Goal: Answer question/provide support: Share knowledge or assist other users

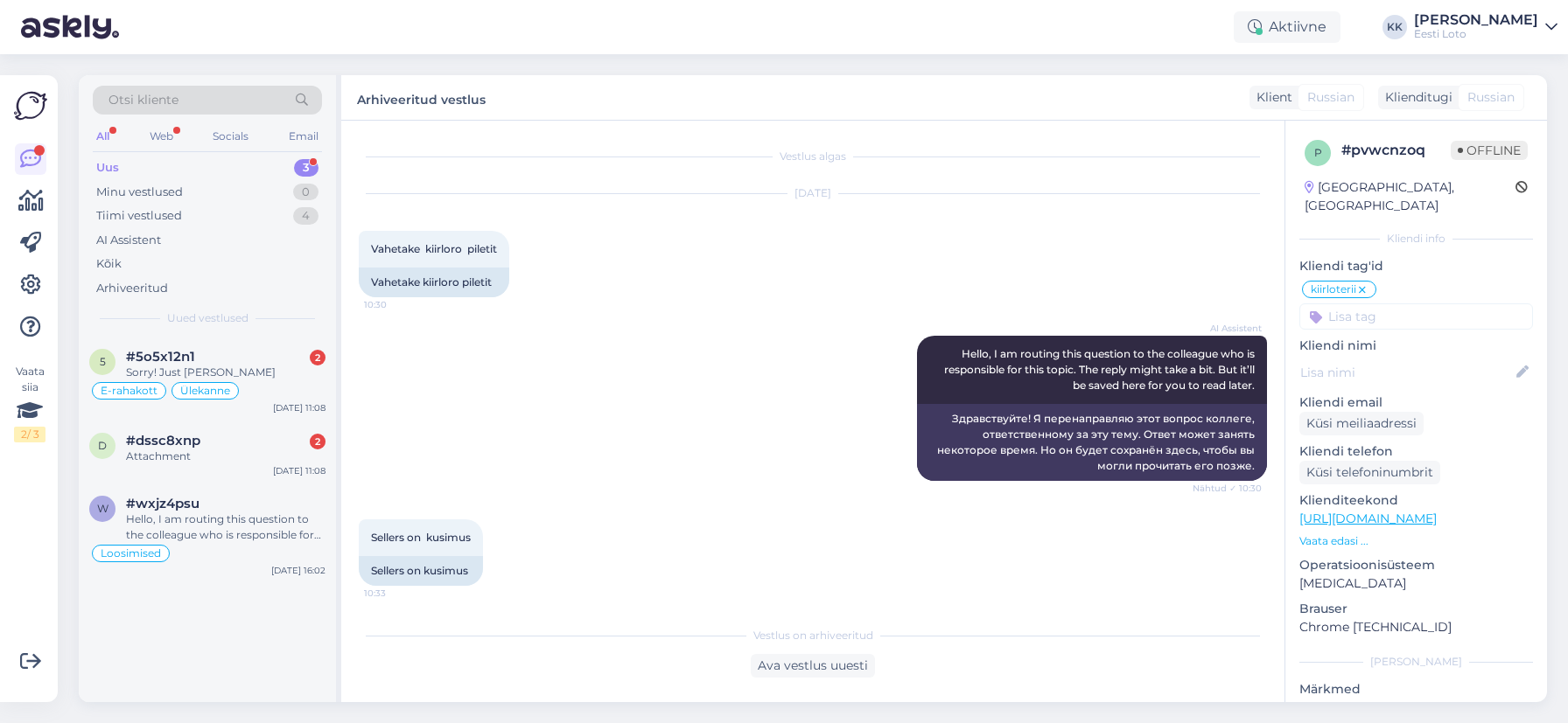
scroll to position [80, 0]
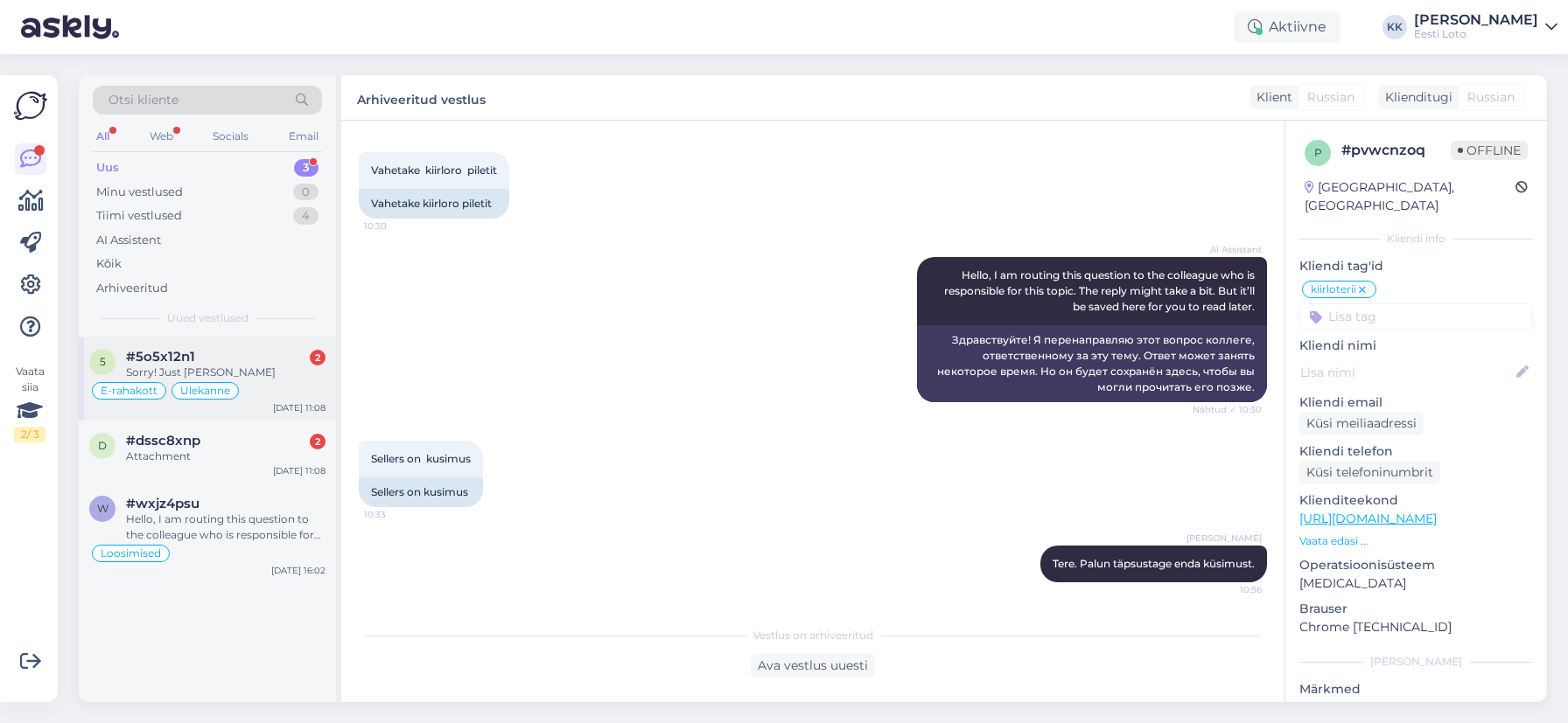
click at [271, 369] on div "Sorry! Just [PERSON_NAME]" at bounding box center [225, 372] width 200 height 16
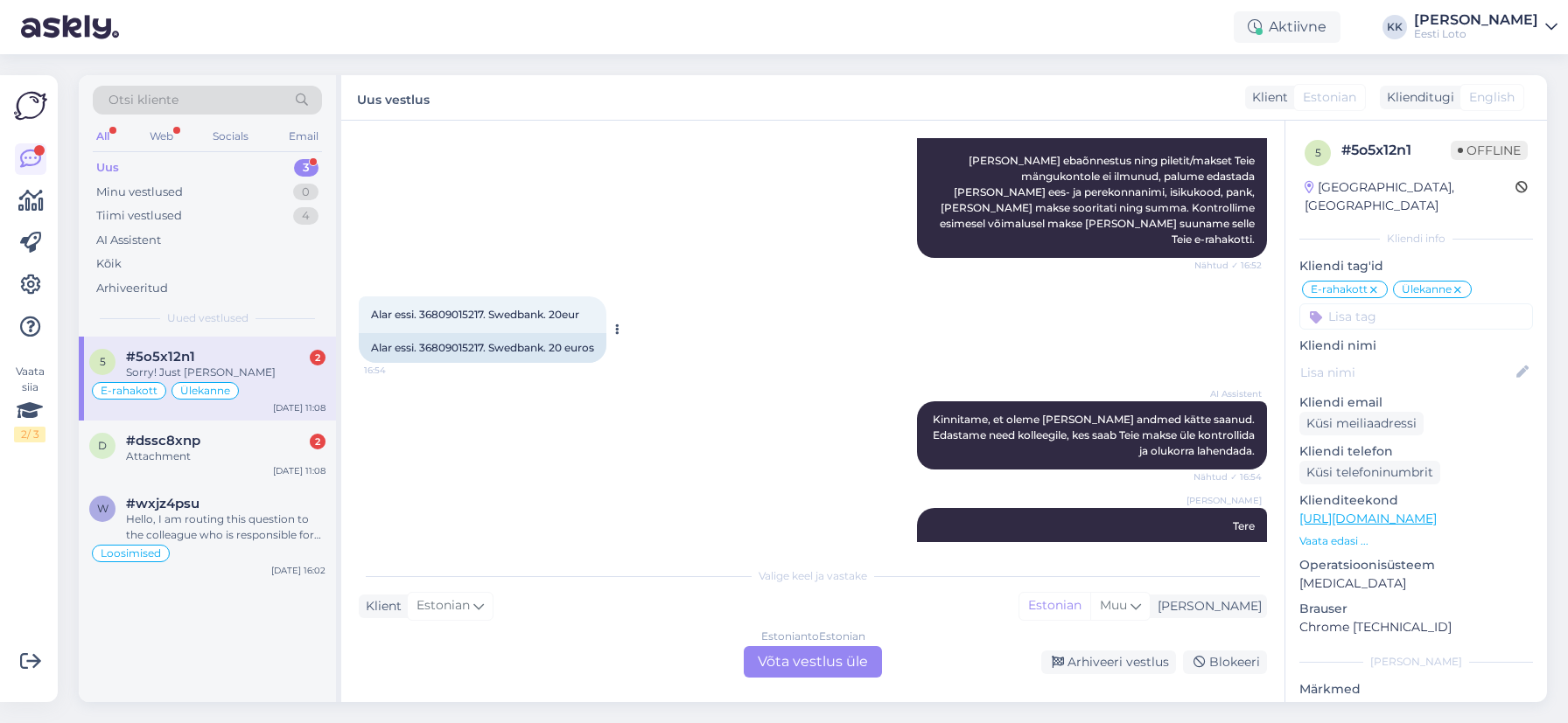
scroll to position [2300, 0]
click at [458, 308] on span "Alar essi. 36809015217. Swedbank. 20eur" at bounding box center [475, 315] width 208 height 13
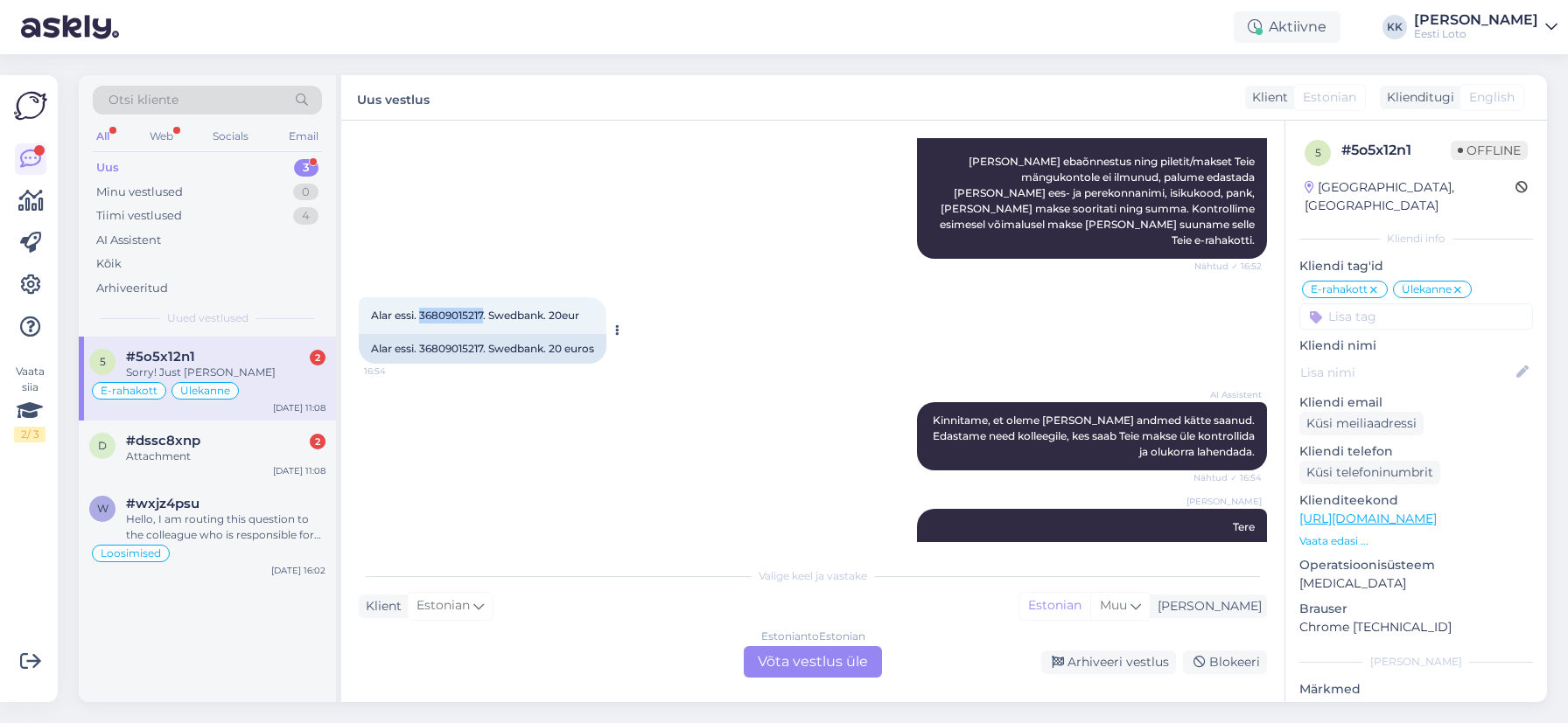
click at [458, 308] on span "Alar essi. 36809015217. Swedbank. 20eur" at bounding box center [475, 315] width 208 height 13
copy span "36809015217"
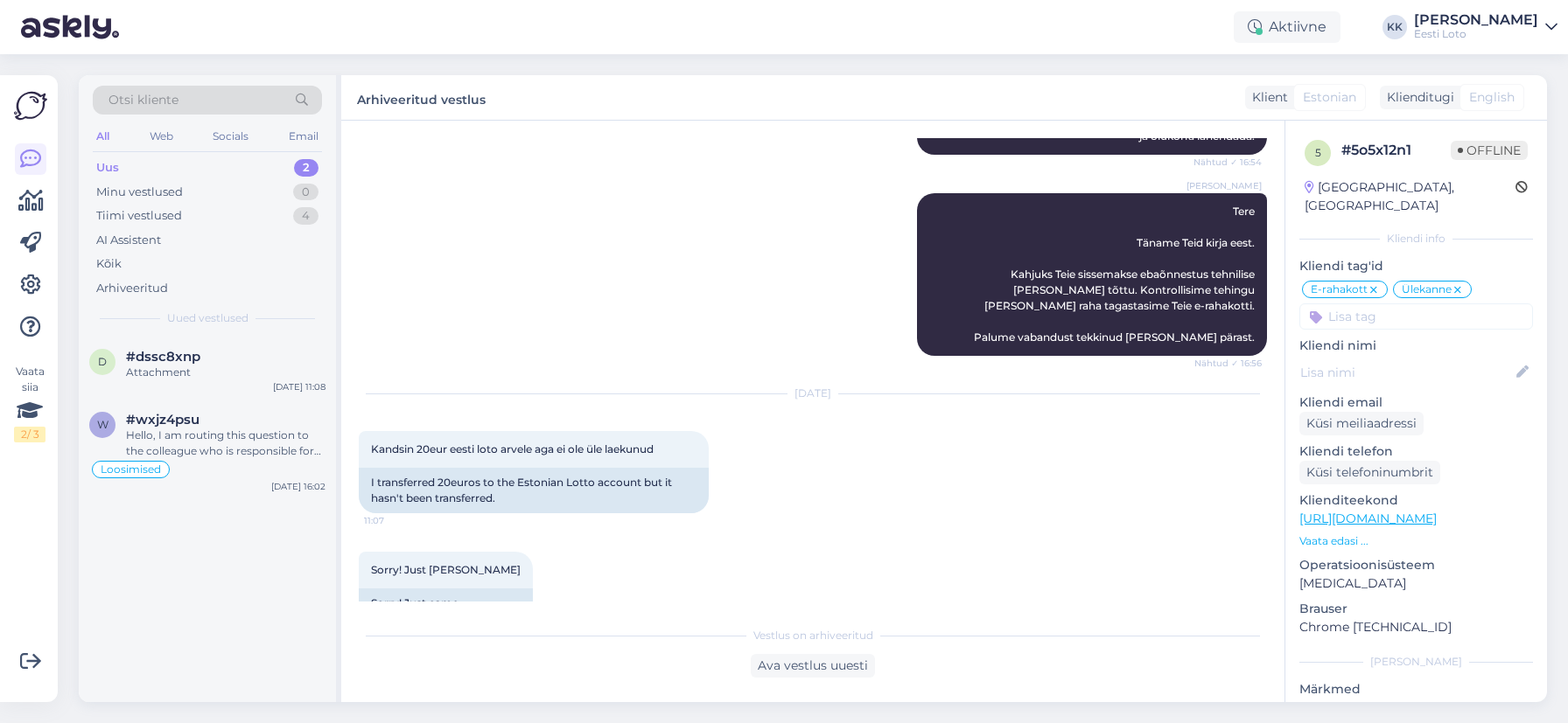
scroll to position [2621, 0]
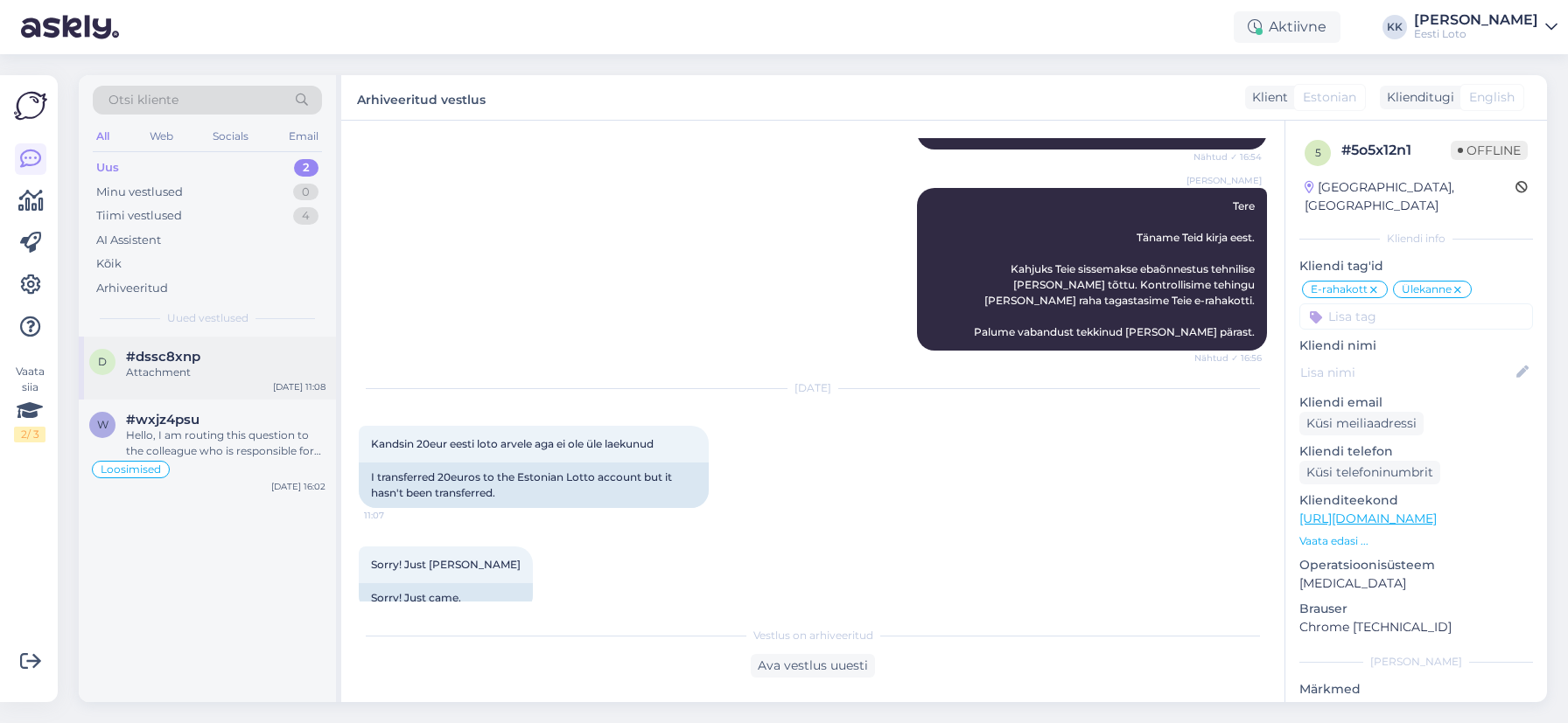
click at [229, 363] on div "#dssc8xnp" at bounding box center [225, 357] width 200 height 16
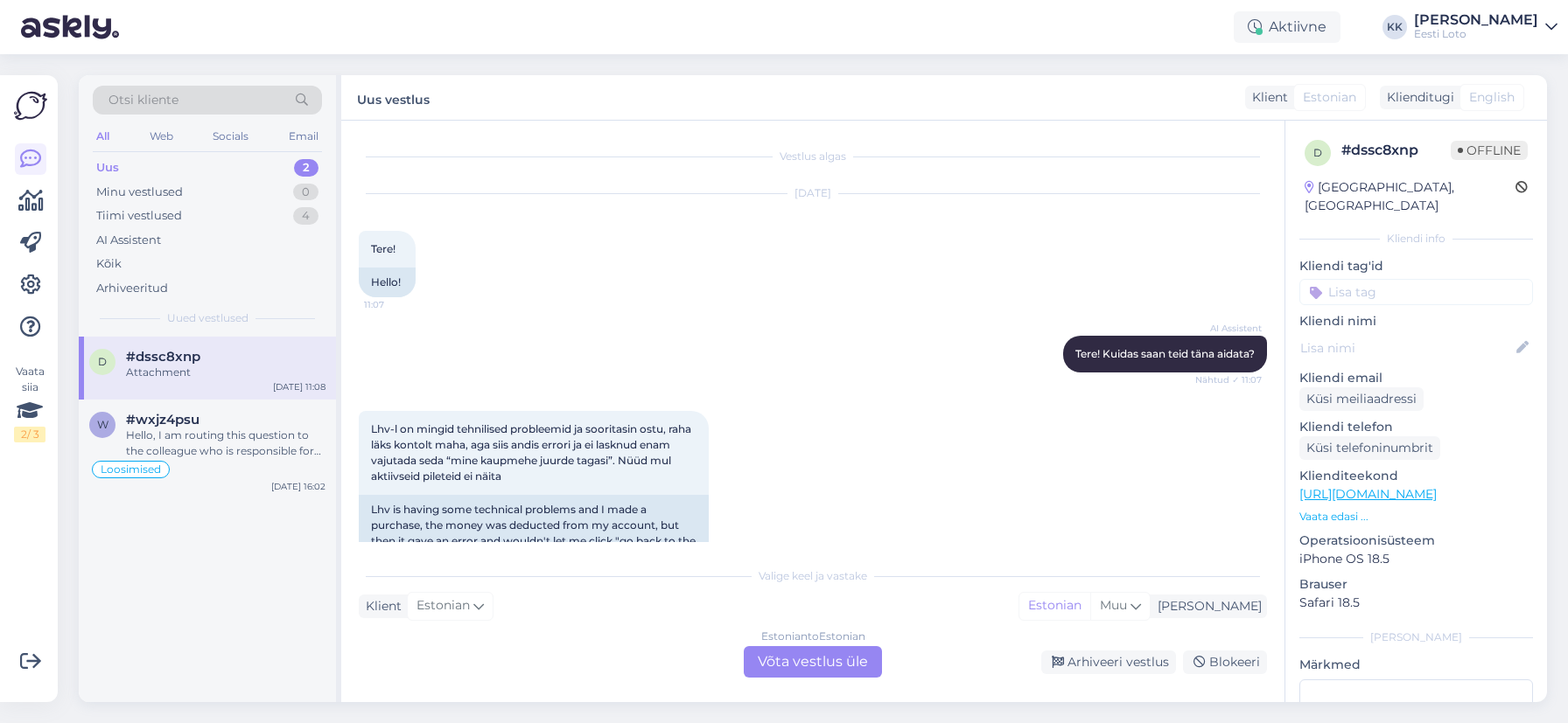
scroll to position [160, 0]
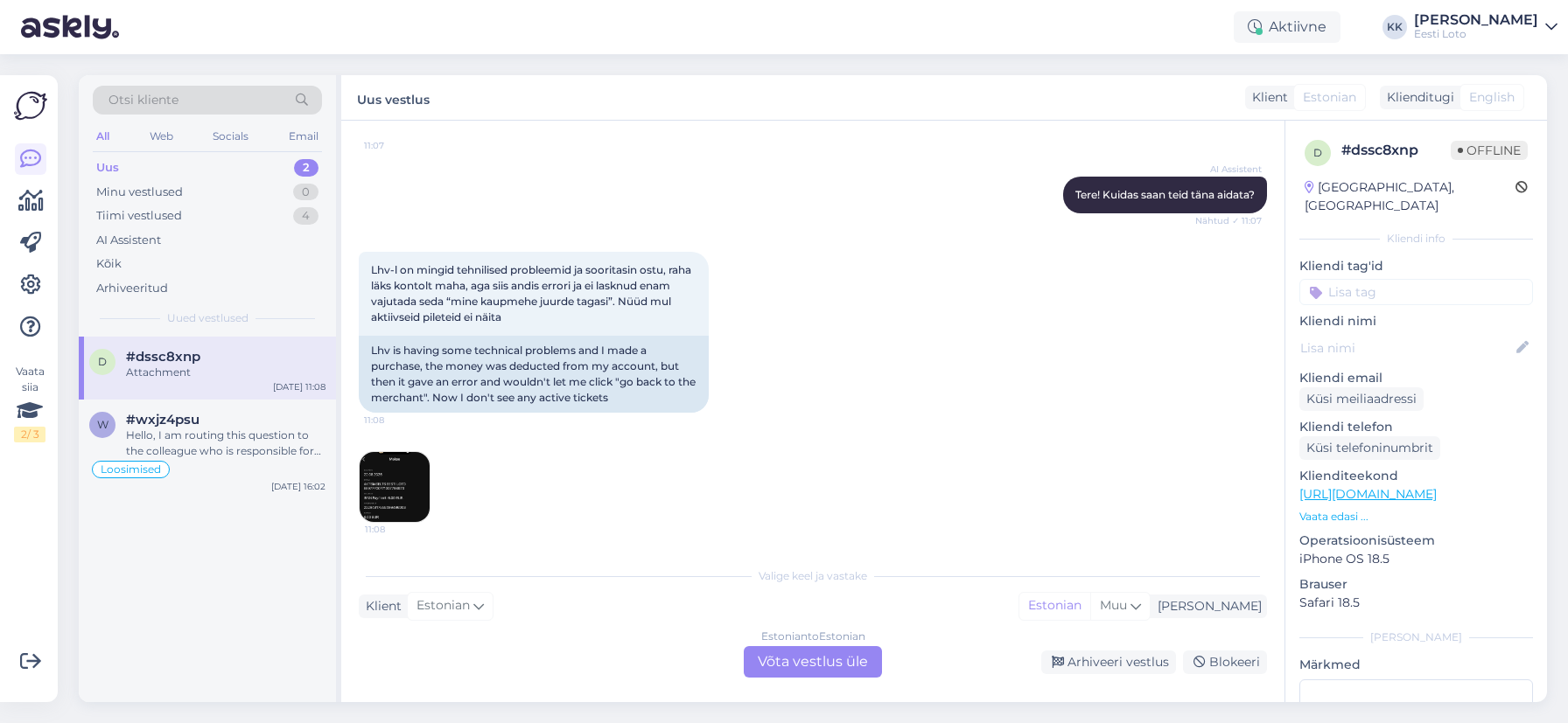
click at [381, 480] on img at bounding box center [395, 488] width 70 height 70
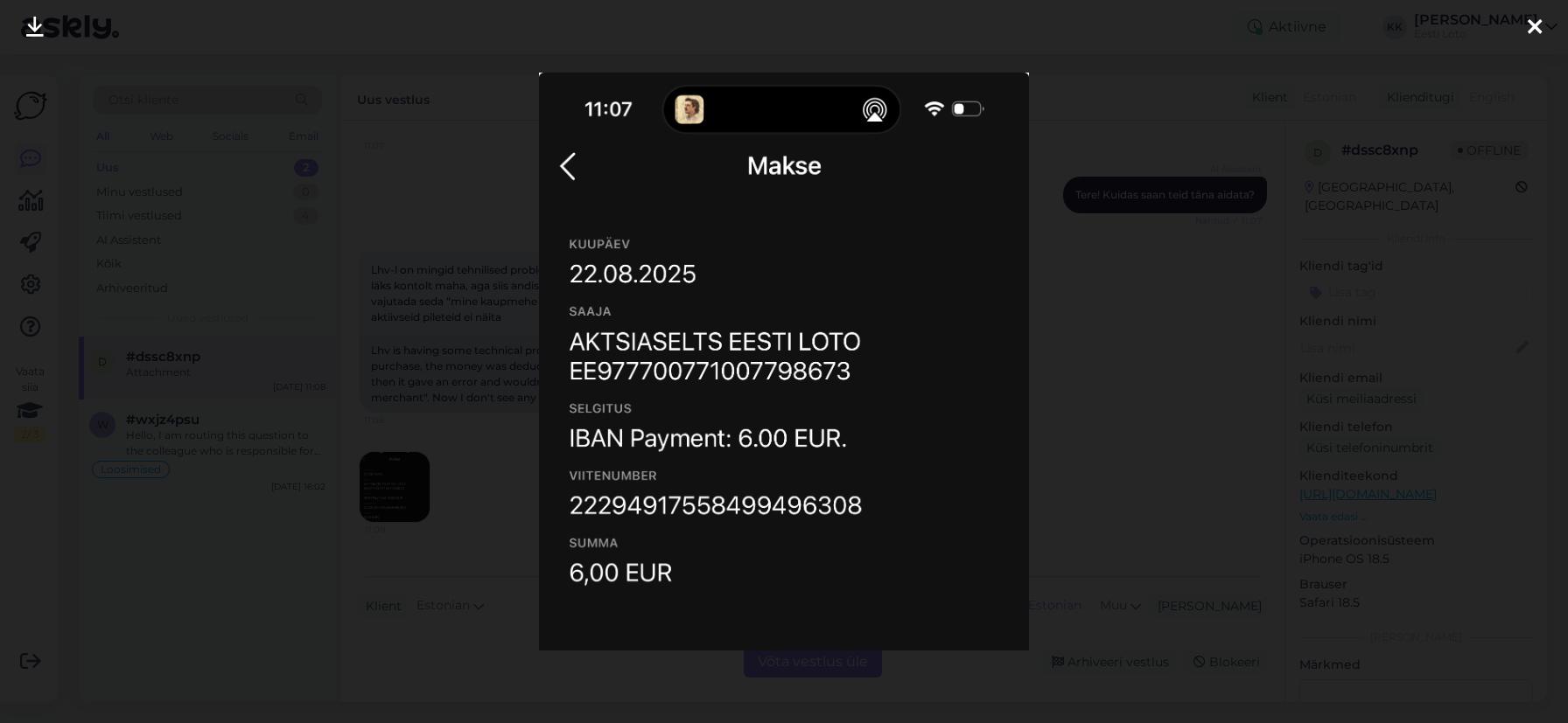
click at [1529, 24] on icon at bounding box center [1535, 28] width 14 height 23
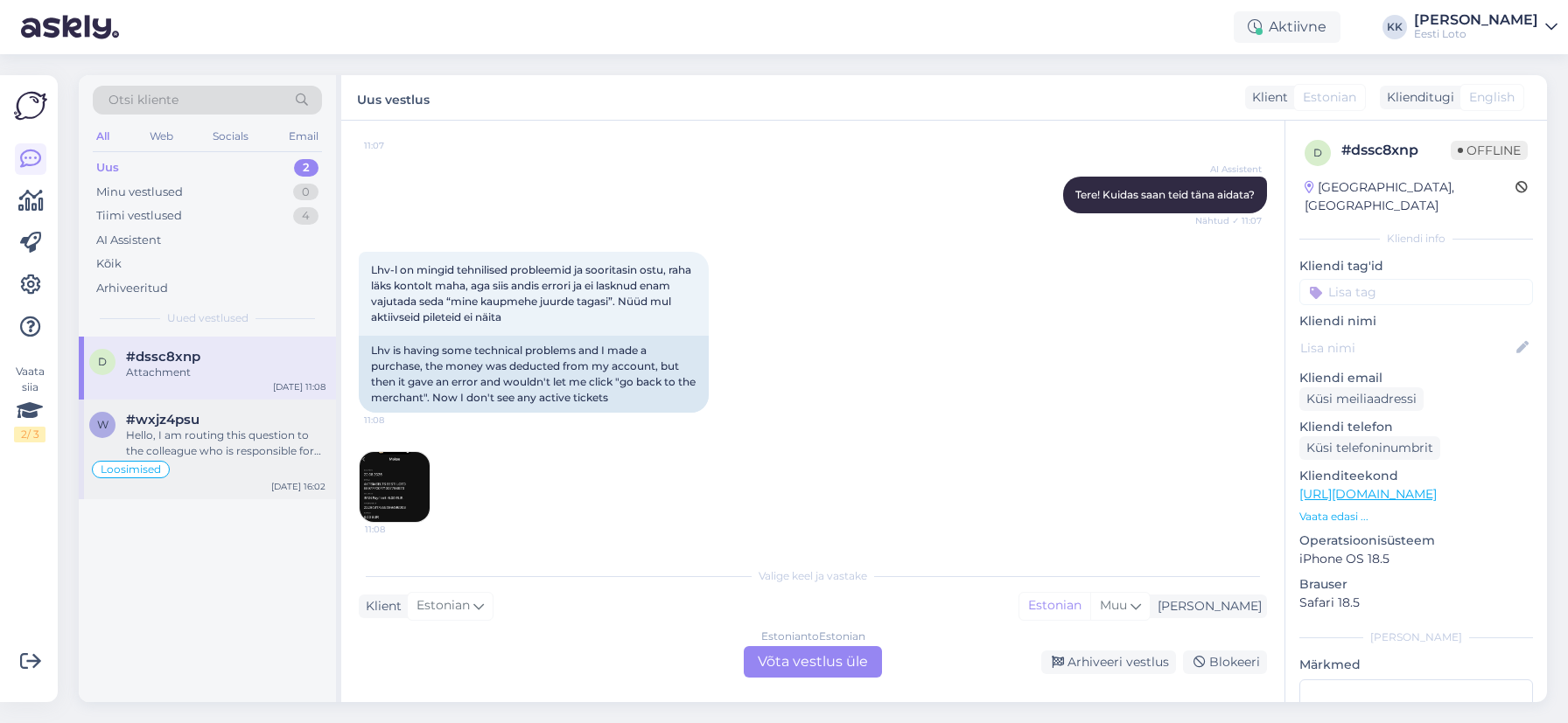
click at [221, 420] on div "#wxjz4psu" at bounding box center [225, 420] width 200 height 16
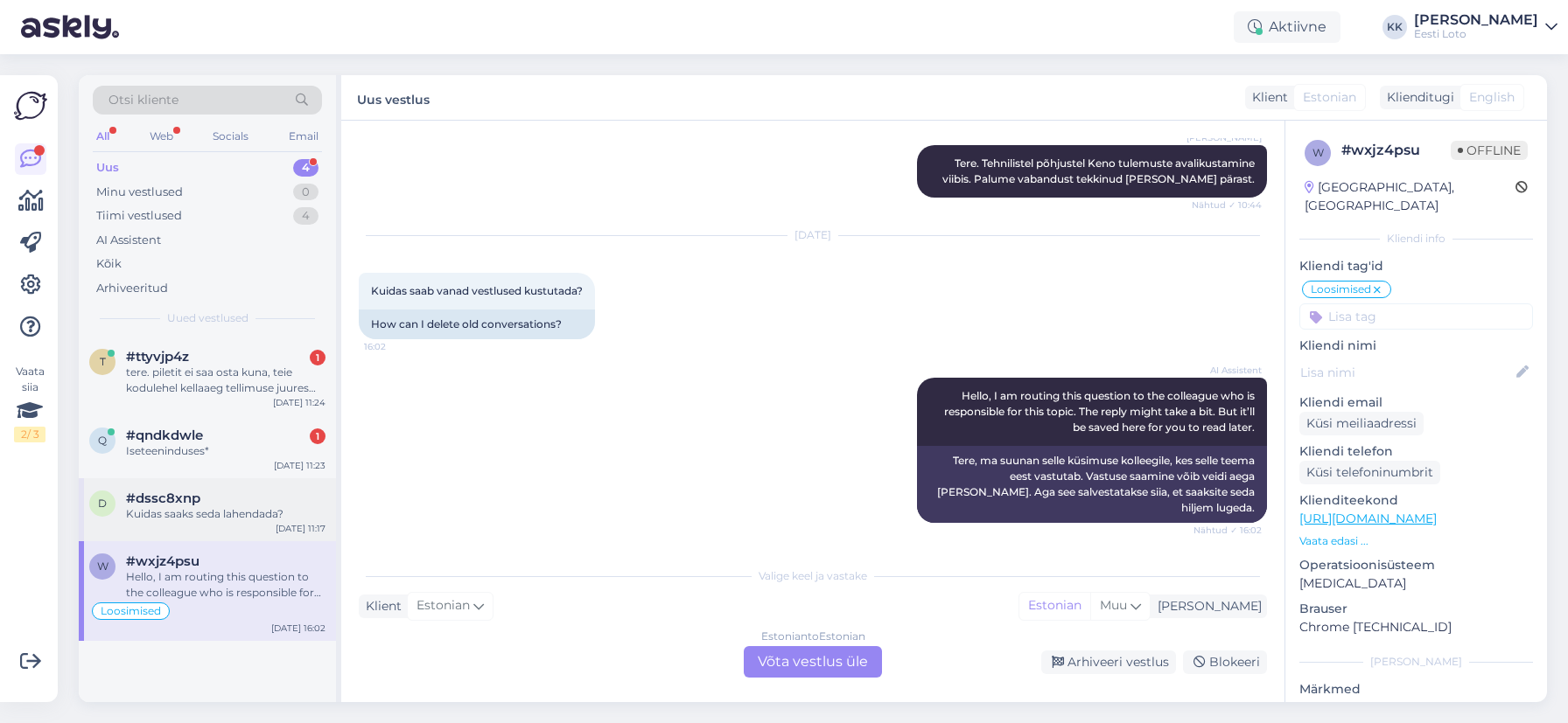
click at [226, 514] on div "Kuidas saaks seda lahendada?" at bounding box center [225, 514] width 200 height 16
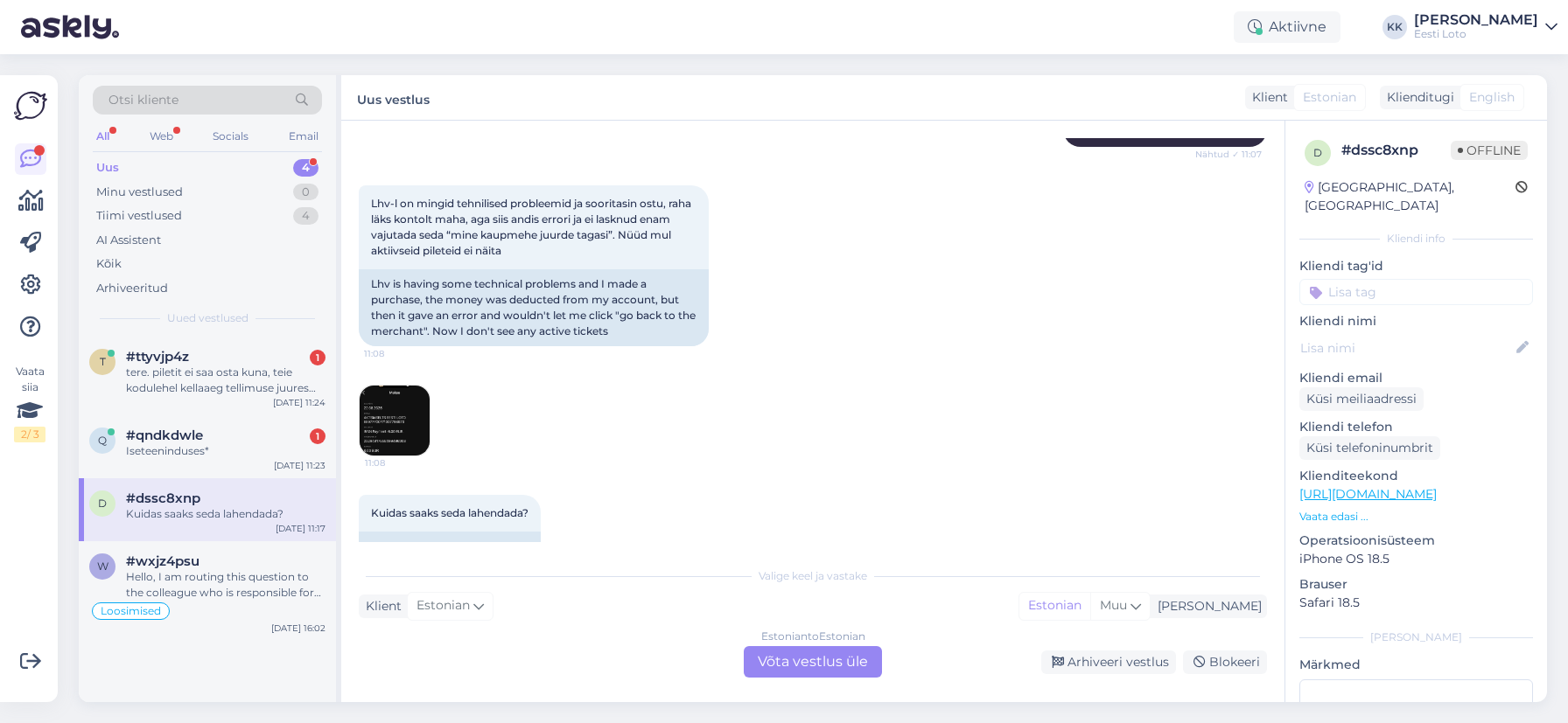
scroll to position [265, 0]
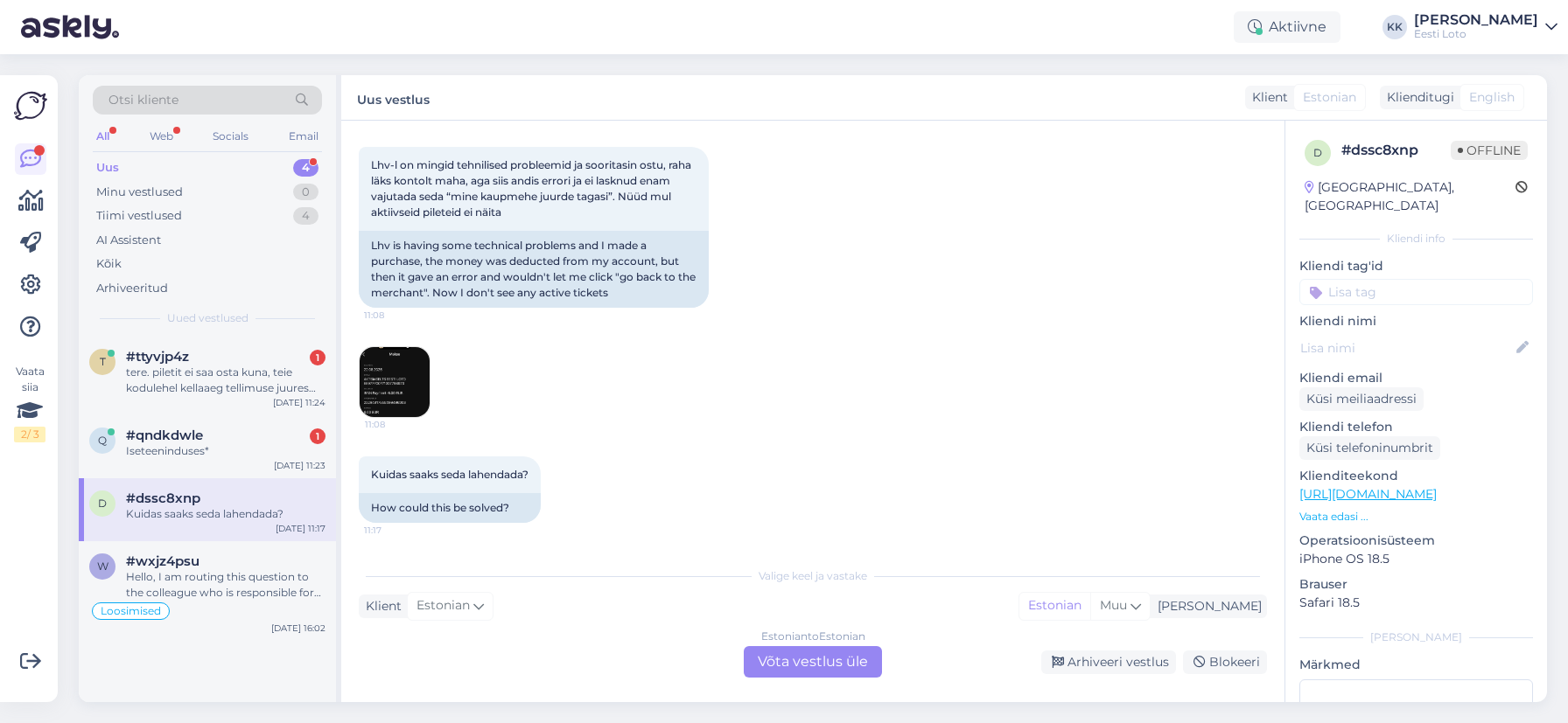
click at [396, 382] on img at bounding box center [395, 382] width 70 height 70
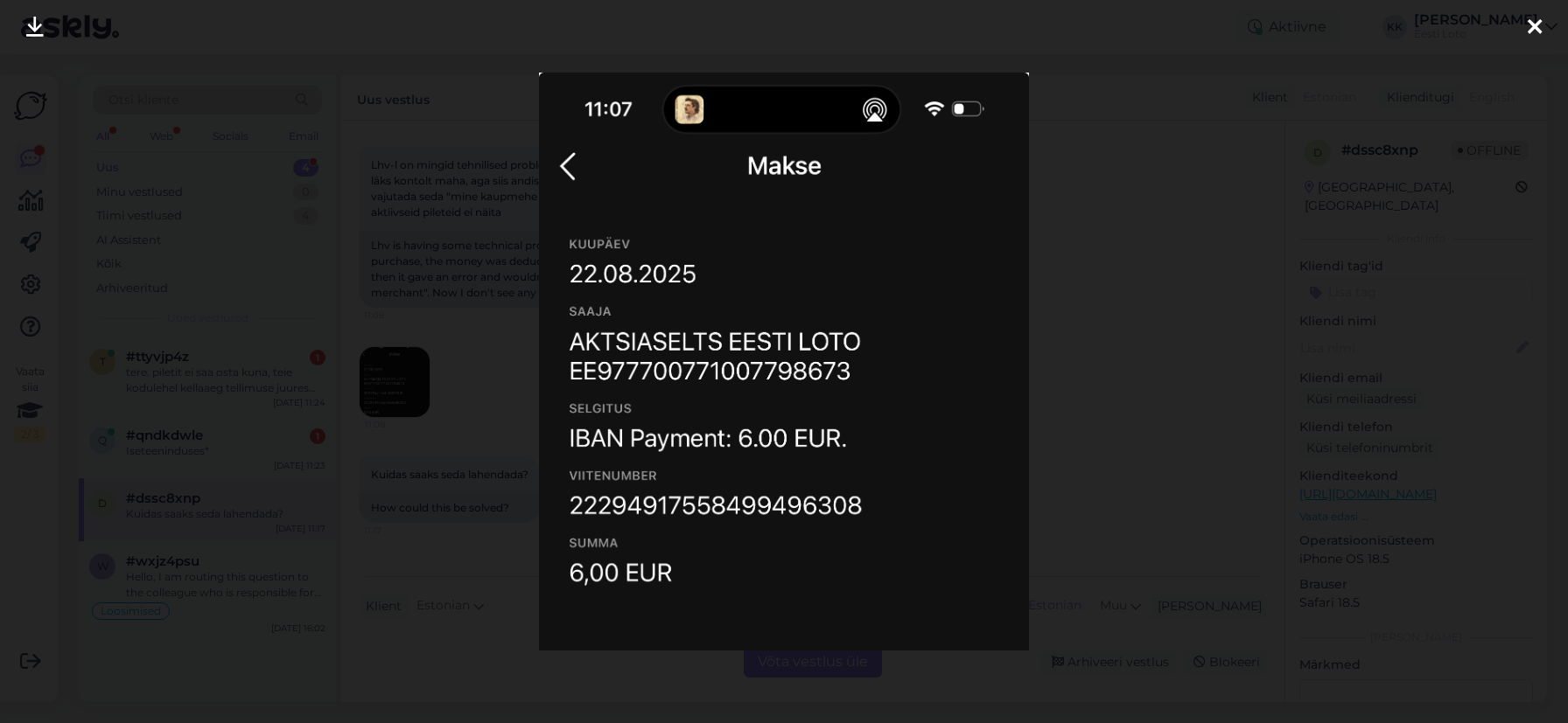
click at [799, 504] on img at bounding box center [784, 362] width 490 height 579
click at [788, 505] on img at bounding box center [784, 362] width 490 height 579
click at [788, 506] on img at bounding box center [784, 362] width 490 height 579
click at [1534, 25] on icon at bounding box center [1535, 28] width 14 height 23
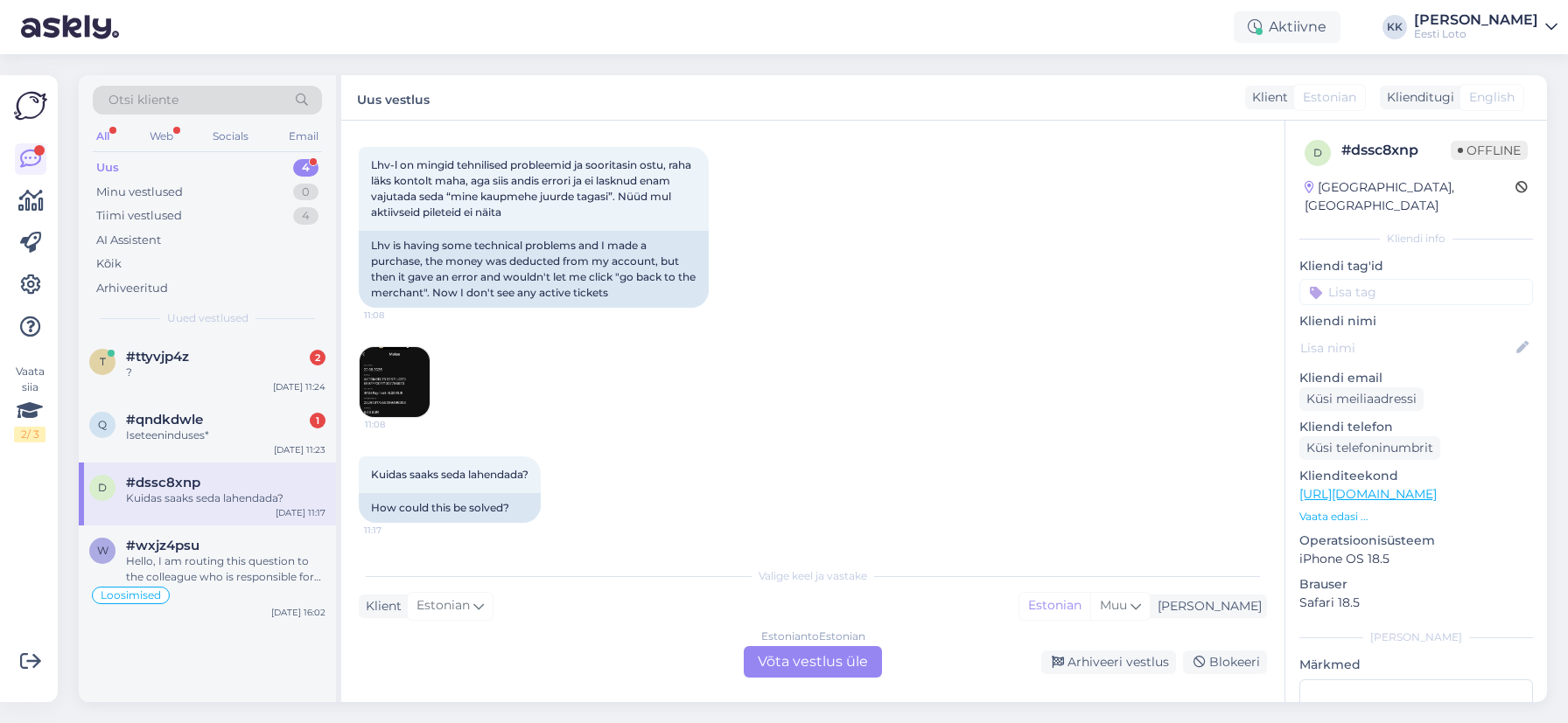
scroll to position [260, 0]
click at [381, 384] on img at bounding box center [395, 387] width 70 height 70
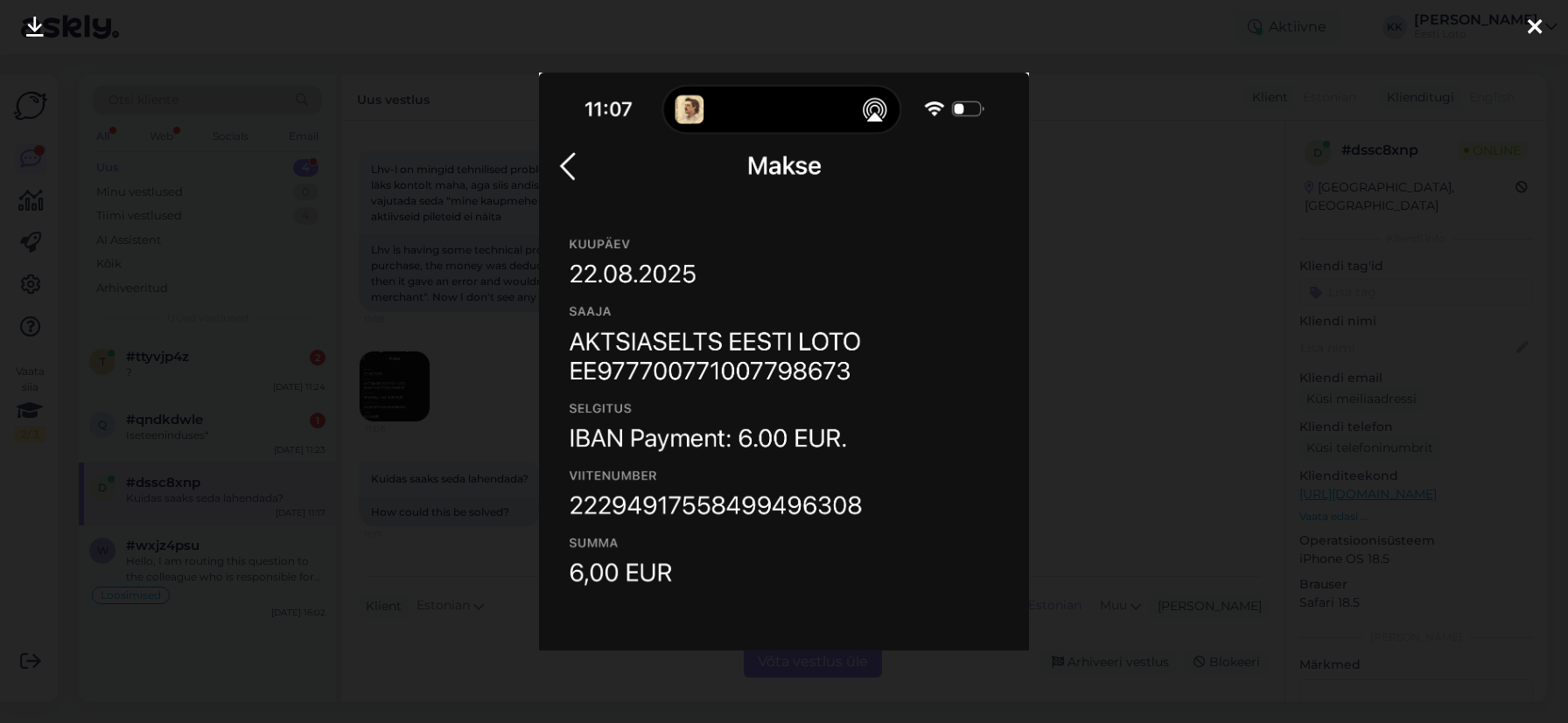
click at [1533, 25] on icon at bounding box center [1535, 28] width 14 height 23
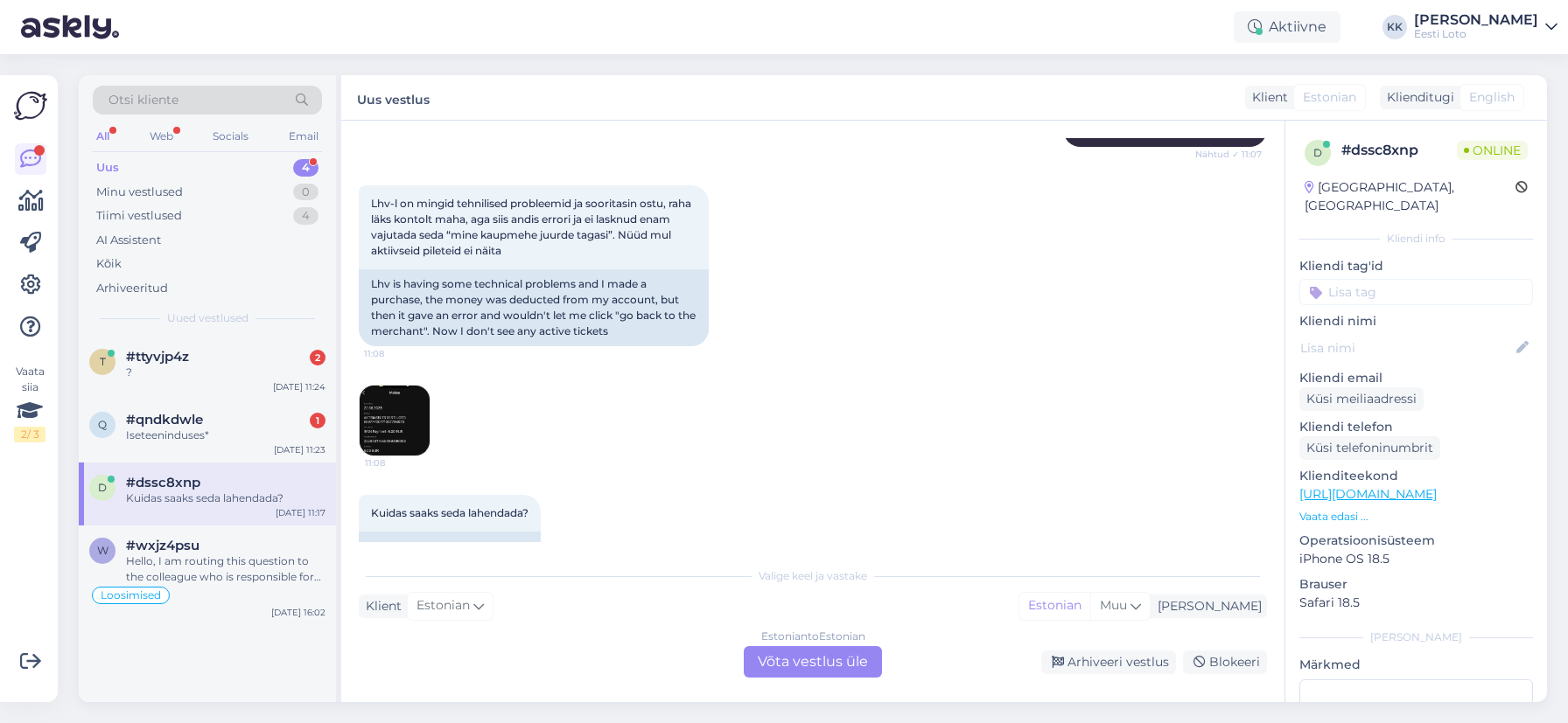
scroll to position [265, 0]
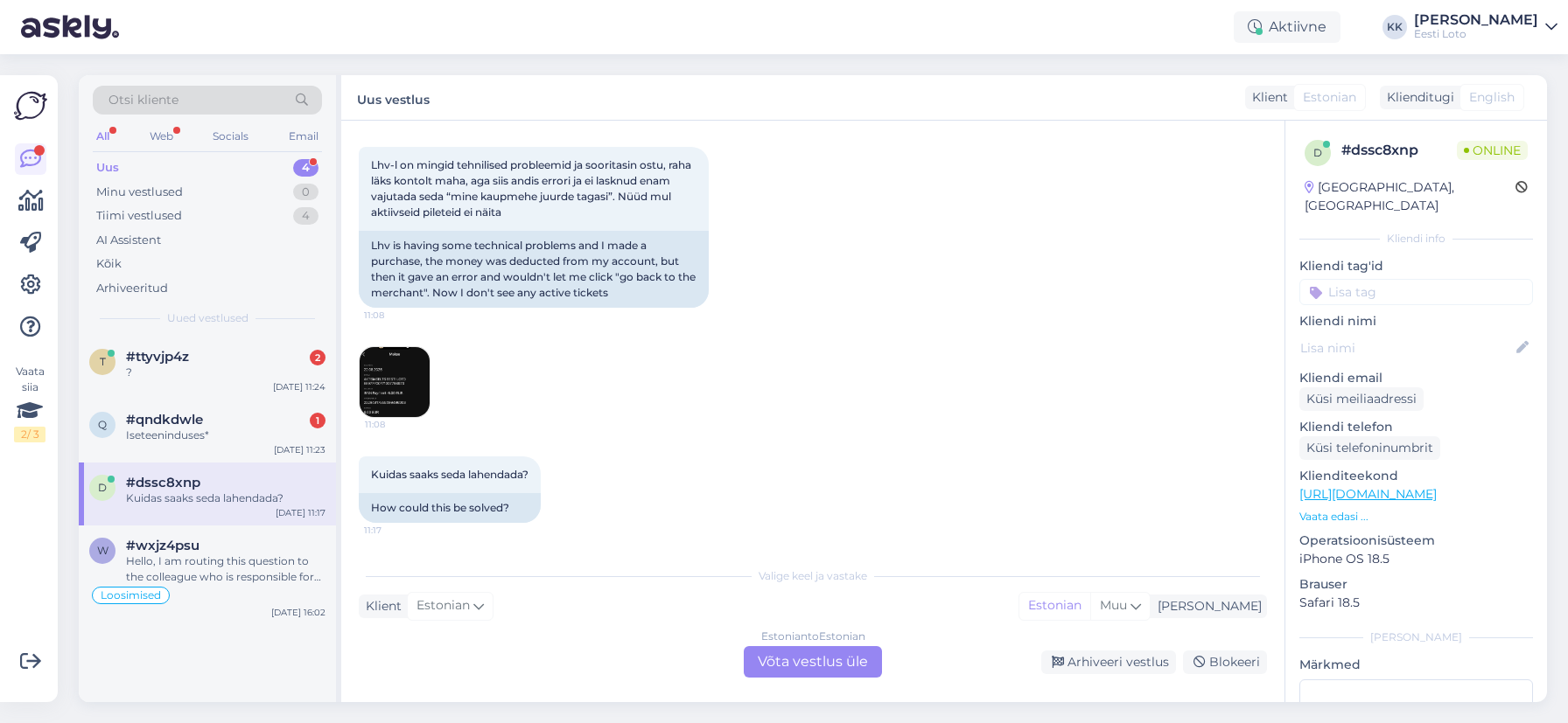
click at [402, 382] on img at bounding box center [395, 382] width 70 height 70
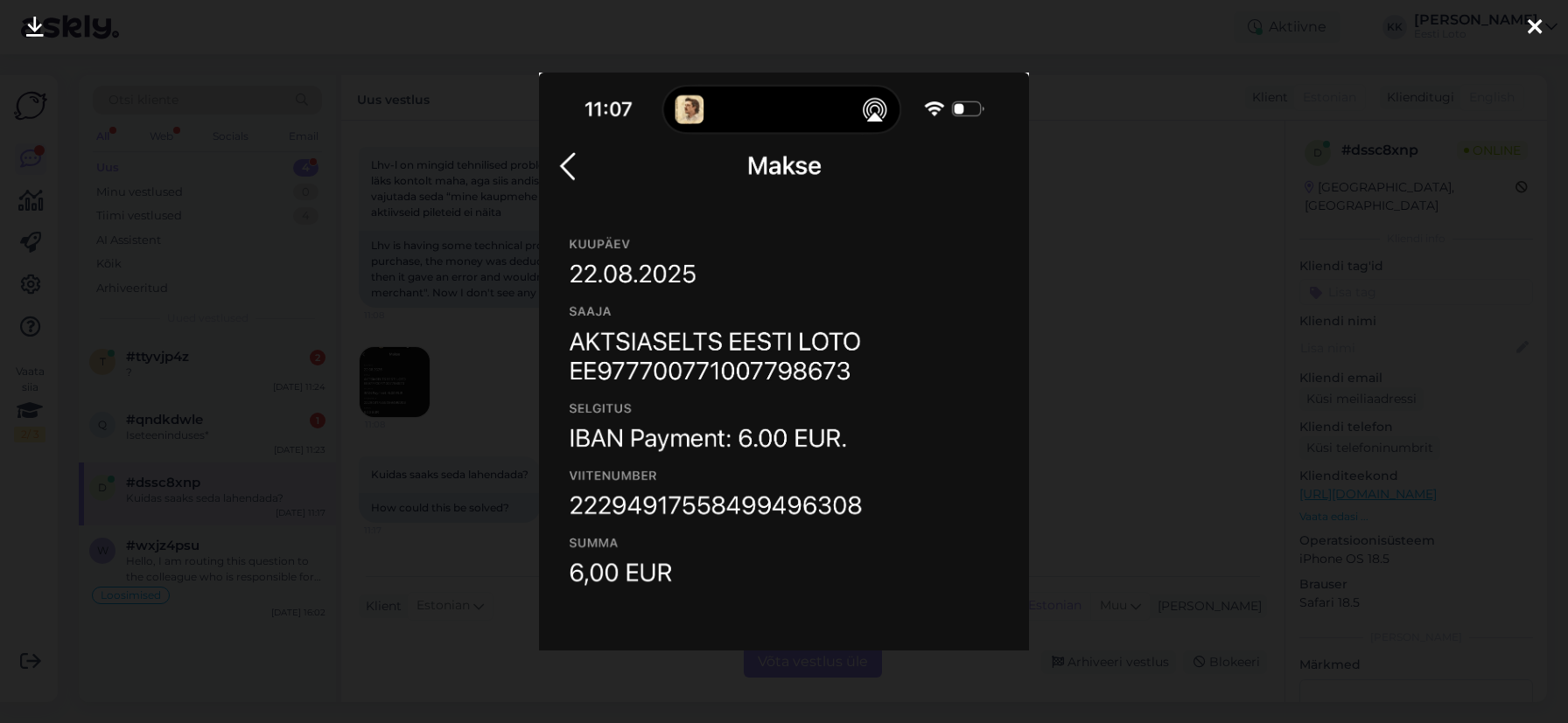
click at [1539, 26] on icon at bounding box center [1535, 28] width 14 height 23
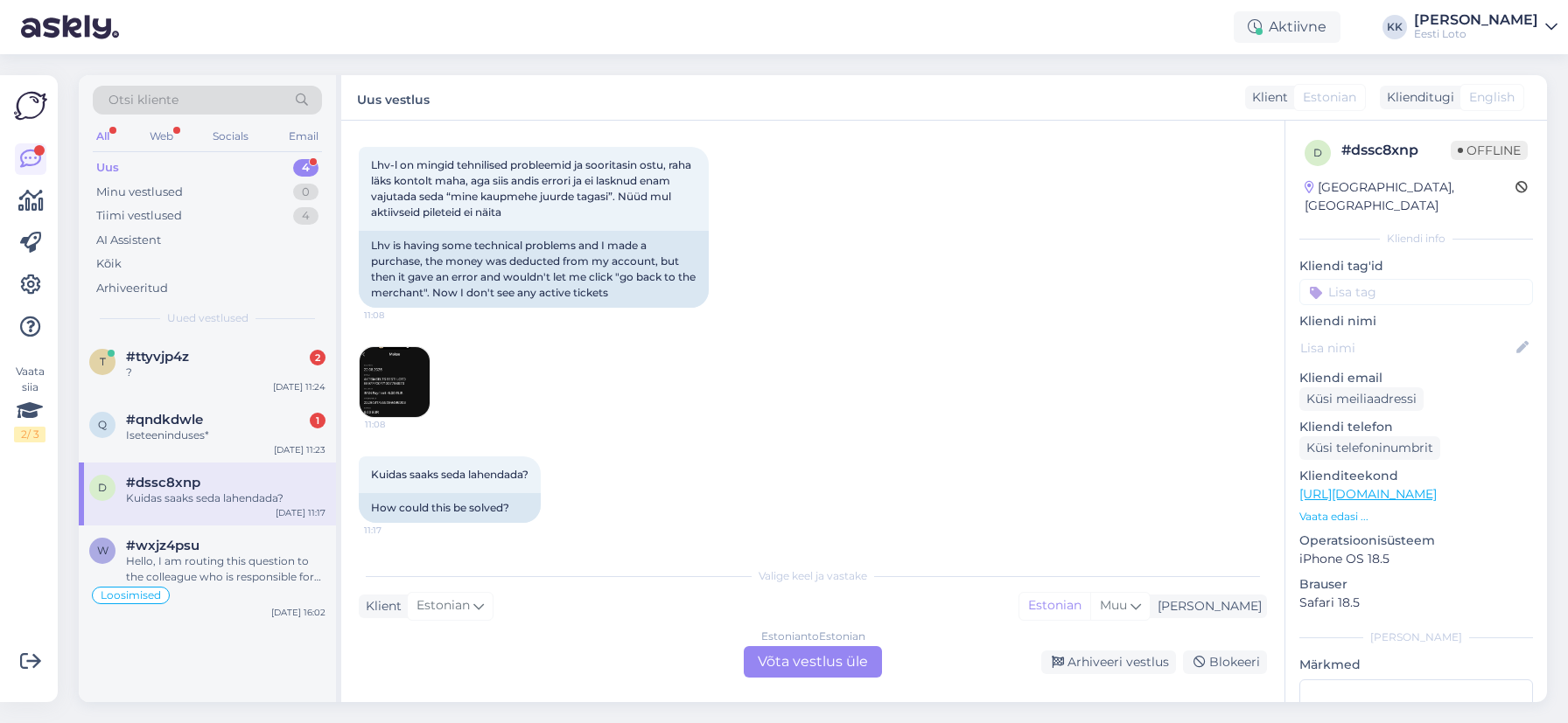
click at [792, 666] on div "Estonian to Estonian Võta vestlus üle" at bounding box center [812, 662] width 138 height 32
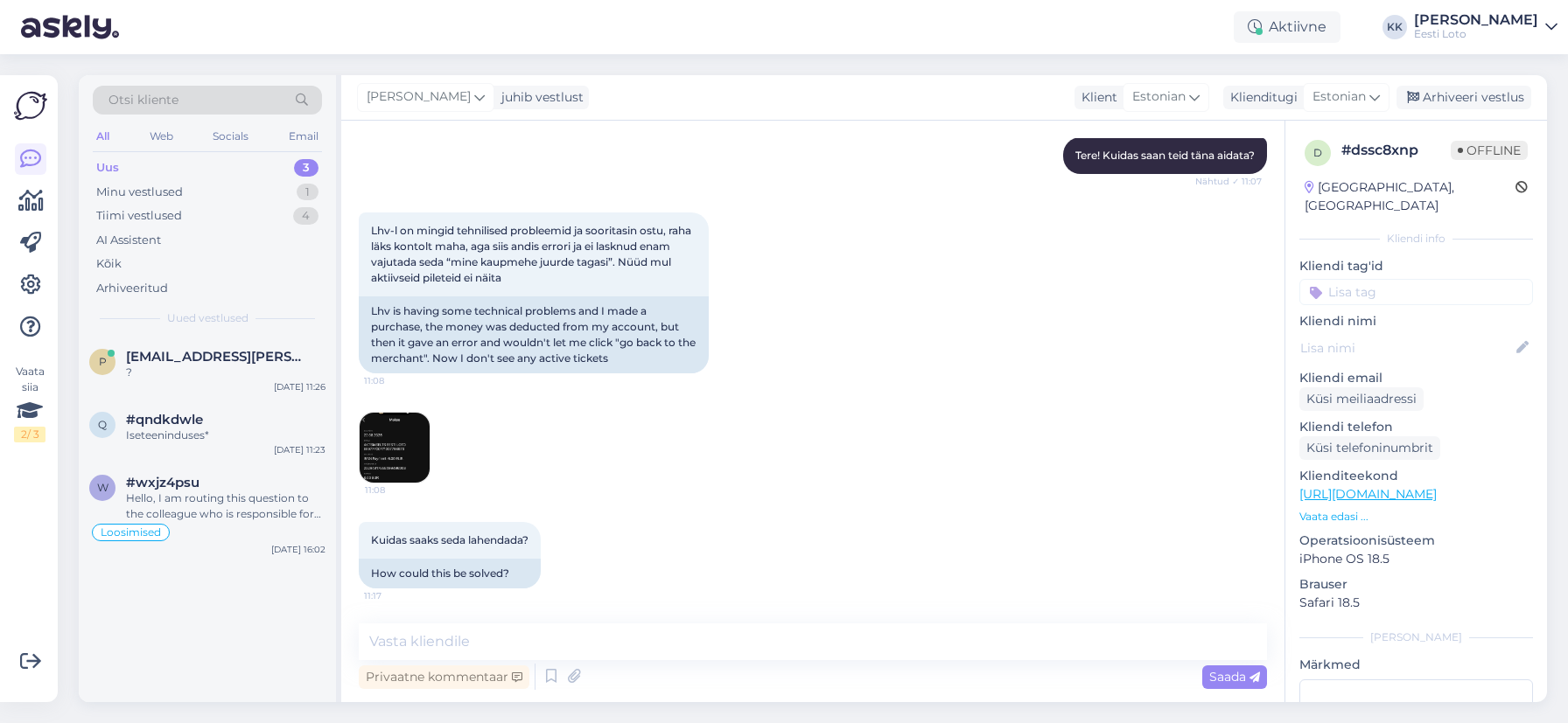
click at [1372, 150] on div "# dssc8xnp" at bounding box center [1396, 150] width 109 height 21
copy div "#"
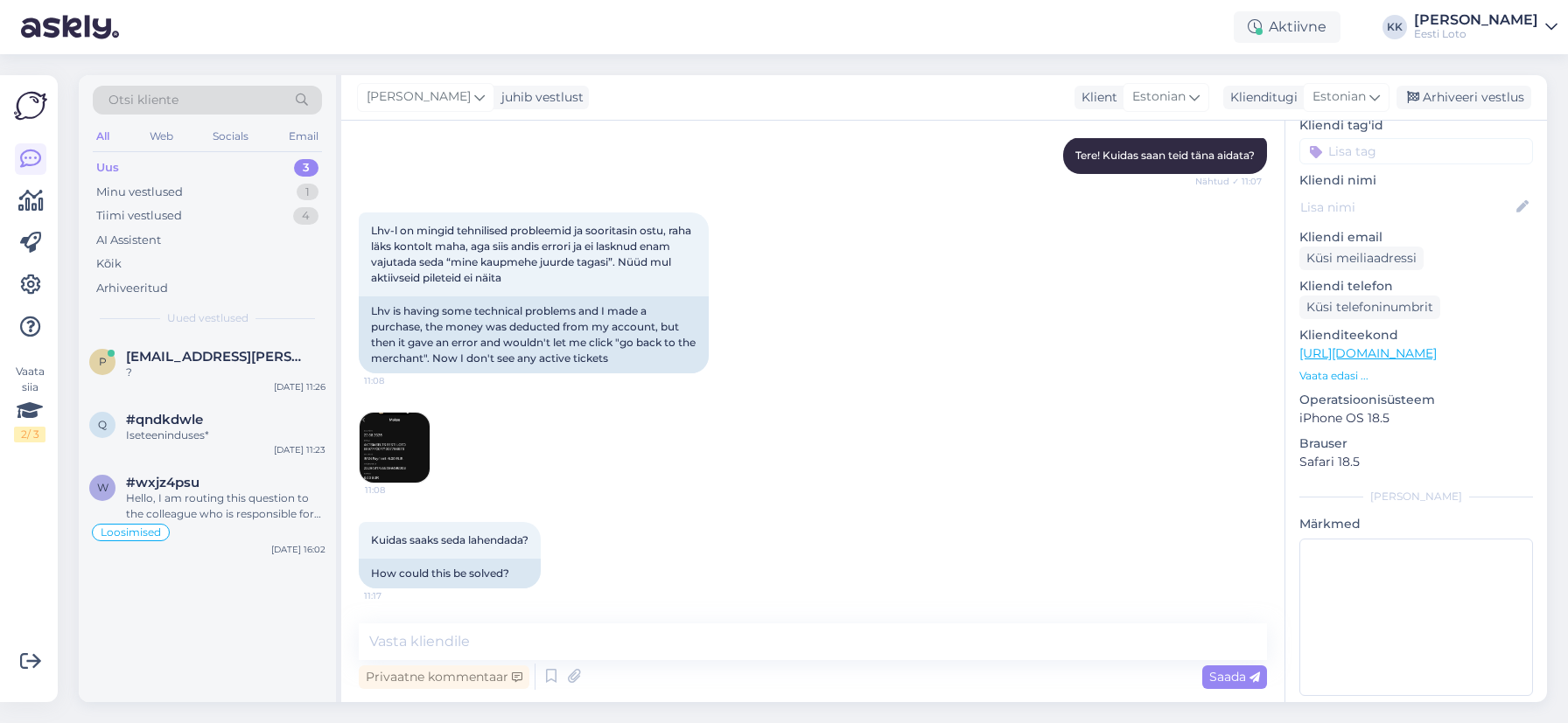
scroll to position [141, 0]
click at [1357, 578] on textarea at bounding box center [1416, 617] width 234 height 157
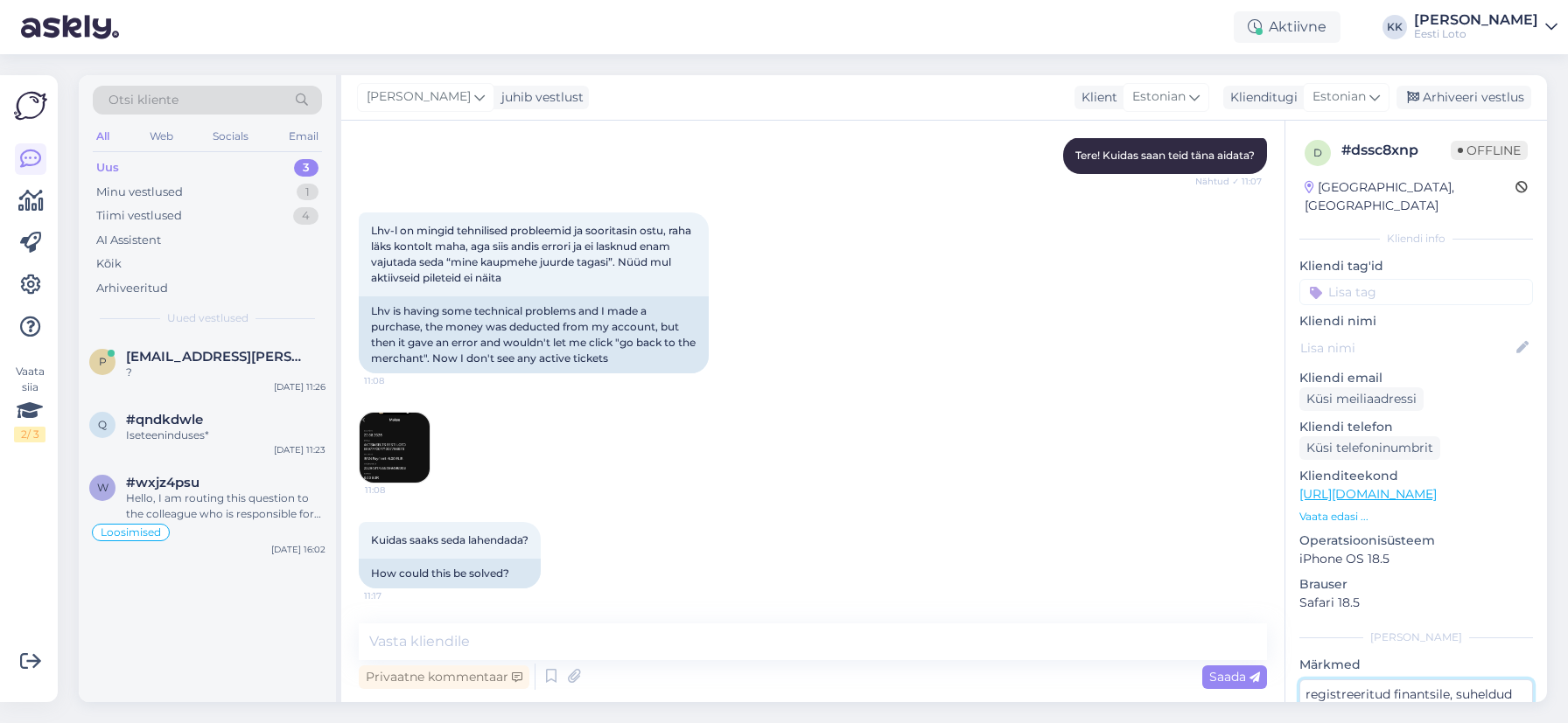
type textarea "registreeritud finantsile, suheldud telefoni [PERSON_NAME]"
click at [1456, 279] on input at bounding box center [1416, 293] width 234 height 26
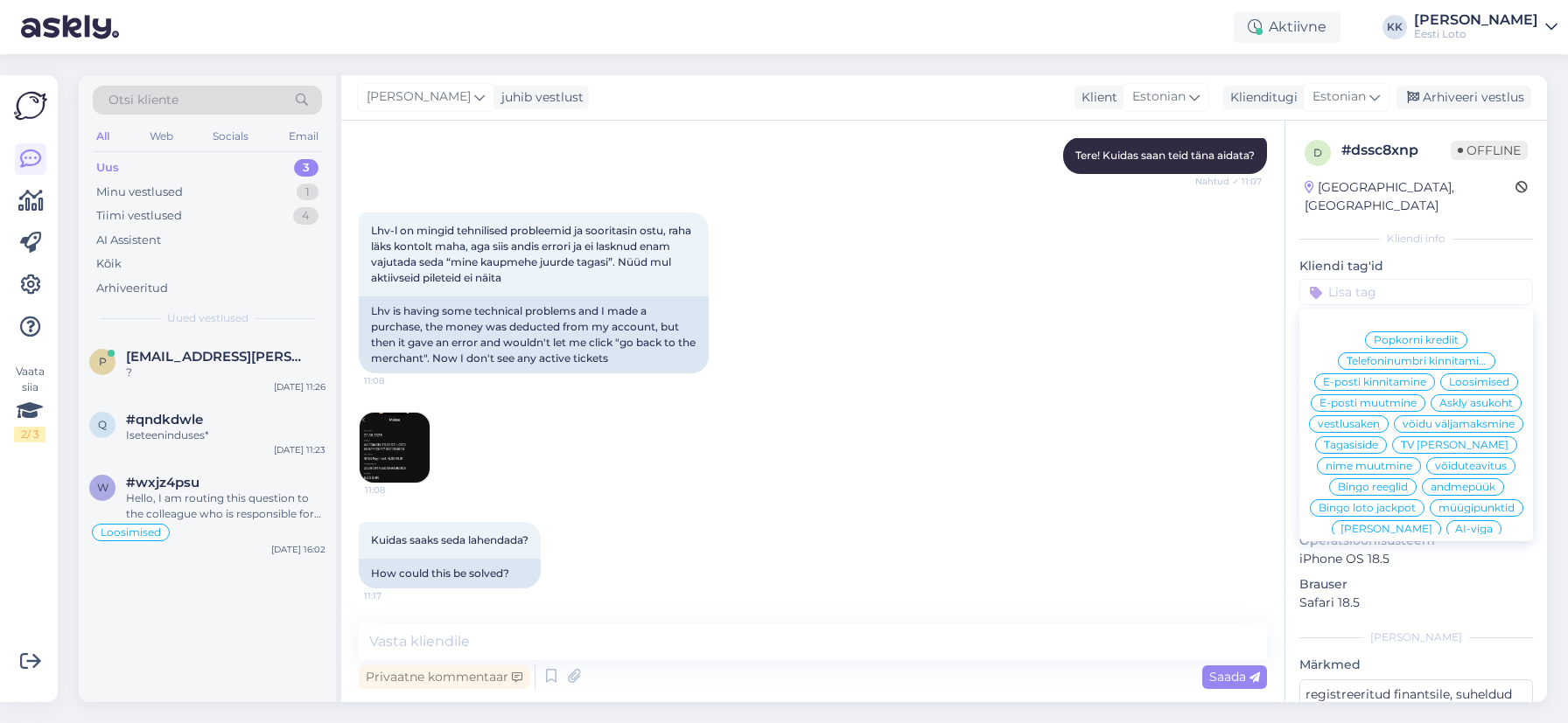
scroll to position [376, 0]
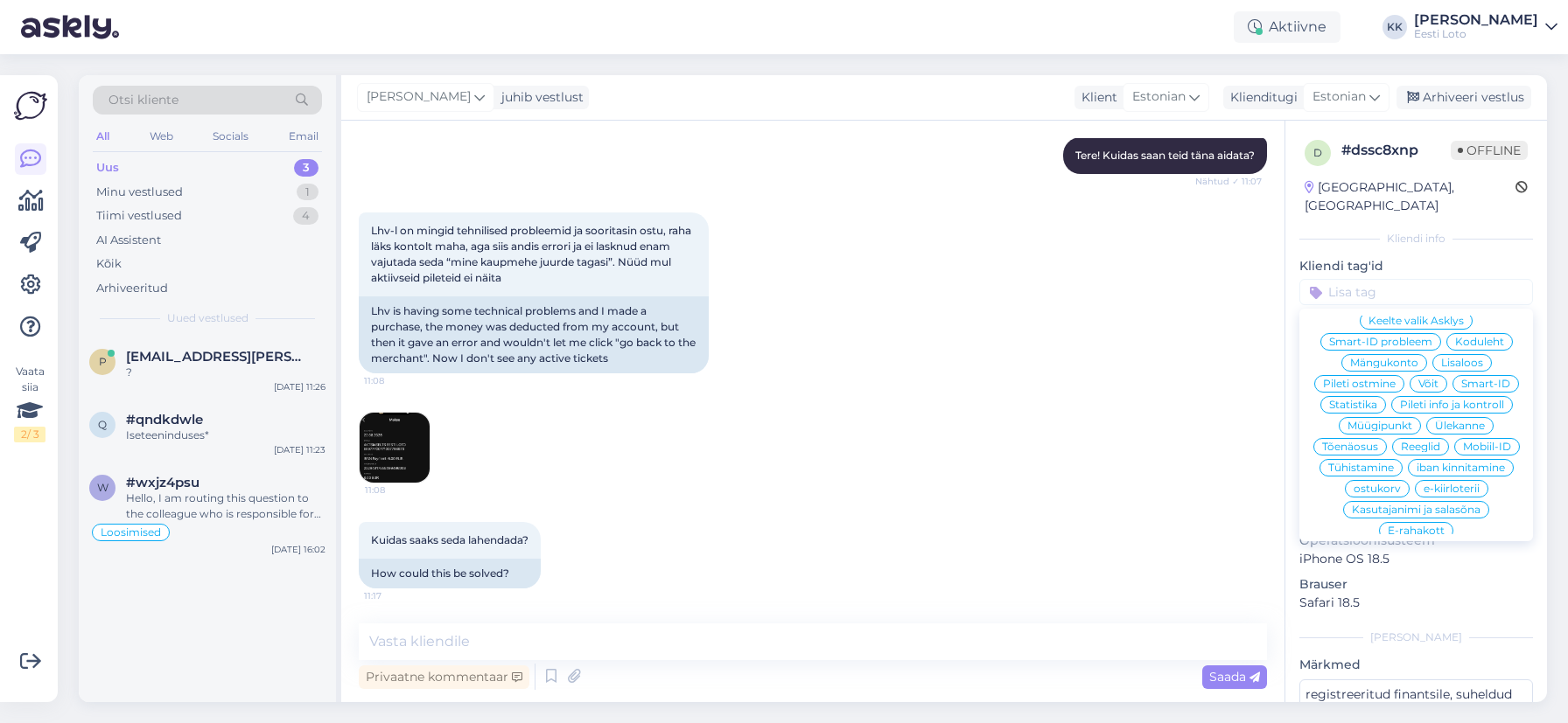
click at [1429, 522] on div "E-rahakott" at bounding box center [1416, 531] width 75 height 18
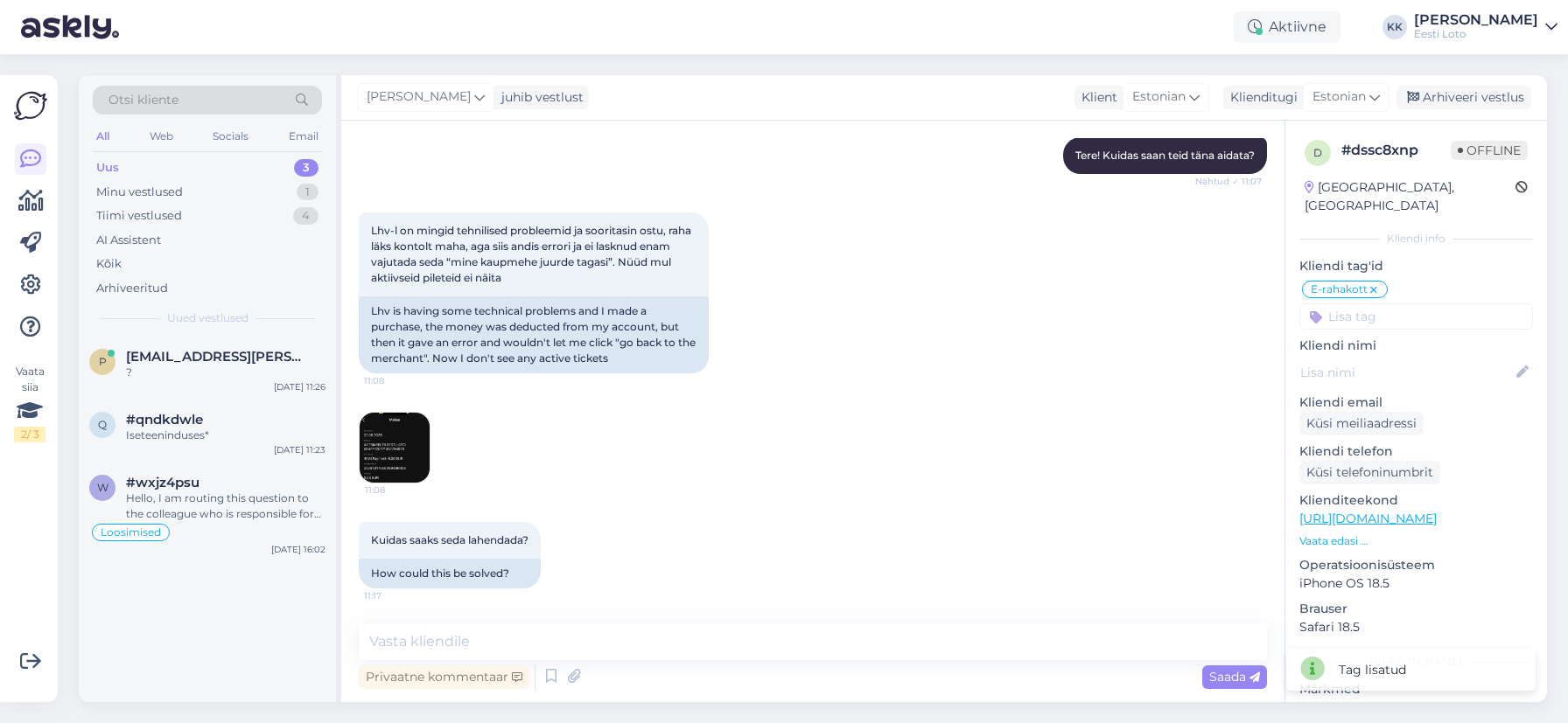
scroll to position [165, 0]
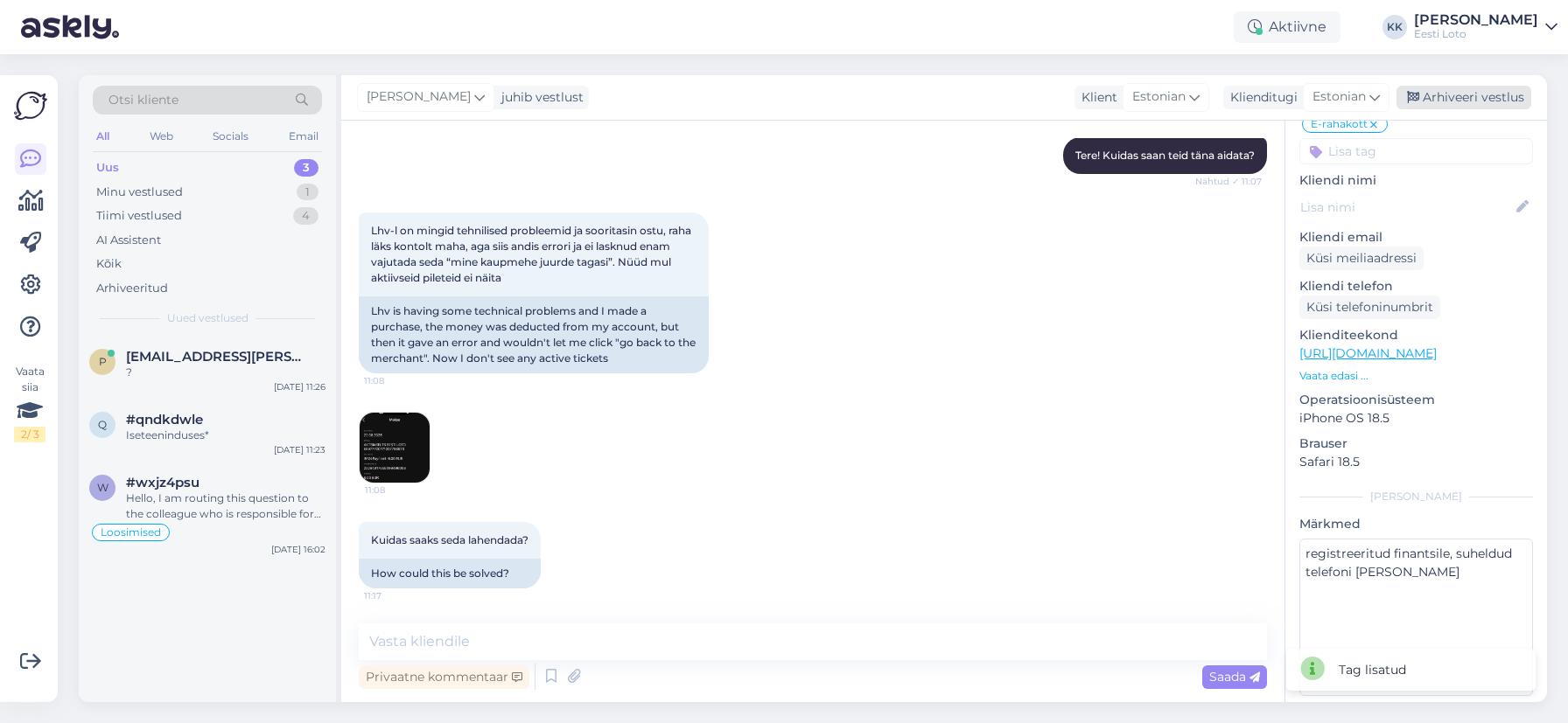
click at [1498, 99] on div "Arhiveeri vestlus" at bounding box center [1463, 98] width 134 height 24
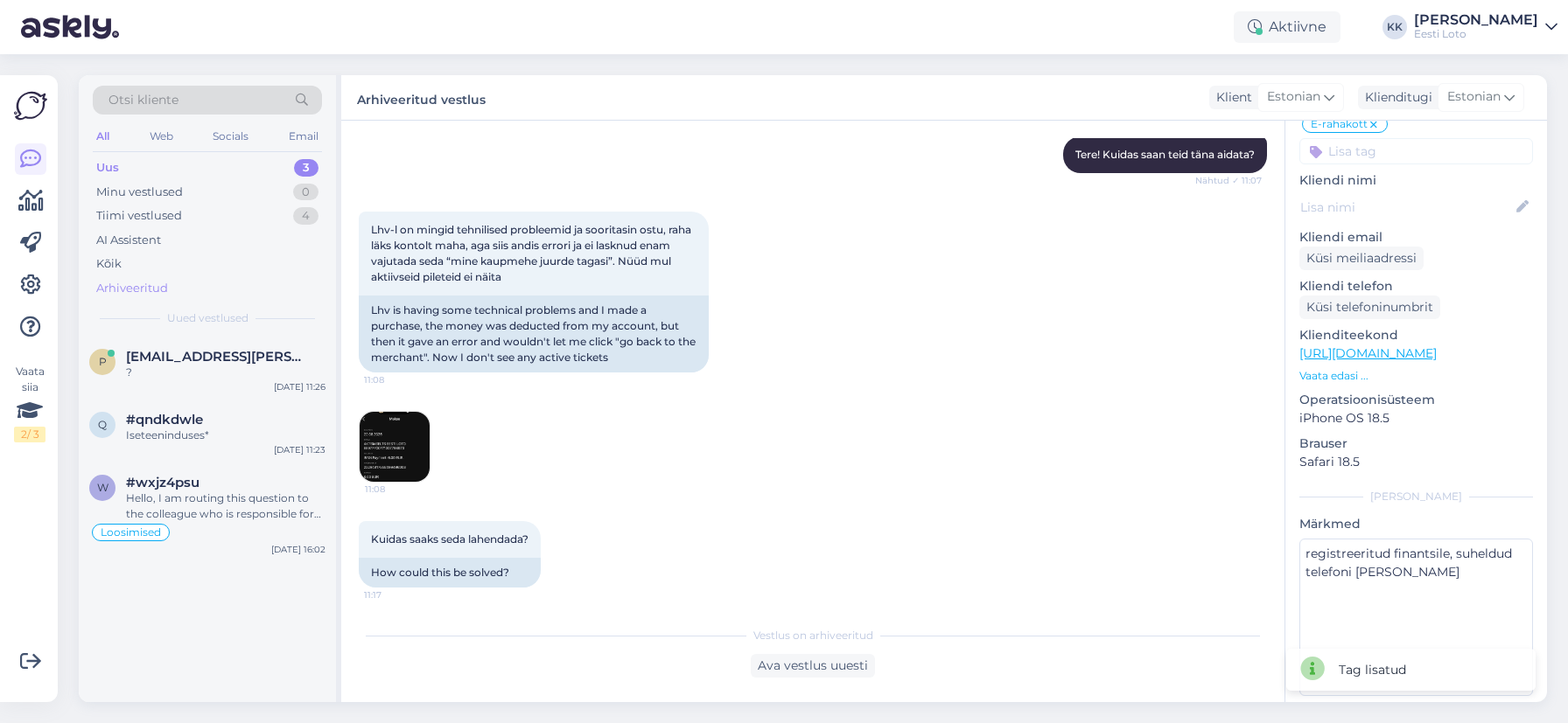
click at [144, 283] on div "Arhiveeritud" at bounding box center [133, 289] width 72 height 18
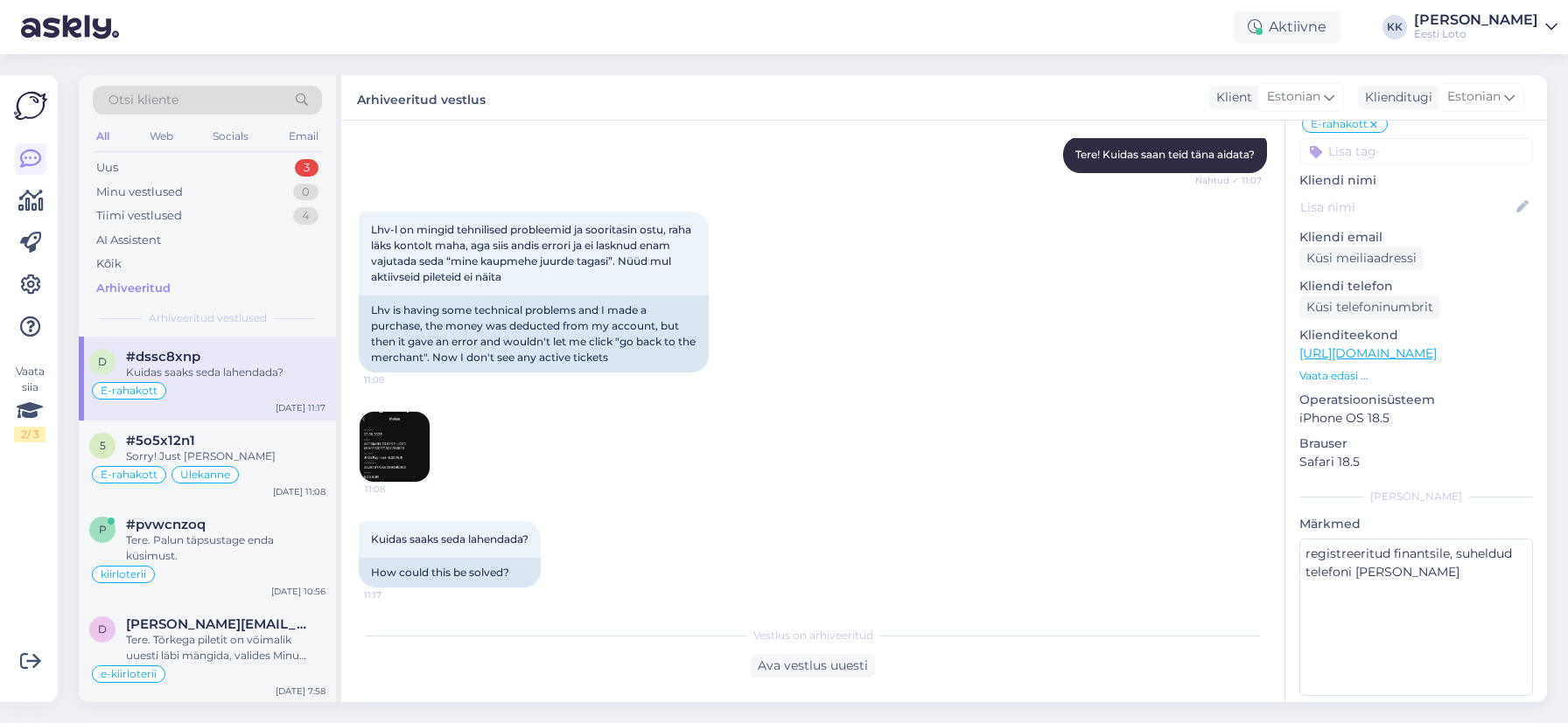
click at [220, 366] on div "Kuidas saaks seda lahendada?" at bounding box center [225, 372] width 200 height 16
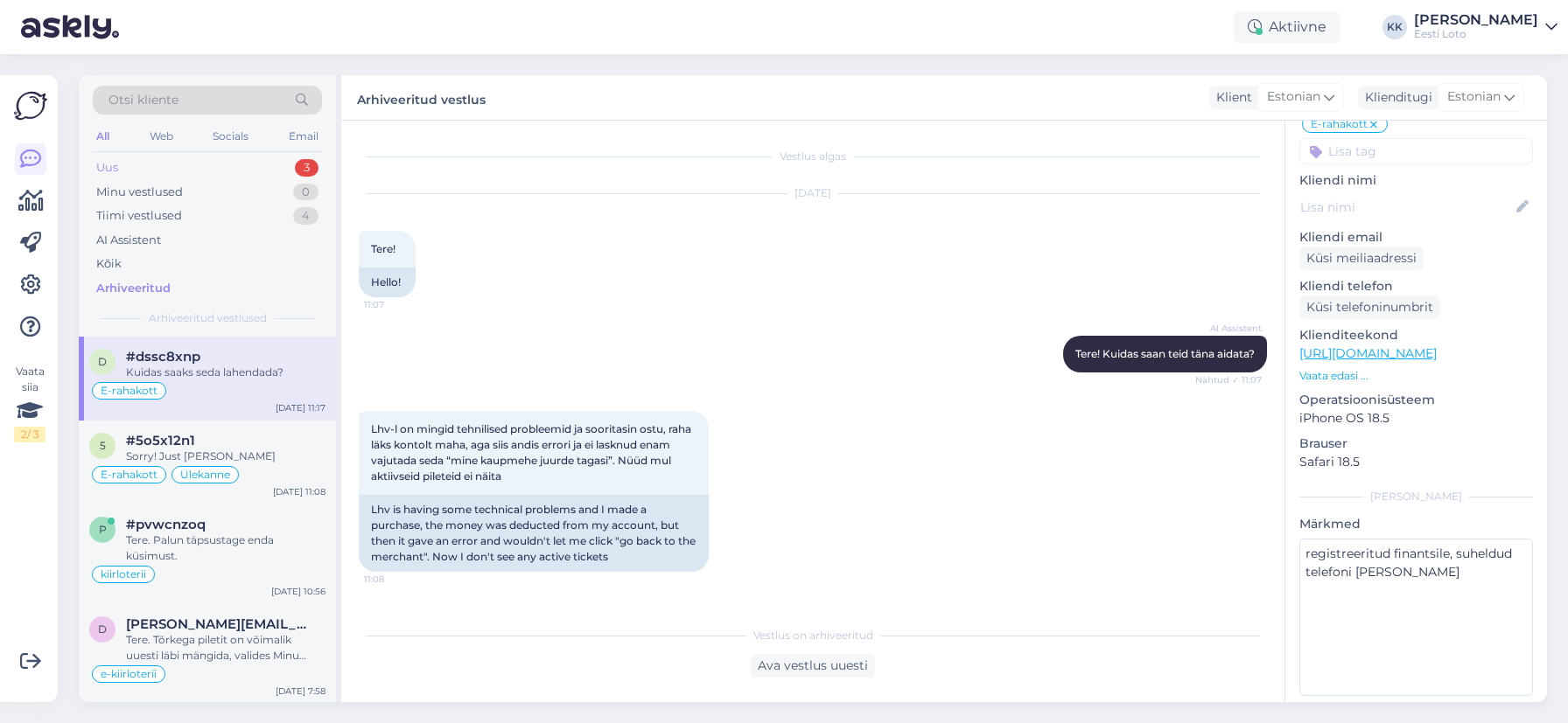
click at [129, 170] on div "Uus 3" at bounding box center [207, 168] width 229 height 25
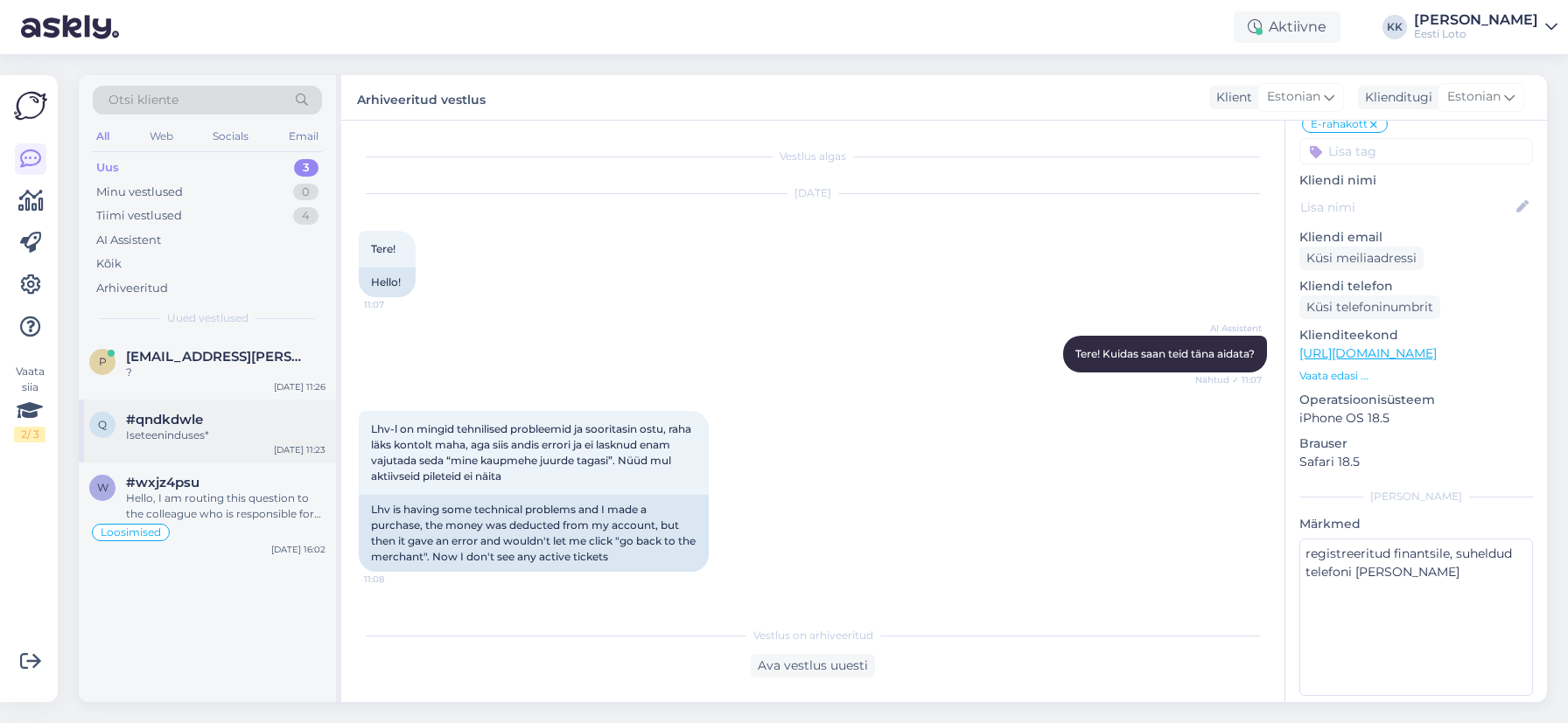
click at [198, 440] on div "Iseteeninduses*" at bounding box center [225, 436] width 200 height 16
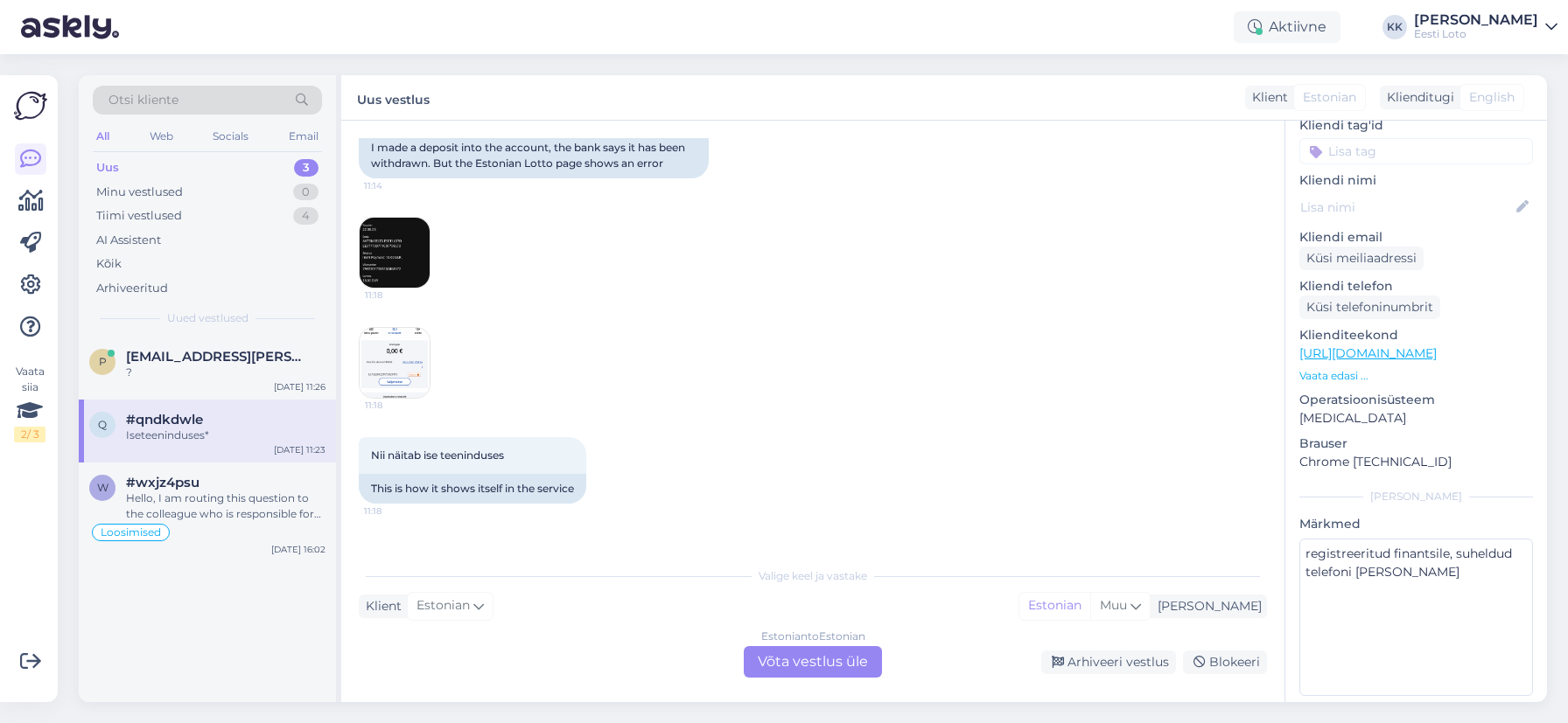
scroll to position [417, 0]
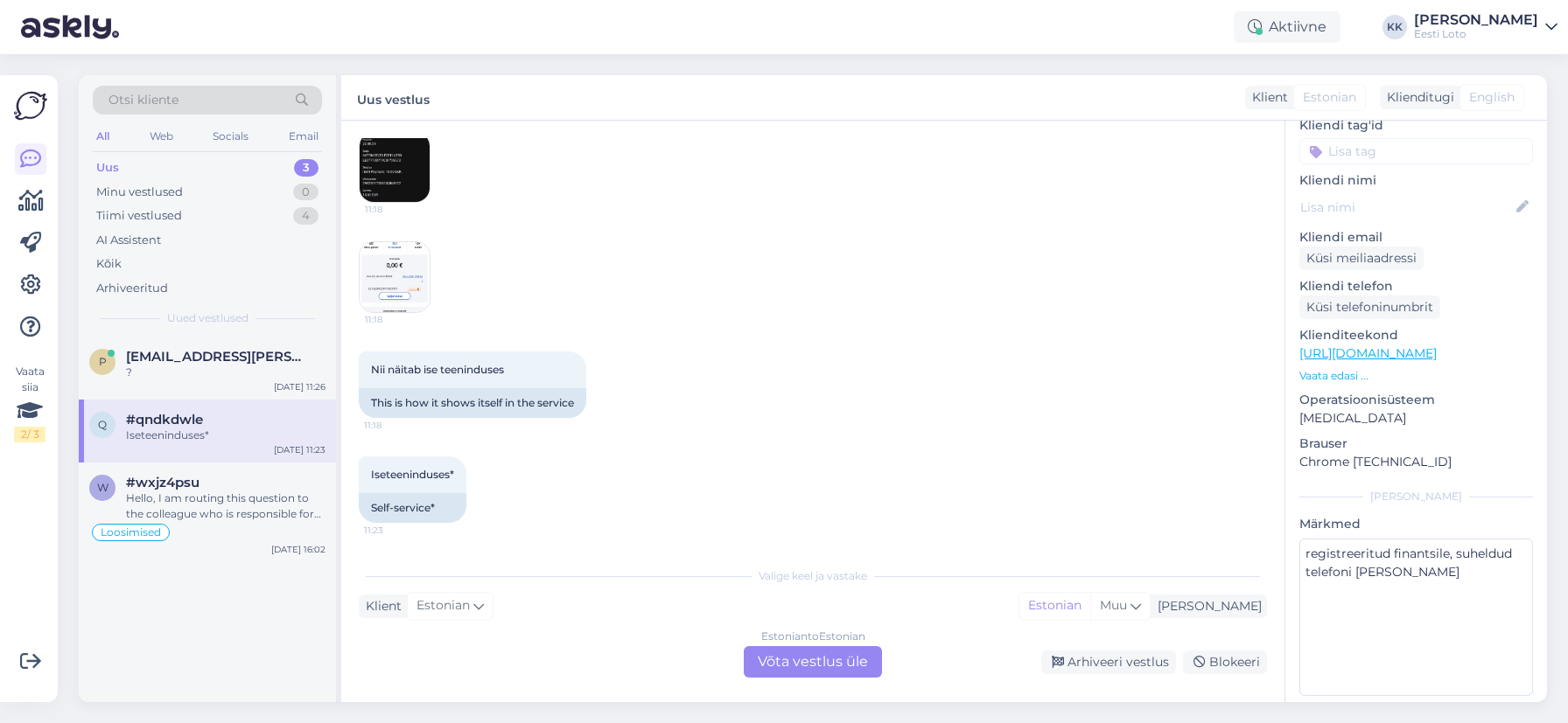
click at [402, 184] on img at bounding box center [395, 167] width 70 height 70
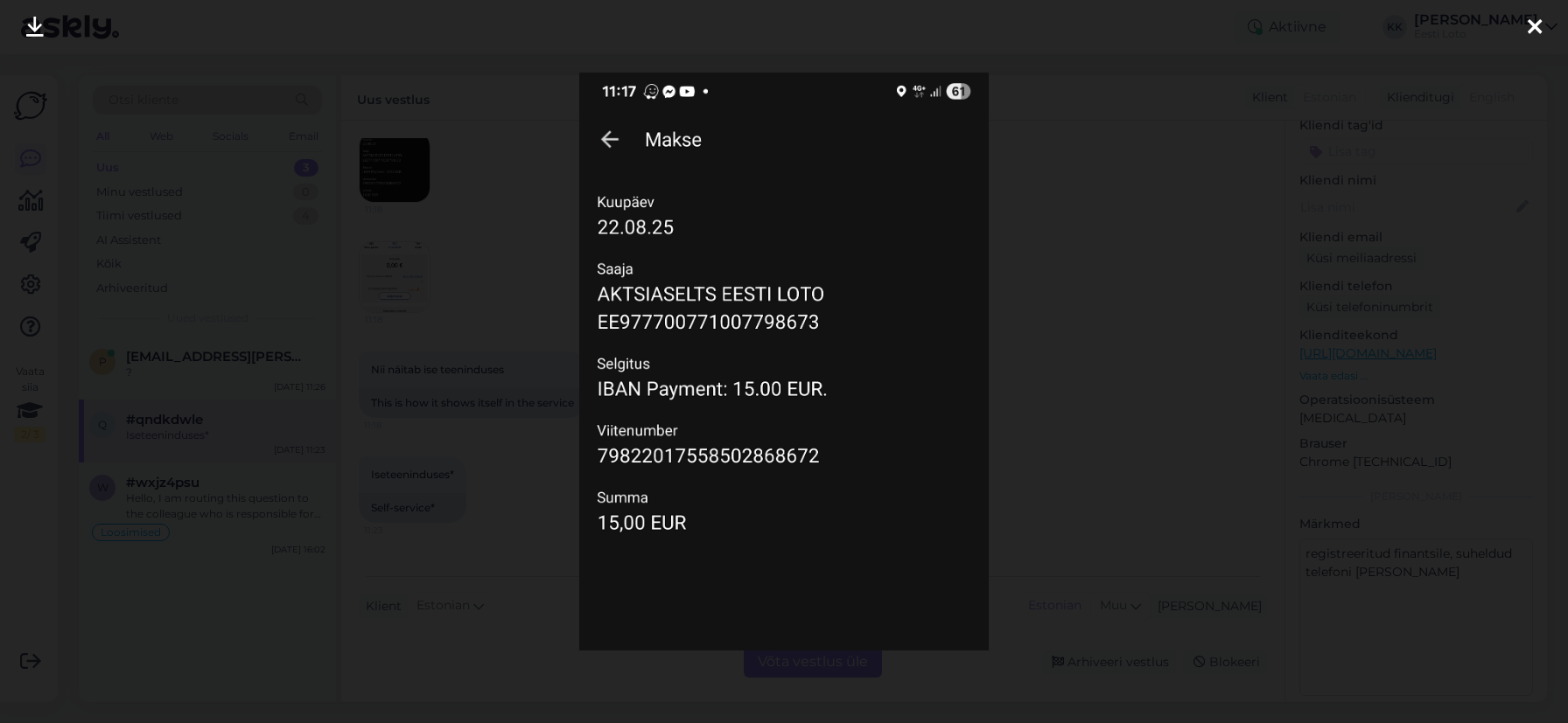
click at [1537, 28] on icon at bounding box center [1535, 28] width 14 height 23
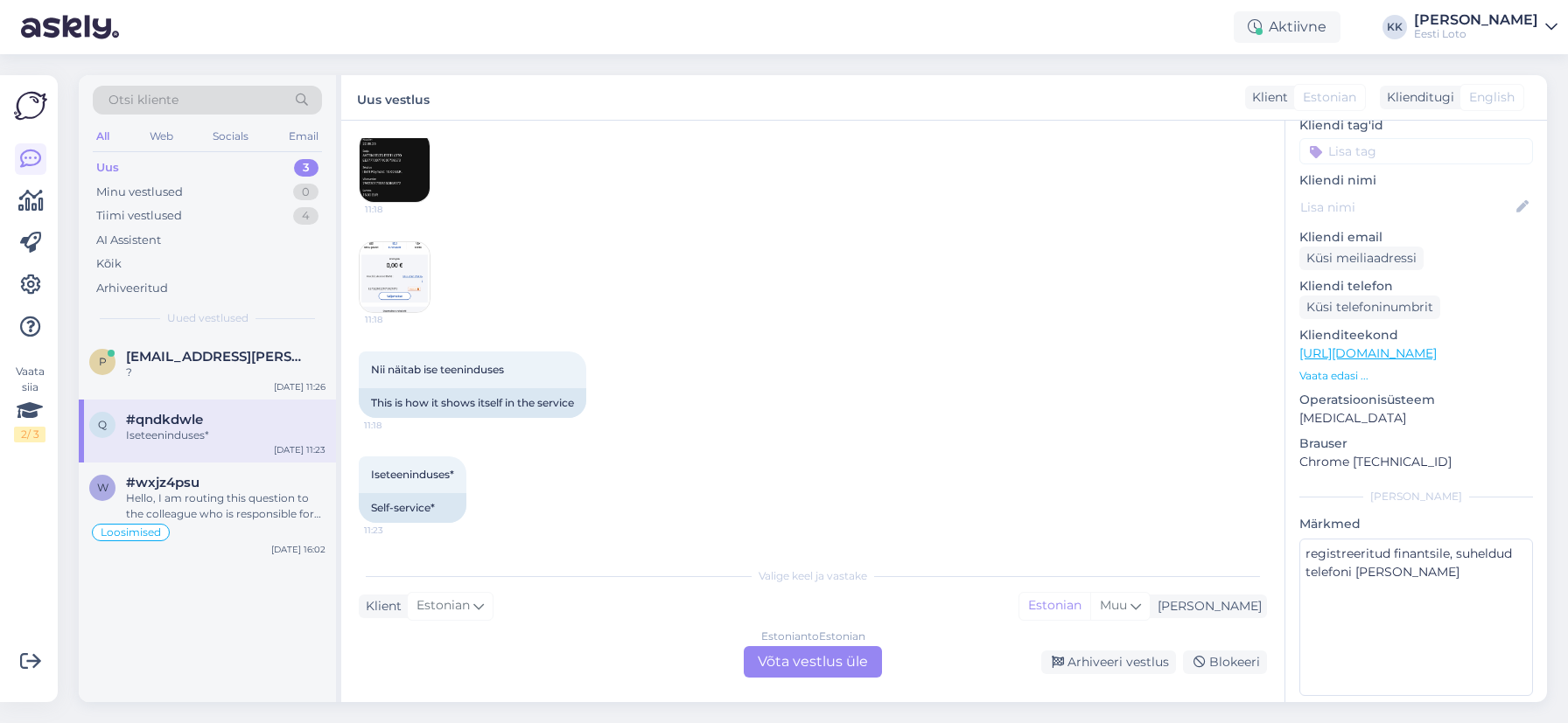
scroll to position [0, 0]
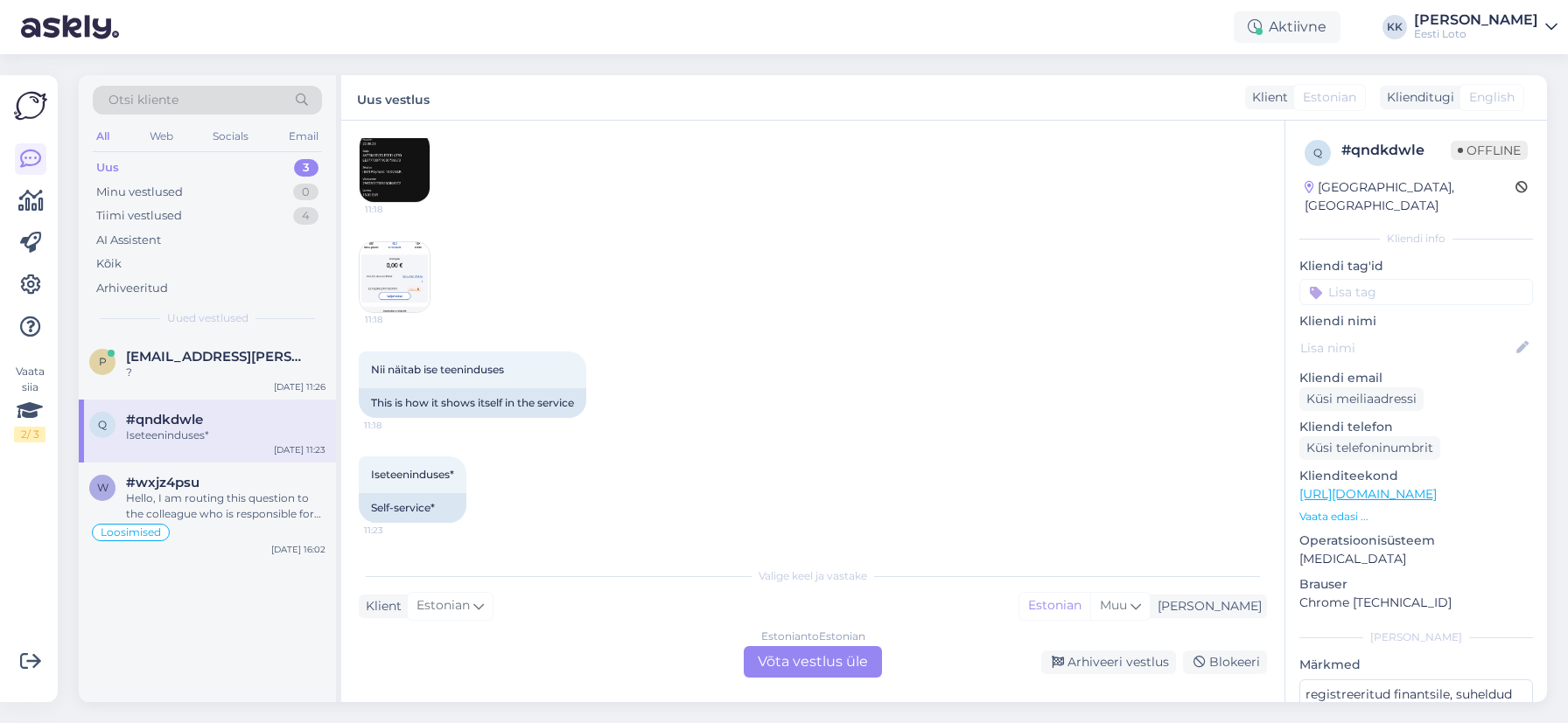
click at [1389, 146] on div "# qndkdwle" at bounding box center [1396, 150] width 109 height 21
copy div "#"
click at [818, 659] on div "Estonian to Estonian Võta vestlus üle" at bounding box center [812, 662] width 138 height 32
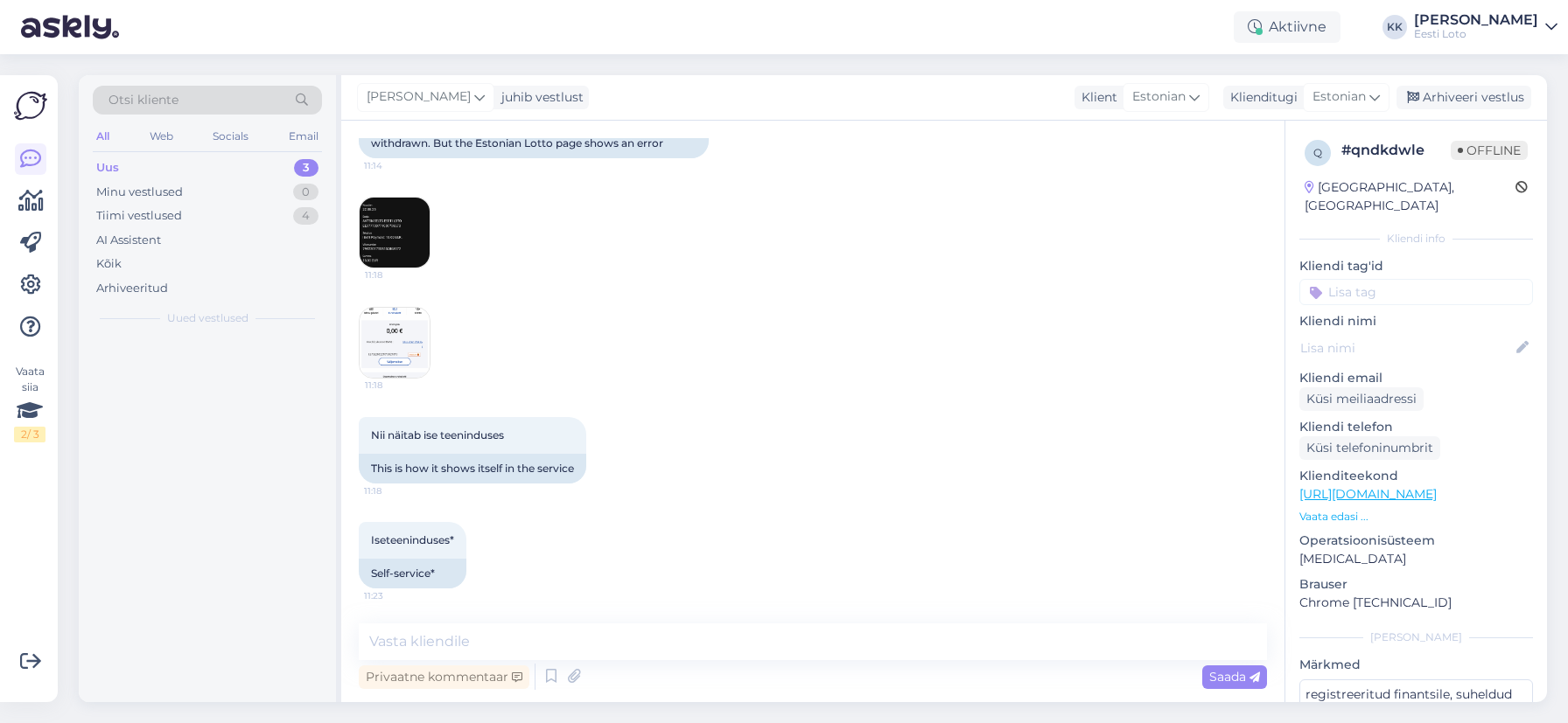
scroll to position [351, 0]
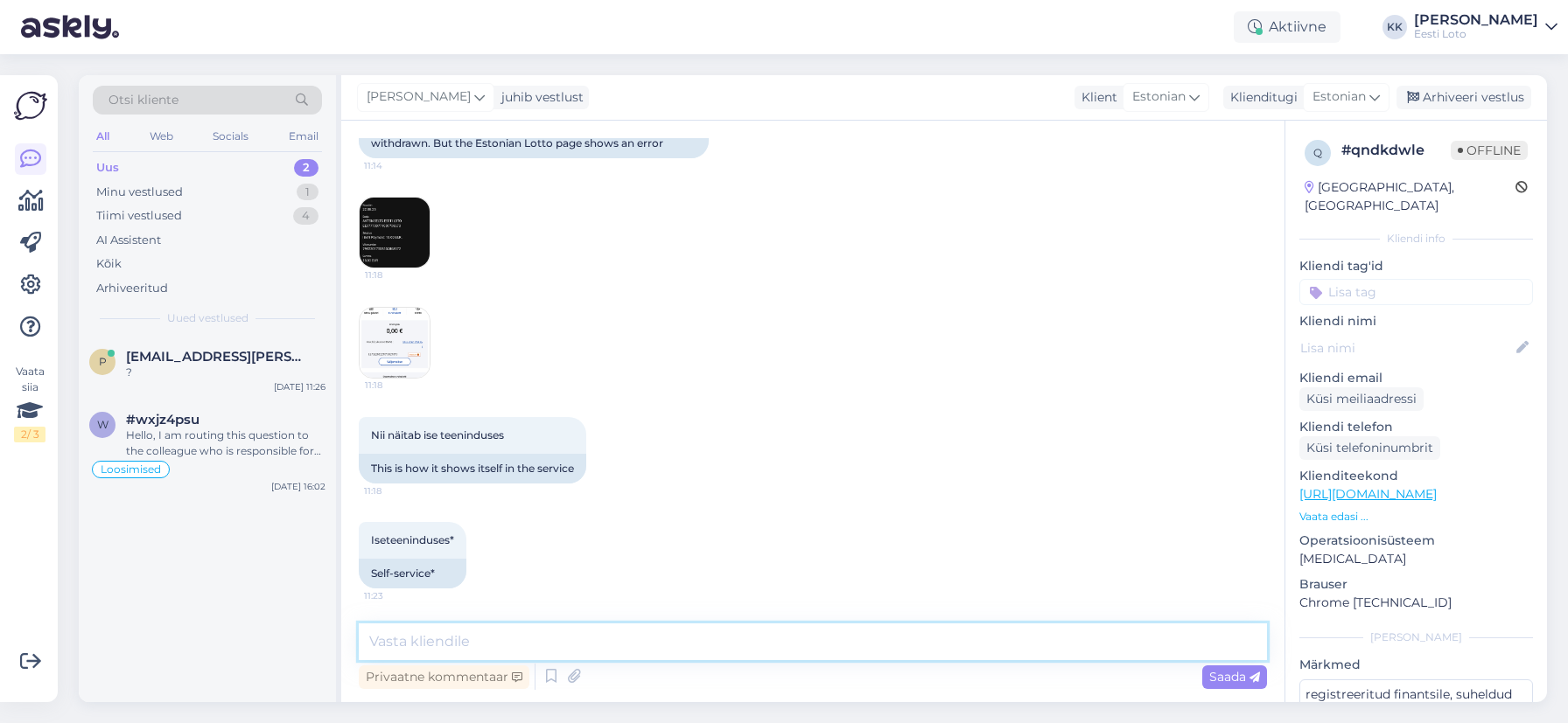
click at [643, 631] on textarea at bounding box center [812, 642] width 908 height 37
paste textarea "Meie finantsosakond kontrollib esimesel võimalusel Teie makse üle [PERSON_NAME]…"
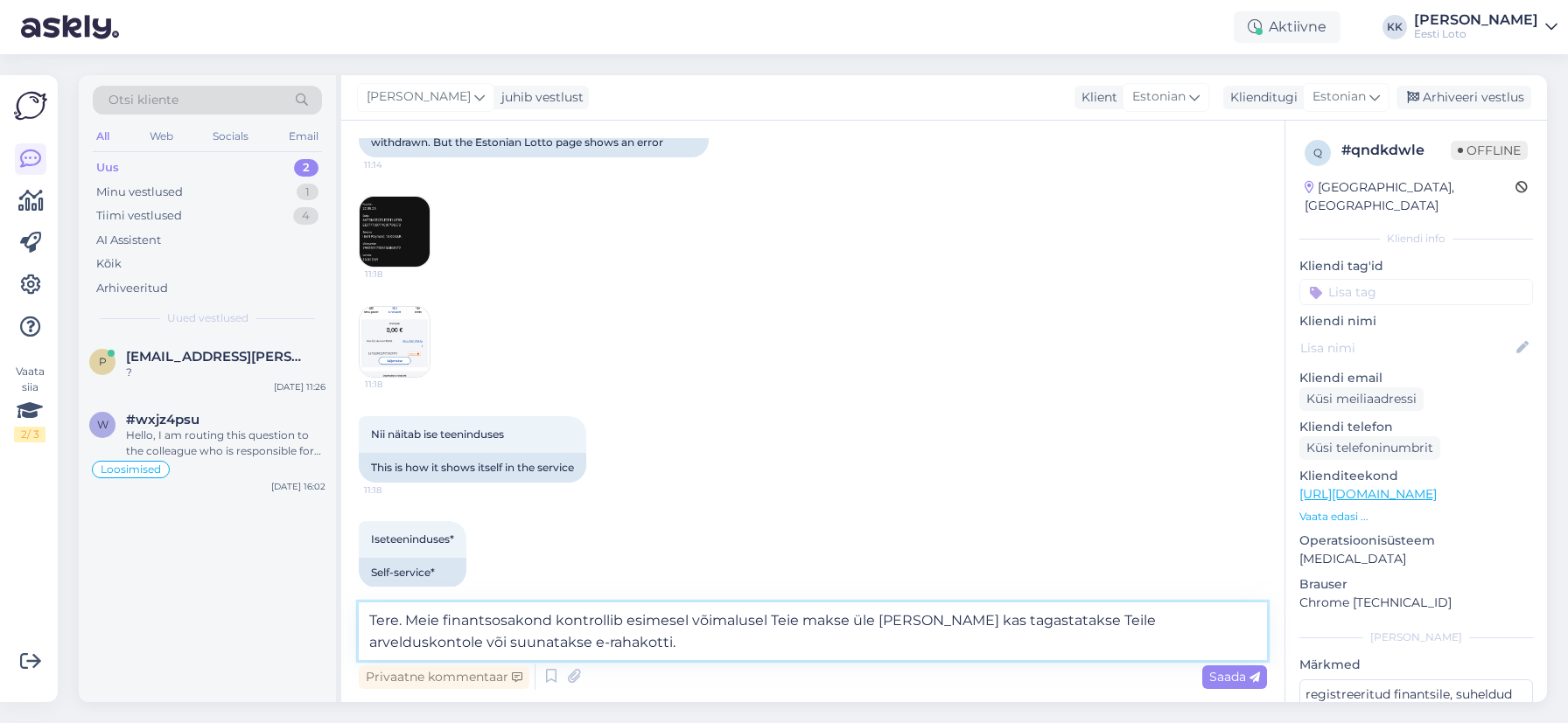
type textarea "Tere. Meie finantsosakond kontrollib esimesel võimalusel Teie makse üle [PERSON…"
drag, startPoint x: 1400, startPoint y: 275, endPoint x: 1402, endPoint y: 294, distance: 19.1
click at [1400, 279] on input at bounding box center [1416, 293] width 234 height 26
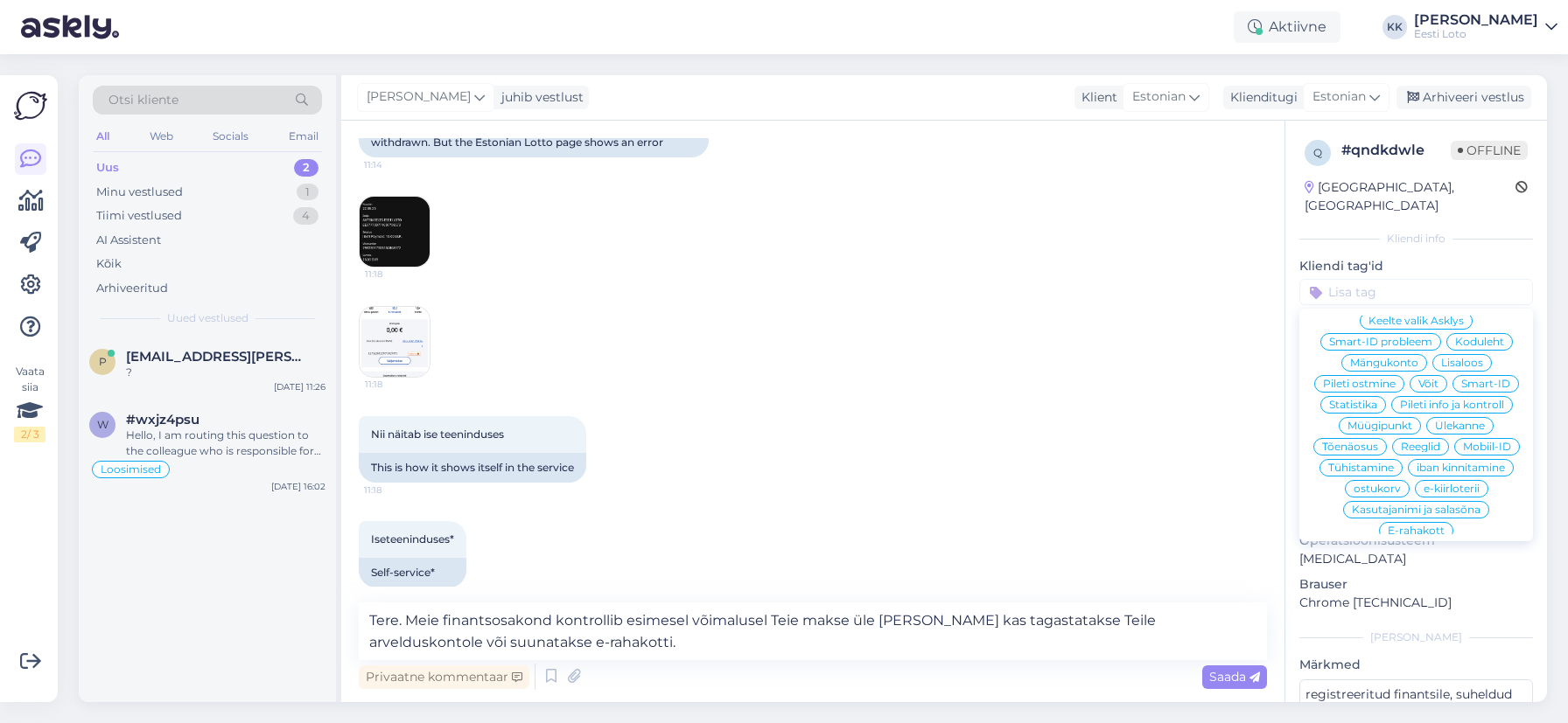
click at [1419, 525] on span "E-rahakott" at bounding box center [1416, 531] width 57 height 11
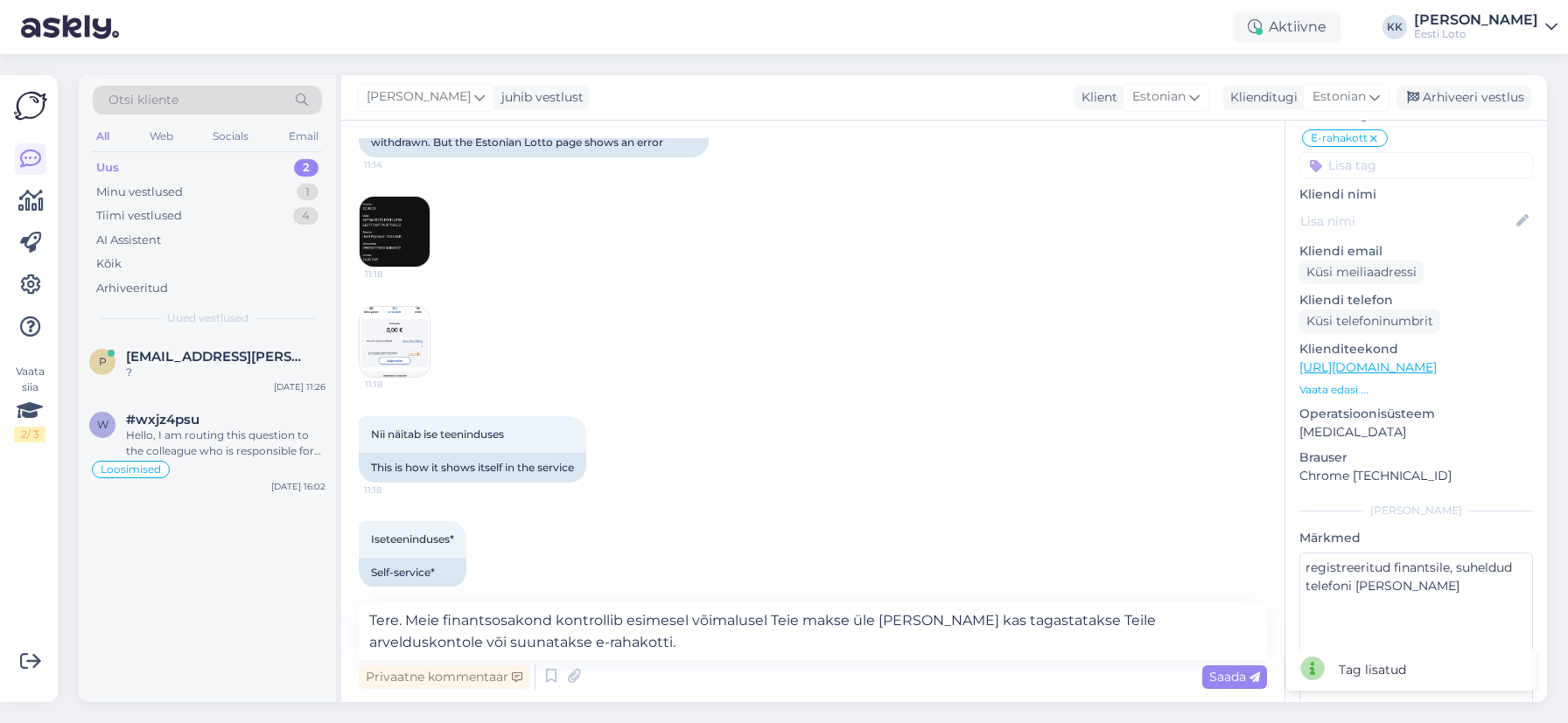
scroll to position [165, 0]
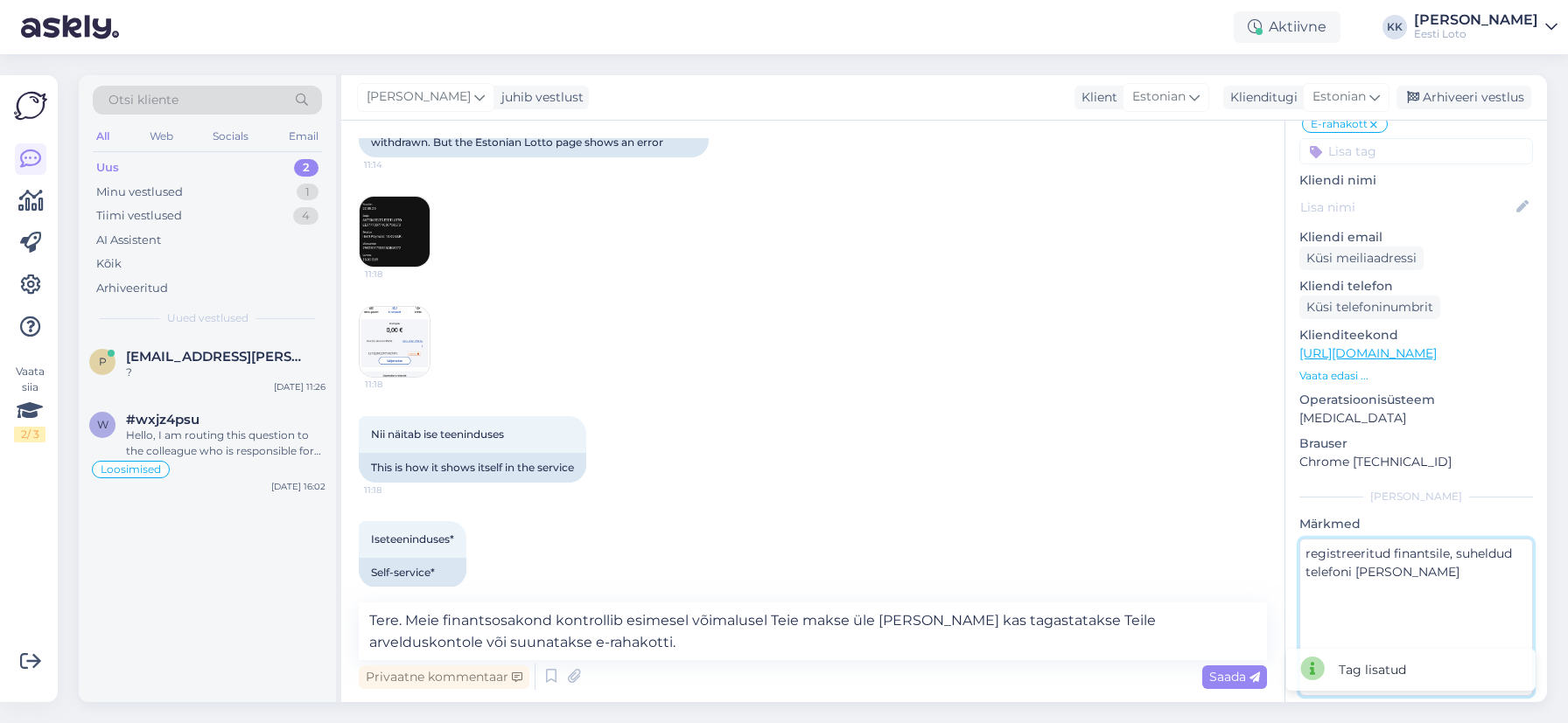
click at [1404, 583] on textarea "registreeritud finantsile, suheldud telefoni [PERSON_NAME]" at bounding box center [1416, 617] width 234 height 157
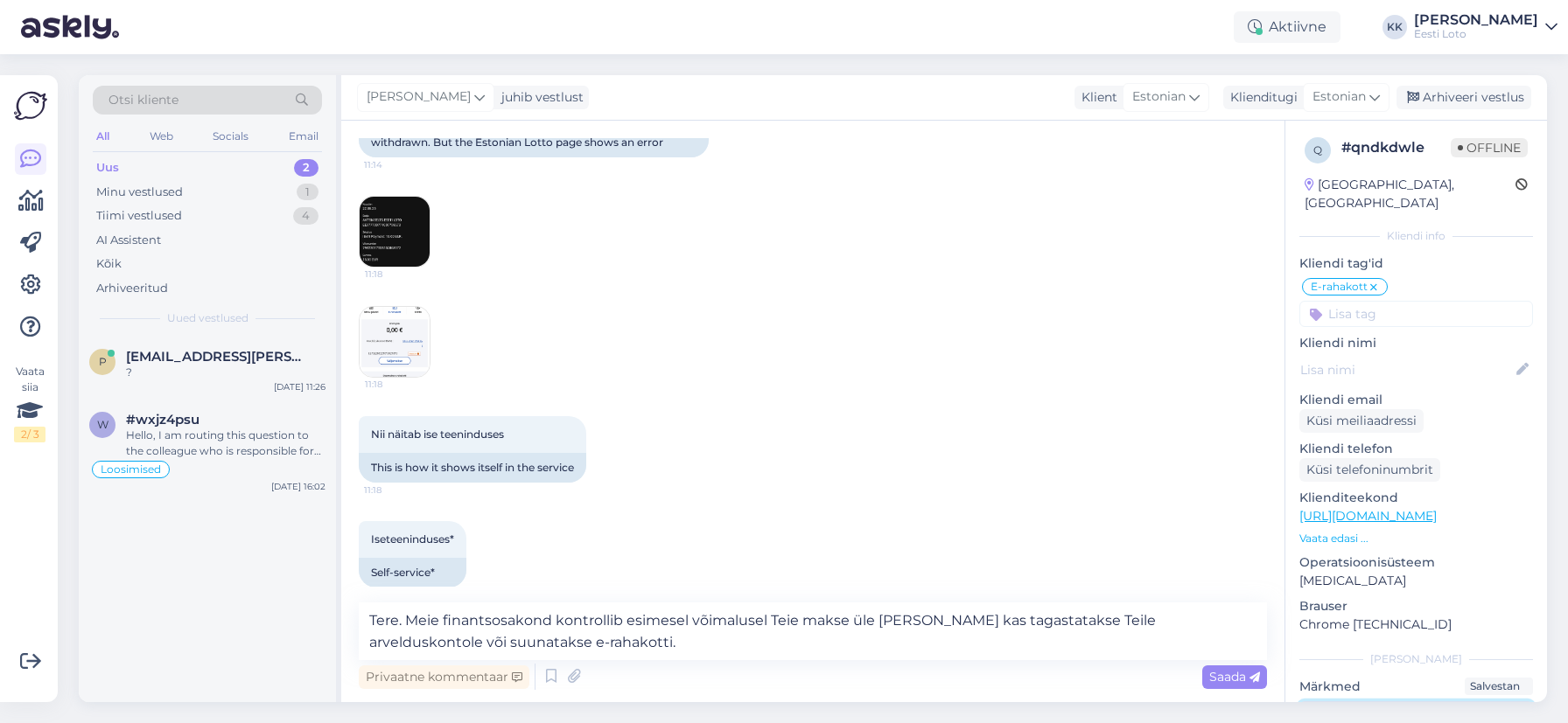
scroll to position [0, 0]
type textarea "regatud finantsile"
click at [1447, 99] on div "Arhiveeri vestlus" at bounding box center [1463, 98] width 134 height 24
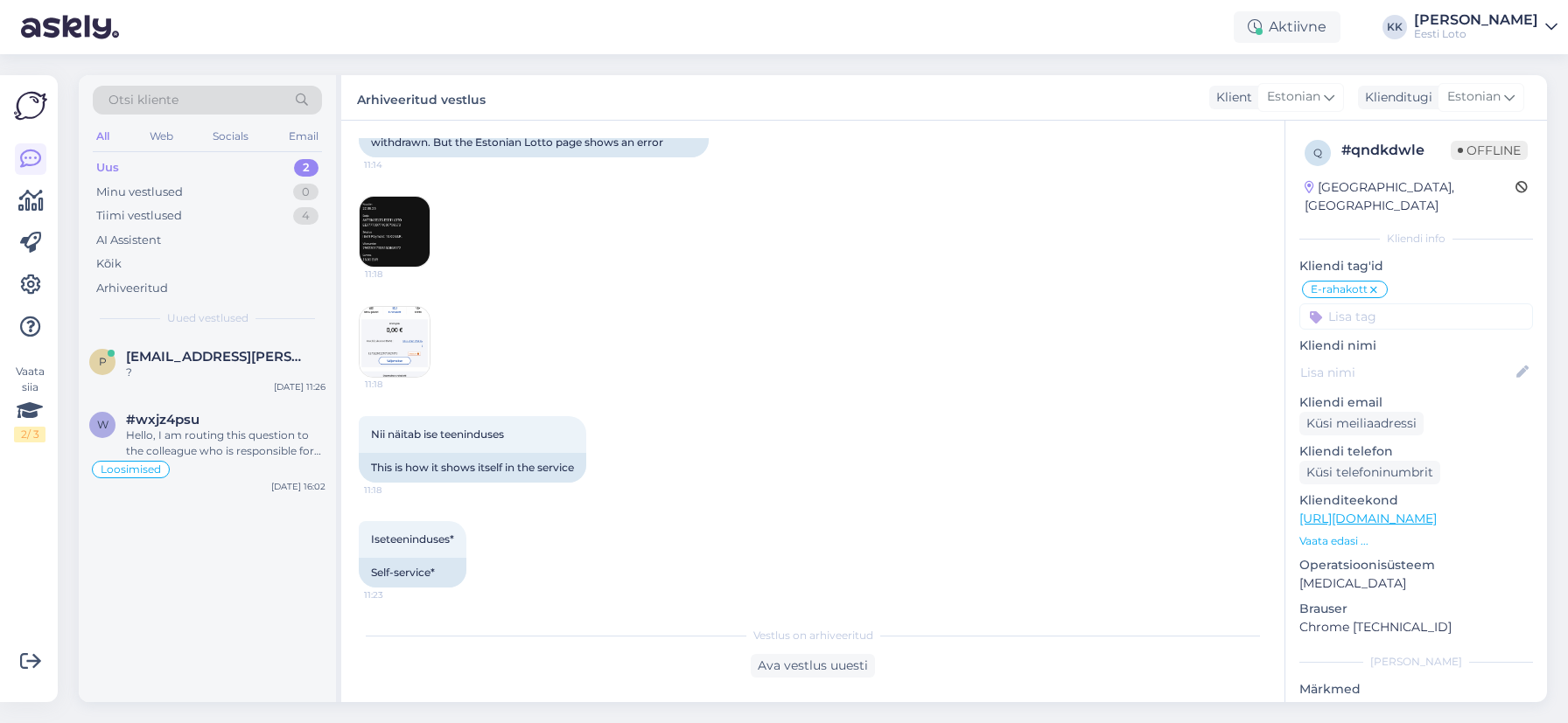
scroll to position [358, 0]
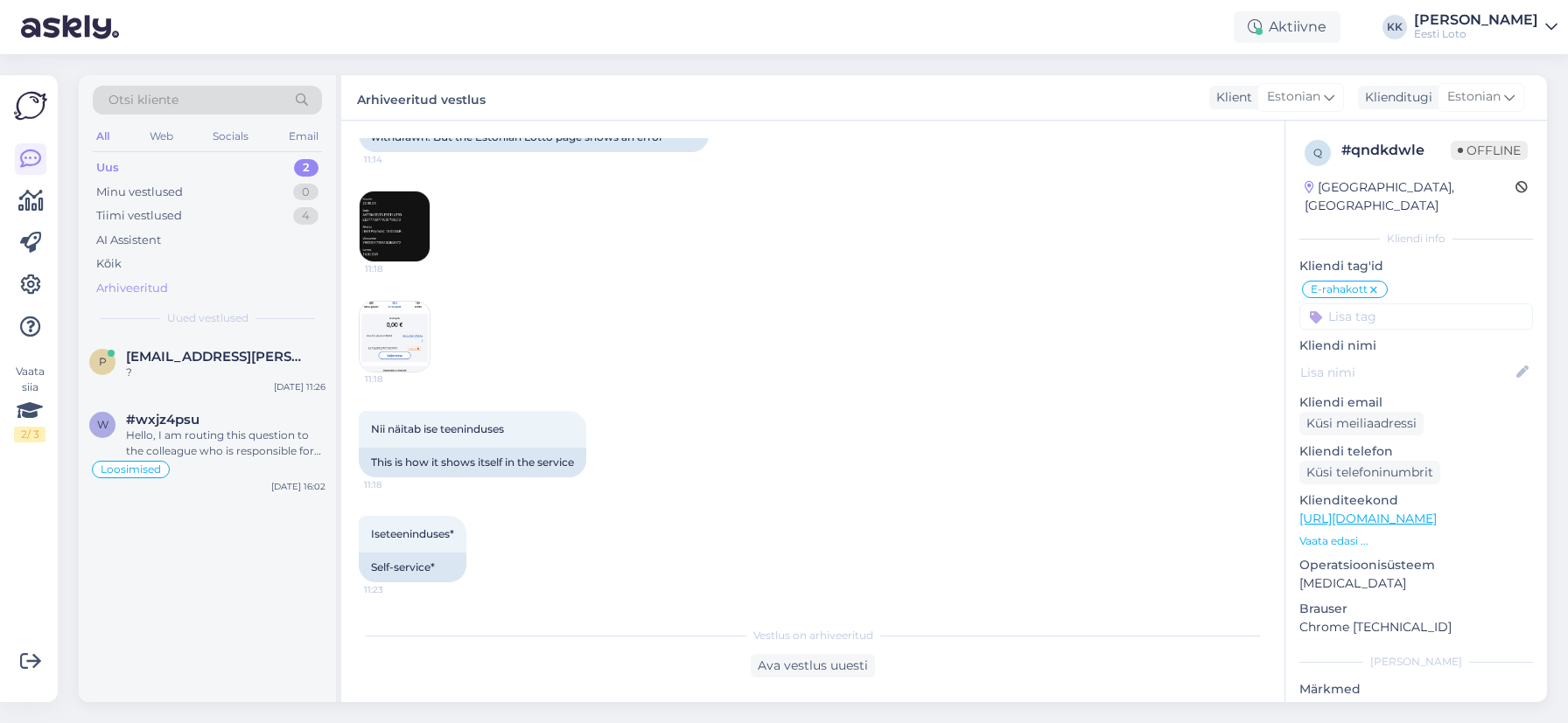
click at [228, 284] on div "Arhiveeritud" at bounding box center [207, 289] width 229 height 25
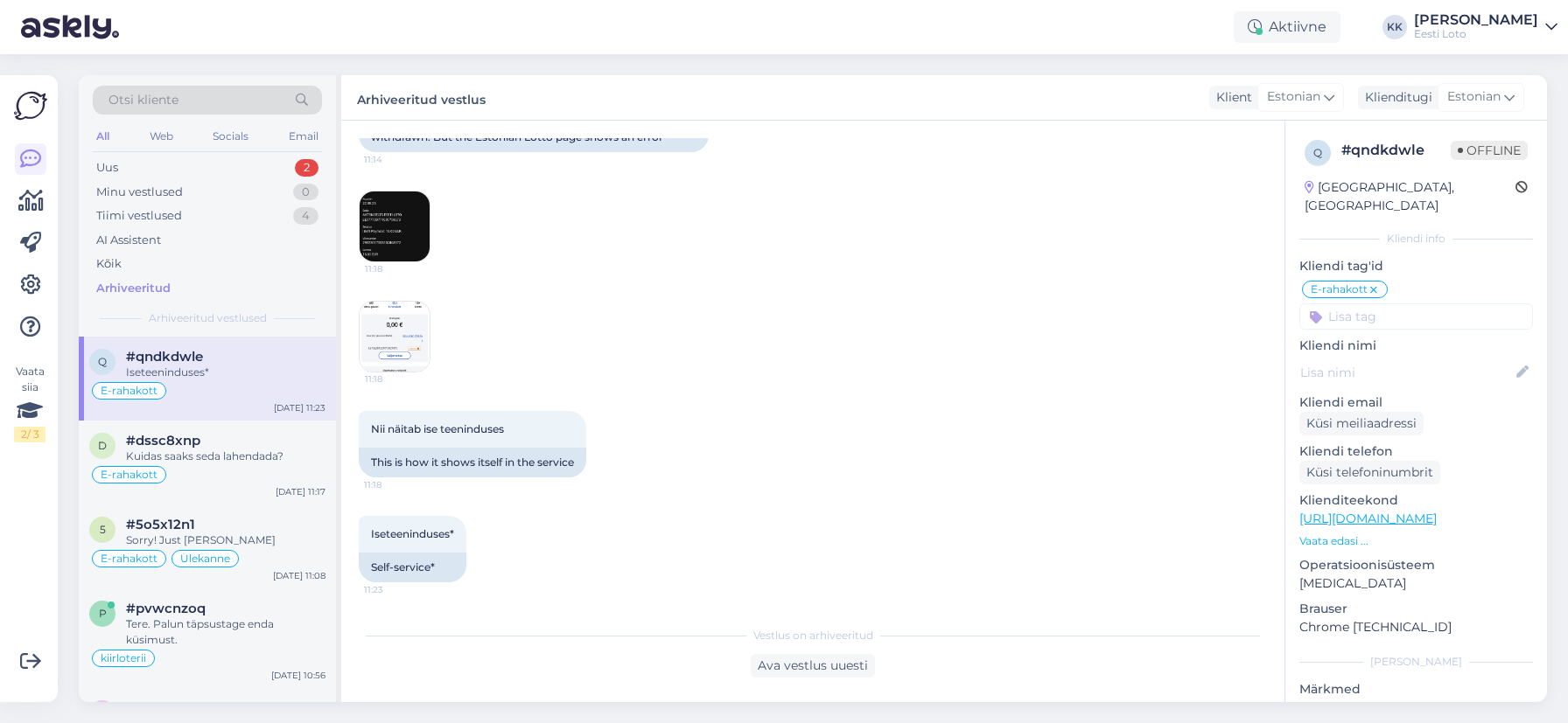
drag, startPoint x: 220, startPoint y: 384, endPoint x: 229, endPoint y: 385, distance: 9.1
click at [220, 385] on div "E-rahakott" at bounding box center [207, 391] width 236 height 21
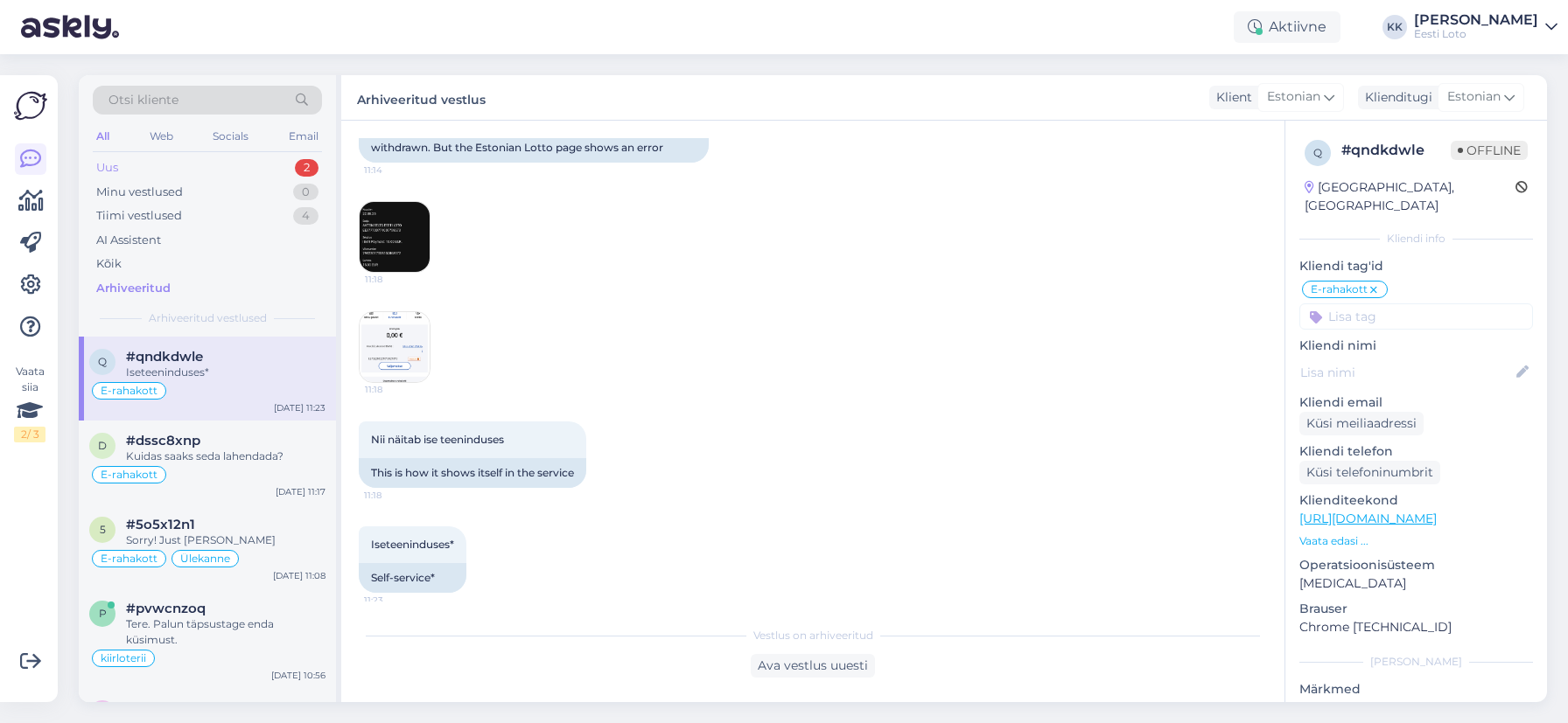
click at [181, 174] on div "Uus 2" at bounding box center [207, 168] width 229 height 25
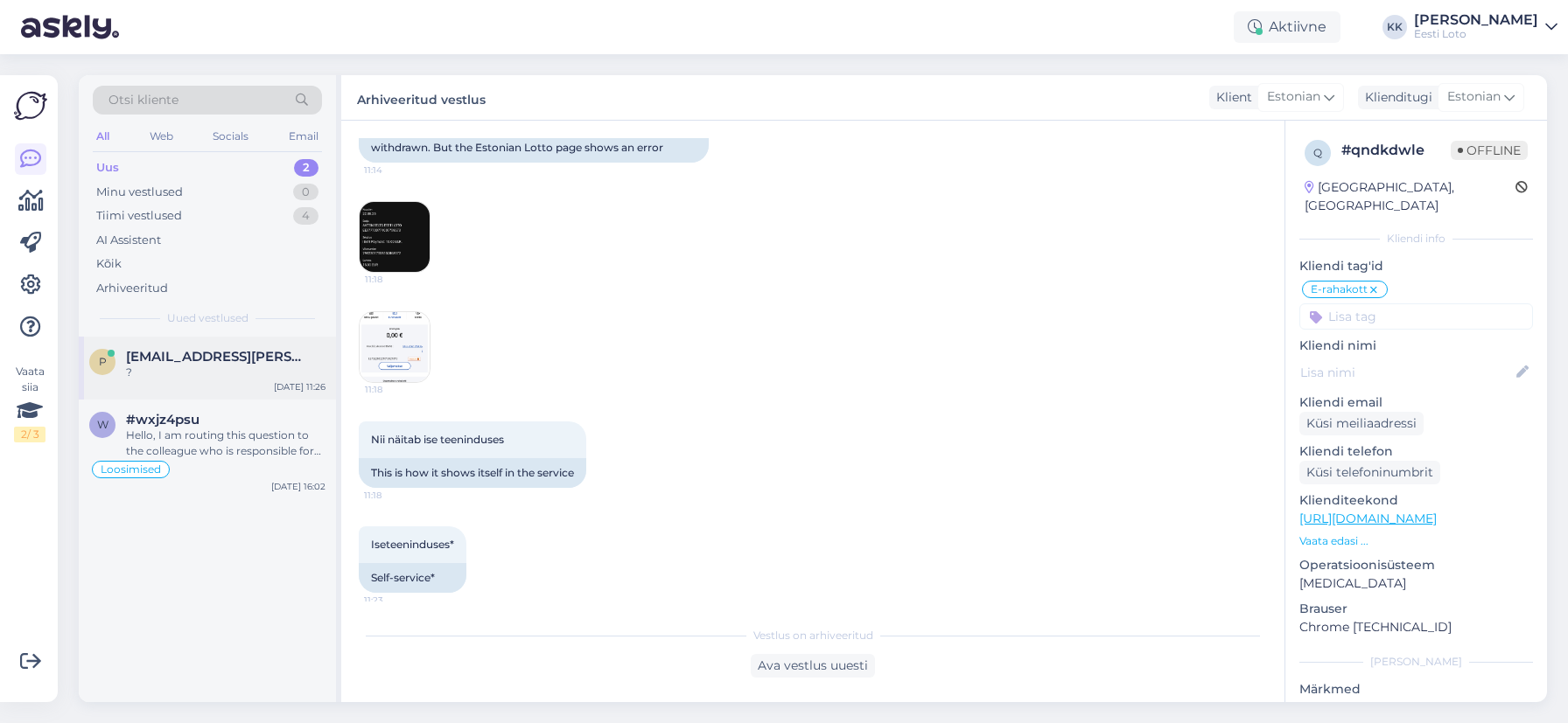
click at [250, 383] on div "p [EMAIL_ADDRESS][PERSON_NAME][DOMAIN_NAME] ? [DATE] 11:26" at bounding box center [207, 368] width 258 height 63
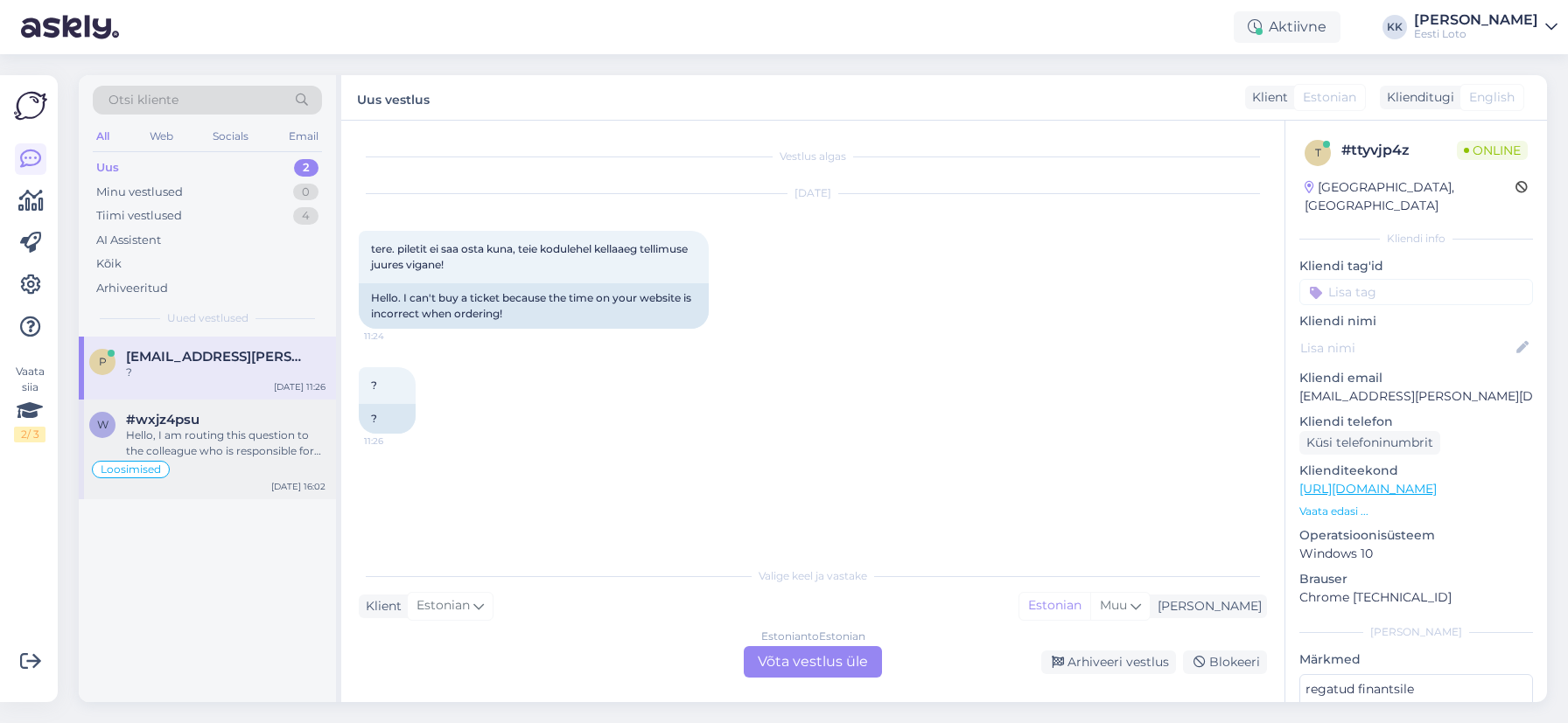
click at [238, 445] on div "Hello, I am routing this question to the colleague who is responsible for this …" at bounding box center [225, 444] width 200 height 32
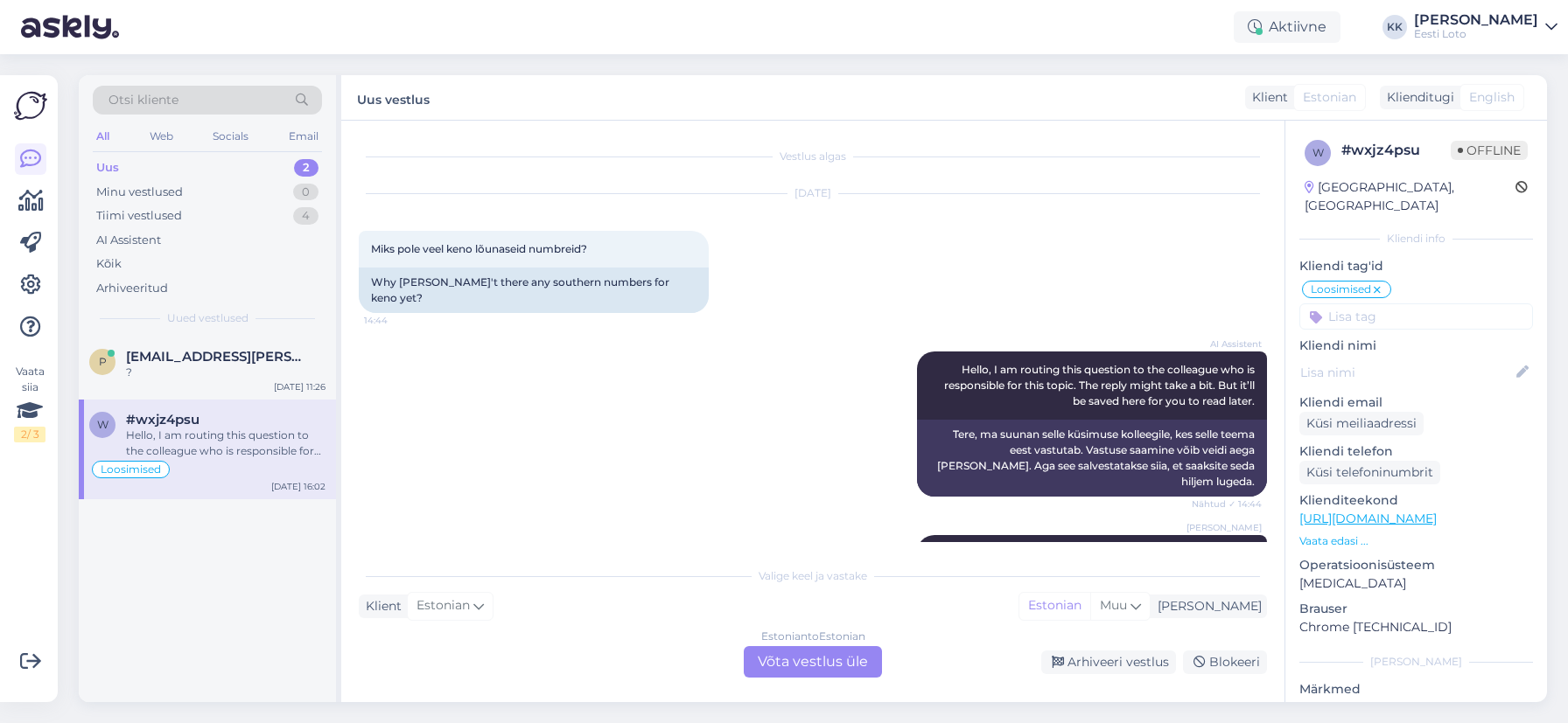
scroll to position [3760, 0]
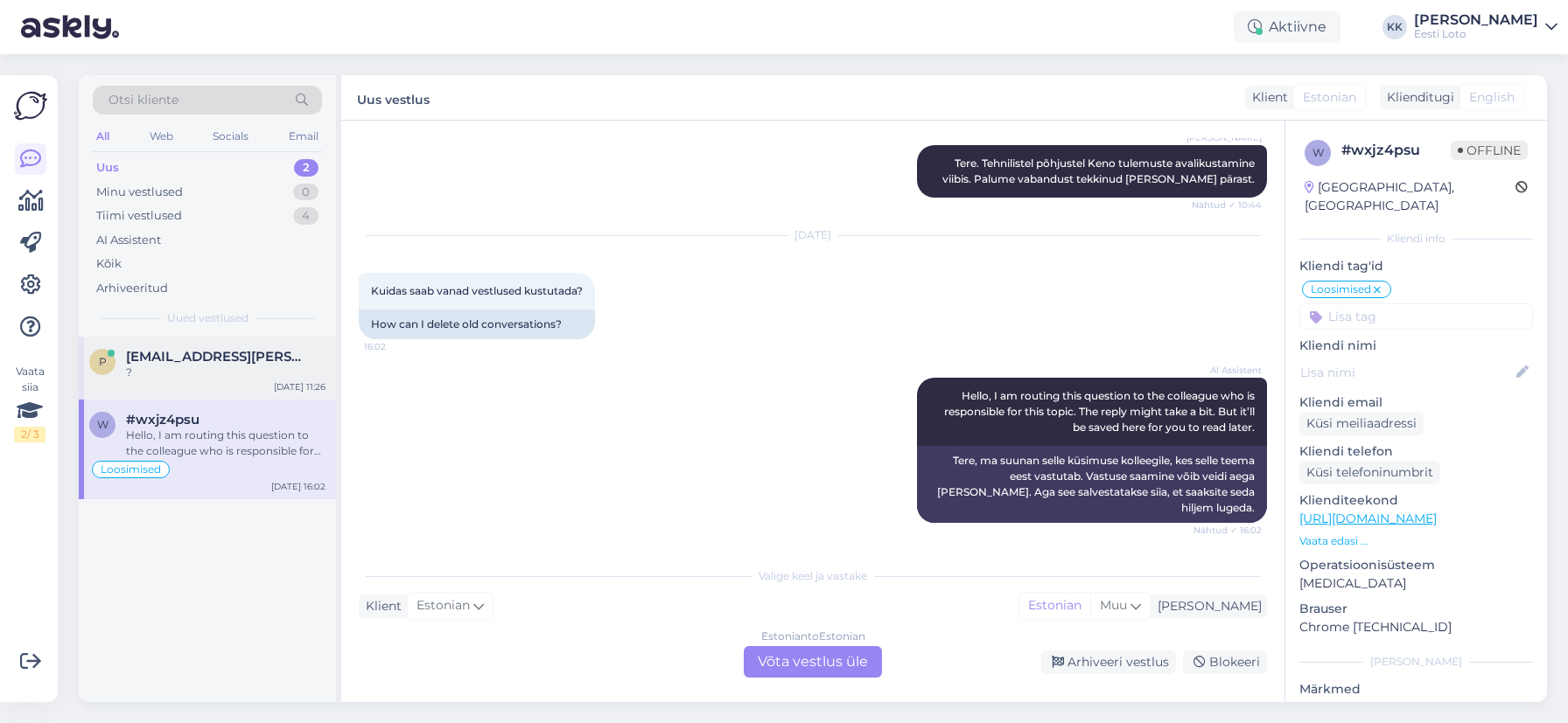
drag, startPoint x: 203, startPoint y: 373, endPoint x: 234, endPoint y: 369, distance: 31.3
click at [203, 373] on div "?" at bounding box center [225, 372] width 200 height 16
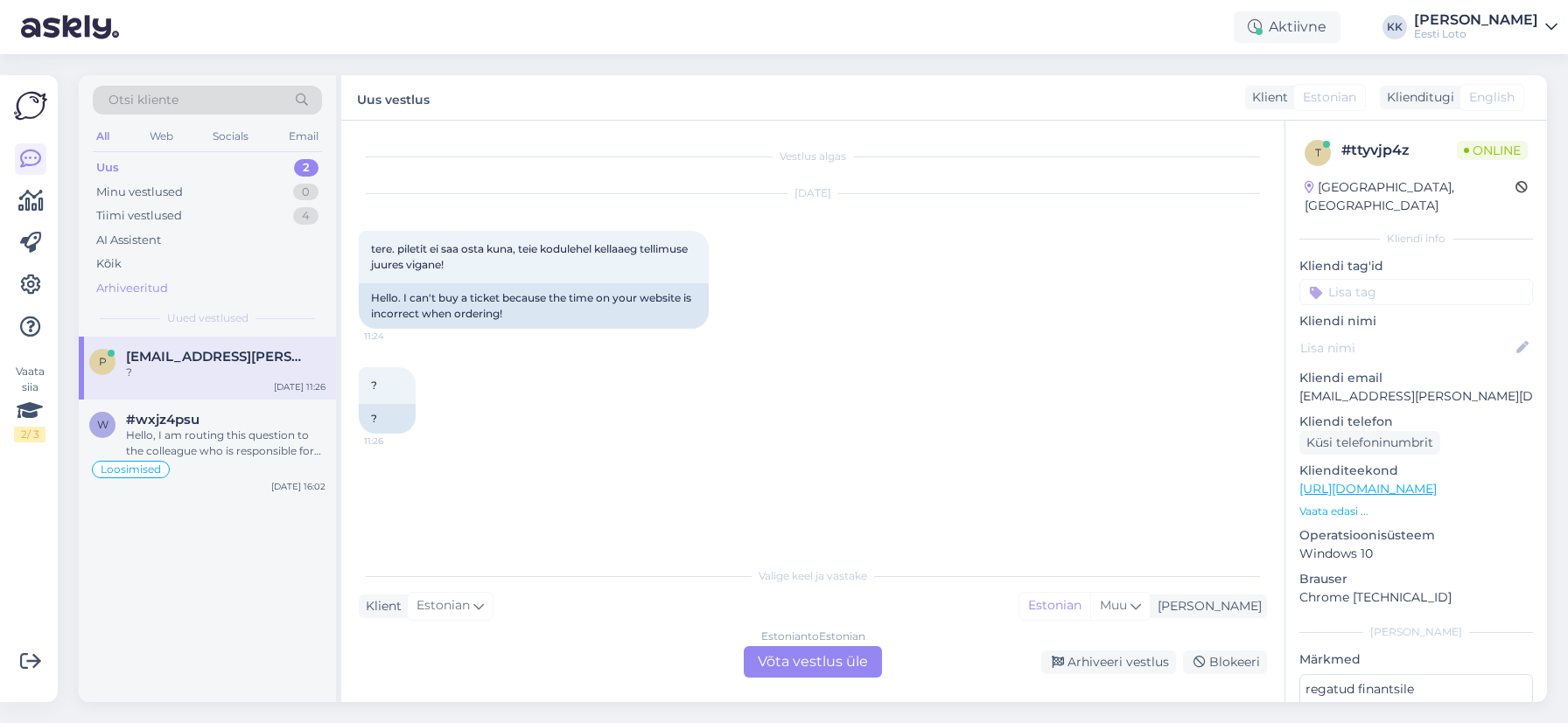
click at [139, 288] on div "Arhiveeritud" at bounding box center [133, 289] width 72 height 18
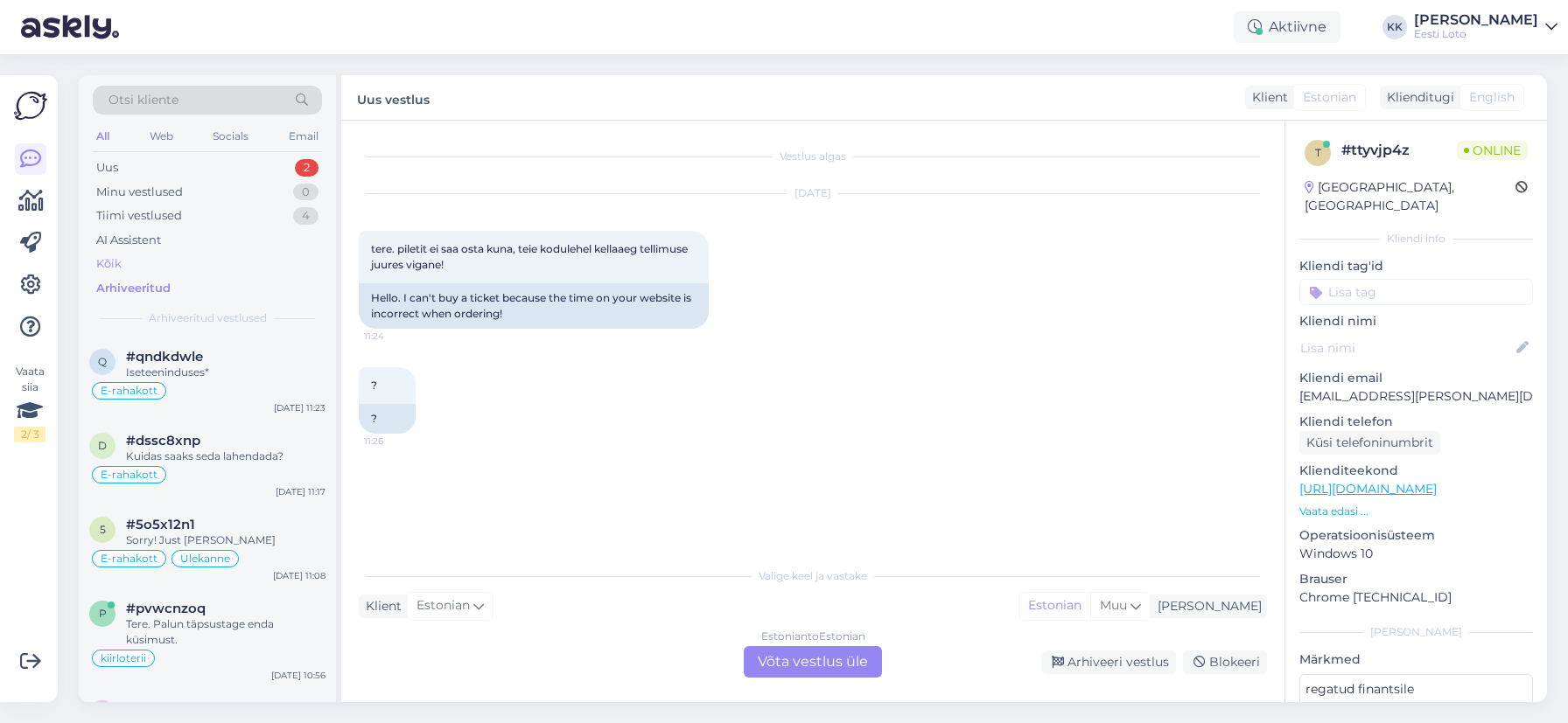
click at [143, 265] on div "Kõik" at bounding box center [207, 264] width 229 height 25
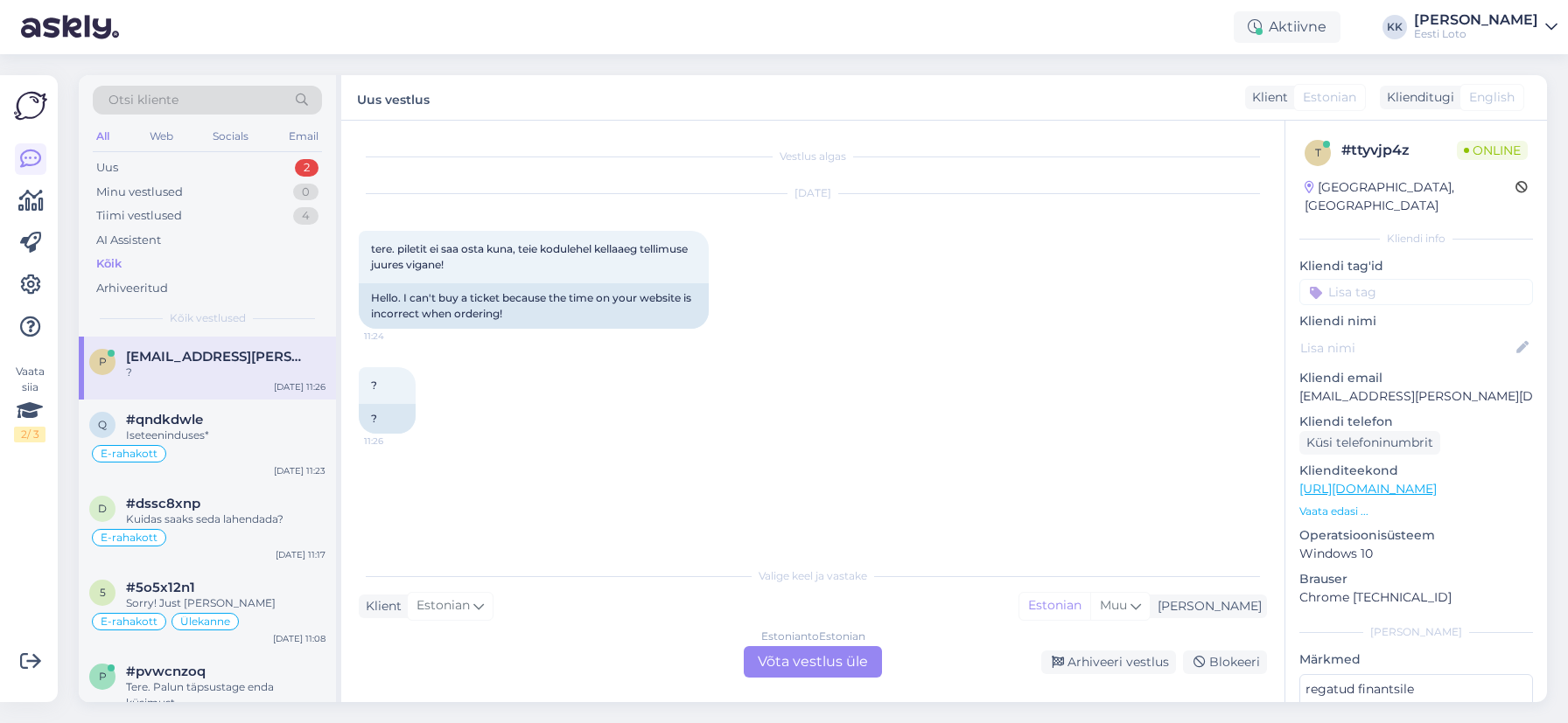
click at [184, 371] on div "?" at bounding box center [225, 372] width 200 height 16
click at [216, 425] on div "#qndkdwle" at bounding box center [225, 420] width 200 height 16
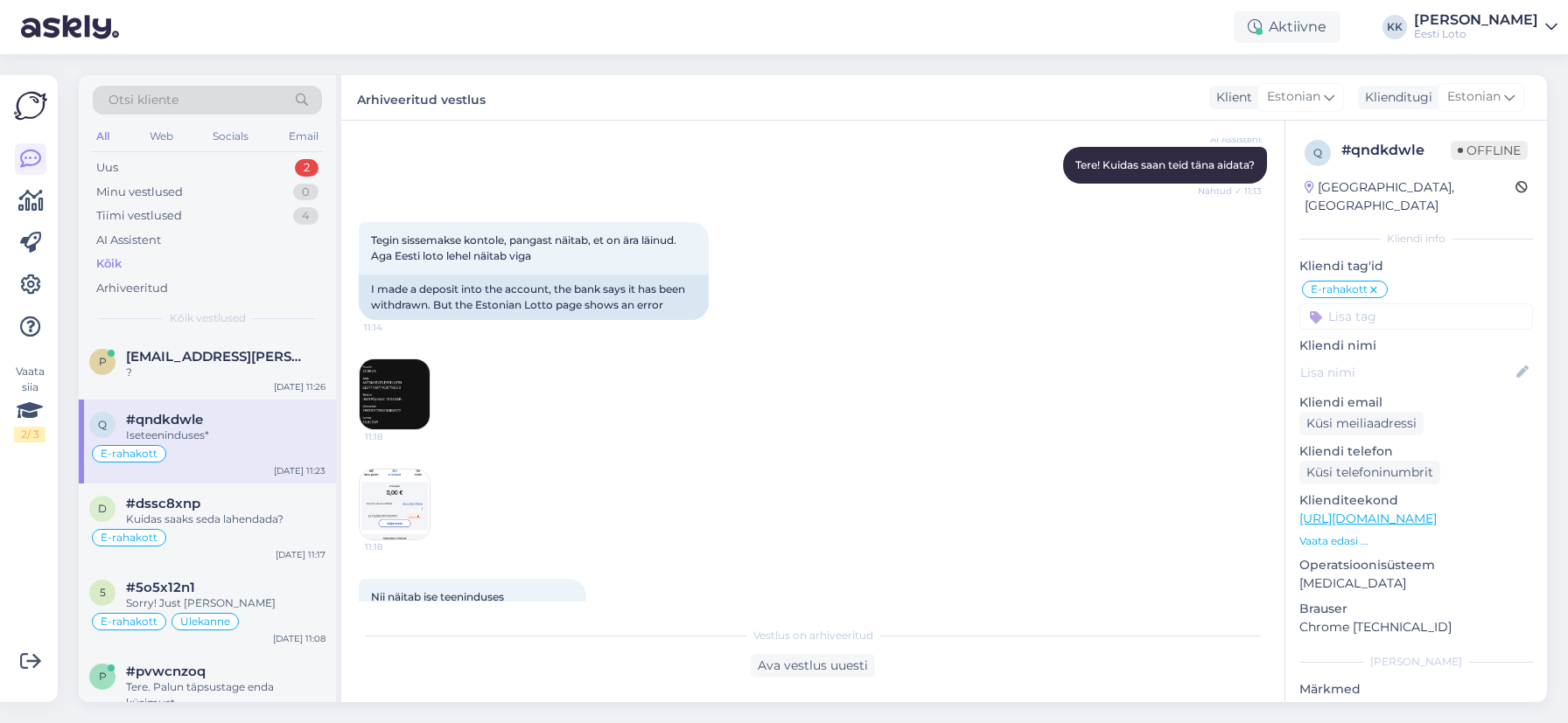
scroll to position [358, 0]
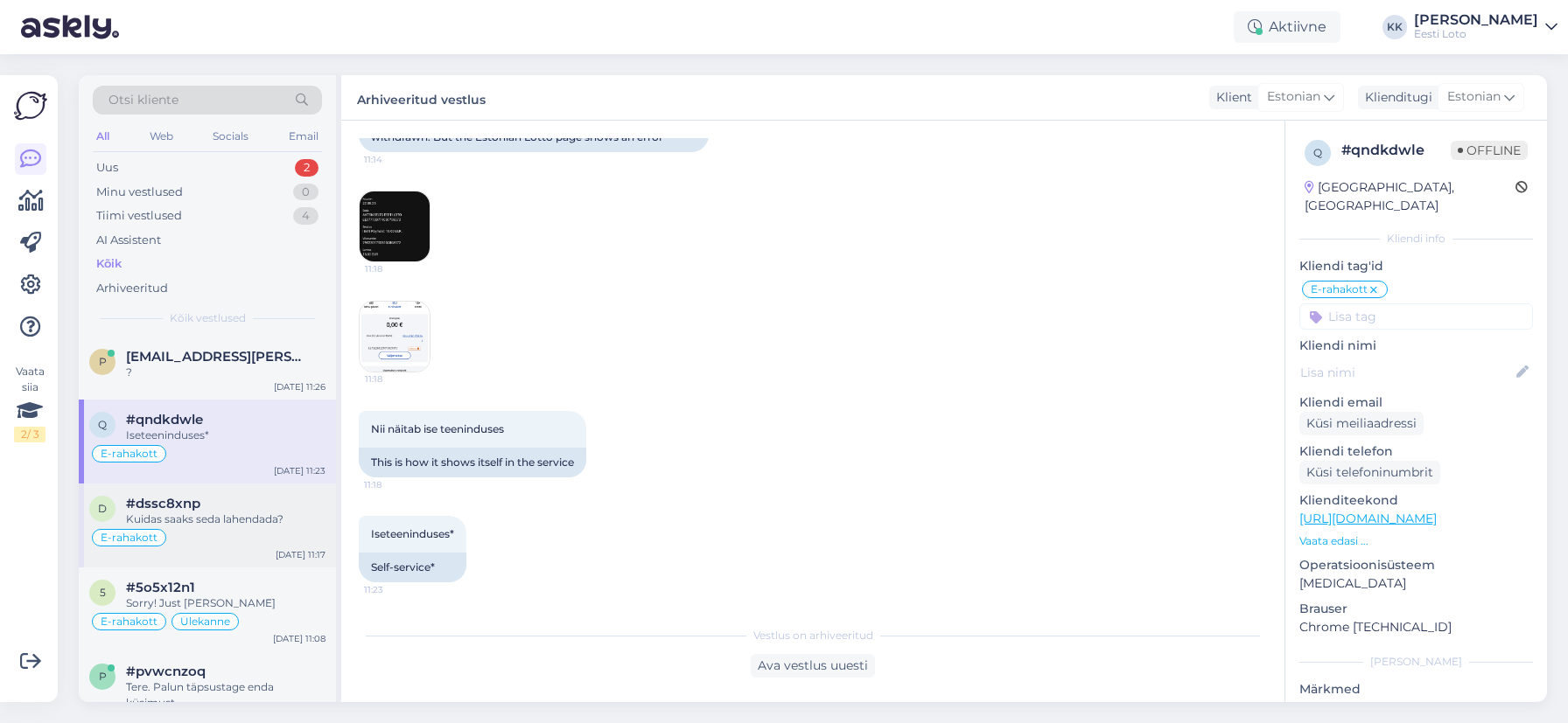
click at [205, 518] on div "Kuidas saaks seda lahendada?" at bounding box center [225, 519] width 200 height 16
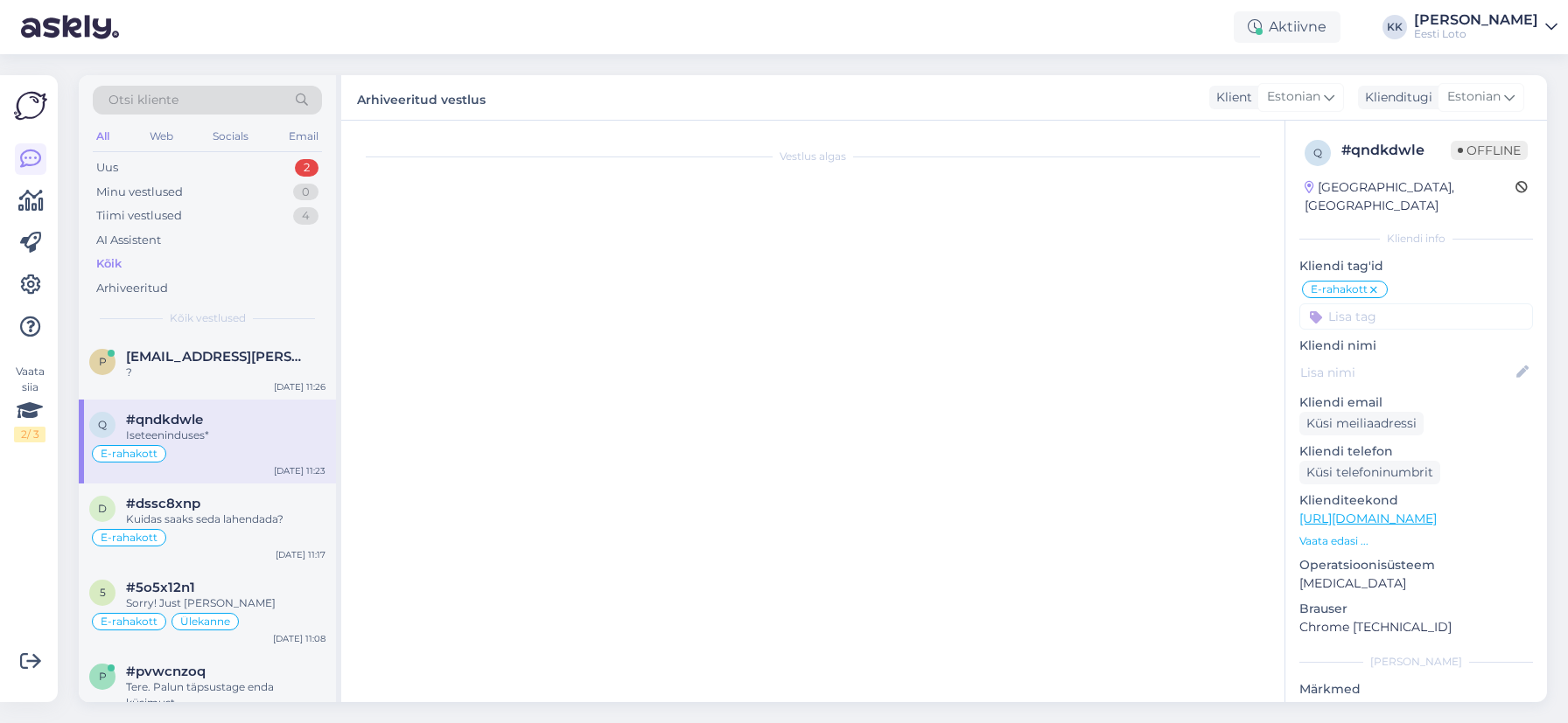
scroll to position [206, 0]
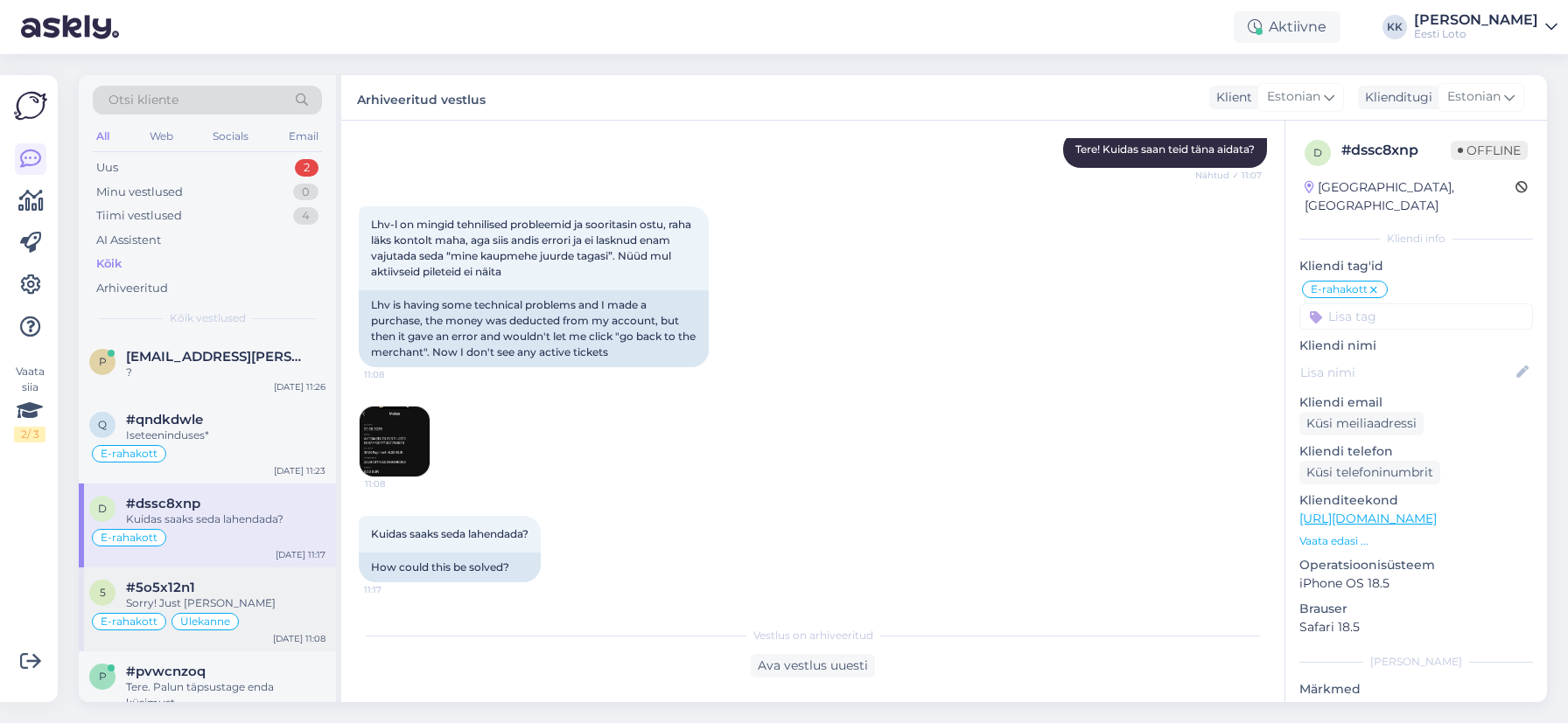
click at [217, 582] on div "#5o5x12n1" at bounding box center [225, 588] width 200 height 16
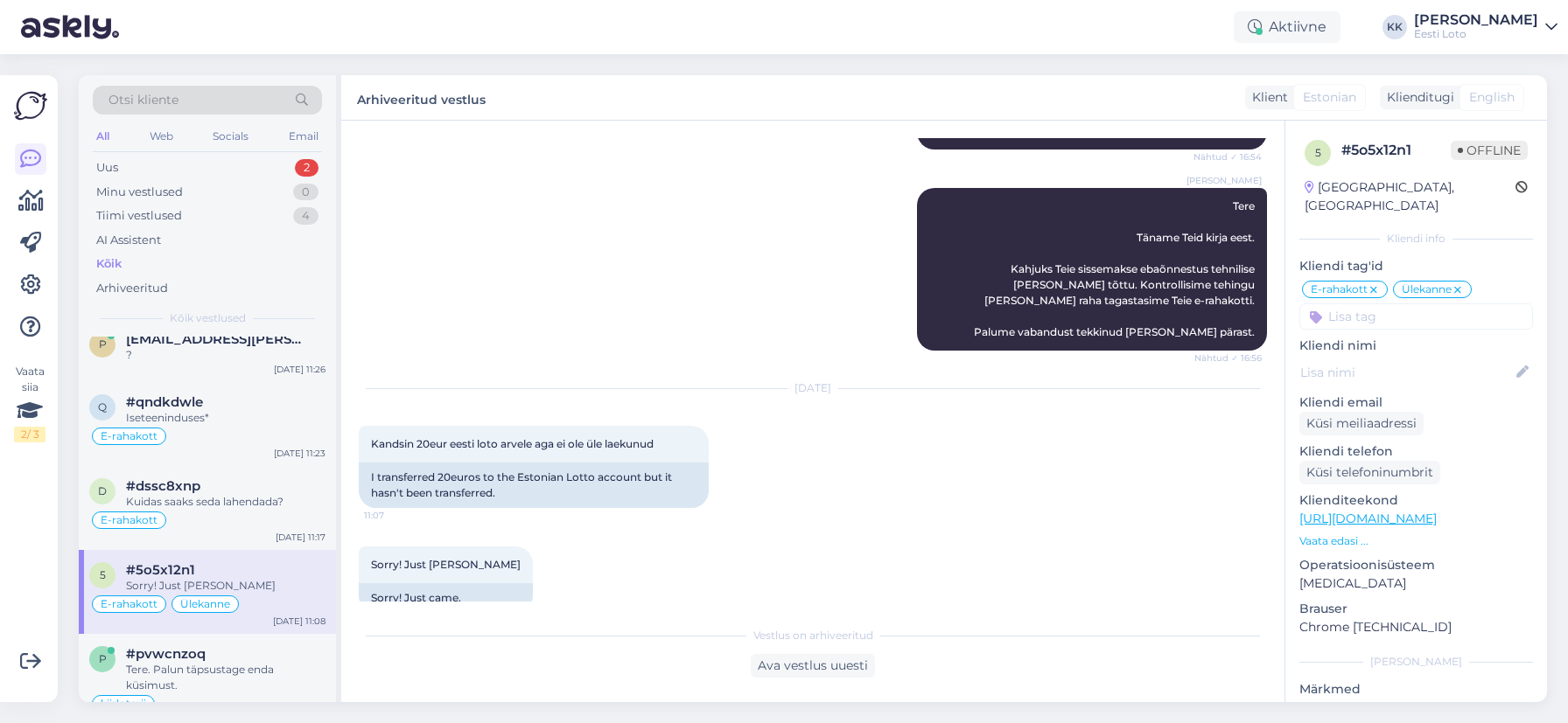
scroll to position [0, 0]
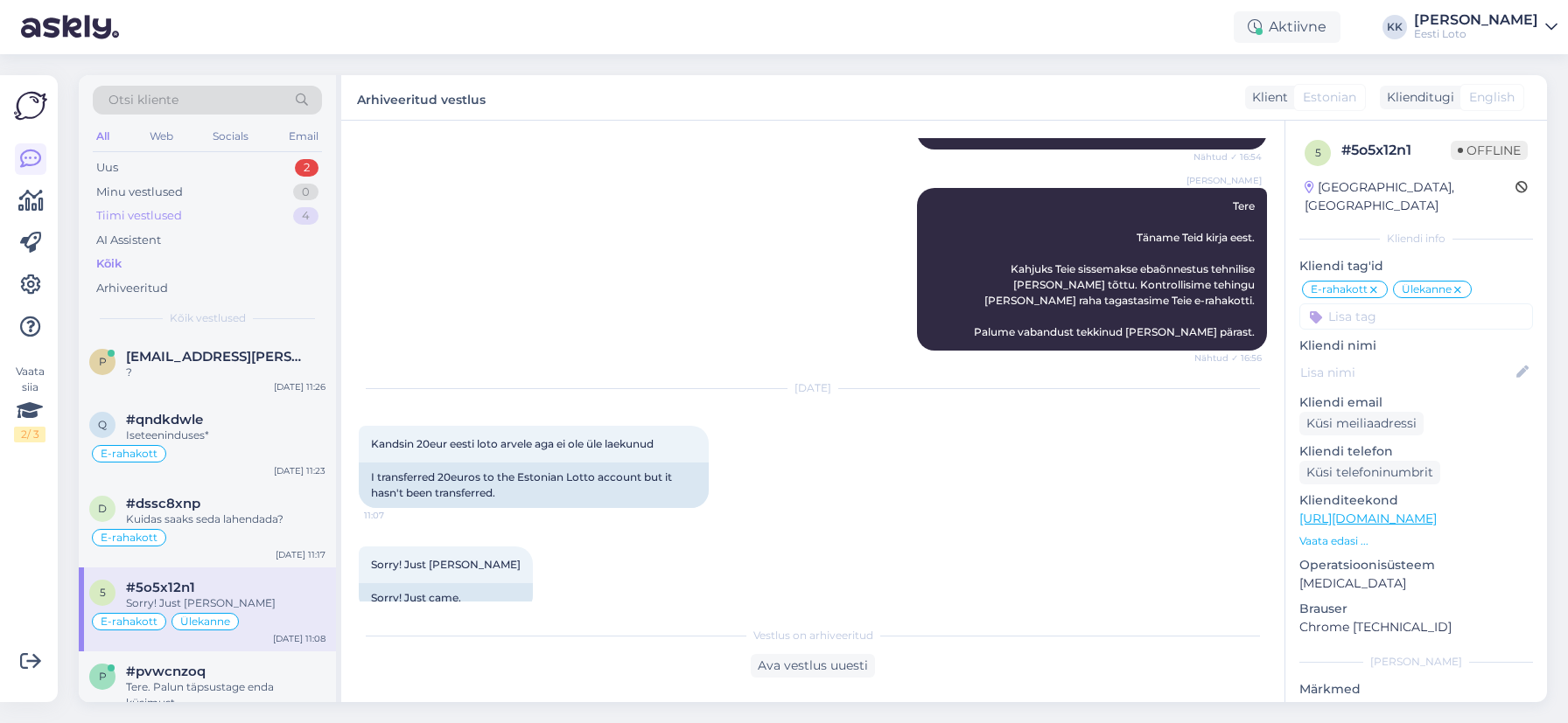
click at [164, 218] on div "Tiimi vestlused" at bounding box center [140, 216] width 86 height 18
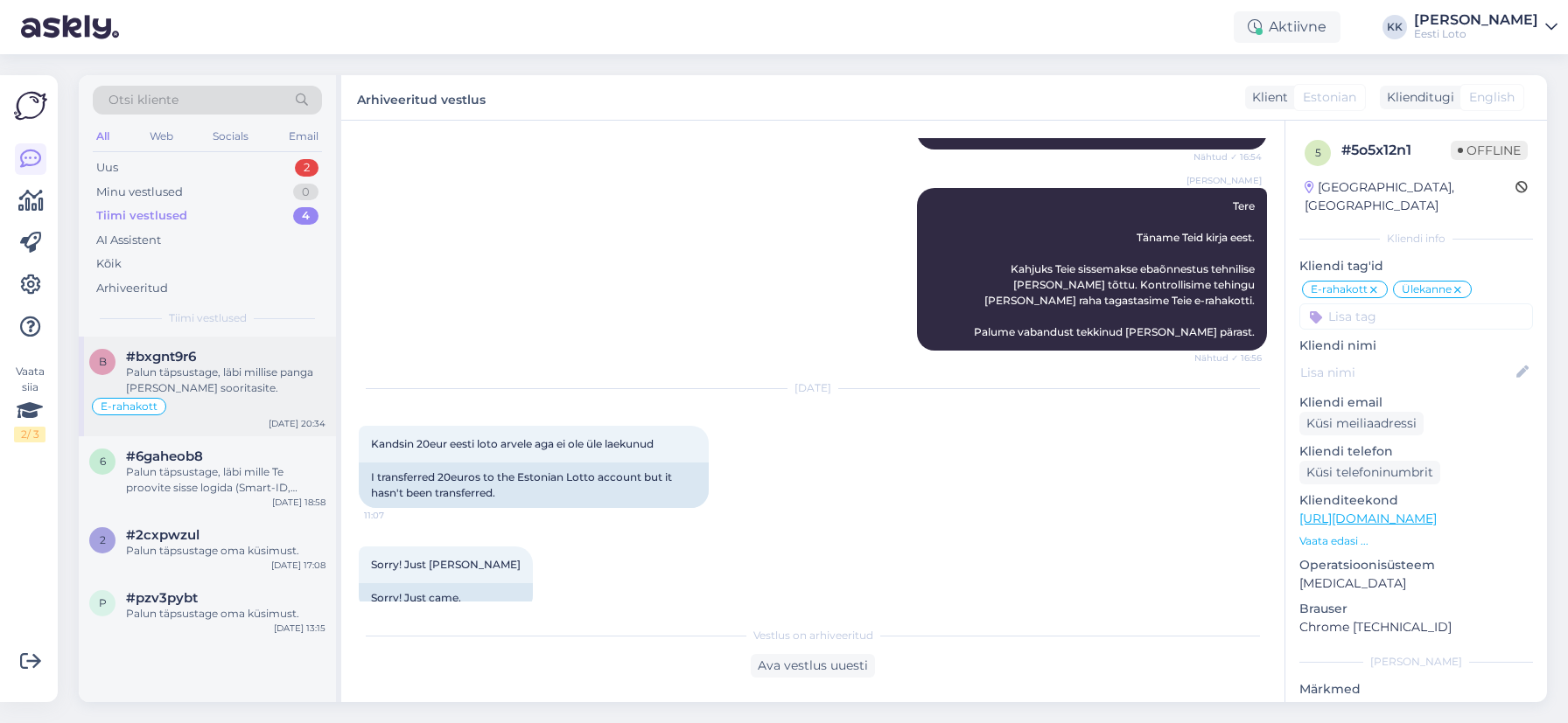
click at [210, 386] on div "Palun täpsustage, läbi millise panga [PERSON_NAME] sooritasite." at bounding box center [225, 380] width 200 height 32
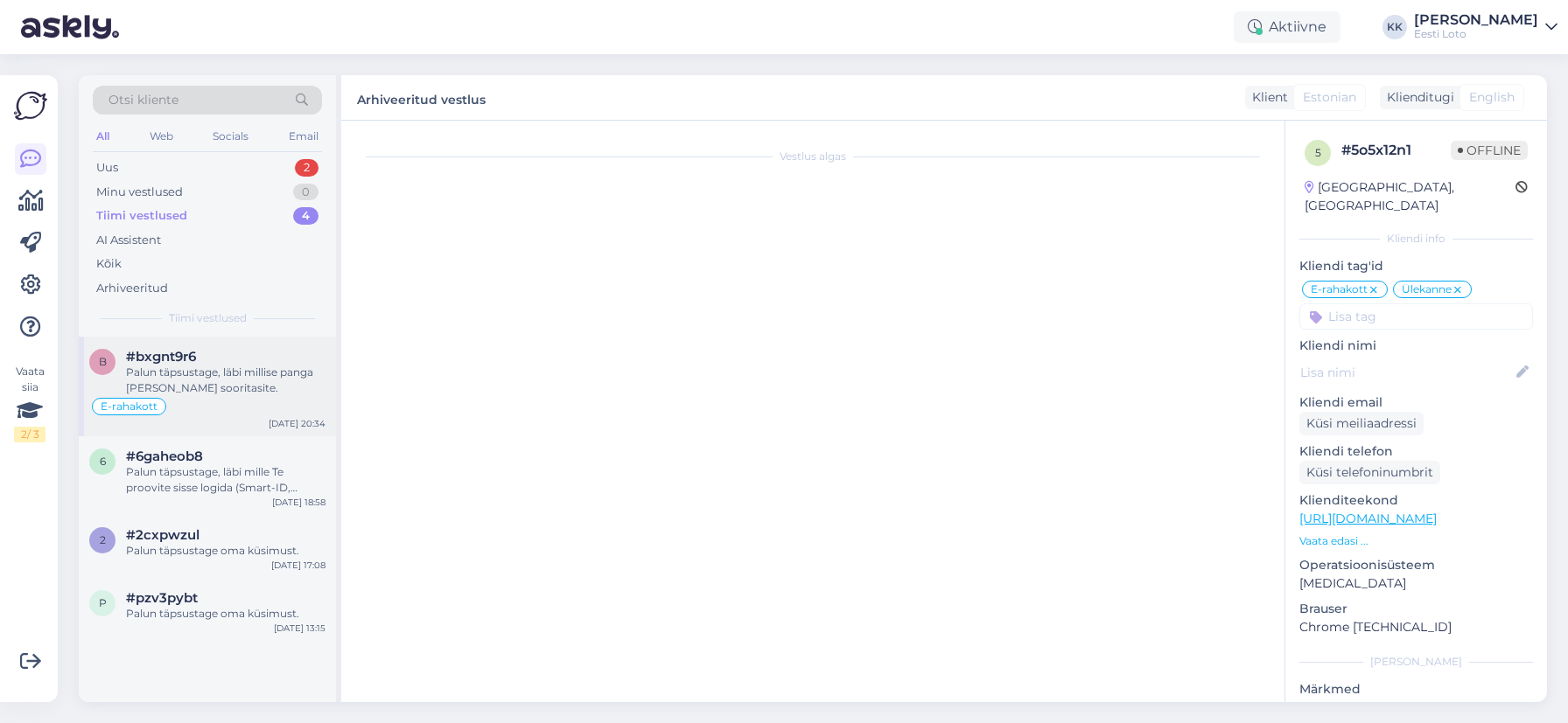
scroll to position [1616, 0]
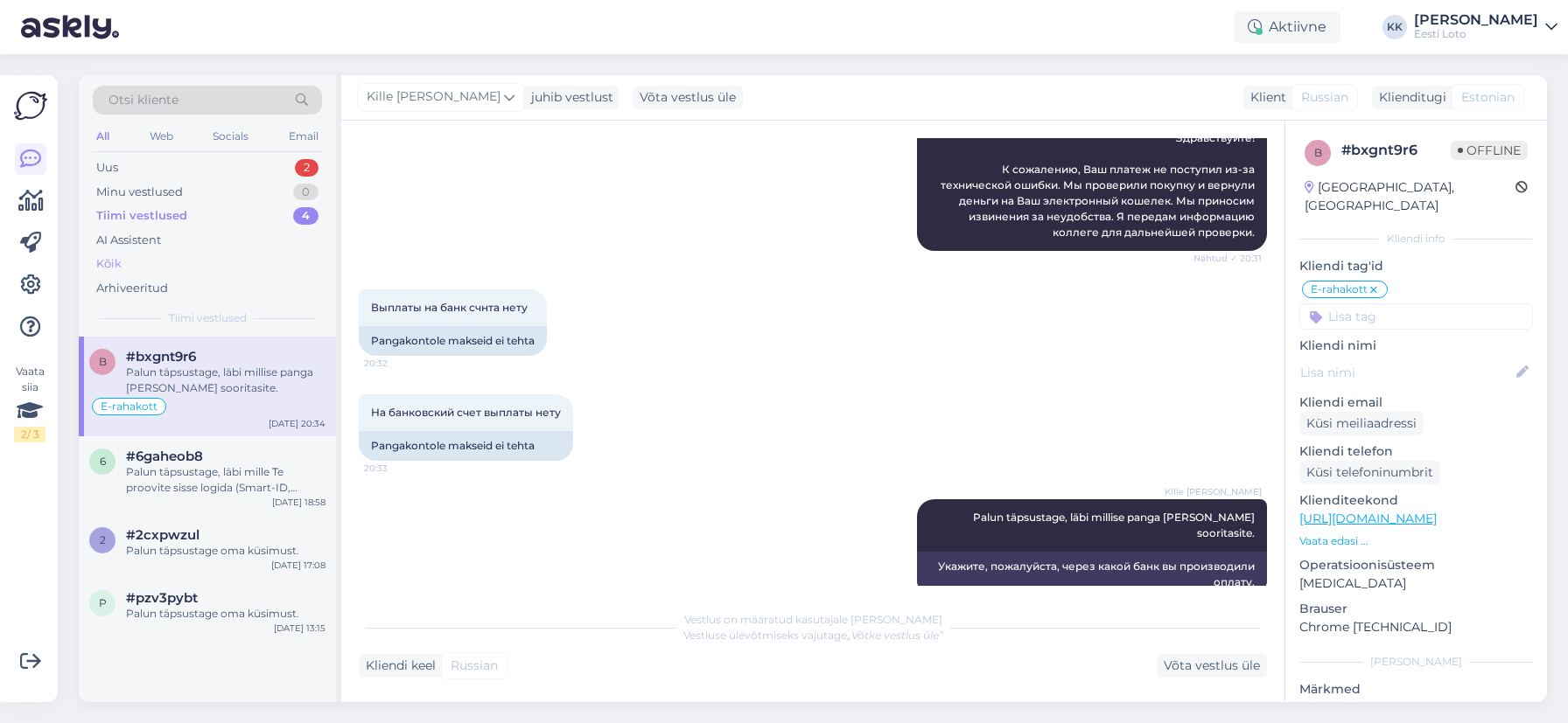
click at [216, 262] on div "Kõik" at bounding box center [207, 264] width 229 height 25
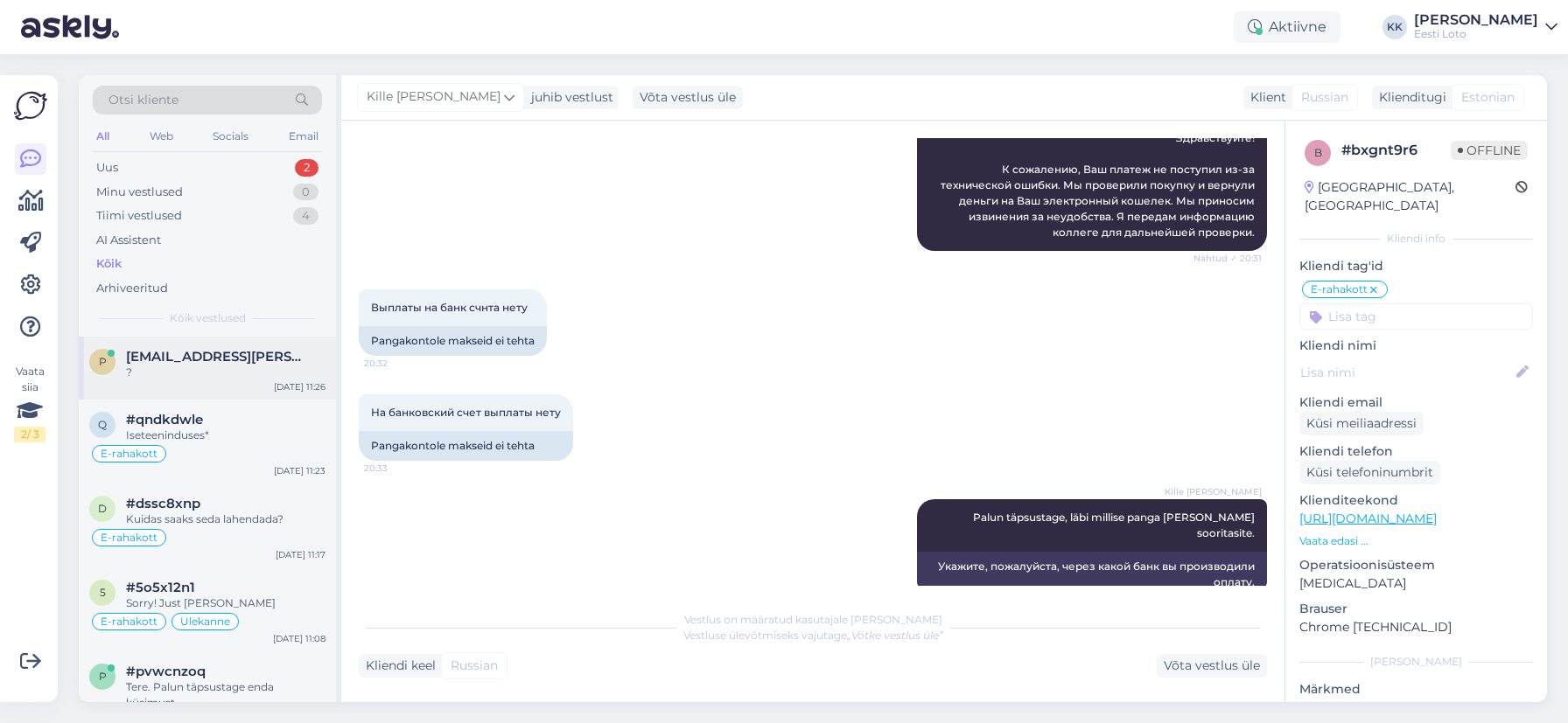
click at [219, 378] on div "?" at bounding box center [225, 372] width 200 height 16
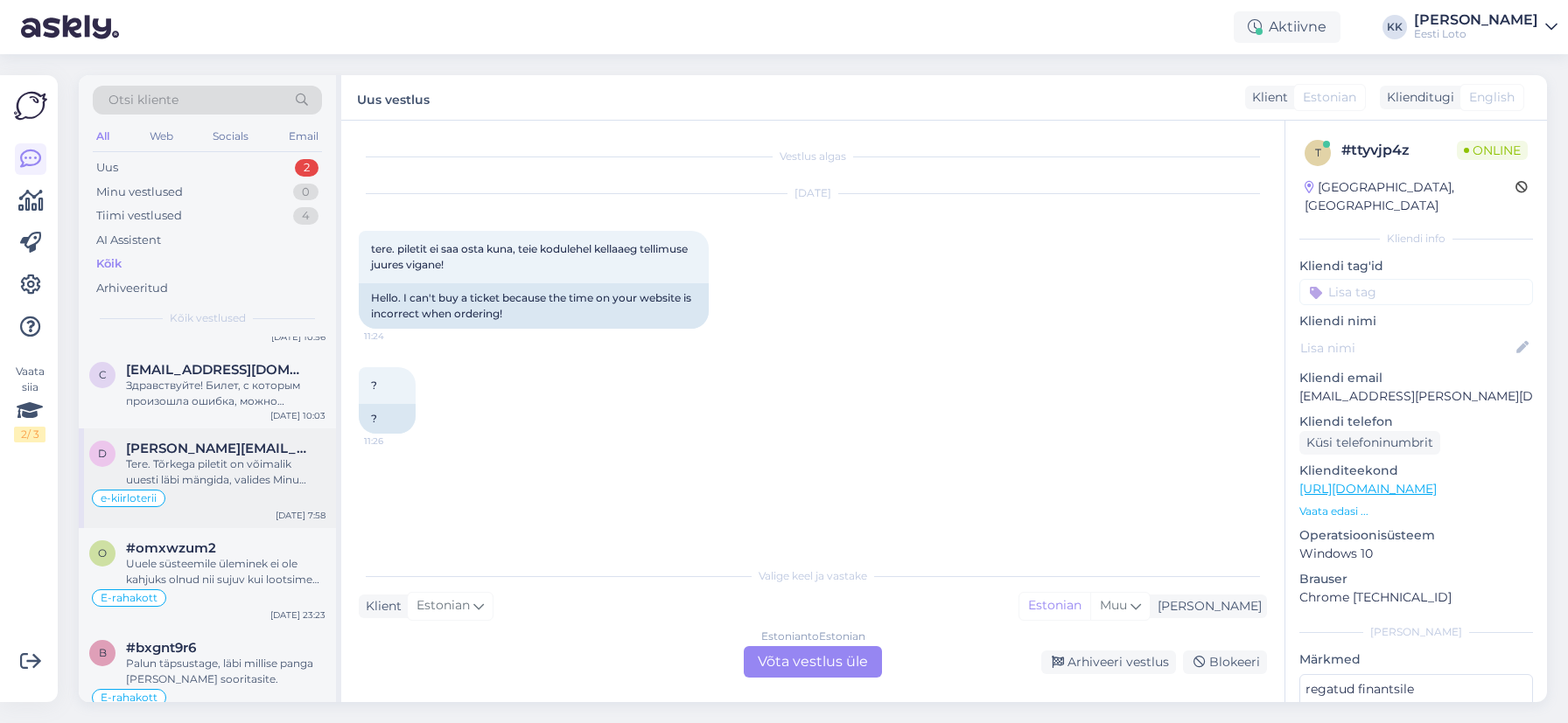
scroll to position [446, 0]
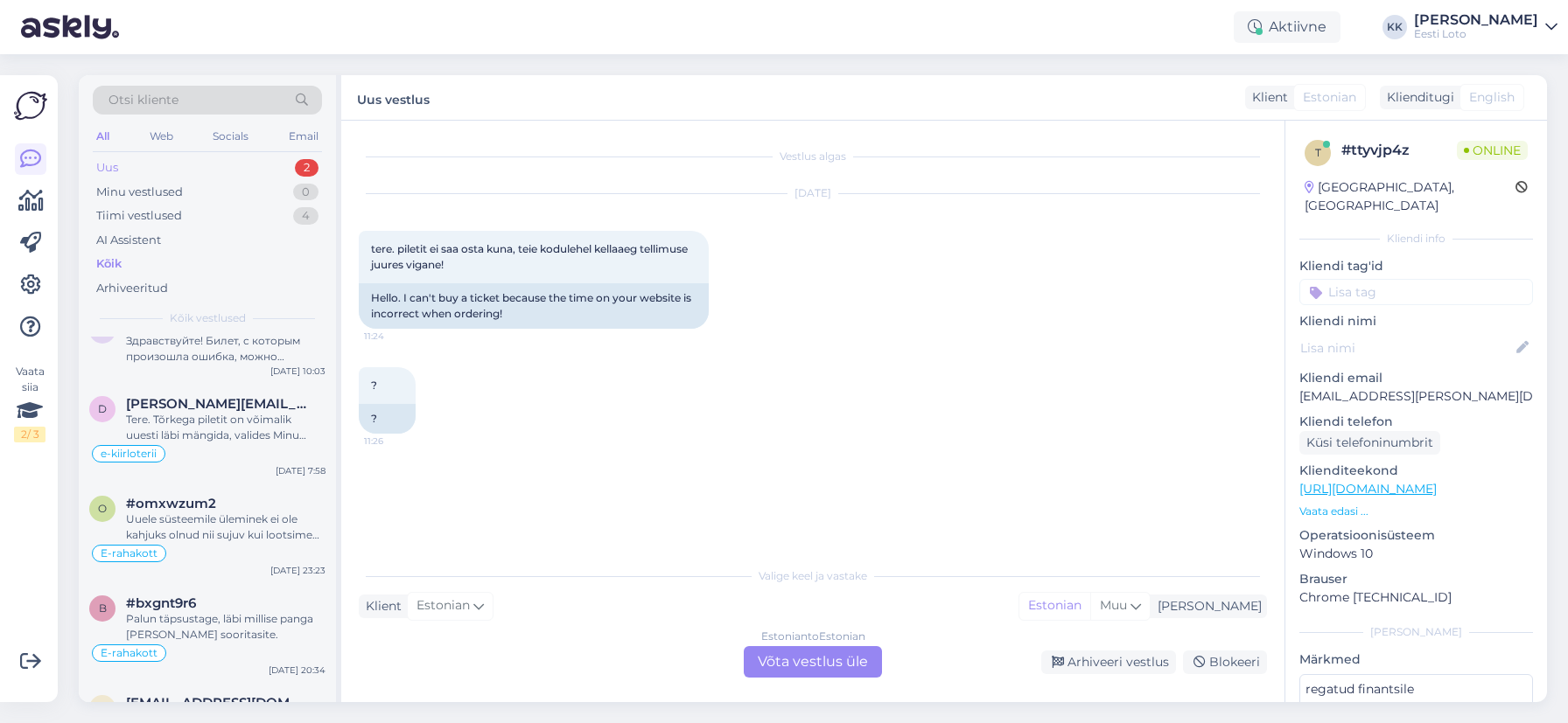
click at [213, 173] on div "Uus 2" at bounding box center [207, 168] width 229 height 25
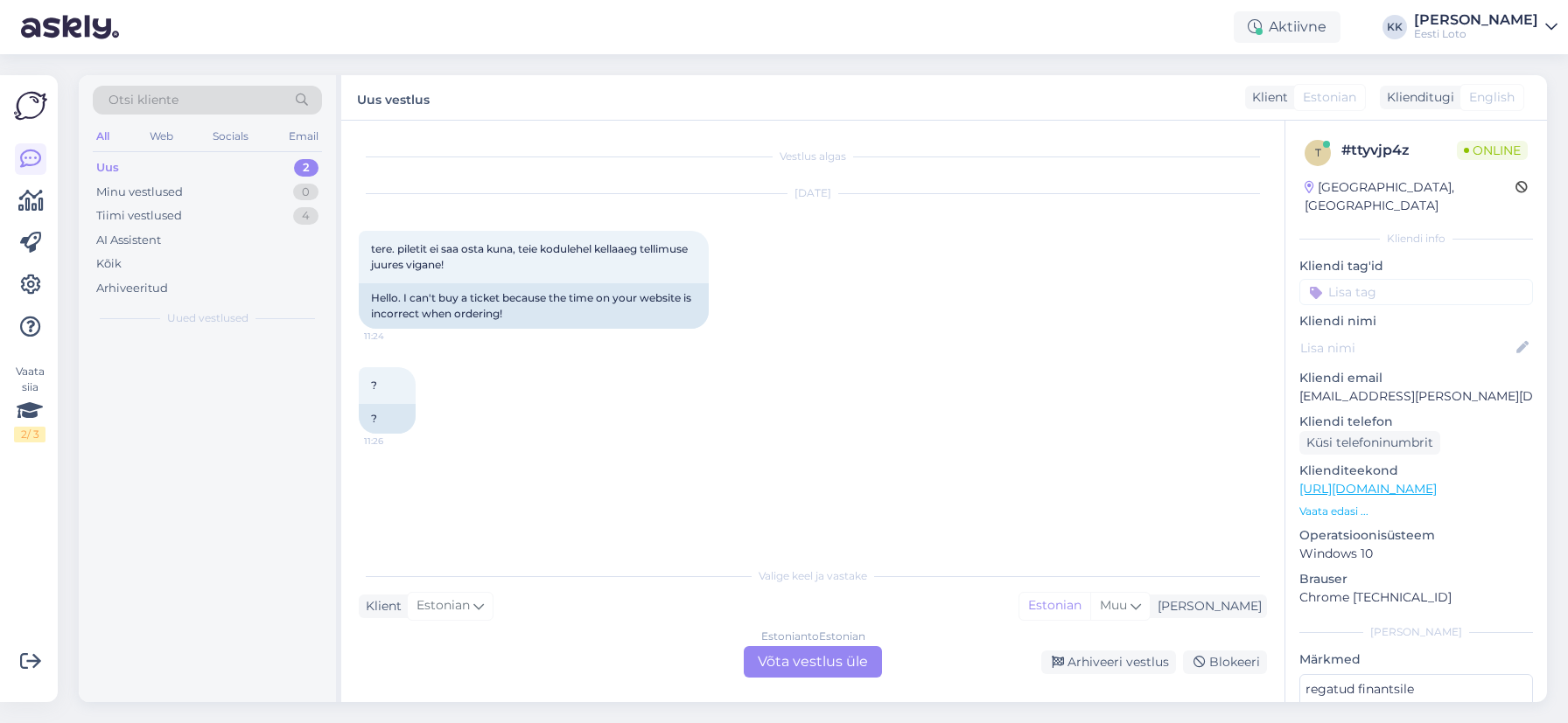
scroll to position [0, 0]
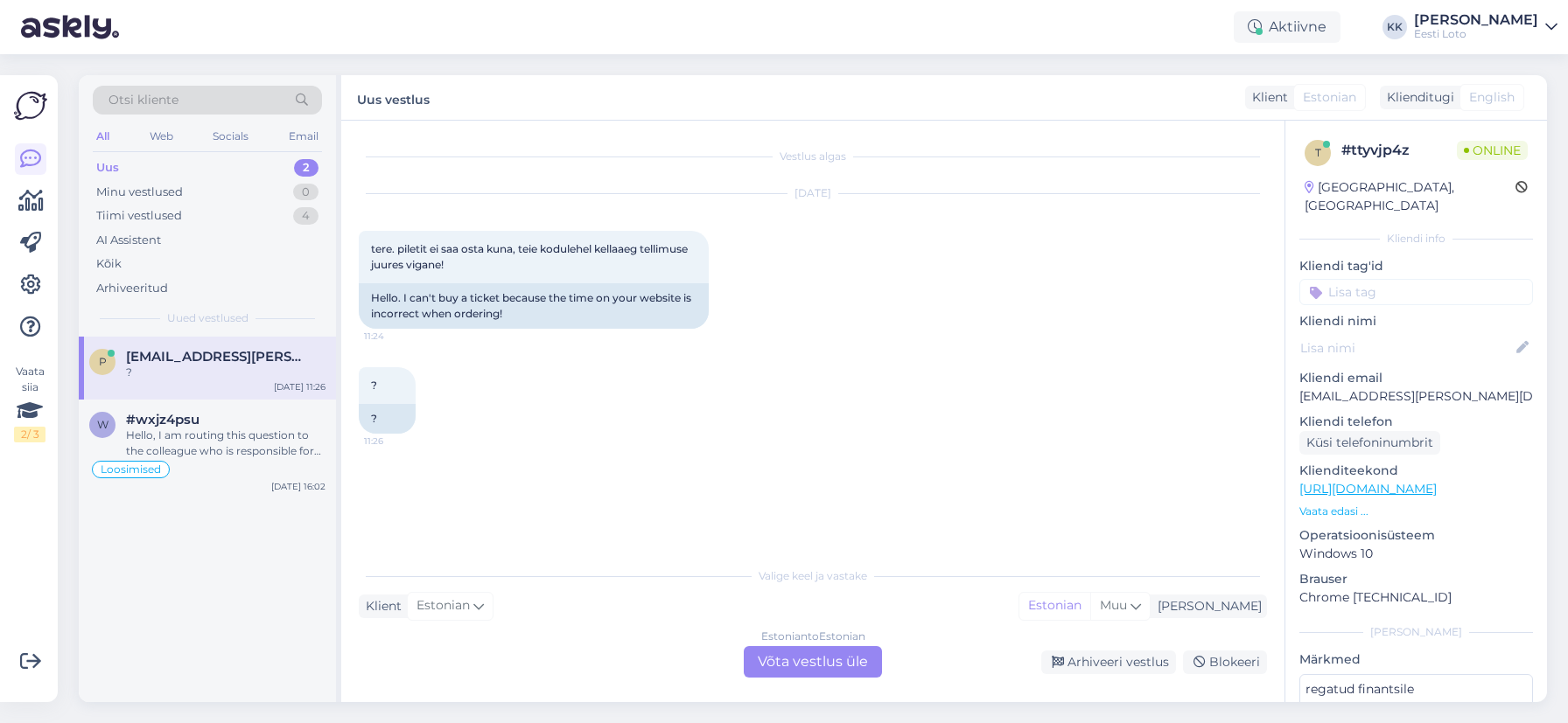
click at [192, 373] on div "?" at bounding box center [225, 372] width 200 height 16
click at [221, 91] on div "Otsi kliente" at bounding box center [207, 100] width 229 height 29
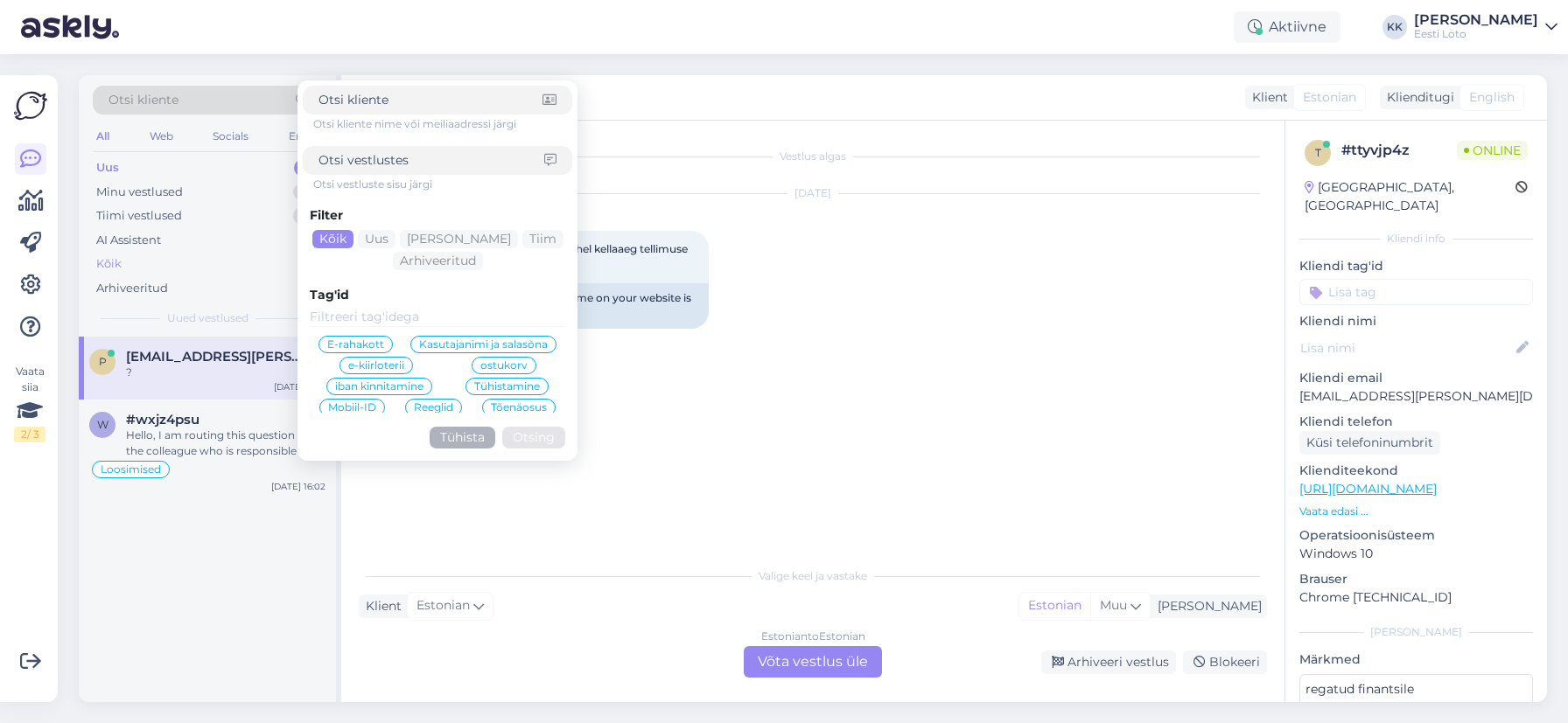
click at [136, 271] on div "Kõik" at bounding box center [207, 264] width 229 height 25
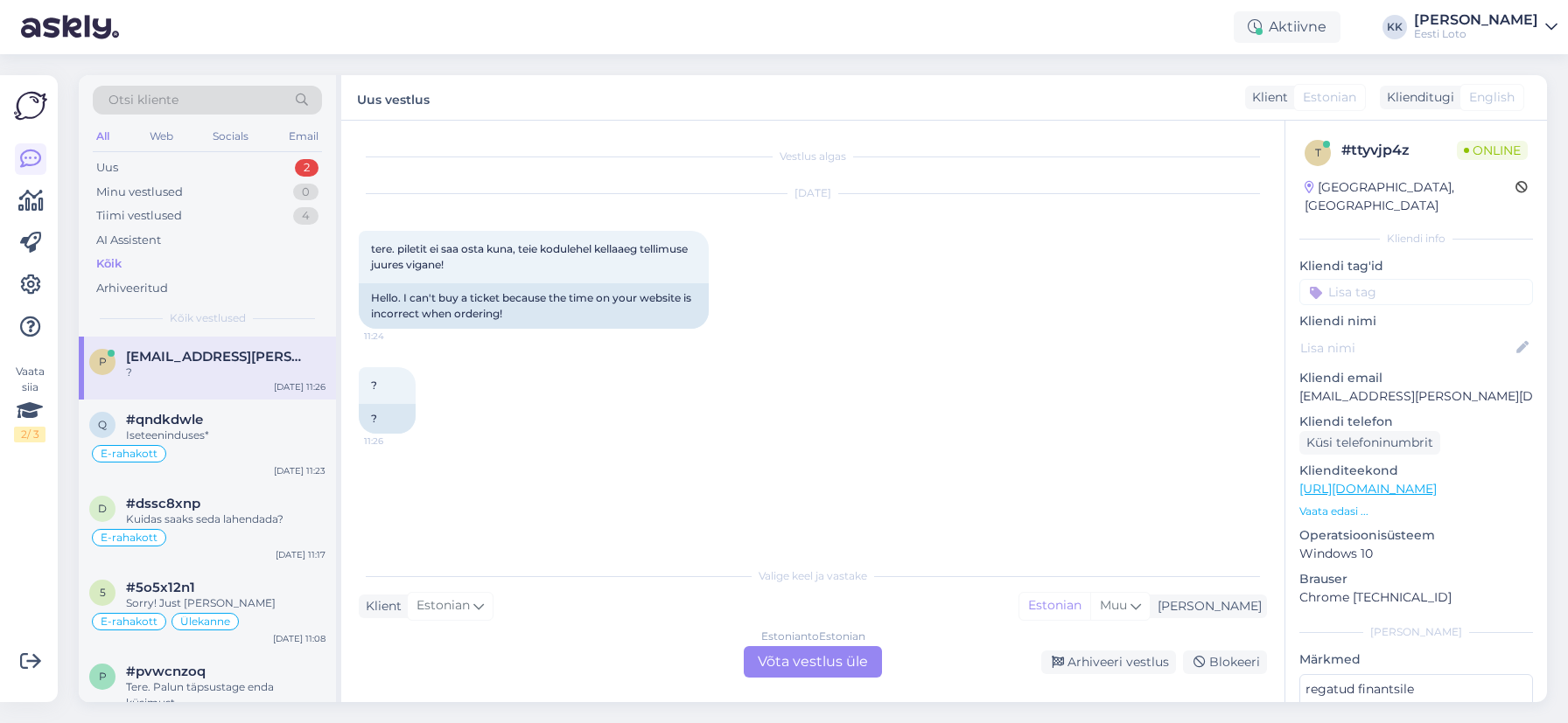
click at [214, 97] on div "Otsi kliente" at bounding box center [207, 100] width 229 height 29
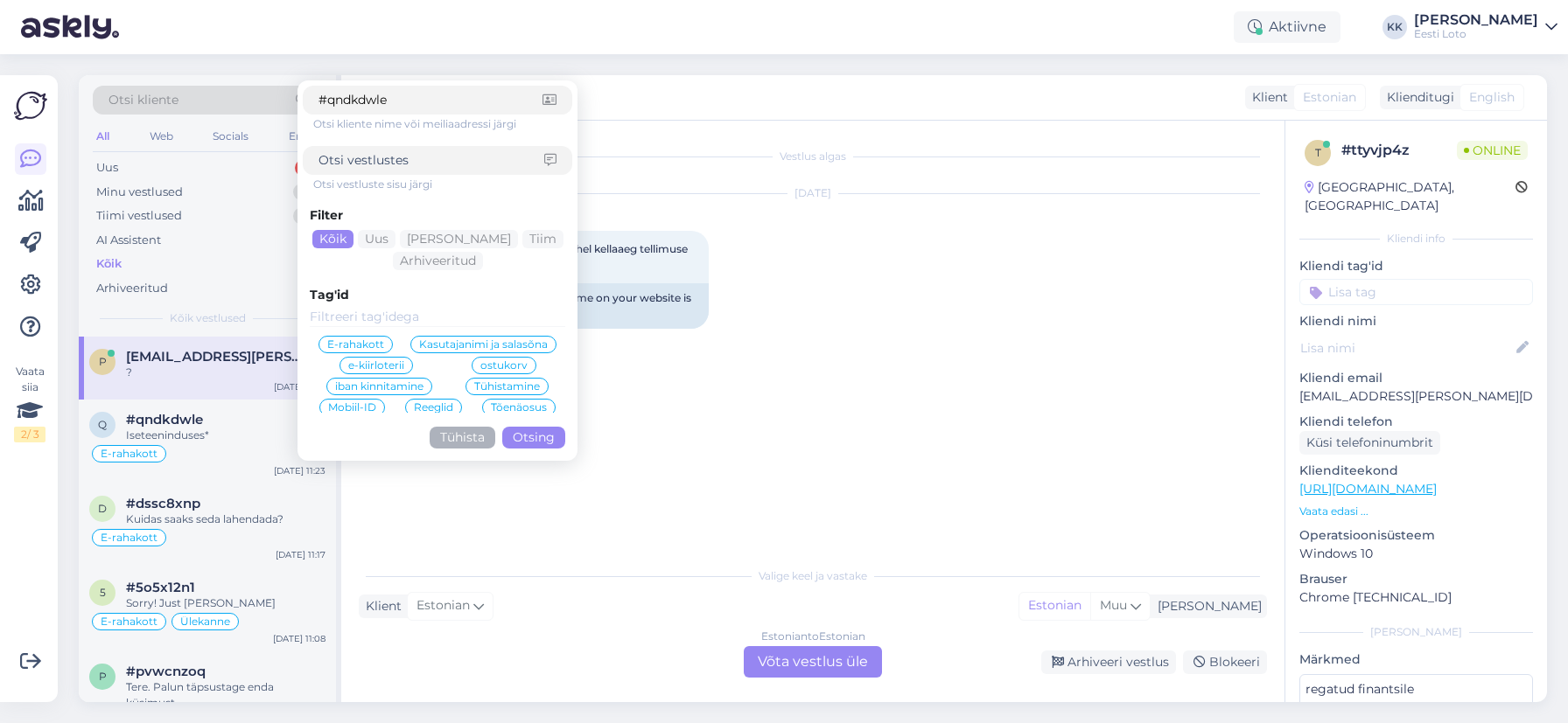
type input "#qndkdwle"
click at [522, 432] on button "Otsing" at bounding box center [534, 437] width 63 height 22
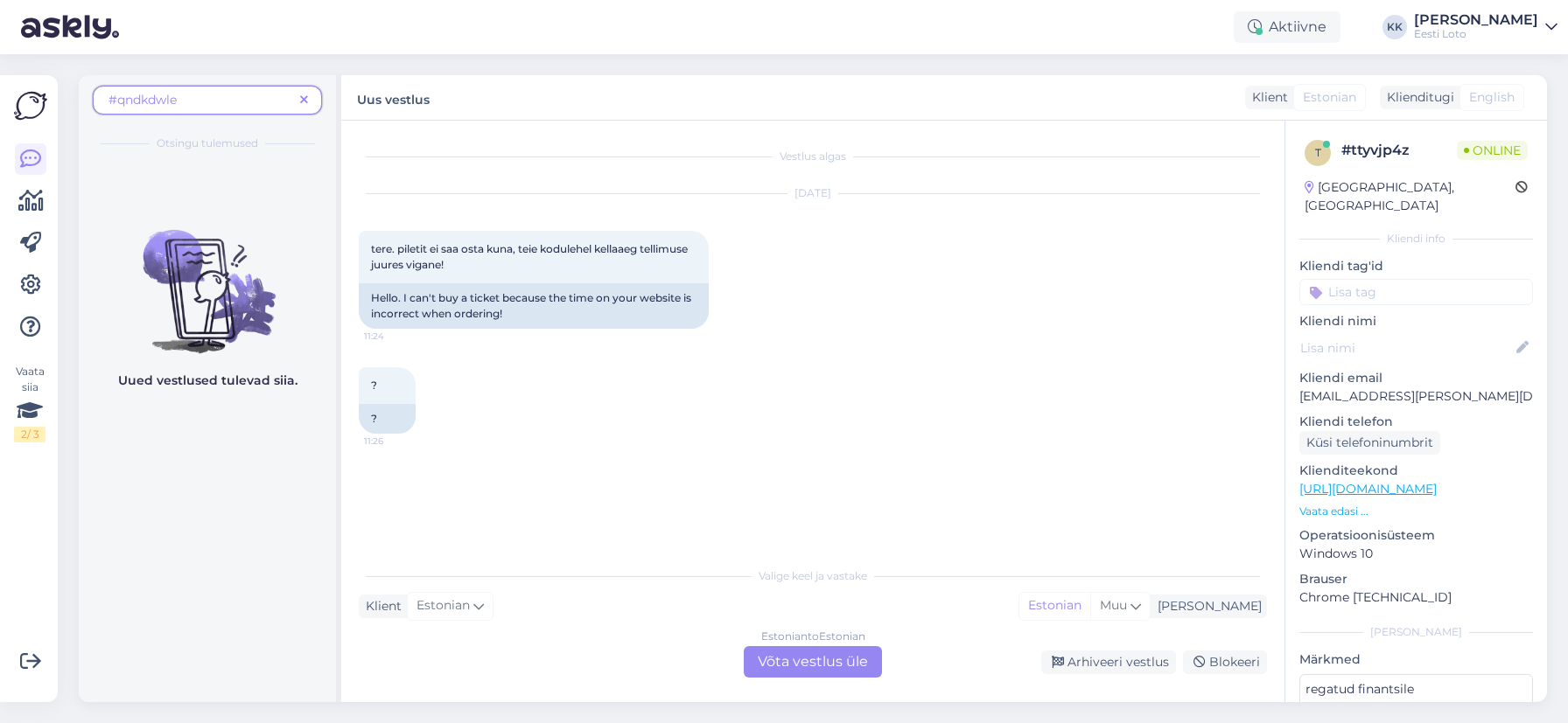
click at [305, 98] on icon at bounding box center [303, 101] width 8 height 12
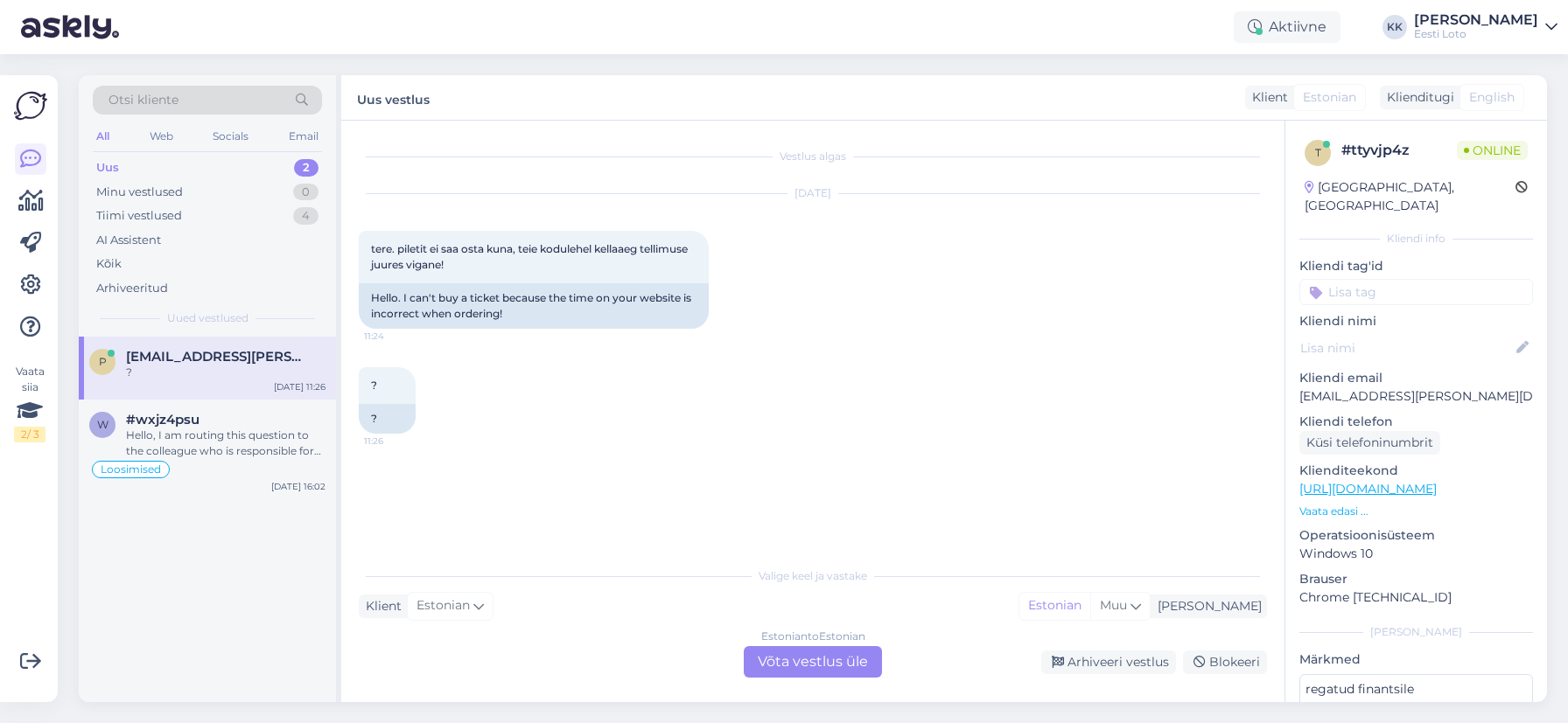
click at [99, 138] on div "All" at bounding box center [103, 136] width 20 height 23
click at [171, 269] on div "Kõik" at bounding box center [207, 264] width 229 height 25
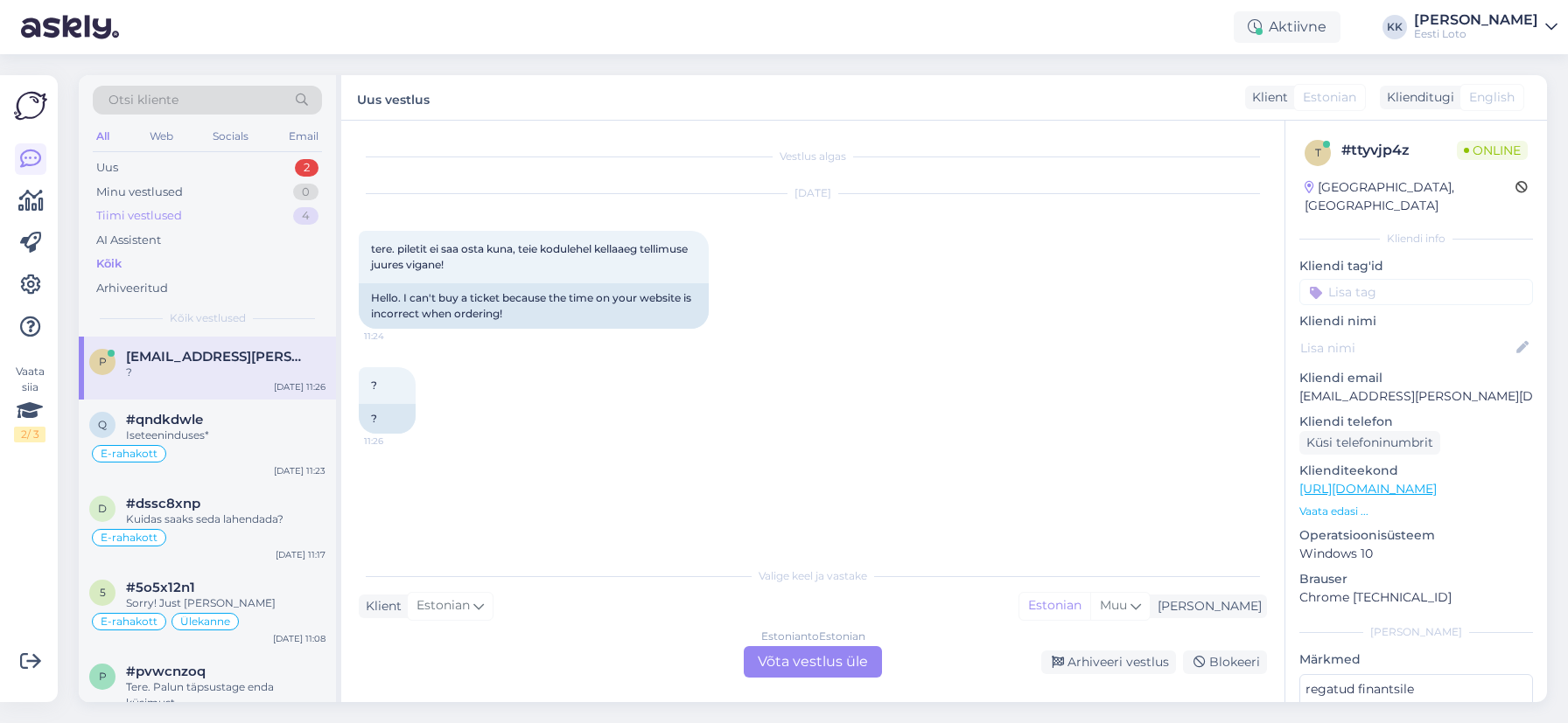
click at [233, 210] on div "Tiimi vestlused 4" at bounding box center [207, 216] width 229 height 25
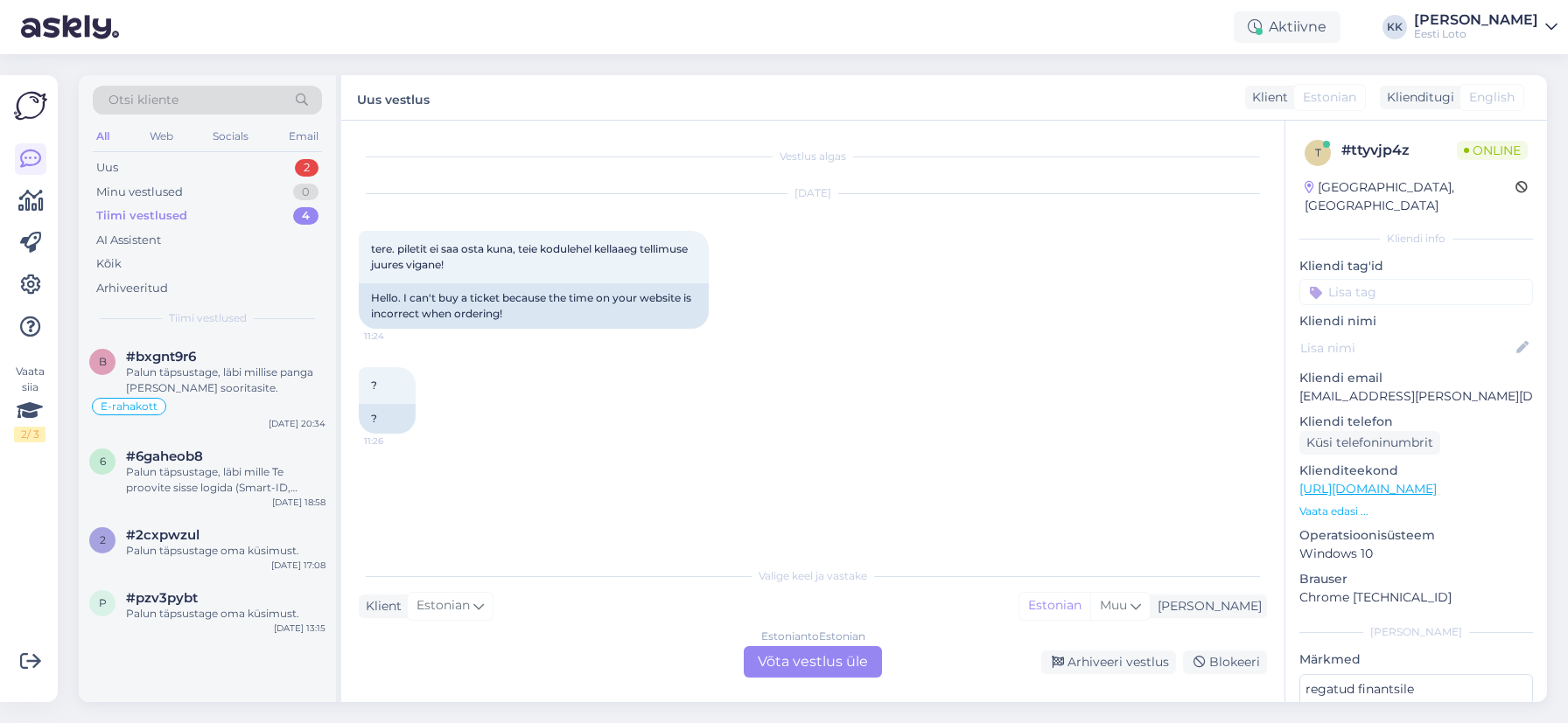
click at [243, 215] on div "Tiimi vestlused 4" at bounding box center [207, 216] width 229 height 25
click at [233, 351] on div "#bxgnt9r6" at bounding box center [225, 357] width 200 height 16
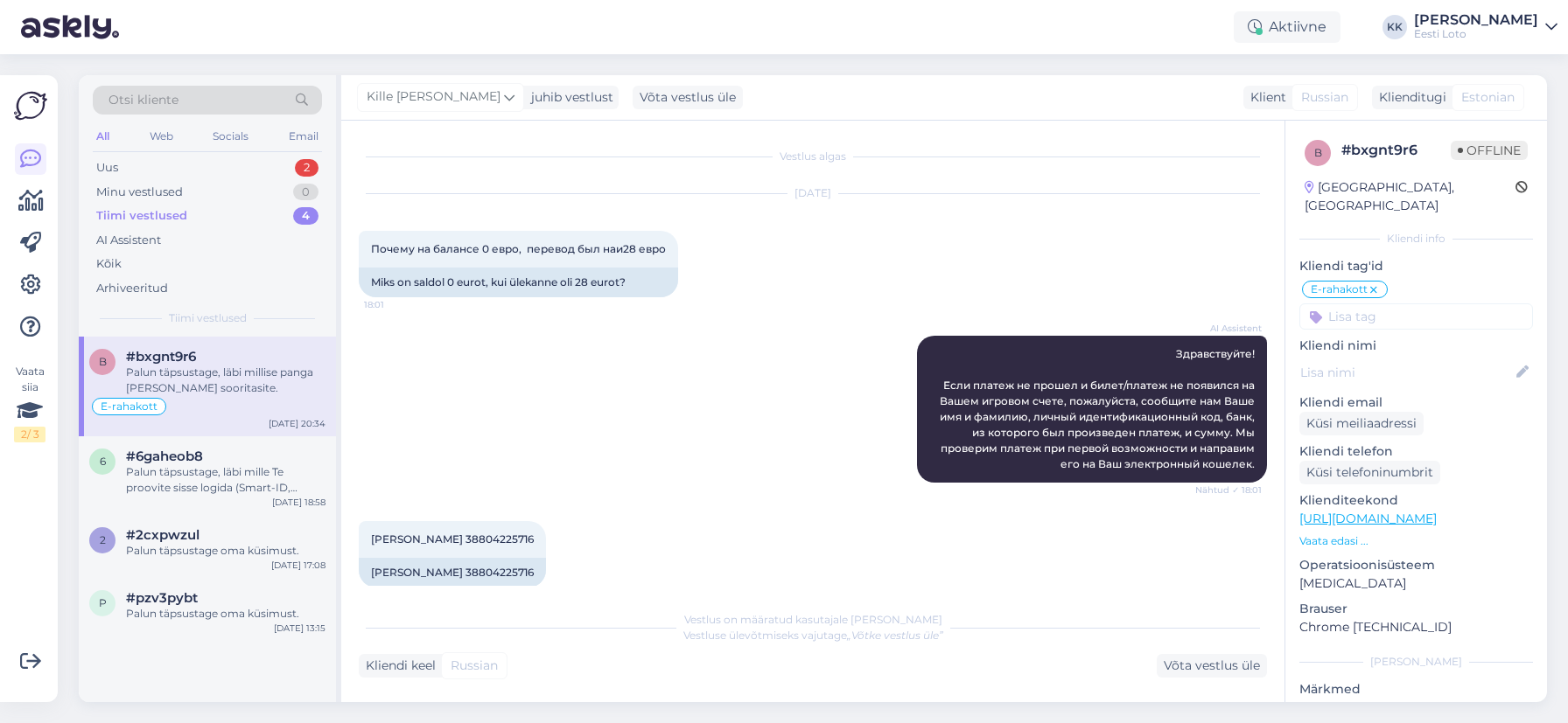
scroll to position [1616, 0]
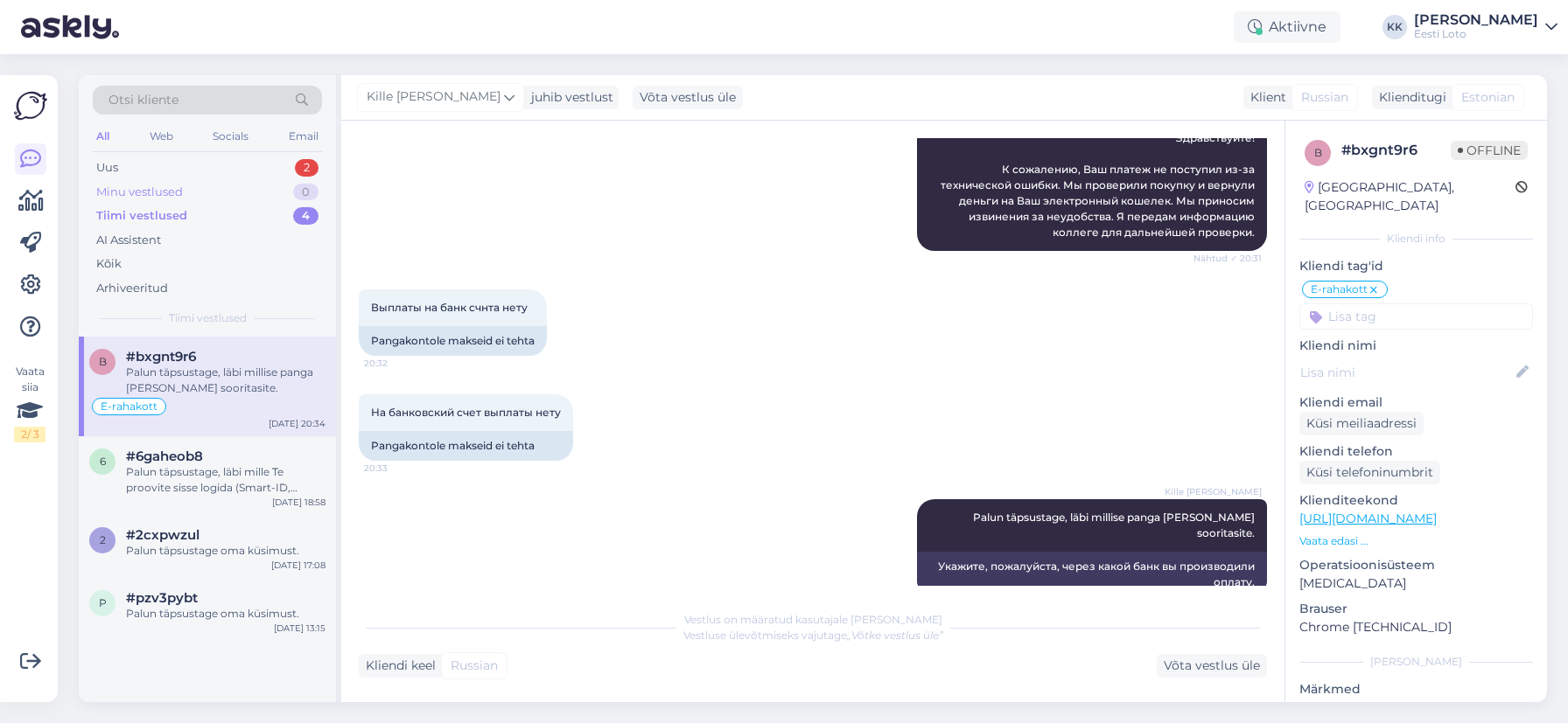
click at [211, 180] on div "Minu vestlused 0" at bounding box center [207, 192] width 229 height 25
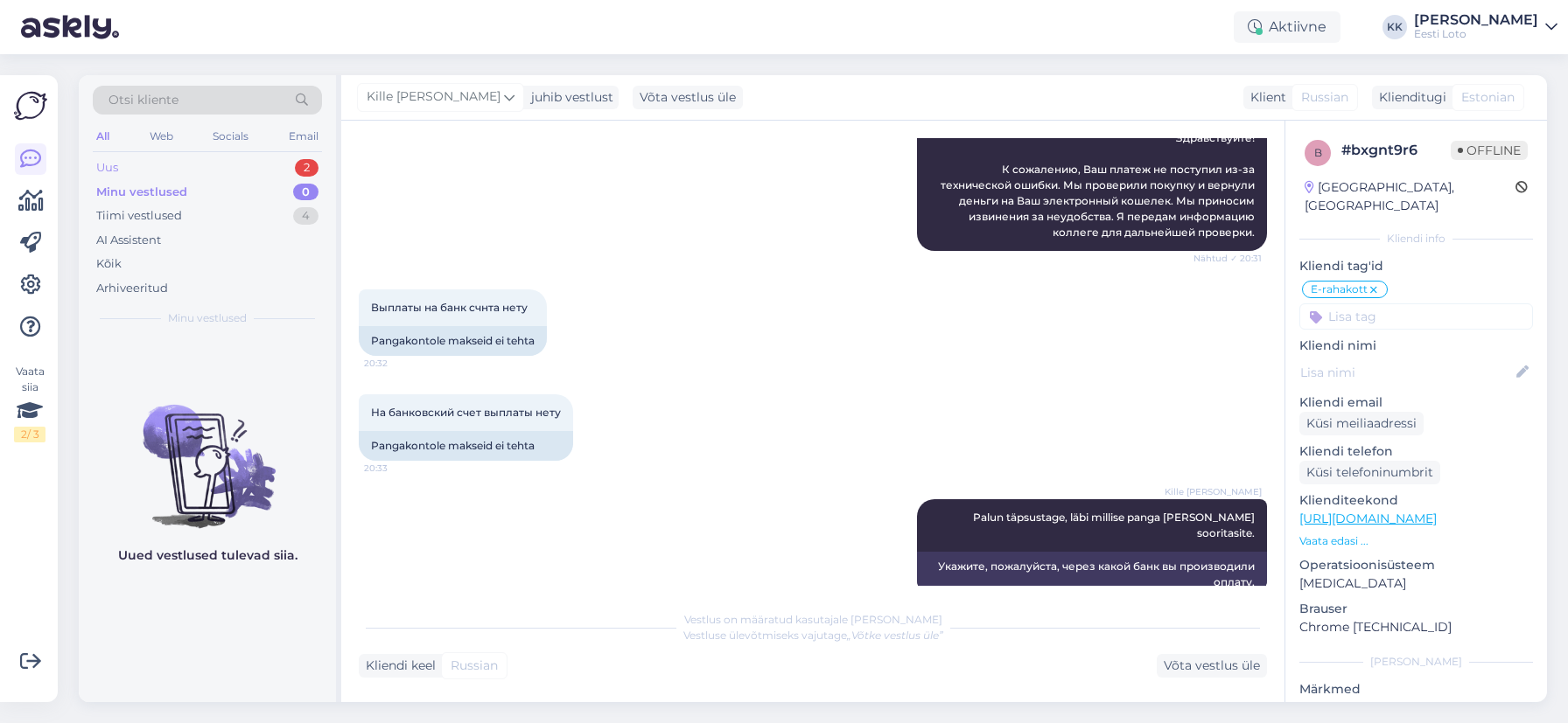
click at [220, 167] on div "Uus 2" at bounding box center [207, 168] width 229 height 25
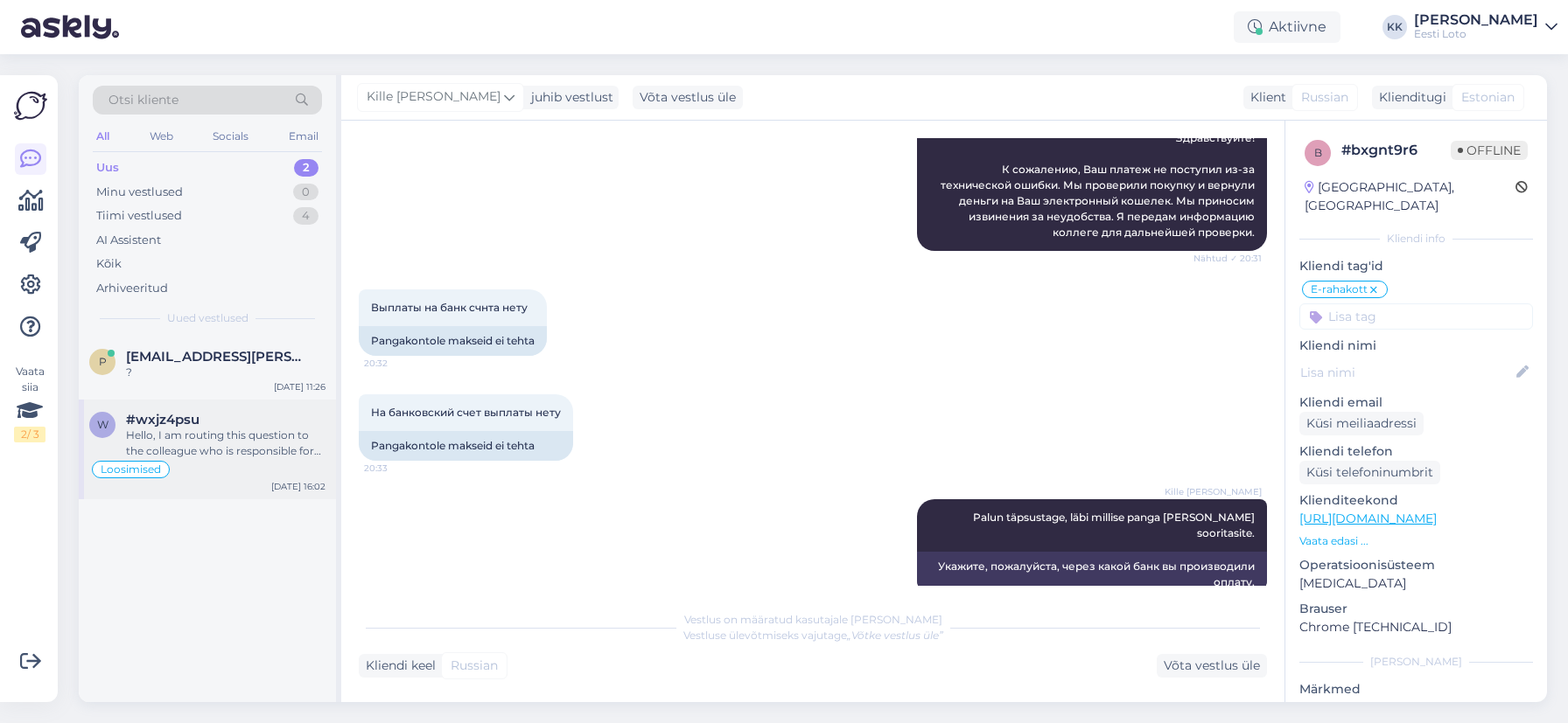
click at [227, 452] on div "Hello, I am routing this question to the colleague who is responsible for this …" at bounding box center [225, 444] width 200 height 32
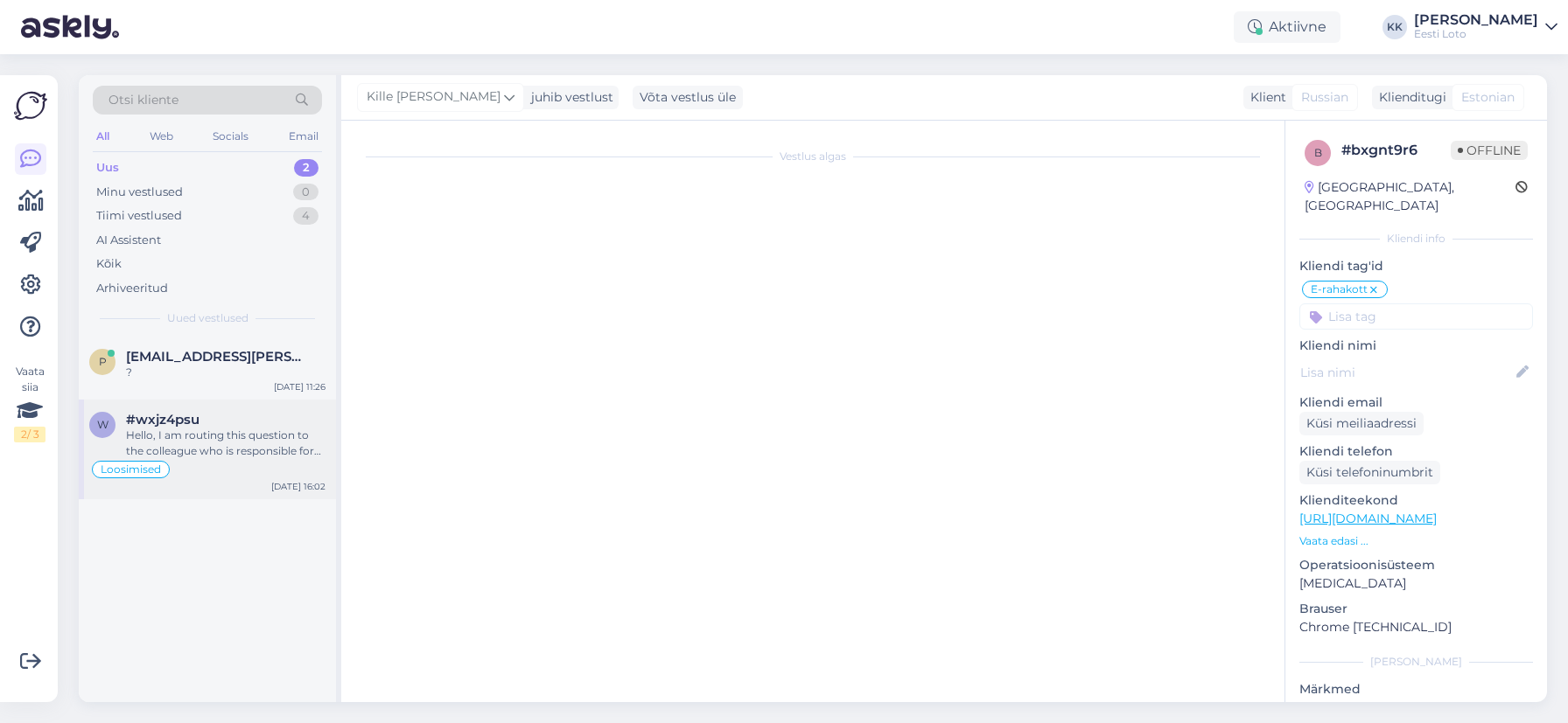
scroll to position [3760, 0]
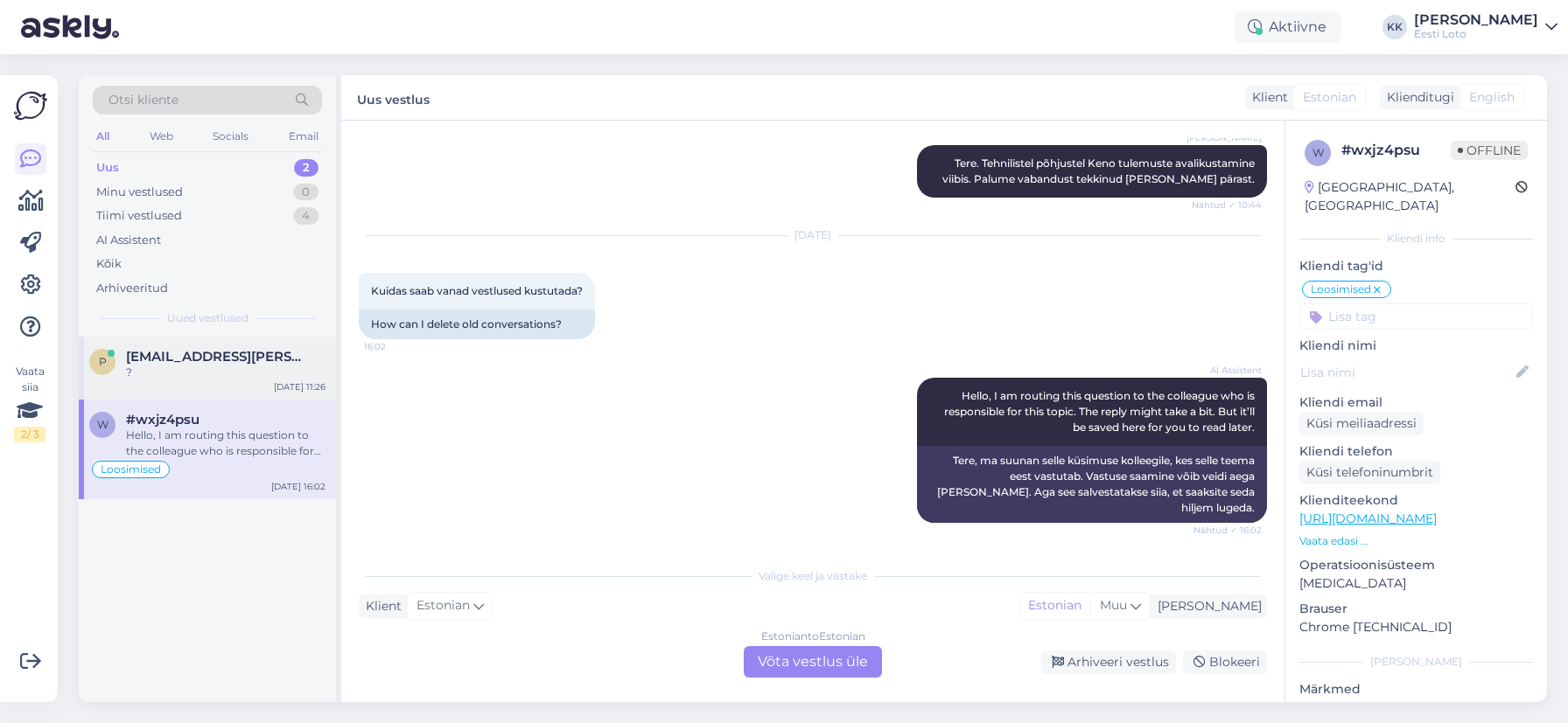
click at [212, 358] on span "[EMAIL_ADDRESS][PERSON_NAME][DOMAIN_NAME]" at bounding box center [216, 357] width 182 height 16
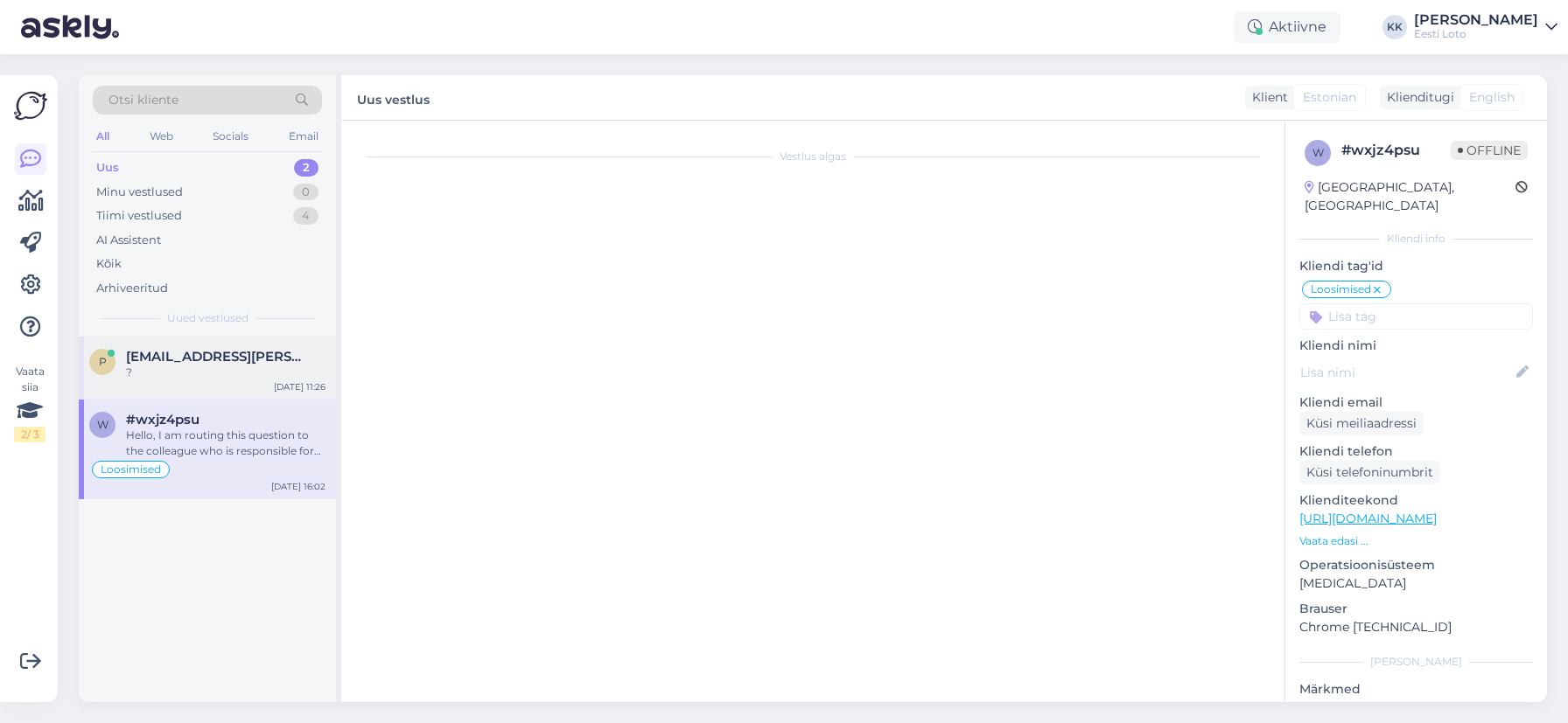
scroll to position [0, 0]
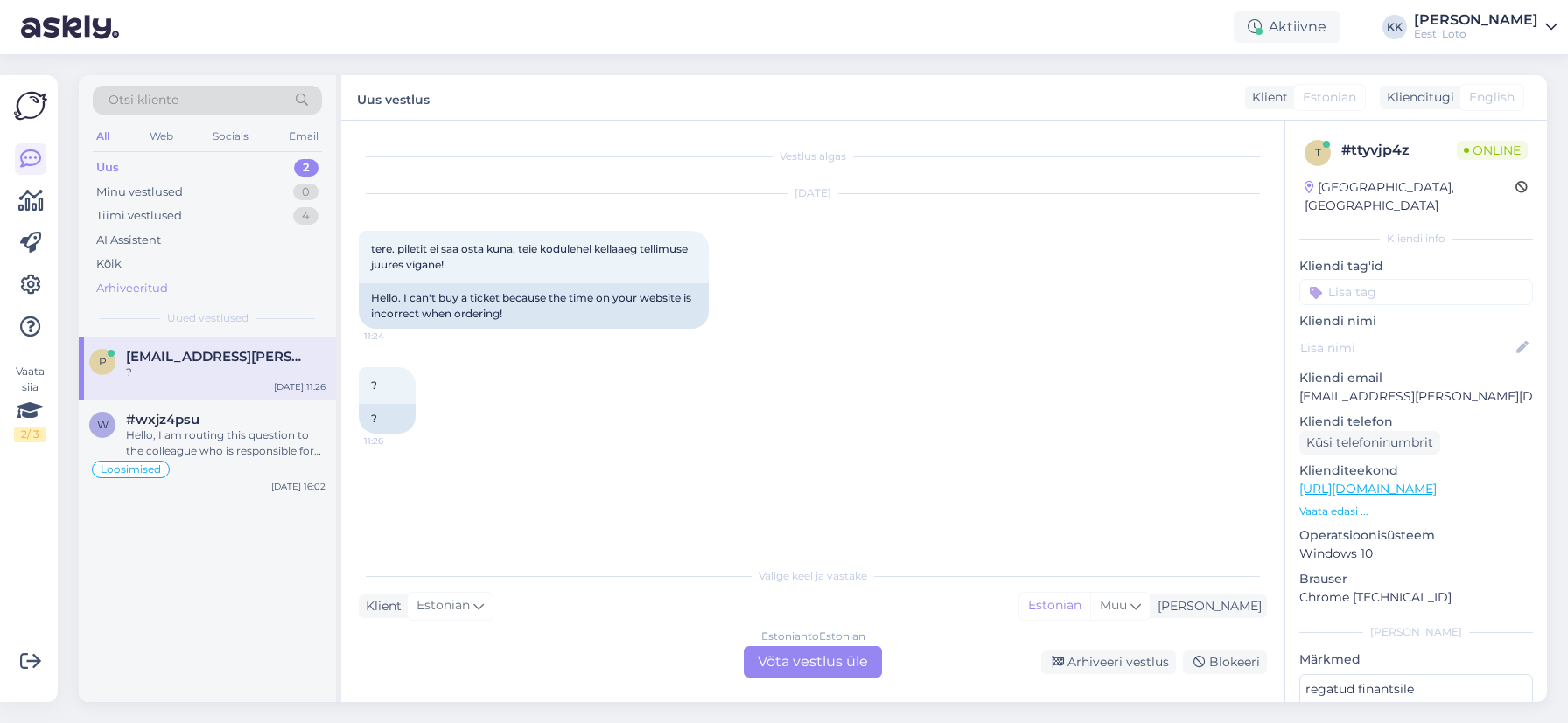
click at [146, 284] on div "Arhiveeritud" at bounding box center [133, 289] width 72 height 18
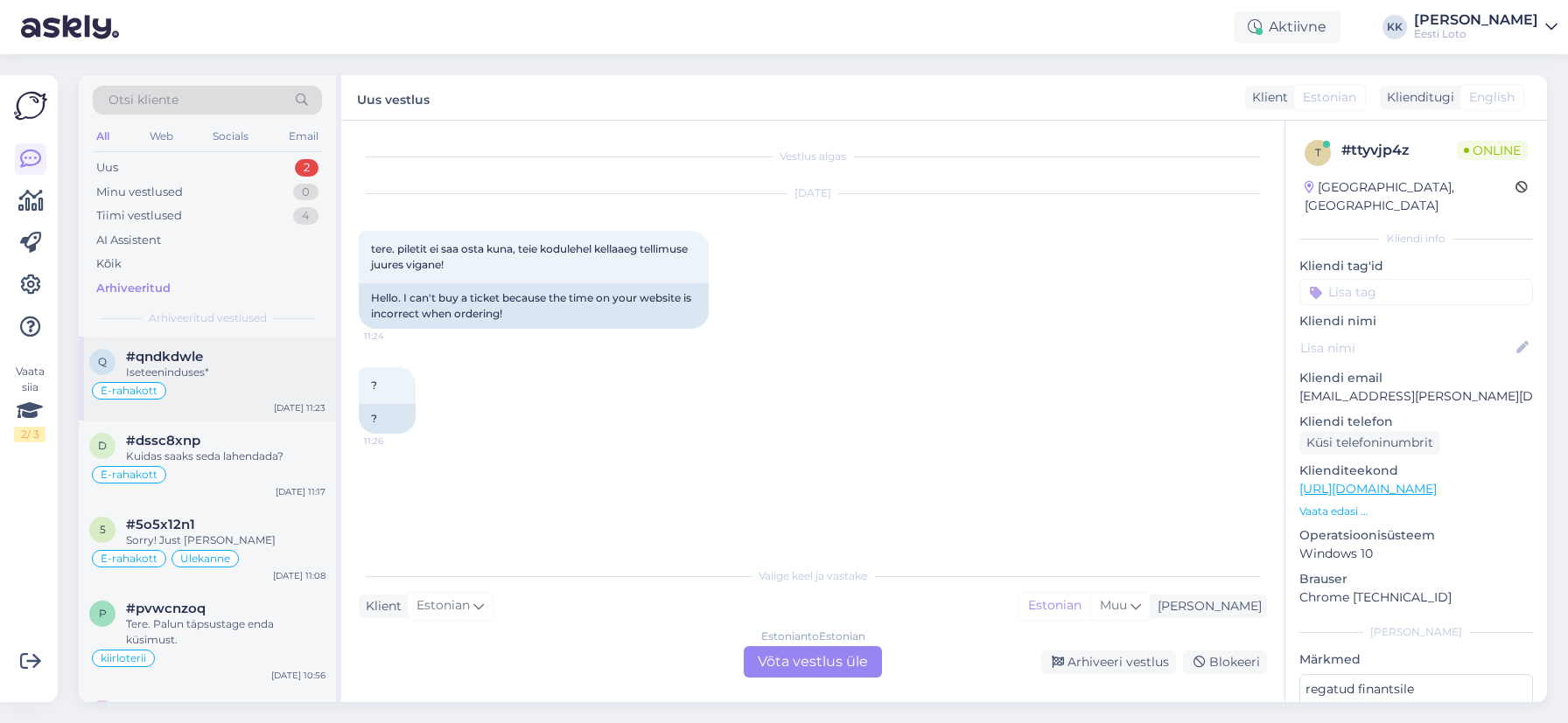
click at [249, 380] on div "Iseteeninduses*" at bounding box center [225, 372] width 200 height 16
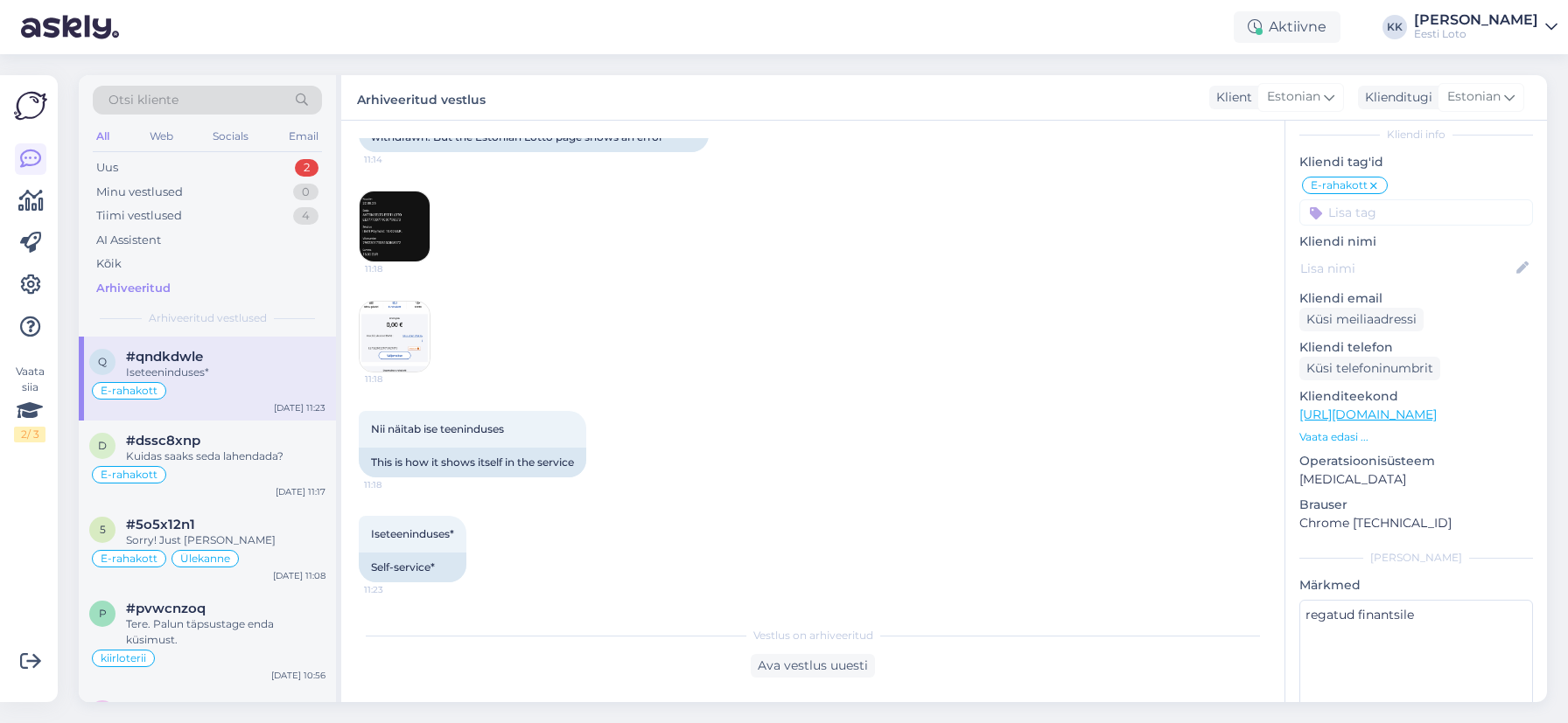
scroll to position [165, 0]
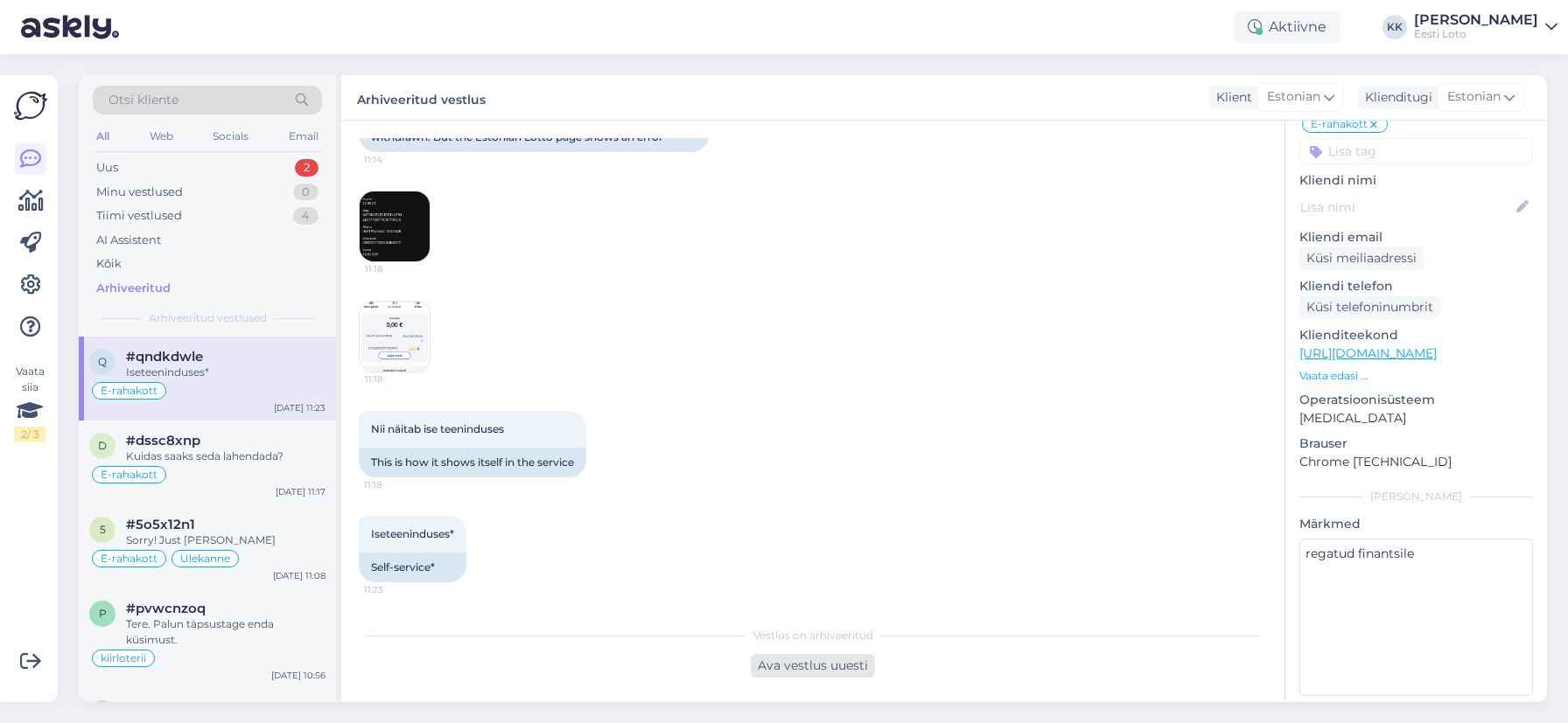
click at [784, 663] on div "Ava vestlus uuesti" at bounding box center [812, 666] width 124 height 24
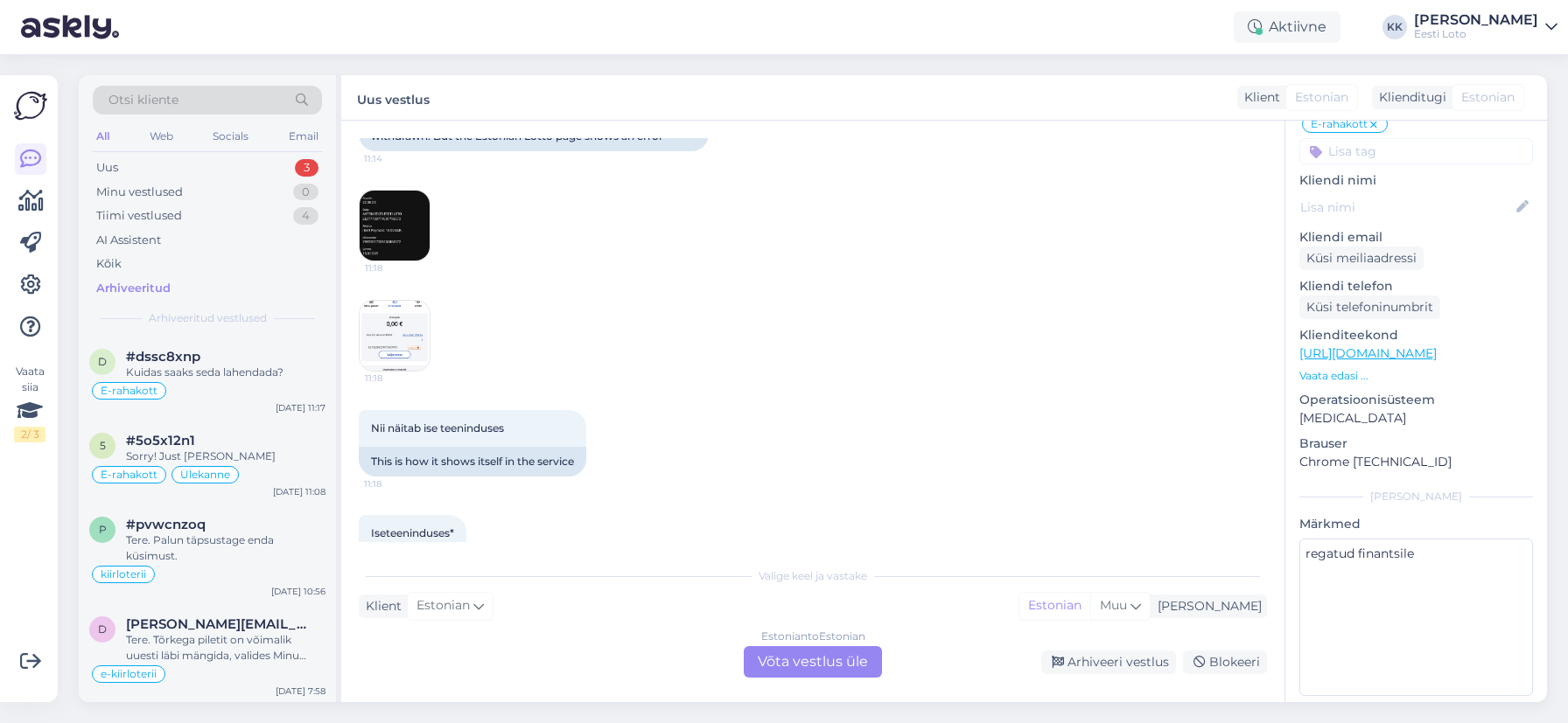
click at [864, 669] on div "Estonian to Estonian Võta vestlus üle" at bounding box center [812, 662] width 138 height 32
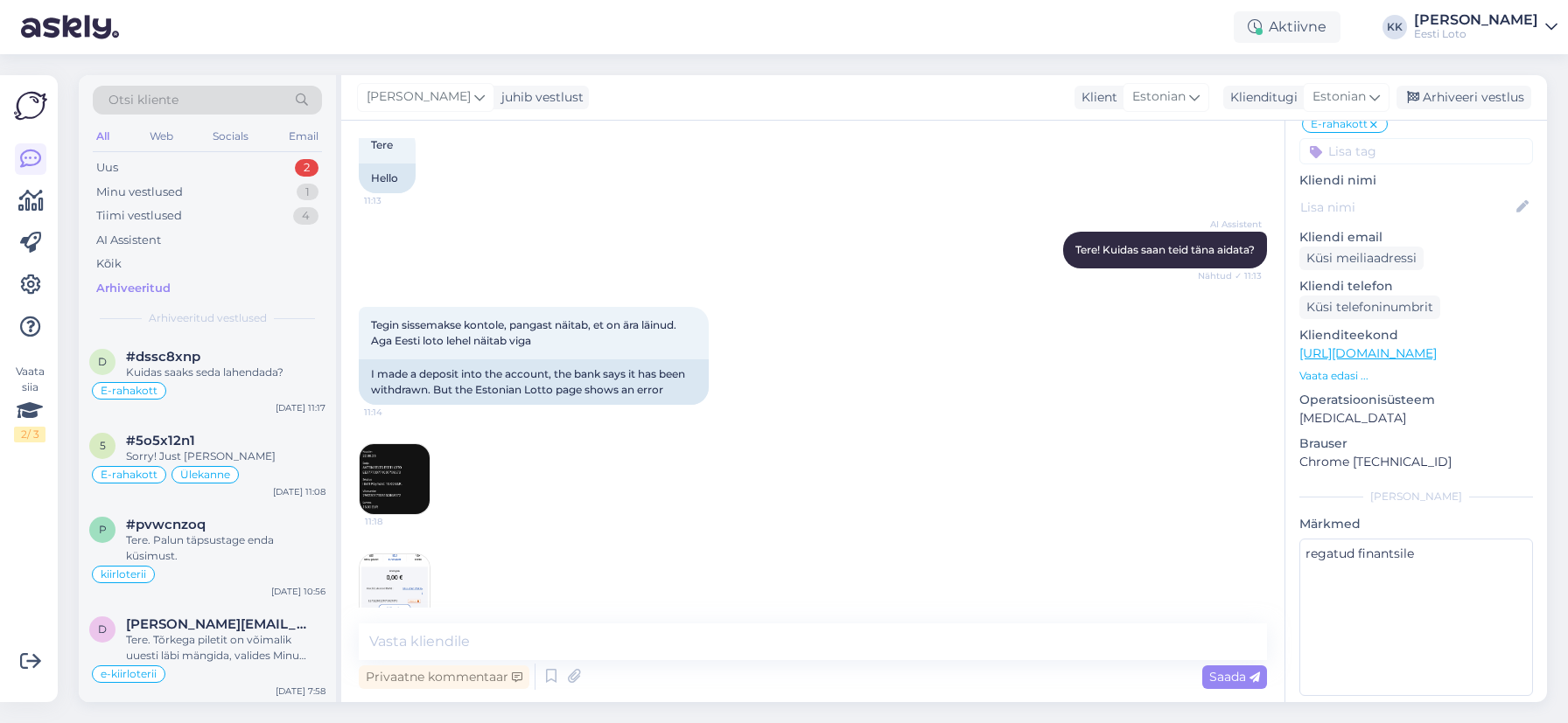
scroll to position [69, 0]
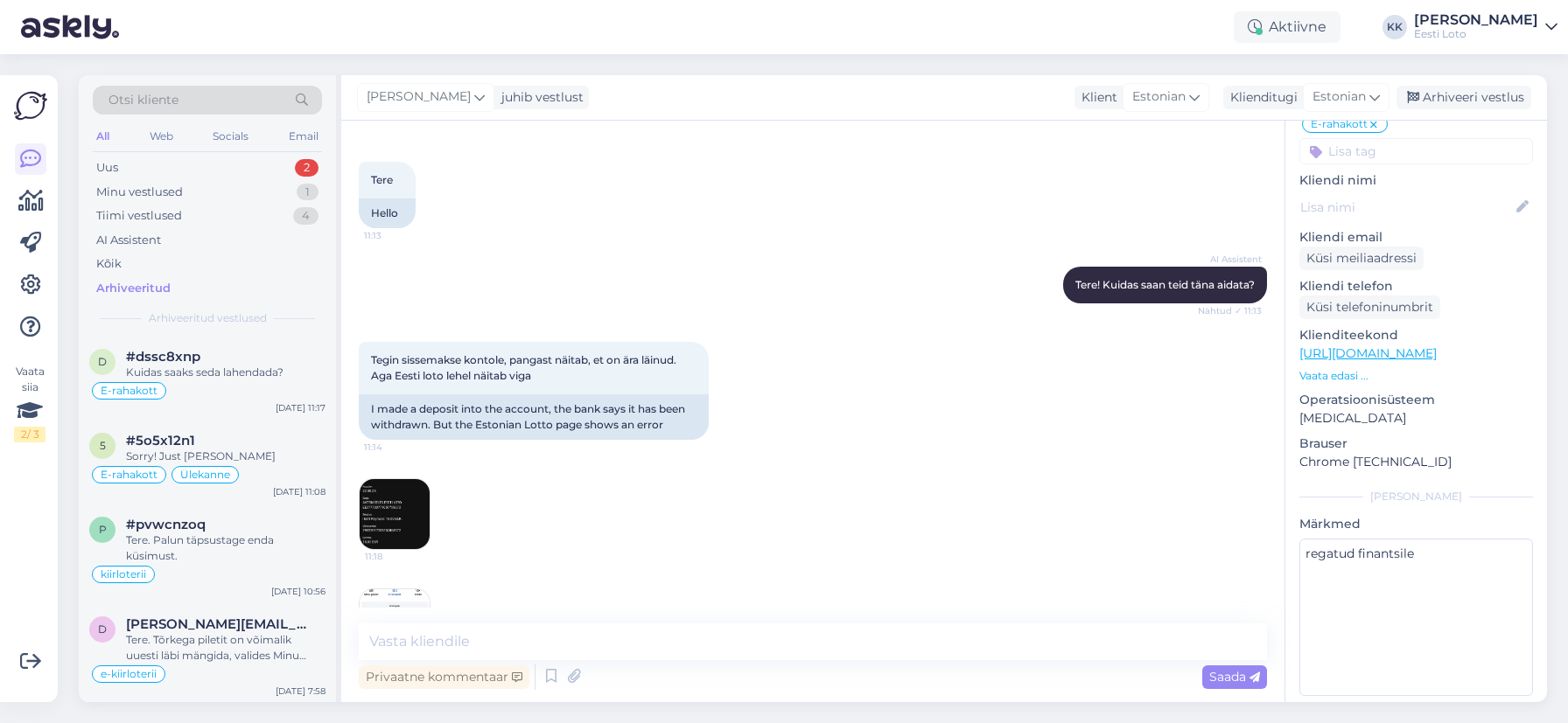
click at [387, 506] on img at bounding box center [395, 515] width 70 height 70
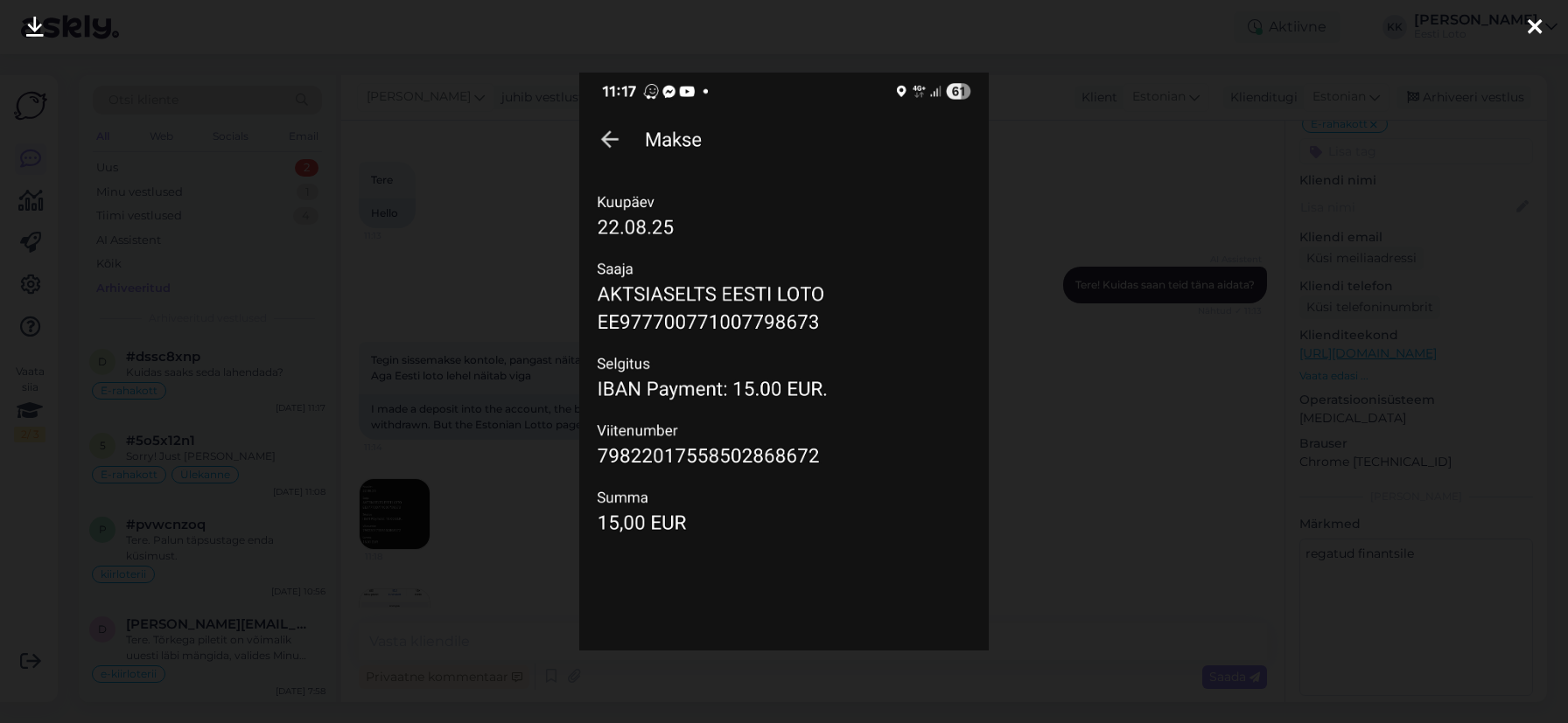
drag, startPoint x: 1528, startPoint y: 25, endPoint x: 1492, endPoint y: 25, distance: 36.0
click at [1528, 25] on icon at bounding box center [1535, 28] width 14 height 23
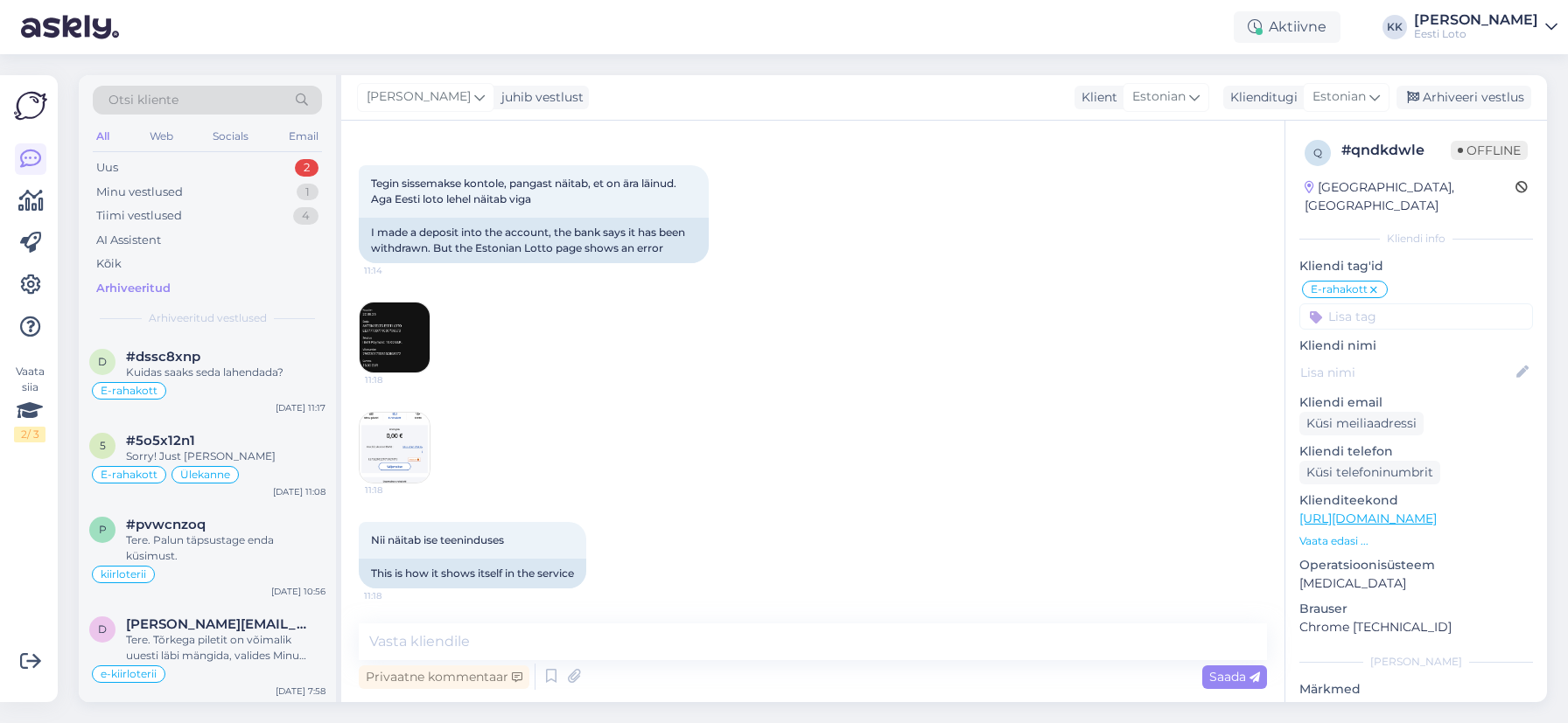
scroll to position [259, 0]
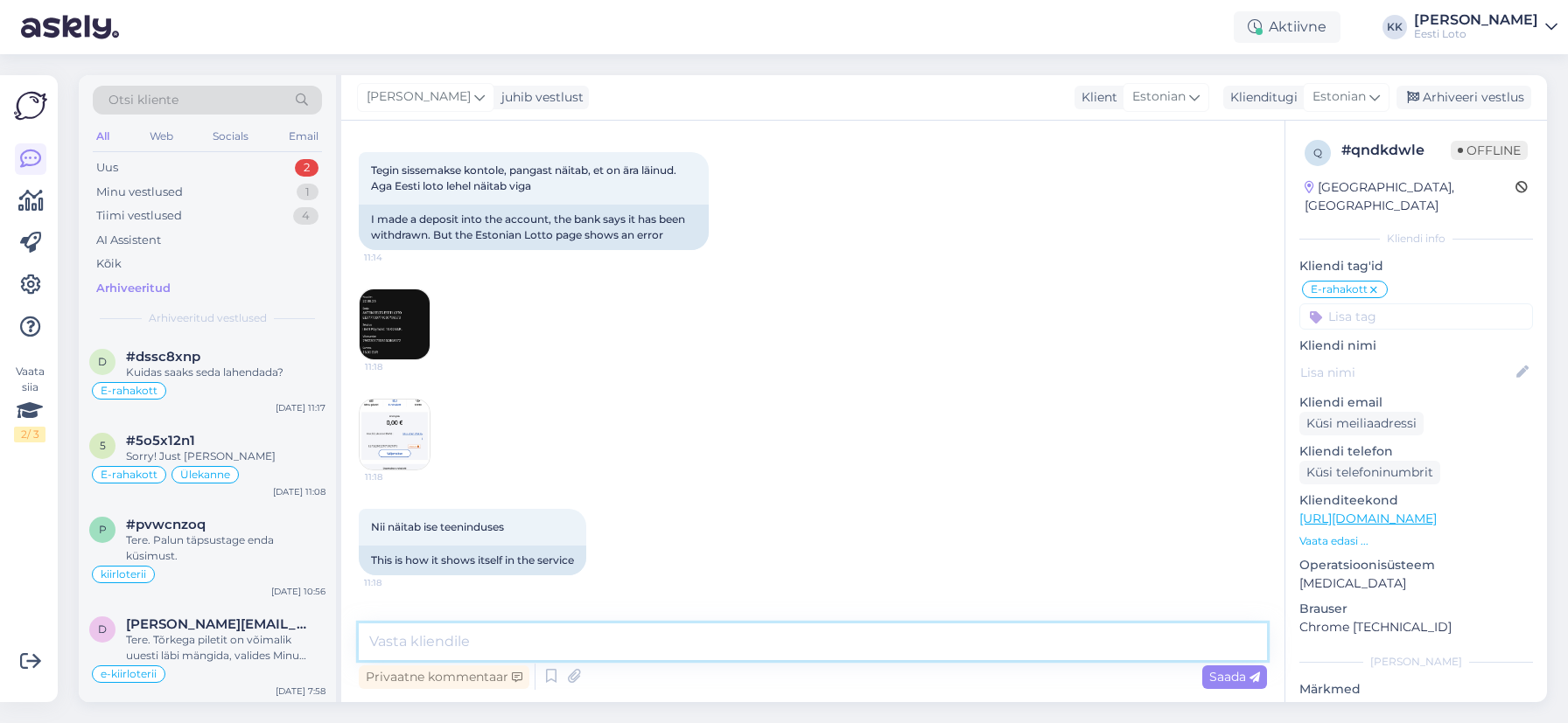
drag, startPoint x: 689, startPoint y: 638, endPoint x: 686, endPoint y: 628, distance: 10.4
click at [689, 637] on textarea at bounding box center [812, 642] width 908 height 37
paste textarea "#qndkdwle"
type textarea "#qndkdwle"
drag, startPoint x: 449, startPoint y: 640, endPoint x: 359, endPoint y: 640, distance: 90.0
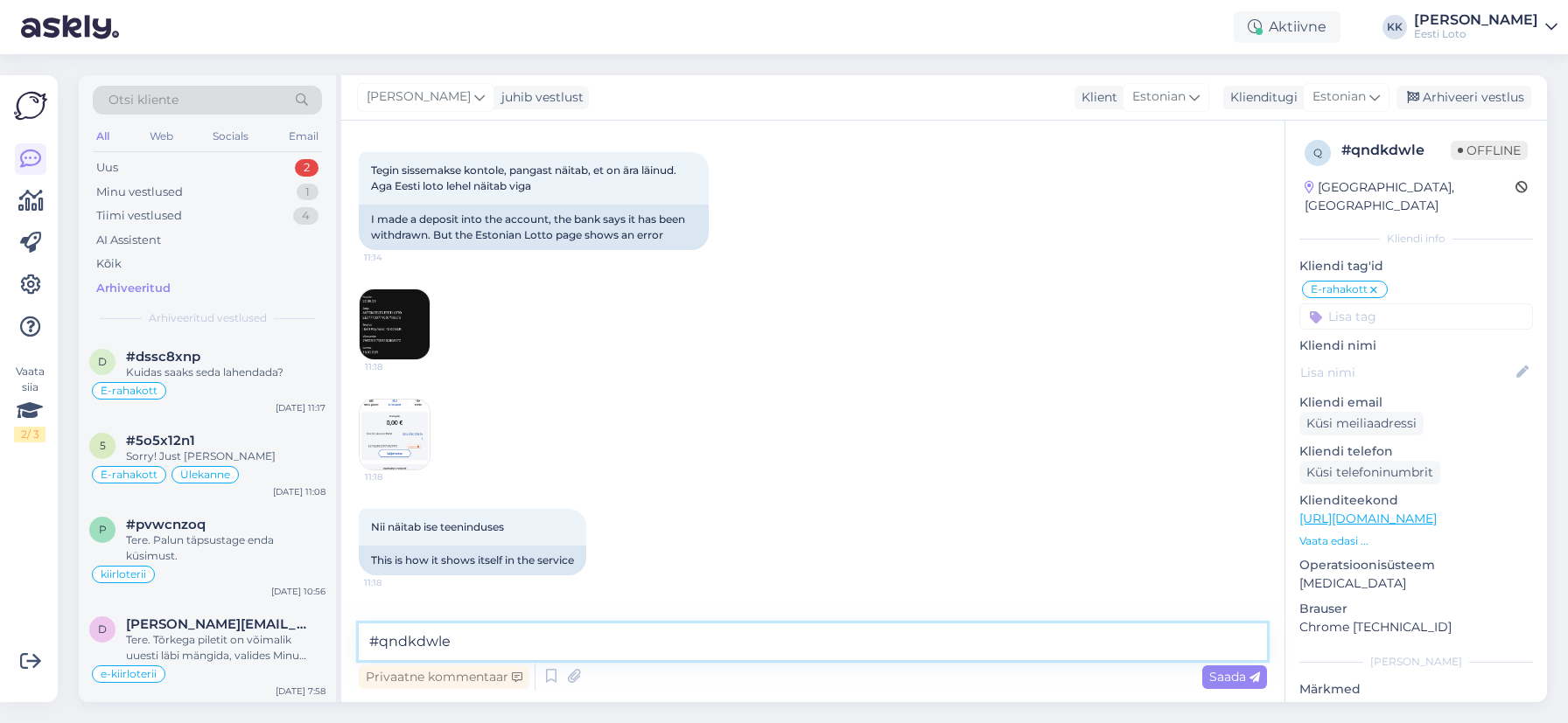
click at [359, 640] on textarea "#qndkdwle" at bounding box center [812, 642] width 908 height 37
paste textarea "Meie finantsosakond kontrollib esimesel võimalusel Teie makse üle [PERSON_NAME]…"
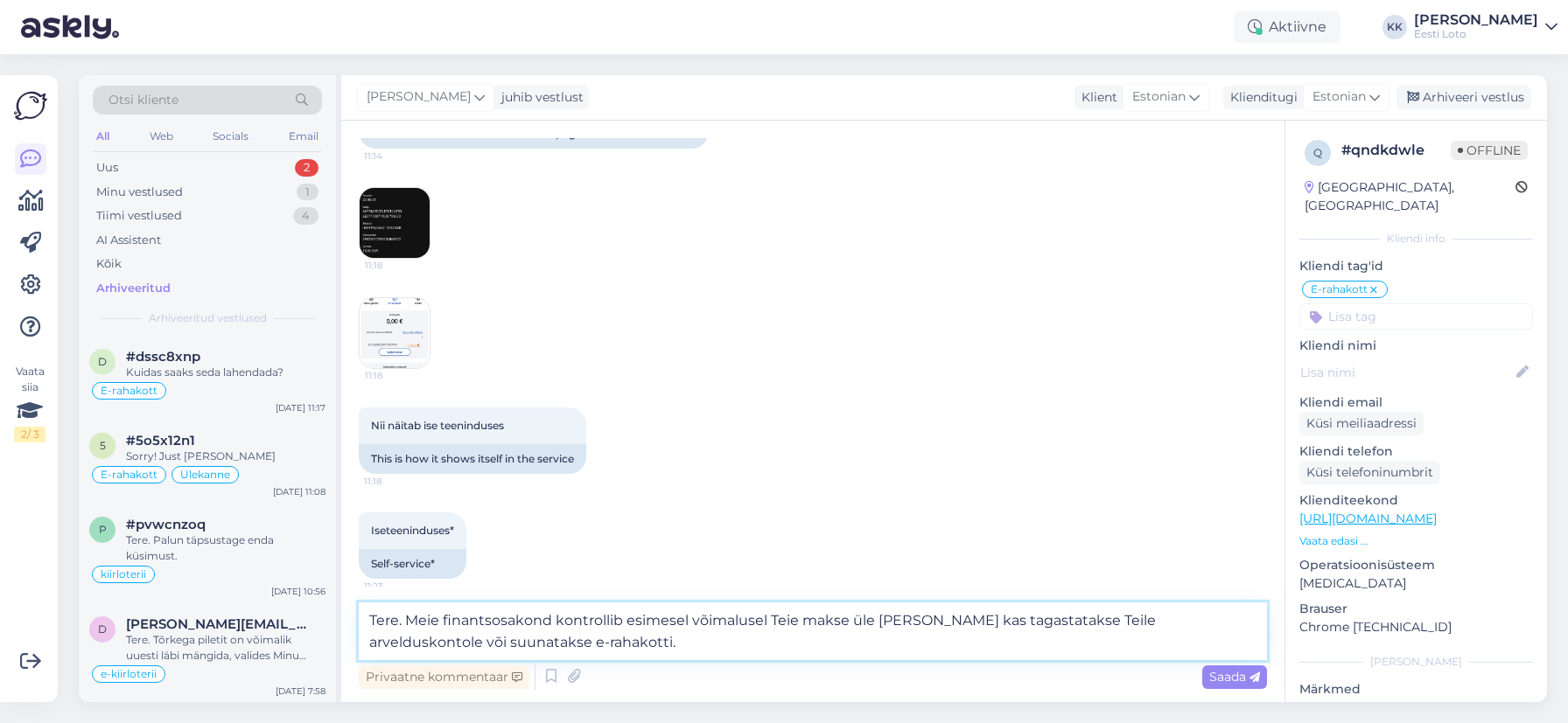
scroll to position [372, 0]
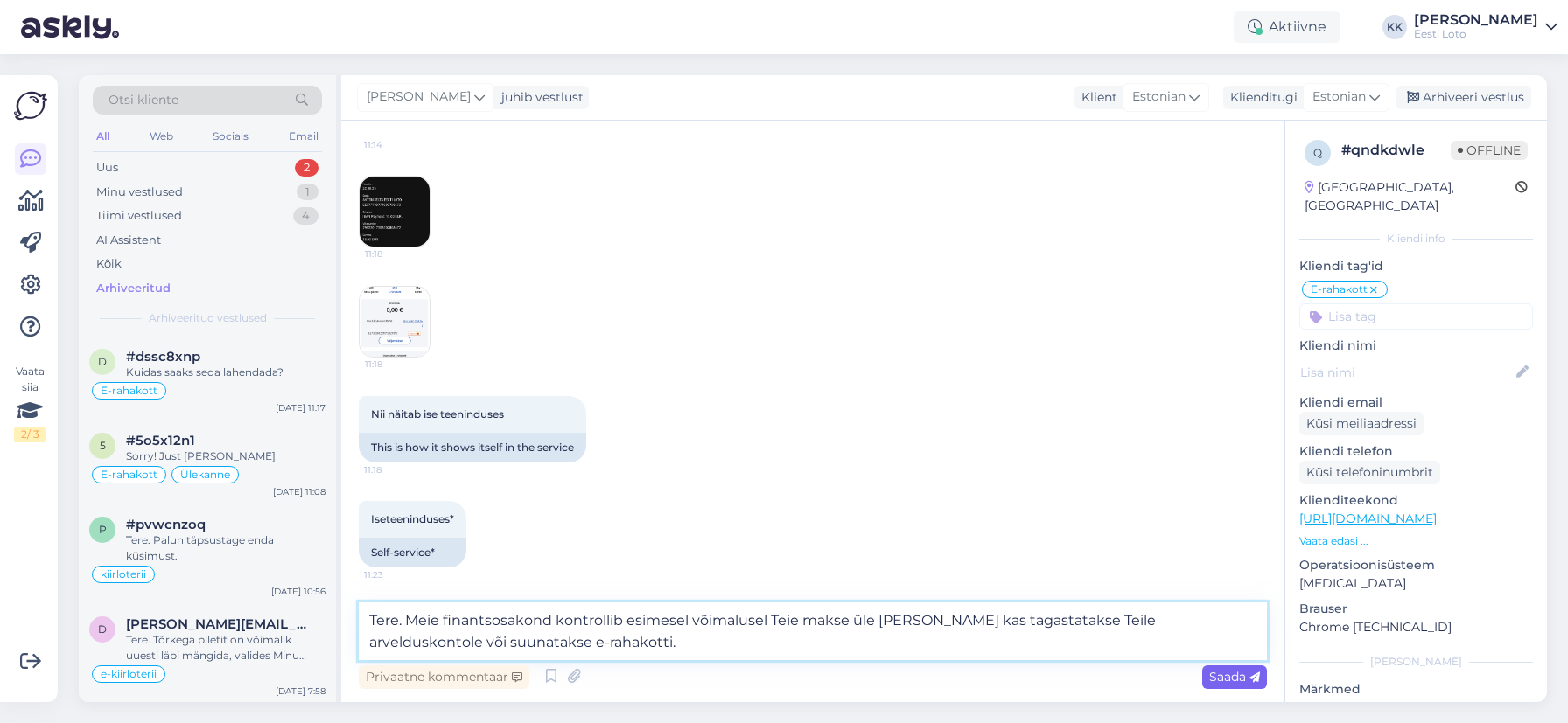
type textarea "Tere. Meie finantsosakond kontrollib esimesel võimalusel Teie makse üle [PERSON…"
click at [1233, 674] on span "Saada" at bounding box center [1235, 677] width 51 height 16
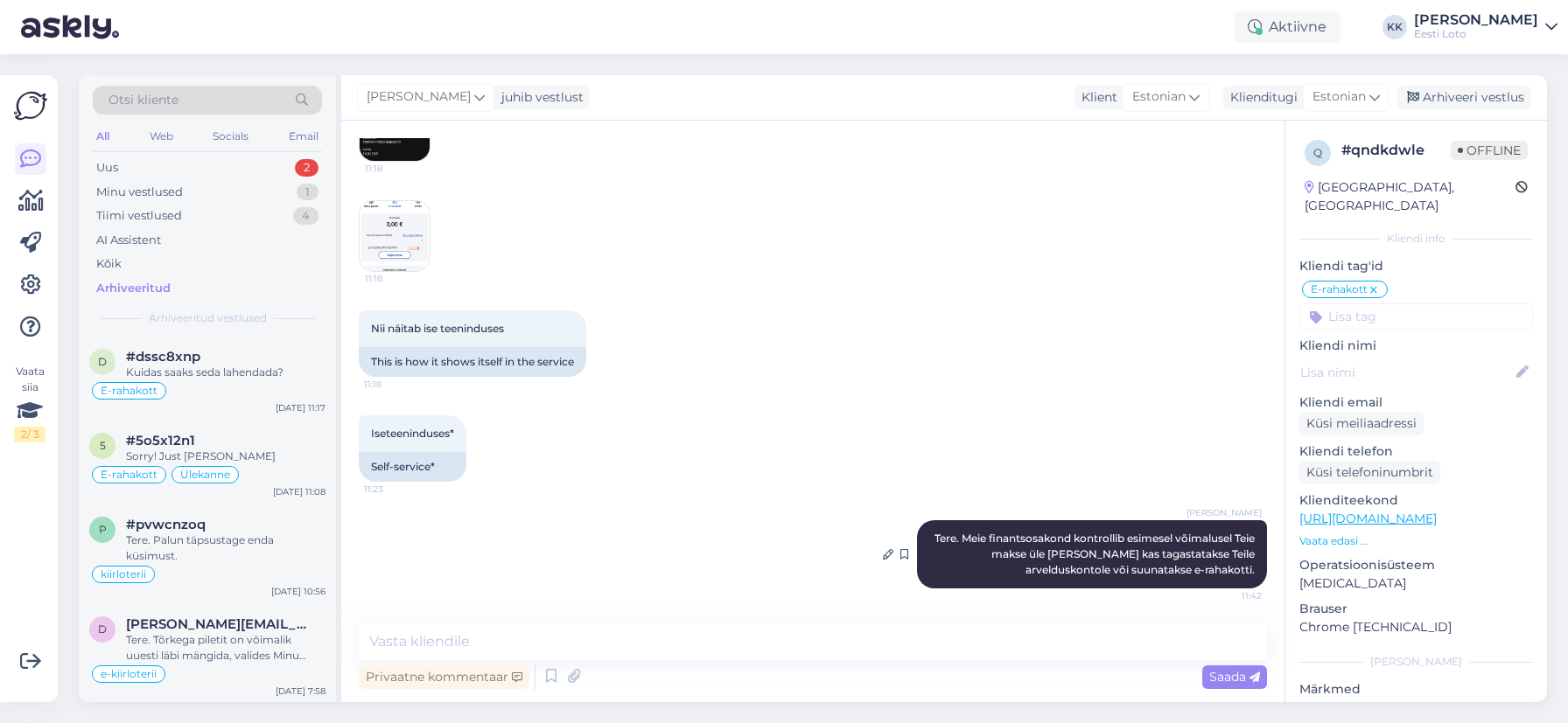
scroll to position [446, 0]
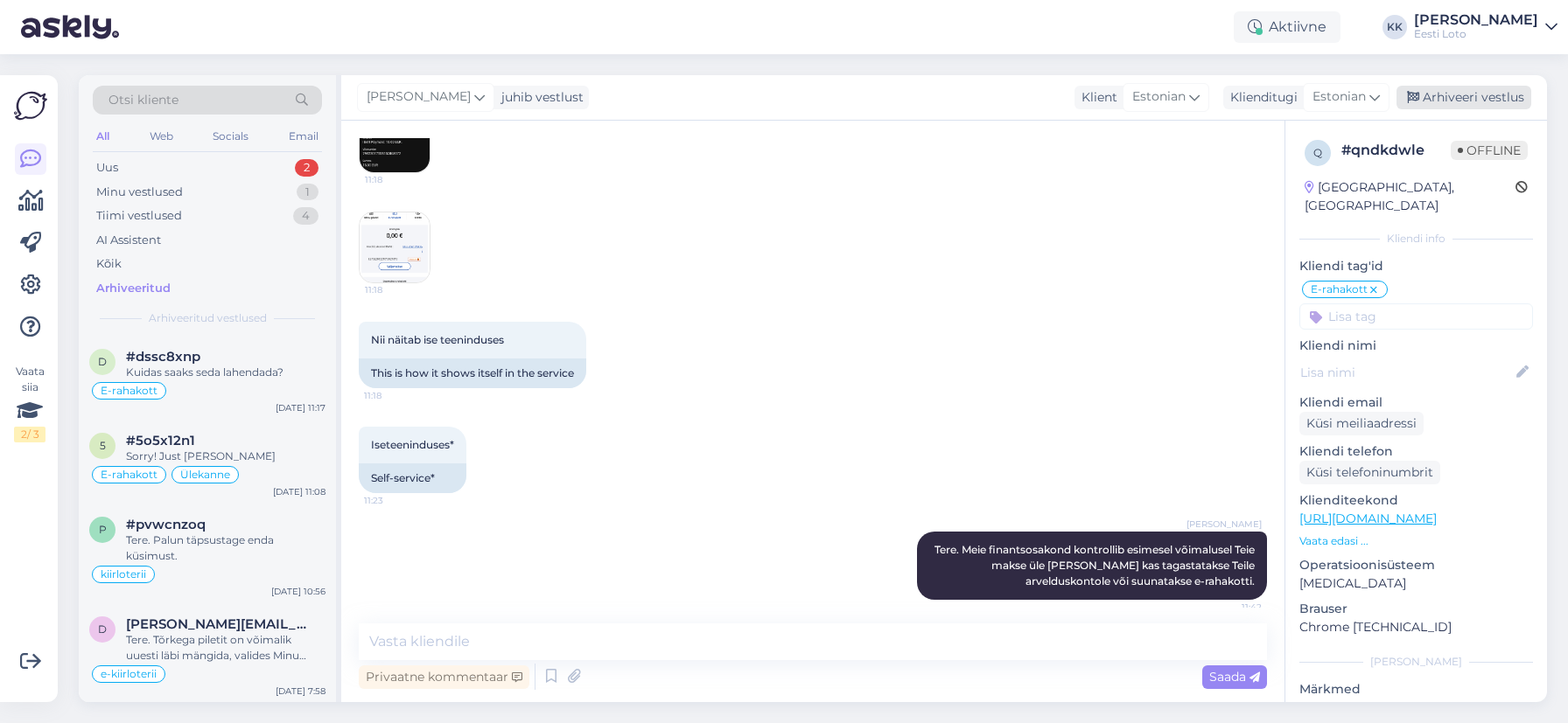
click at [1463, 96] on div "Arhiveeri vestlus" at bounding box center [1463, 98] width 134 height 24
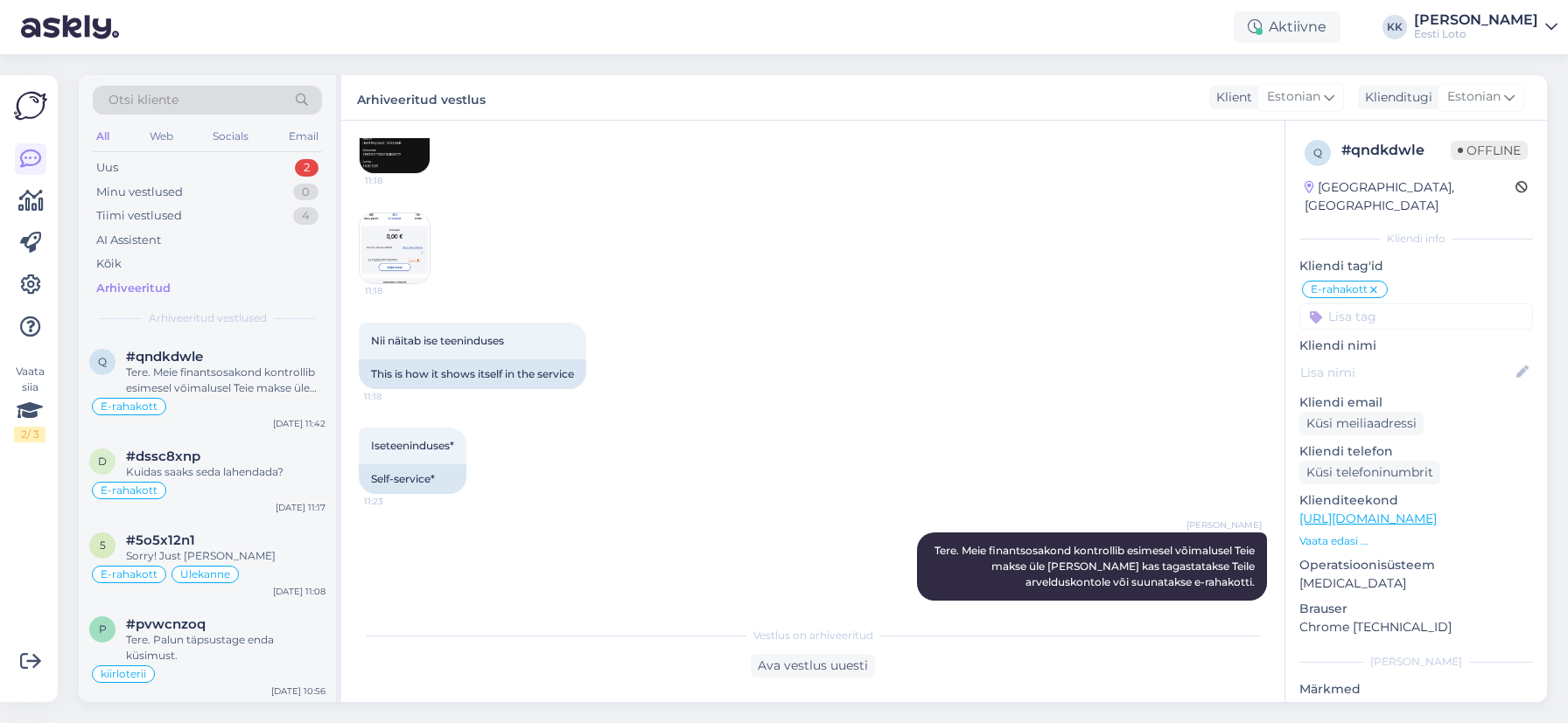
scroll to position [465, 0]
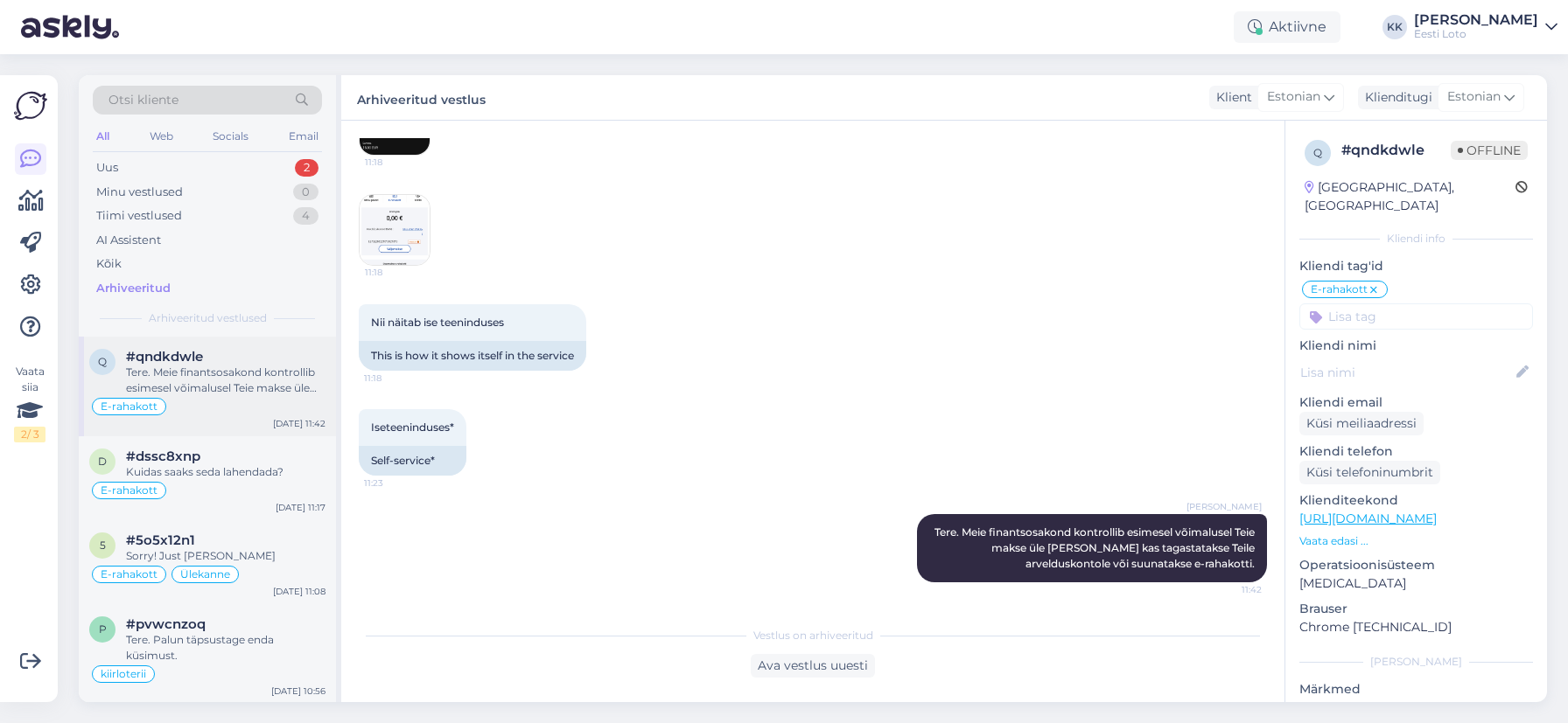
click at [239, 387] on div "Tere. Meie finantsosakond kontrollib esimesel võimalusel Teie makse üle [PERSON…" at bounding box center [225, 380] width 200 height 32
click at [185, 166] on div "Uus 2" at bounding box center [207, 168] width 229 height 25
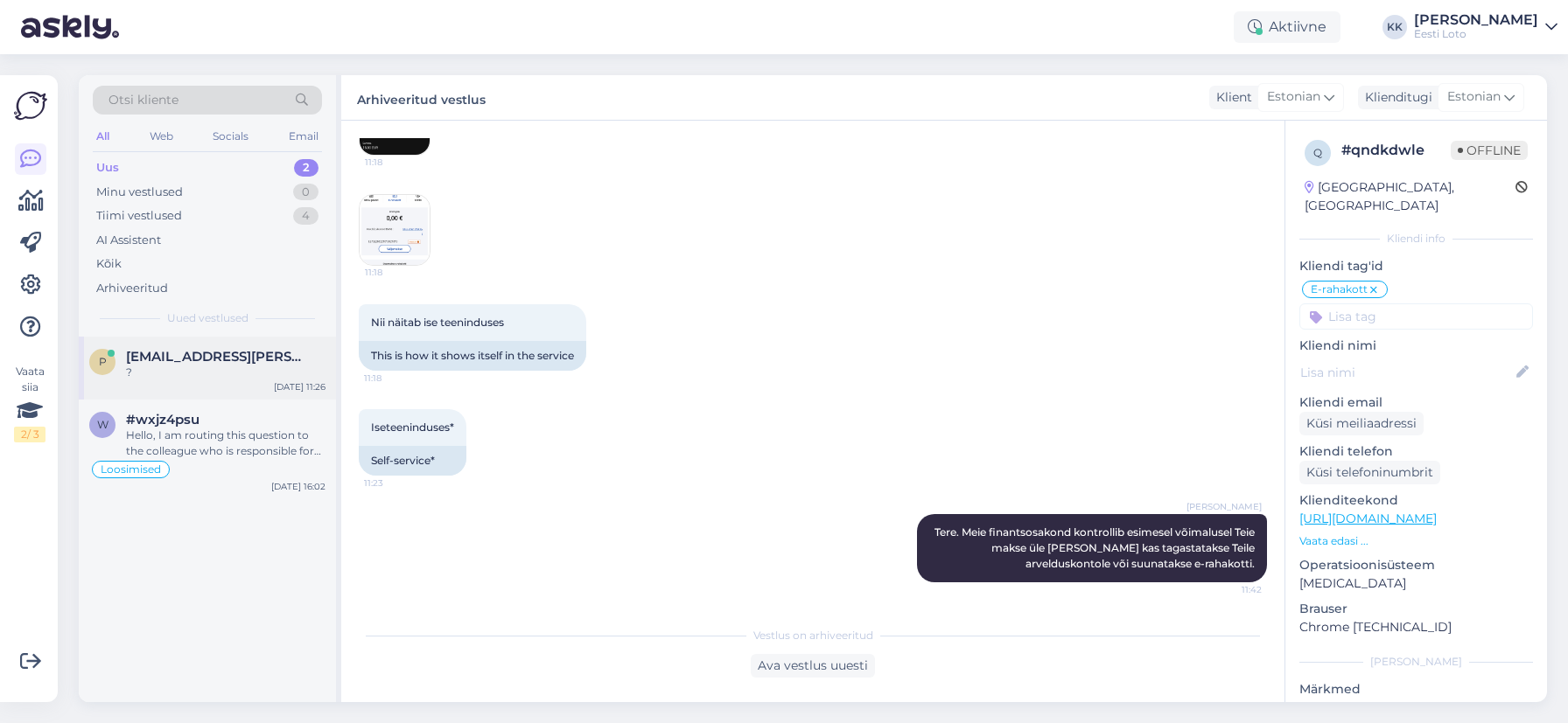
click at [156, 375] on div "?" at bounding box center [225, 372] width 200 height 16
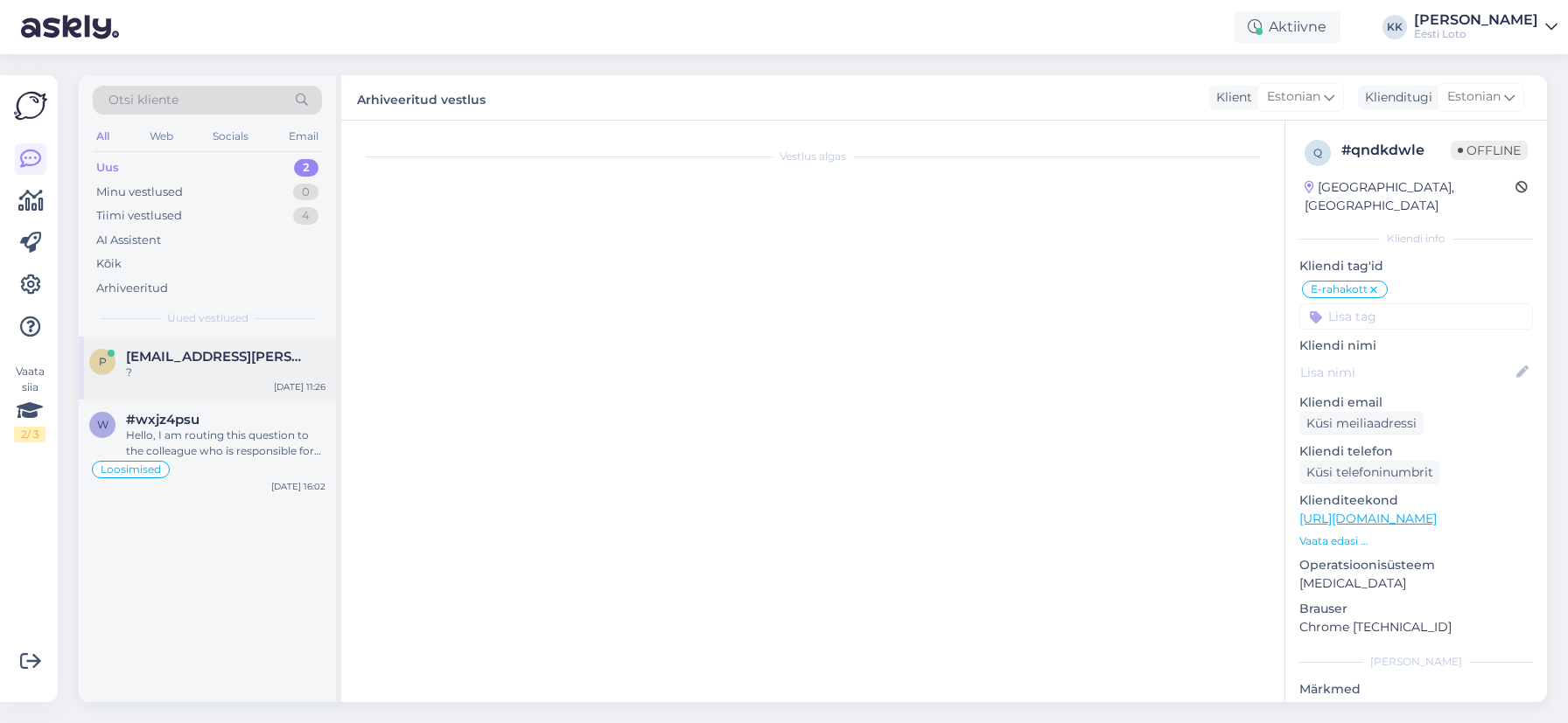
scroll to position [0, 0]
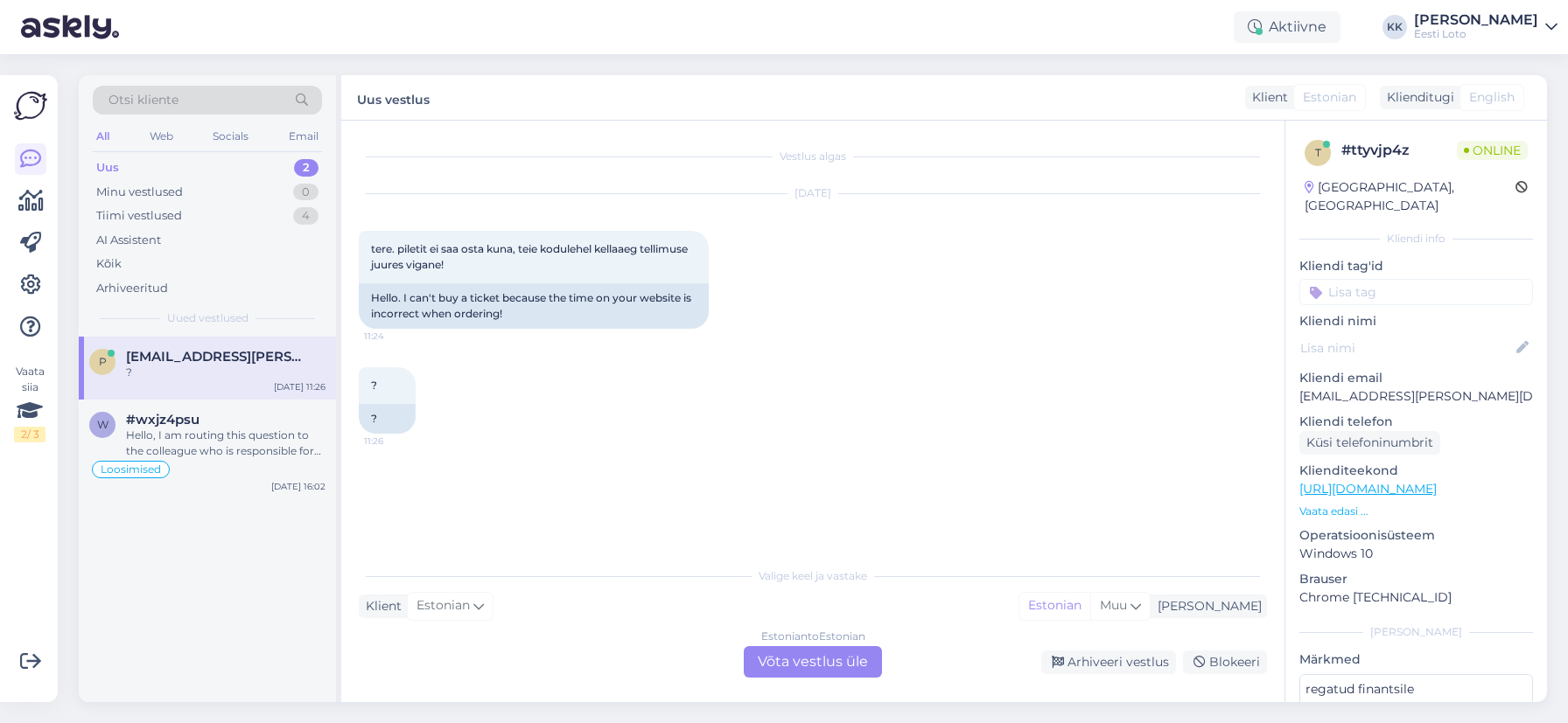
click at [817, 655] on div "Estonian to Estonian Võta vestlus üle" at bounding box center [812, 662] width 138 height 32
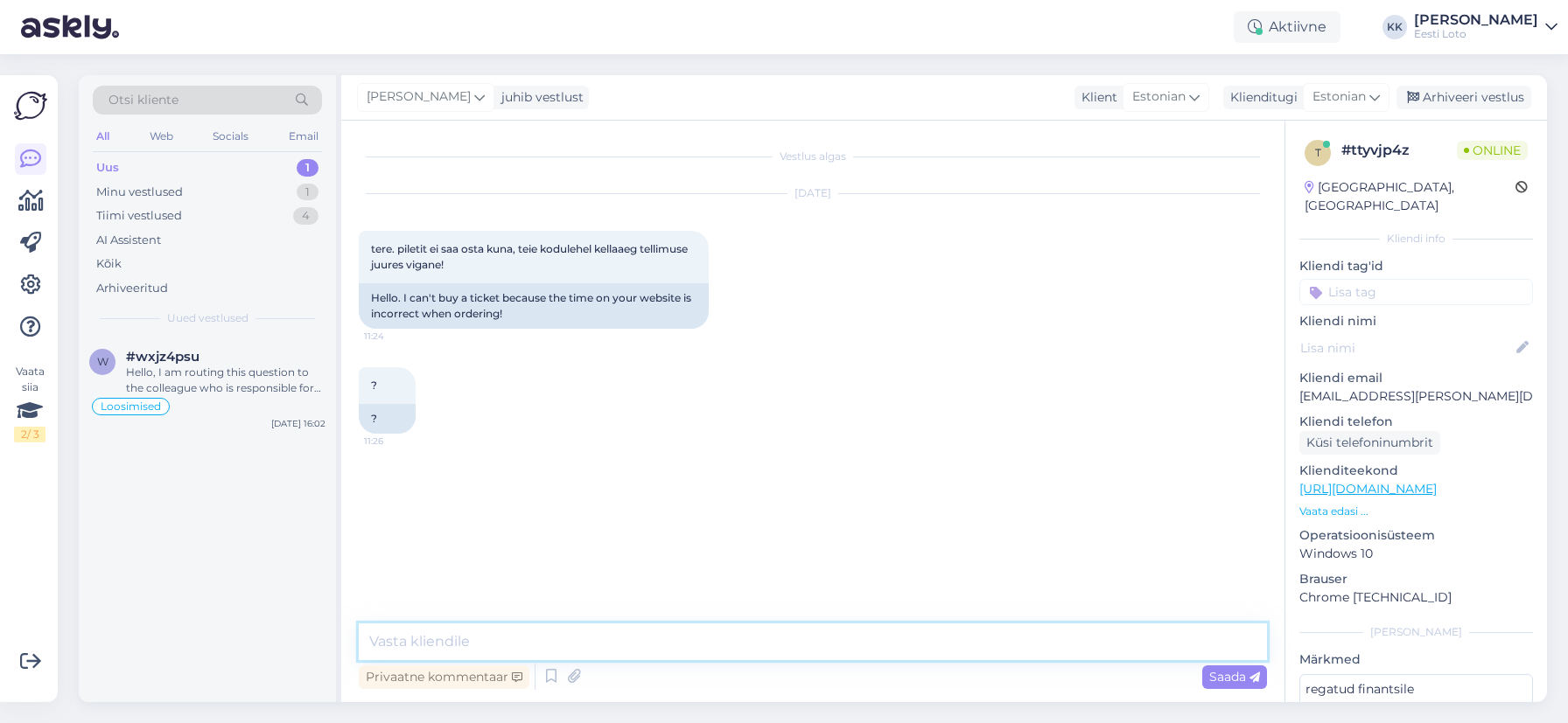
click at [790, 638] on textarea at bounding box center [812, 642] width 908 height 37
type textarea "Tere. Palun täpsustage."
click at [1230, 678] on span "Saada" at bounding box center [1235, 677] width 51 height 16
click at [194, 211] on div "Tiimi vestlused 4" at bounding box center [207, 216] width 229 height 25
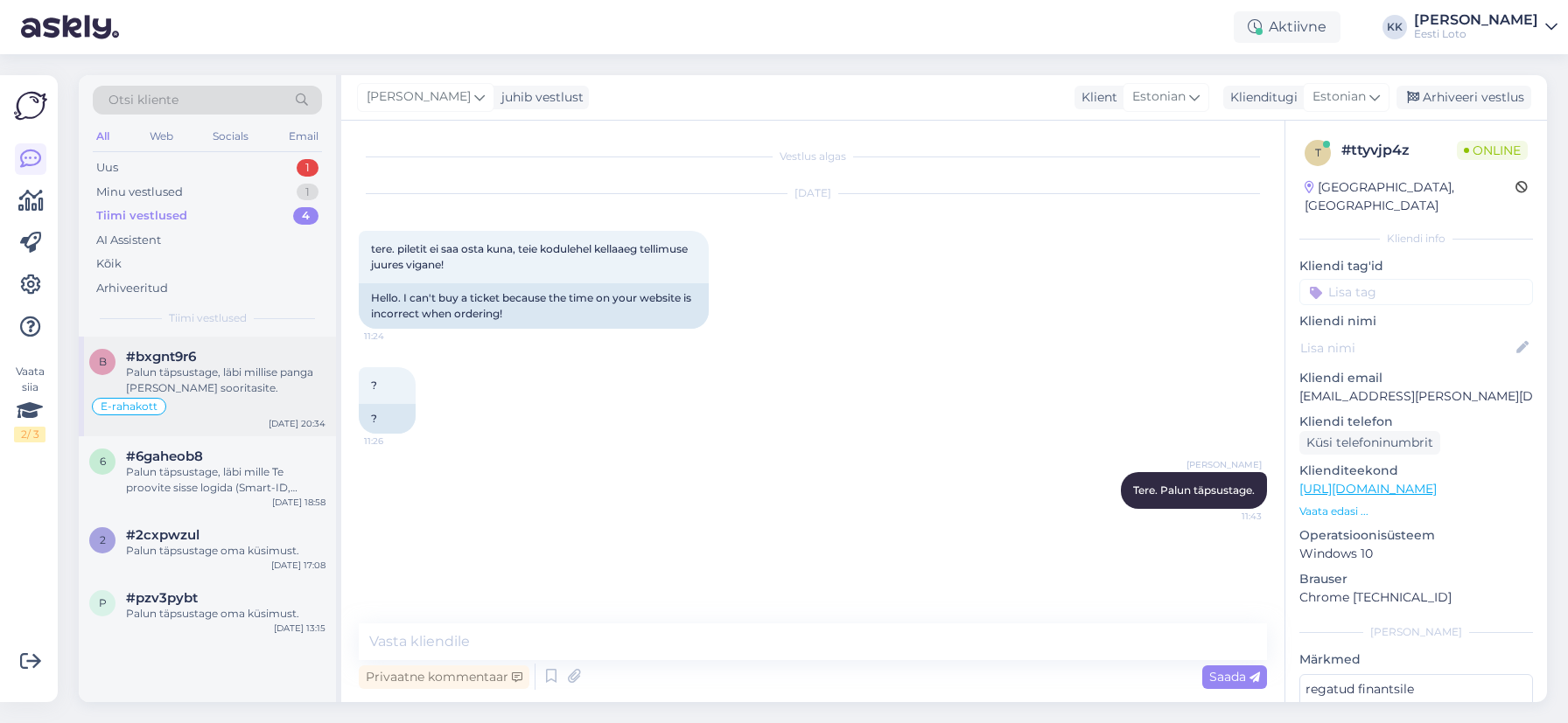
click at [213, 391] on div "Palun täpsustage, läbi millise panga [PERSON_NAME] sooritasite." at bounding box center [225, 380] width 200 height 32
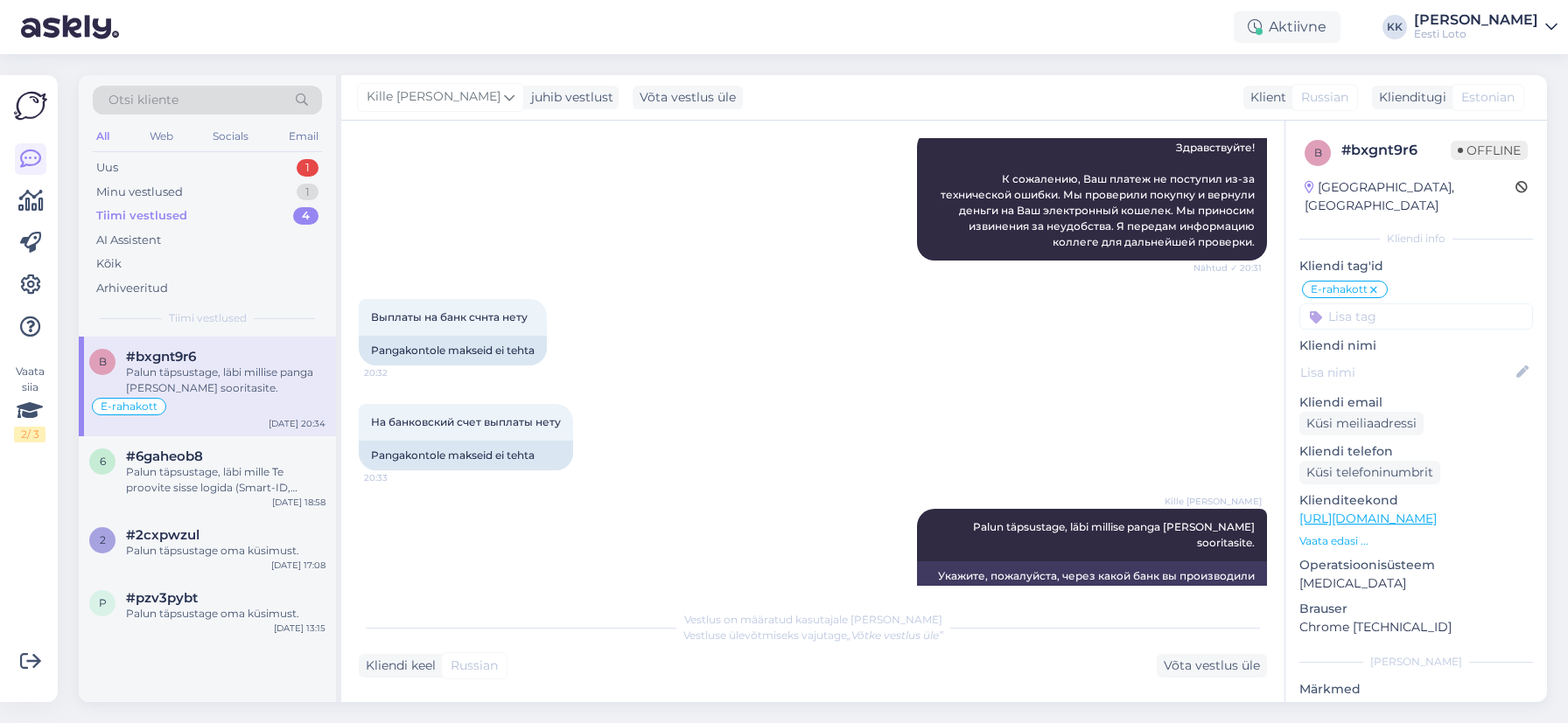
scroll to position [1616, 0]
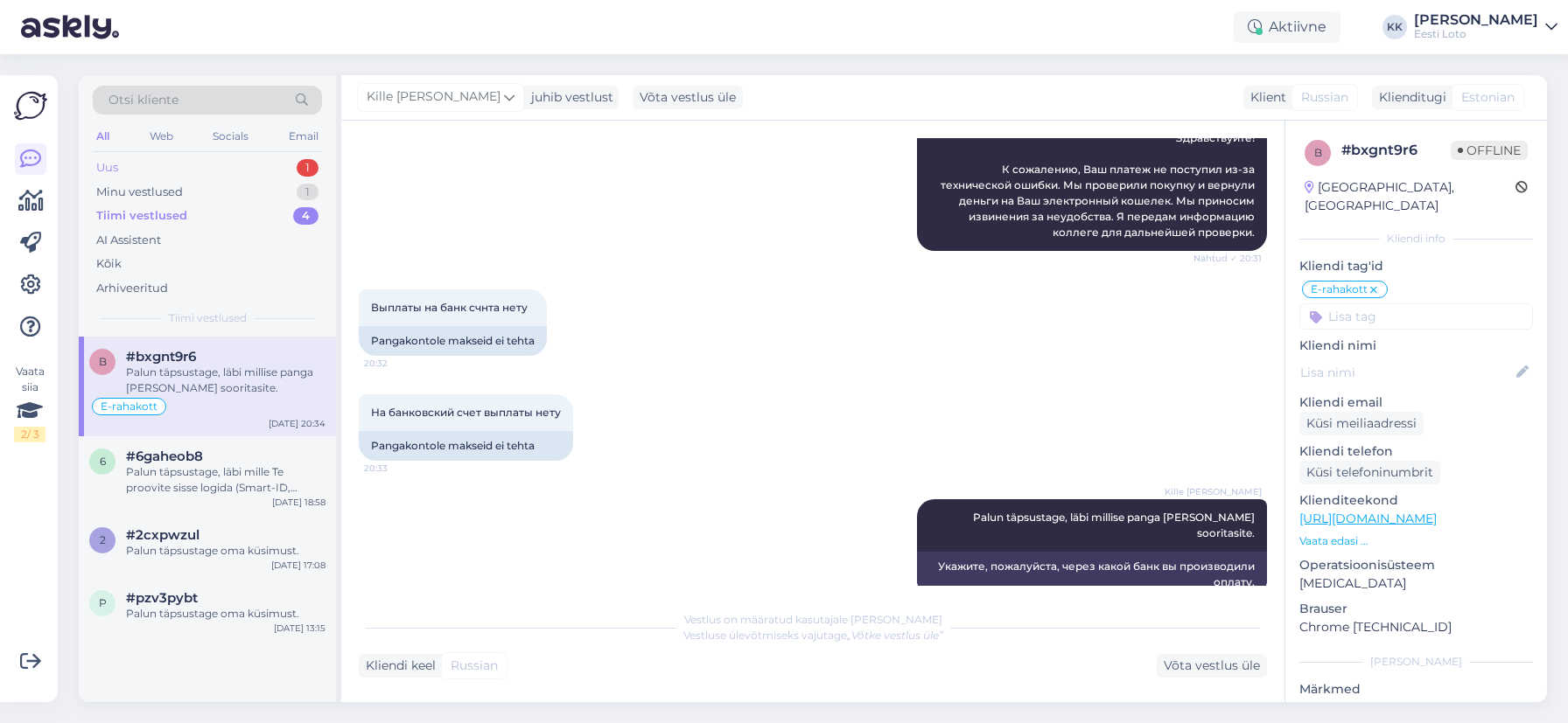
click at [206, 155] on div "Uus 1" at bounding box center [207, 168] width 229 height 25
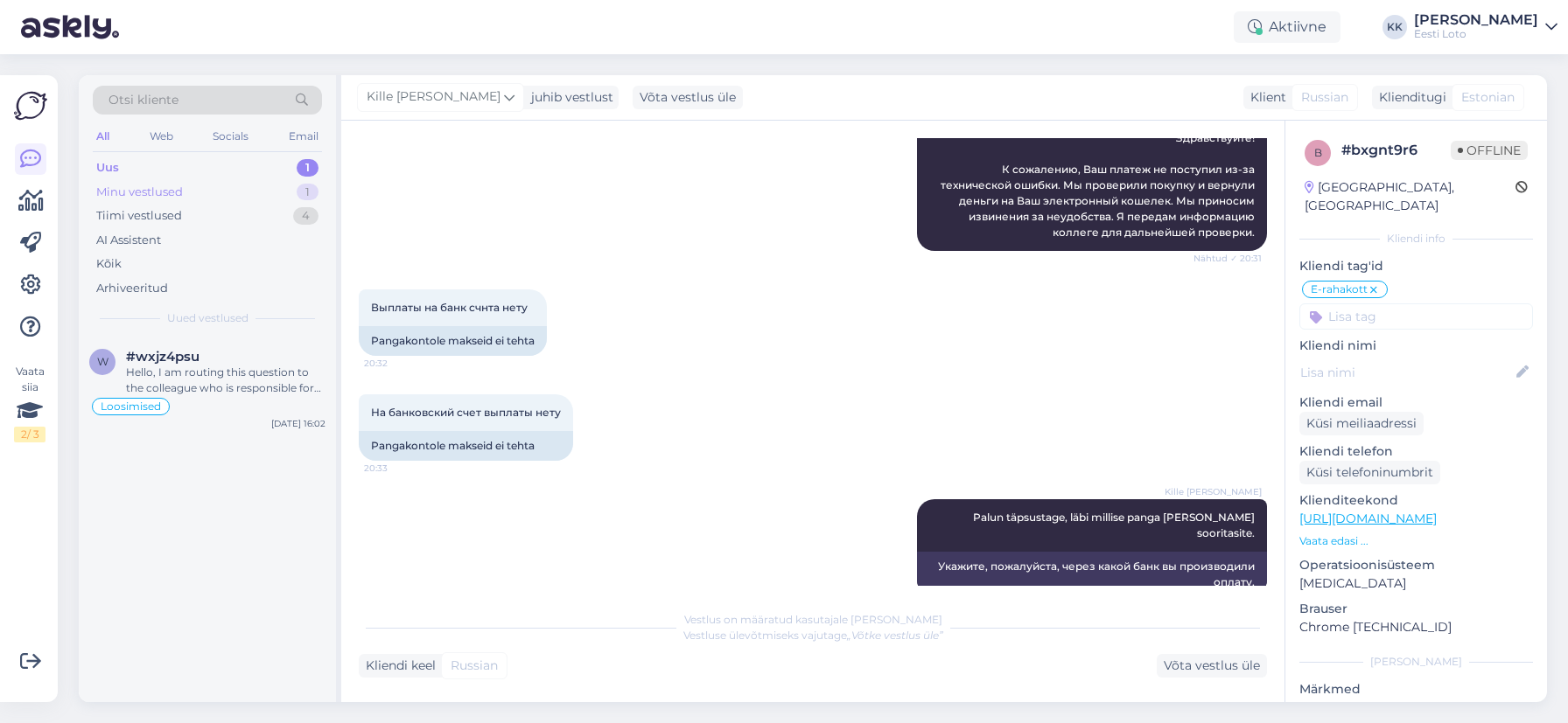
click at [200, 191] on div "Minu vestlused 1" at bounding box center [207, 192] width 229 height 25
click at [231, 193] on div "Minu vestlused 1" at bounding box center [207, 192] width 229 height 25
click at [232, 369] on div "Tere. Palun täpsustage." at bounding box center [225, 372] width 200 height 16
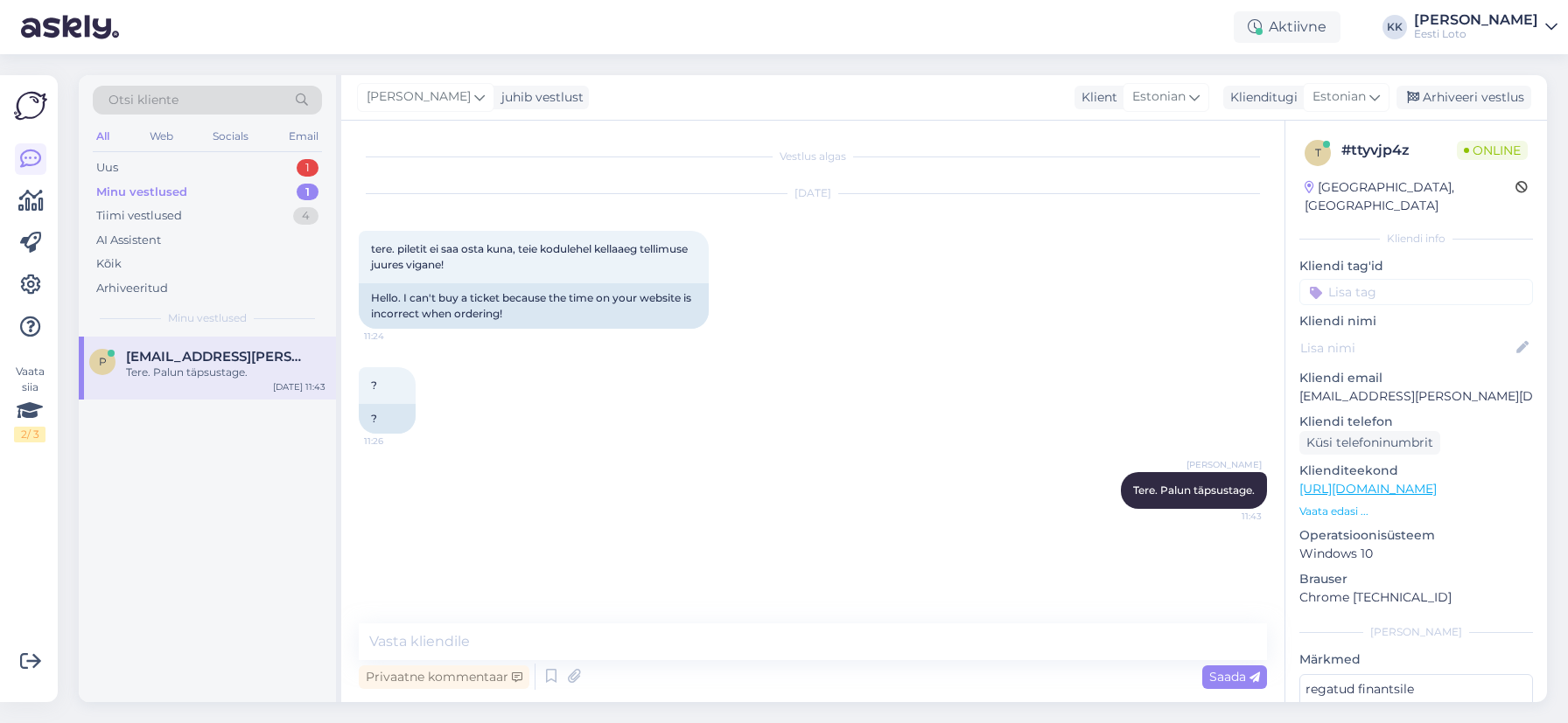
click at [149, 192] on div "Minu vestlused" at bounding box center [142, 192] width 91 height 18
click at [198, 167] on div "Uus 1" at bounding box center [207, 168] width 229 height 25
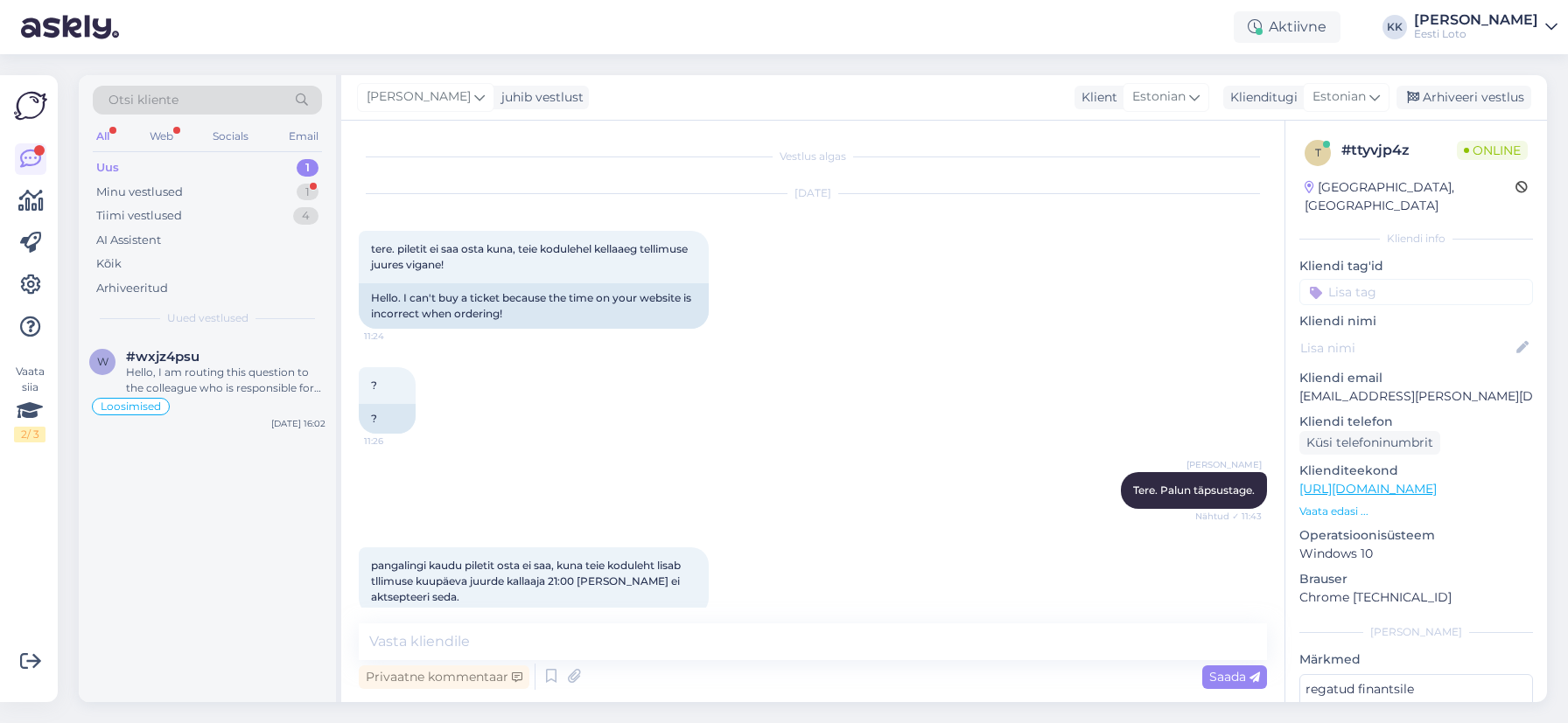
scroll to position [28, 0]
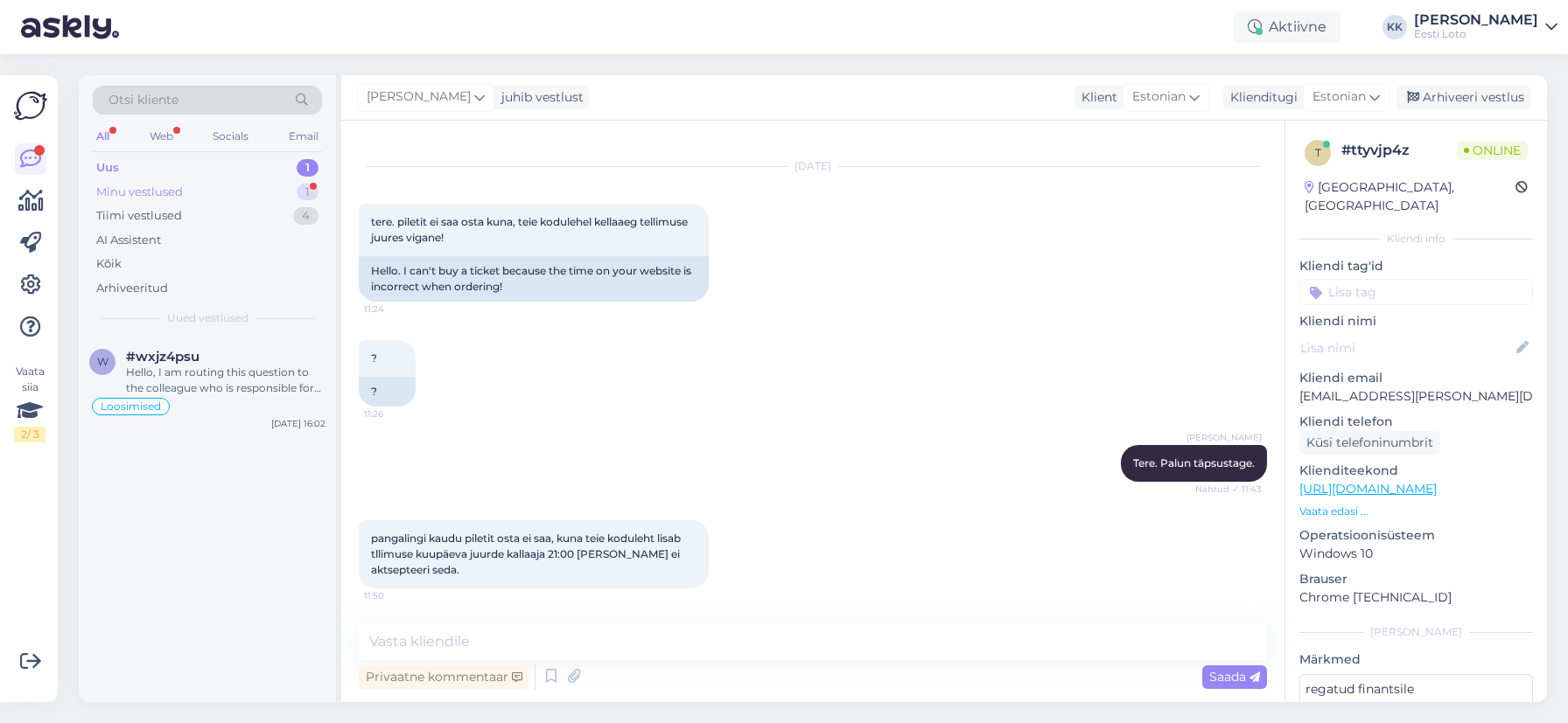
click at [168, 197] on div "Minu vestlused" at bounding box center [140, 192] width 87 height 18
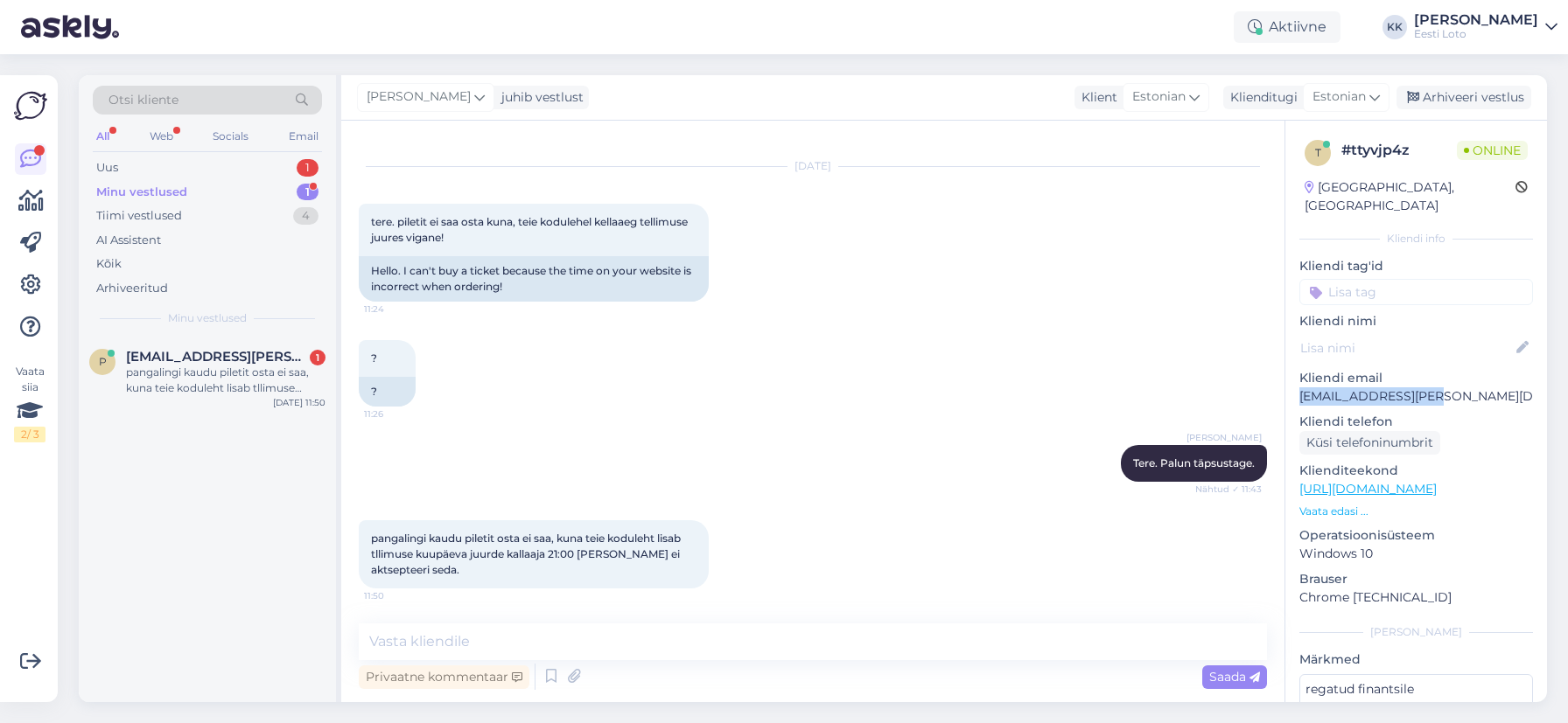
drag, startPoint x: 1427, startPoint y: 380, endPoint x: 1296, endPoint y: 382, distance: 131.0
click at [1299, 387] on p "[EMAIL_ADDRESS][PERSON_NAME][DOMAIN_NAME]" at bounding box center [1416, 396] width 234 height 18
copy p "[EMAIL_ADDRESS][PERSON_NAME][DOMAIN_NAME]"
click at [671, 643] on textarea at bounding box center [812, 642] width 908 height 37
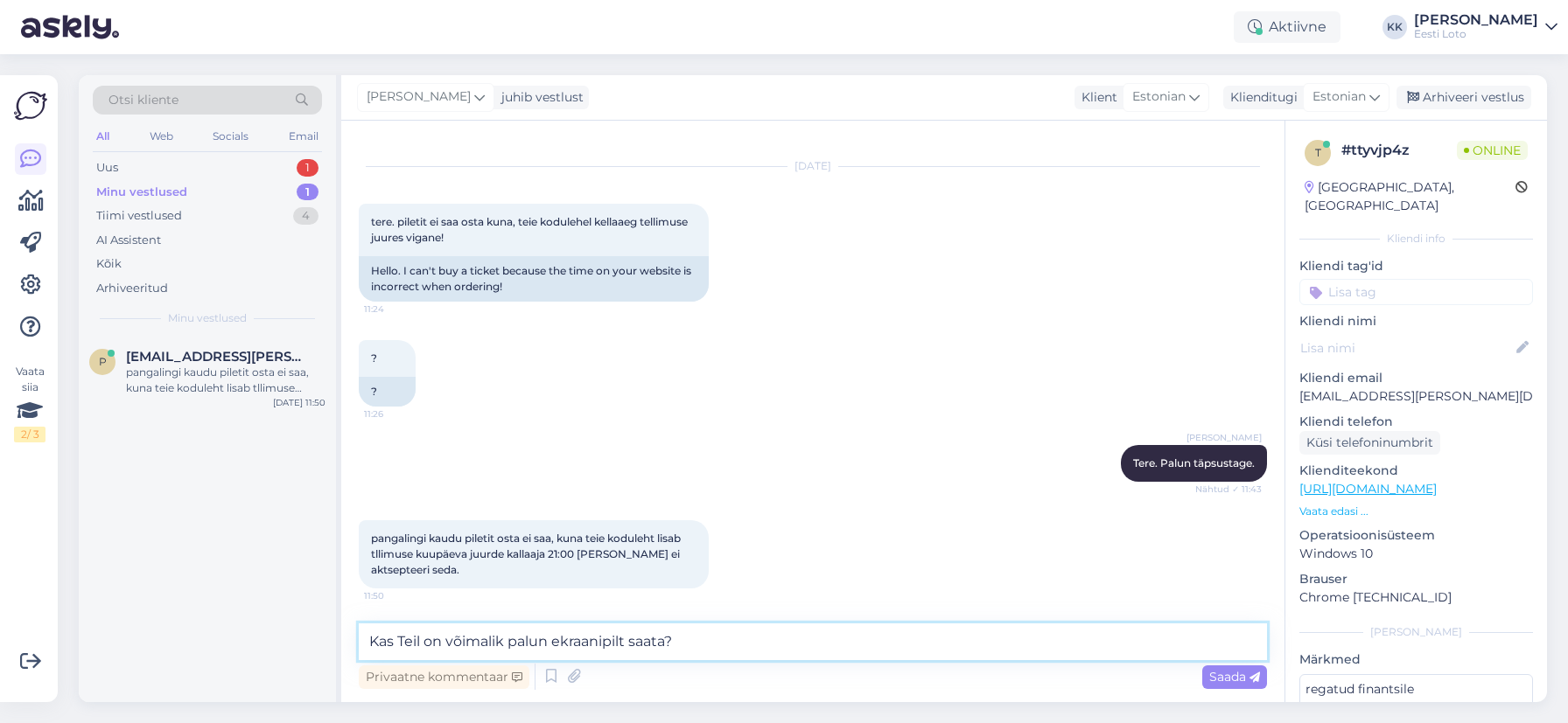
click at [555, 645] on textarea "Kas Teil on võimalik palun ekraanipilt saata?" at bounding box center [812, 642] width 908 height 37
type textarea "Kas Teil on võimalik ekraanipilt saata?"
click at [1233, 677] on span "Saada" at bounding box center [1235, 677] width 51 height 16
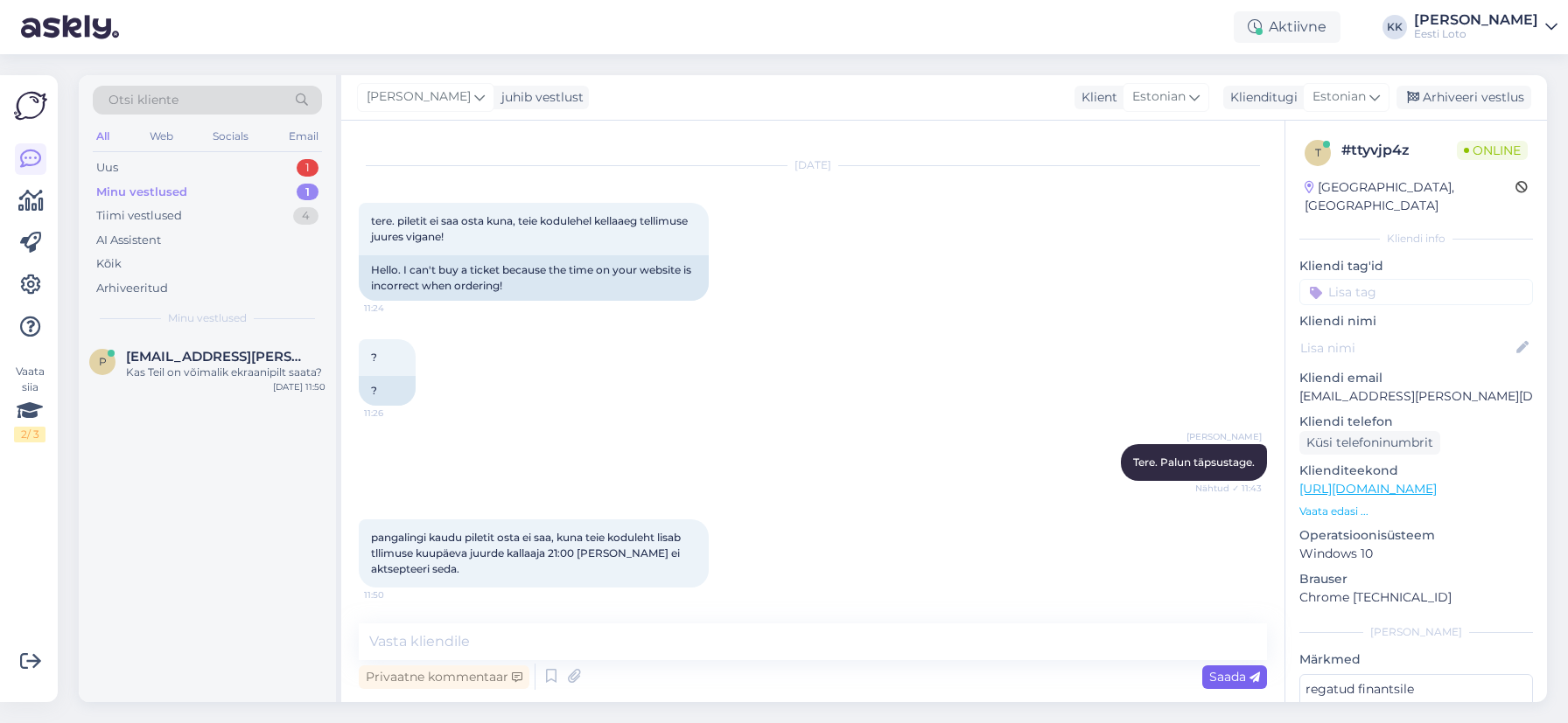
scroll to position [103, 0]
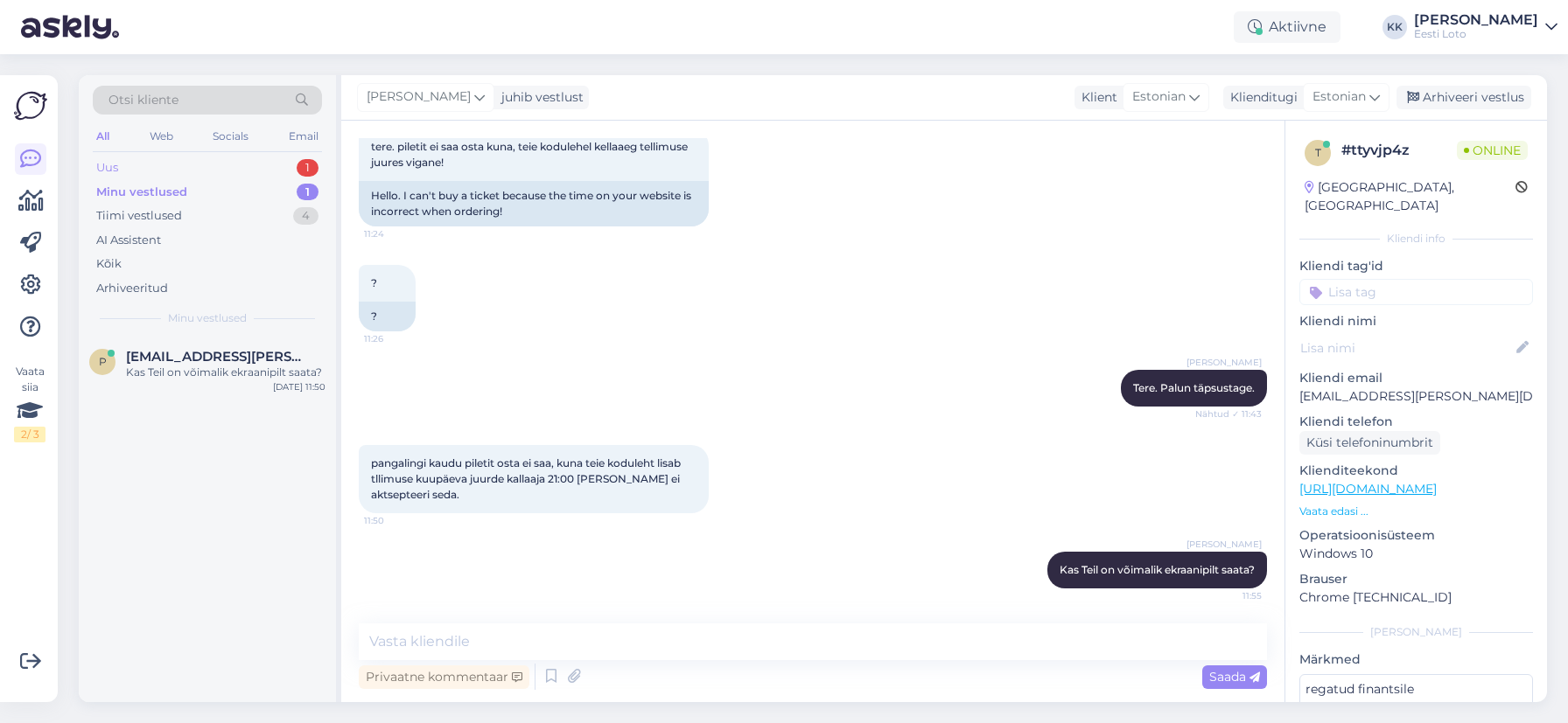
click at [187, 173] on div "Uus 1" at bounding box center [207, 168] width 229 height 25
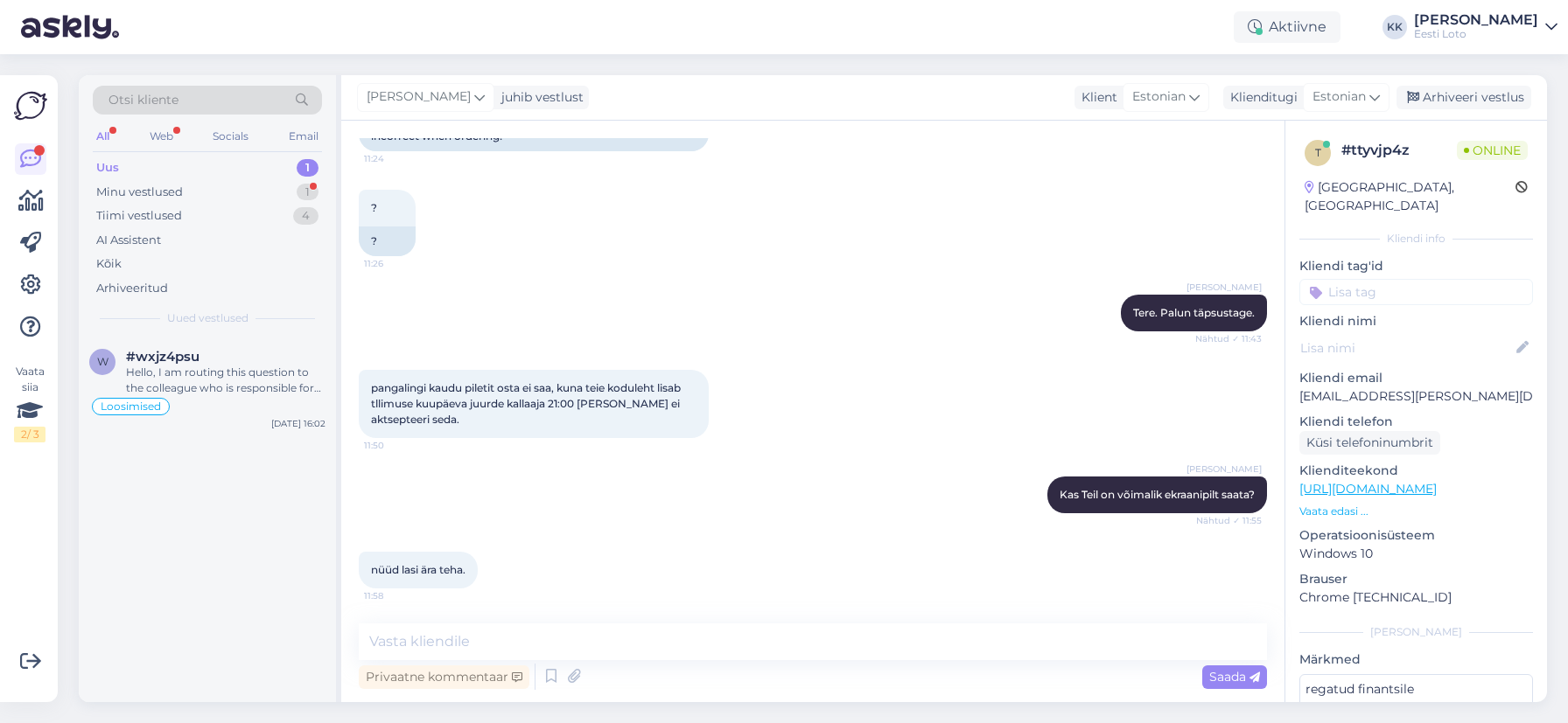
scroll to position [254, 0]
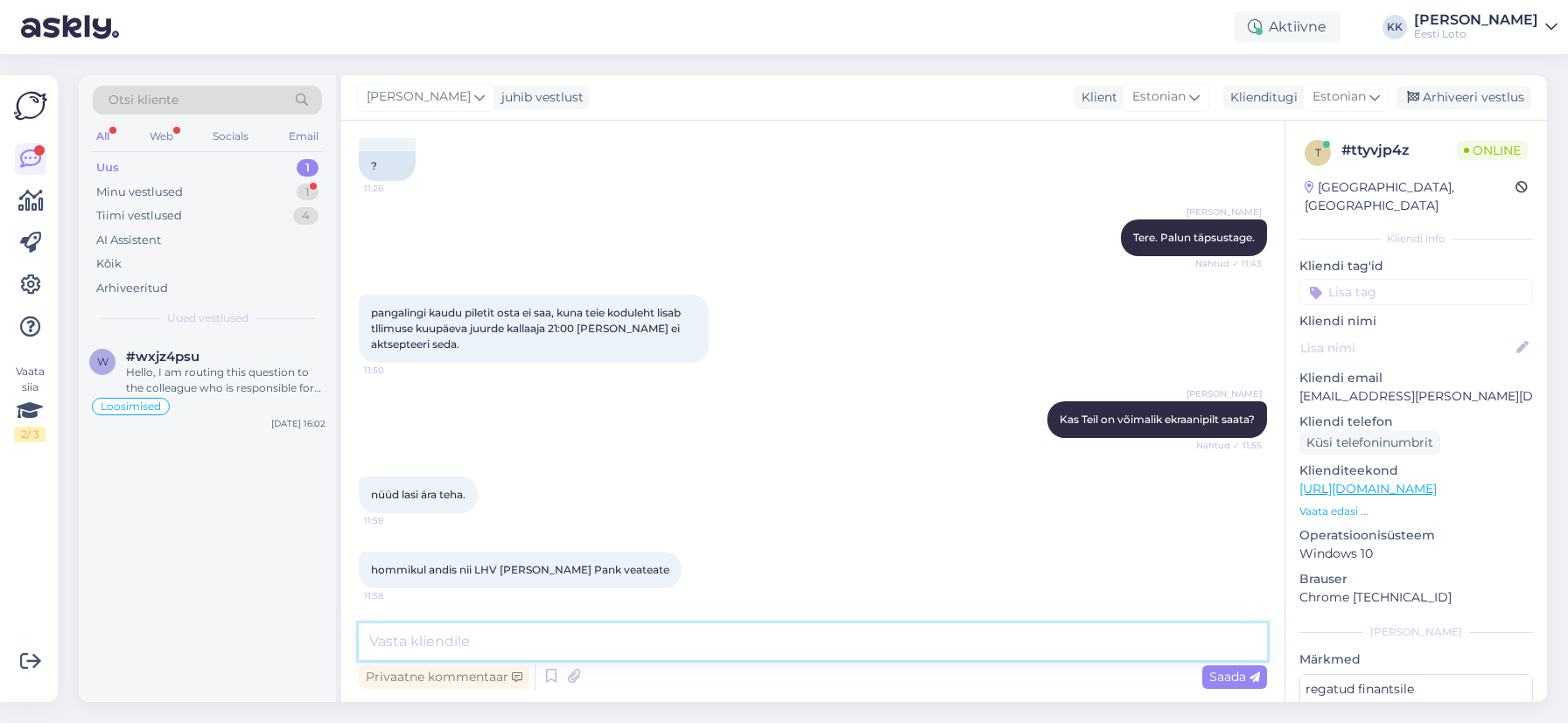
click at [488, 642] on textarea at bounding box center [812, 642] width 908 height 37
type textarea "Täname info eest, laseme meie IT-osakonnal kontrollida."
click at [1234, 674] on span "Saada" at bounding box center [1235, 677] width 51 height 16
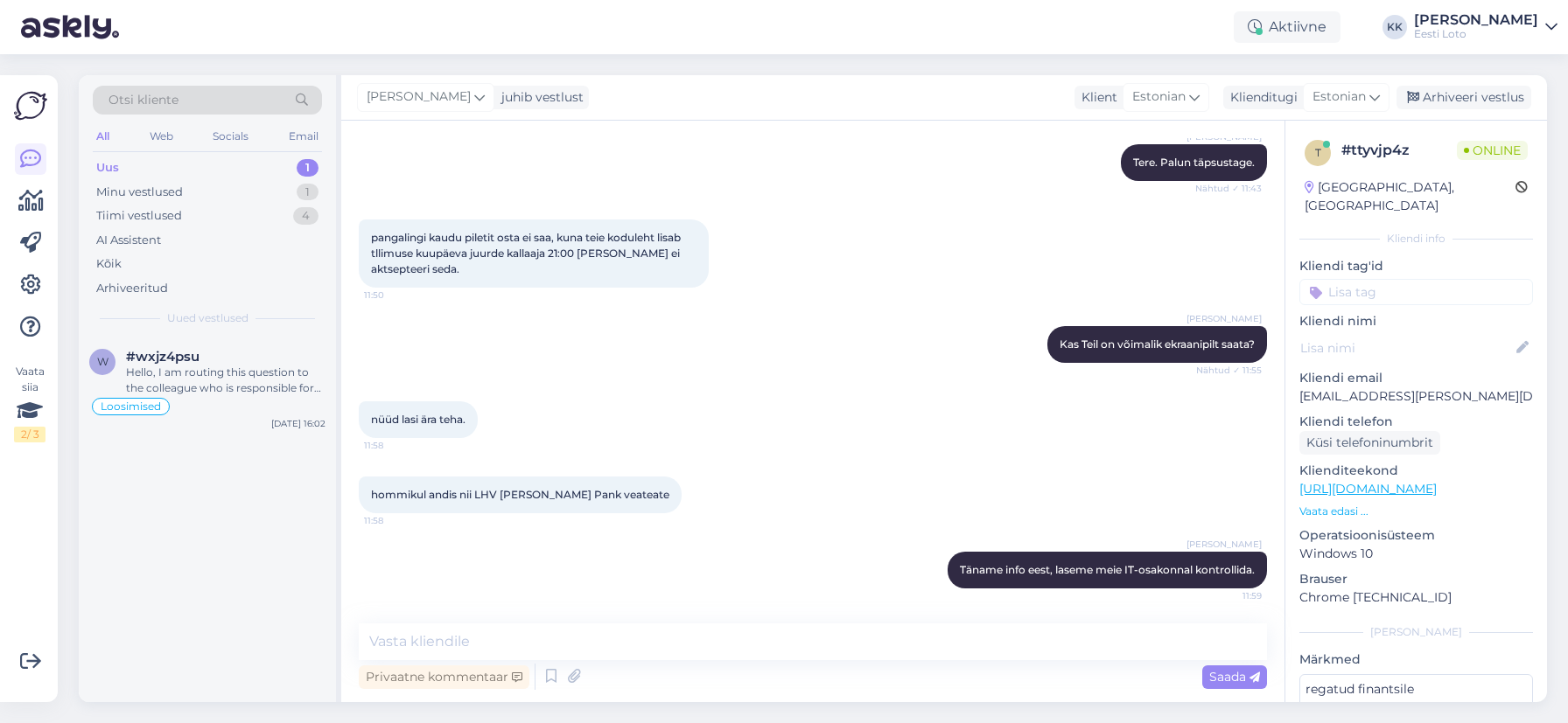
click at [1429, 279] on input at bounding box center [1416, 293] width 234 height 26
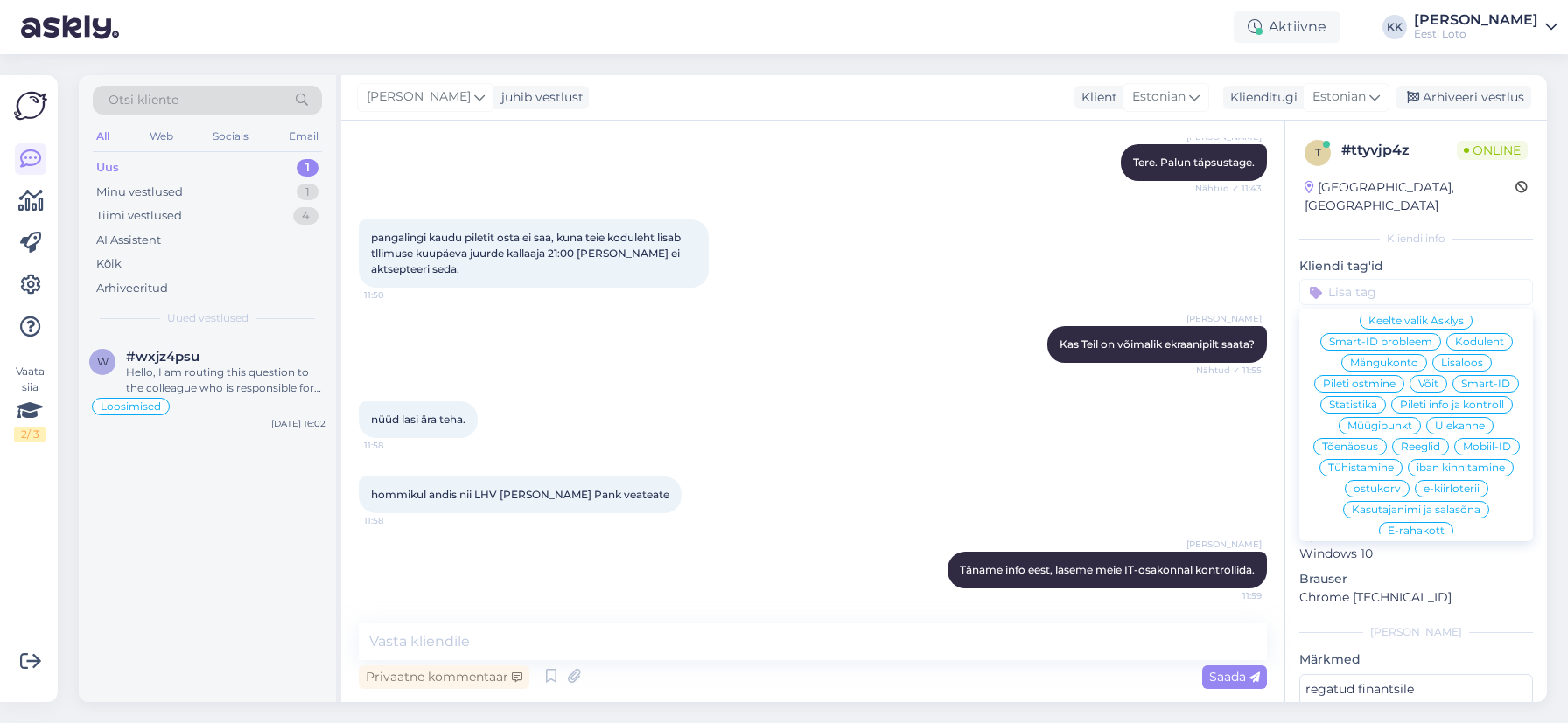
click at [1379, 379] on span "Pileti ostmine" at bounding box center [1359, 384] width 73 height 11
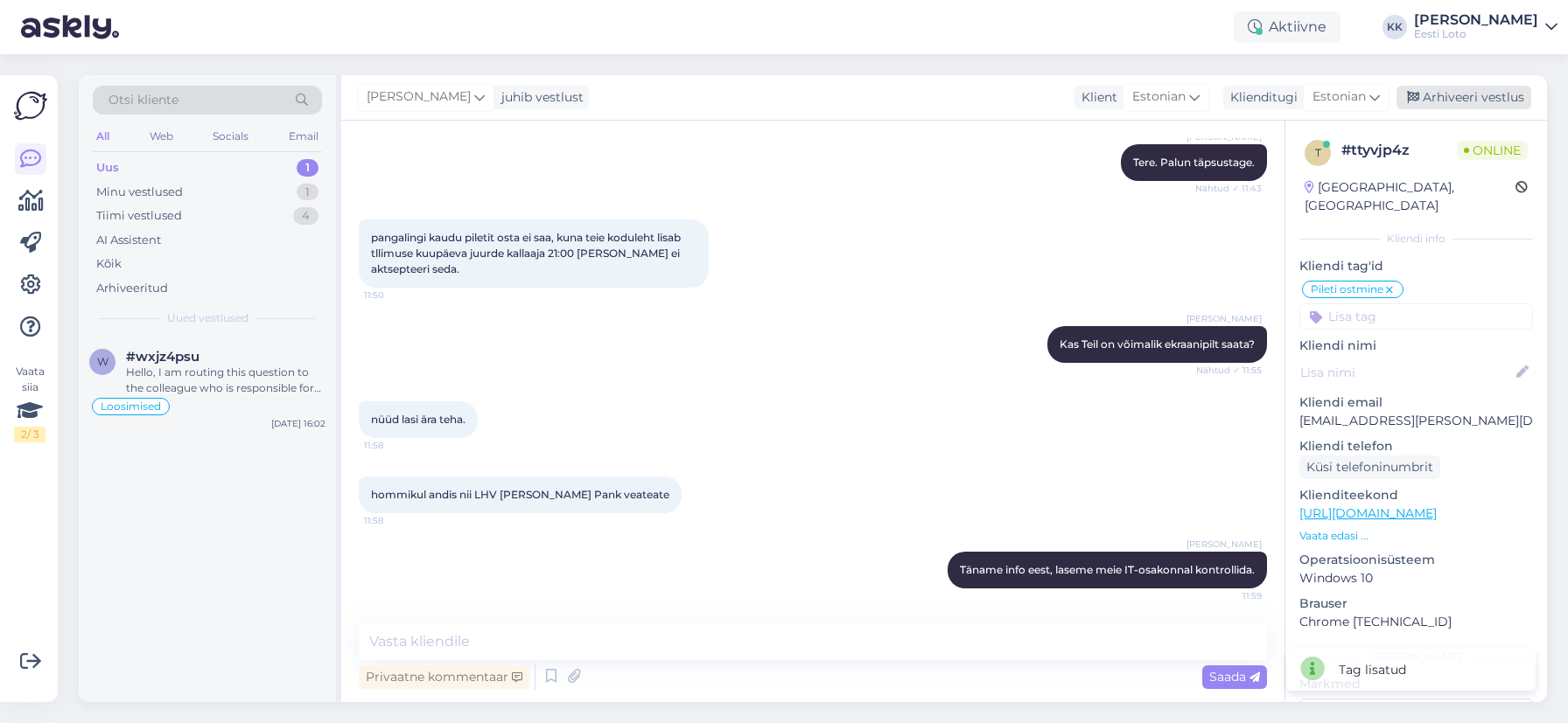
click at [1490, 93] on div "Arhiveeri vestlus" at bounding box center [1463, 98] width 134 height 24
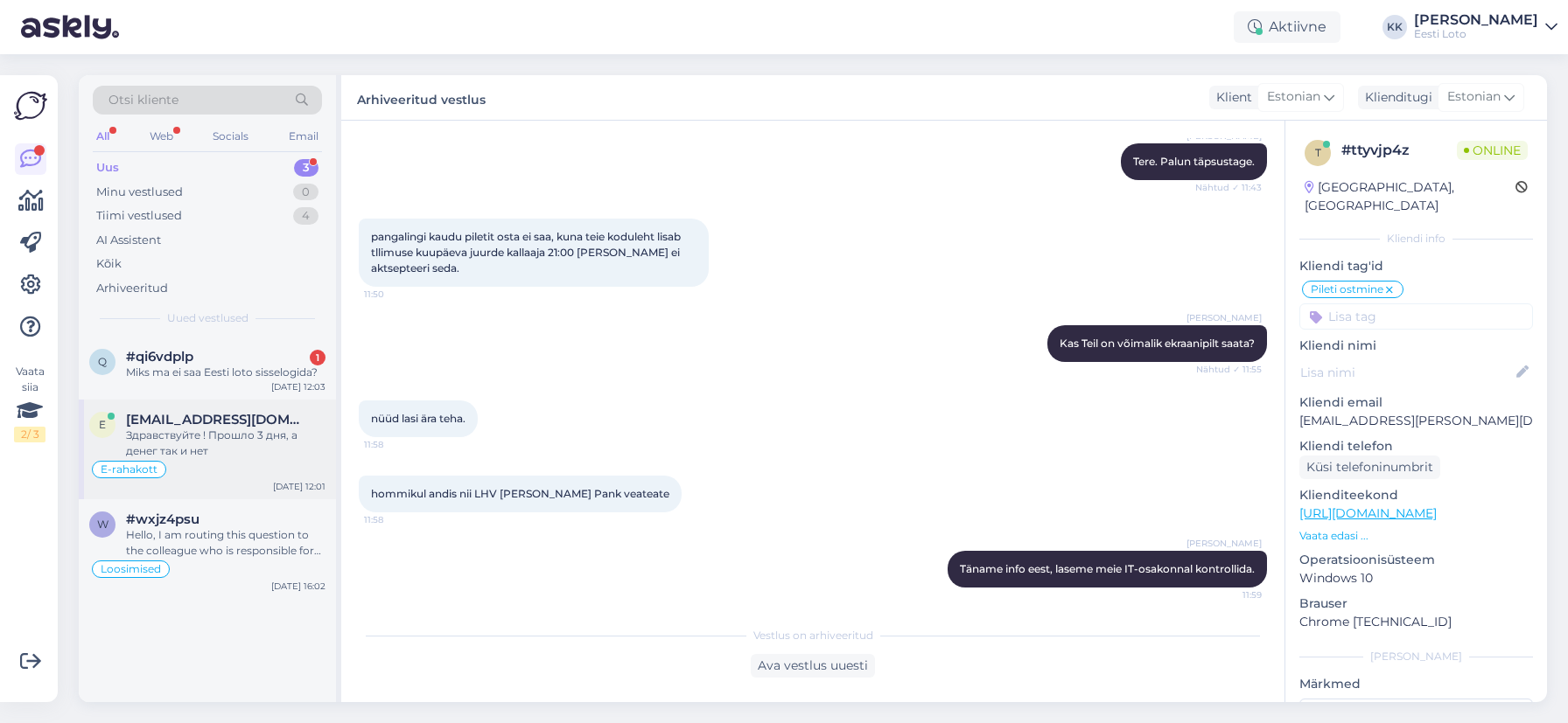
click at [179, 459] on div "Здравствуйте ! Прошло 3 дня, а денег так и нет" at bounding box center [225, 444] width 200 height 32
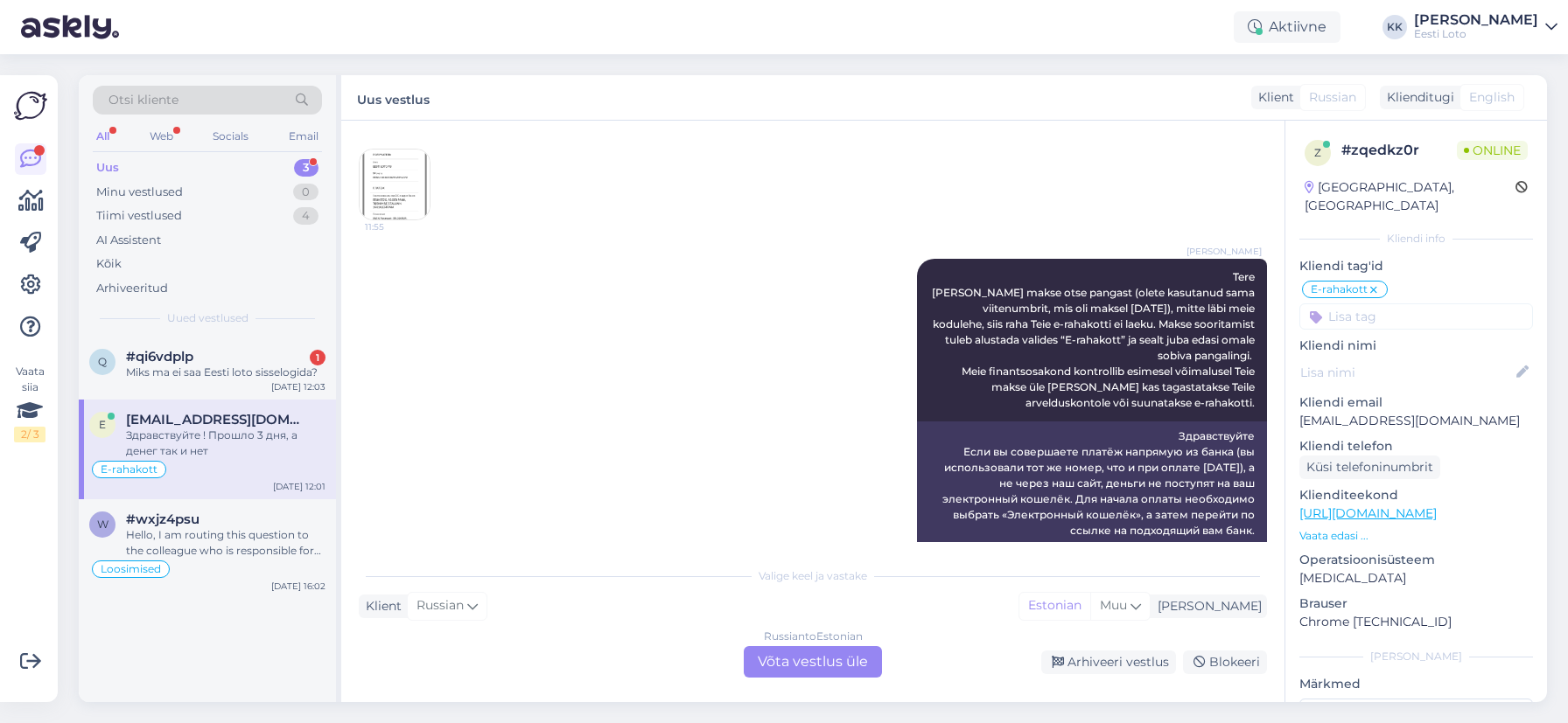
scroll to position [231, 0]
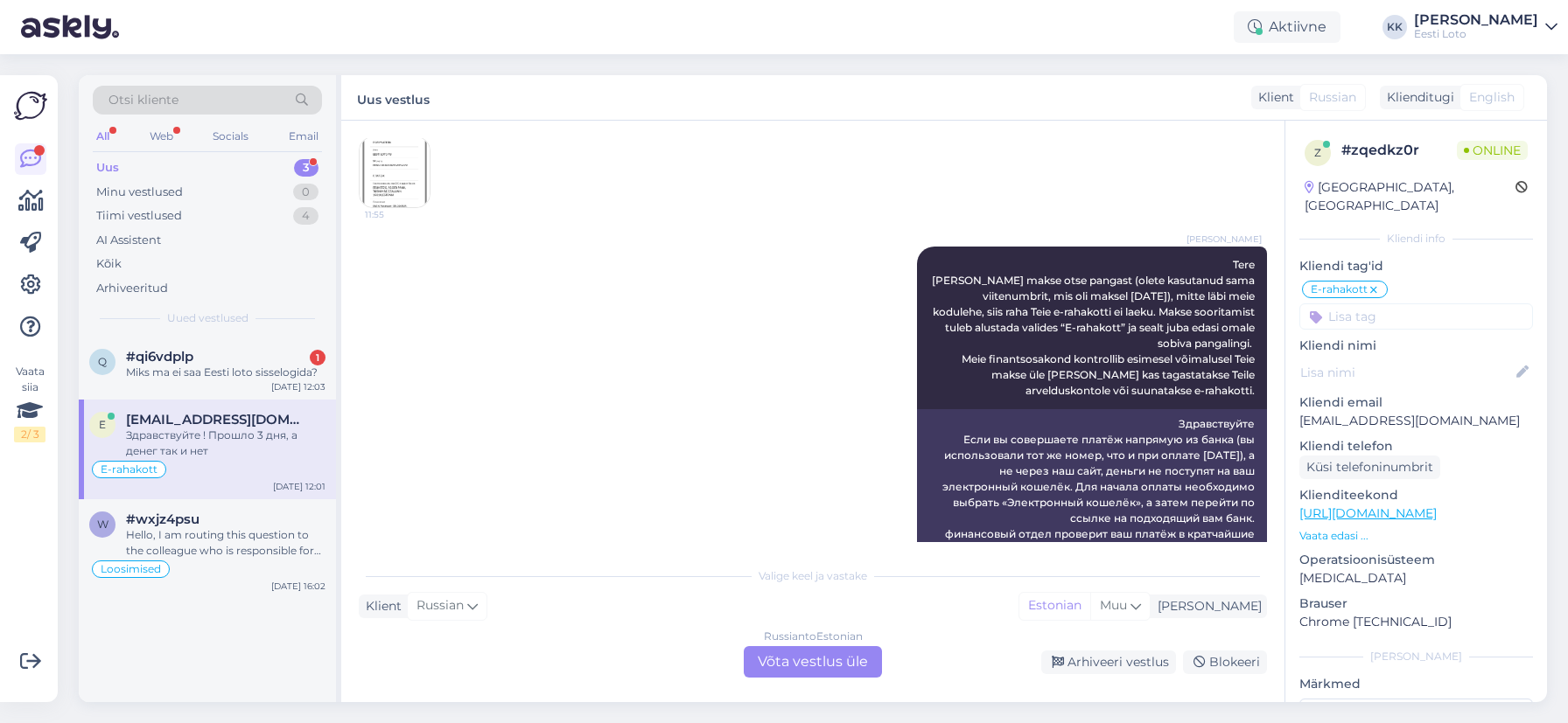
click at [399, 185] on img at bounding box center [395, 172] width 70 height 70
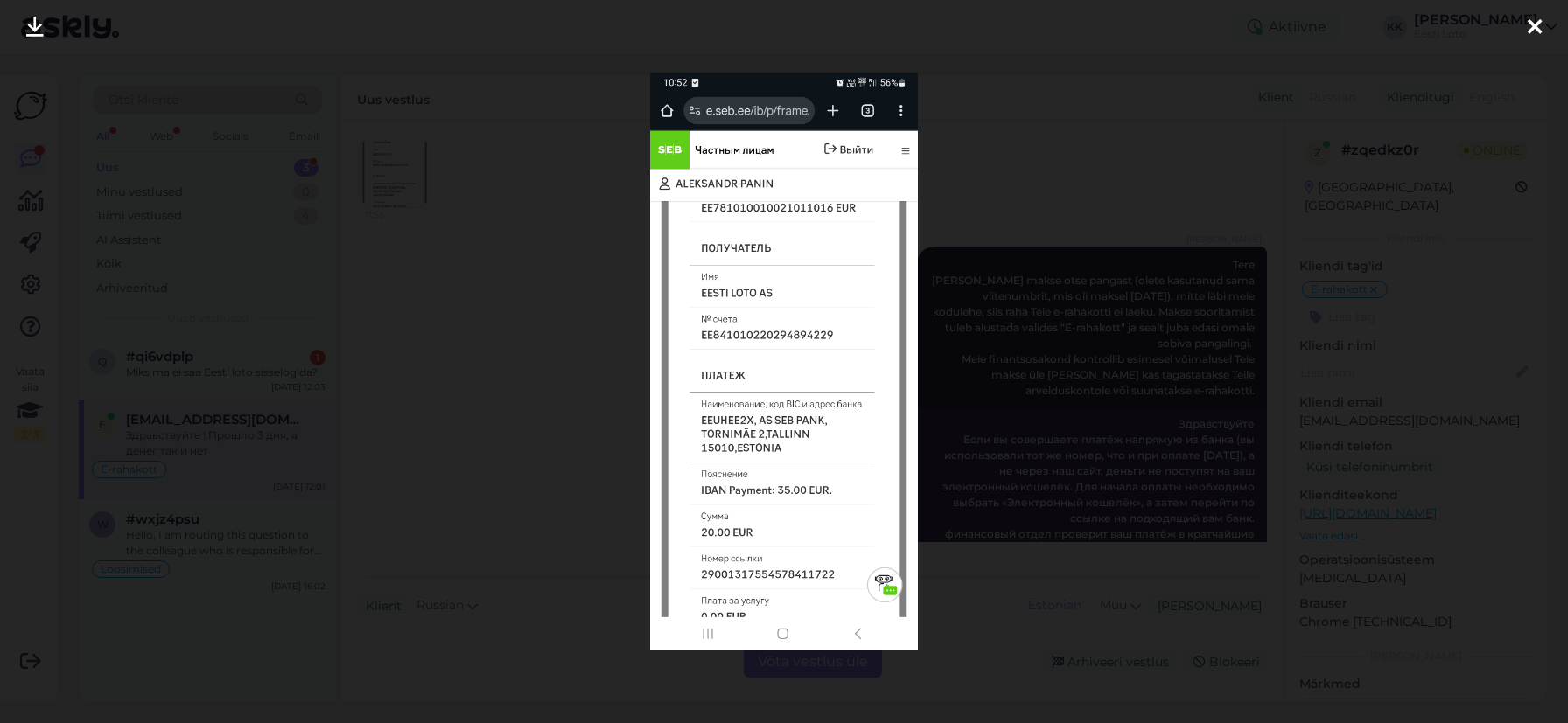
click at [1535, 24] on icon at bounding box center [1535, 28] width 14 height 23
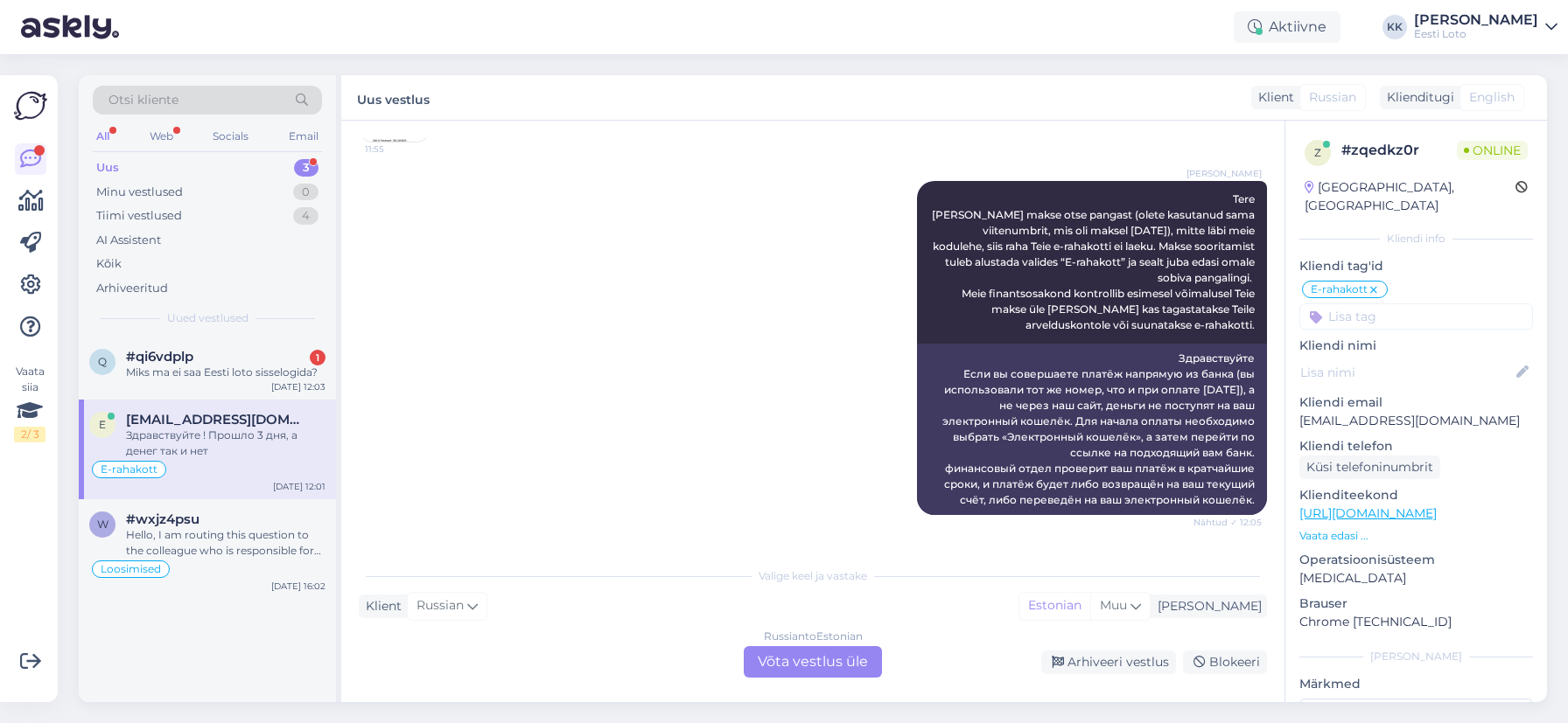
scroll to position [296, 0]
click at [1359, 412] on p "[EMAIL_ADDRESS][DOMAIN_NAME]" at bounding box center [1416, 421] width 234 height 18
click at [234, 378] on div "Miks ma ei saa Eesti loto sisselogida?" at bounding box center [225, 372] width 200 height 16
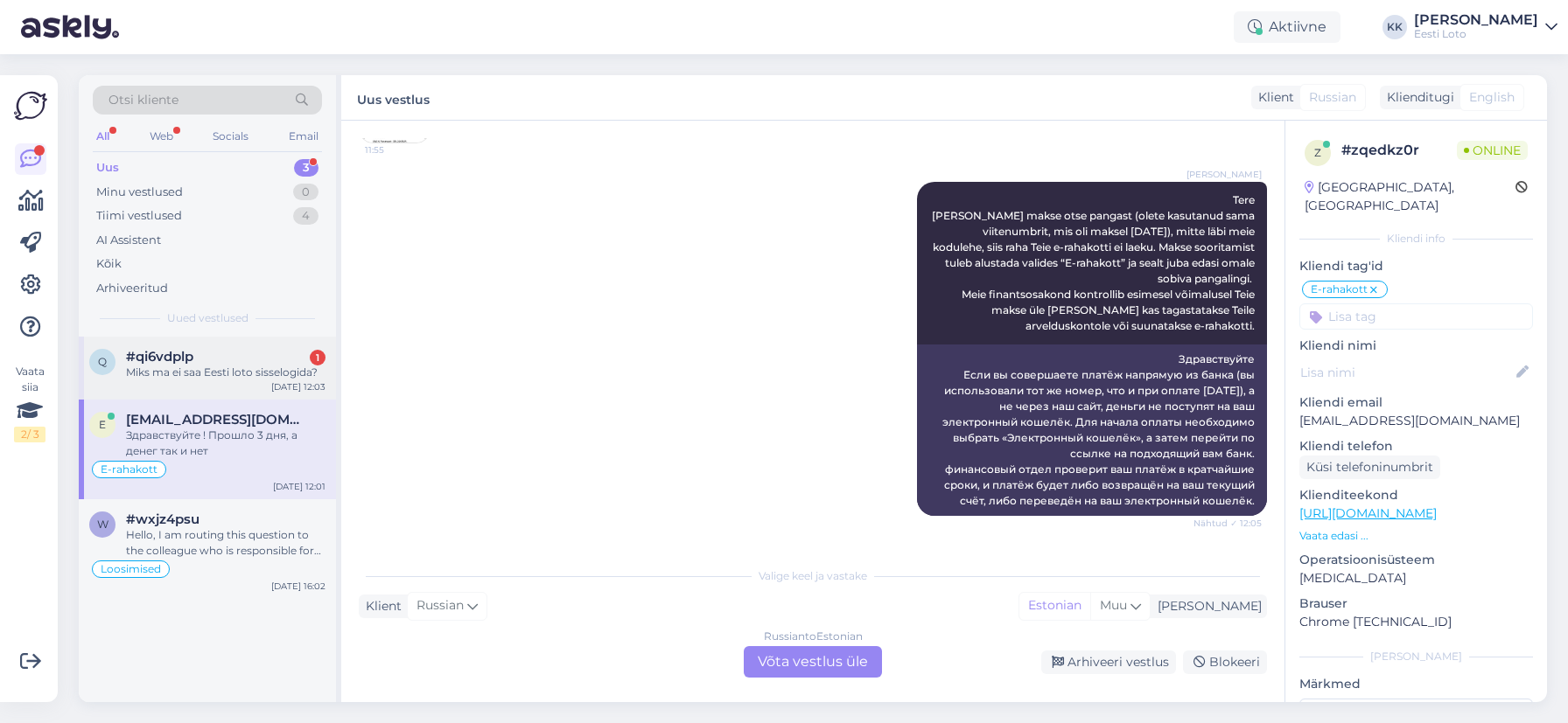
scroll to position [0, 0]
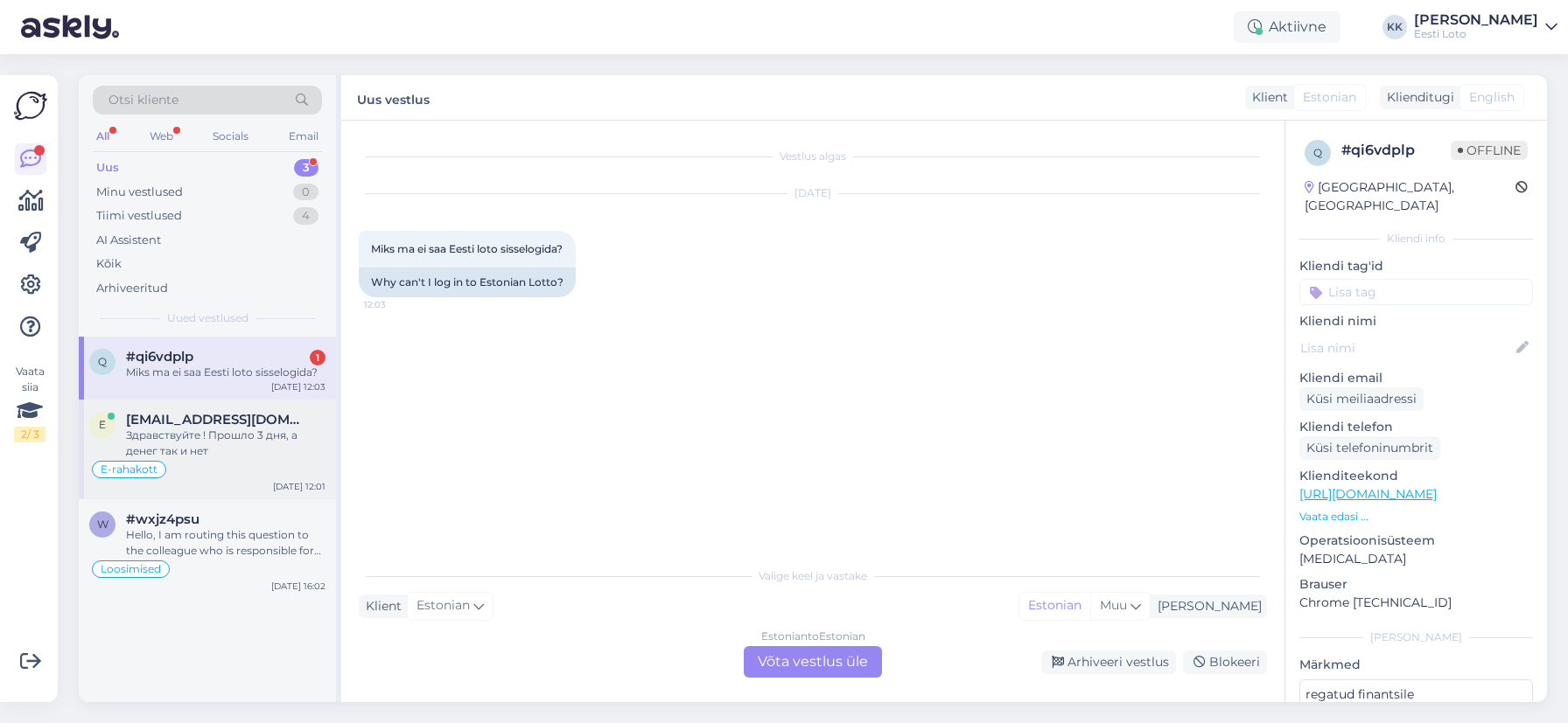
click at [222, 446] on div "Здравствуйте ! Прошло 3 дня, а денег так и нет" at bounding box center [225, 444] width 200 height 32
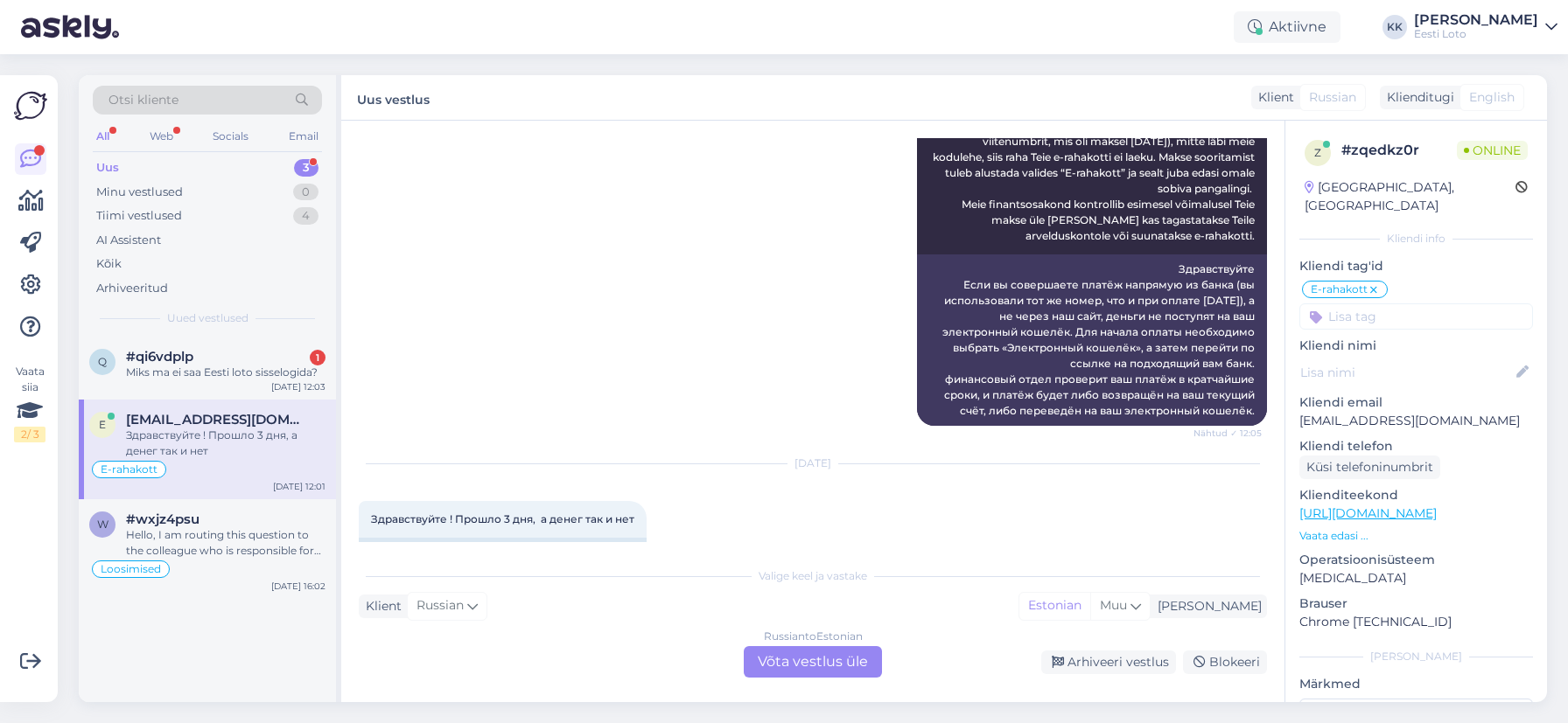
scroll to position [431, 0]
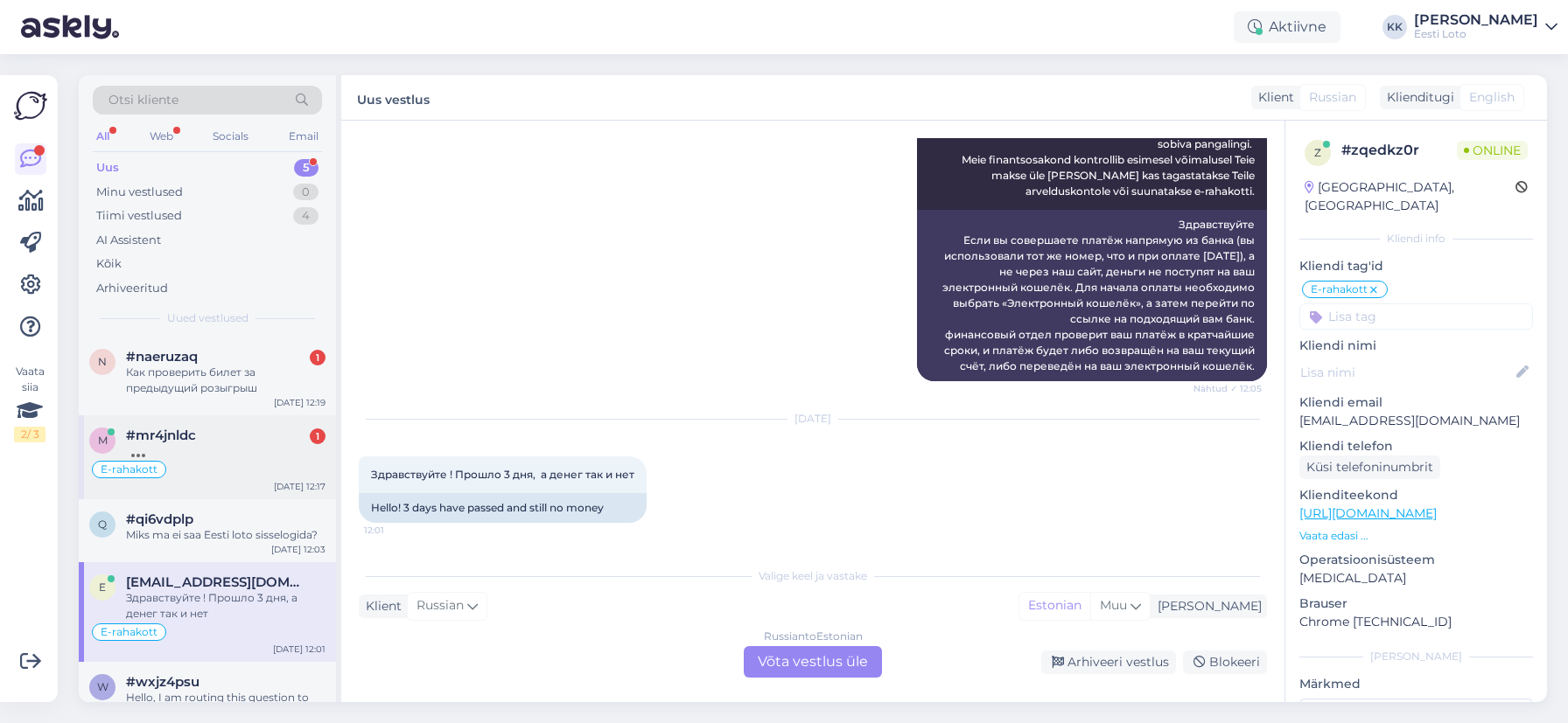
click at [215, 437] on div "#mr4jnldc 1" at bounding box center [225, 436] width 200 height 16
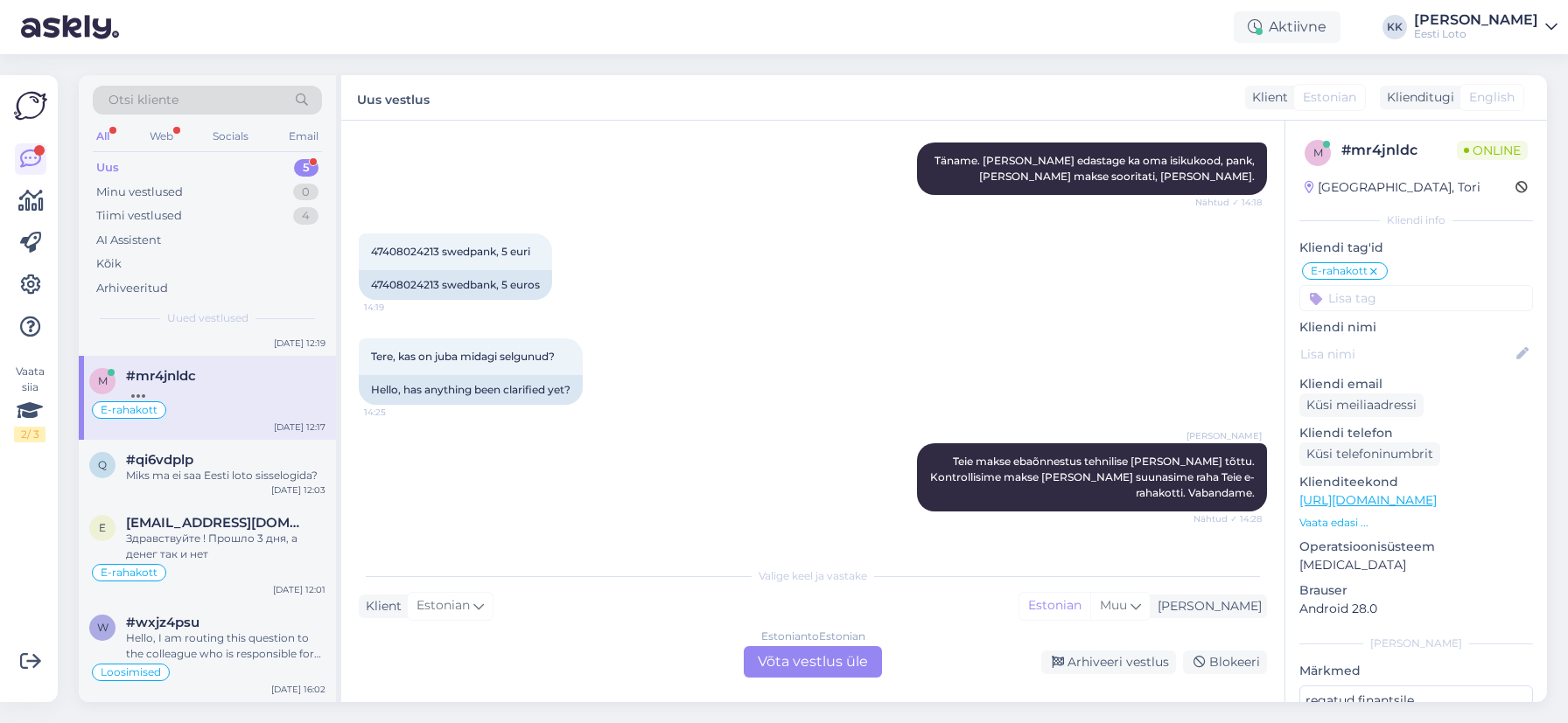
scroll to position [1775, 0]
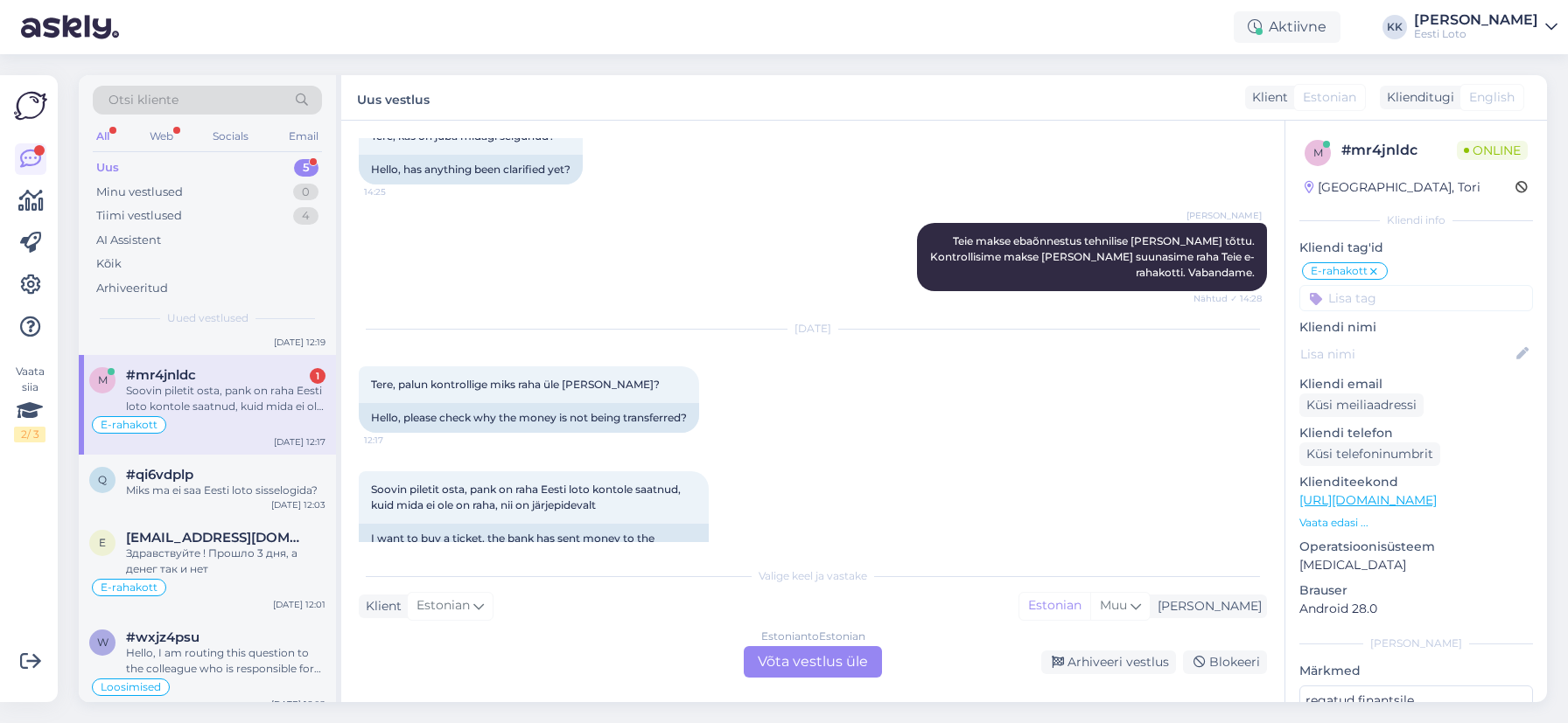
click at [236, 387] on div "Soovin piletit osta, pank on raha Eesti loto kontole saatnud, kuid mida ei ole …" at bounding box center [225, 399] width 200 height 32
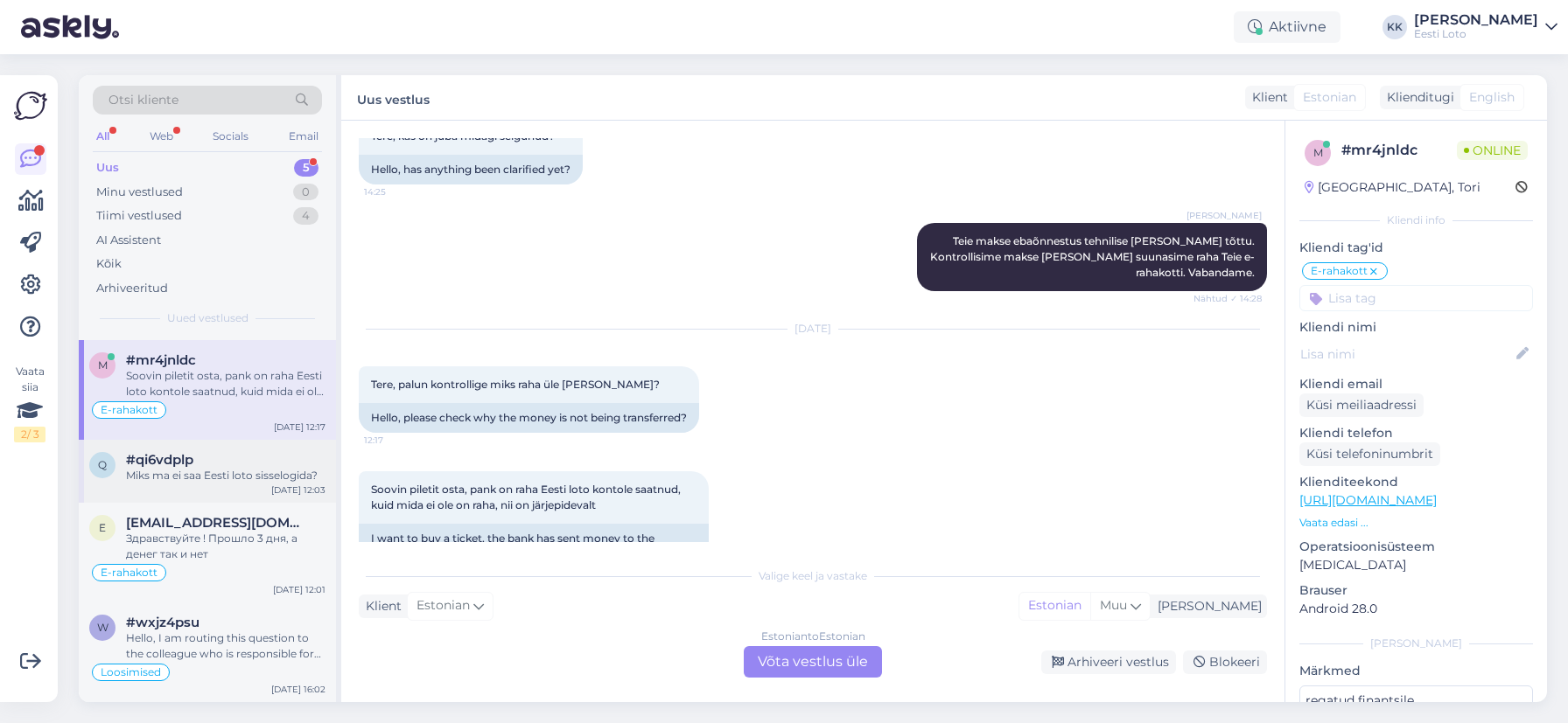
click at [238, 460] on div "#qi6vdplp" at bounding box center [225, 460] width 200 height 16
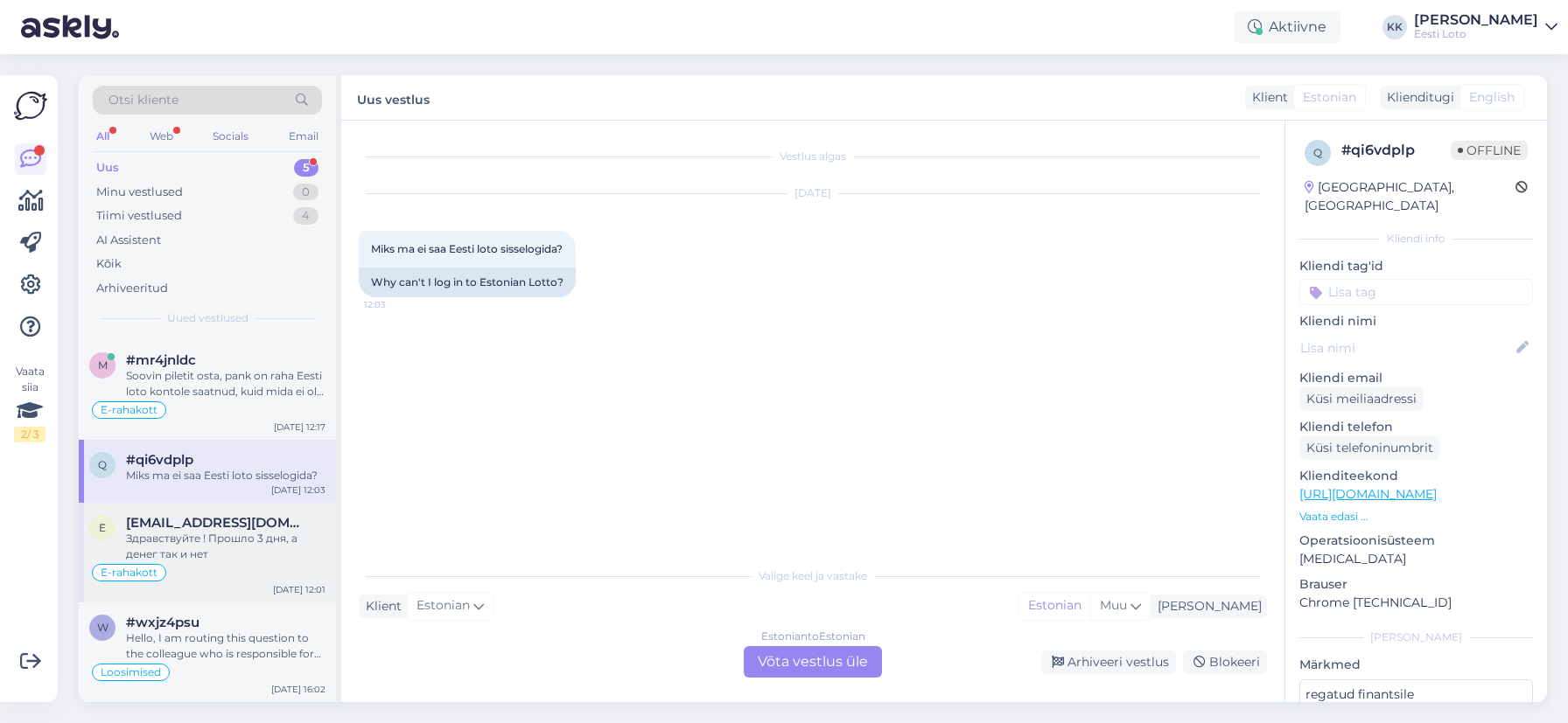
click at [221, 538] on div "Здравствуйте ! Прошло 3 дня, а денег так и нет" at bounding box center [225, 546] width 200 height 32
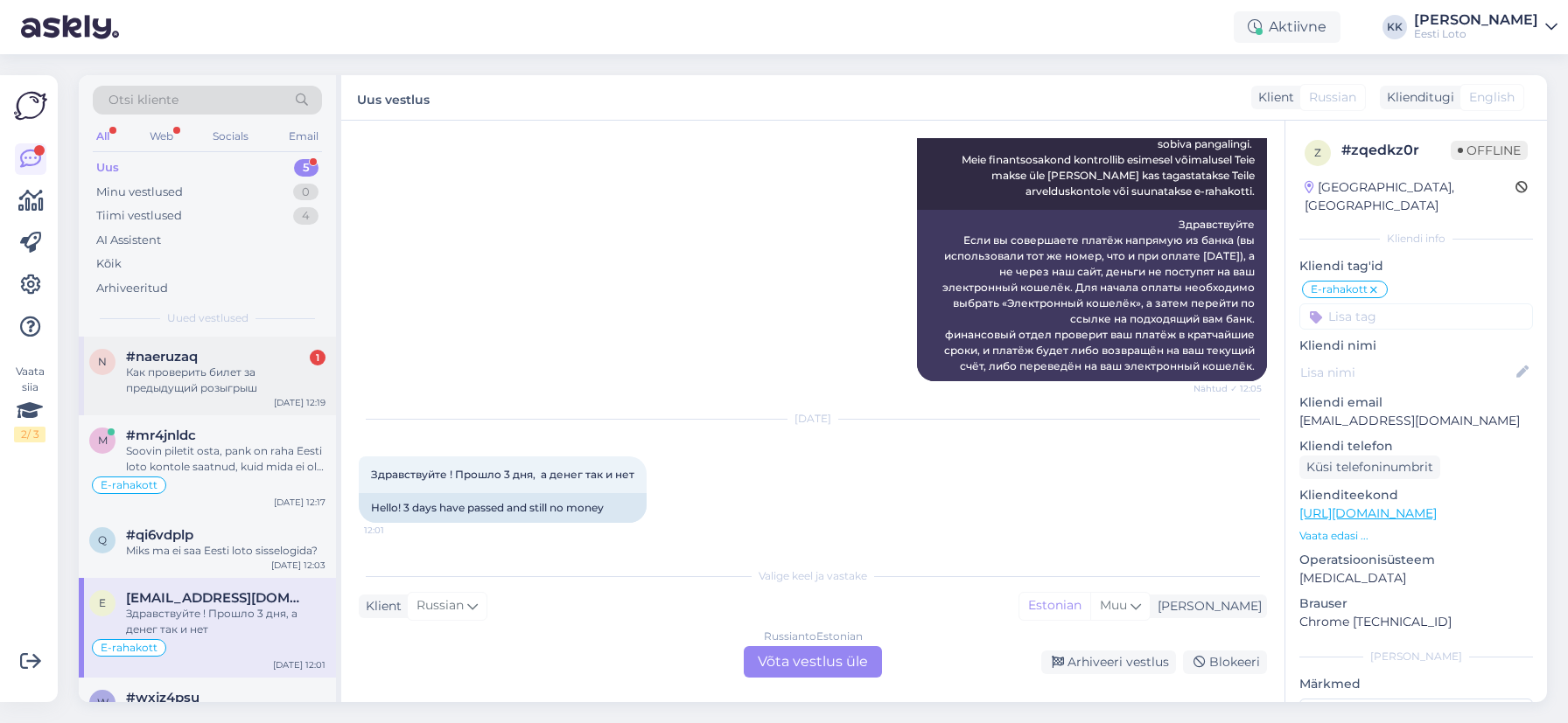
click at [258, 388] on div "Как проверить билет за предыдущий розыгрыш" at bounding box center [225, 380] width 200 height 32
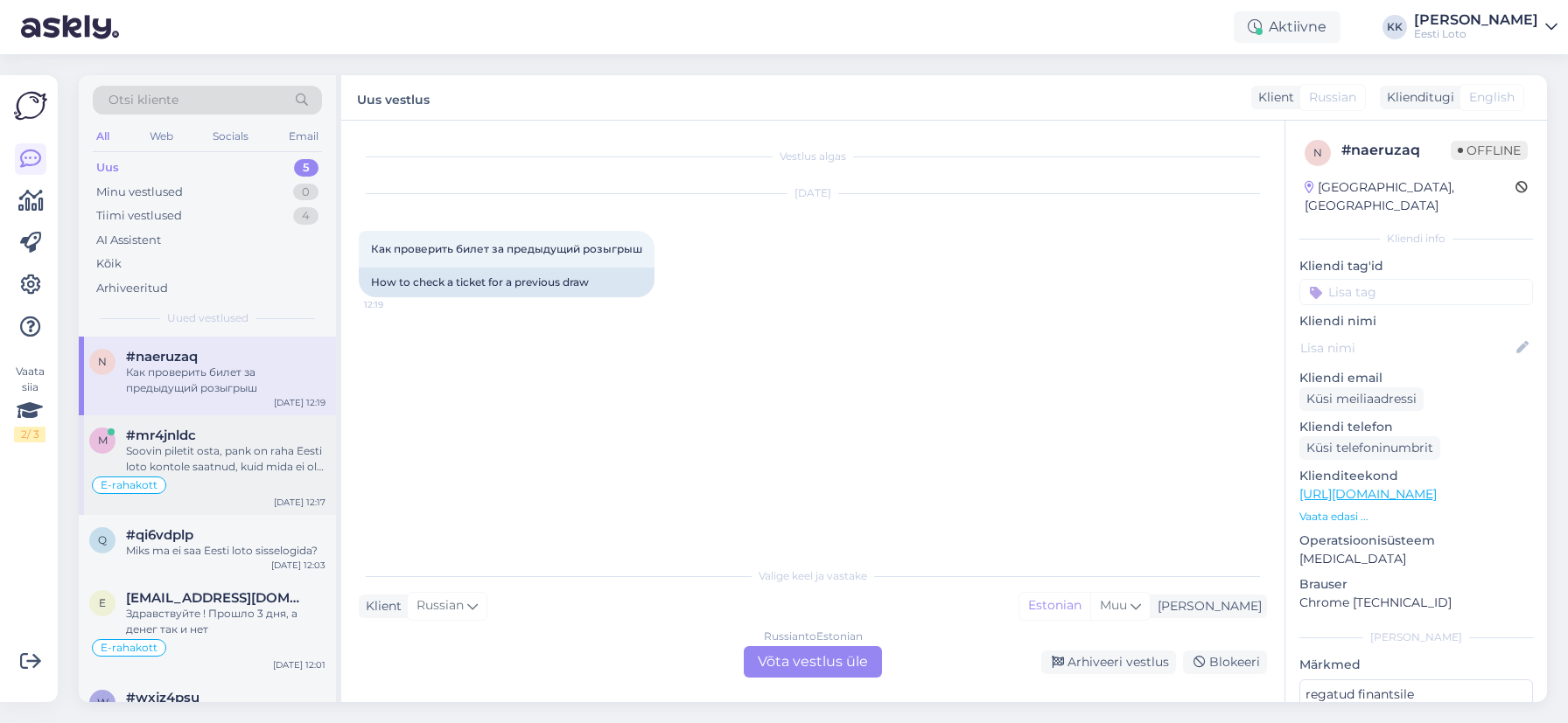
click at [221, 459] on div "Soovin piletit osta, pank on raha Eesti loto kontole saatnud, kuid mida ei ole …" at bounding box center [225, 459] width 200 height 32
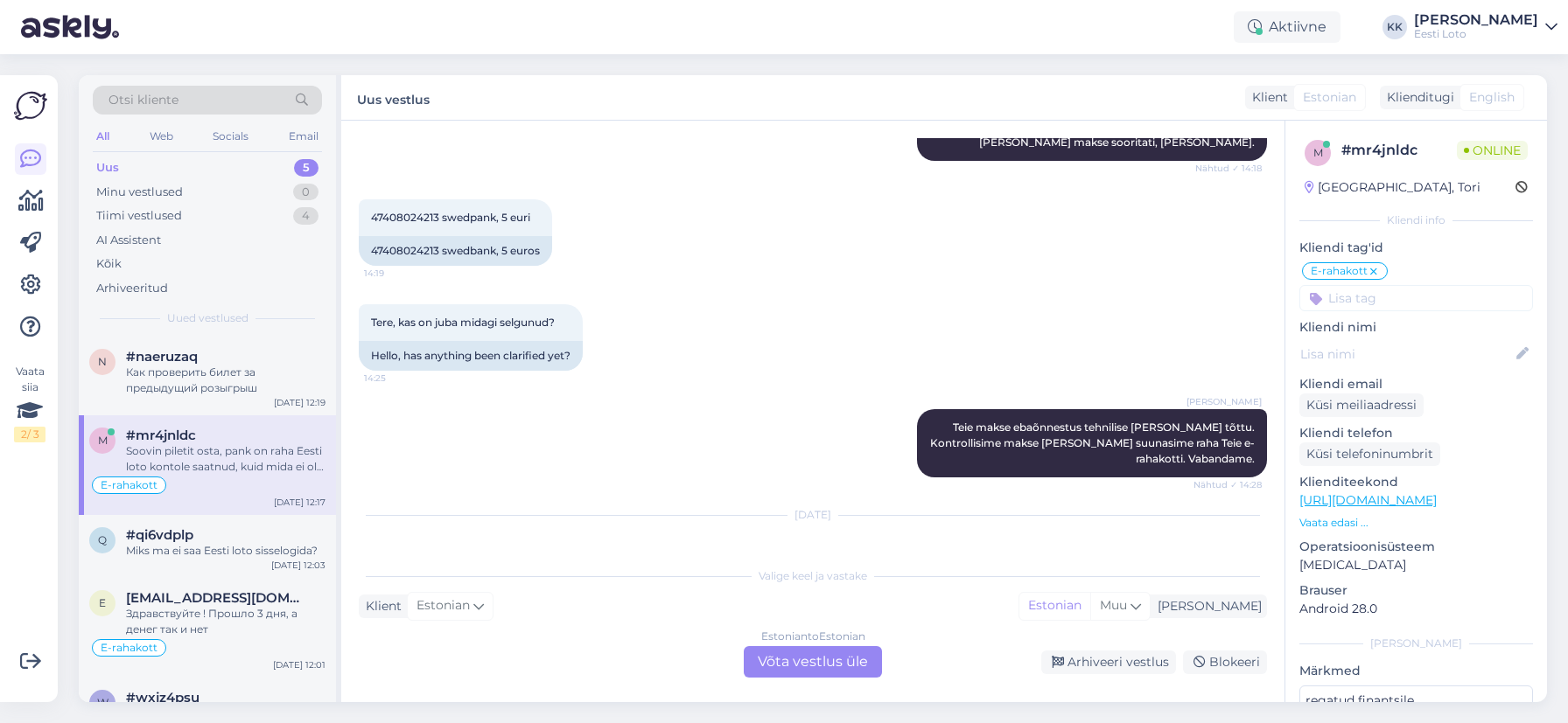
scroll to position [1547, 0]
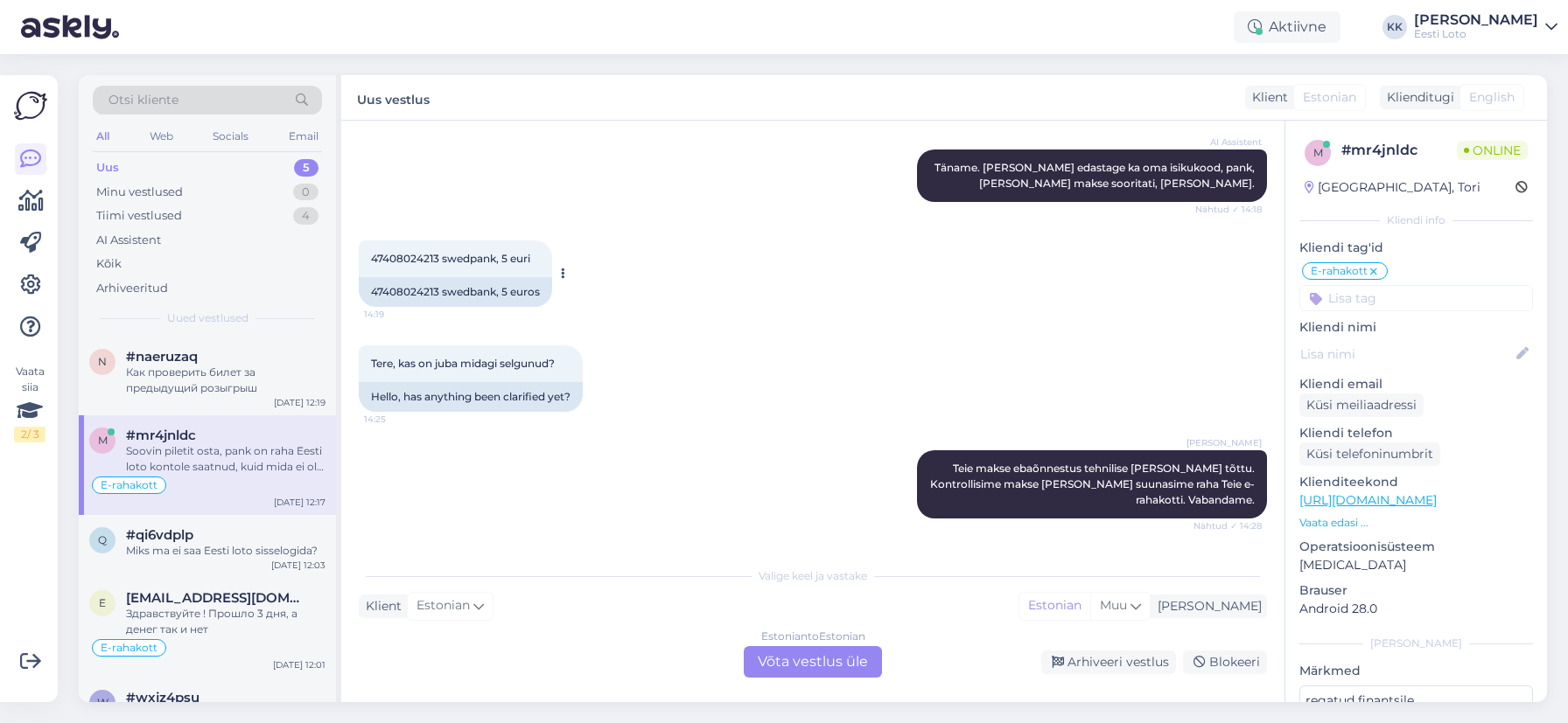
click at [415, 252] on span "47408024213 swedpank, 5 euri" at bounding box center [450, 258] width 159 height 13
copy span "47408024213"
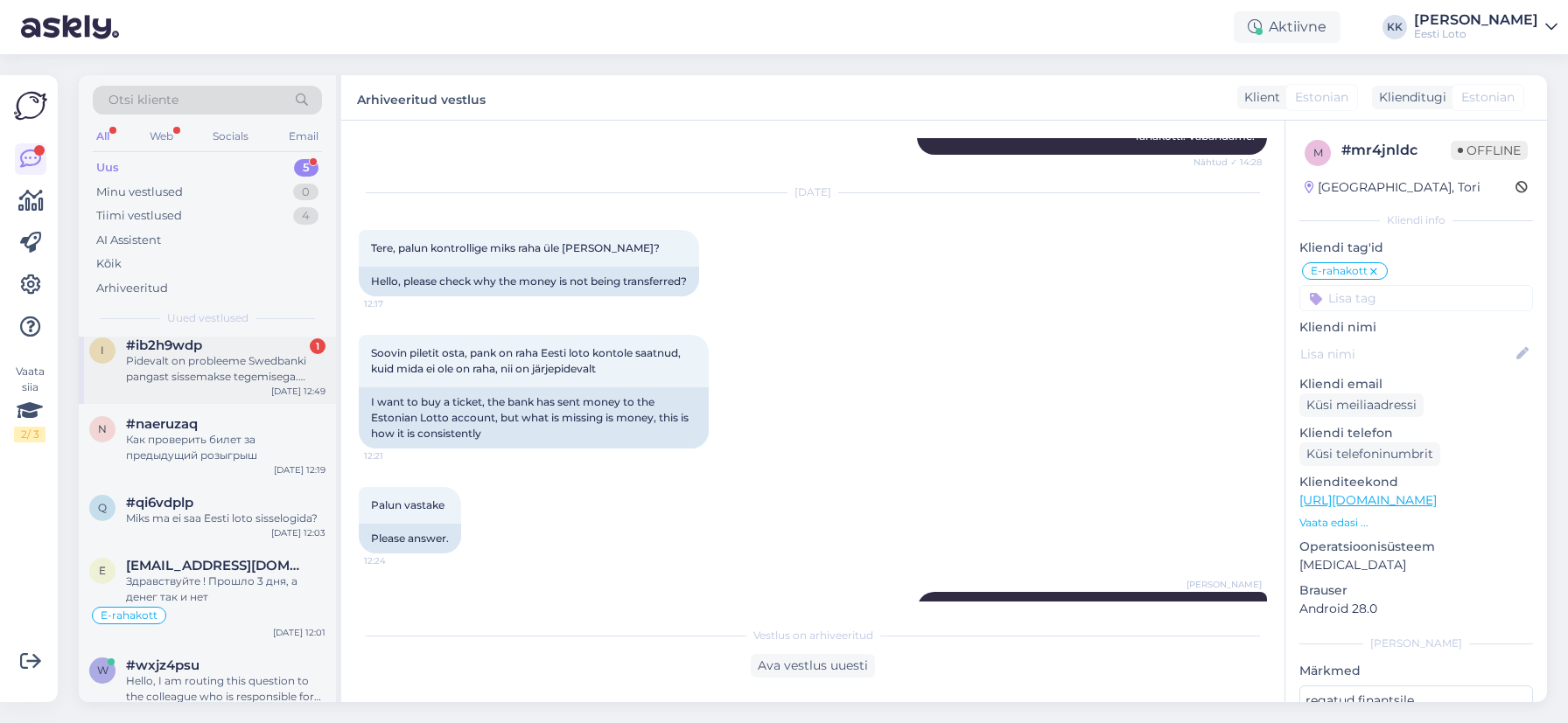
scroll to position [0, 0]
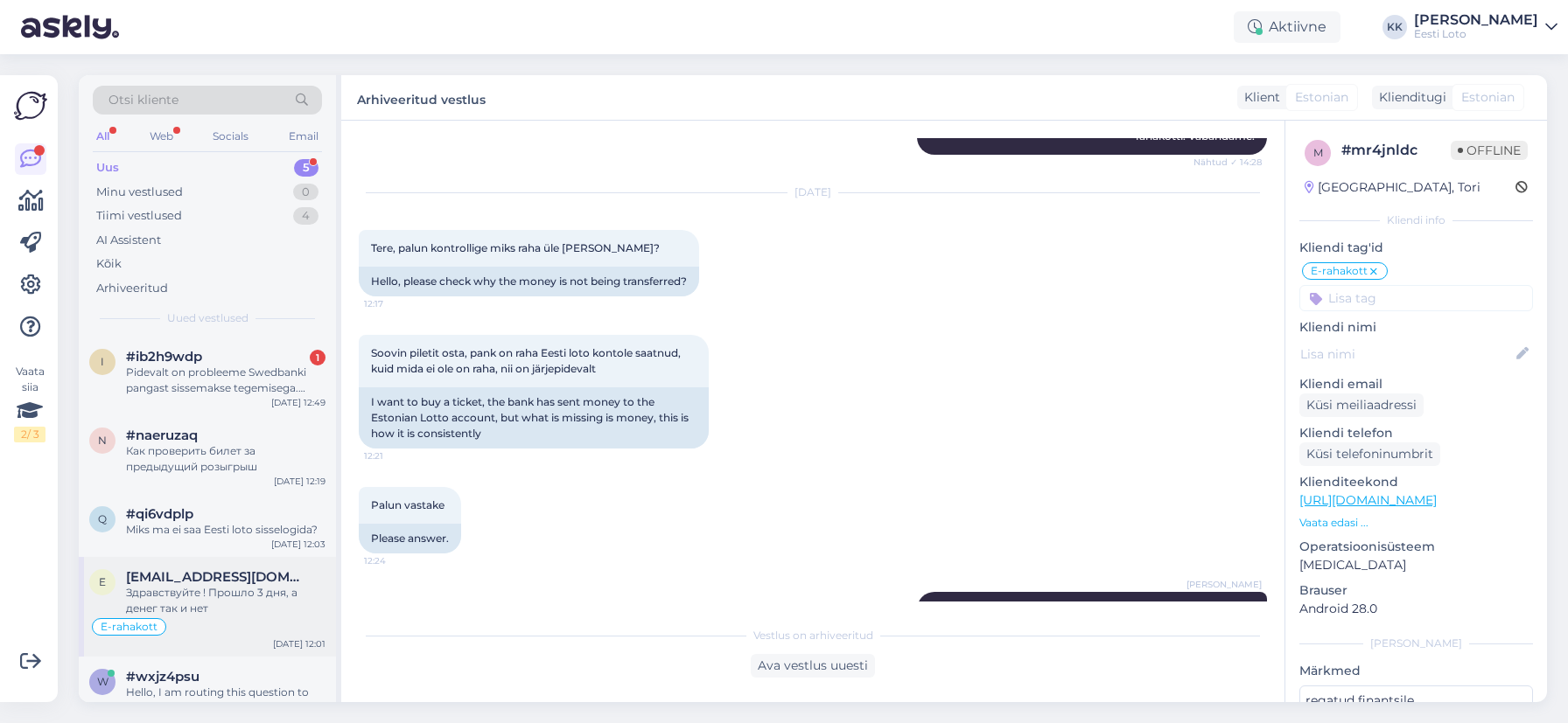
click at [237, 590] on div "Здравствуйте ! Прошло 3 дня, а денег так и нет" at bounding box center [225, 601] width 200 height 32
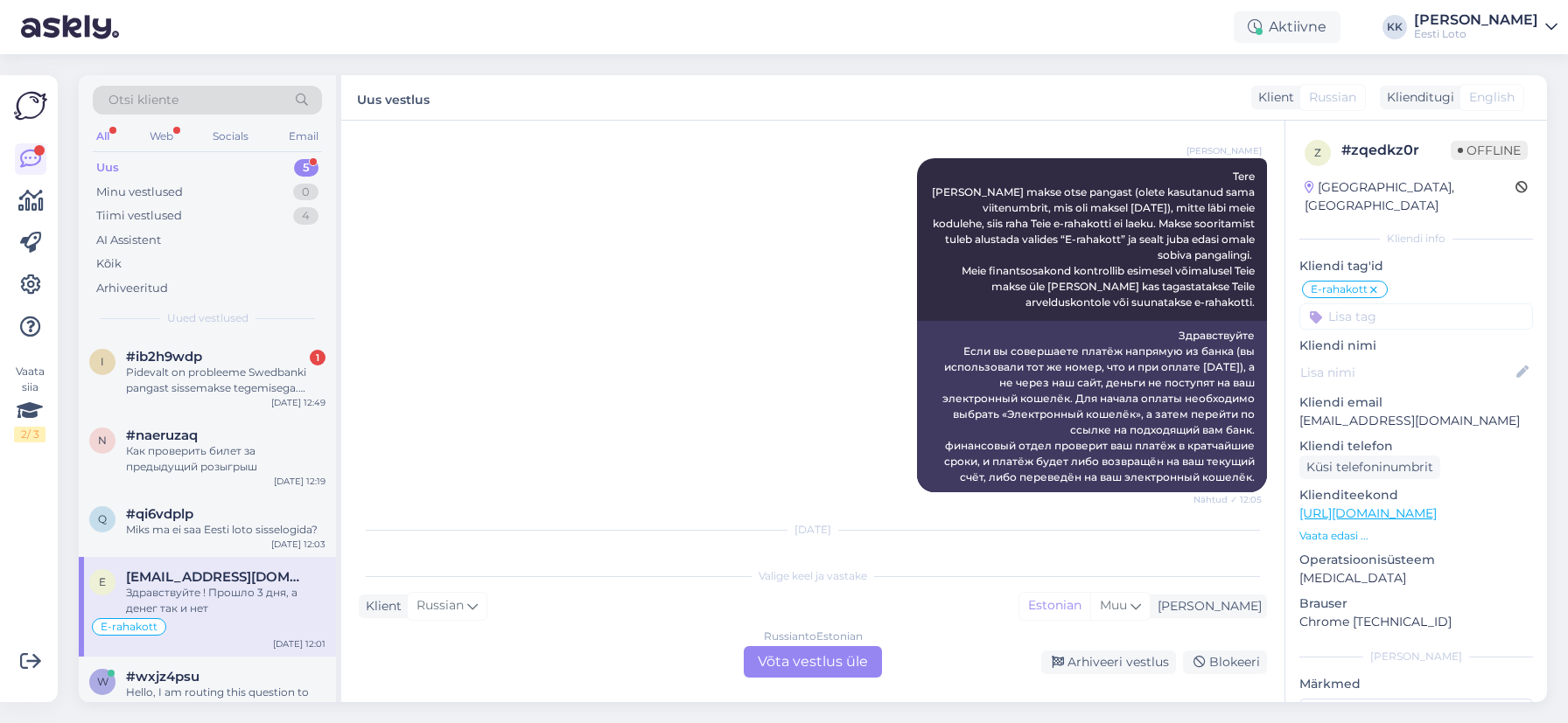
scroll to position [335, 0]
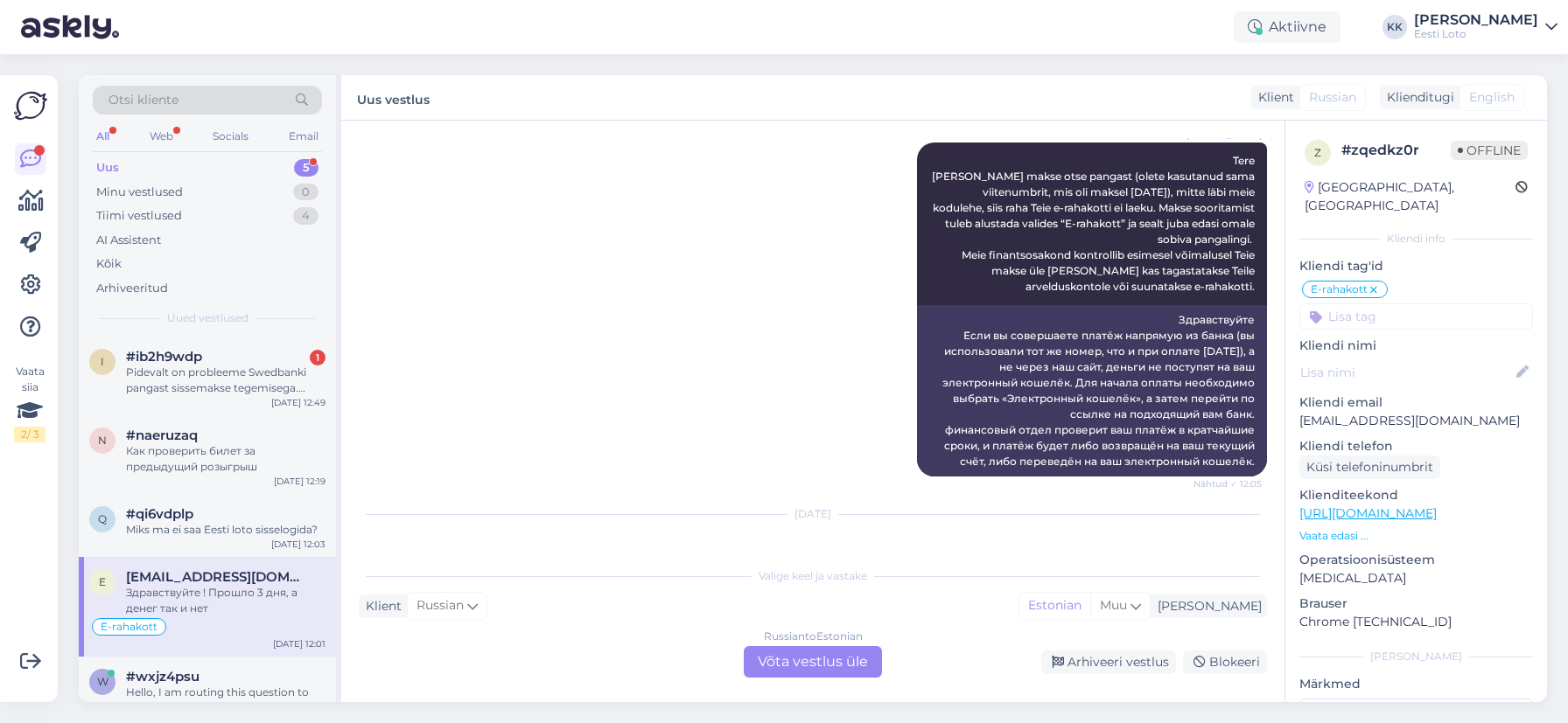
click at [1364, 412] on p "[EMAIL_ADDRESS][DOMAIN_NAME]" at bounding box center [1416, 421] width 234 height 18
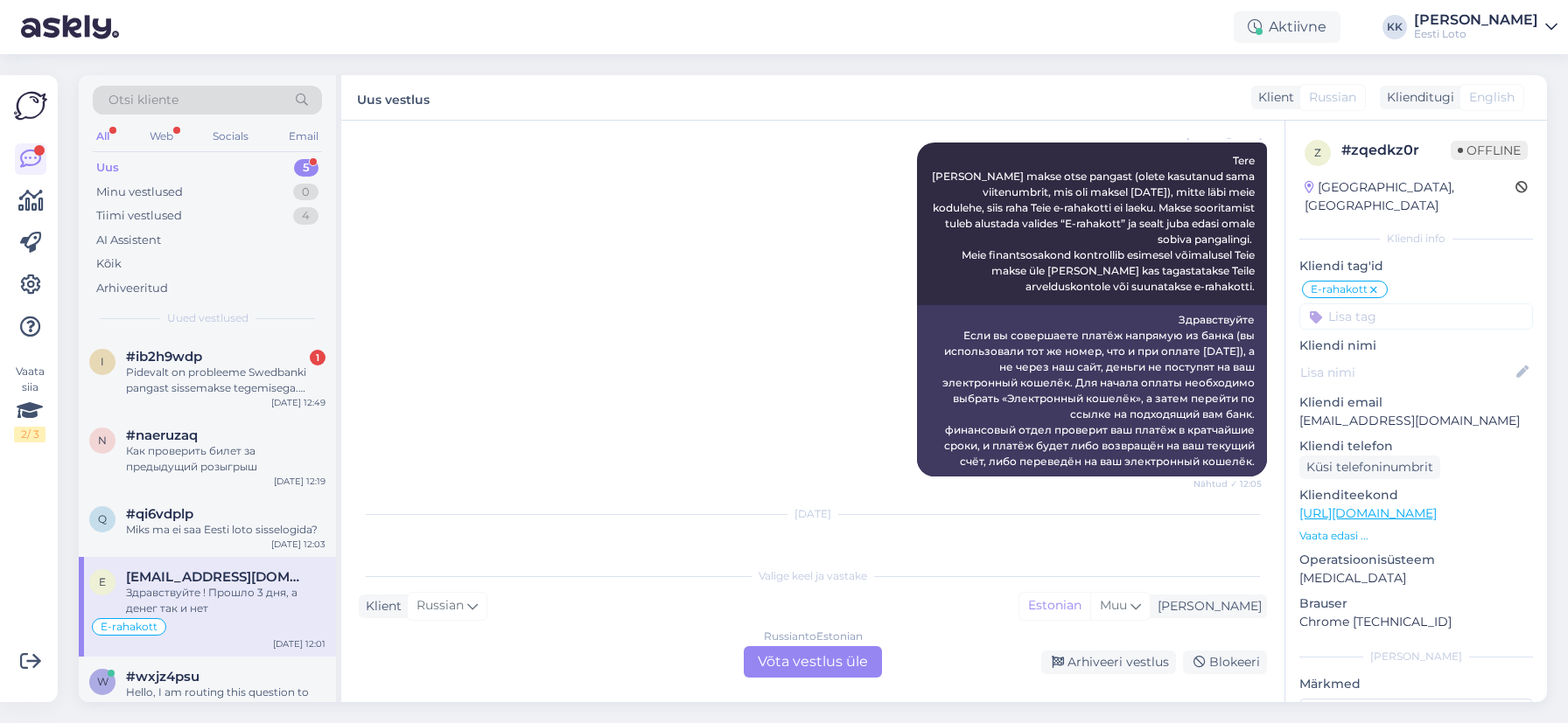
click at [1364, 412] on p "[EMAIL_ADDRESS][DOMAIN_NAME]" at bounding box center [1416, 421] width 234 height 18
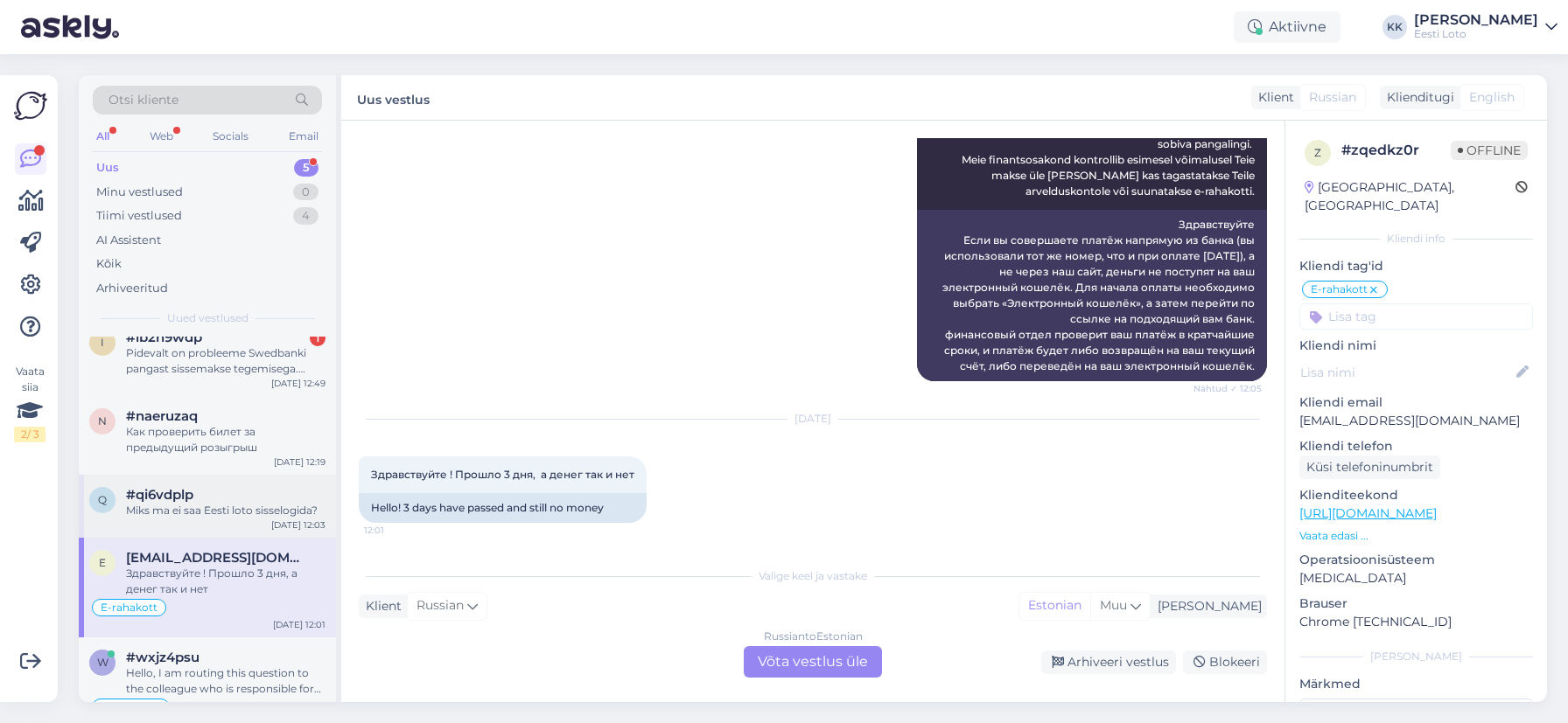
scroll to position [0, 0]
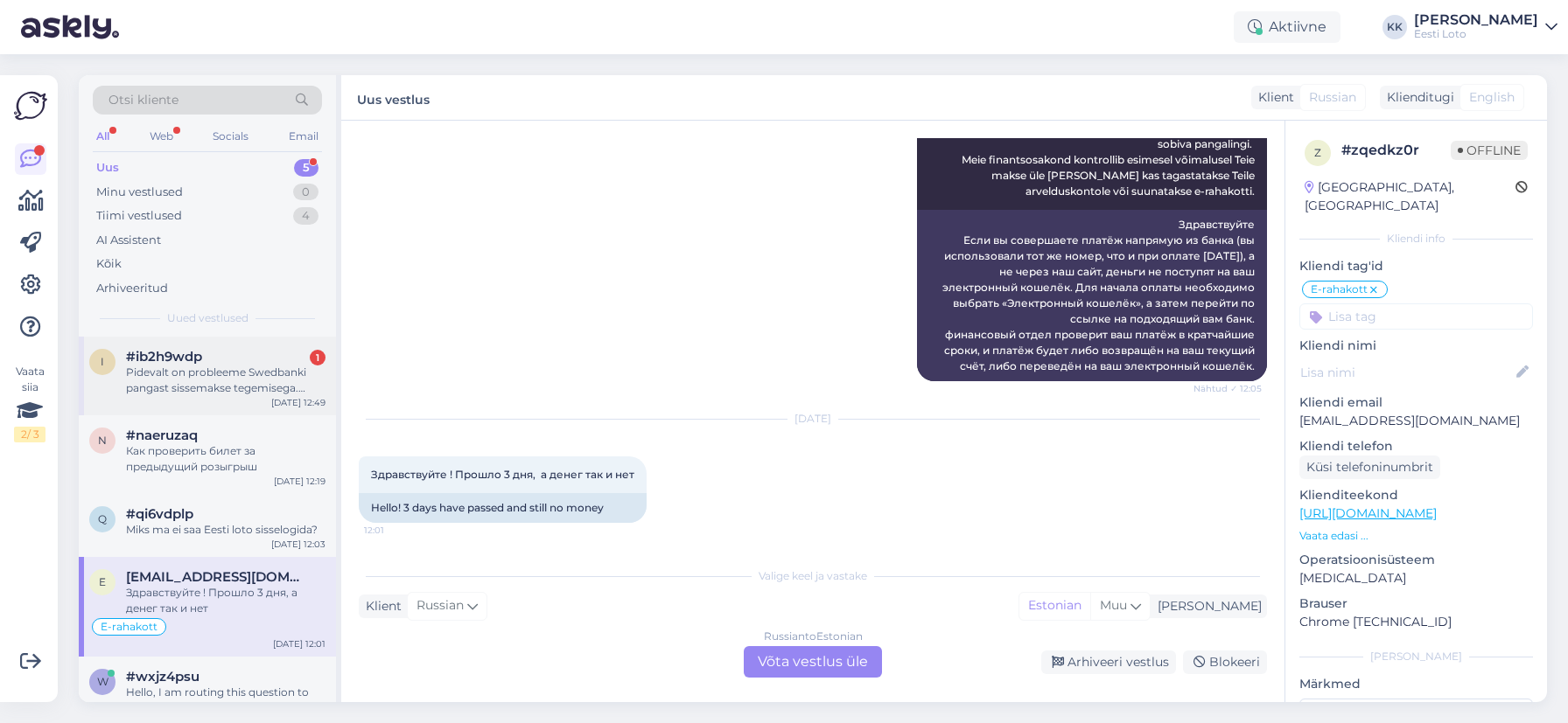
click at [269, 384] on div "Pidevalt on probleeme Swedbanki pangast sissemakse tegemisega. Millal korda teh…" at bounding box center [225, 380] width 200 height 32
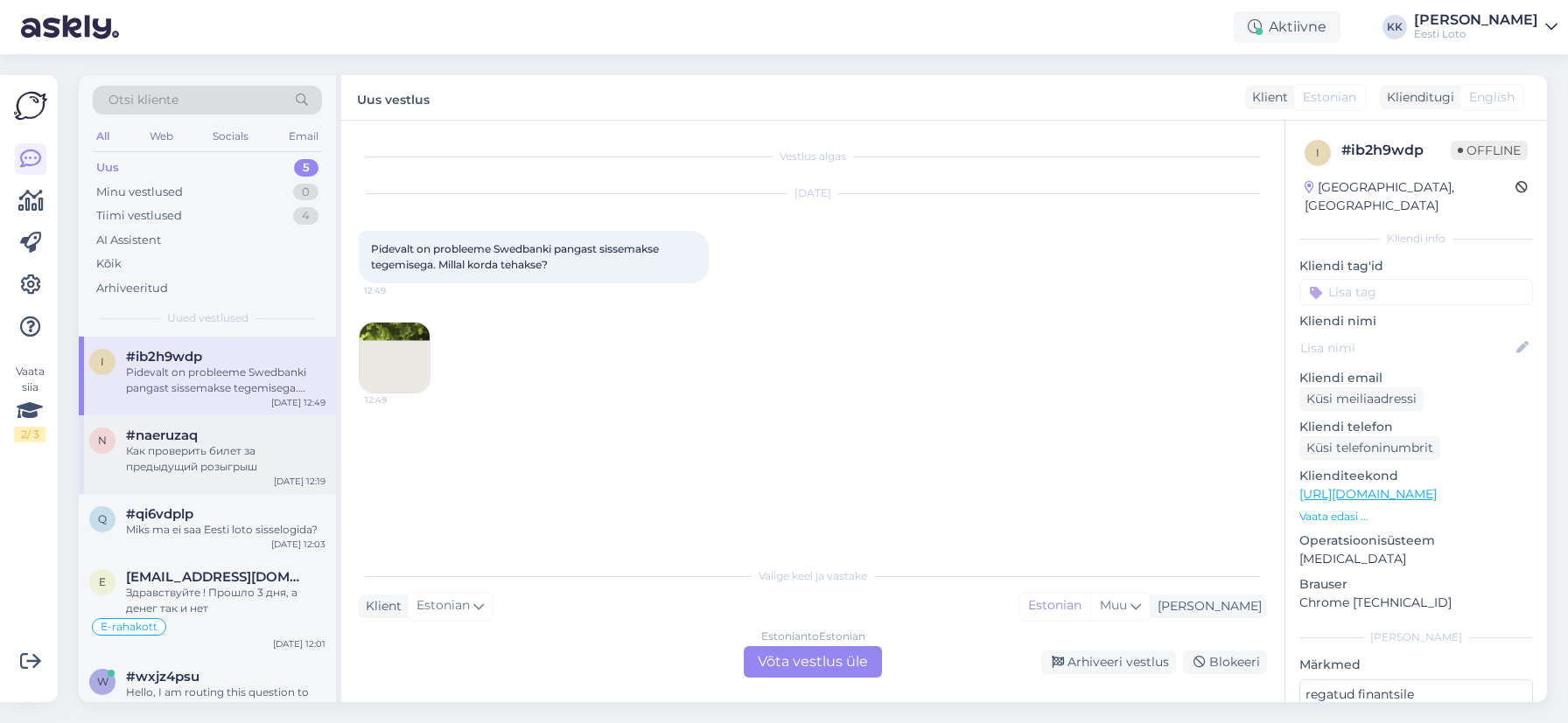
click at [221, 471] on div "Как проверить билет за предыдущий розыгрыш" at bounding box center [225, 459] width 200 height 32
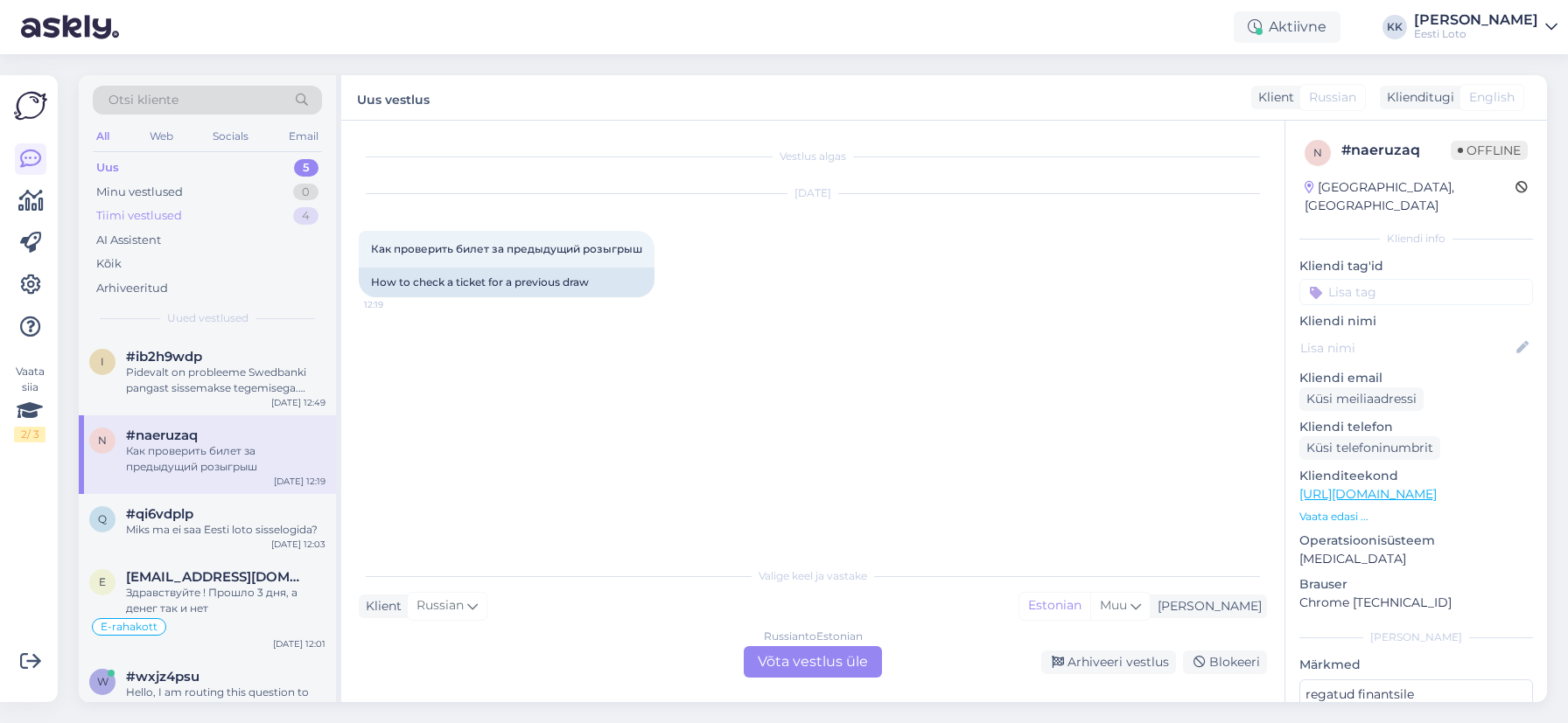
click at [202, 216] on div "Tiimi vestlused 4" at bounding box center [207, 216] width 229 height 25
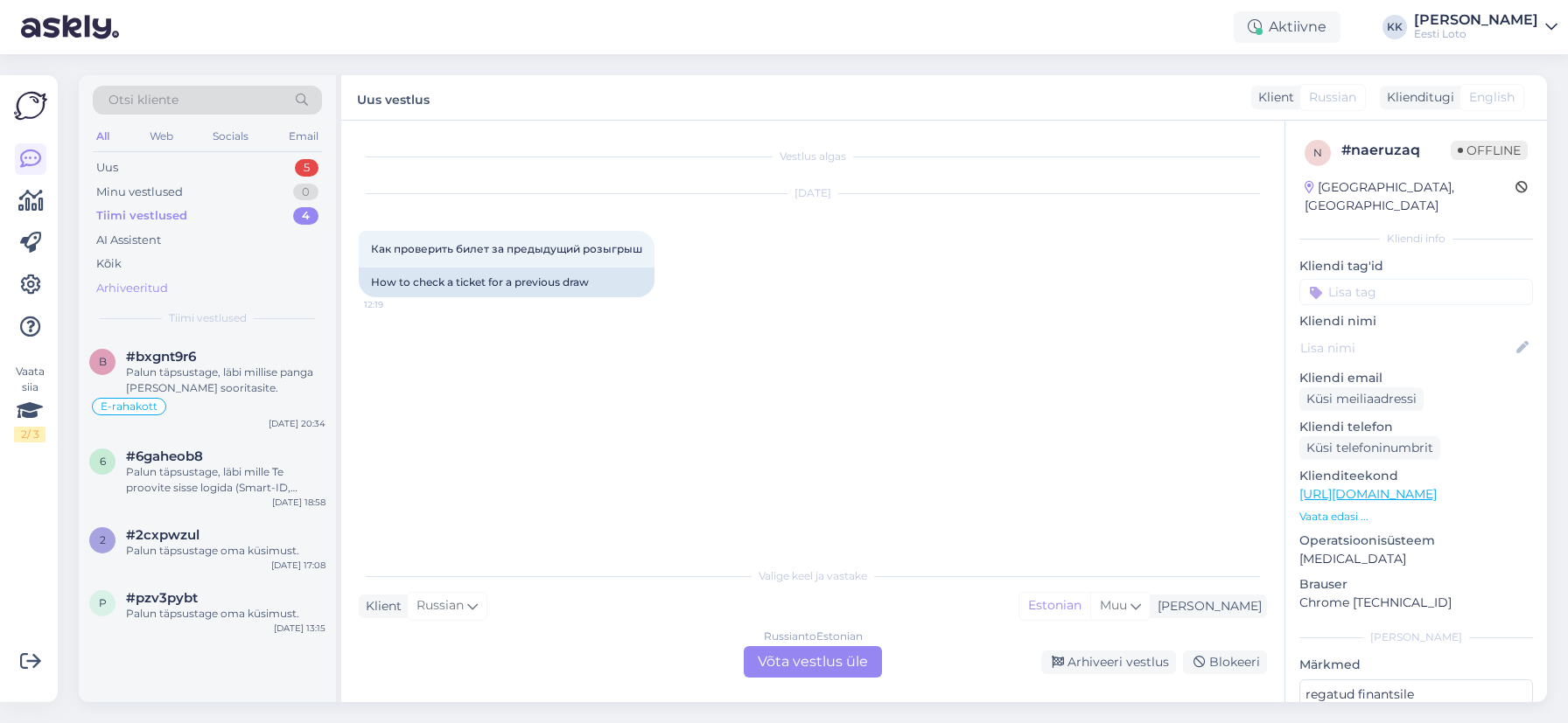
click at [142, 286] on div "Arhiveeritud" at bounding box center [133, 289] width 72 height 18
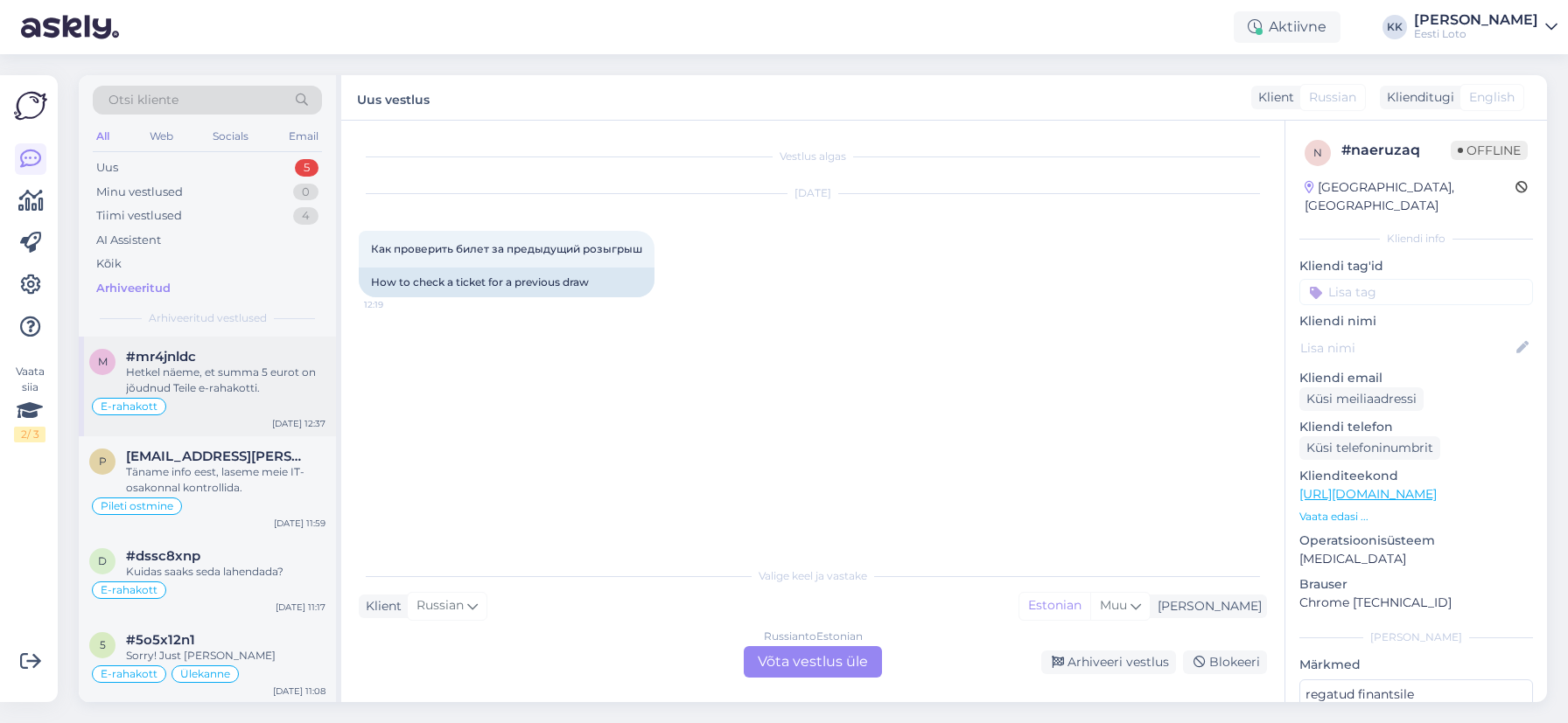
click at [229, 386] on div "Hetkel näeme, et summa 5 eurot on jõudnud Teile e-rahakotti." at bounding box center [225, 380] width 200 height 32
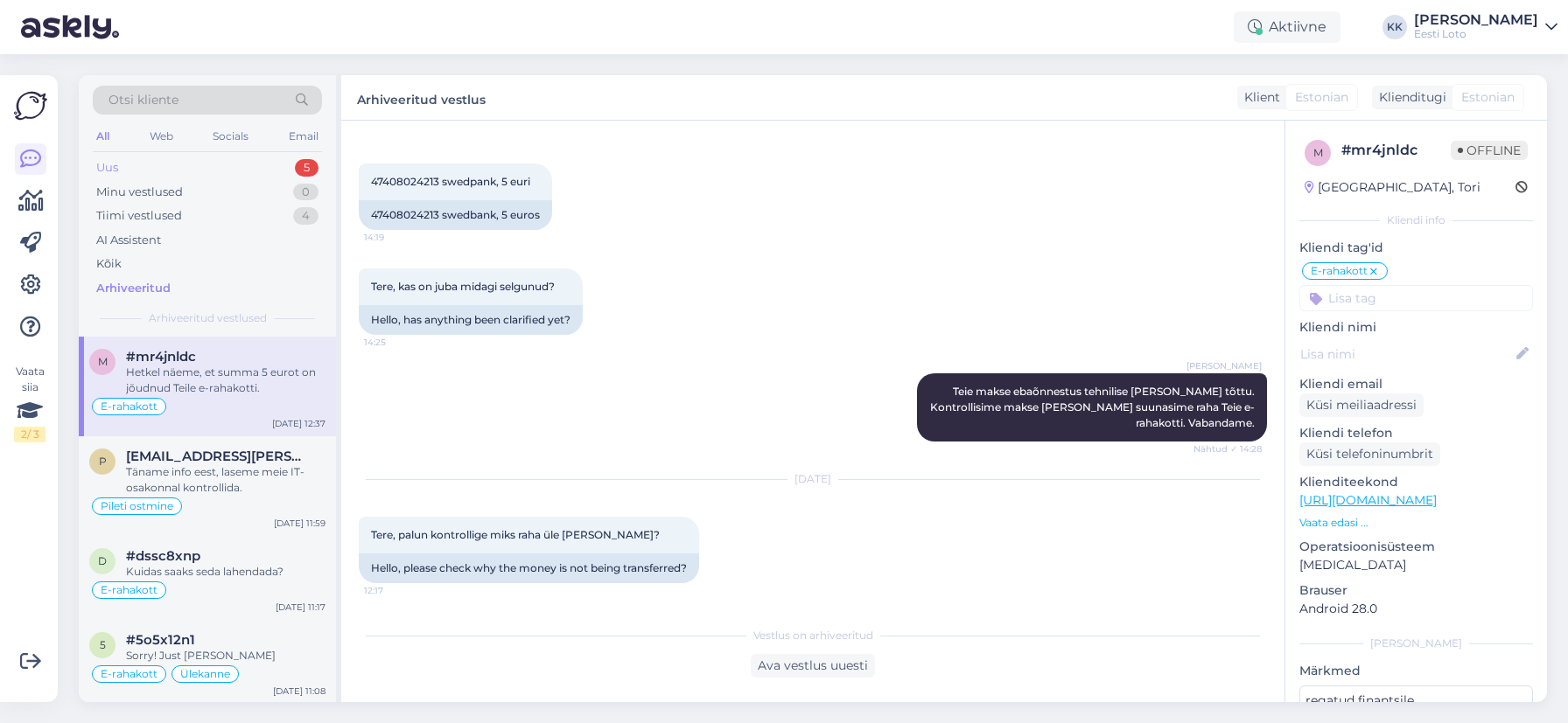
click at [177, 169] on div "Uus 5" at bounding box center [207, 168] width 229 height 25
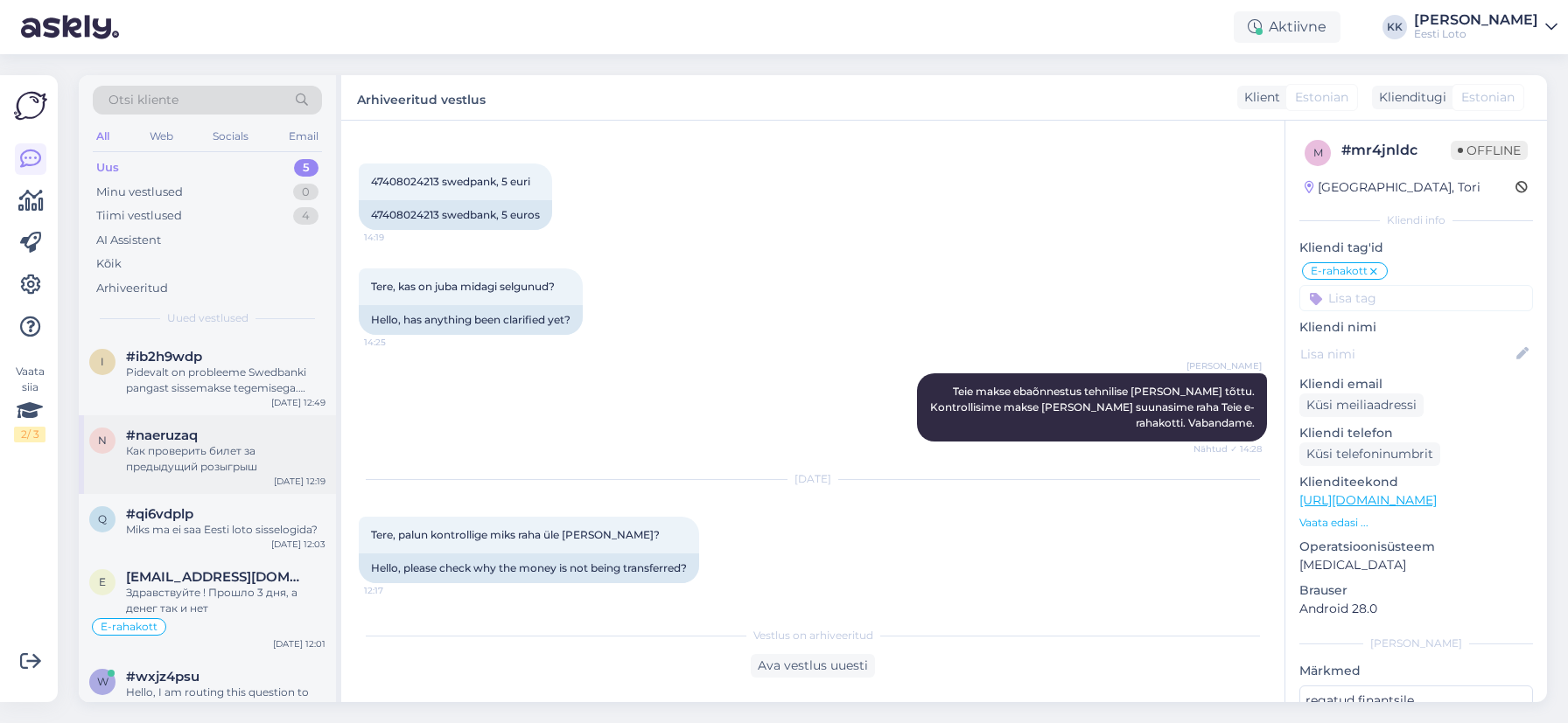
scroll to position [55, 0]
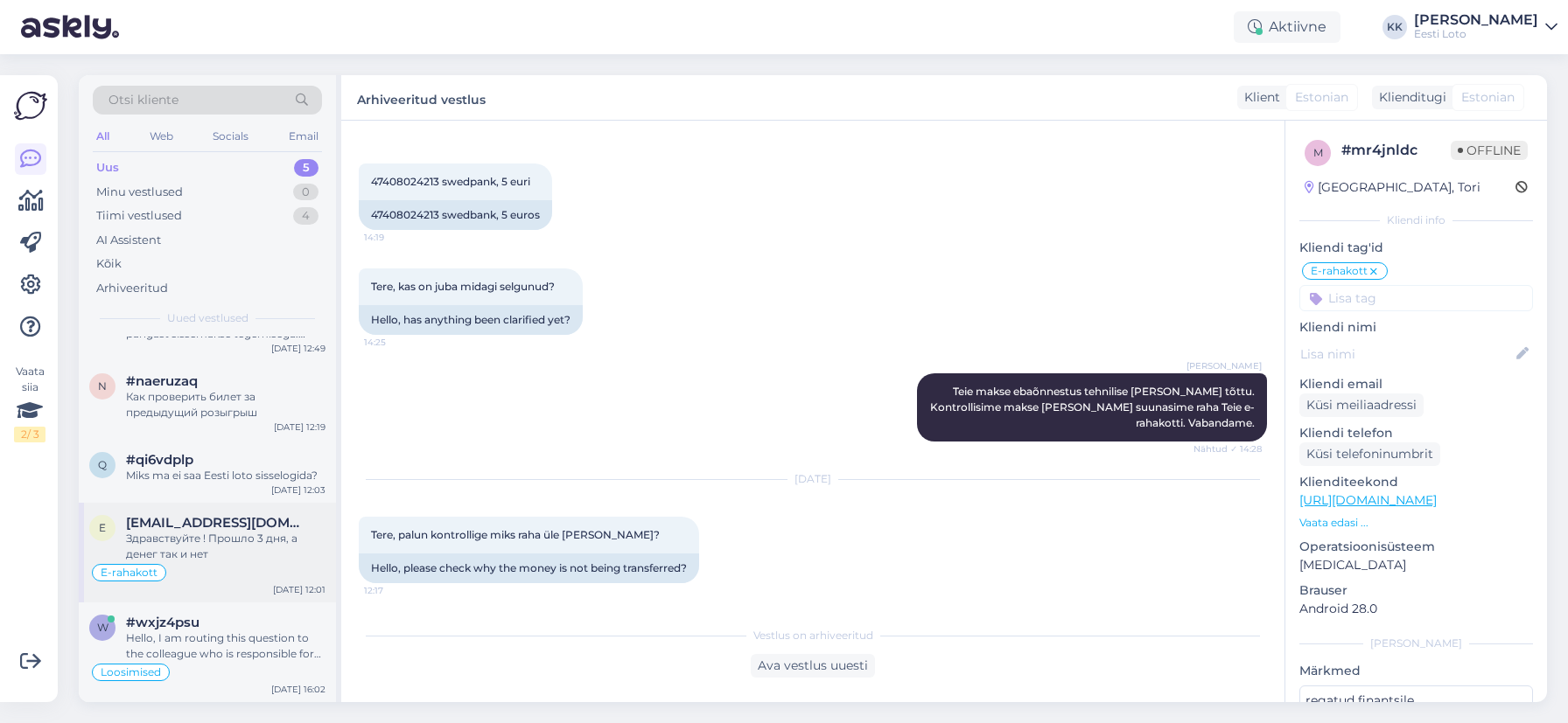
click at [223, 527] on span "[EMAIL_ADDRESS][DOMAIN_NAME]" at bounding box center [216, 523] width 182 height 16
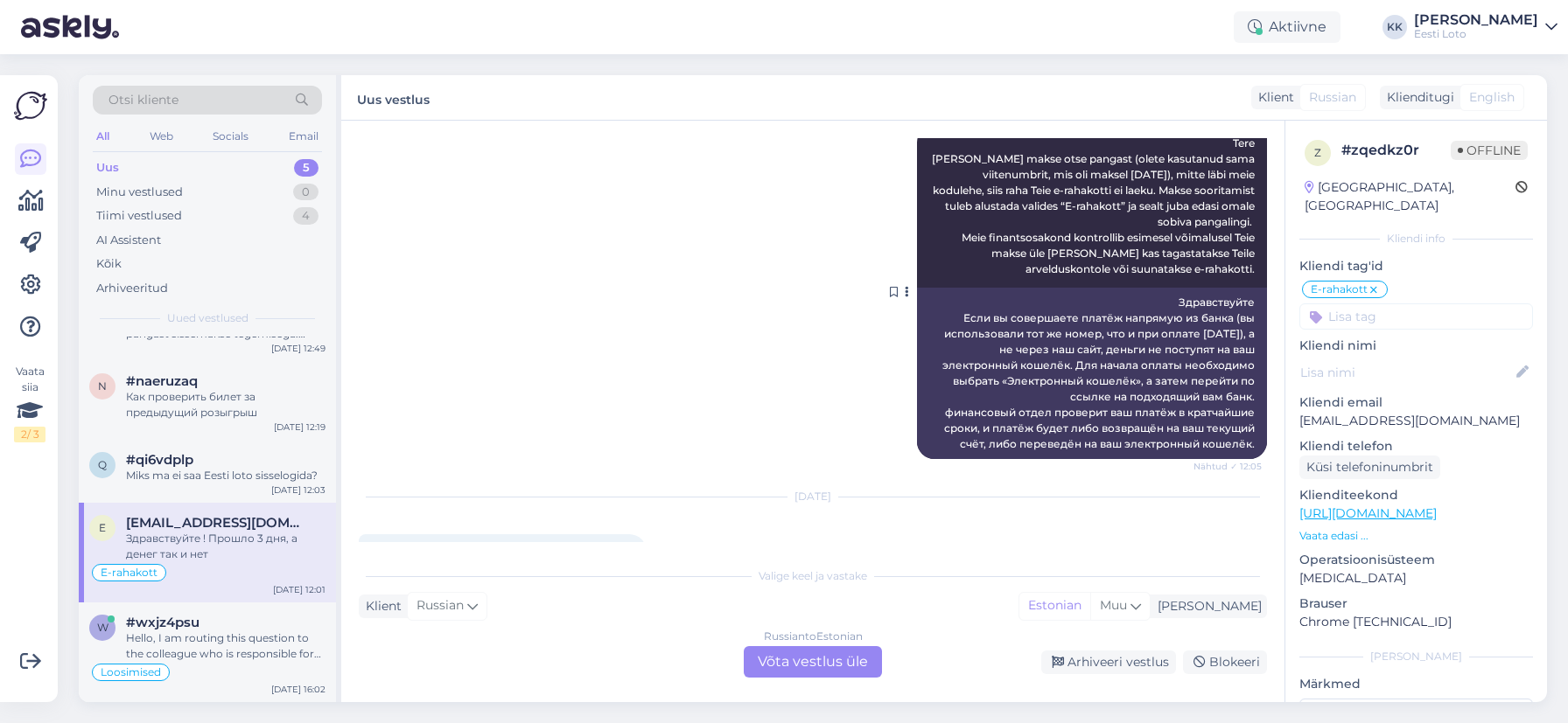
scroll to position [360, 0]
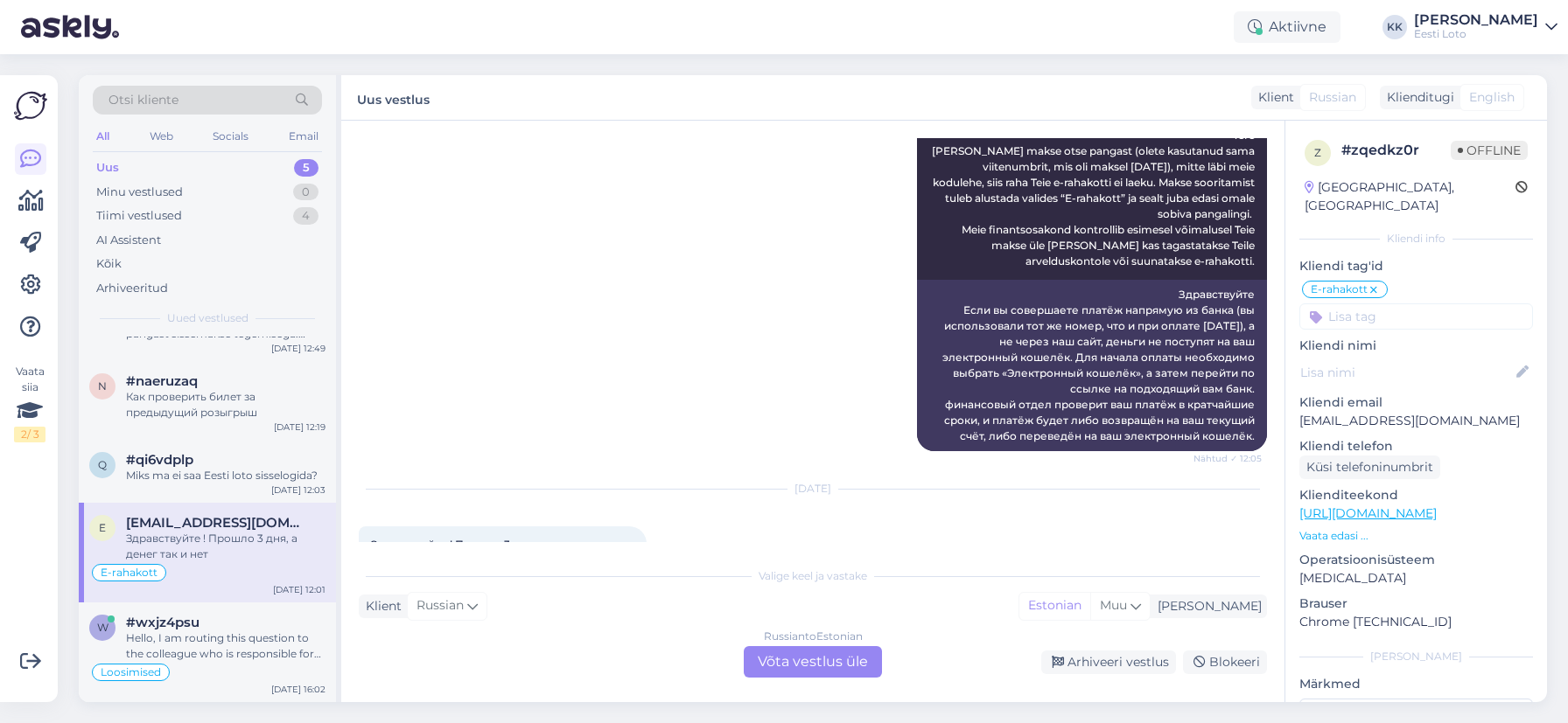
click at [1359, 412] on p "[EMAIL_ADDRESS][DOMAIN_NAME]" at bounding box center [1416, 421] width 234 height 18
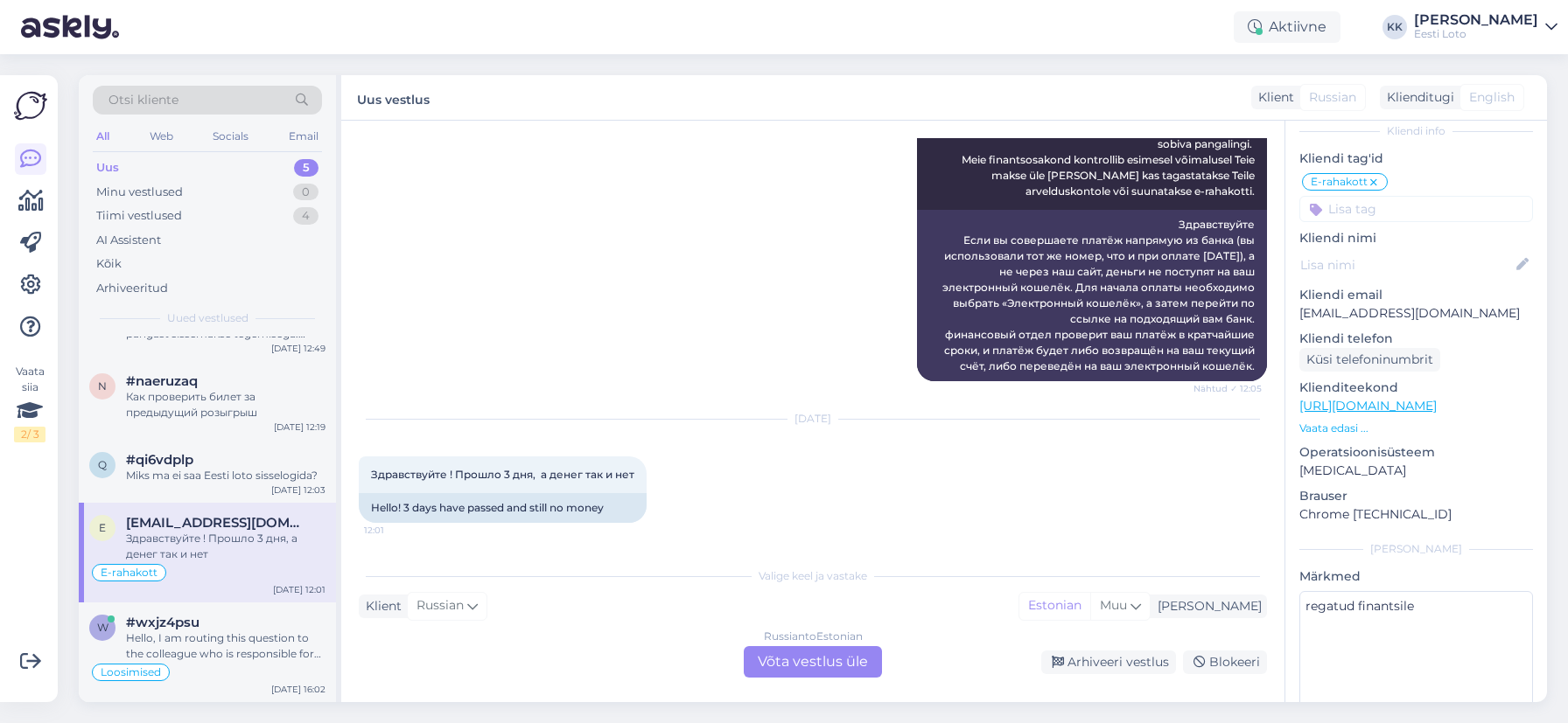
scroll to position [160, 0]
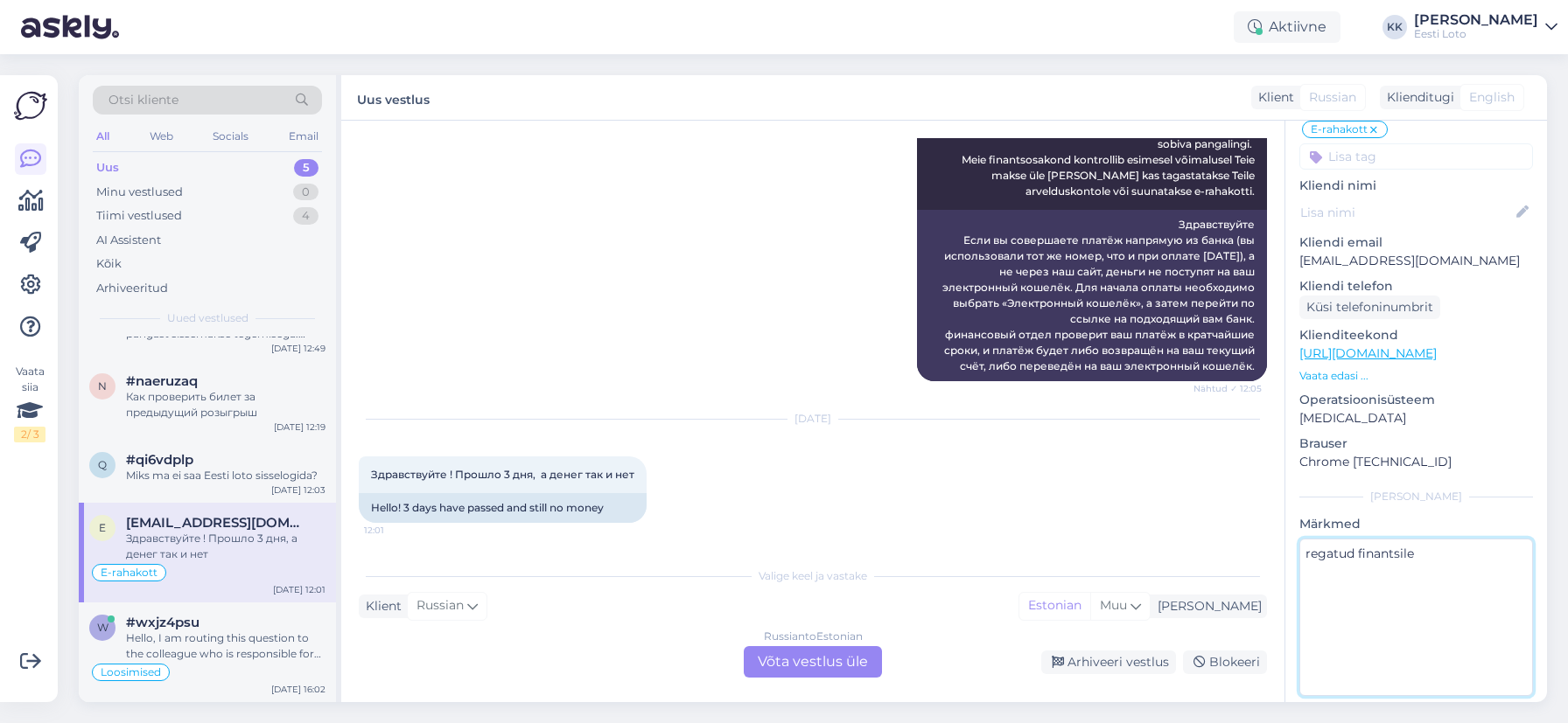
click at [1405, 561] on textarea "regatud finantsile" at bounding box center [1416, 617] width 234 height 157
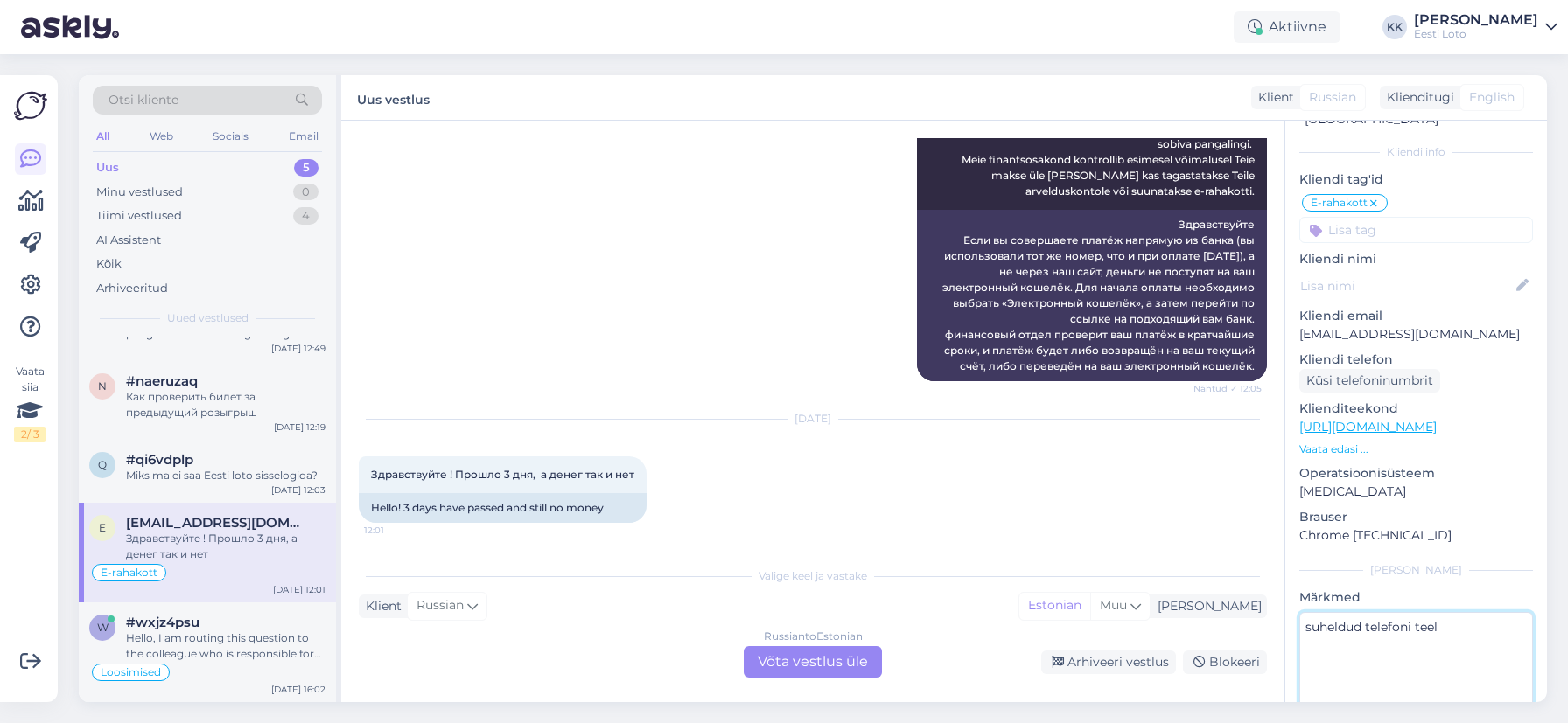
scroll to position [0, 0]
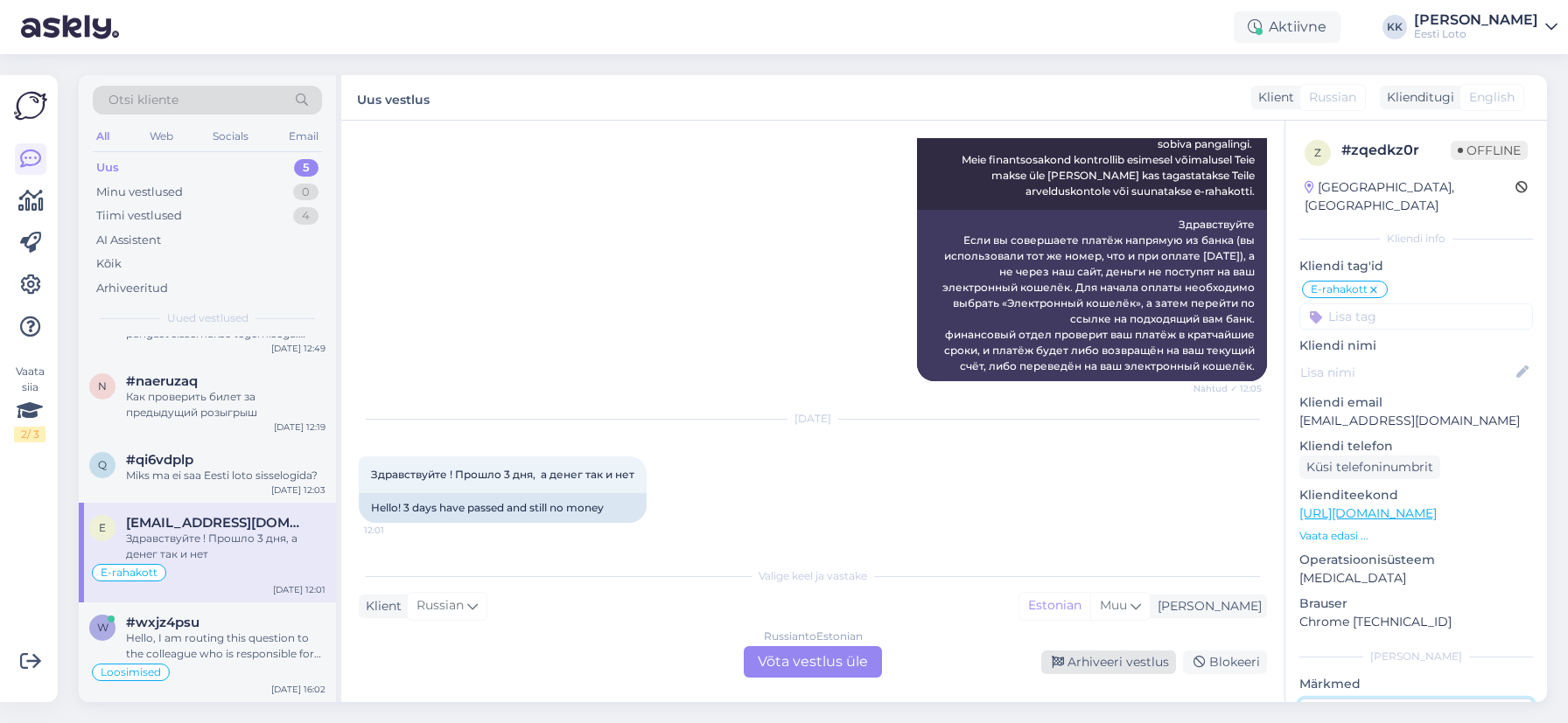
type textarea "suheldud telefoni teel"
click at [1129, 666] on div "Arhiveeri vestlus" at bounding box center [1108, 662] width 134 height 24
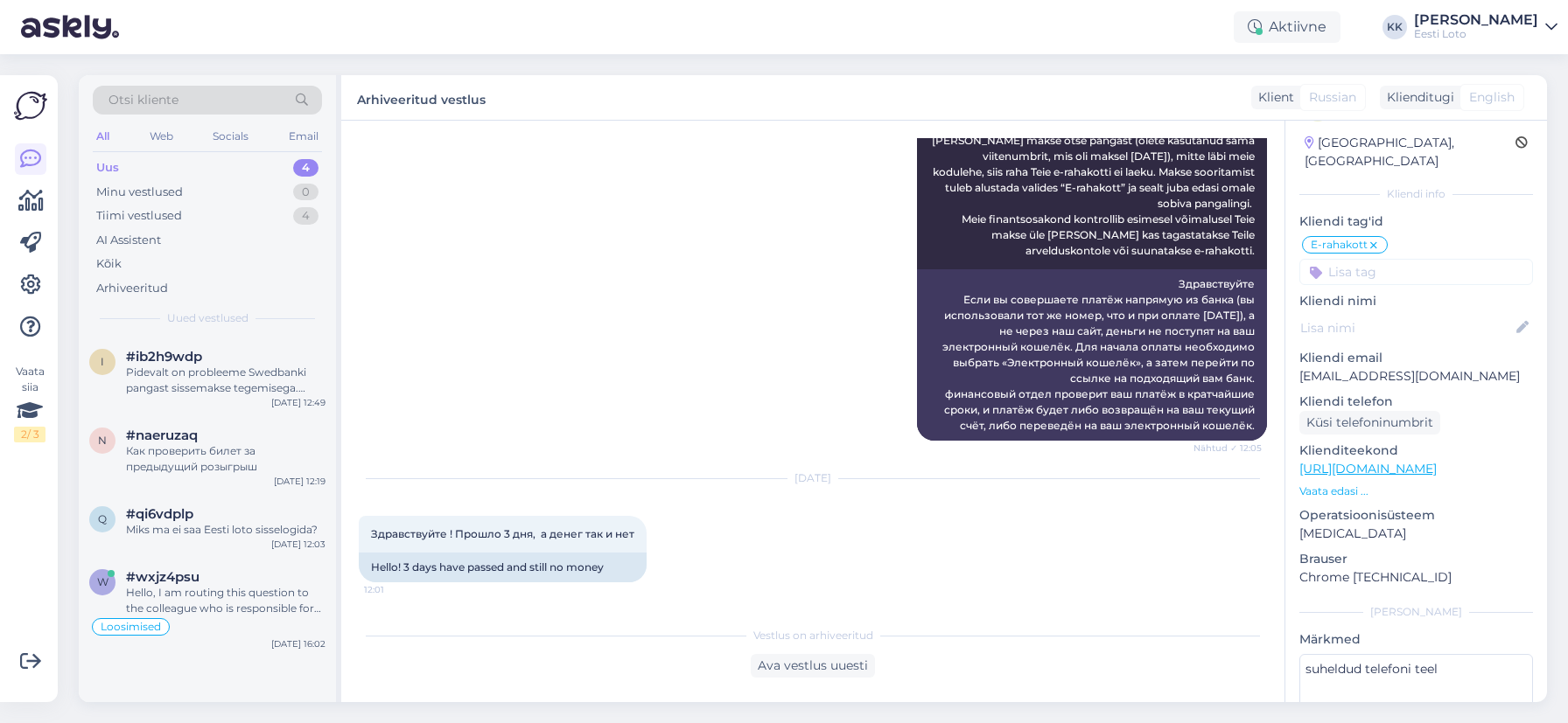
scroll to position [160, 0]
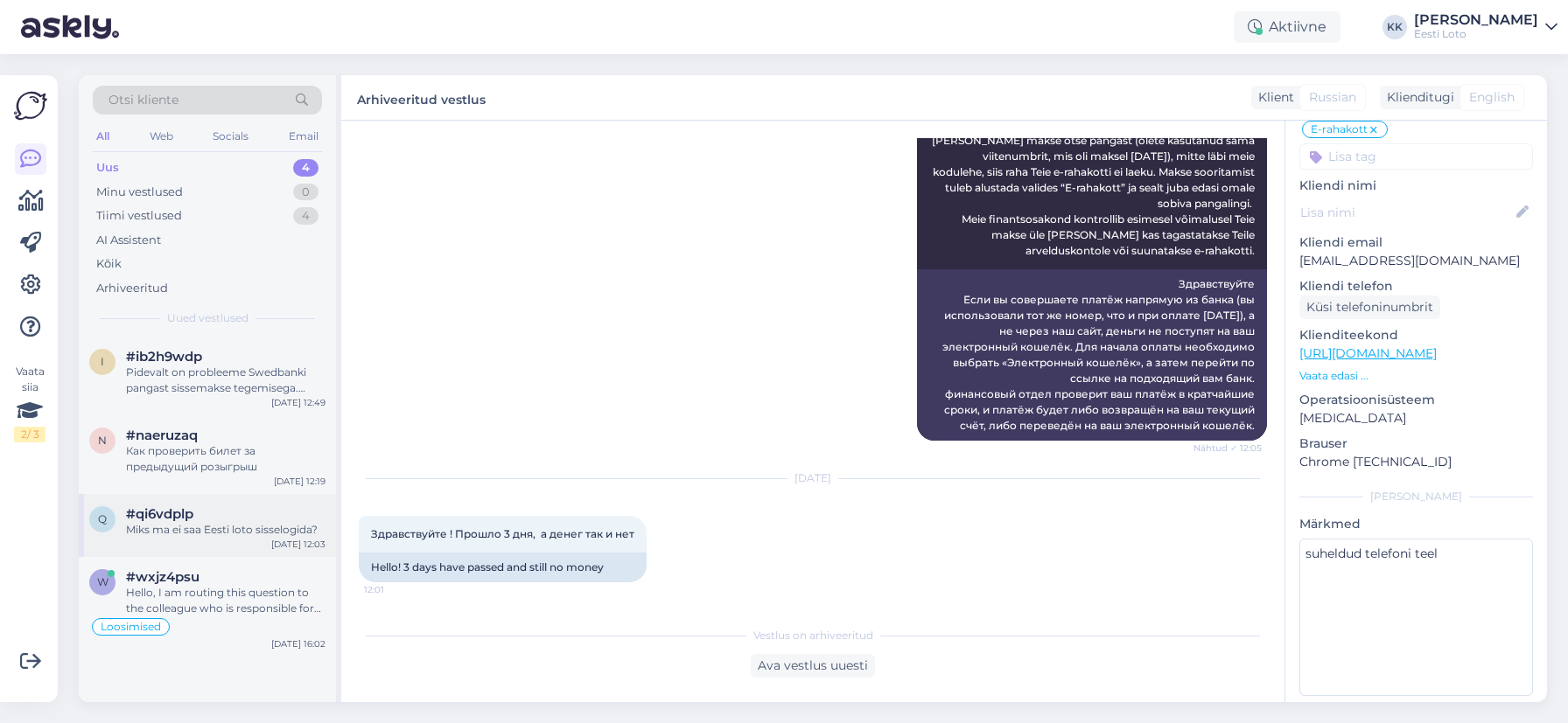
click at [244, 531] on div "Miks ma ei saa Eesti loto sisselogida?" at bounding box center [225, 530] width 200 height 16
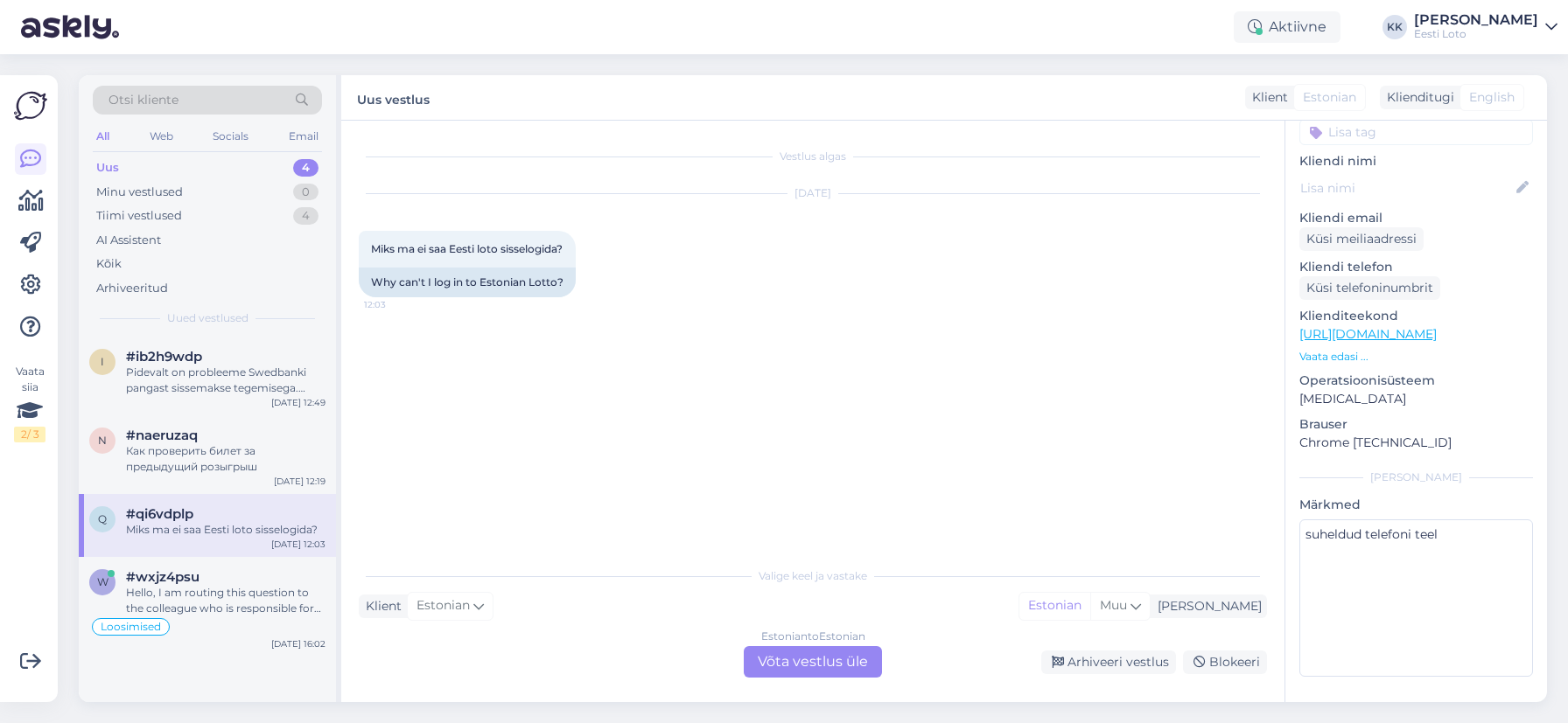
scroll to position [135, 0]
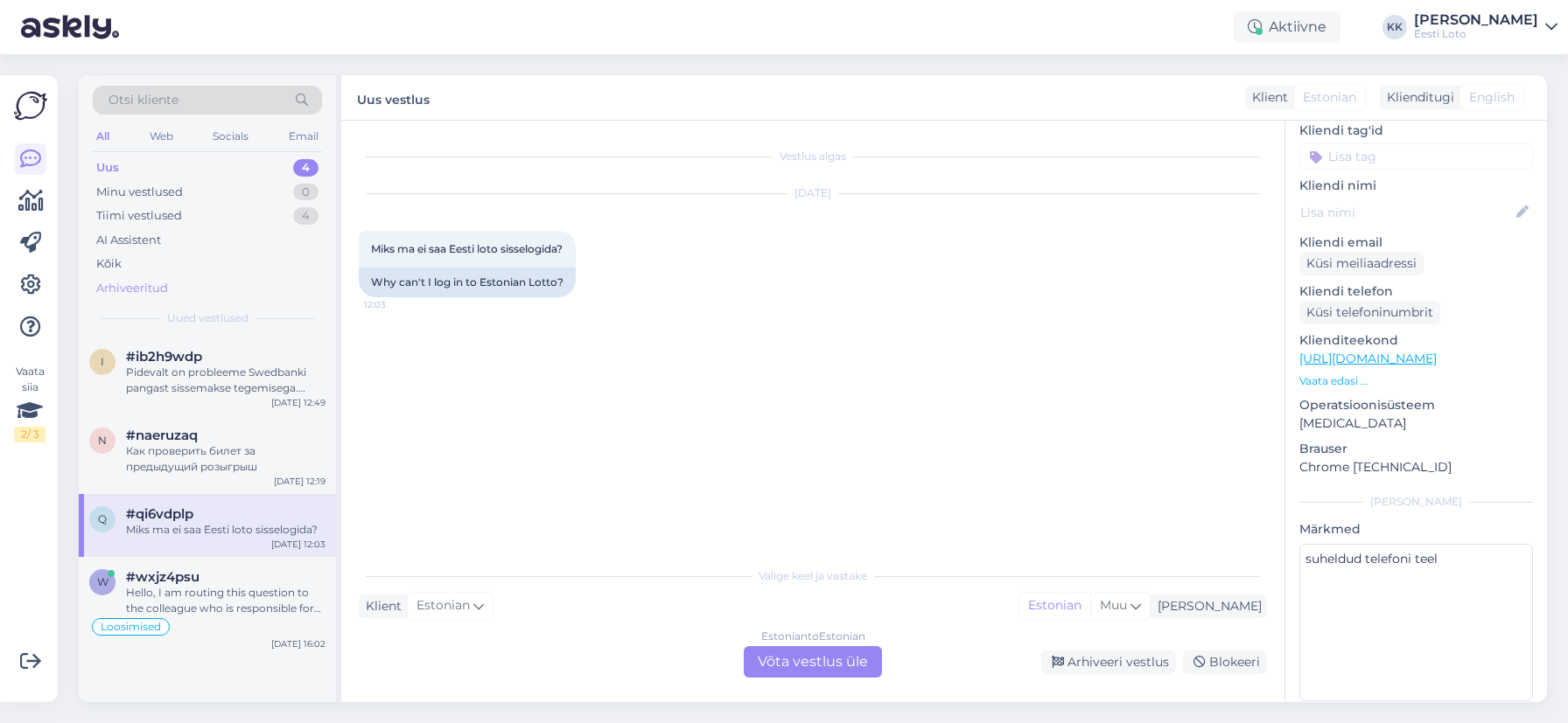
click at [213, 280] on div "Arhiveeritud" at bounding box center [207, 289] width 229 height 25
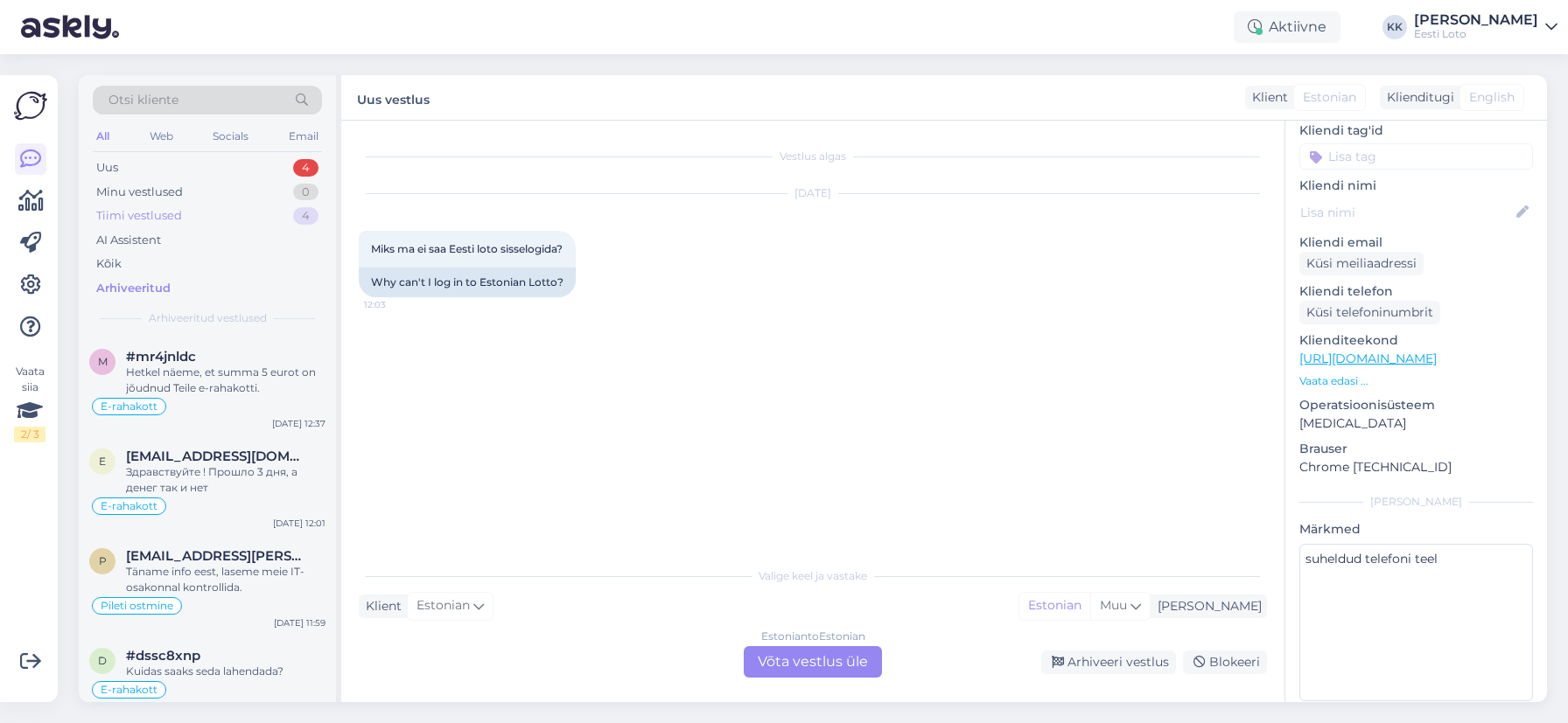
click at [250, 215] on div "Tiimi vestlused 4" at bounding box center [207, 216] width 229 height 25
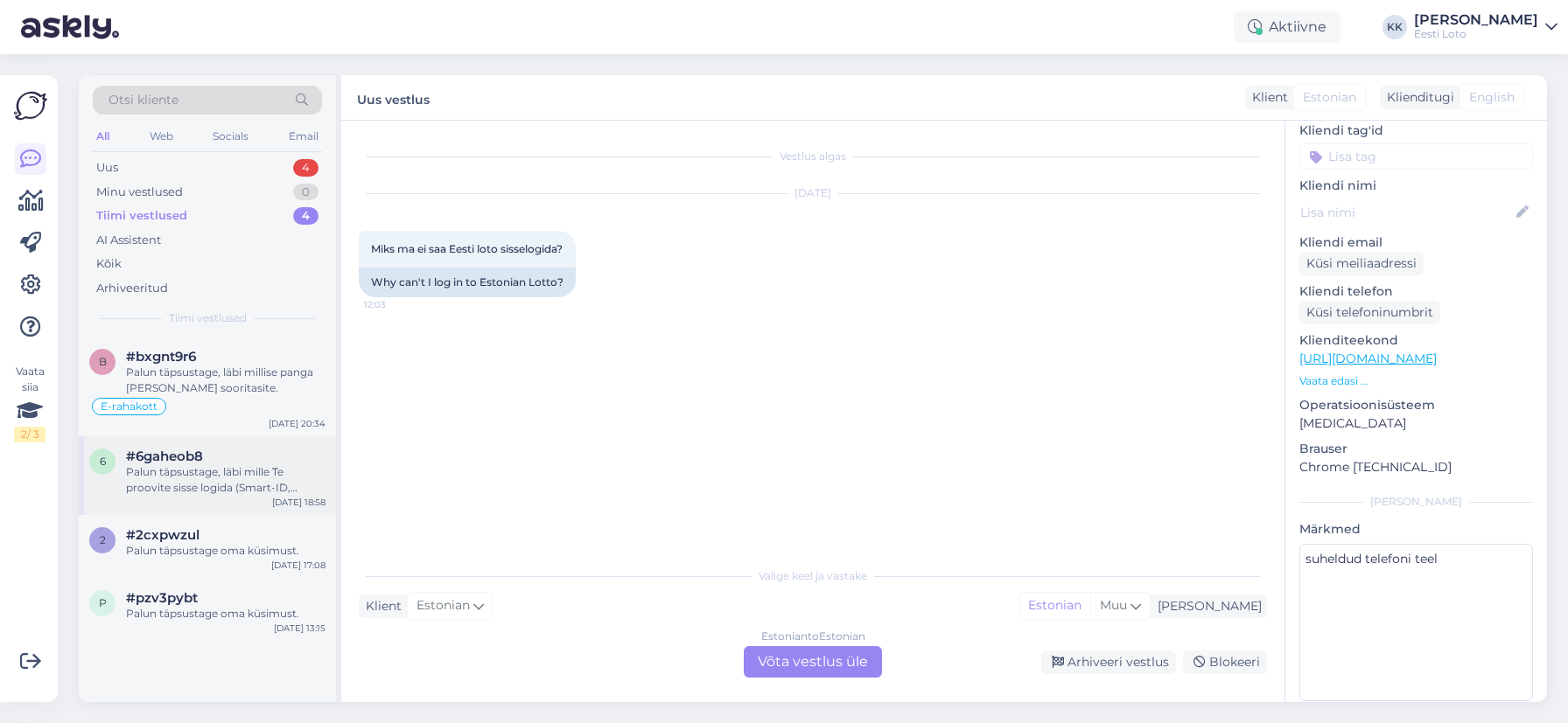
click at [241, 477] on div "Palun täpsustage, läbi mille Te proovite sisse logida (Smart-ID, Mobiil-ID, ID-…" at bounding box center [225, 481] width 200 height 32
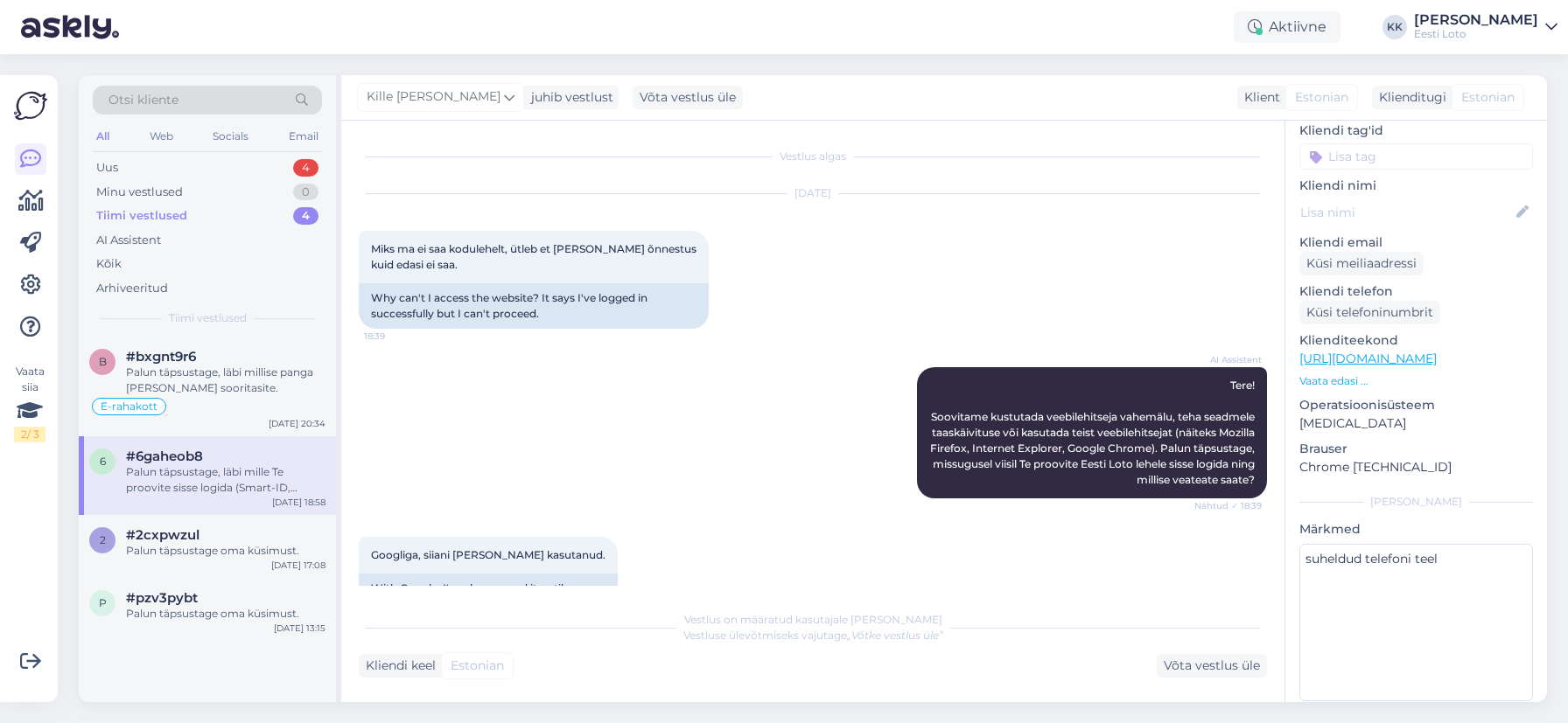
scroll to position [297, 0]
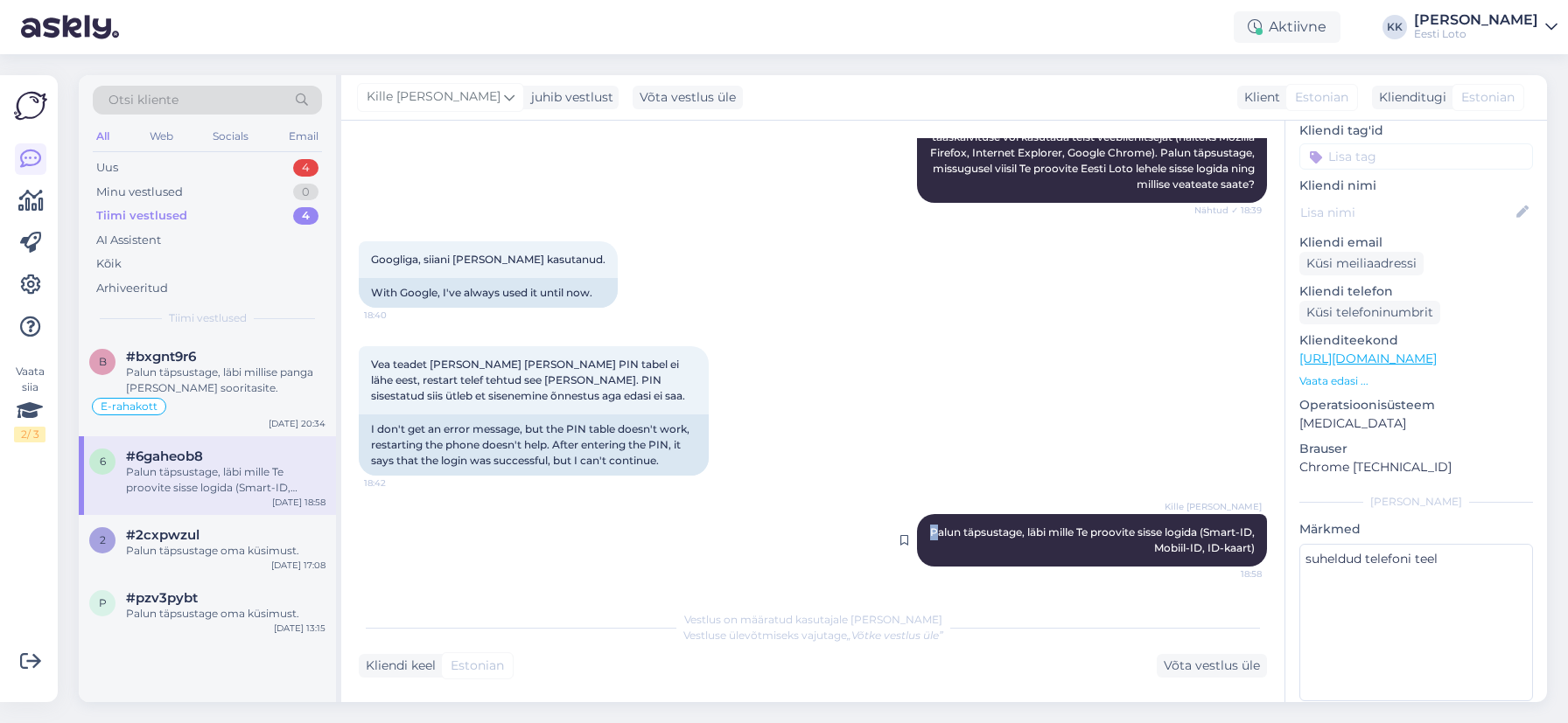
click at [942, 533] on span "Palun täpsustage, läbi mille Te proovite sisse logida (Smart-ID, Mobiil-ID, ID-…" at bounding box center [1093, 539] width 327 height 29
drag, startPoint x: 939, startPoint y: 531, endPoint x: 1254, endPoint y: 551, distance: 315.6
click at [1254, 551] on div "Kille Nevolihhin Palun täpsustage, läbi mille Te proovite sisse logida (Smart-I…" at bounding box center [1092, 540] width 350 height 53
copy span "Palun täpsustage, läbi mille Te proovite sisse logida (Smart-ID, Mobiil-ID, ID-…"
click at [187, 164] on div "Uus 4" at bounding box center [207, 168] width 229 height 25
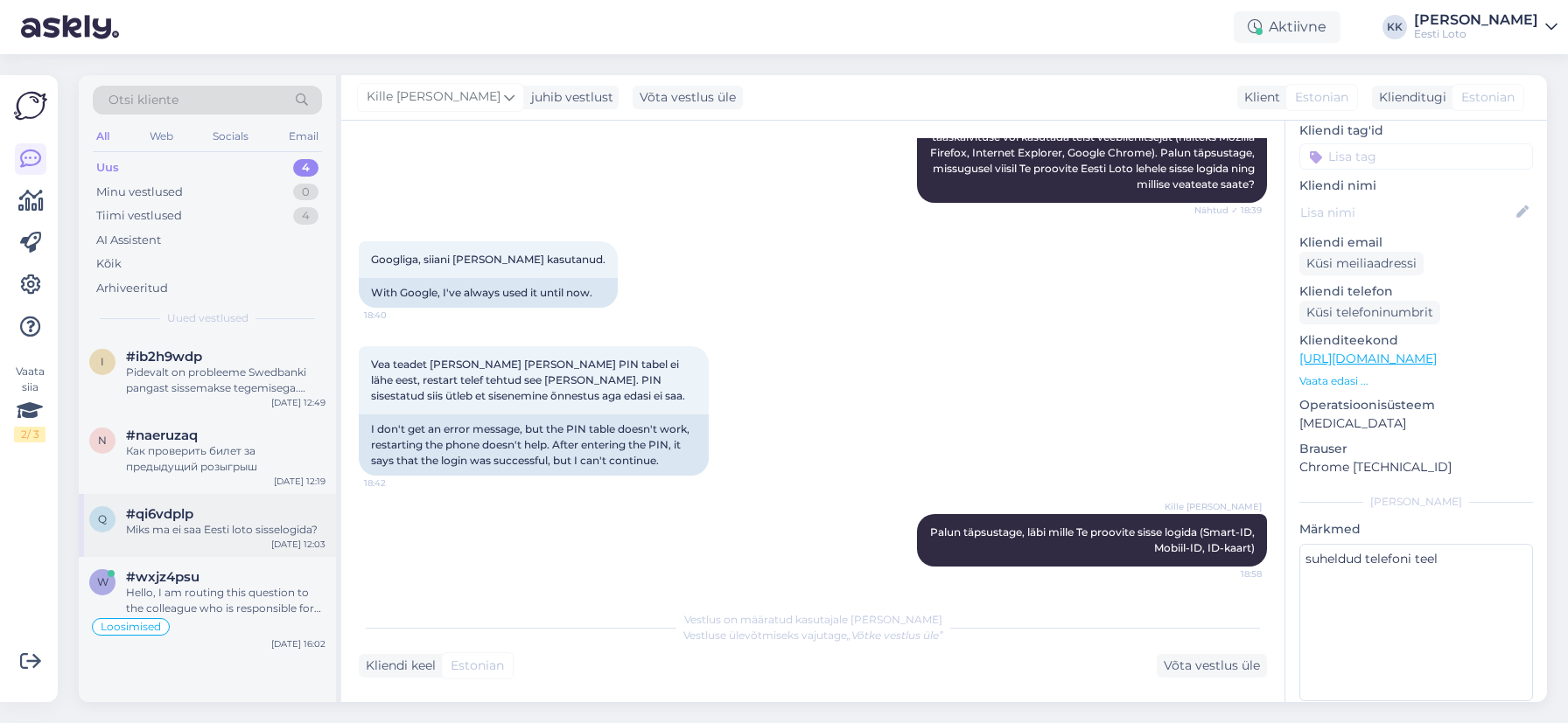
click at [225, 517] on div "#qi6vdplp" at bounding box center [225, 514] width 200 height 16
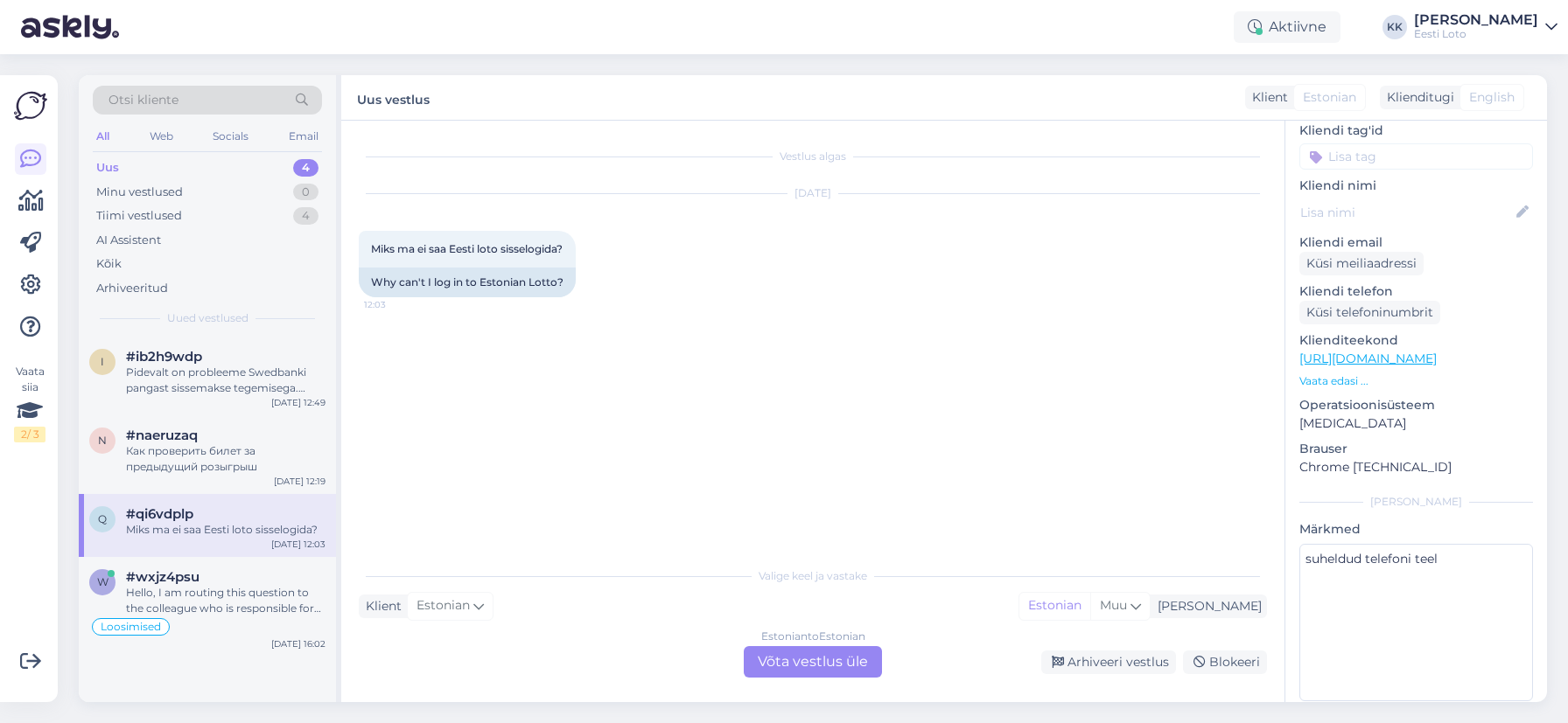
click at [780, 662] on div "Estonian to Estonian Võta vestlus üle" at bounding box center [812, 662] width 138 height 32
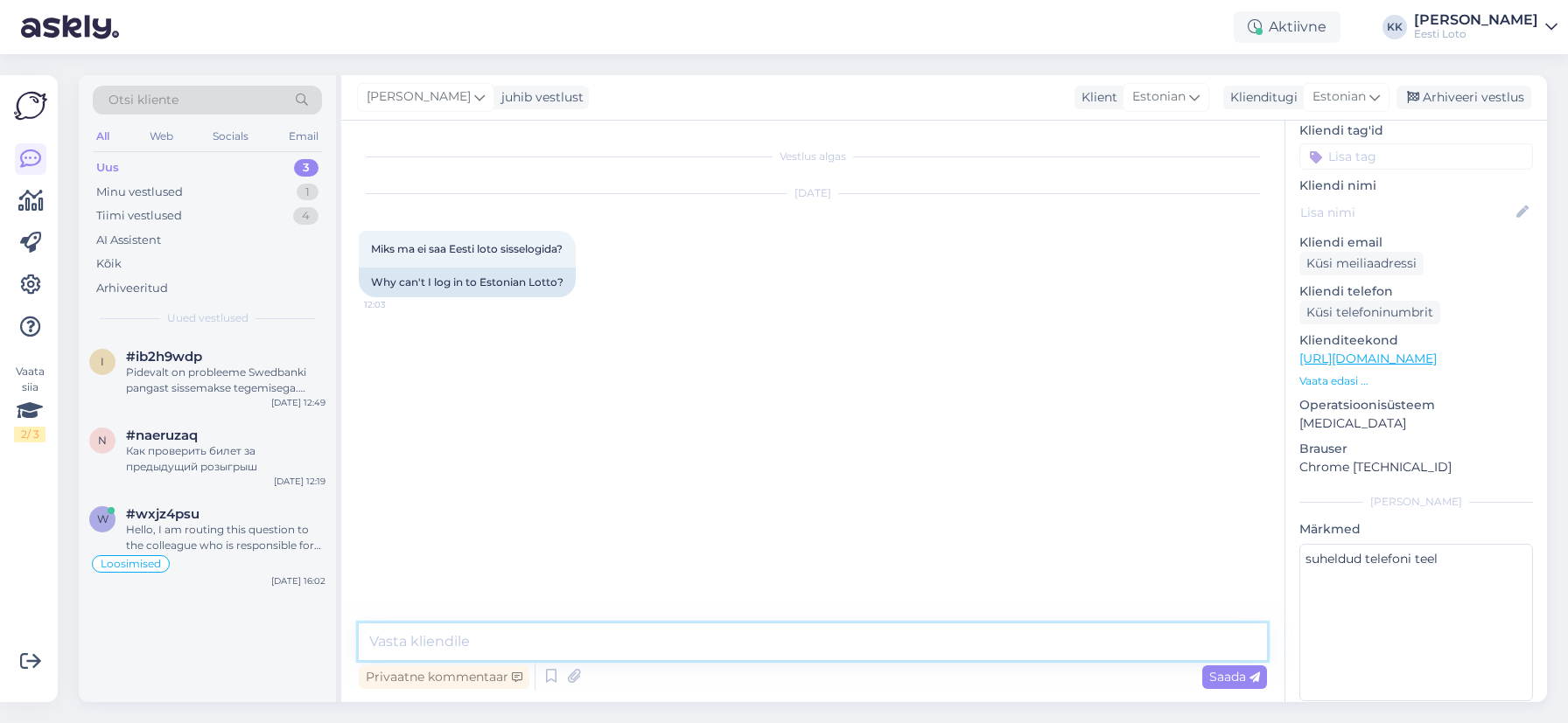
click at [695, 627] on textarea at bounding box center [812, 642] width 908 height 37
paste textarea "Palun täpsustage, läbi mille Te proovite sisse logida (Smart-ID, Mobiil-ID, ID-…"
type textarea "Palun täpsustage, läbi mille Te proovite sisse logida (Smart-ID, Mobiil-ID, ID-…"
click at [1400, 145] on input at bounding box center [1416, 156] width 234 height 26
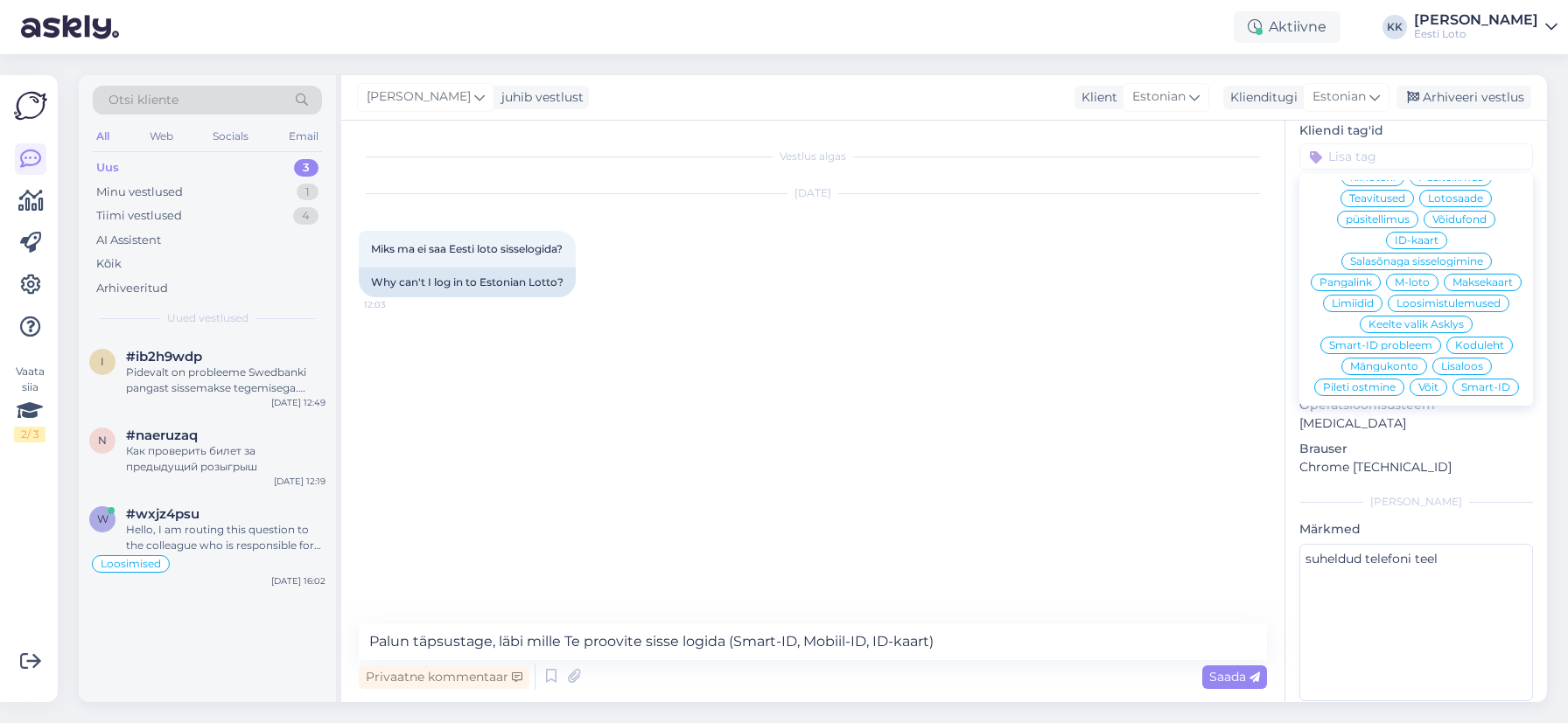
scroll to position [238, 0]
click at [1188, 574] on div "Vestlus algas [DATE] Miks ma ei saa Eesti loto sisselogida? 12:03 Why can't I l…" at bounding box center [820, 372] width 924 height 470
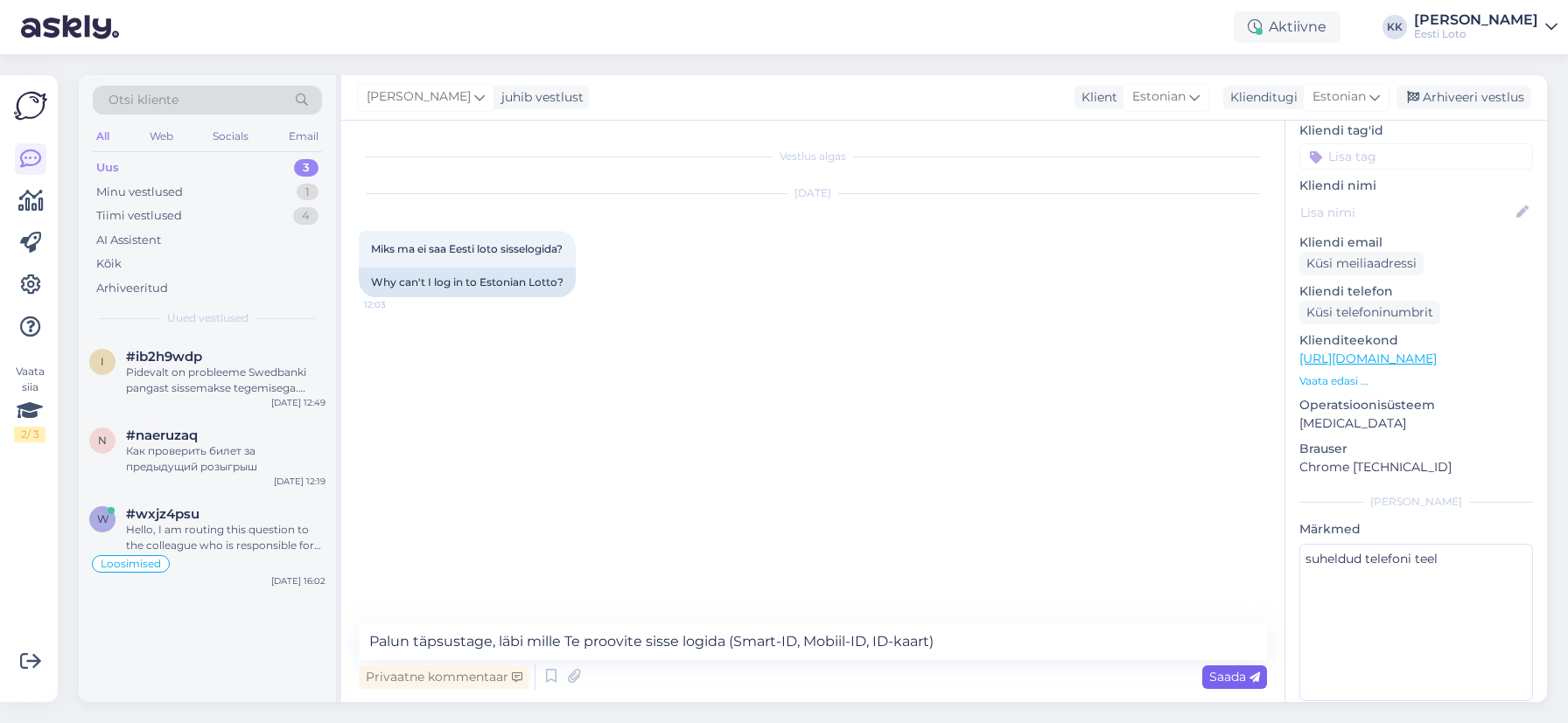
click at [1231, 677] on span "Saada" at bounding box center [1235, 677] width 51 height 16
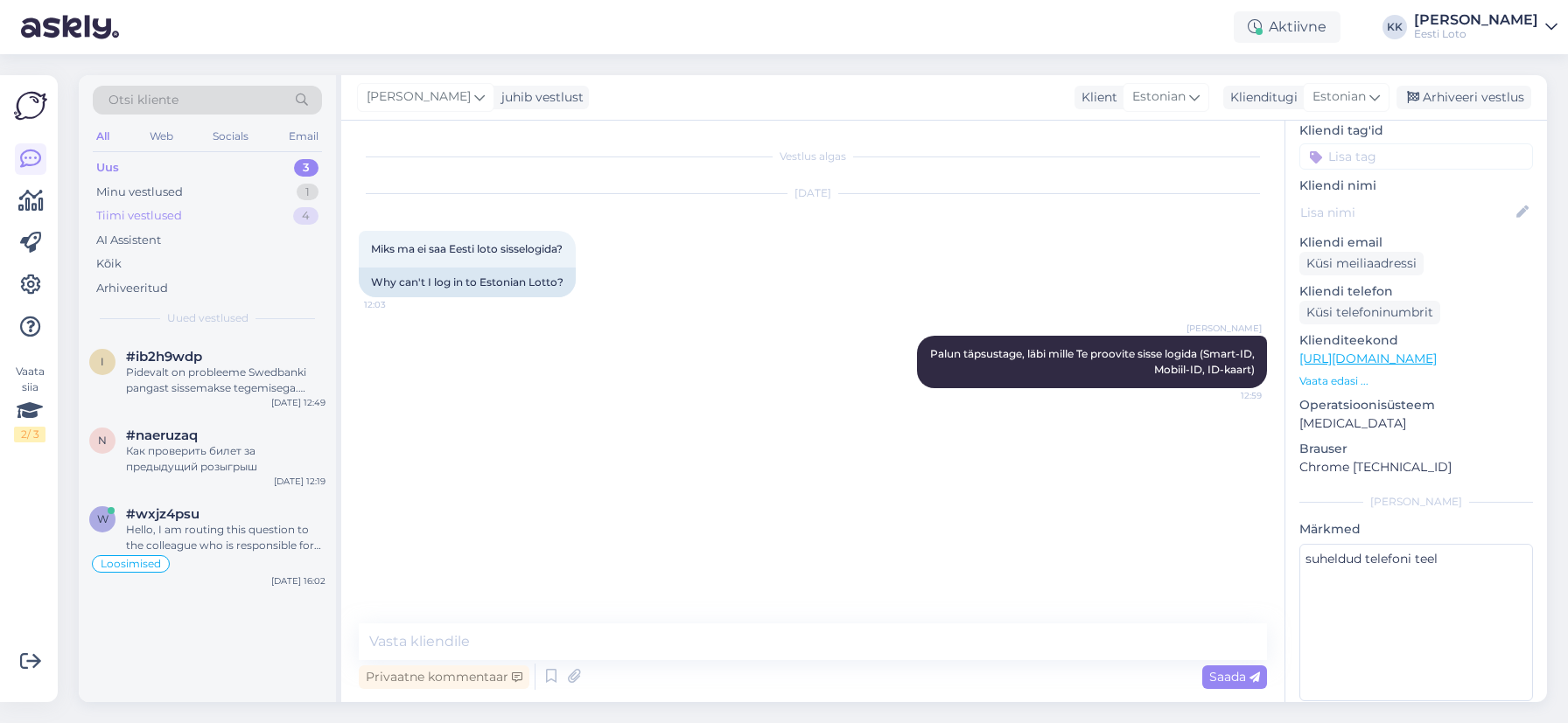
click at [225, 213] on div "Tiimi vestlused 4" at bounding box center [207, 216] width 229 height 25
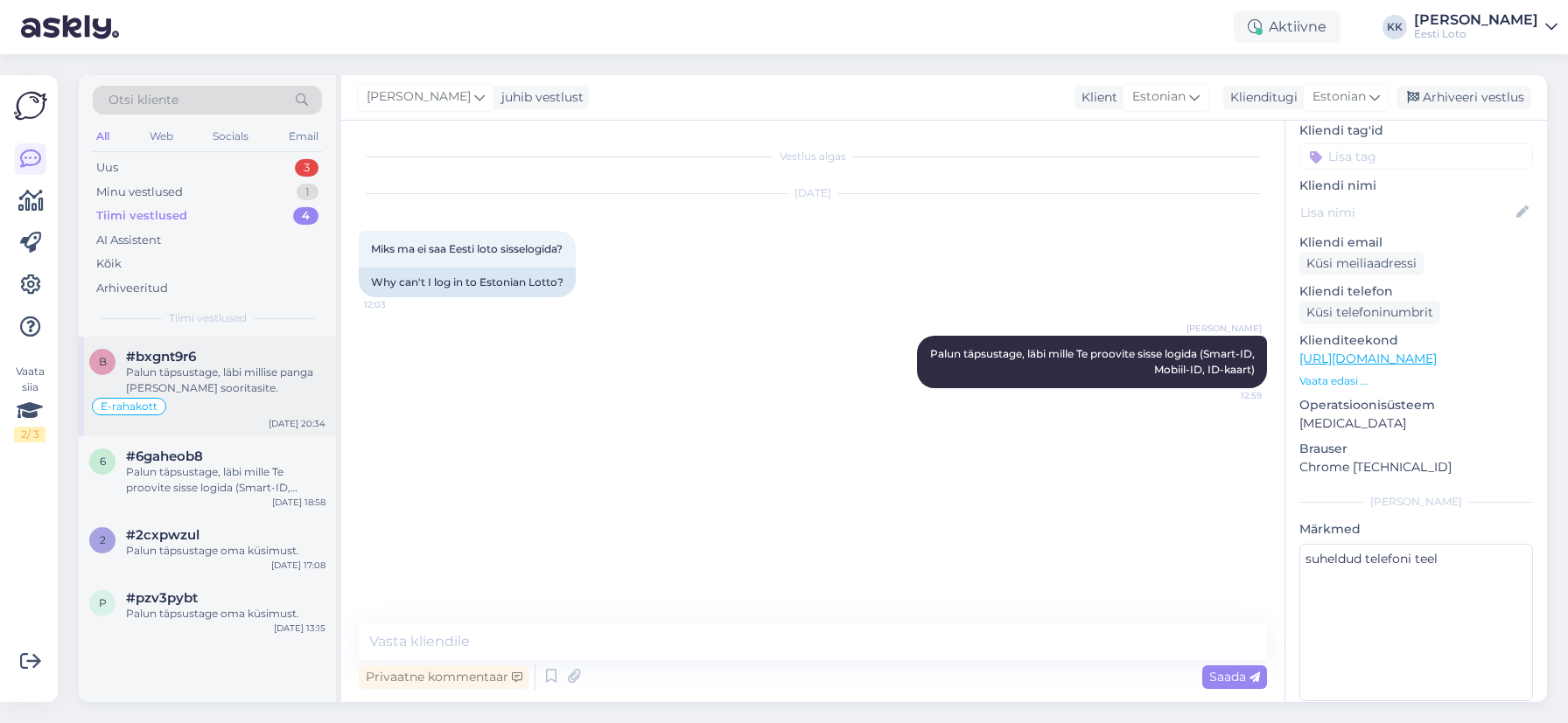
click at [242, 386] on div "Palun täpsustage, läbi millise panga [PERSON_NAME] sooritasite." at bounding box center [225, 380] width 200 height 32
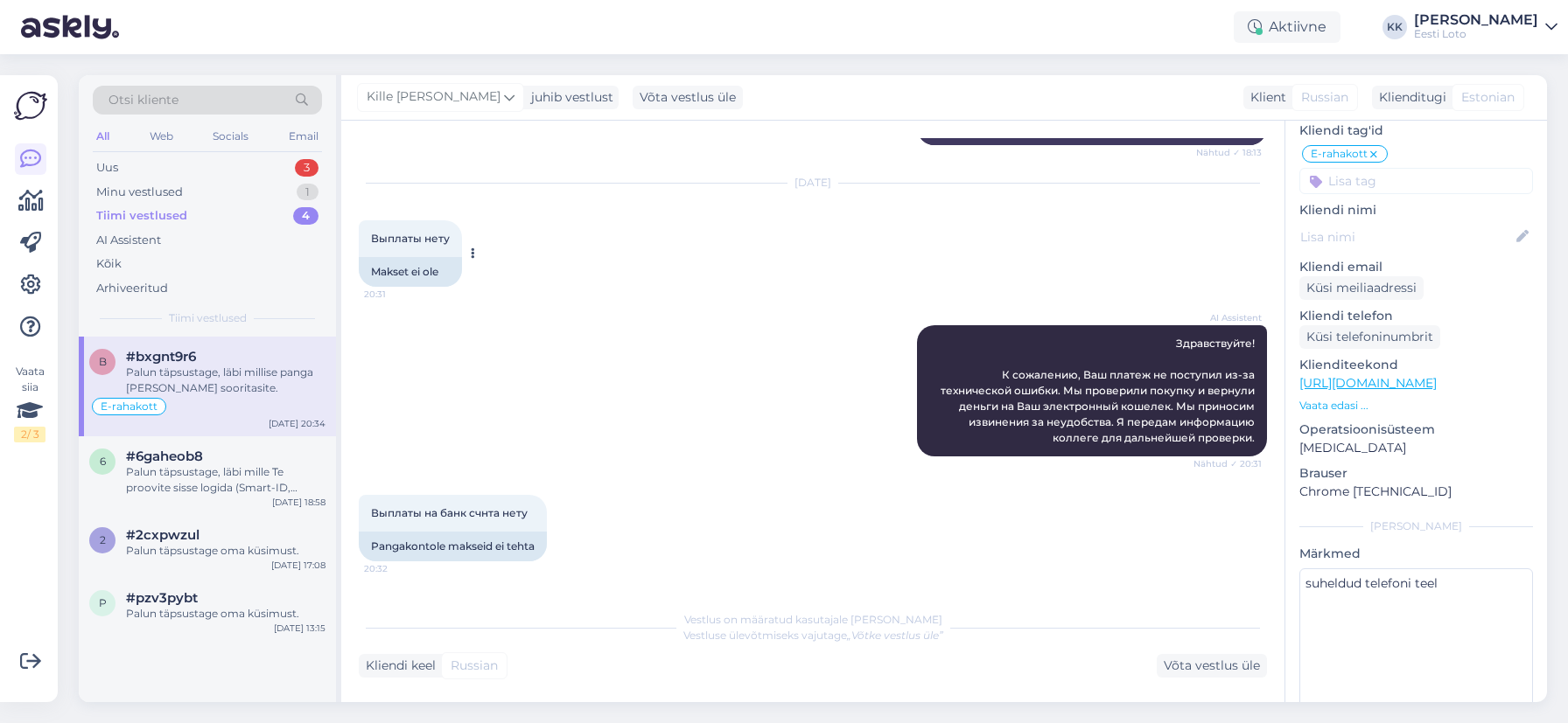
scroll to position [1438, 0]
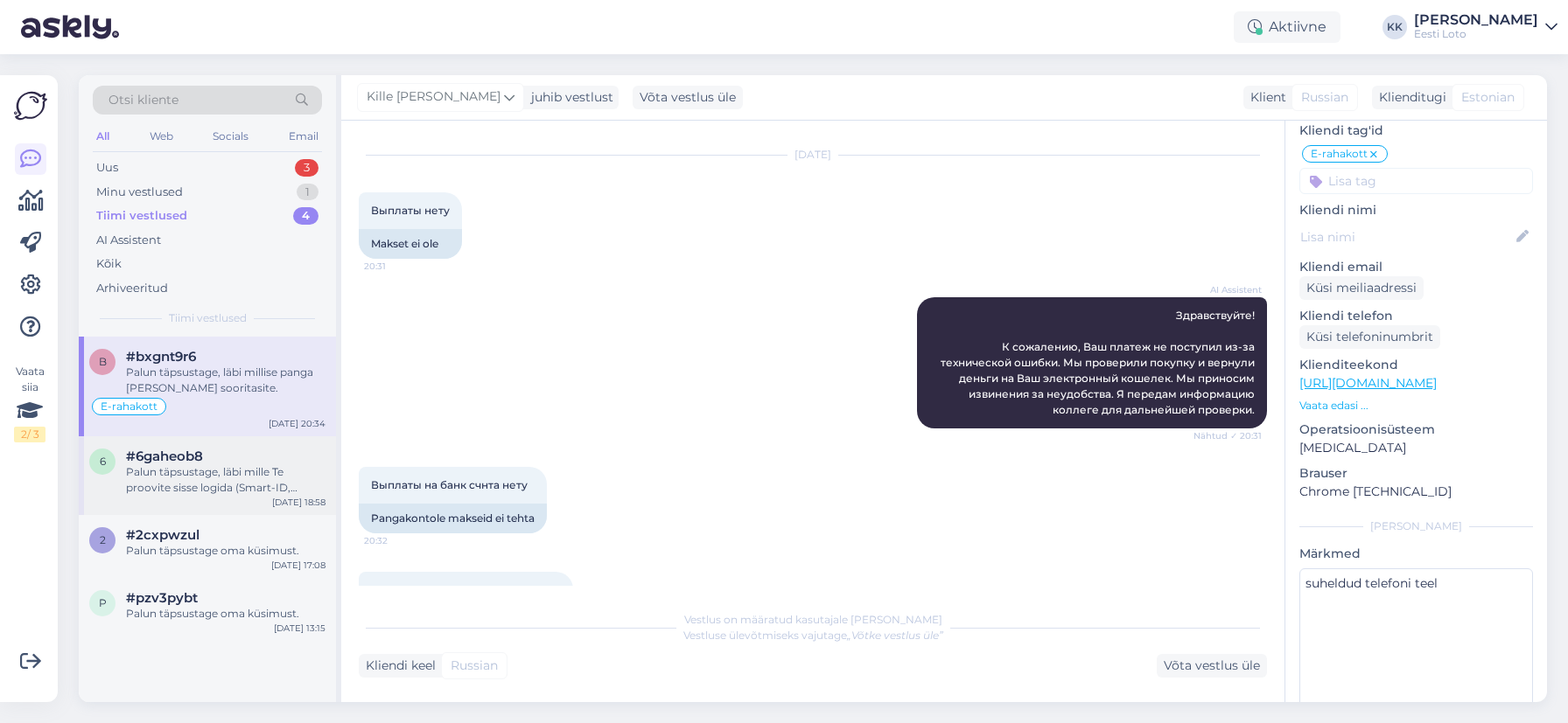
click at [234, 479] on div "Palun täpsustage, läbi mille Te proovite sisse logida (Smart-ID, Mobiil-ID, ID-…" at bounding box center [225, 481] width 200 height 32
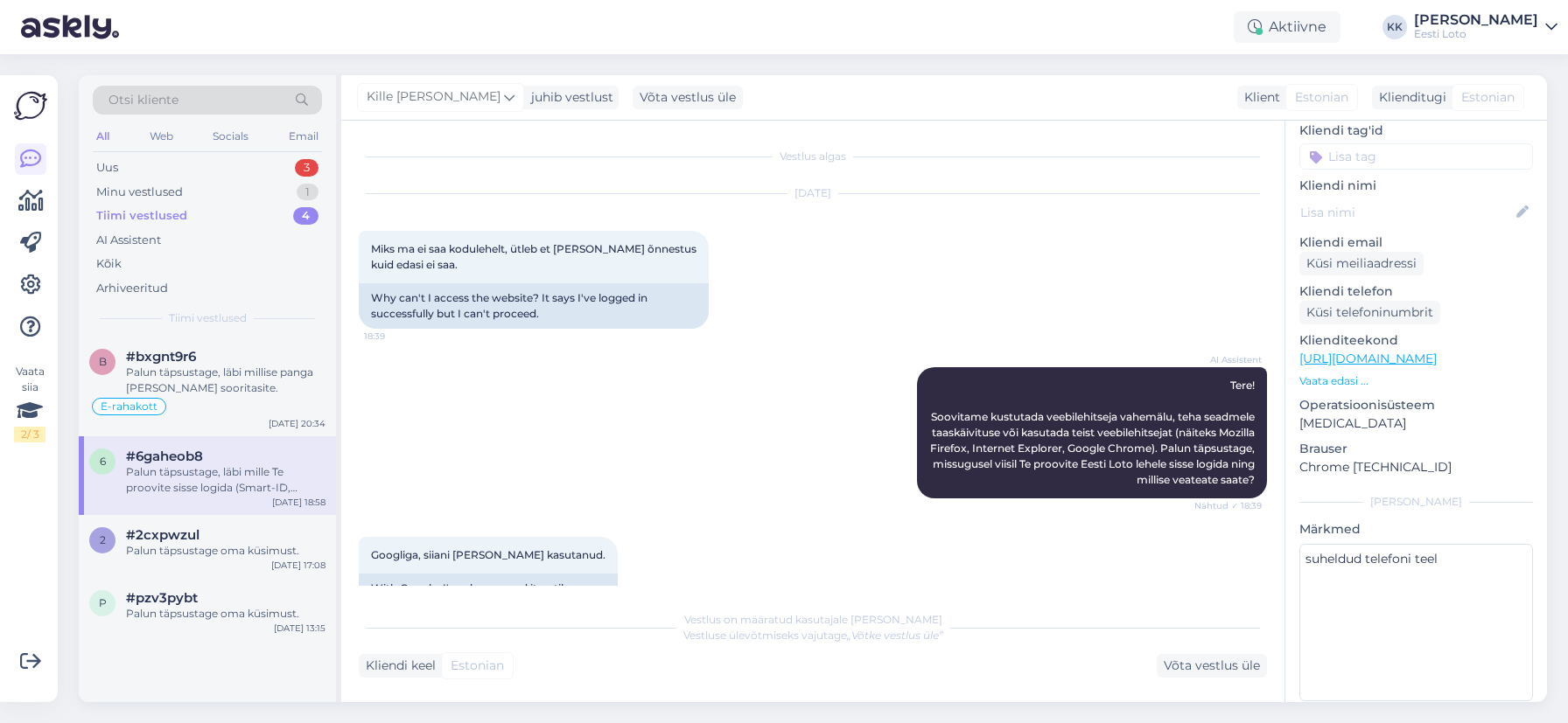
scroll to position [297, 0]
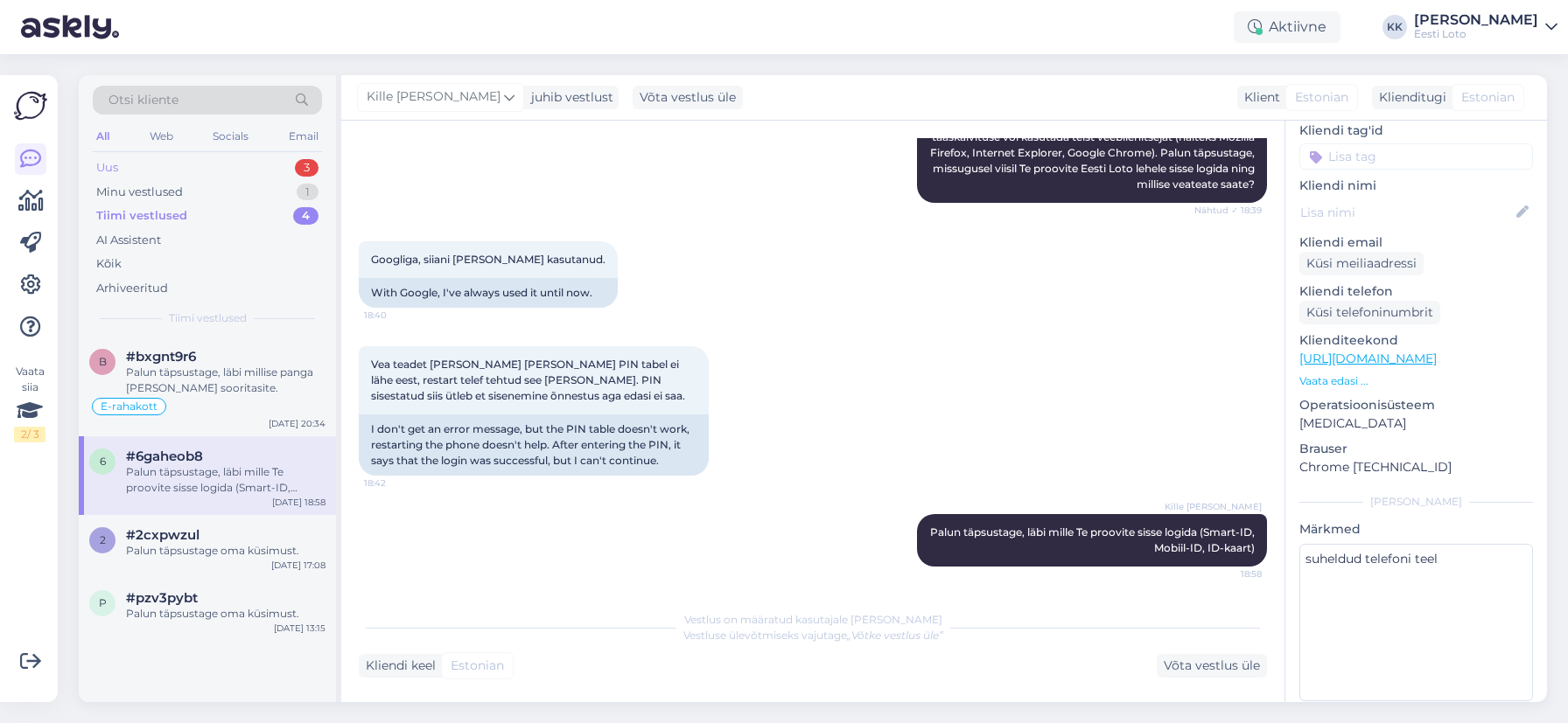
click at [181, 170] on div "Uus 3" at bounding box center [207, 168] width 229 height 25
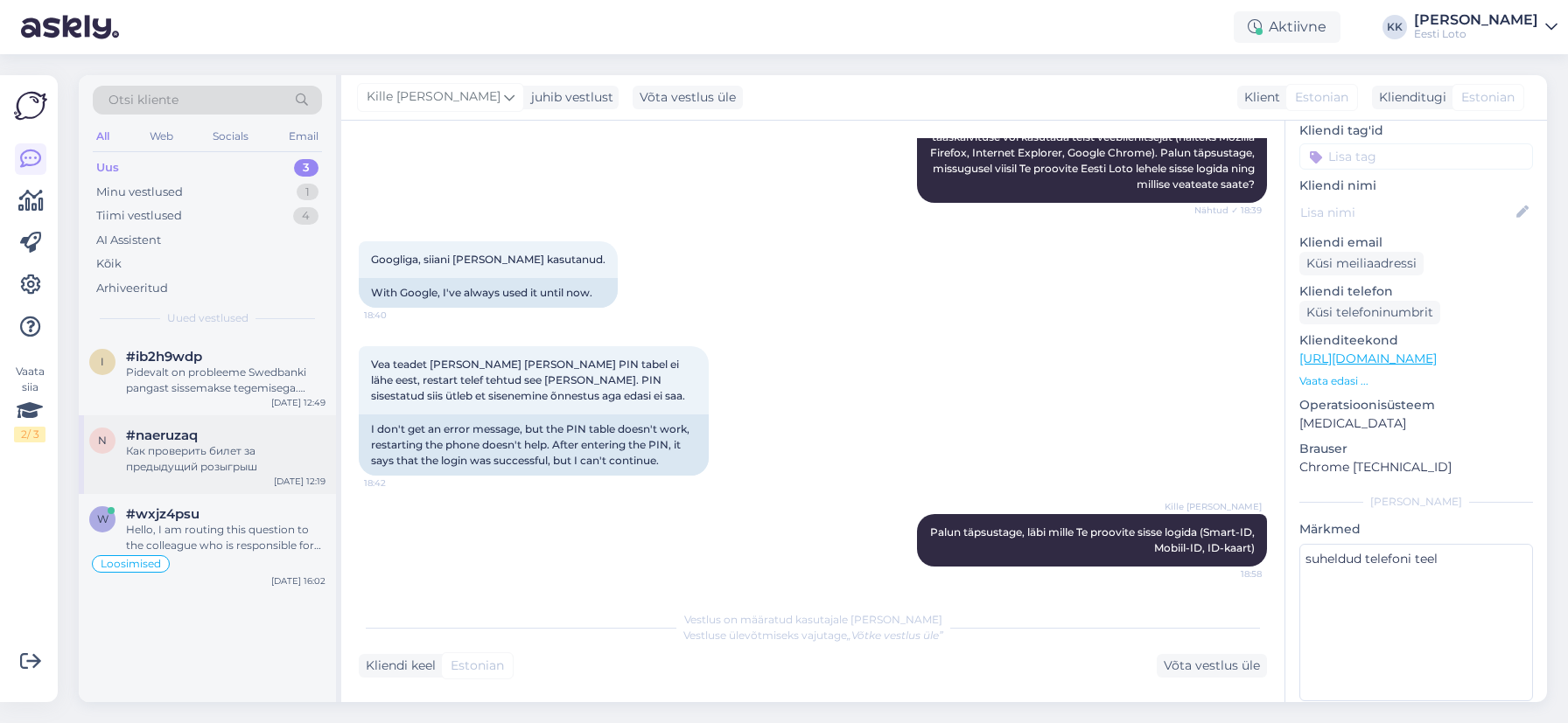
click at [225, 446] on div "Как проверить билет за предыдущий розыгрыш" at bounding box center [225, 459] width 200 height 32
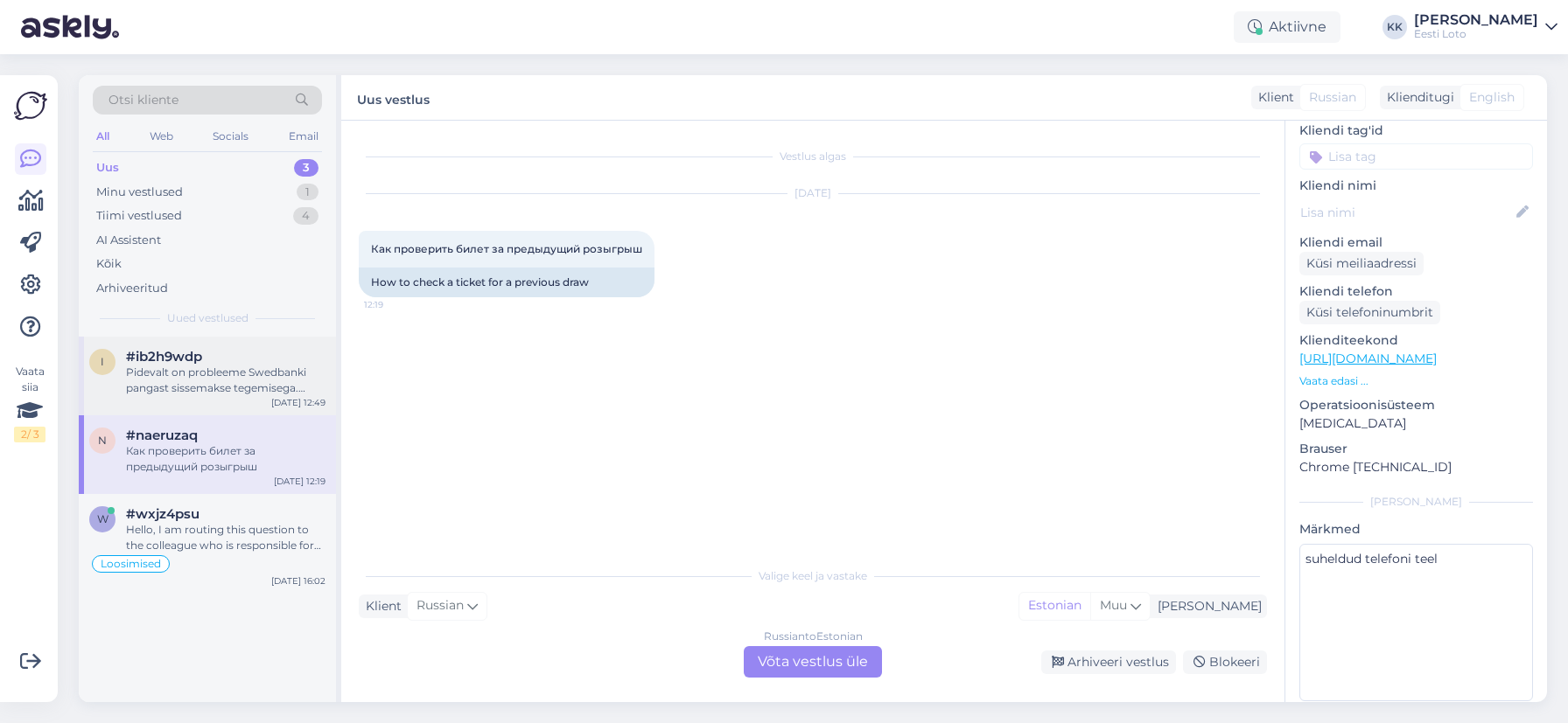
click at [215, 378] on div "Pidevalt on probleeme Swedbanki pangast sissemakse tegemisega. Millal korda teh…" at bounding box center [225, 380] width 200 height 32
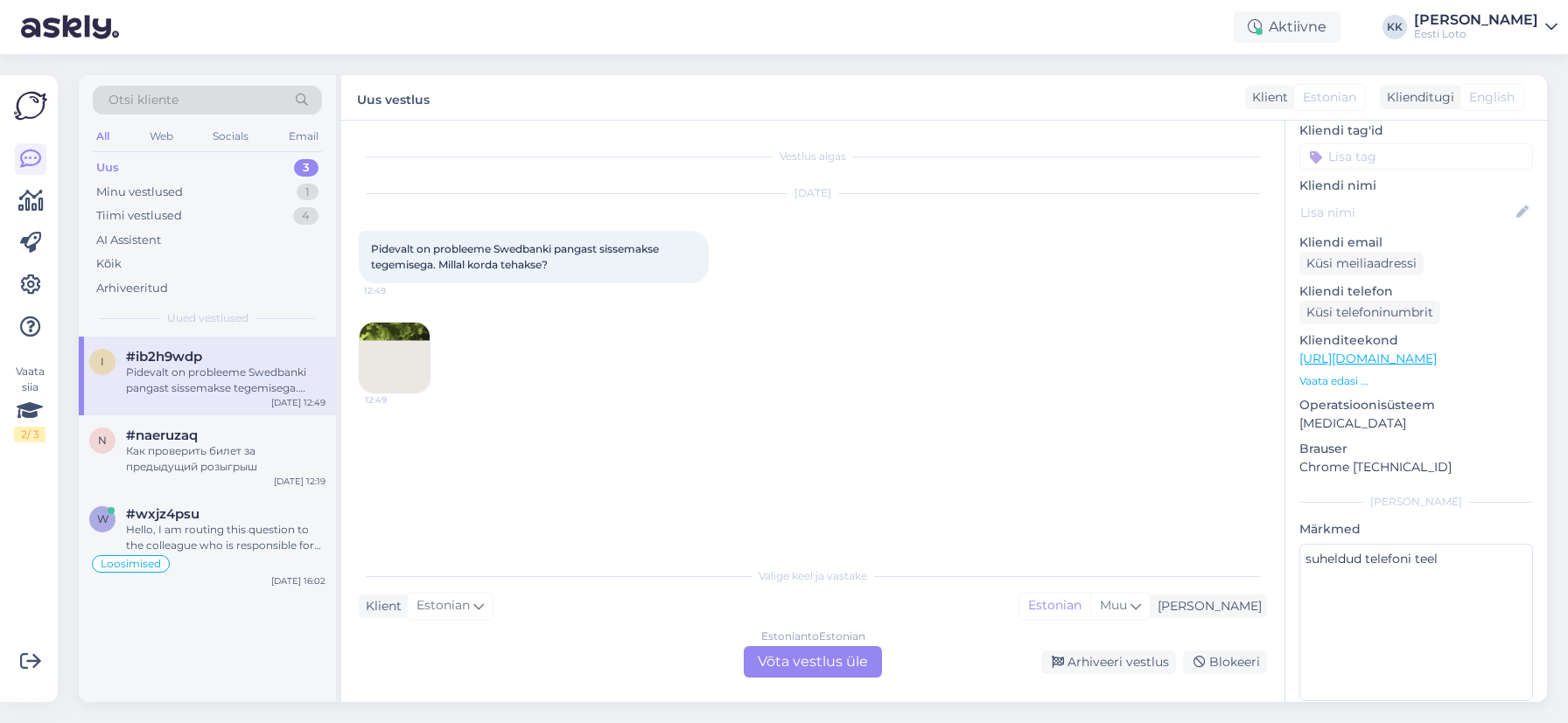
click at [396, 338] on img at bounding box center [395, 358] width 70 height 70
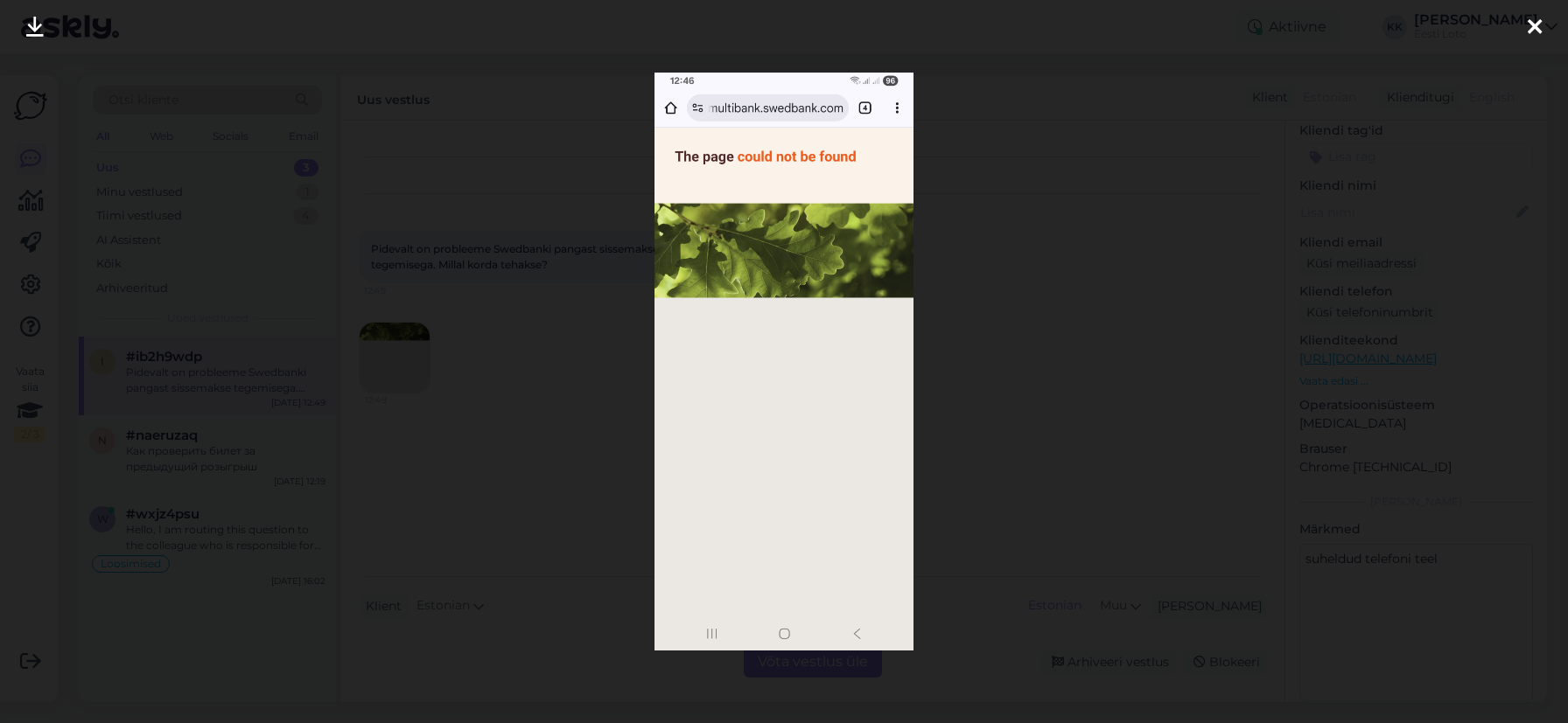
click at [1535, 25] on icon at bounding box center [1535, 28] width 14 height 23
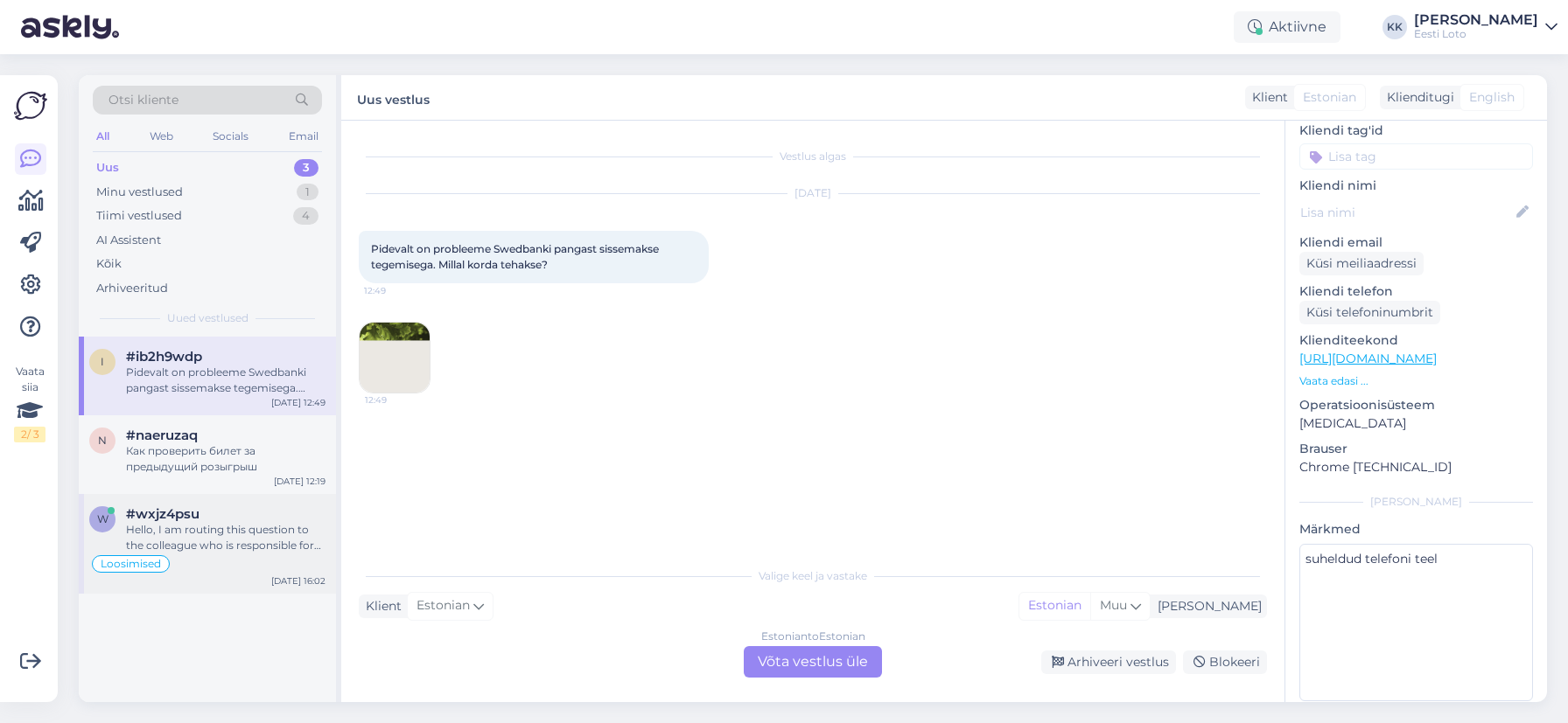
click at [221, 538] on div "Hello, I am routing this question to the colleague who is responsible for this …" at bounding box center [225, 538] width 200 height 32
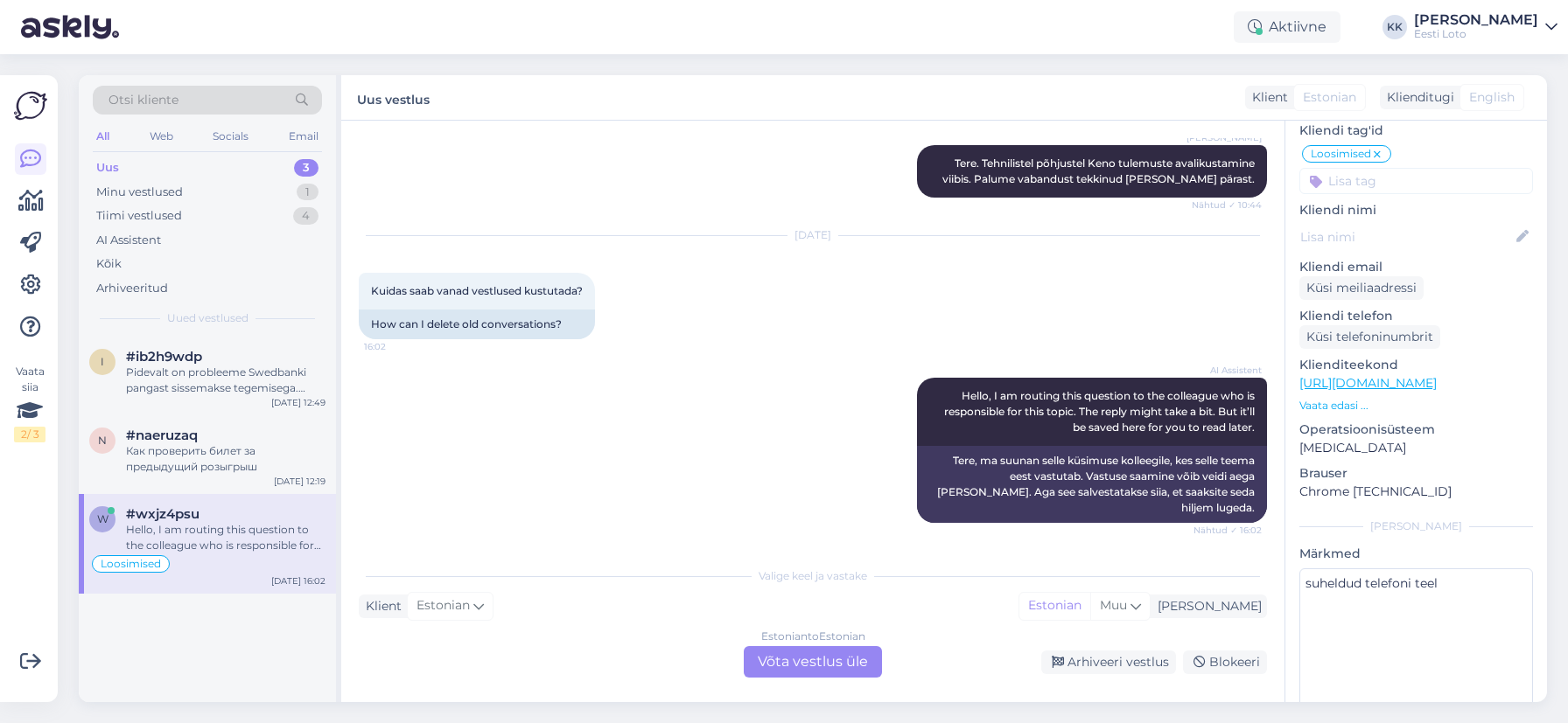
scroll to position [3760, 0]
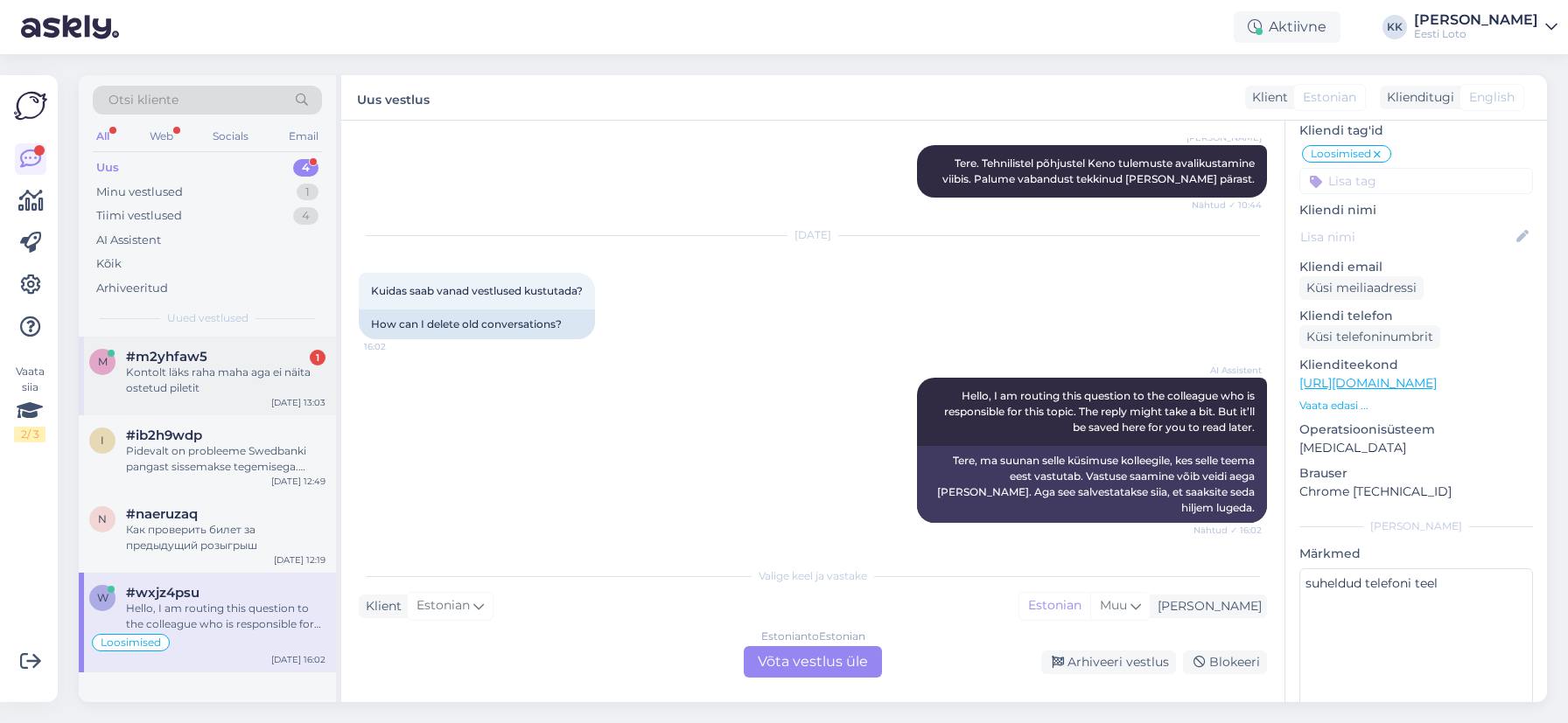
click at [228, 380] on div "Kontolt läks raha maha aga ei näita ostetud piletit" at bounding box center [225, 380] width 200 height 32
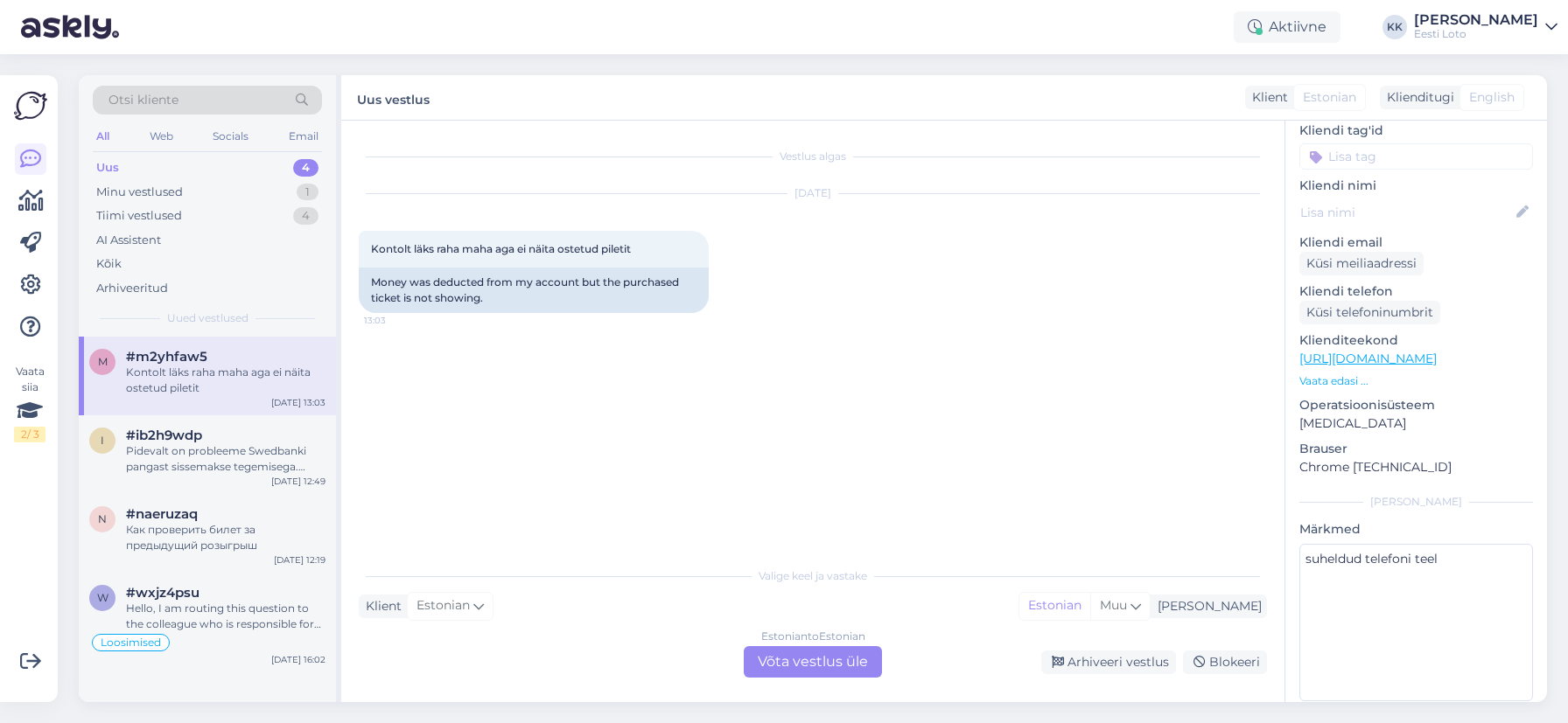
click at [172, 387] on div "Kontolt läks raha maha aga ei näita ostetud piletit" at bounding box center [225, 380] width 200 height 32
click at [1376, 252] on p "[EMAIL_ADDRESS][DOMAIN_NAME]" at bounding box center [1416, 261] width 234 height 18
click at [200, 447] on div "Pidevalt on probleeme Swedbanki pangast sissemakse tegemisega. Millal korda teh…" at bounding box center [225, 459] width 200 height 32
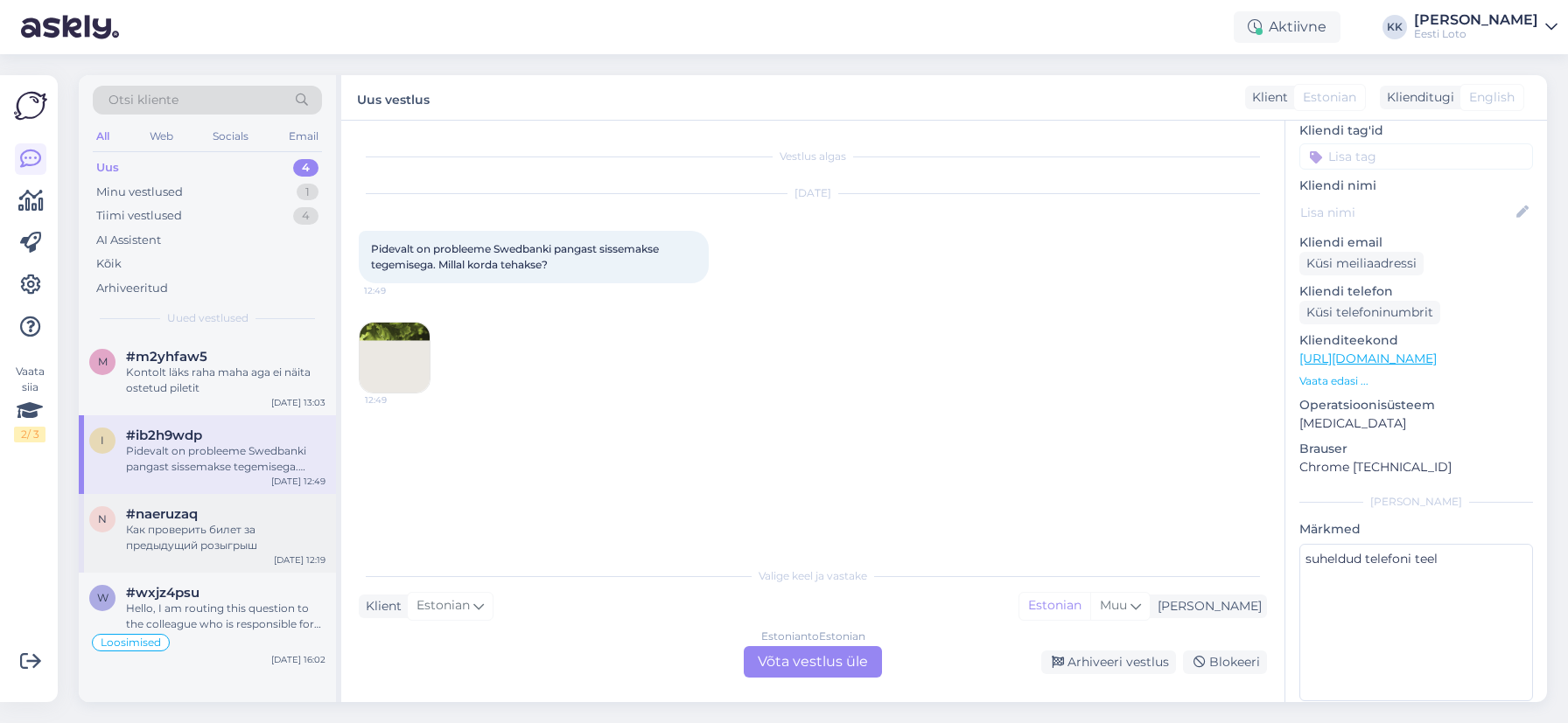
click at [179, 531] on div "Как проверить билет за предыдущий розыгрыш" at bounding box center [225, 538] width 200 height 32
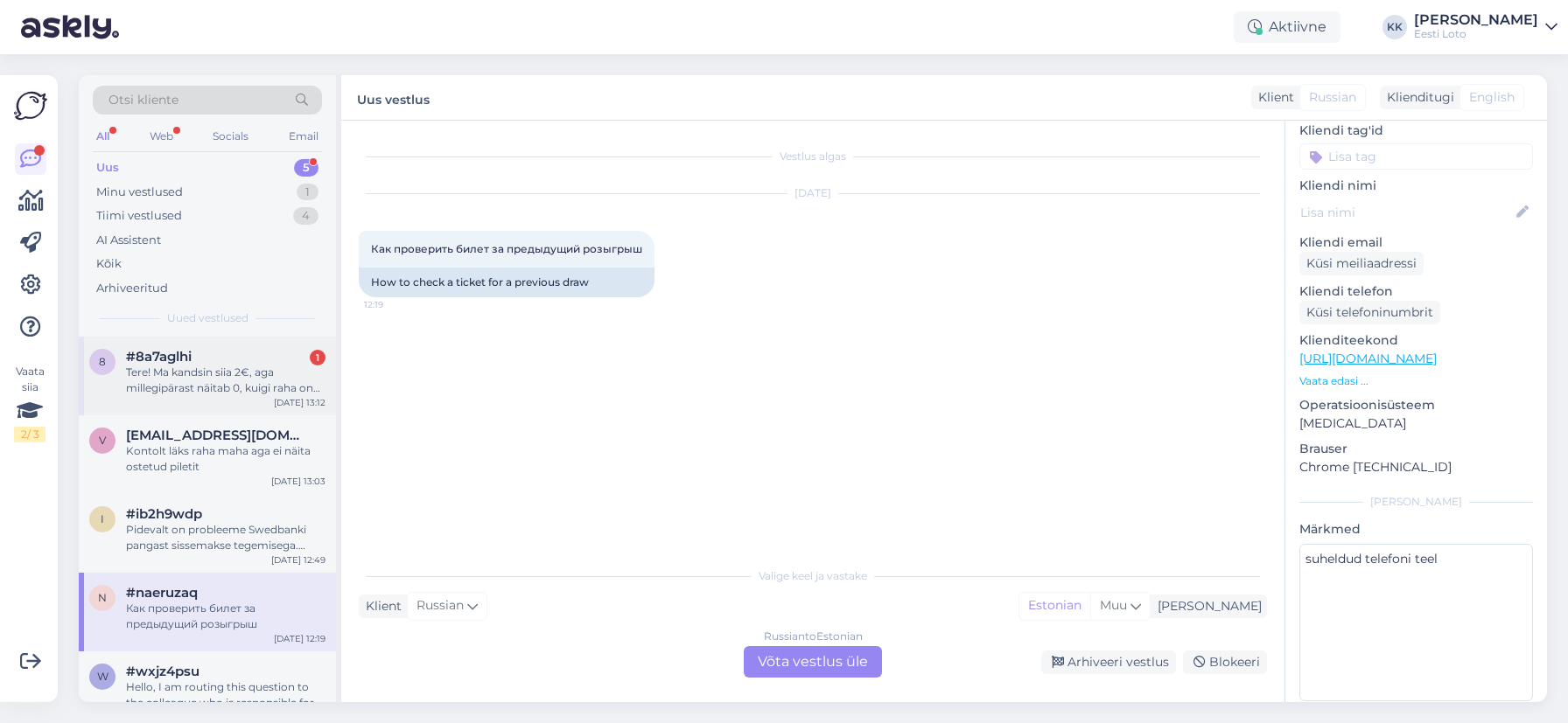
click at [229, 378] on div "Tere! Ma kandsin siia 2€, aga millegipärast näitab 0, kuigi raha on arvelt maha…" at bounding box center [225, 380] width 200 height 32
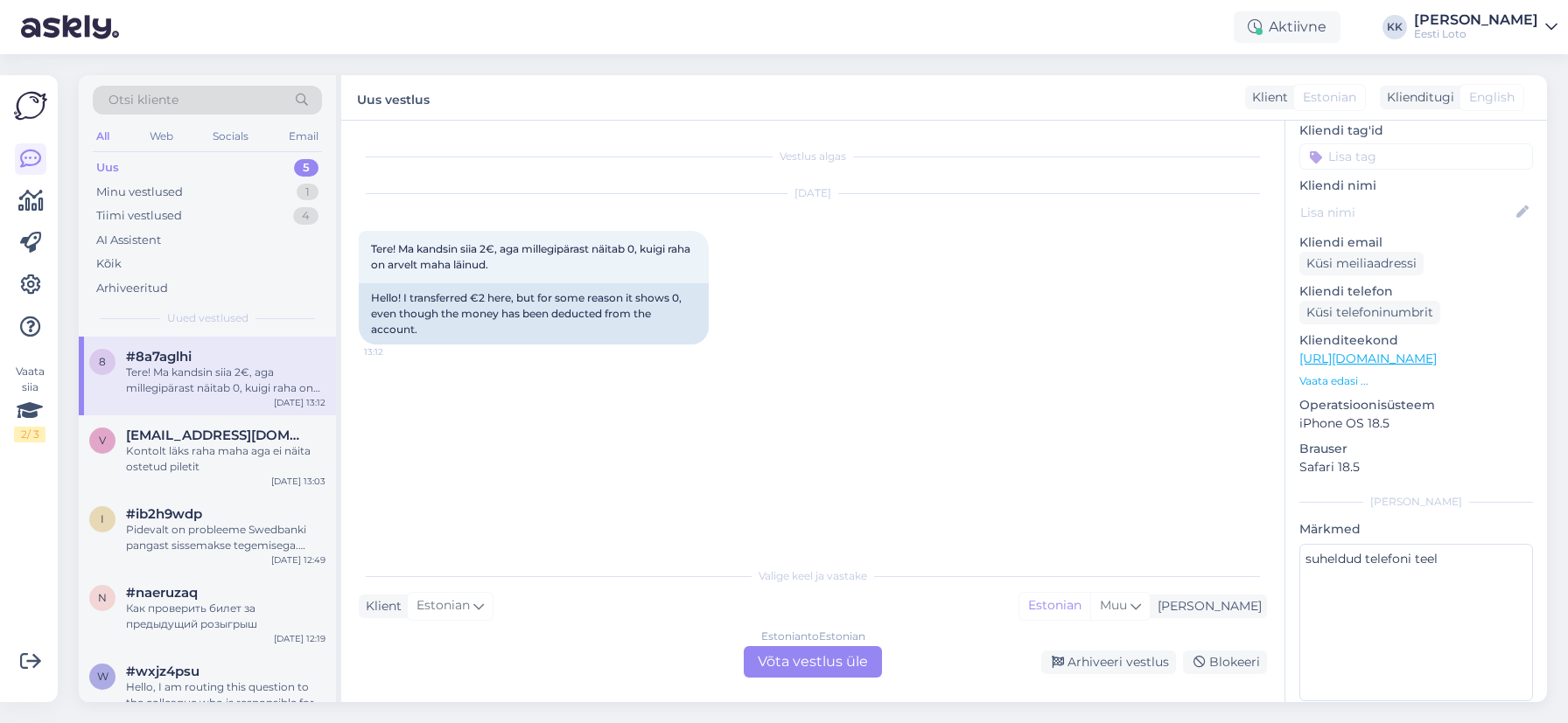
click at [813, 668] on div "Estonian to Estonian Võta vestlus üle" at bounding box center [812, 662] width 138 height 32
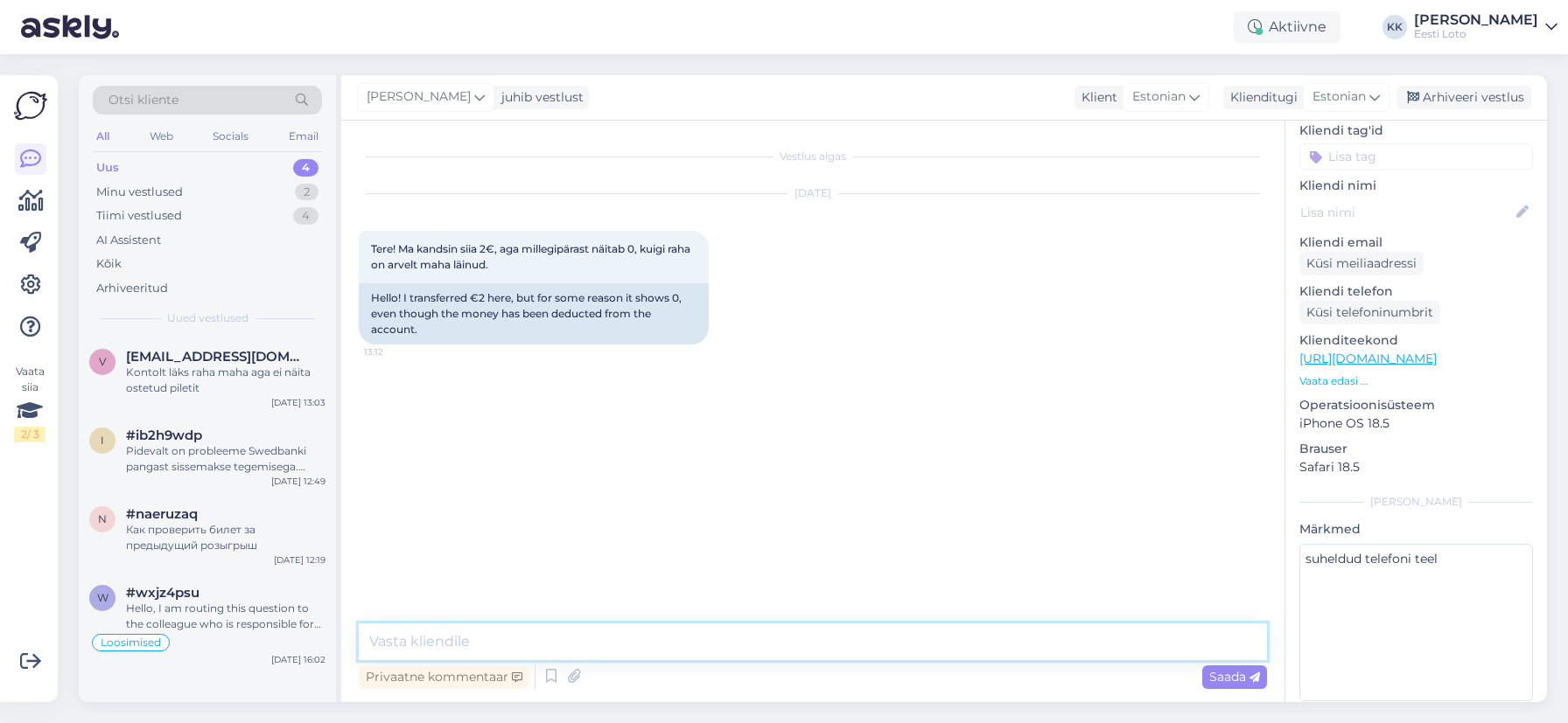
click at [693, 642] on textarea at bounding box center [812, 642] width 908 height 37
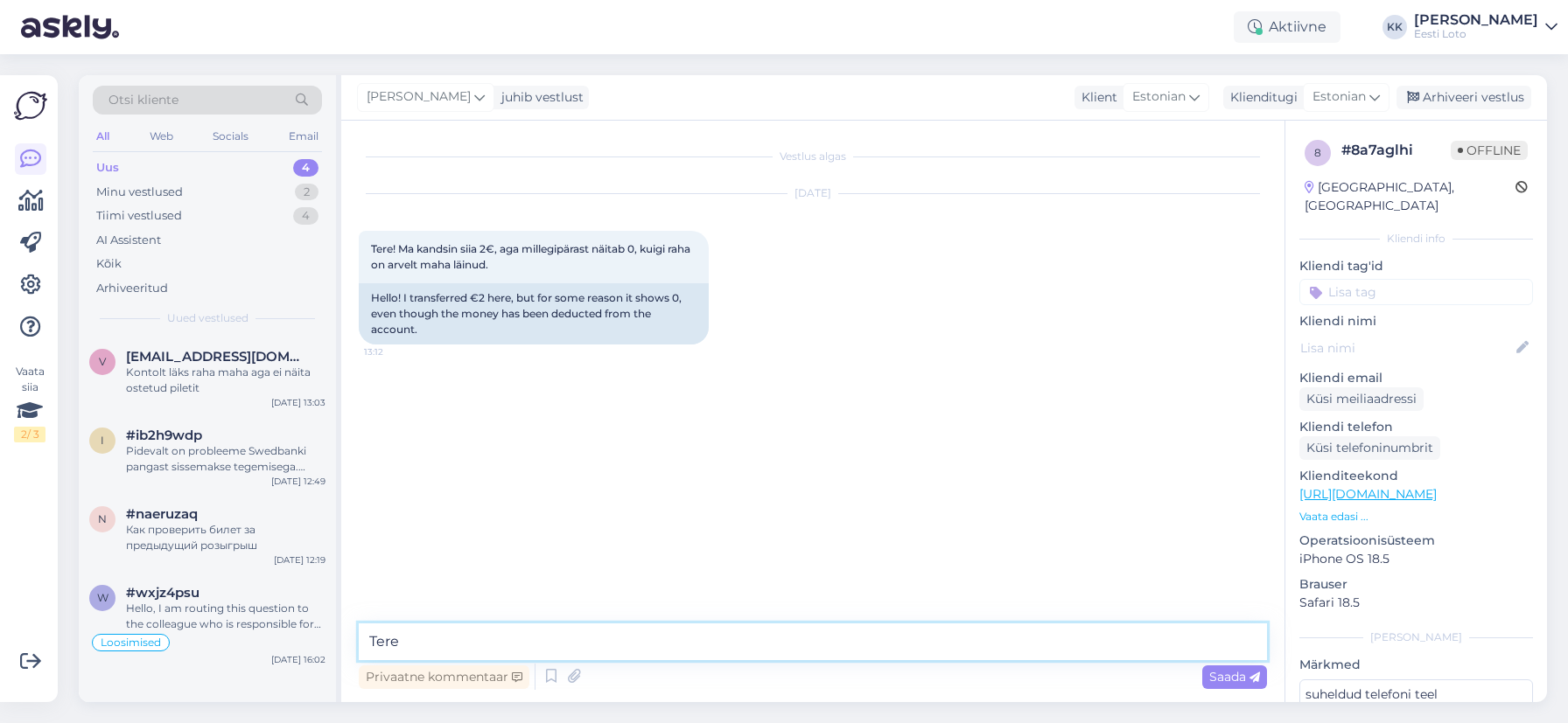
click at [484, 645] on textarea "Tere" at bounding box center [812, 642] width 908 height 37
type textarea "Tere. Kontrollimiseks teatage enda isikukood."
click at [1225, 679] on span "Saada" at bounding box center [1235, 677] width 51 height 16
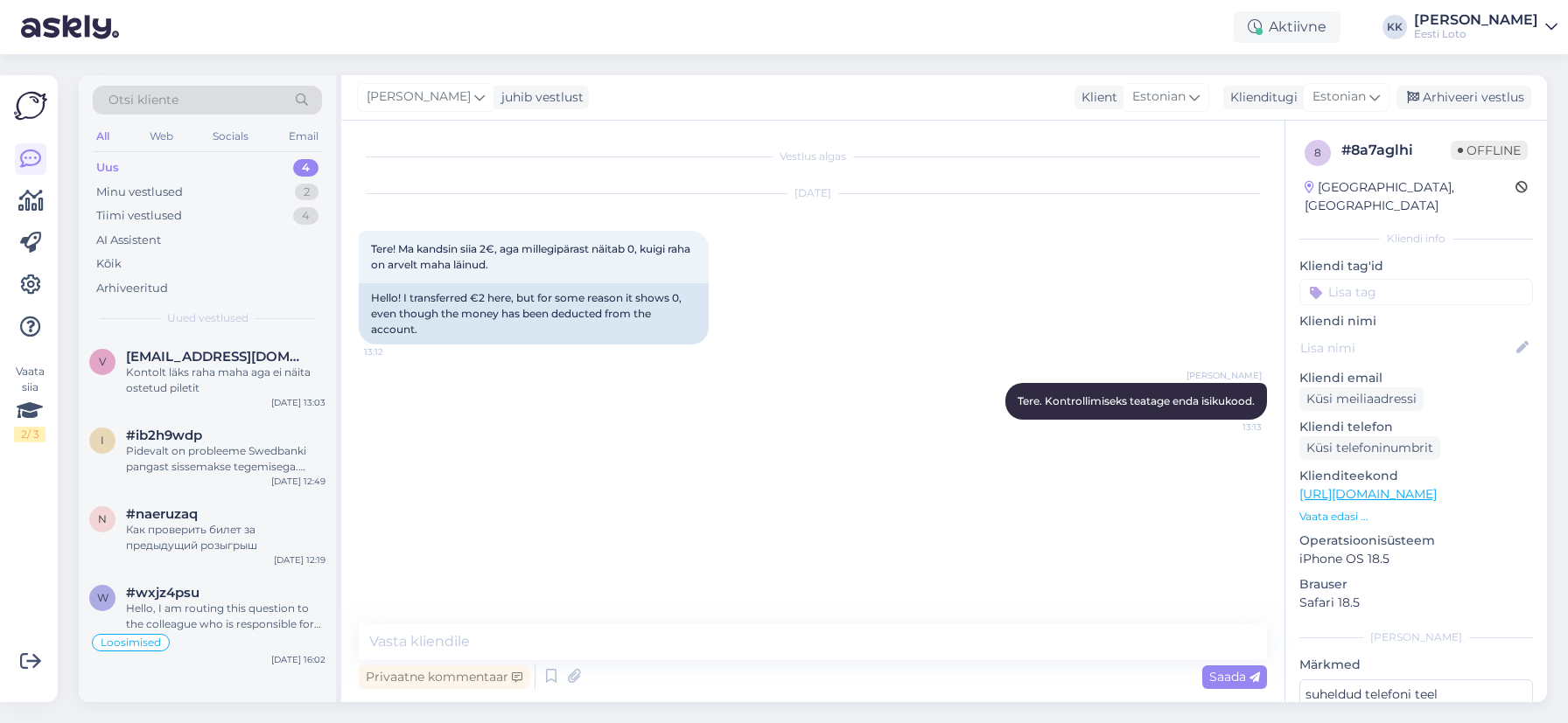
drag, startPoint x: 1386, startPoint y: 280, endPoint x: 1391, endPoint y: 289, distance: 10.3
click at [1386, 280] on input at bounding box center [1416, 293] width 234 height 26
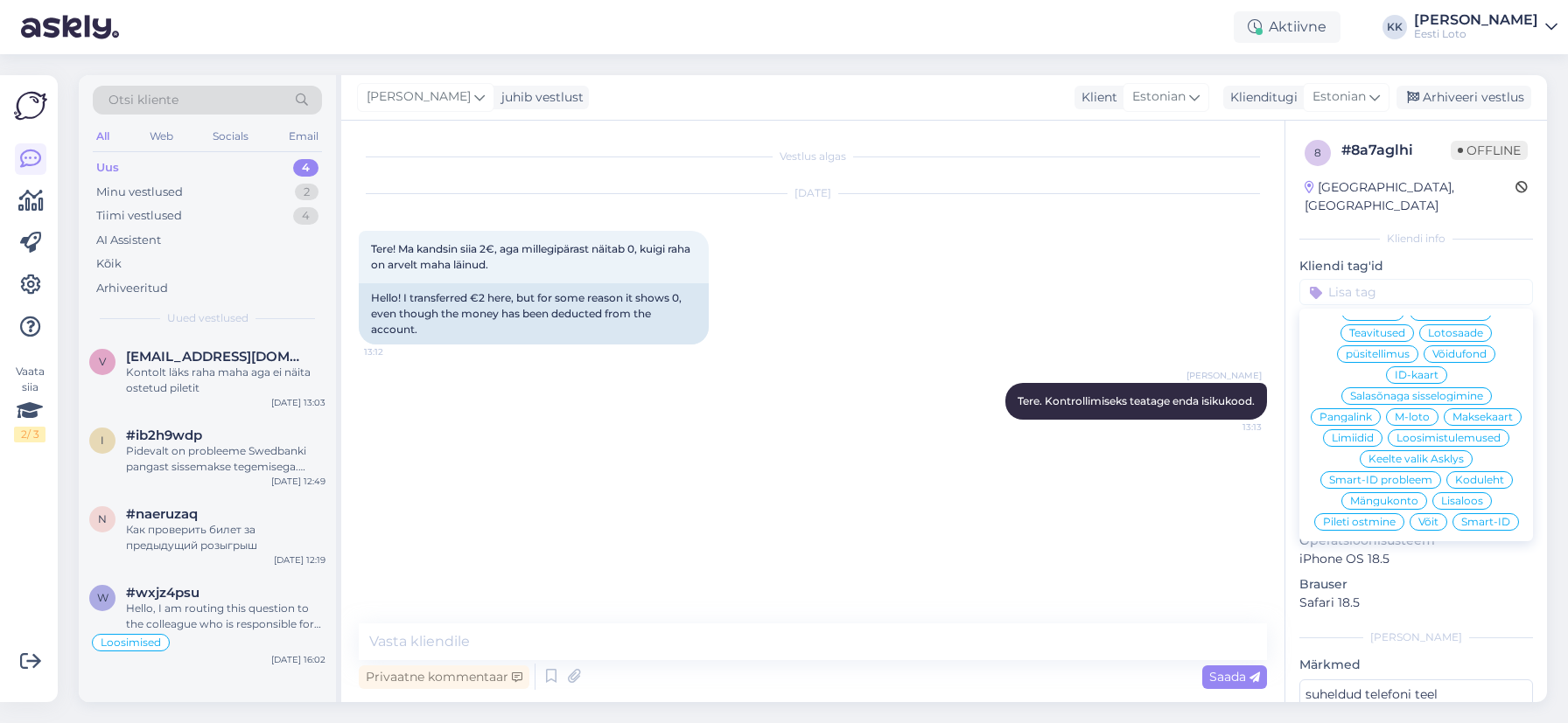
scroll to position [376, 0]
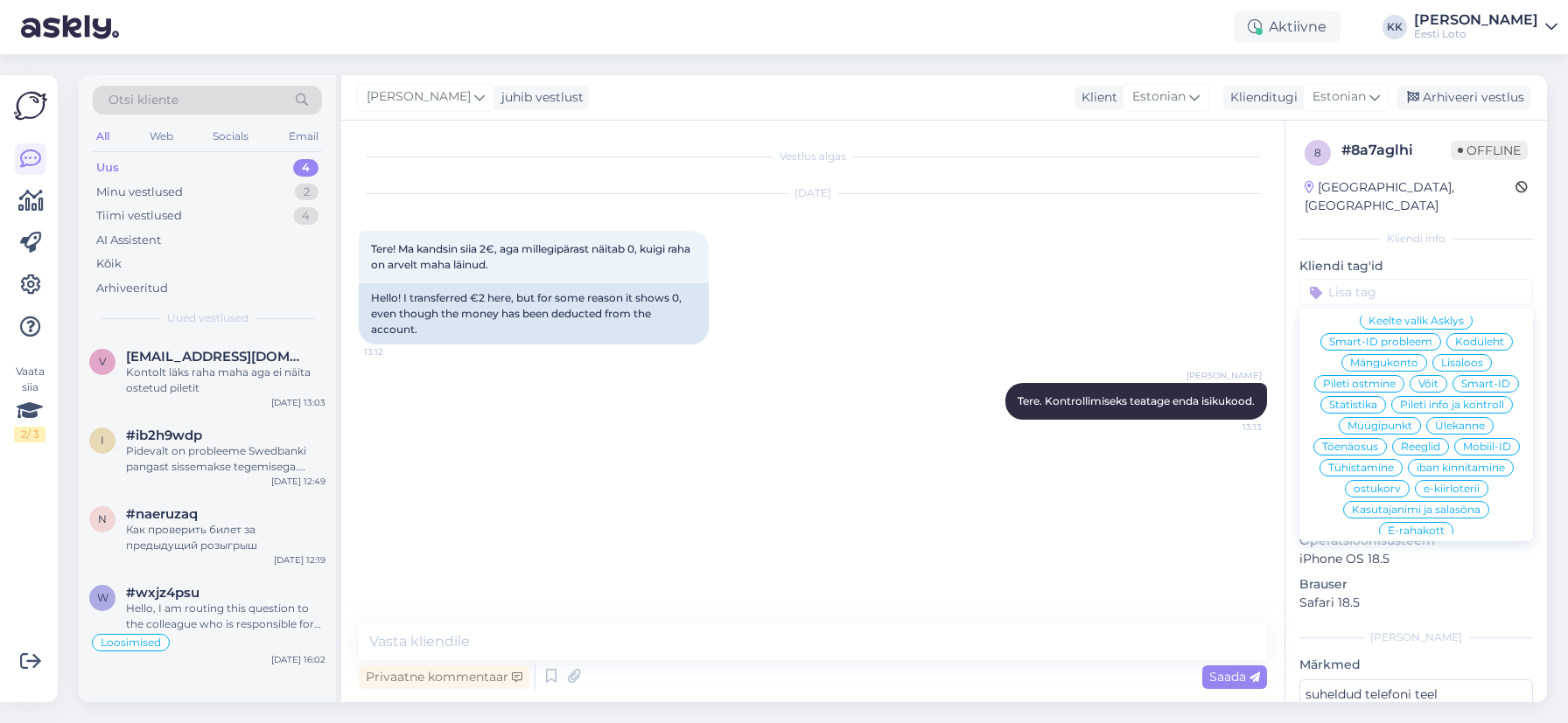
click at [1435, 525] on span "E-rahakott" at bounding box center [1416, 531] width 57 height 11
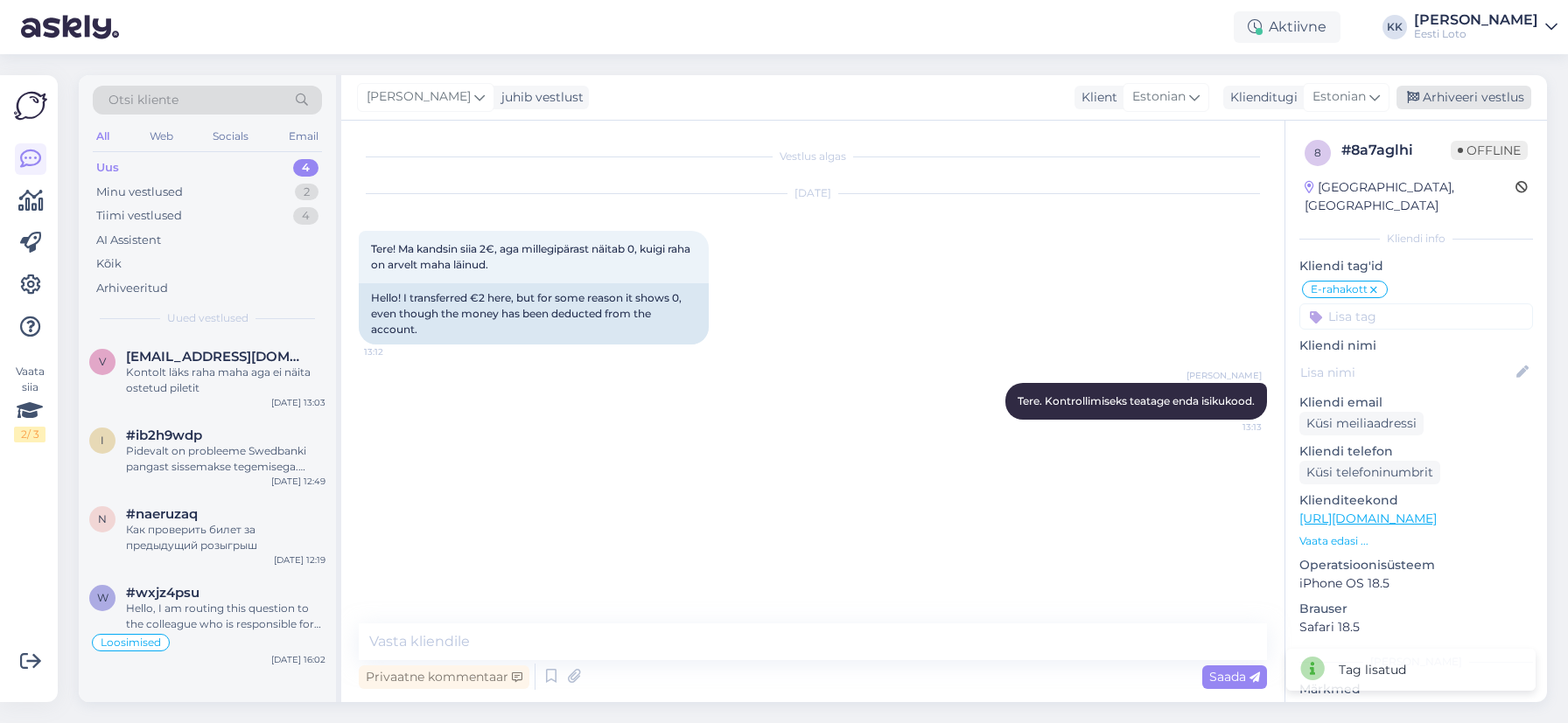
click at [1474, 95] on div "Arhiveeri vestlus" at bounding box center [1463, 98] width 134 height 24
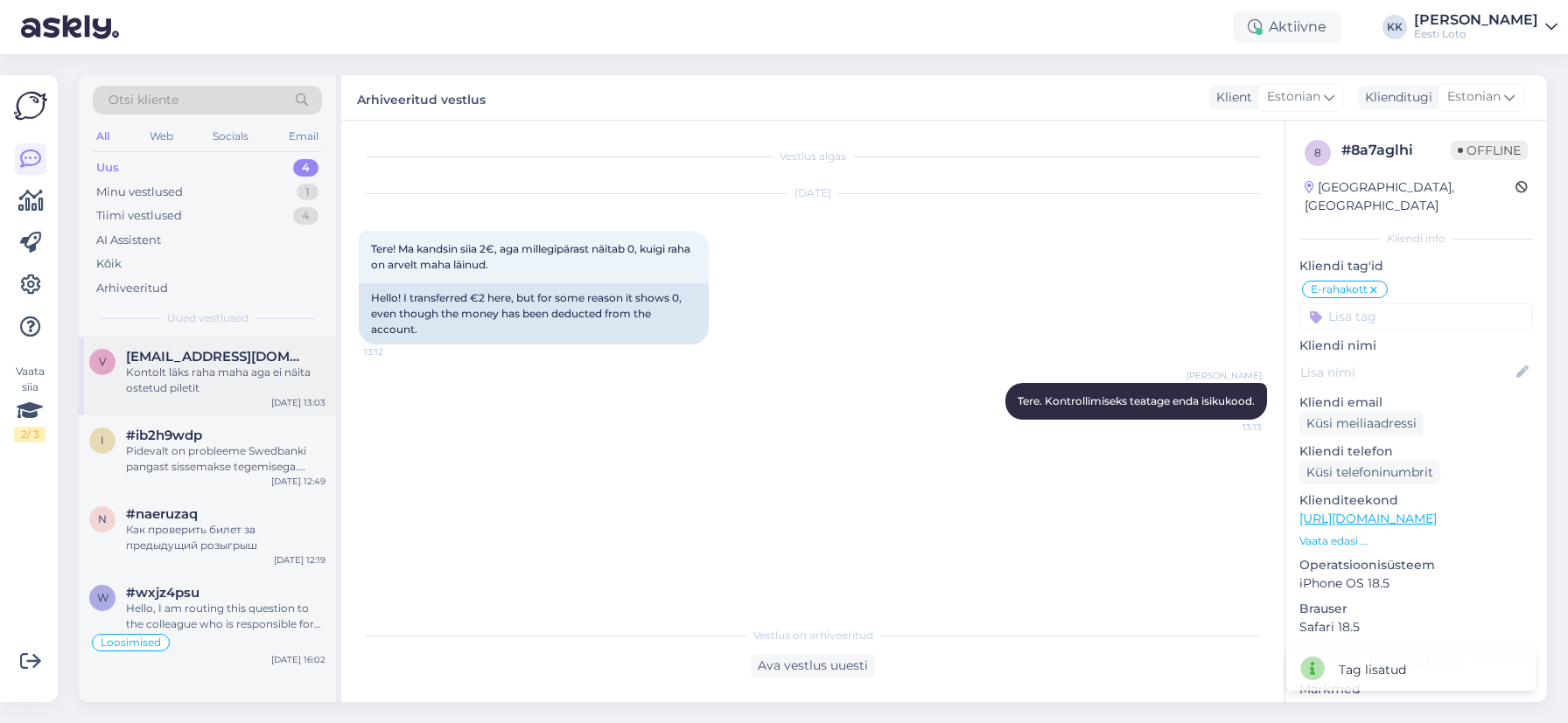
click at [219, 362] on span "[EMAIL_ADDRESS][DOMAIN_NAME]" at bounding box center [216, 357] width 182 height 16
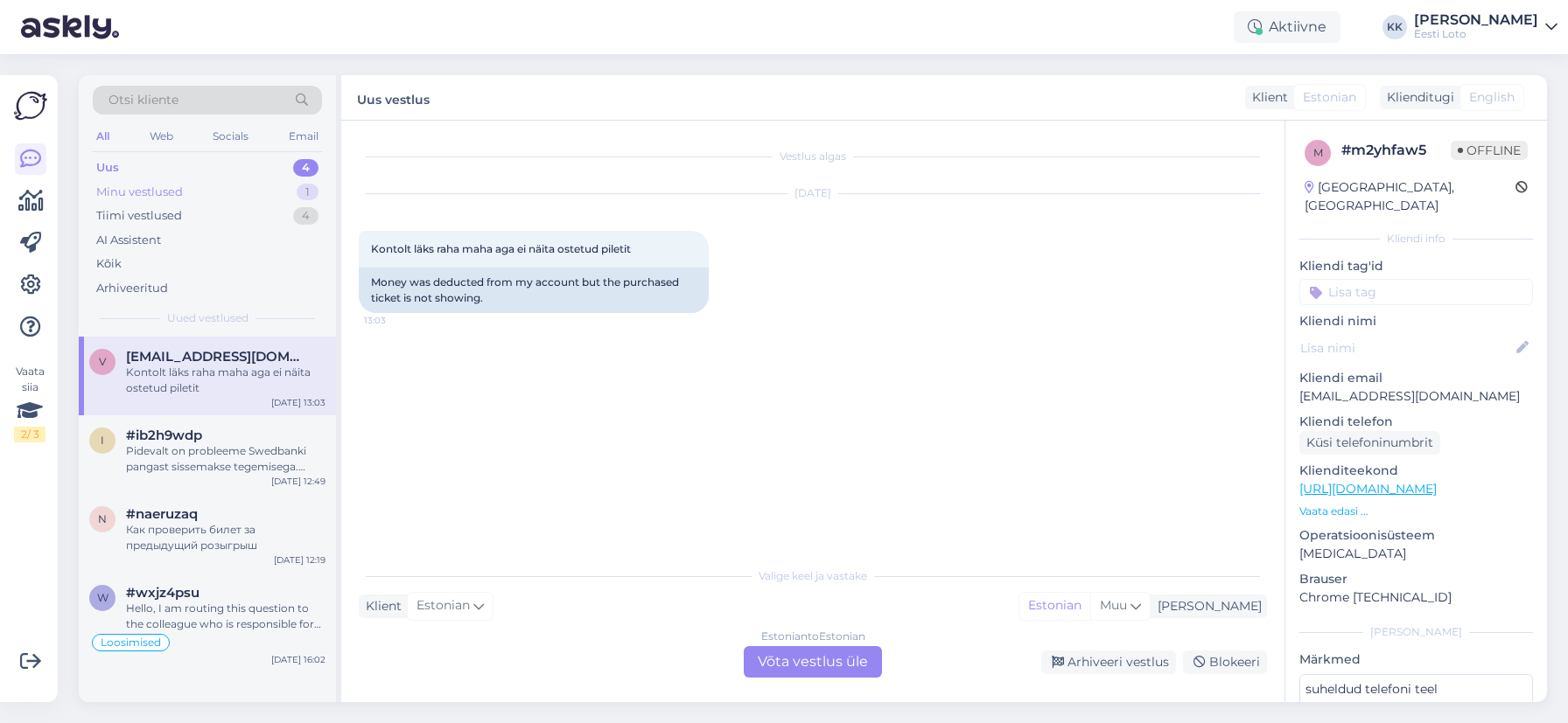
click at [196, 189] on div "Minu vestlused 1" at bounding box center [207, 192] width 229 height 25
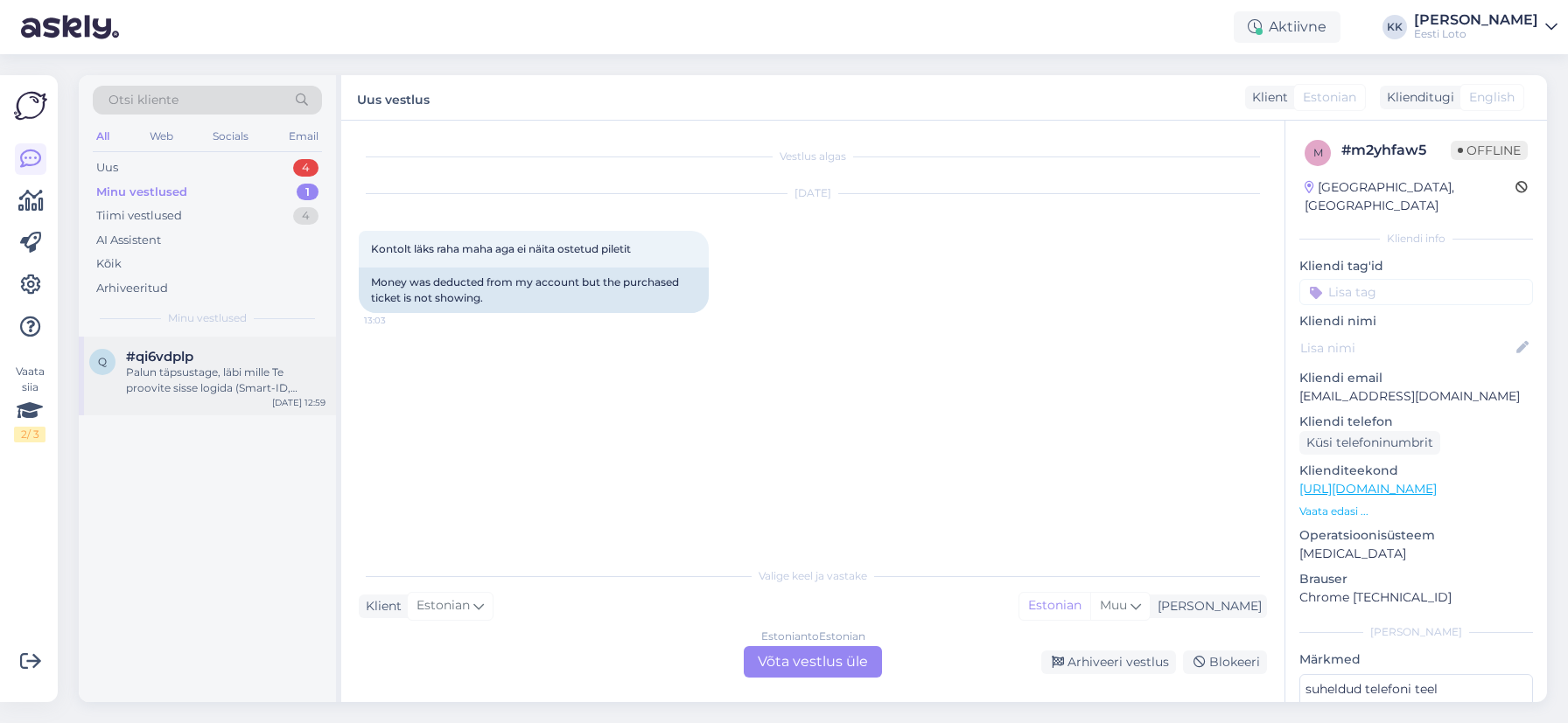
click at [210, 378] on div "Palun täpsustage, läbi mille Te proovite sisse logida (Smart-ID, Mobiil-ID, ID-…" at bounding box center [225, 380] width 200 height 32
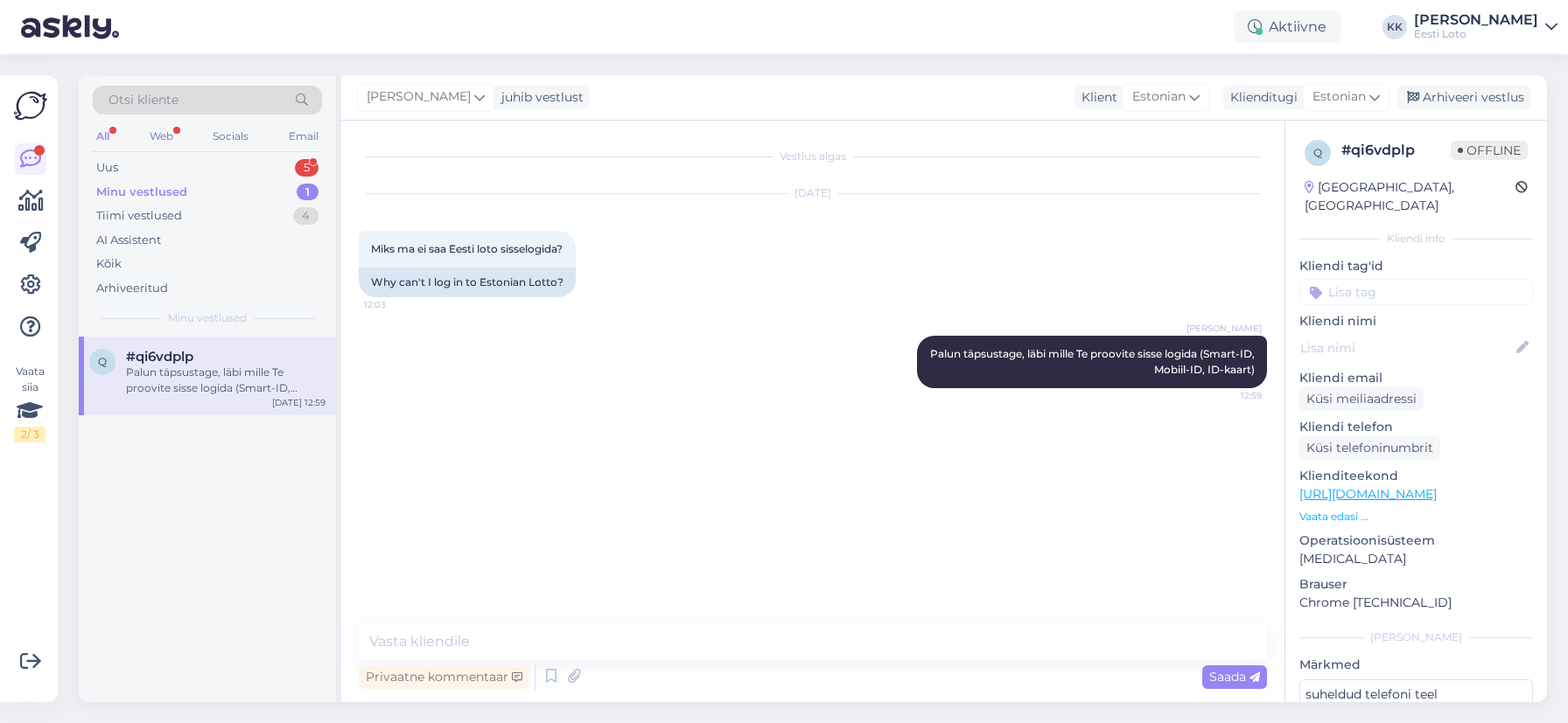
click at [203, 391] on div "Palun täpsustage, läbi mille Te proovite sisse logida (Smart-ID, Mobiil-ID, ID-…" at bounding box center [225, 380] width 200 height 32
click at [205, 163] on div "Uus 5" at bounding box center [207, 168] width 229 height 25
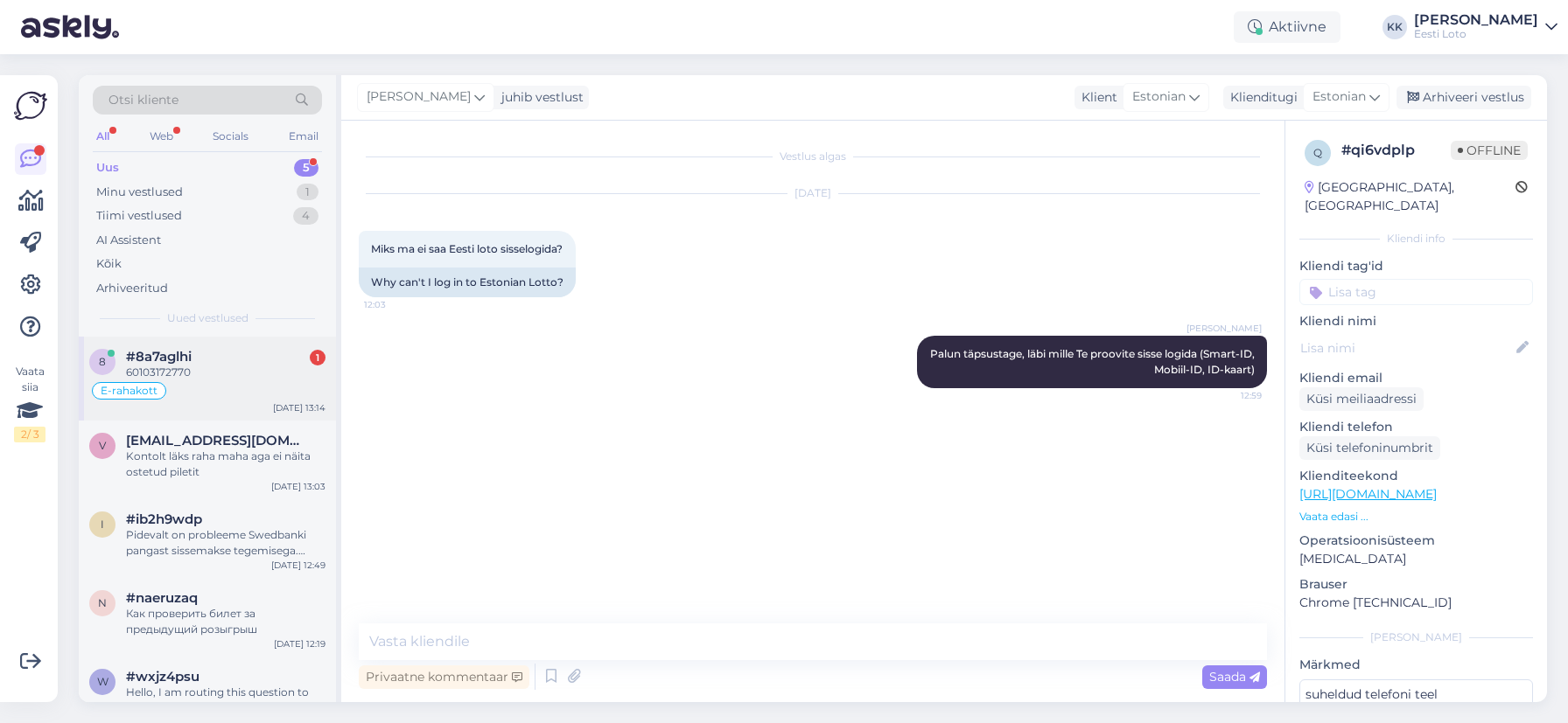
click at [236, 365] on div "60103172770" at bounding box center [225, 372] width 200 height 16
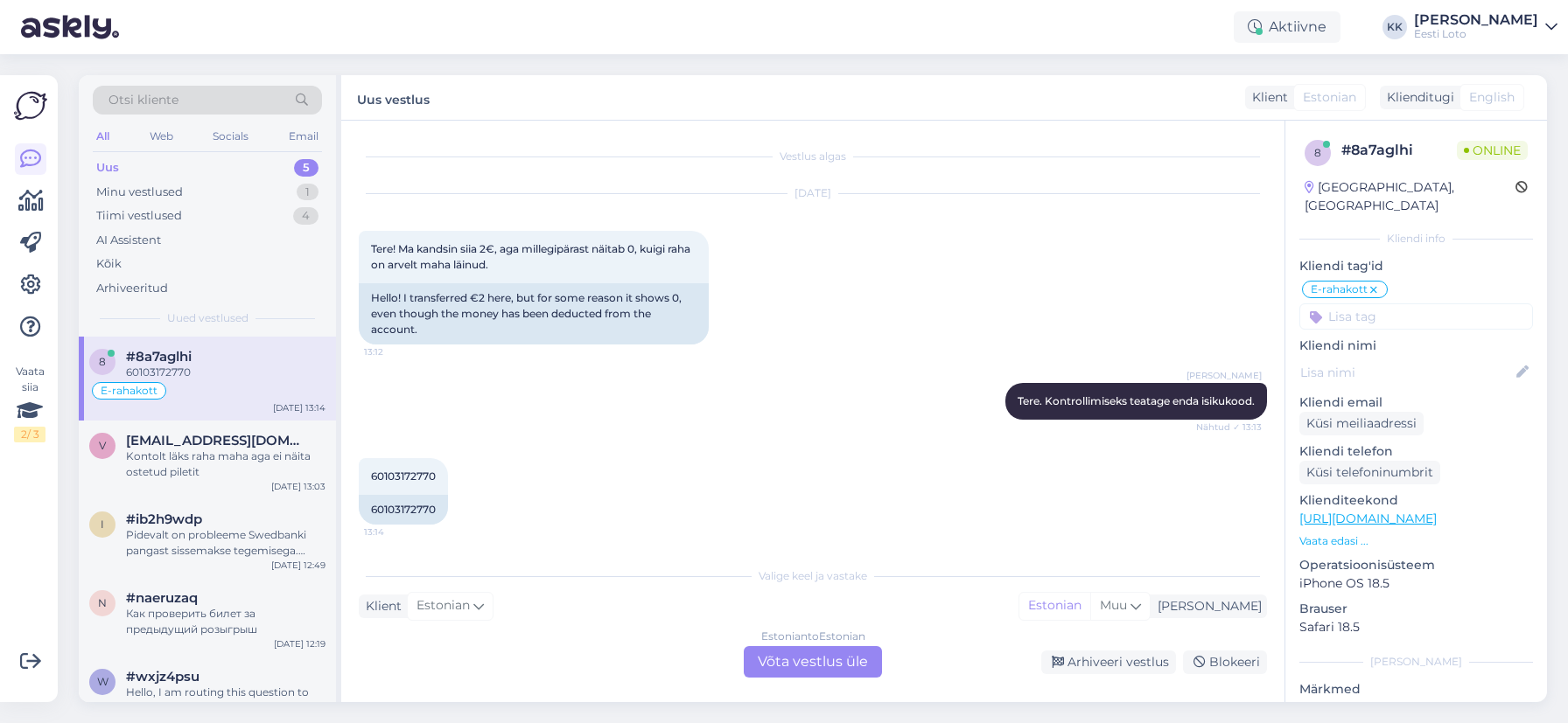
scroll to position [3, 0]
click at [404, 478] on span "60103172770" at bounding box center [403, 474] width 65 height 13
copy span "60103172770"
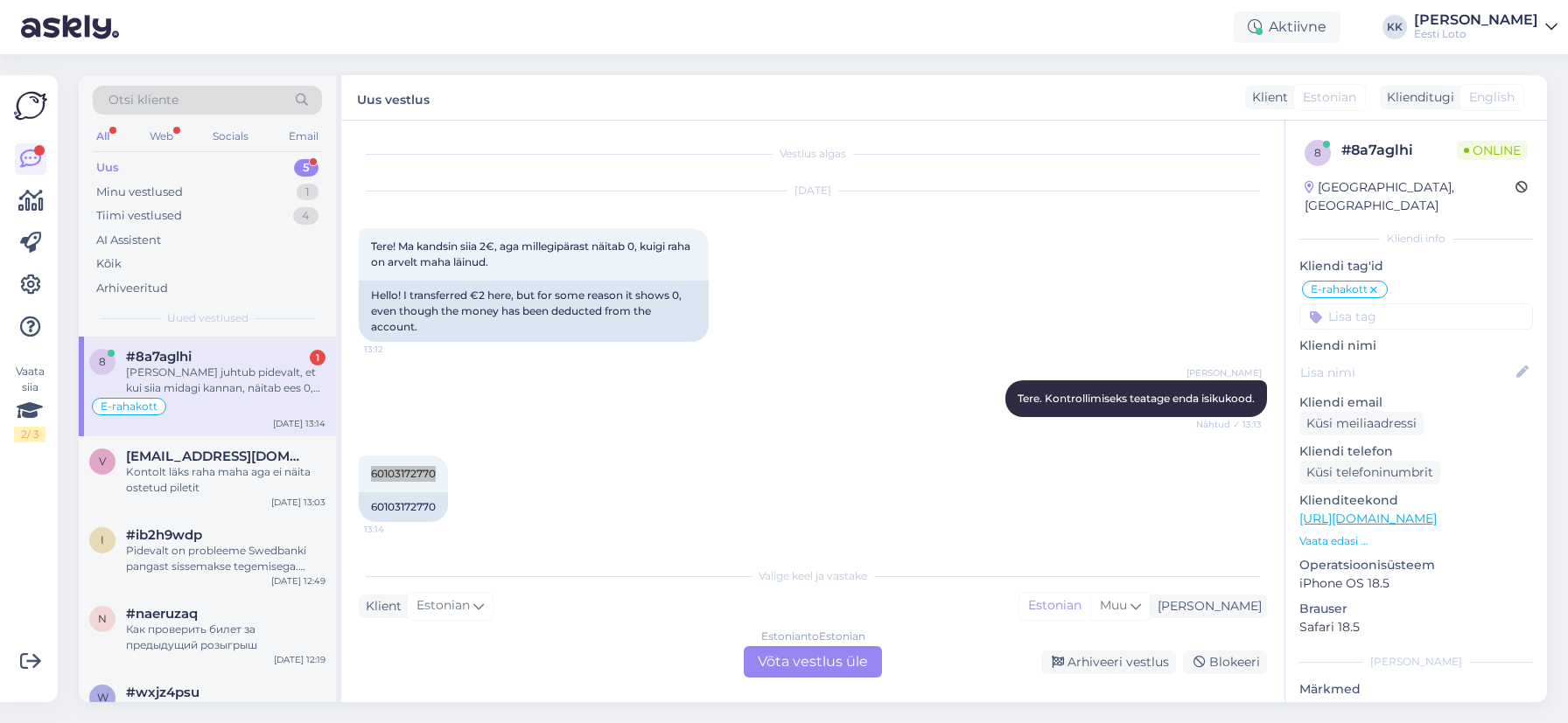
scroll to position [170, 0]
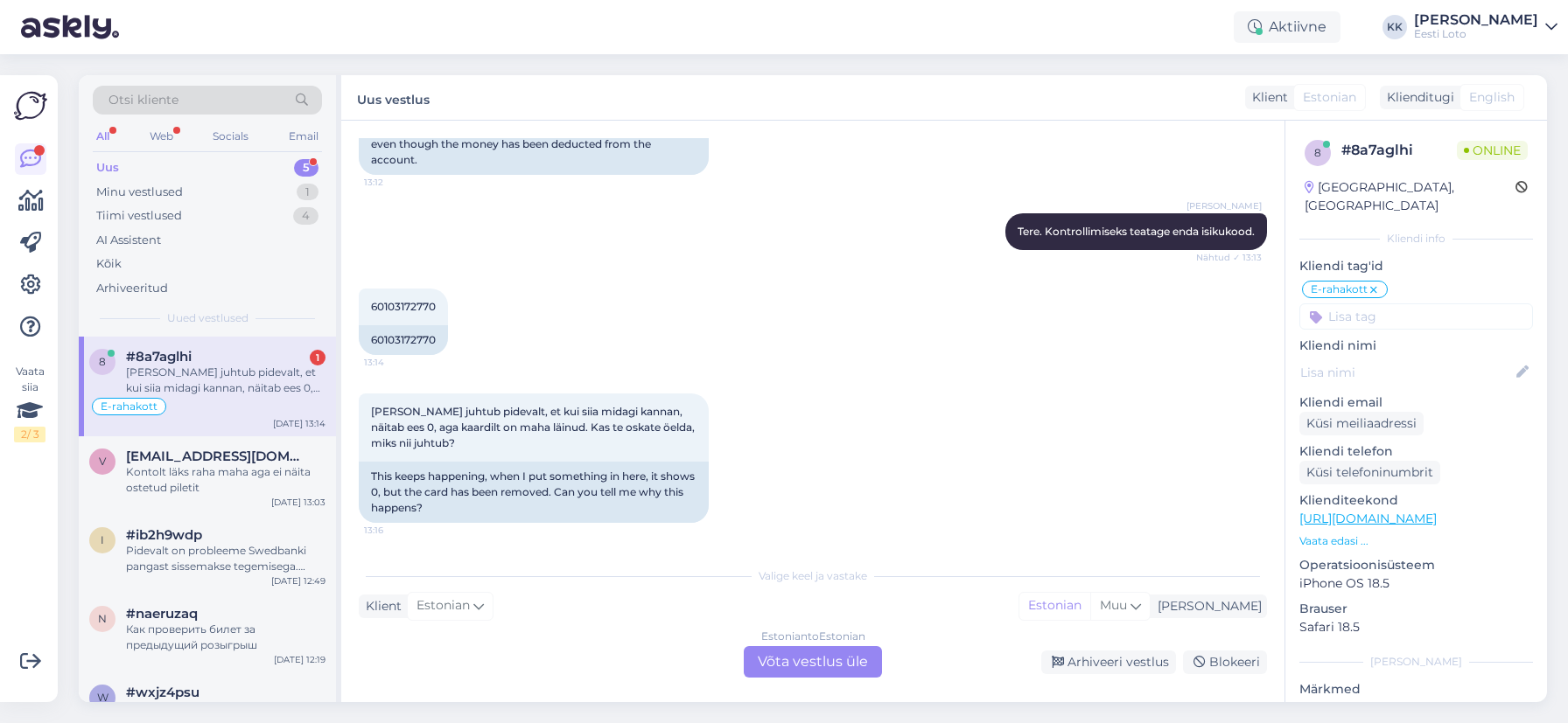
click at [810, 662] on div "Estonian to Estonian Võta vestlus üle" at bounding box center [812, 662] width 138 height 32
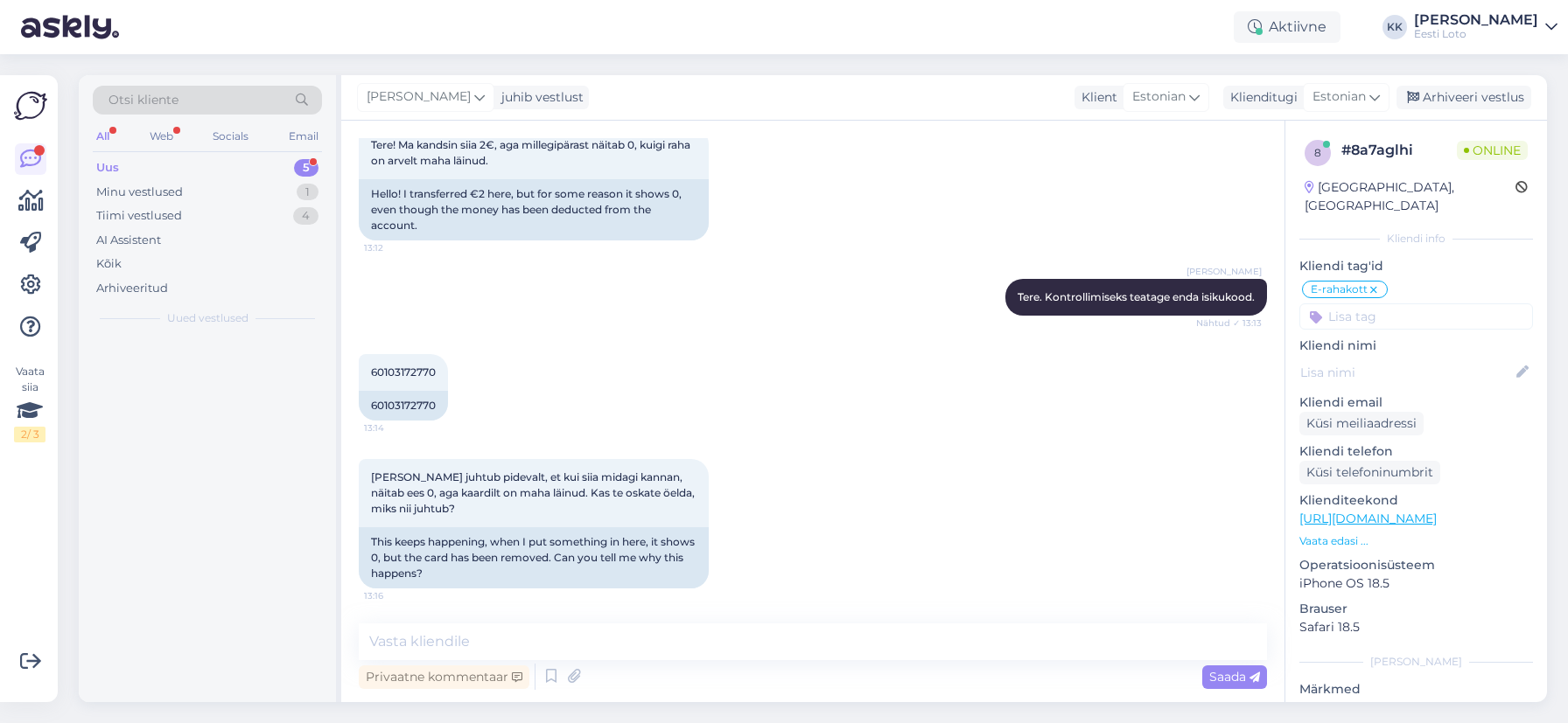
scroll to position [105, 0]
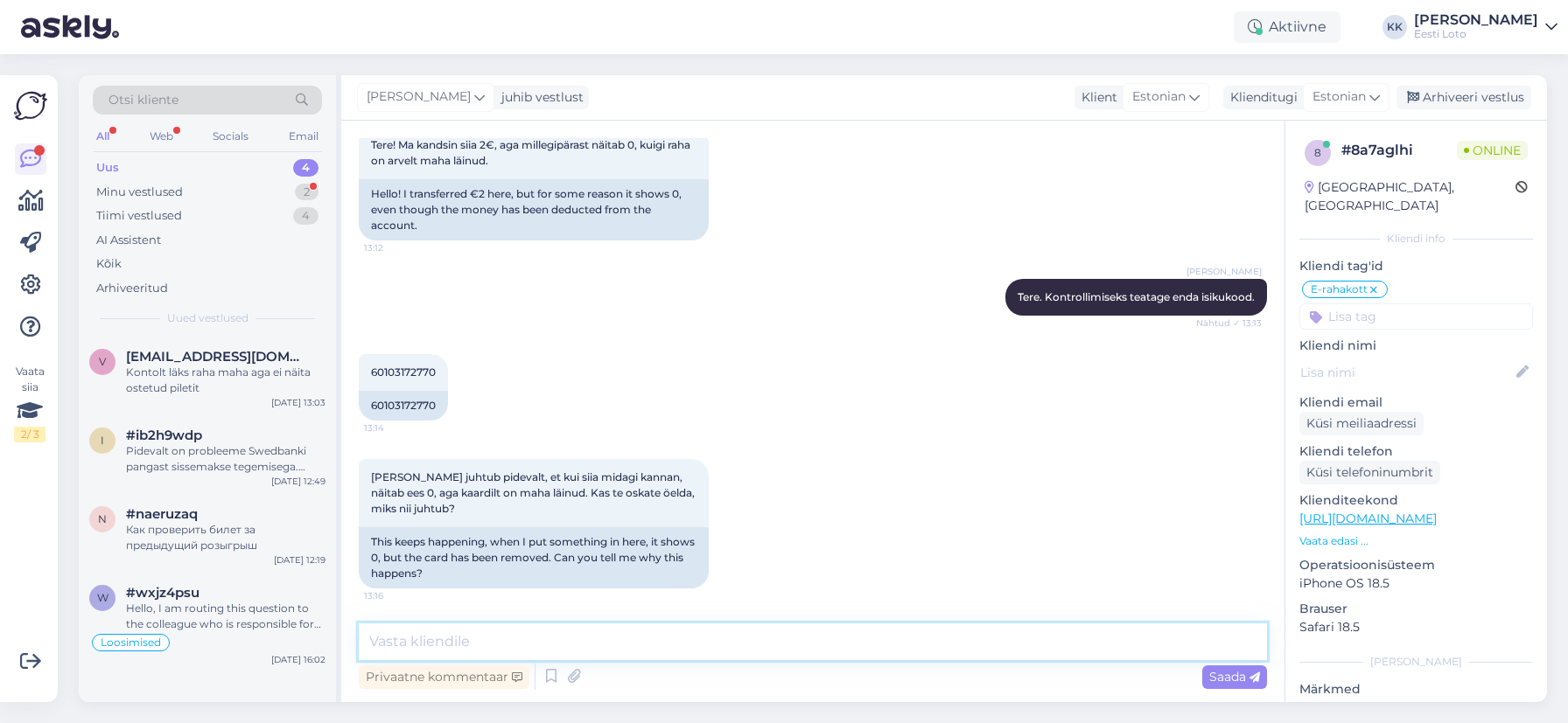
click at [700, 644] on textarea at bounding box center [812, 642] width 908 height 37
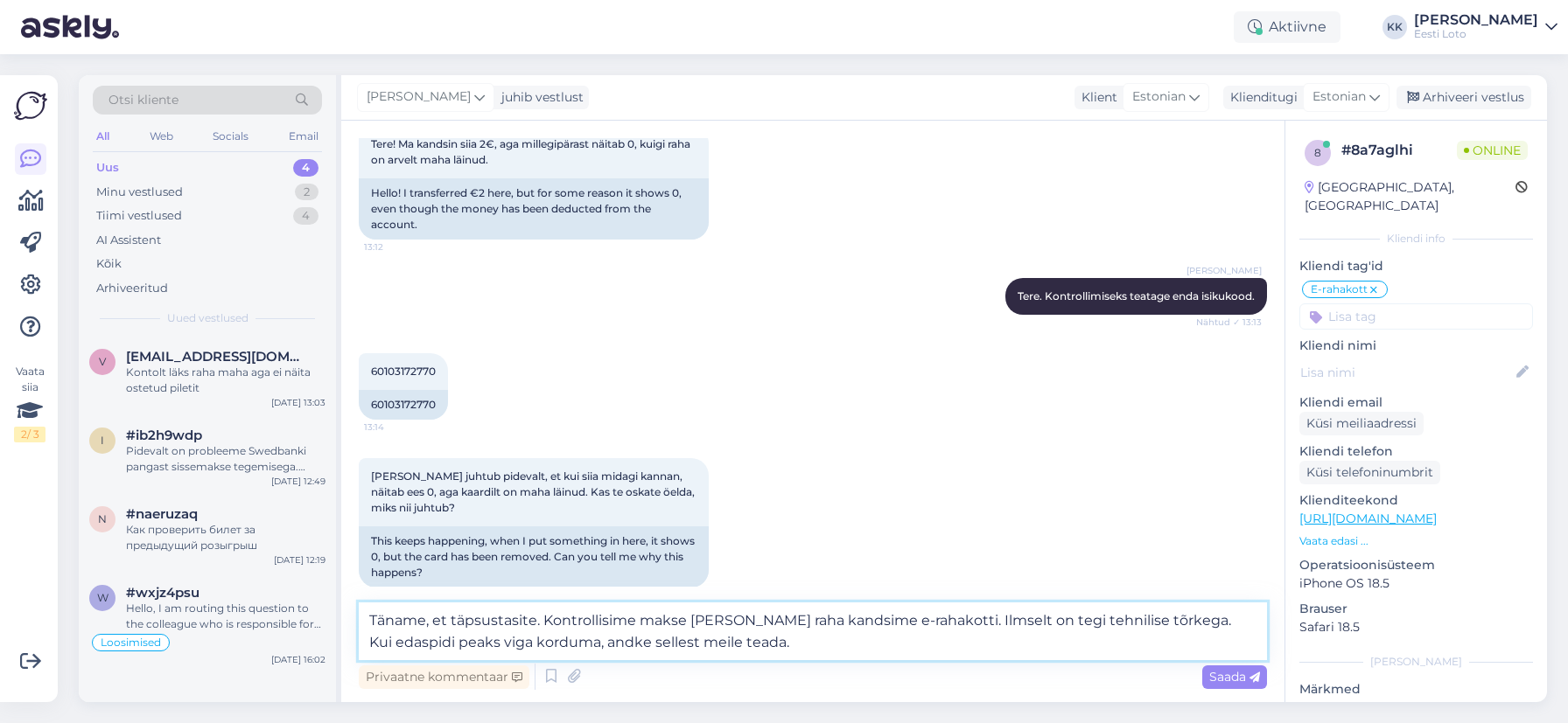
drag, startPoint x: 1021, startPoint y: 619, endPoint x: 1038, endPoint y: 615, distance: 17.5
click at [1021, 619] on textarea "Täname, et täpsustasite. Kontrollisime makse [PERSON_NAME] raha kandsime e-raha…" at bounding box center [812, 632] width 908 height 58
click at [652, 640] on textarea "Täname, et täpsustasite. Kontrollisime makse [PERSON_NAME] raha kandsime e-raha…" at bounding box center [812, 632] width 908 height 58
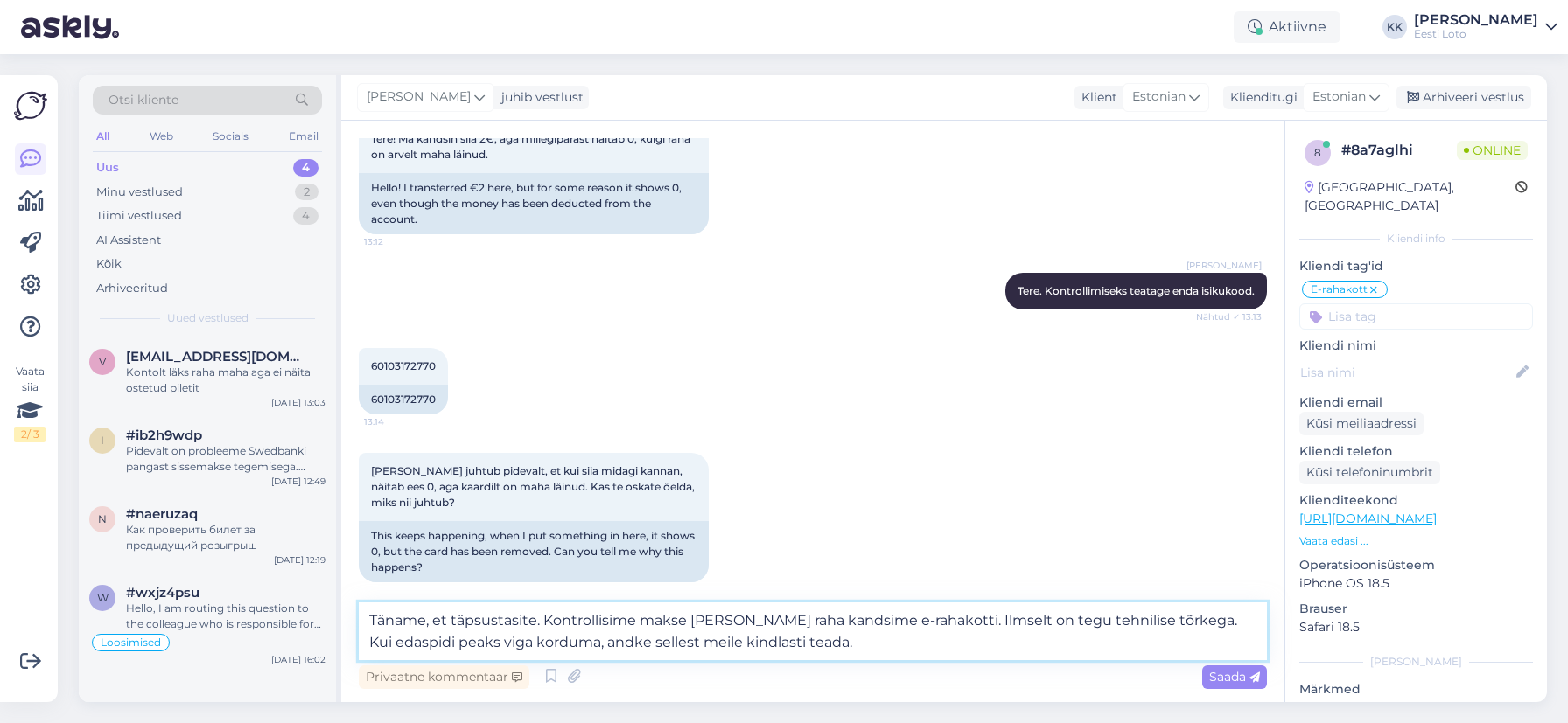
scroll to position [105, 0]
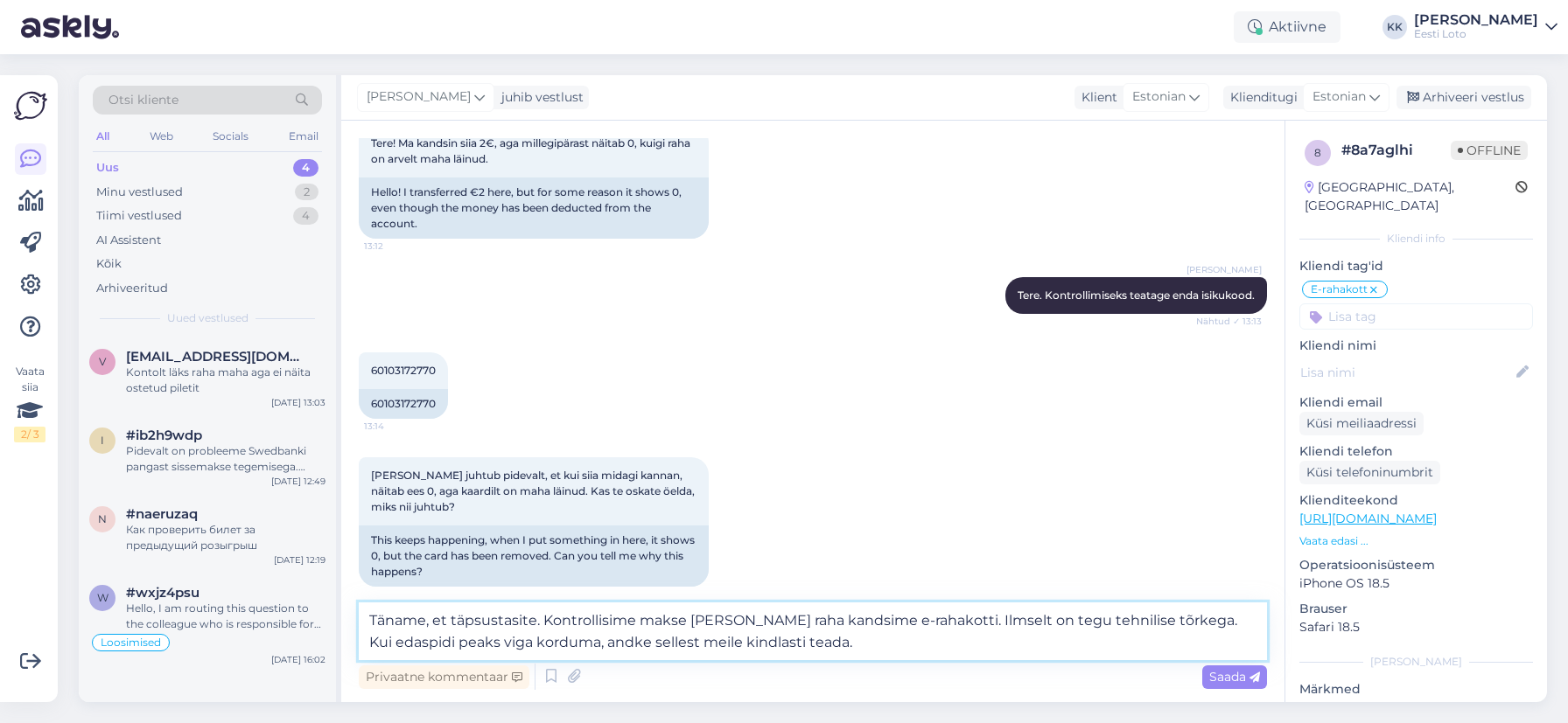
click at [766, 621] on textarea "Täname, et täpsustasite. Kontrollisime makse [PERSON_NAME] raha kandsime e-raha…" at bounding box center [812, 632] width 908 height 58
type textarea "Täname, et täpsustasite. Kontrollisime makse [PERSON_NAME] raha kandsime e-raha…"
click at [1231, 676] on span "Saada" at bounding box center [1235, 677] width 51 height 16
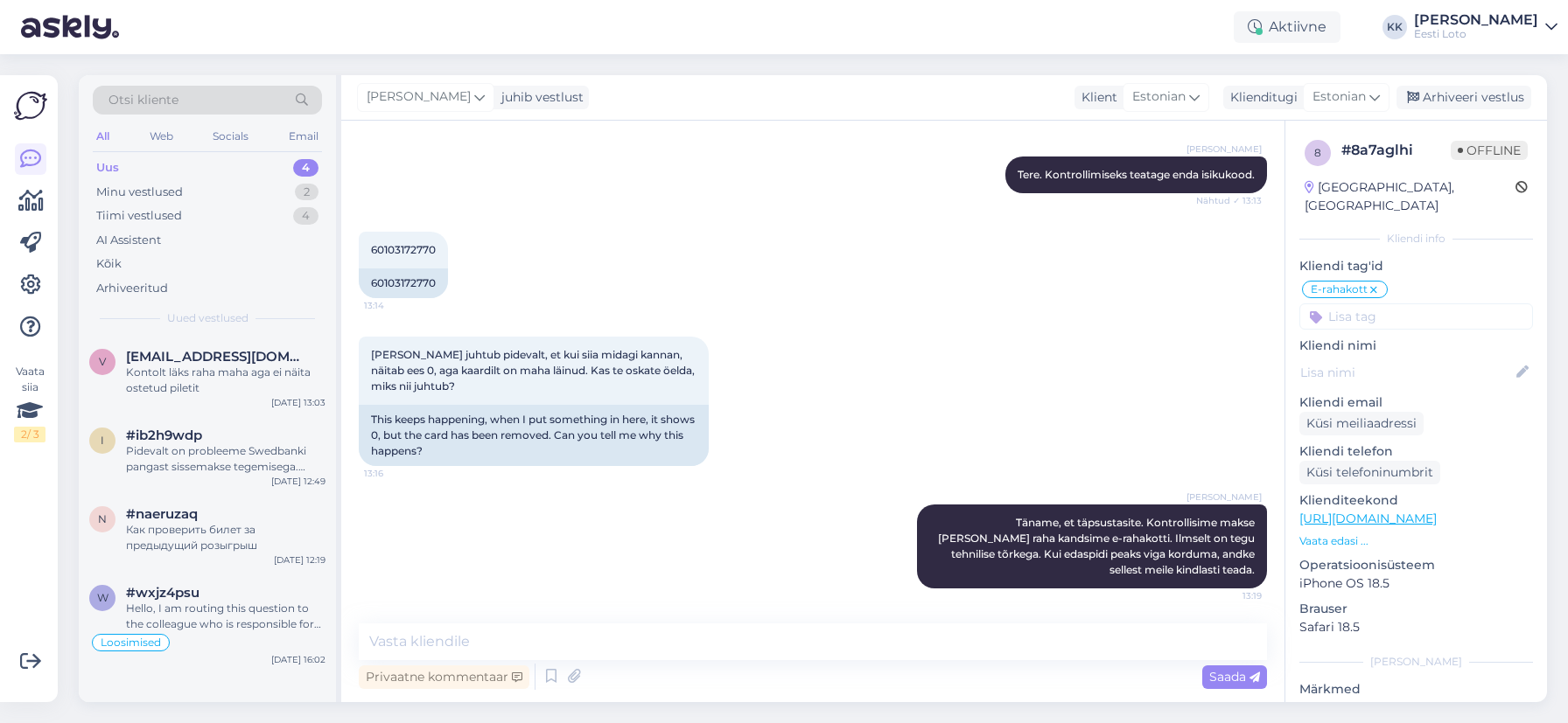
scroll to position [0, 0]
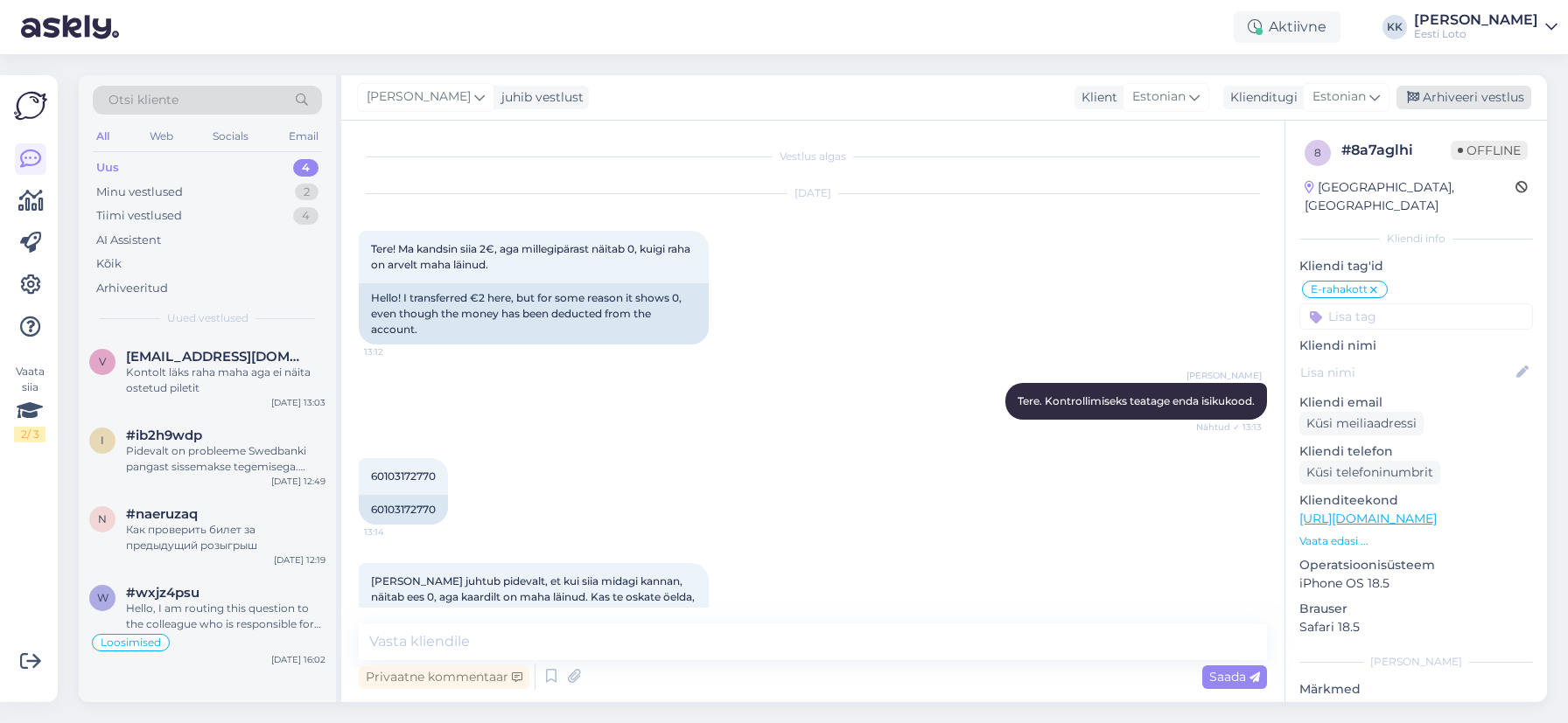
click at [1499, 98] on div "Arhiveeri vestlus" at bounding box center [1463, 98] width 134 height 24
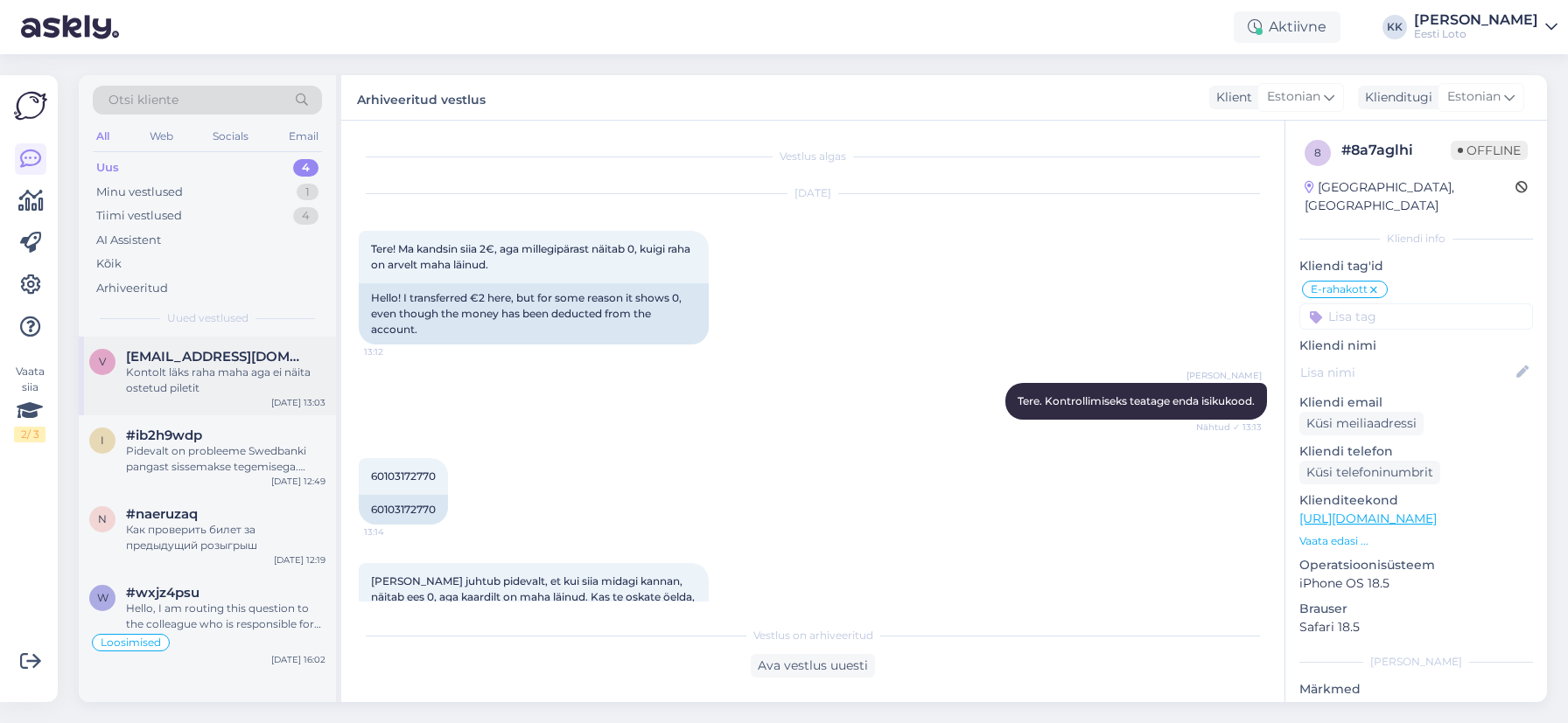
click at [228, 375] on div "Kontolt läks raha maha aga ei näita ostetud piletit" at bounding box center [225, 380] width 200 height 32
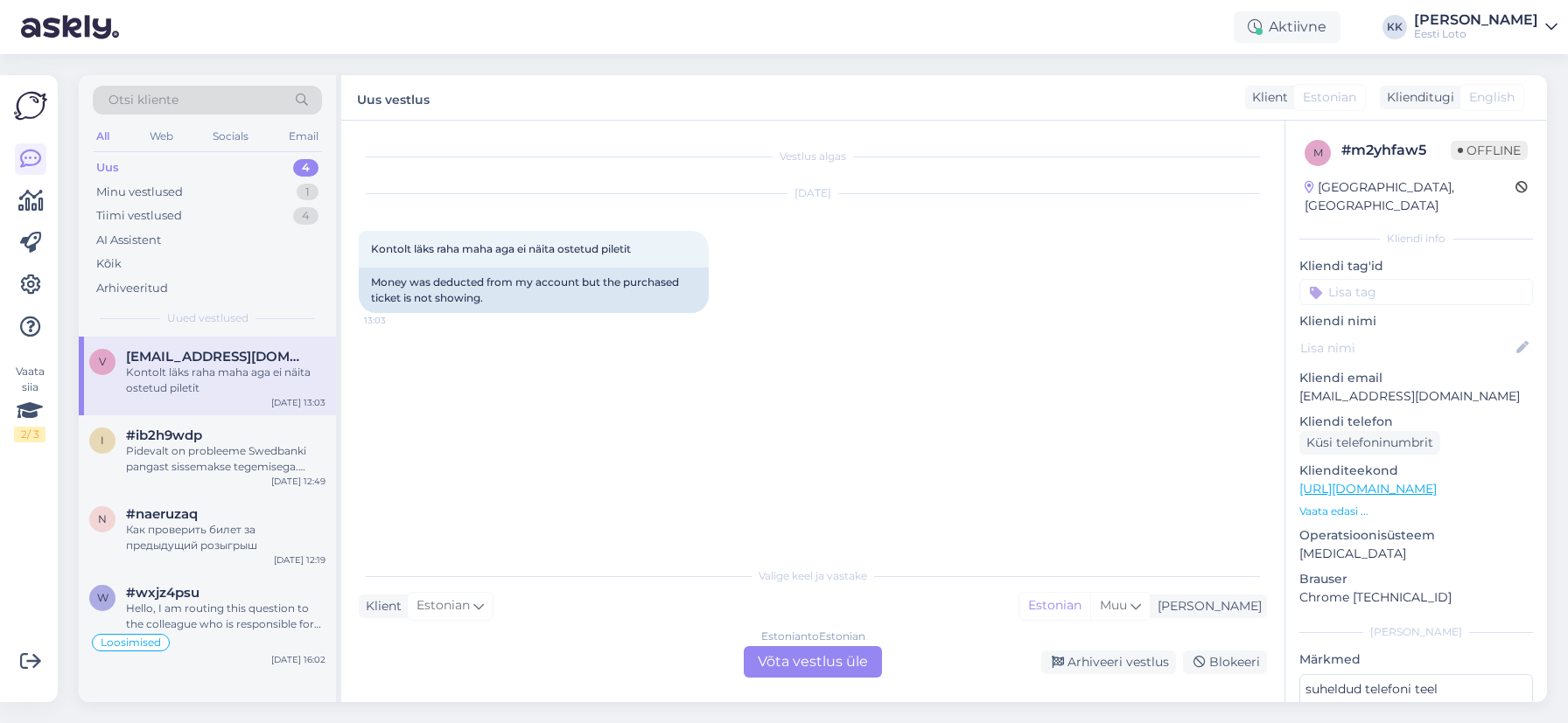
click at [1374, 387] on p "[EMAIL_ADDRESS][DOMAIN_NAME]" at bounding box center [1416, 396] width 234 height 18
click at [160, 286] on div "Arhiveeritud" at bounding box center [133, 289] width 72 height 18
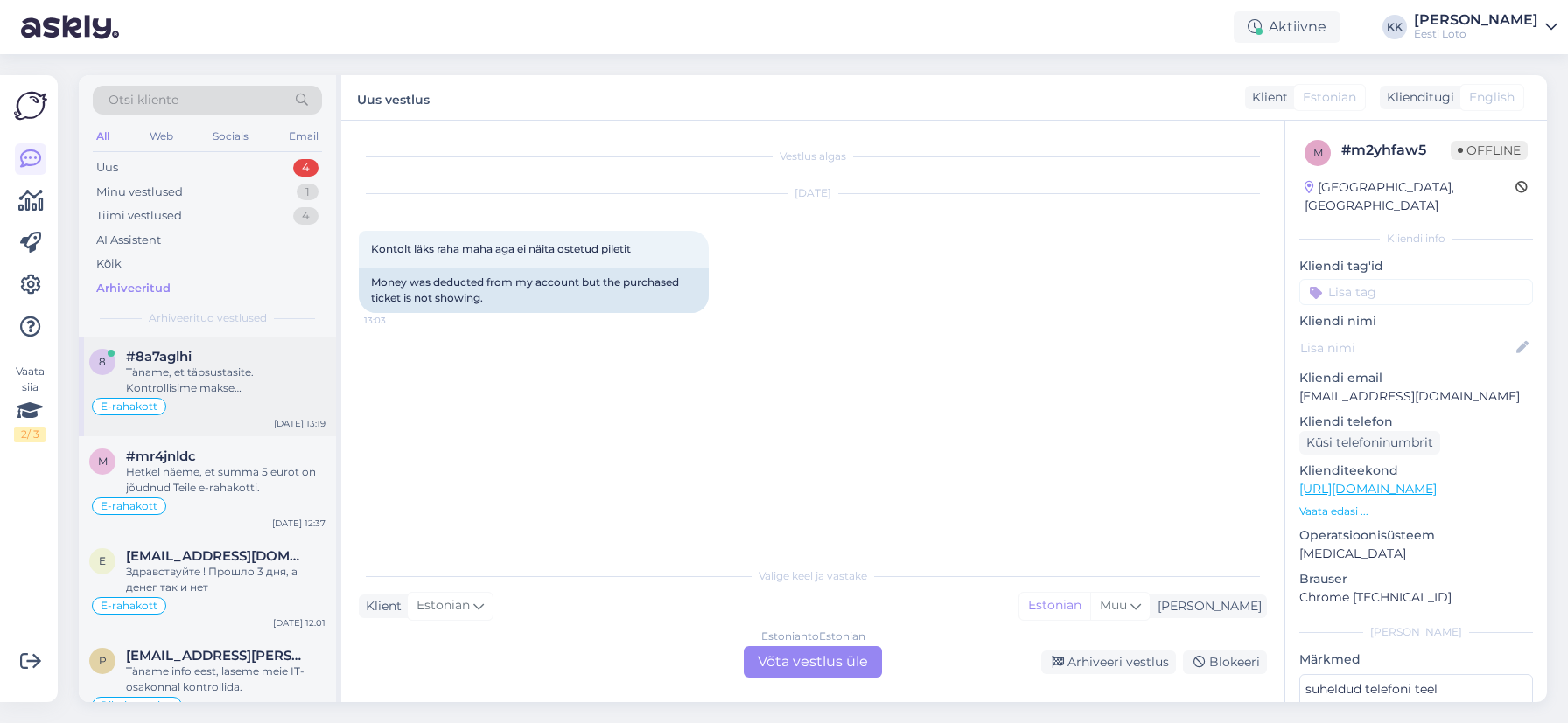
click at [216, 364] on div "#8a7aglhi" at bounding box center [225, 357] width 200 height 16
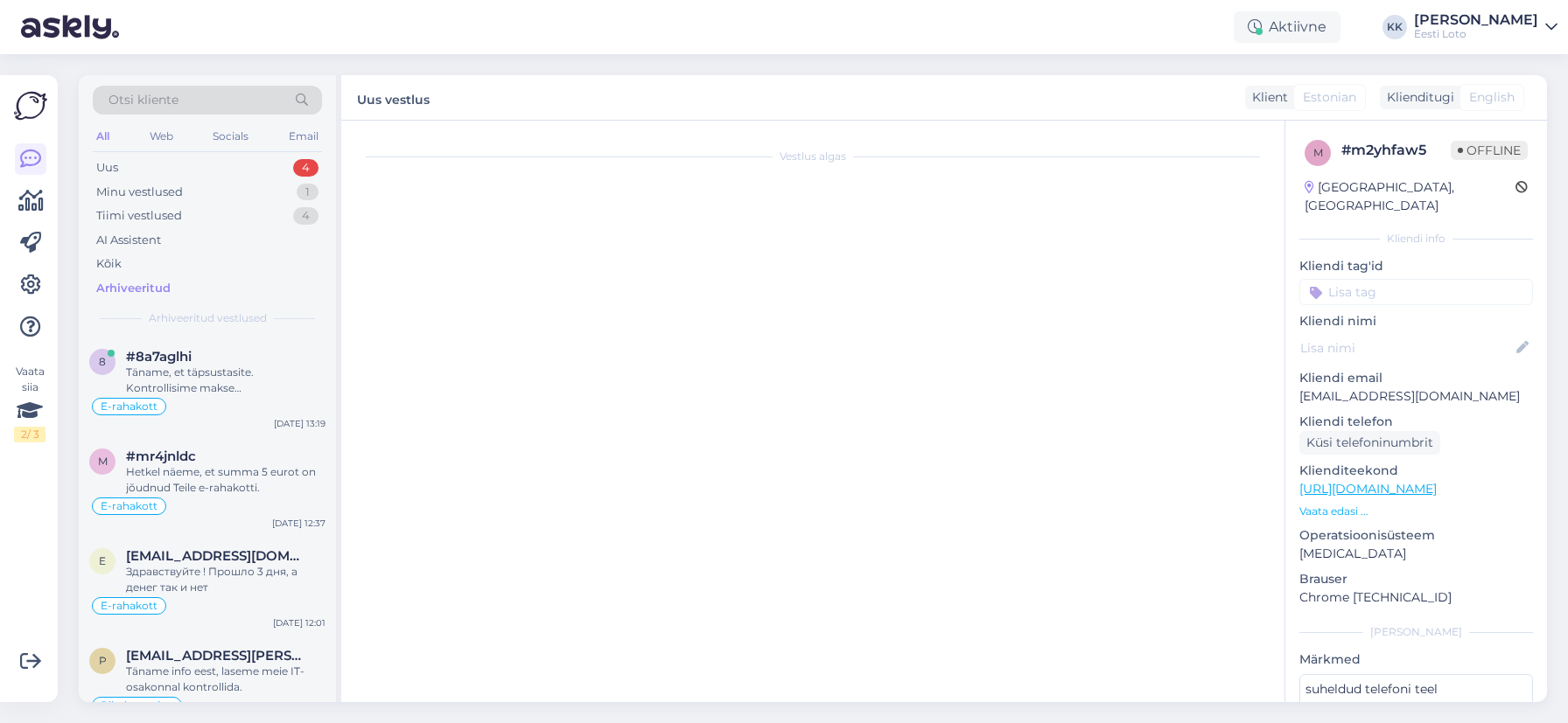
scroll to position [234, 0]
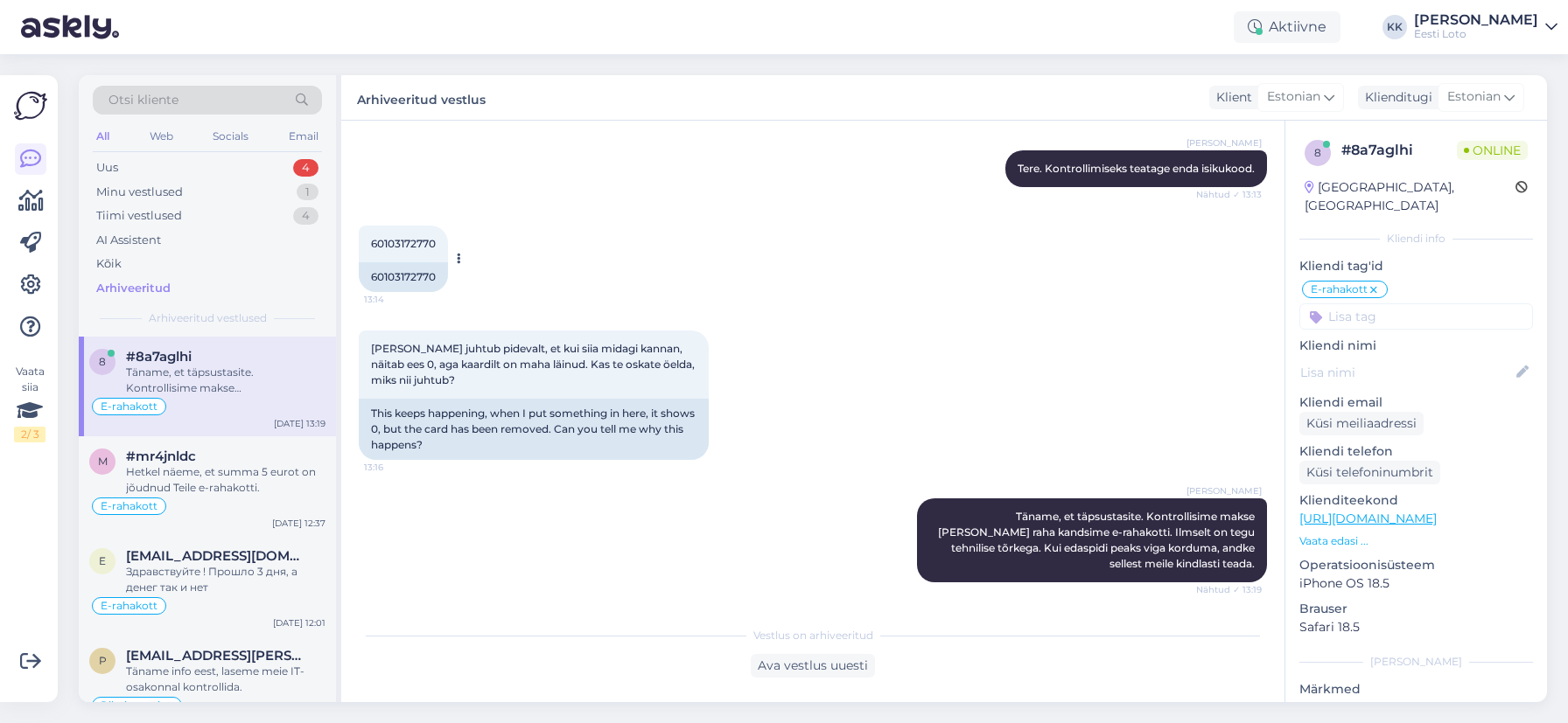
click at [413, 245] on span "60103172770" at bounding box center [403, 243] width 65 height 13
copy span "60103172770"
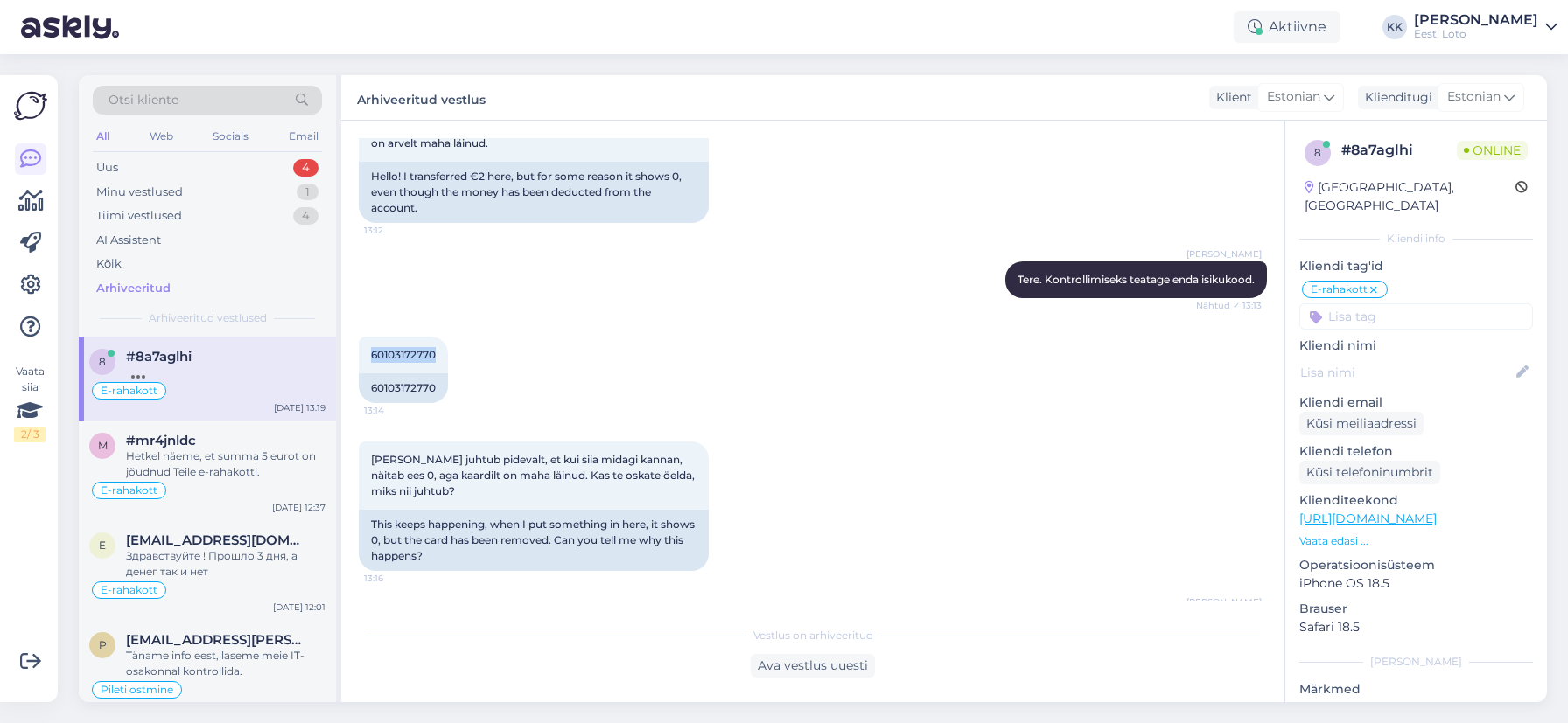
scroll to position [122, 0]
click at [250, 393] on div "E-rahakott" at bounding box center [207, 391] width 236 height 21
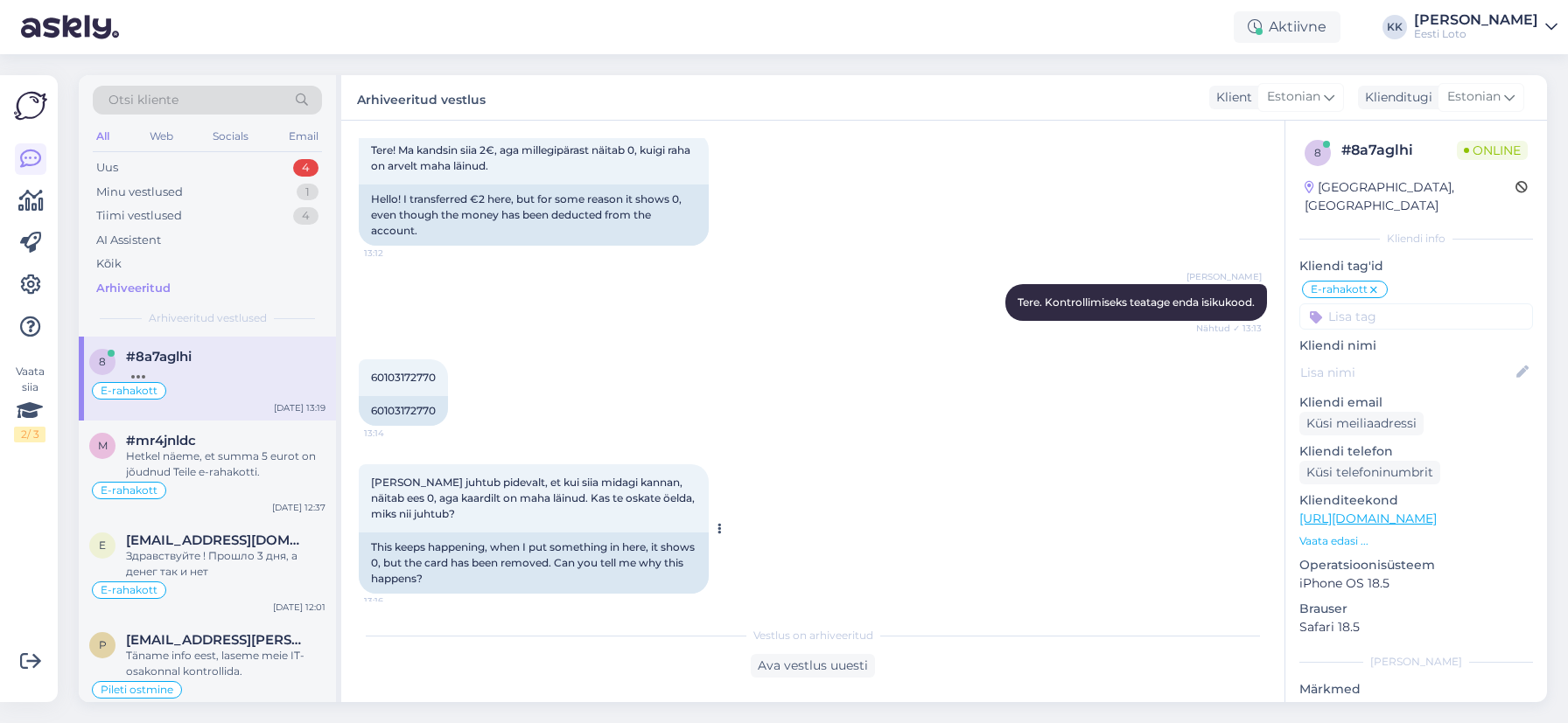
scroll to position [234, 0]
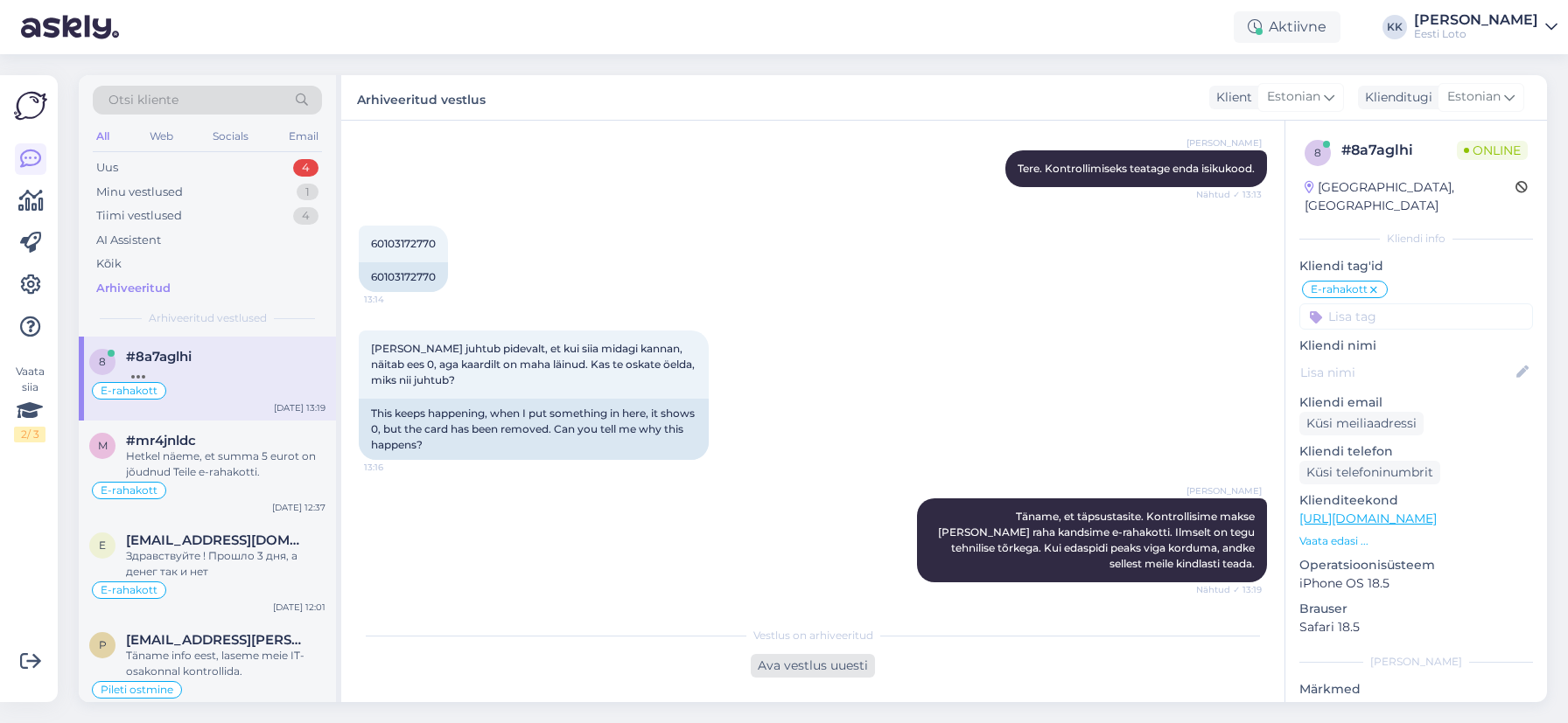
click at [851, 666] on div "Ava vestlus uuesti" at bounding box center [812, 666] width 124 height 24
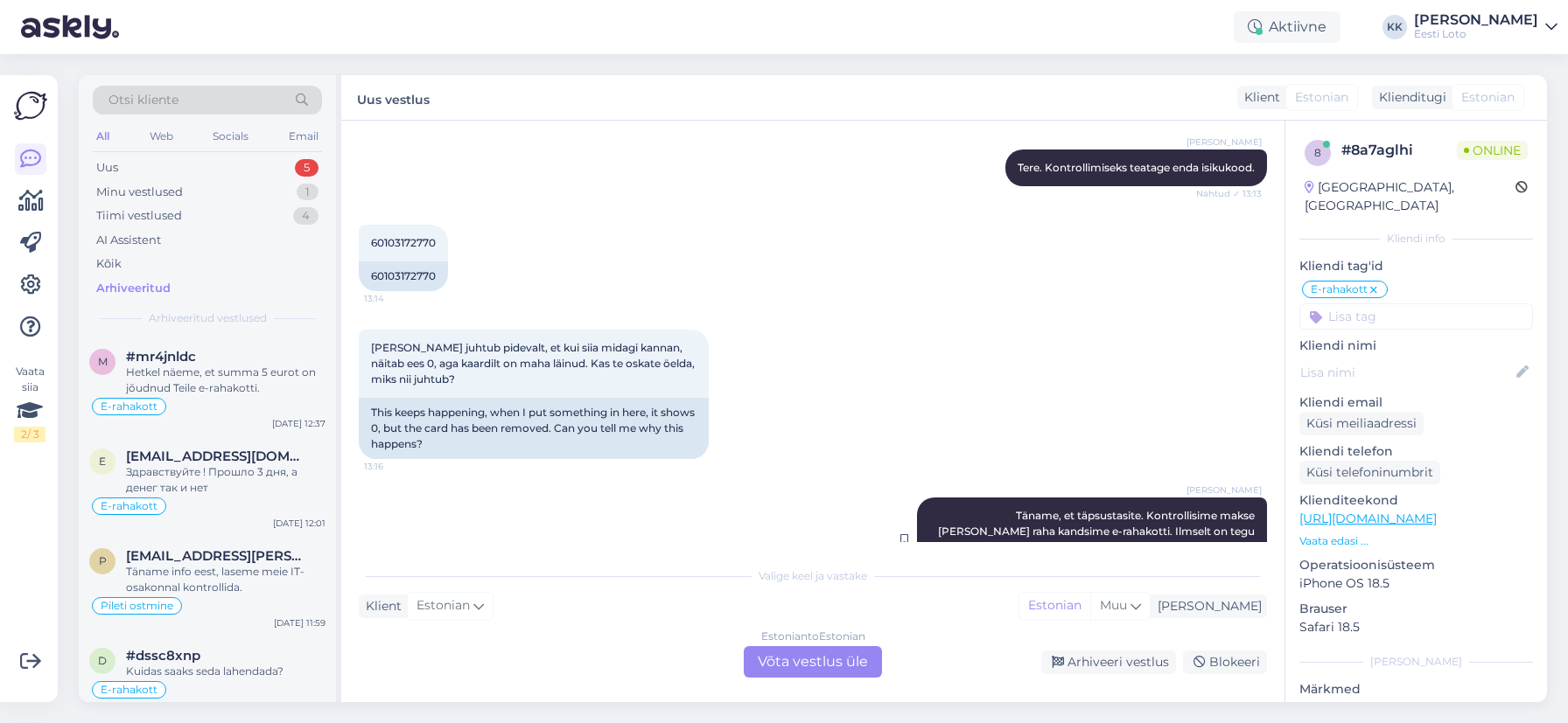
scroll to position [293, 0]
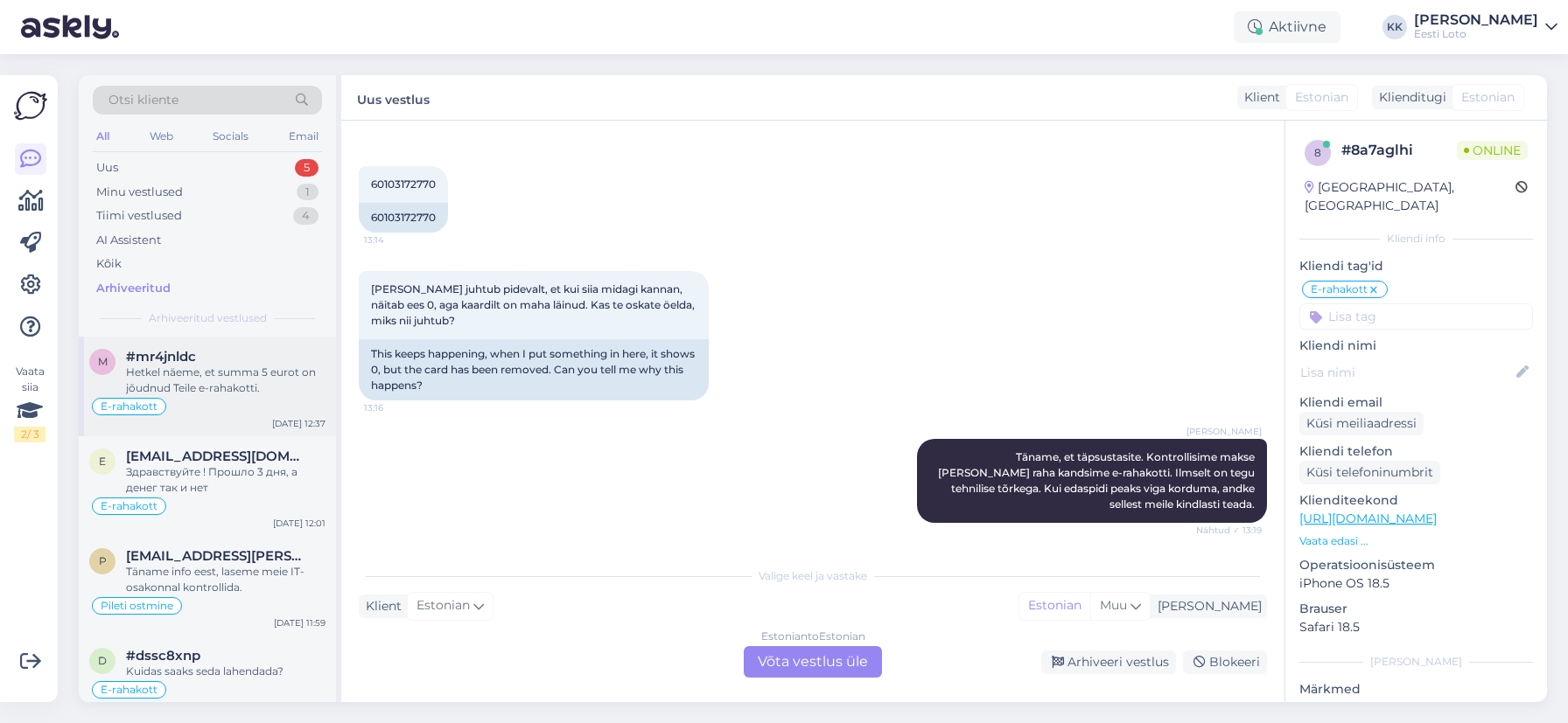
click at [225, 381] on div "Hetkel näeme, et summa 5 eurot on jõudnud Teile e-rahakotti." at bounding box center [225, 380] width 200 height 32
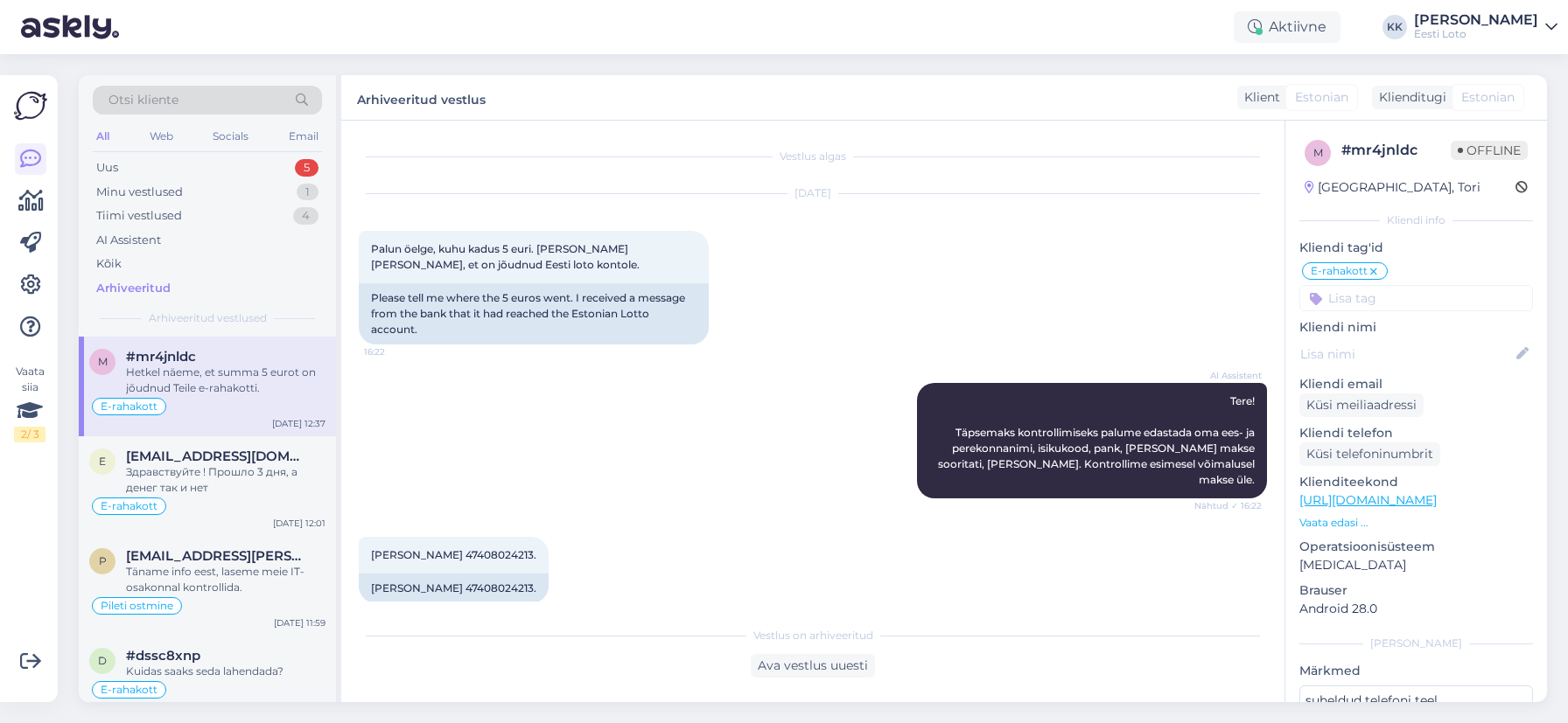
scroll to position [1911, 0]
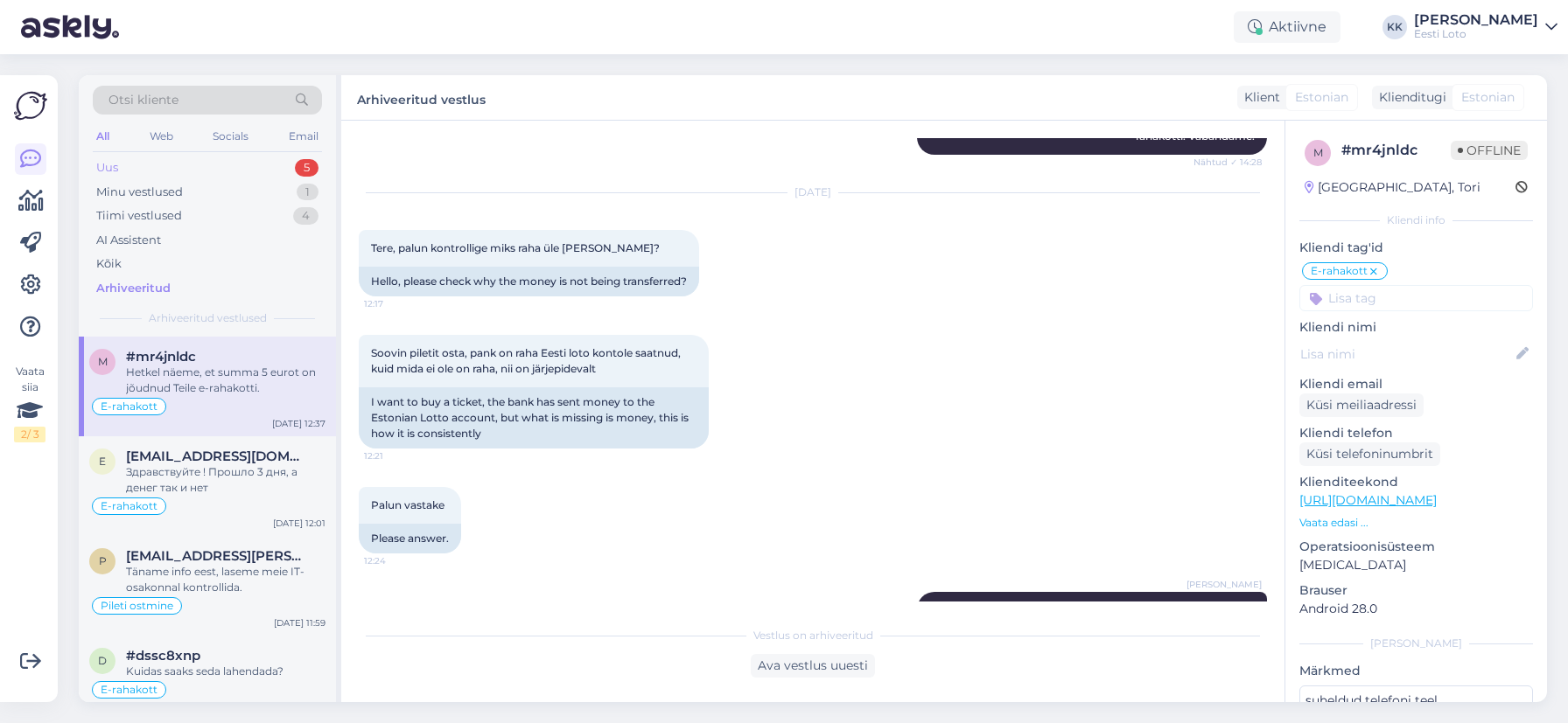
click at [193, 169] on div "Uus 5" at bounding box center [207, 168] width 229 height 25
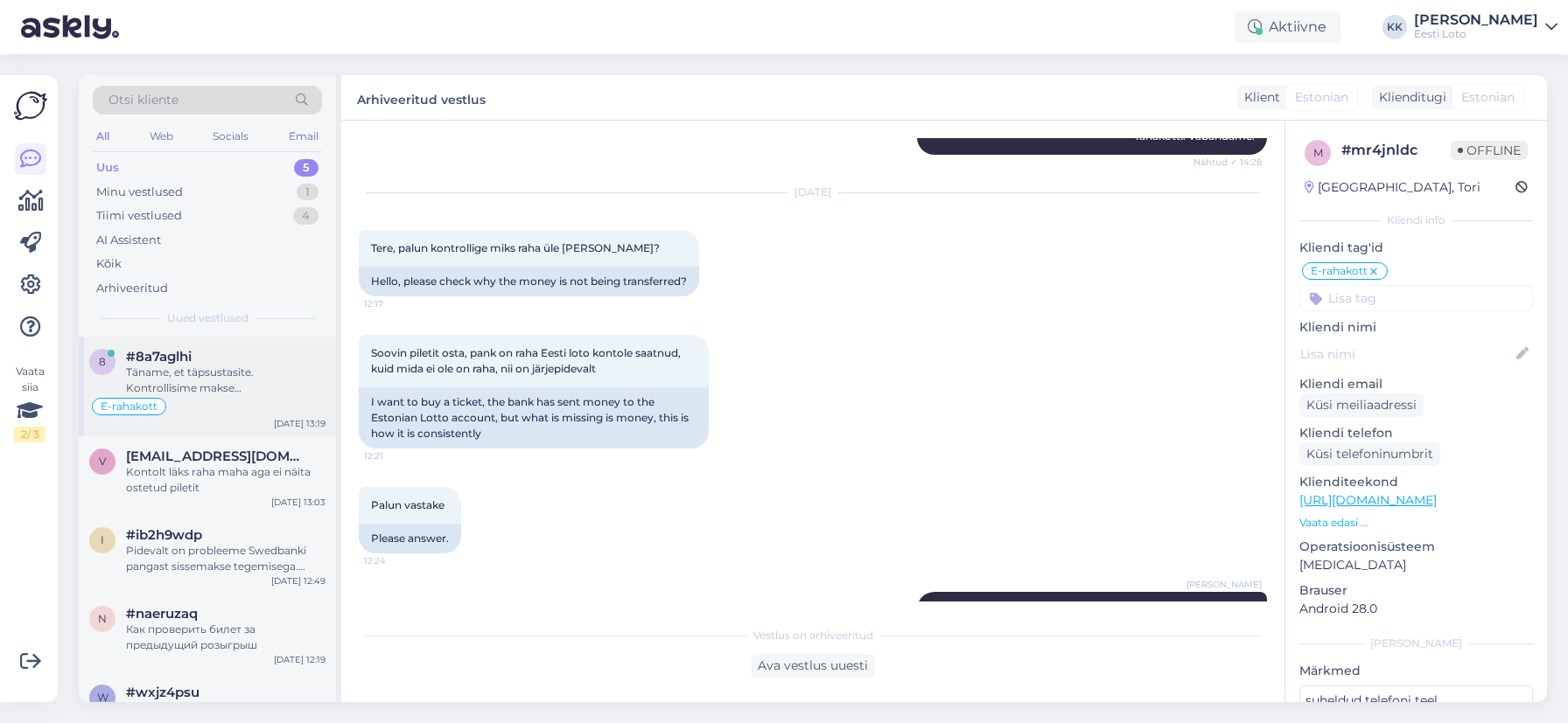
click at [256, 395] on div "Täname, et täpsustasite. Kontrollisime makse [PERSON_NAME] raha kandsime e-raha…" at bounding box center [225, 380] width 200 height 32
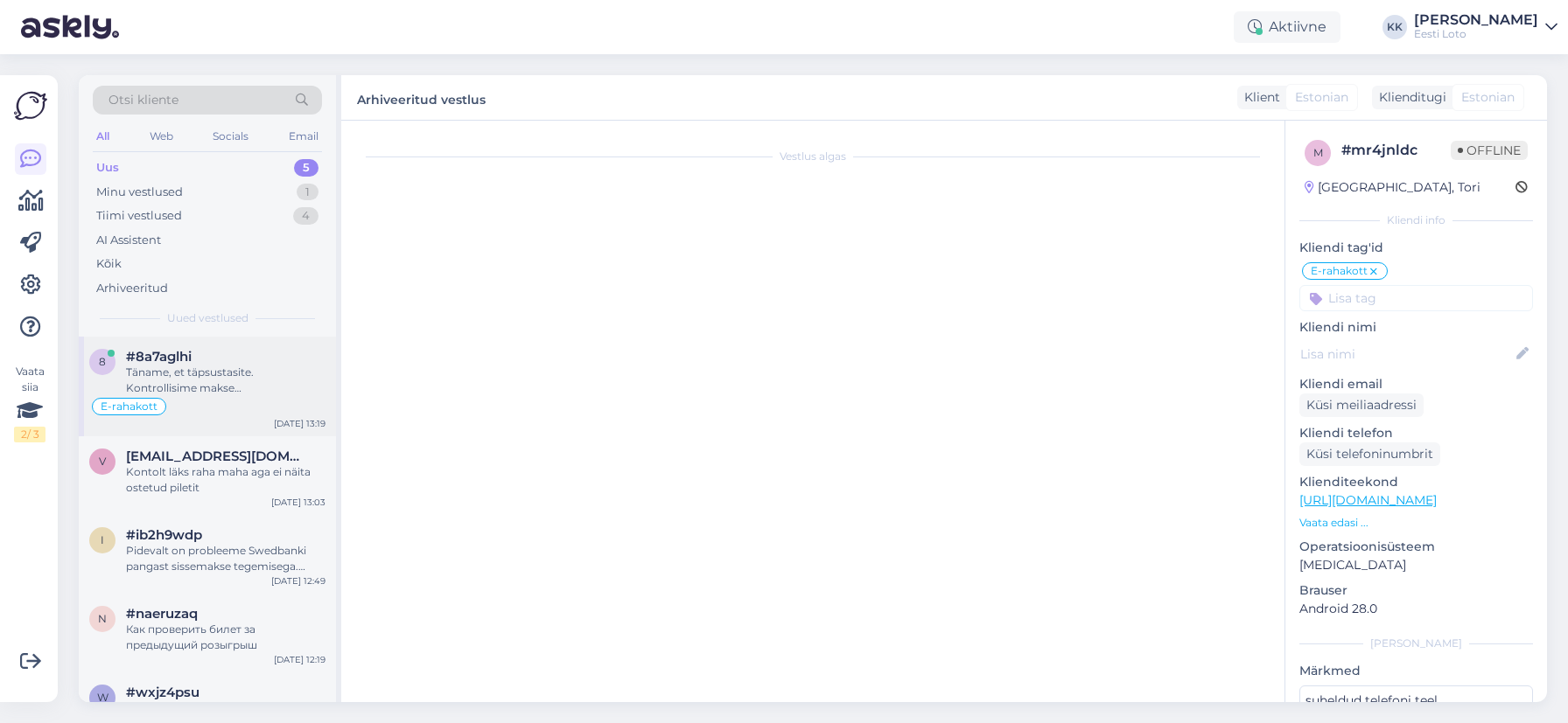
scroll to position [293, 0]
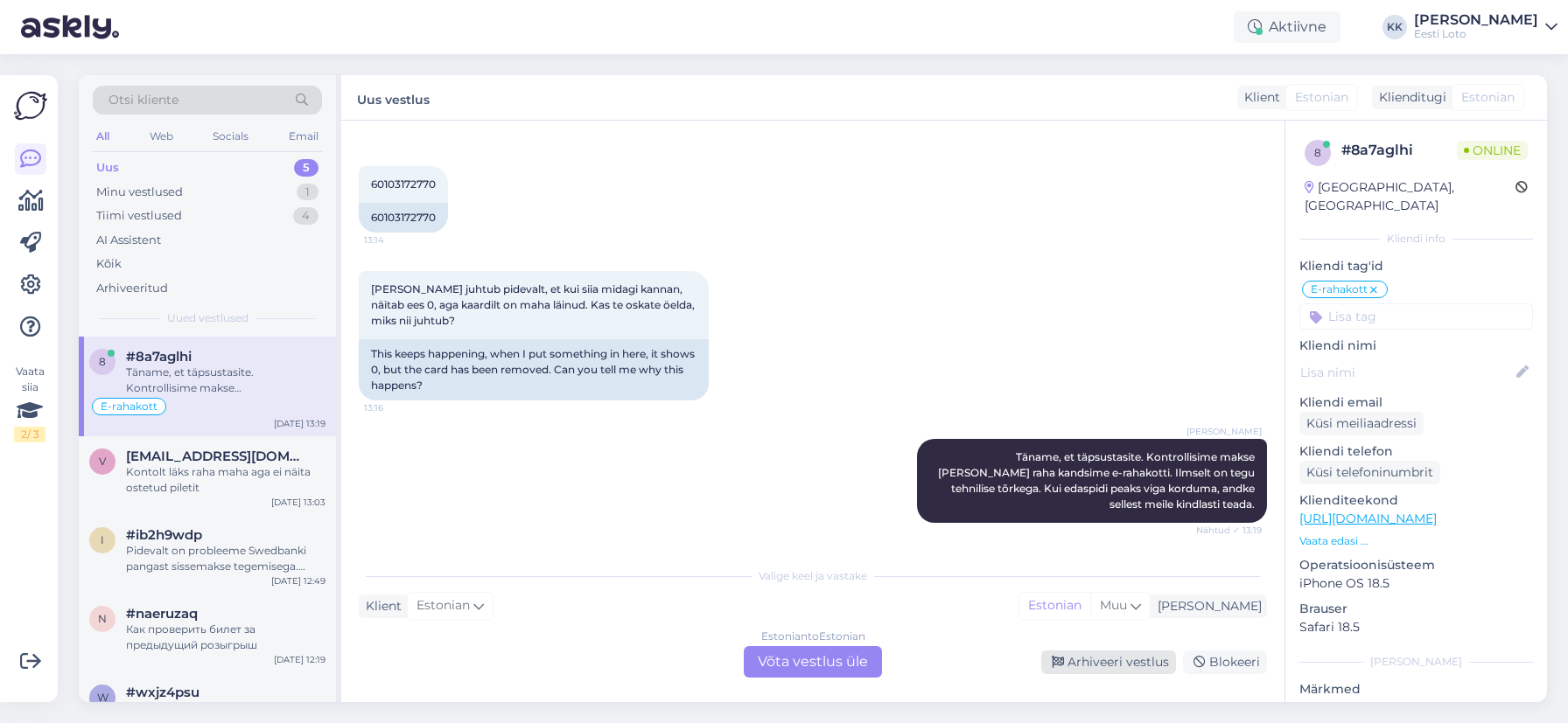
click at [1151, 665] on div "Arhiveeri vestlus" at bounding box center [1108, 662] width 134 height 24
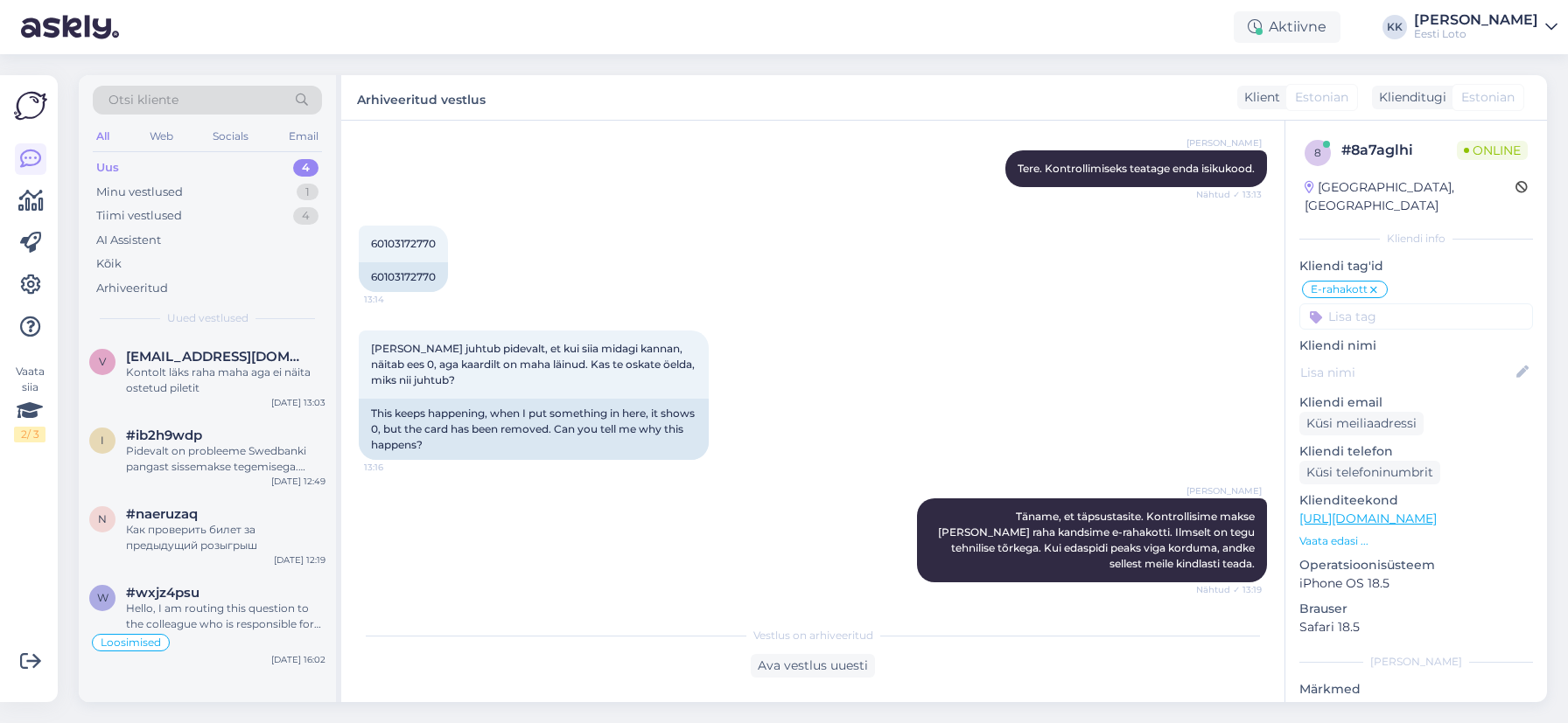
scroll to position [370, 0]
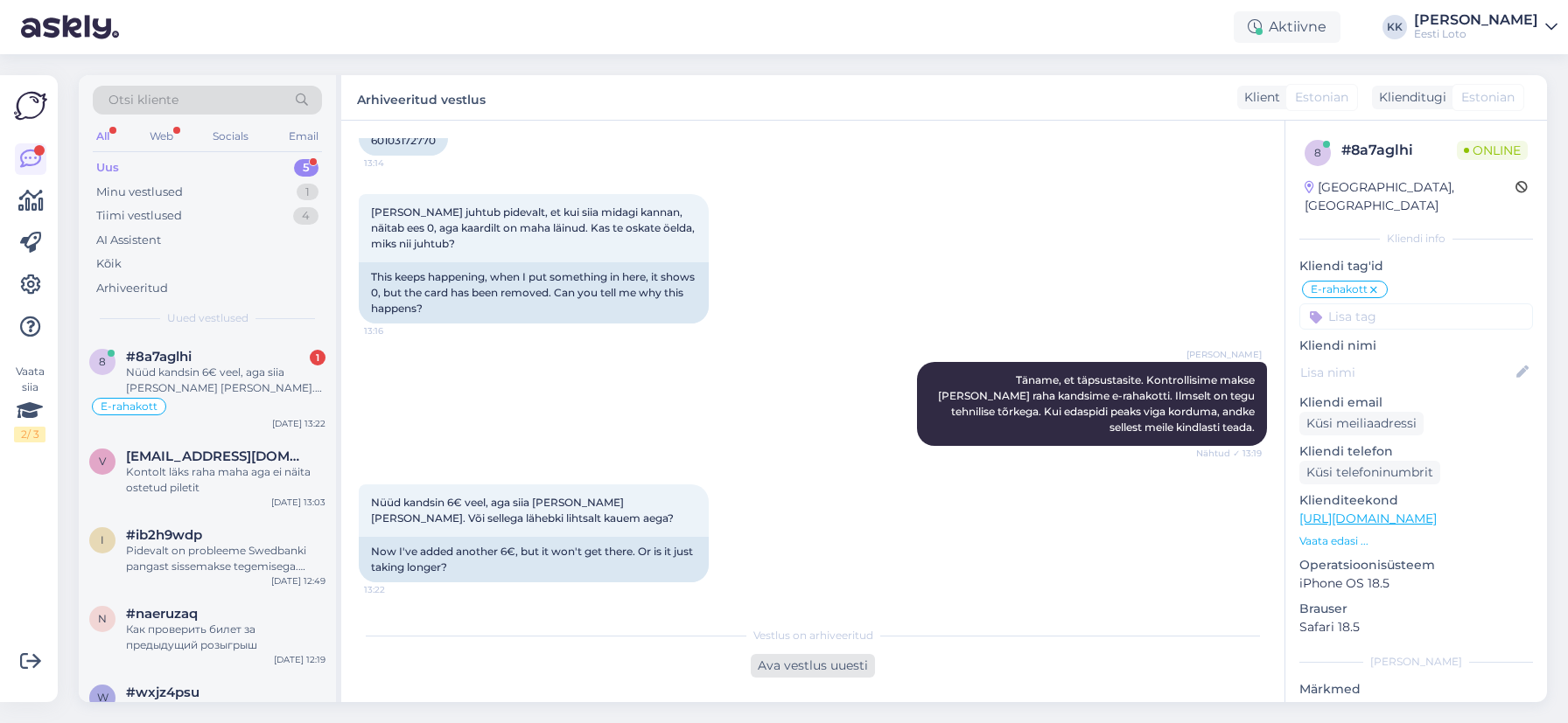
click at [822, 662] on div "Ava vestlus uuesti" at bounding box center [812, 666] width 124 height 24
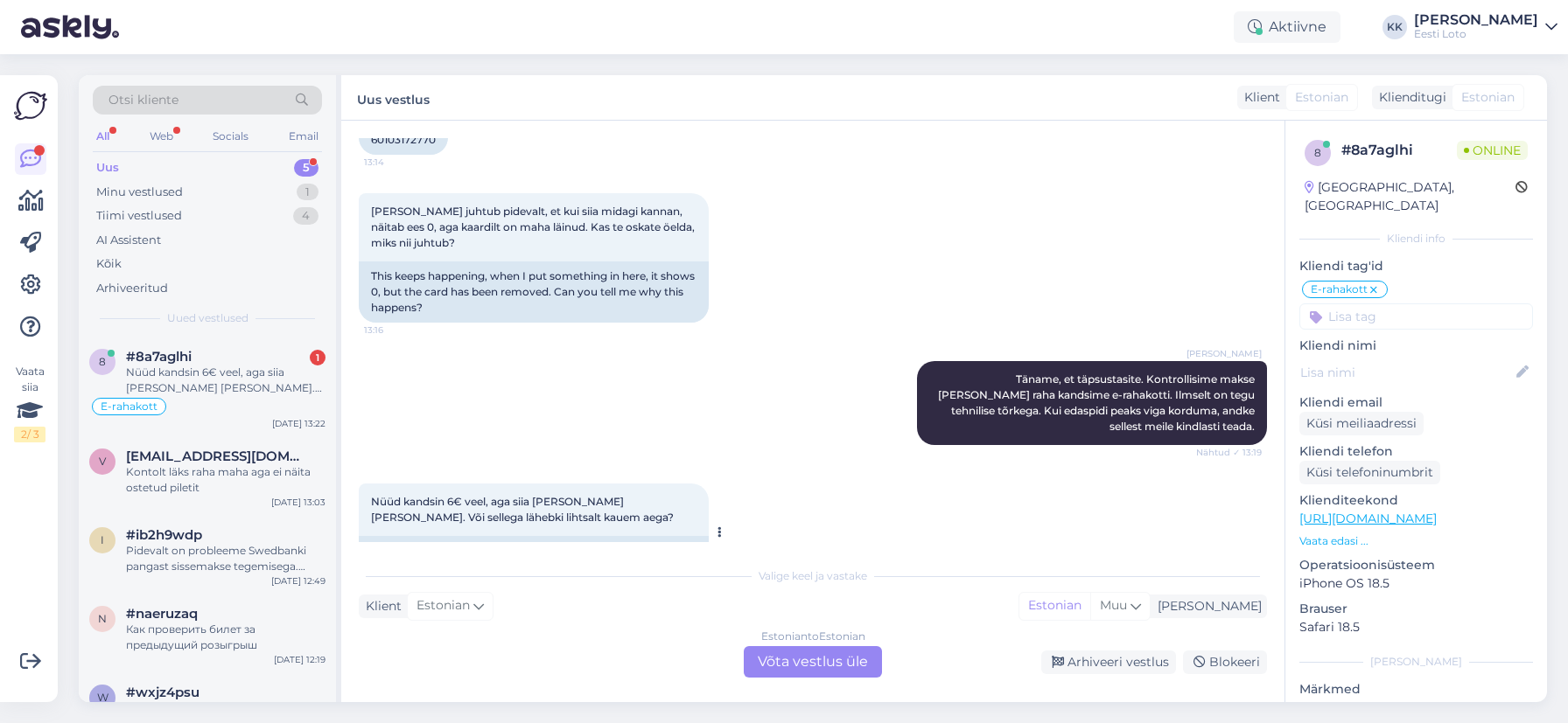
scroll to position [430, 0]
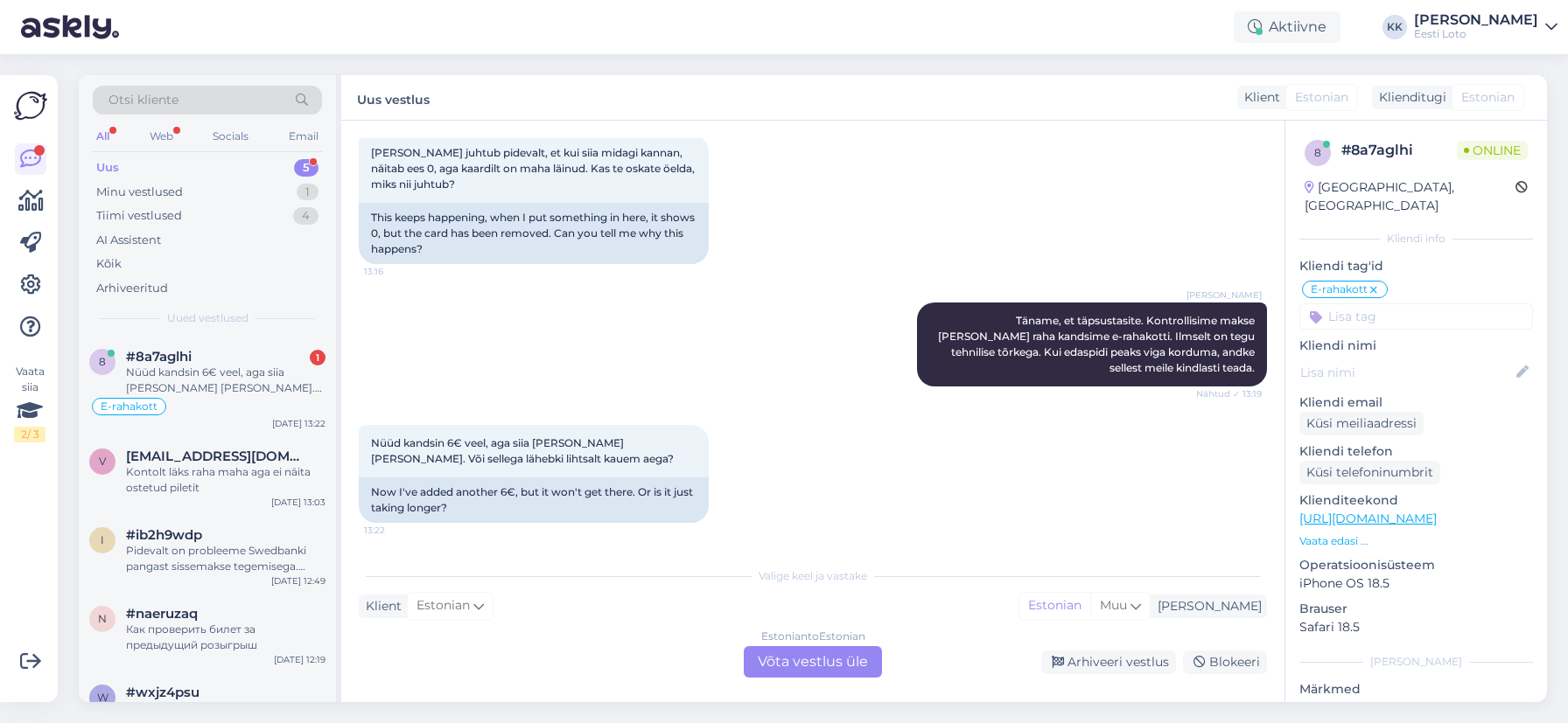
click at [804, 660] on div "Estonian to Estonian Võta vestlus üle" at bounding box center [812, 662] width 138 height 32
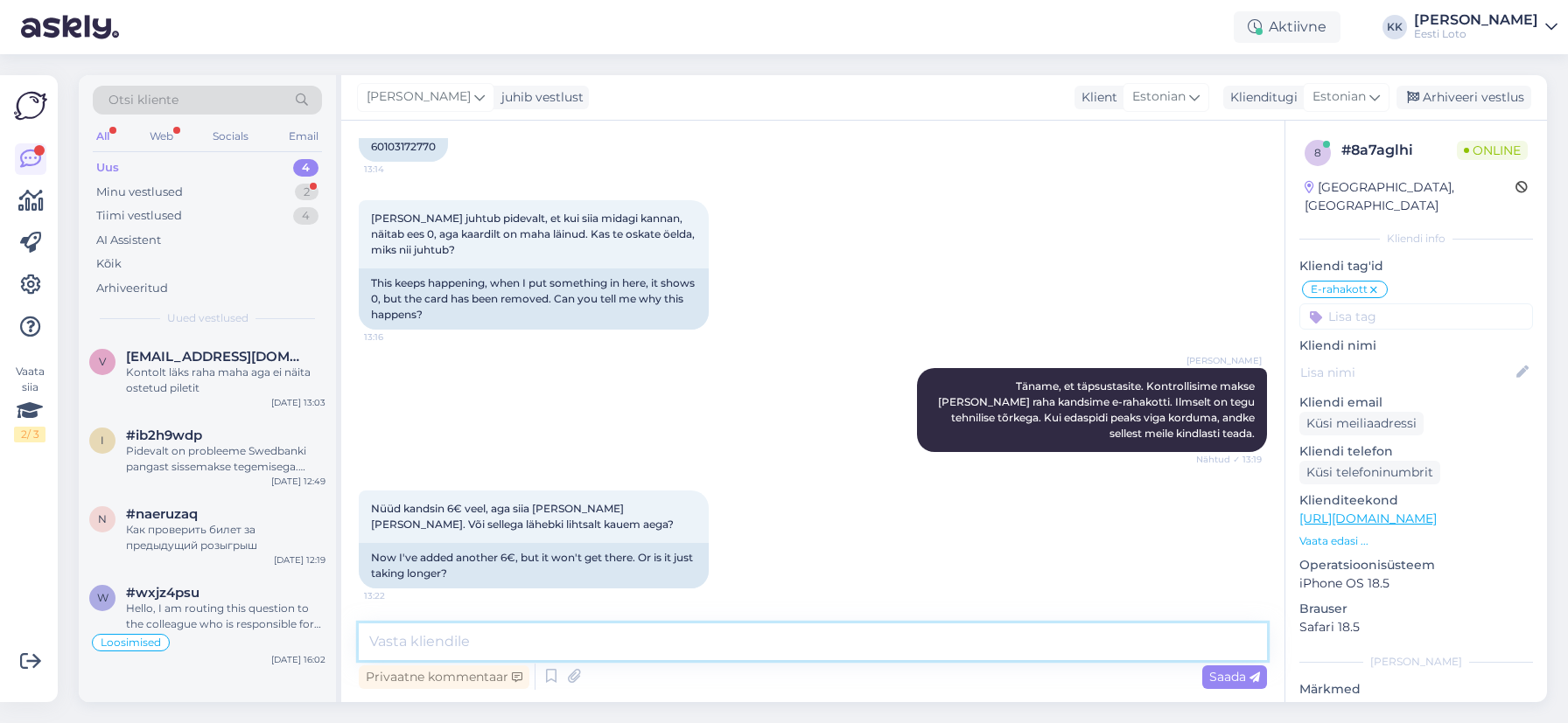
click at [756, 644] on textarea at bounding box center [812, 642] width 908 height 37
type textarea "Makse peab laekuma kohe. Kontrollime kohe uuesti"
click at [1223, 677] on span "Saada" at bounding box center [1235, 677] width 51 height 16
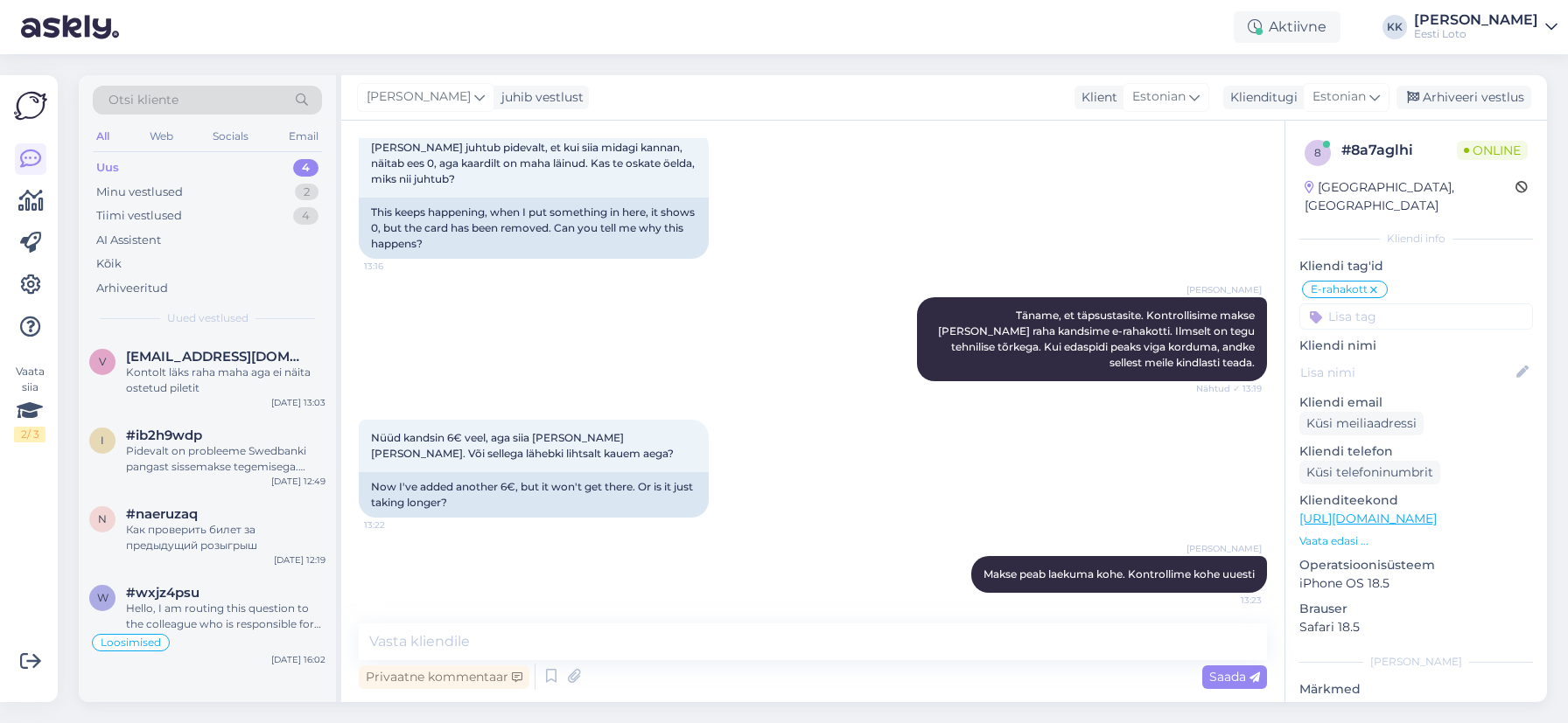
scroll to position [432, 0]
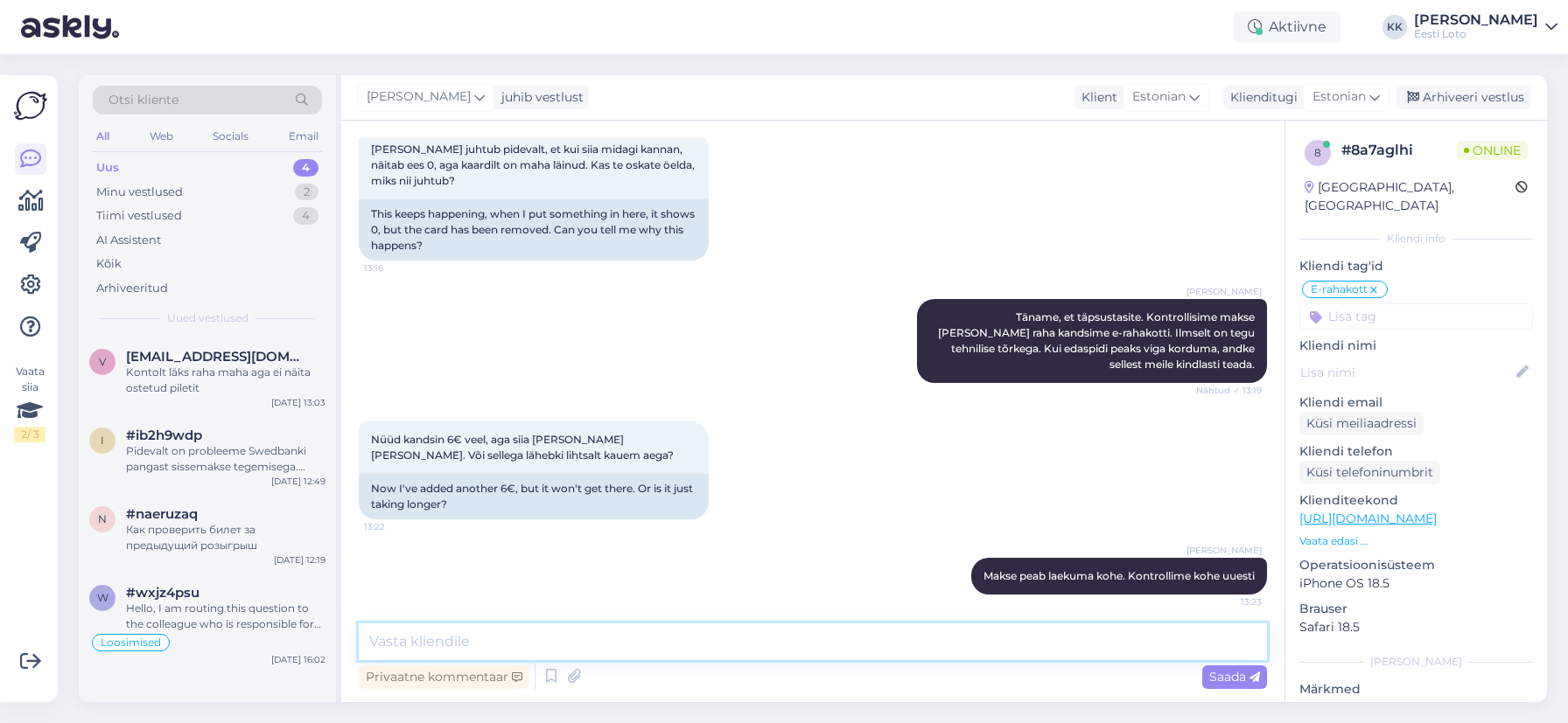
click at [778, 637] on textarea at bounding box center [812, 642] width 908 height 37
type textarea "&"
type textarea "6€ on kantud e-rahakotti"
click at [1239, 679] on span "Saada" at bounding box center [1235, 677] width 51 height 16
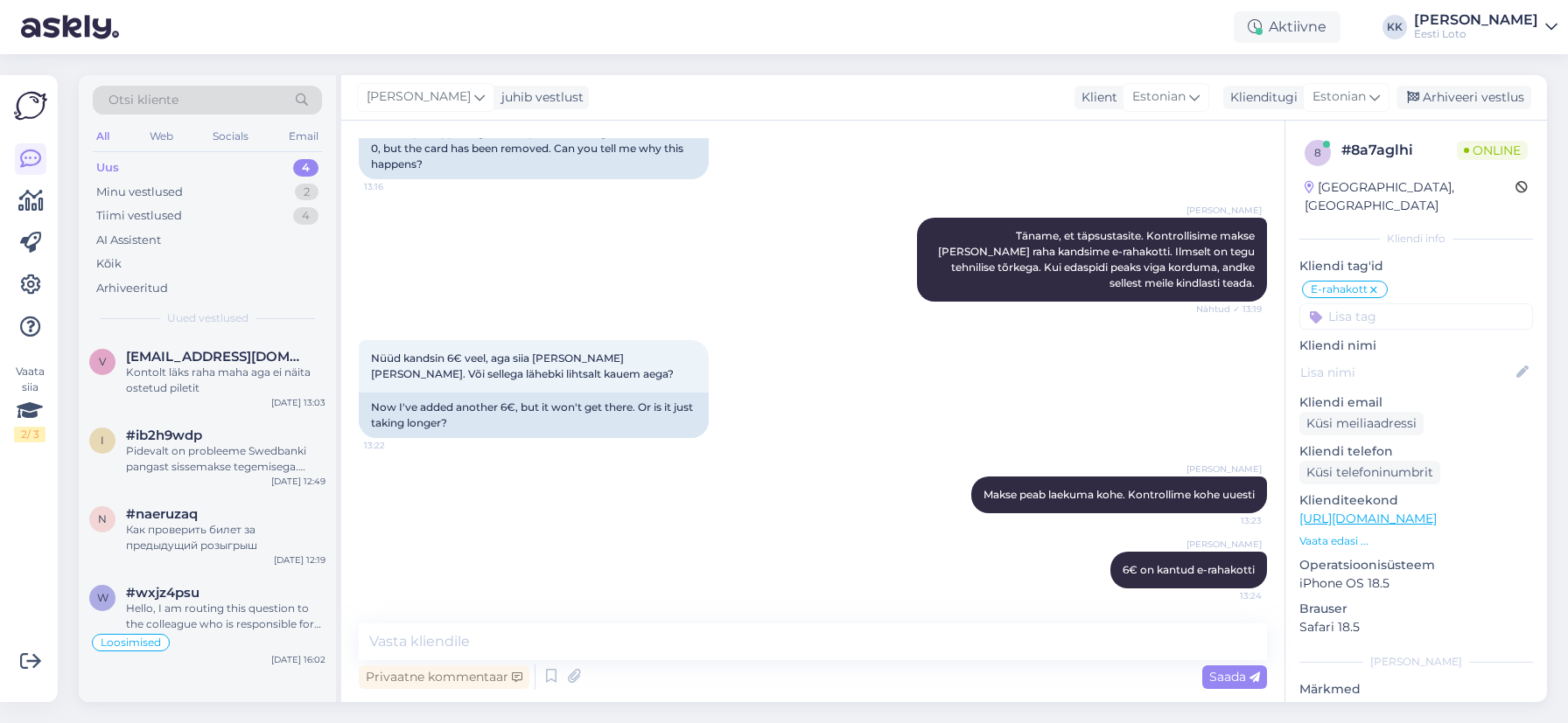
scroll to position [490, 0]
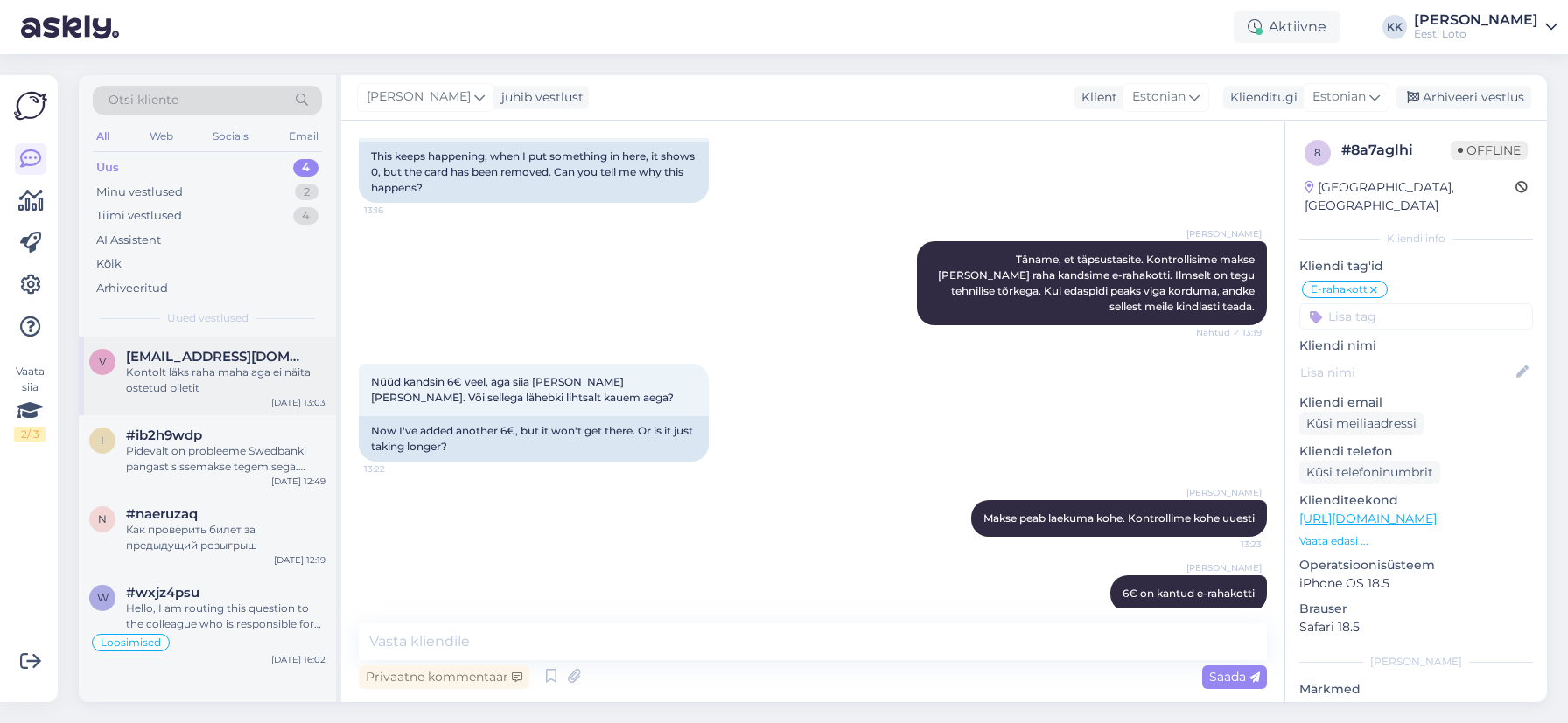
click at [187, 389] on div "Kontolt läks raha maha aga ei näita ostetud piletit" at bounding box center [225, 380] width 200 height 32
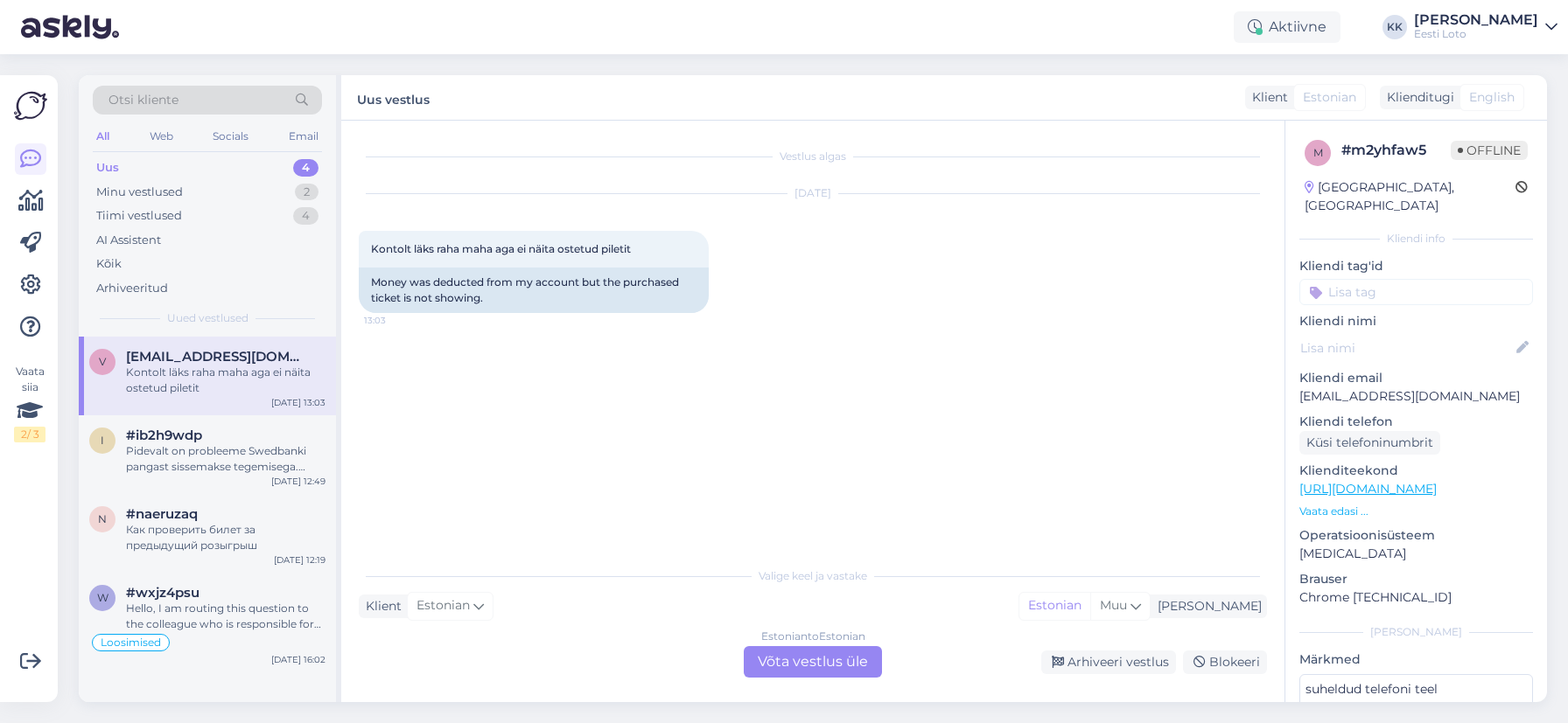
click at [1355, 387] on p "[EMAIL_ADDRESS][DOMAIN_NAME]" at bounding box center [1416, 396] width 234 height 18
click at [197, 190] on div "Minu vestlused 2" at bounding box center [207, 192] width 229 height 25
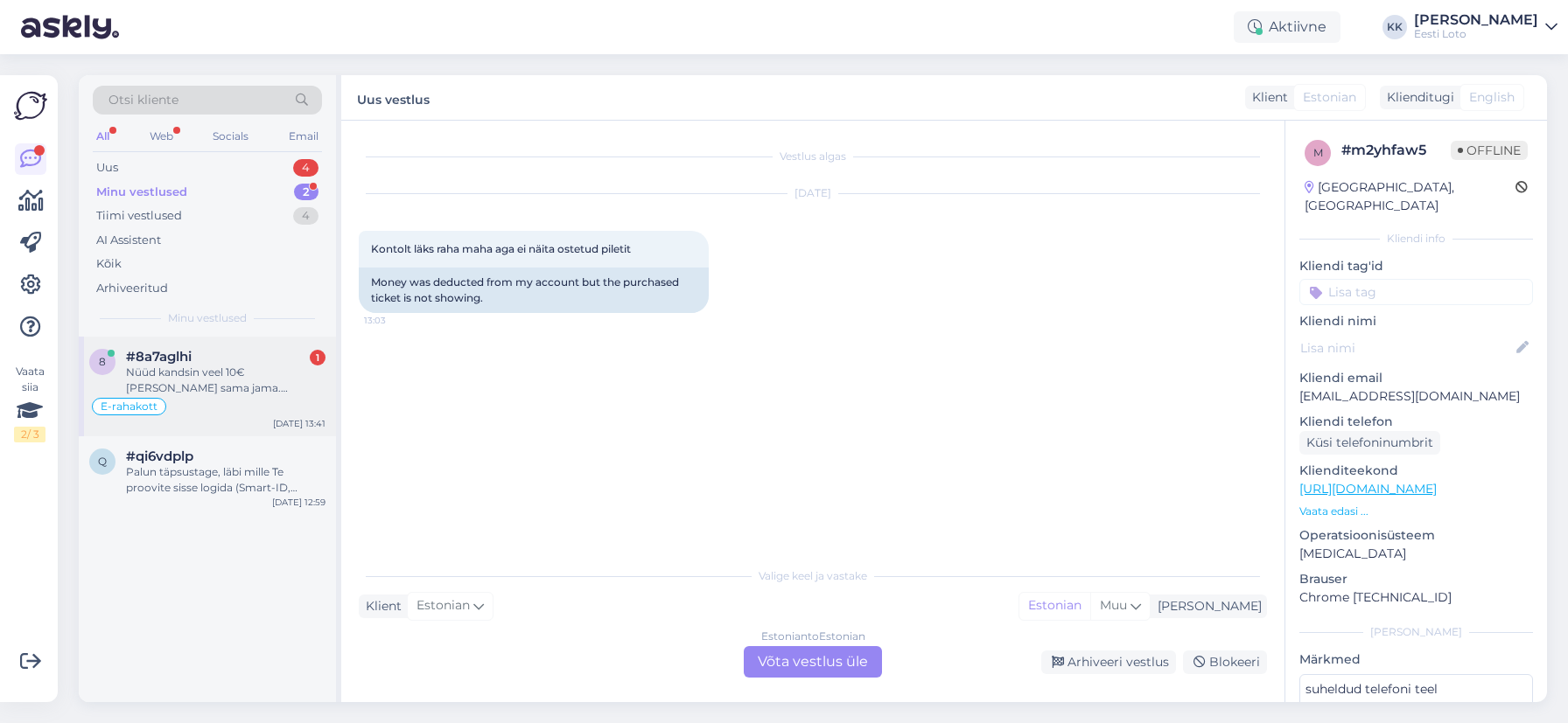
click at [261, 372] on div "Nüüd kandsin veel 10€ [PERSON_NAME] sama jama. Vabandan nii palju tülitamast." at bounding box center [225, 380] width 200 height 32
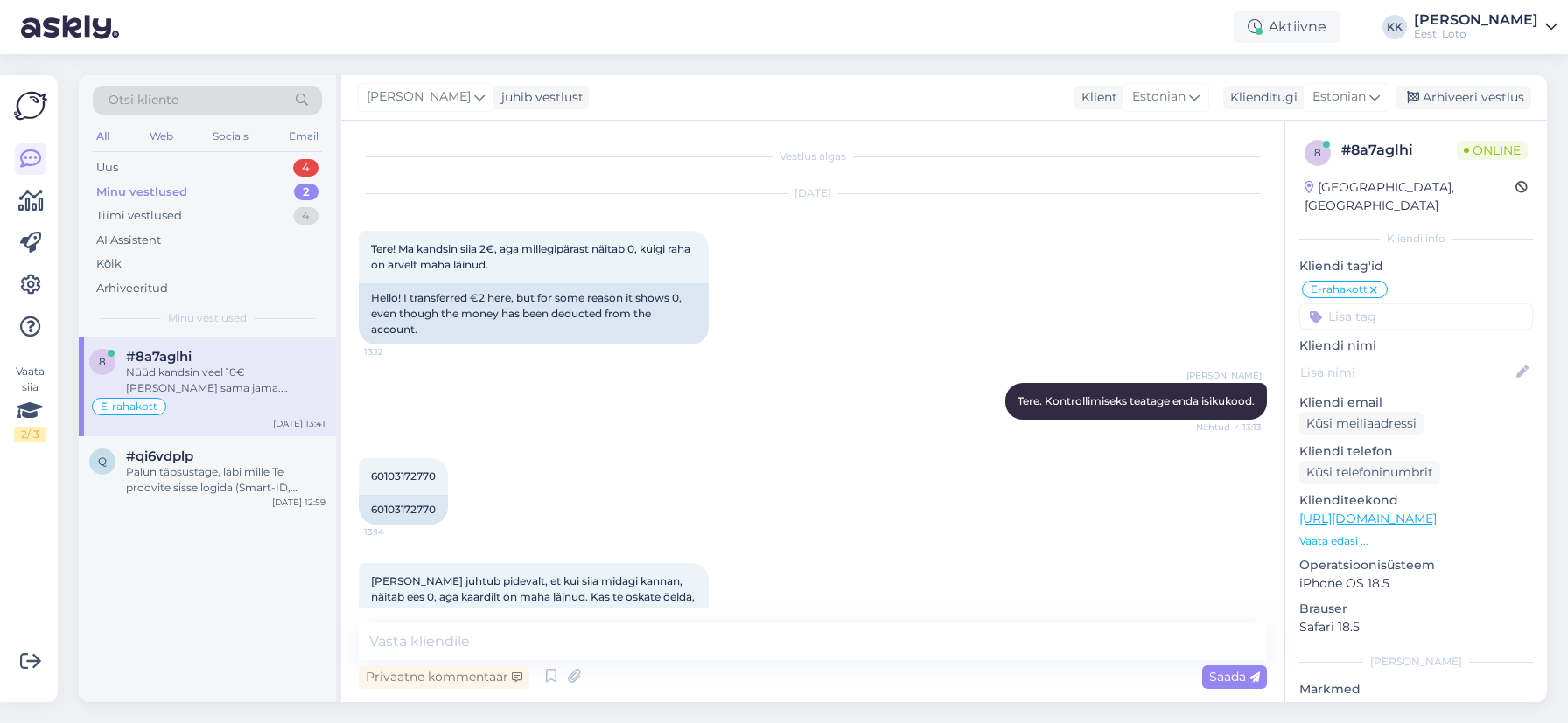
scroll to position [605, 0]
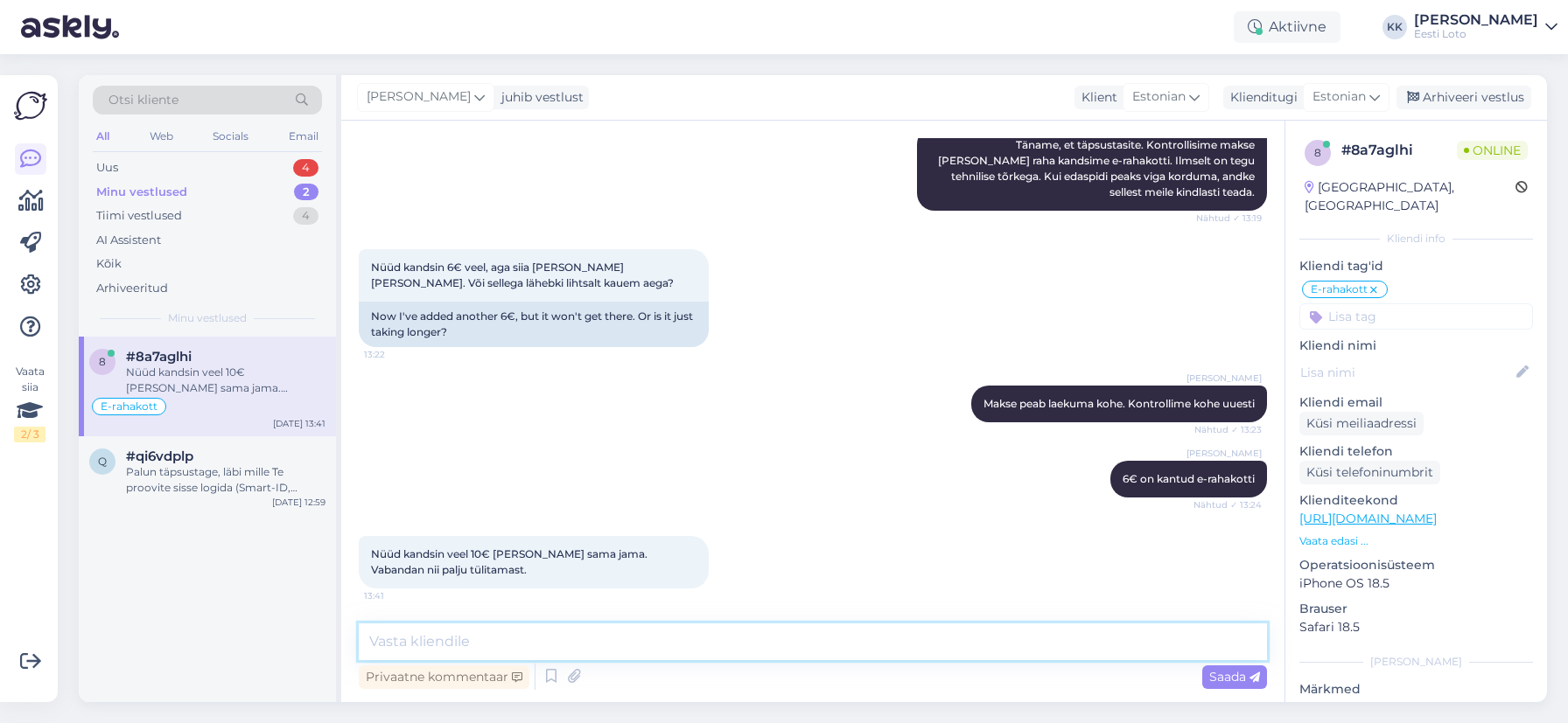
click at [599, 643] on textarea at bounding box center [812, 642] width 908 height 37
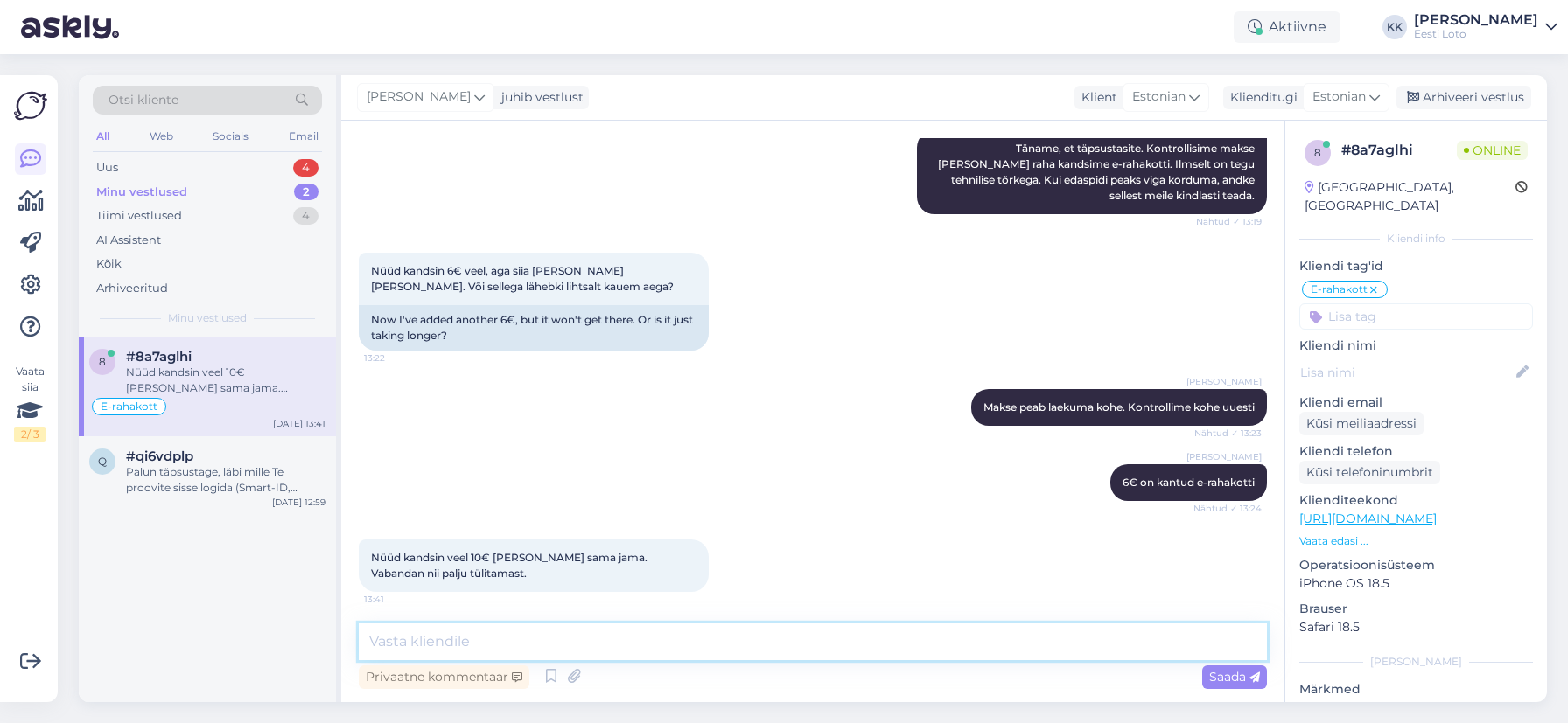
scroll to position [599, 0]
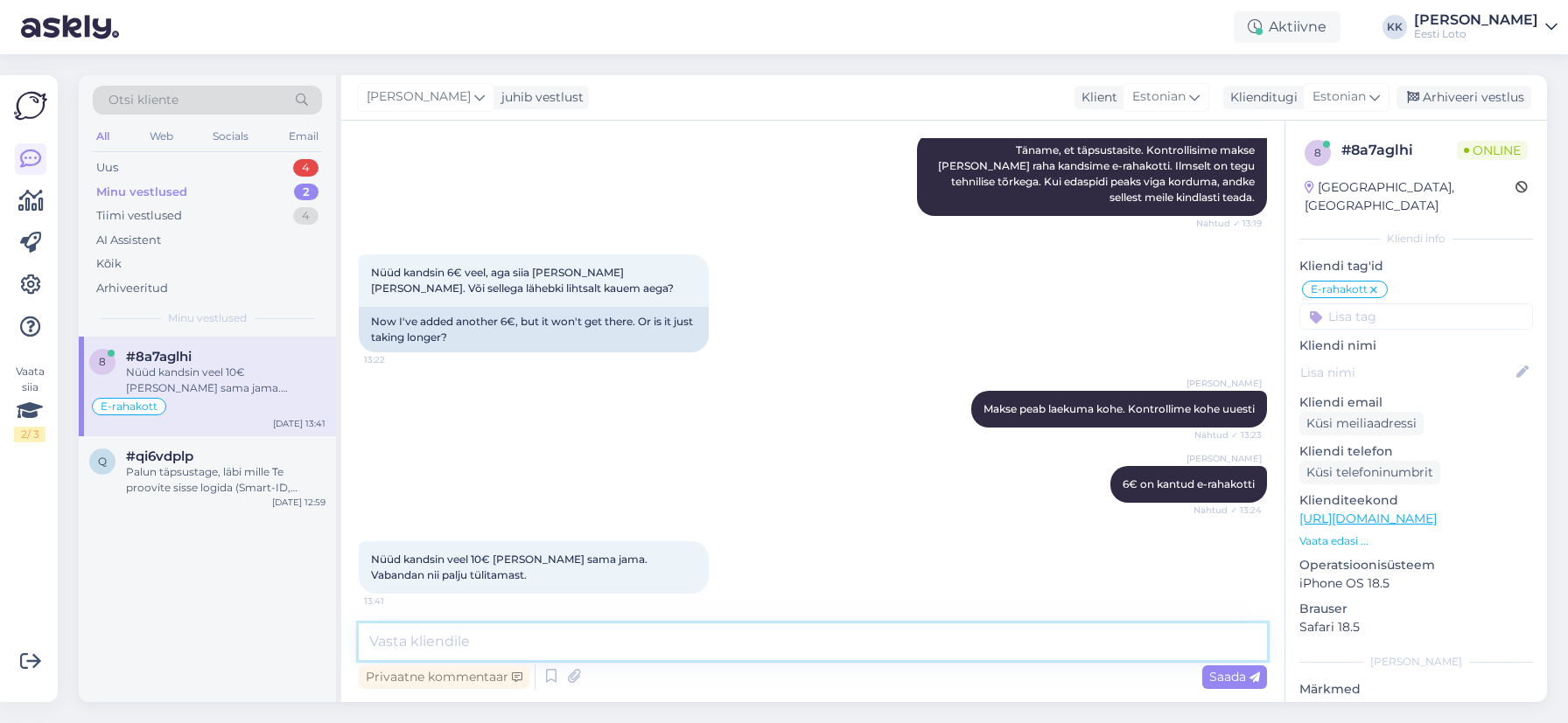
click at [807, 641] on textarea at bounding box center [812, 642] width 908 height 37
type textarea "Raha on kantud e-rahakotti."
click at [1230, 674] on span "Saada" at bounding box center [1235, 677] width 51 height 16
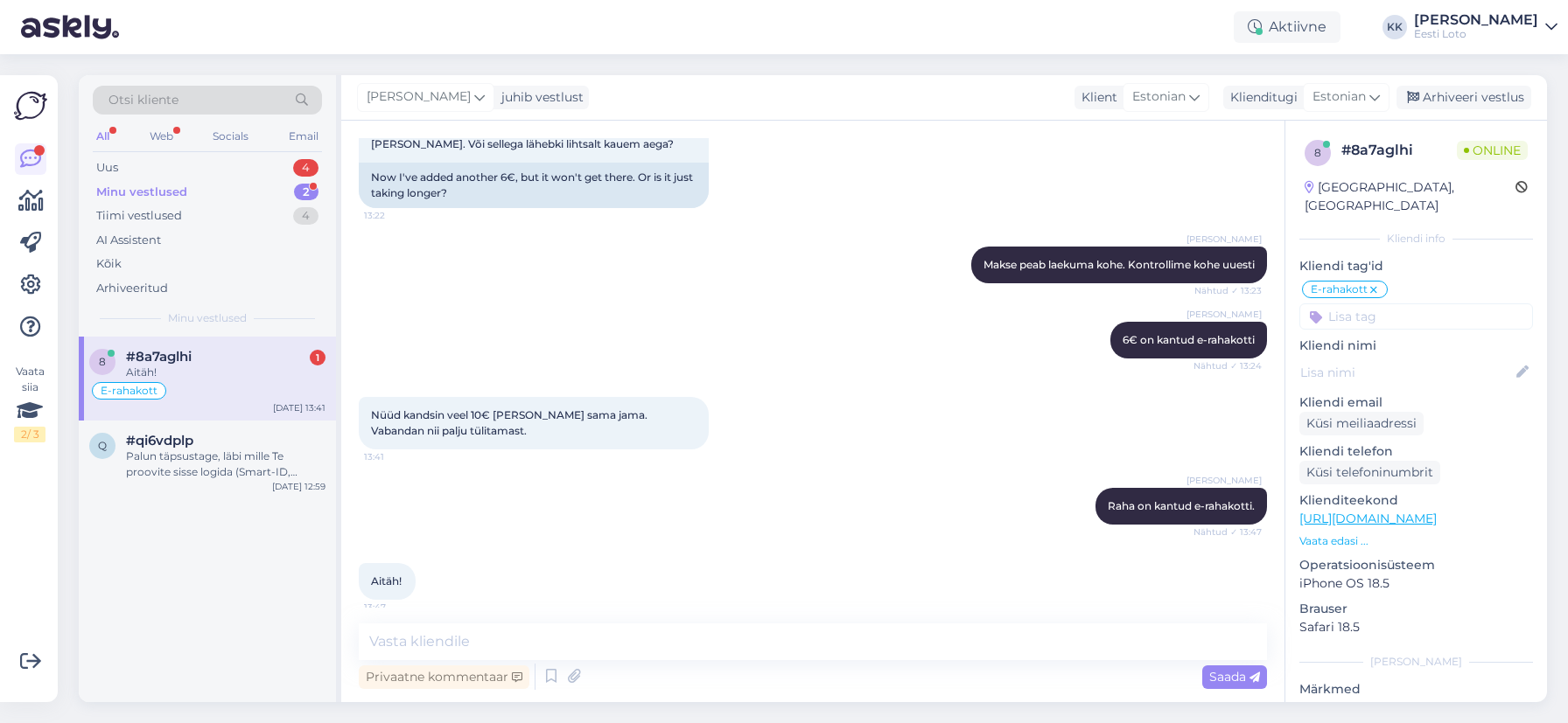
scroll to position [756, 0]
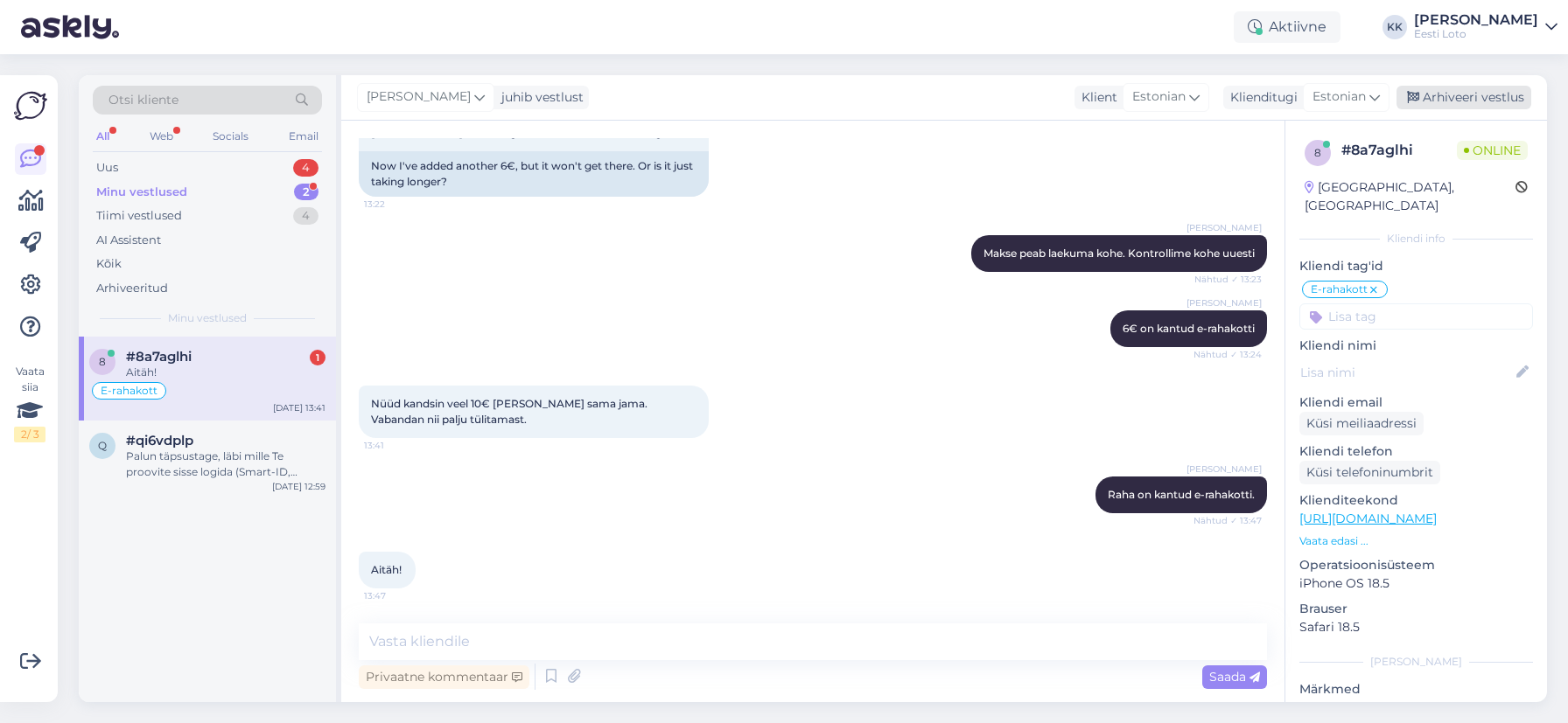
click at [1485, 95] on div "Arhiveeri vestlus" at bounding box center [1463, 98] width 134 height 24
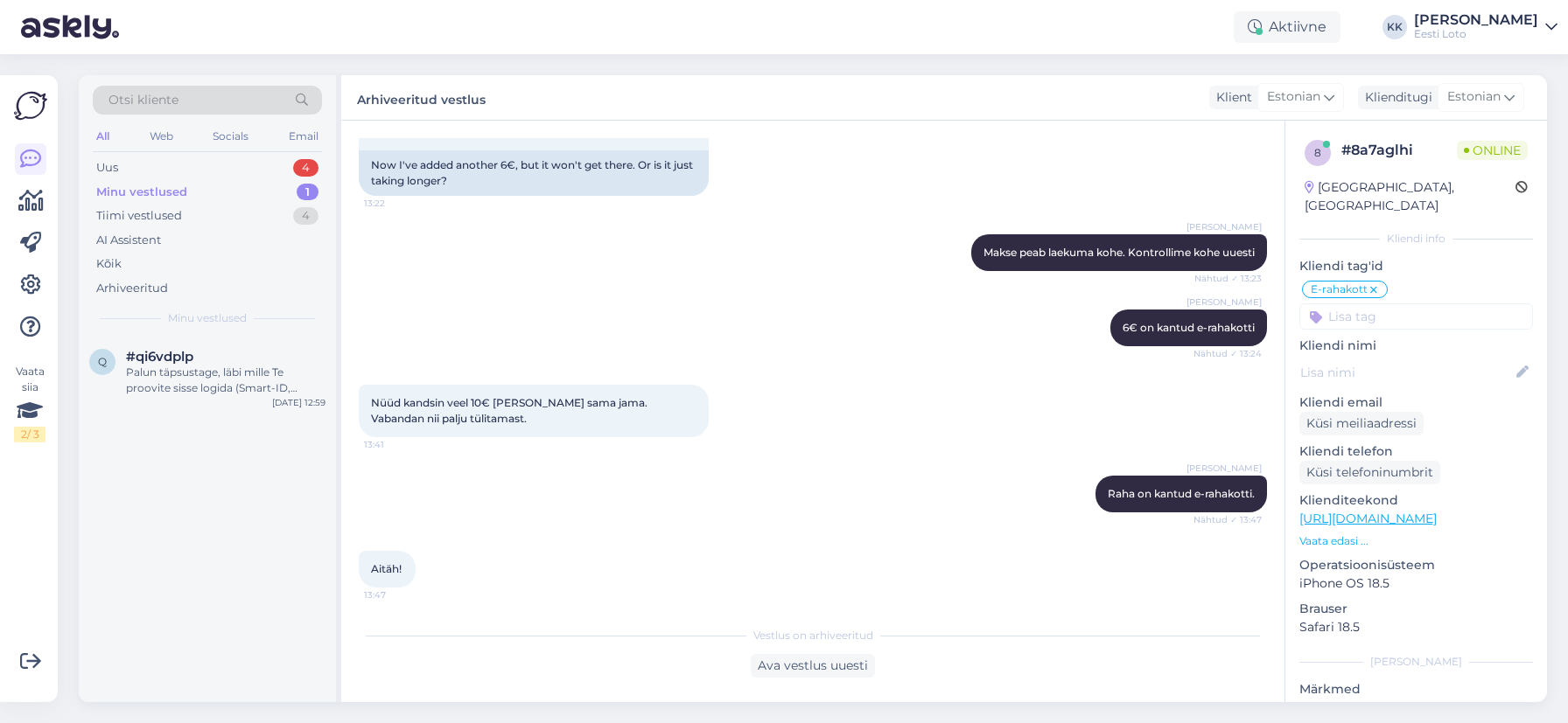
click at [164, 192] on div "Minu vestlused" at bounding box center [142, 192] width 91 height 18
click at [208, 380] on div "Palun täpsustage, läbi mille Te proovite sisse logida (Smart-ID, Mobiil-ID, ID-…" at bounding box center [225, 380] width 200 height 32
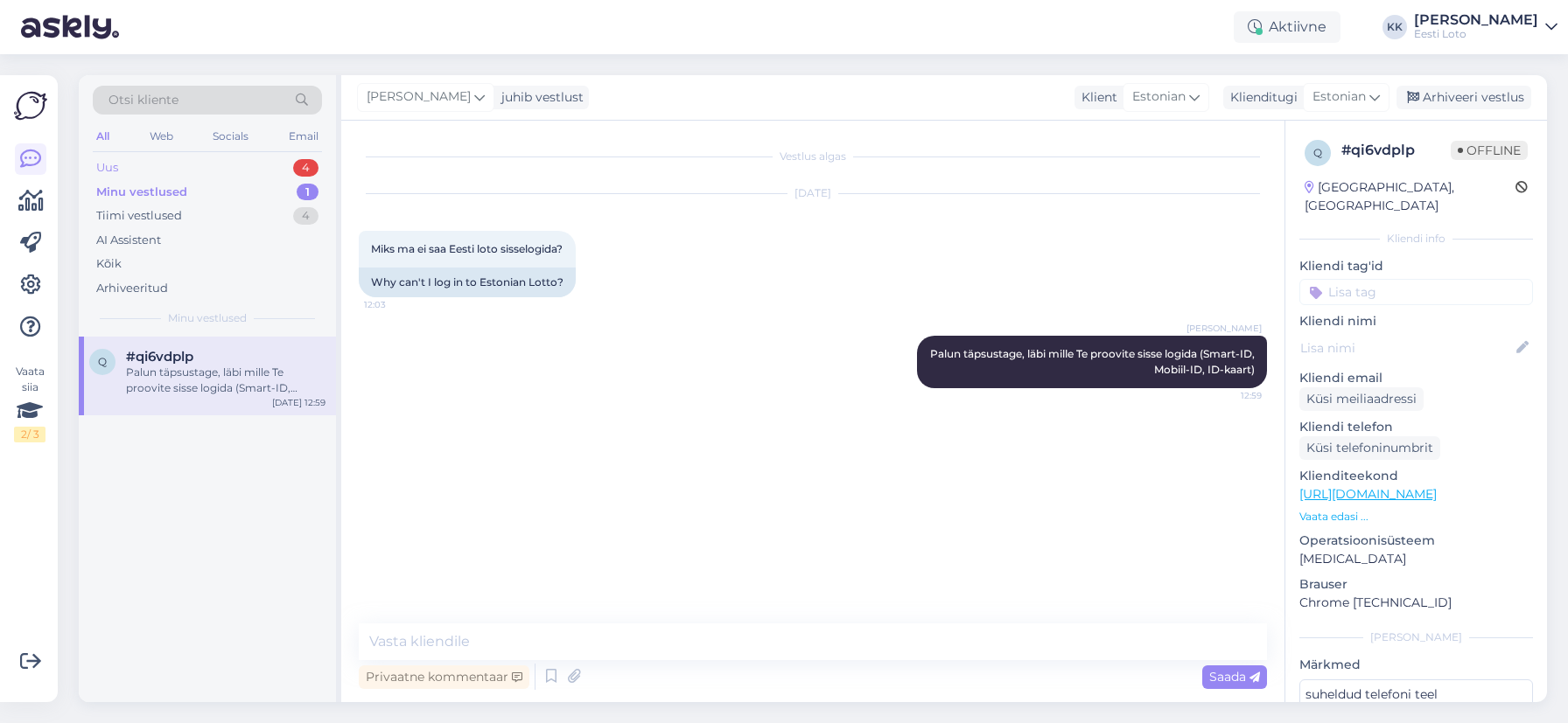
click at [187, 169] on div "Uus 4" at bounding box center [207, 168] width 229 height 25
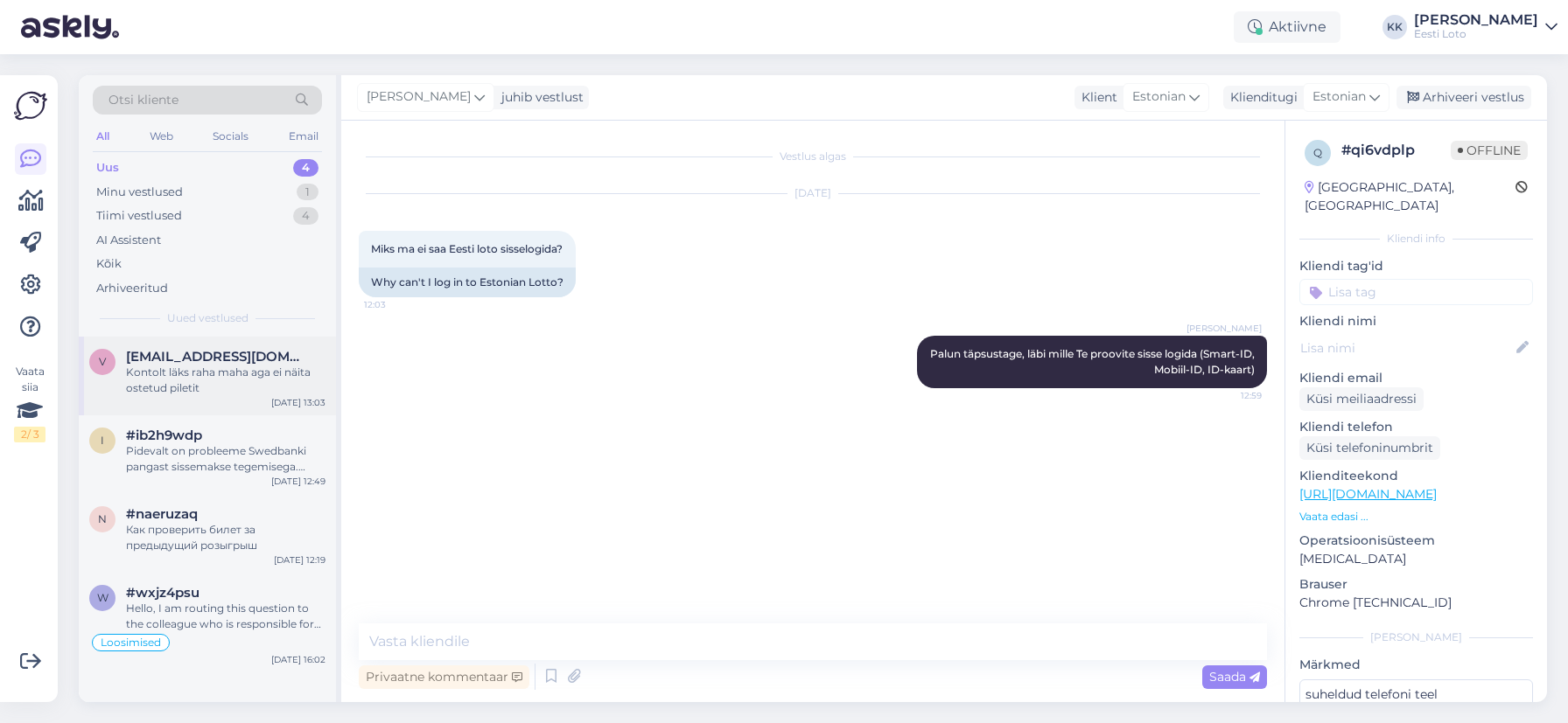
click at [203, 384] on div "Kontolt läks raha maha aga ei näita ostetud piletit" at bounding box center [225, 380] width 200 height 32
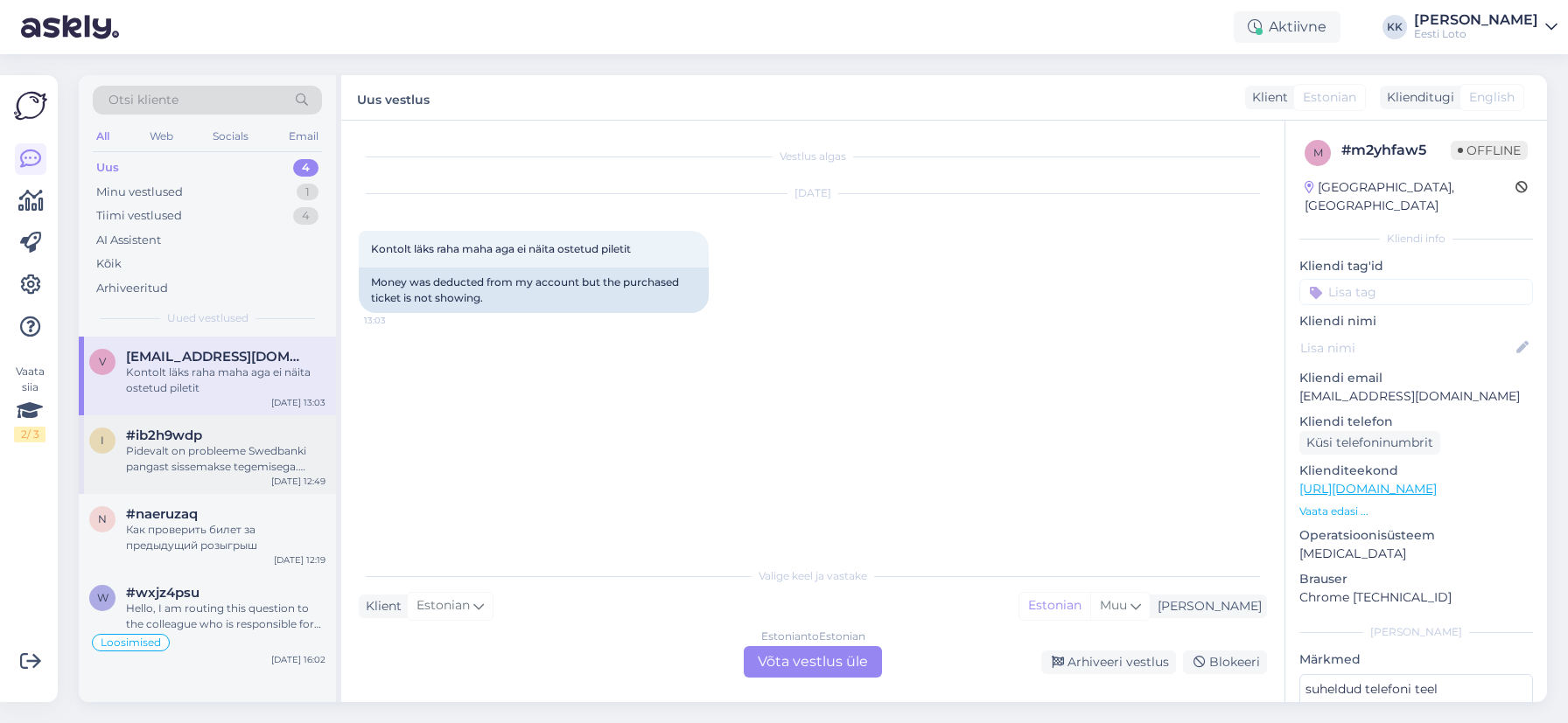
click at [257, 477] on div "i #ib2h9wdp Pidevalt on probleeme Swedbanki pangast sissemakse tegemisega. Mill…" at bounding box center [207, 455] width 258 height 79
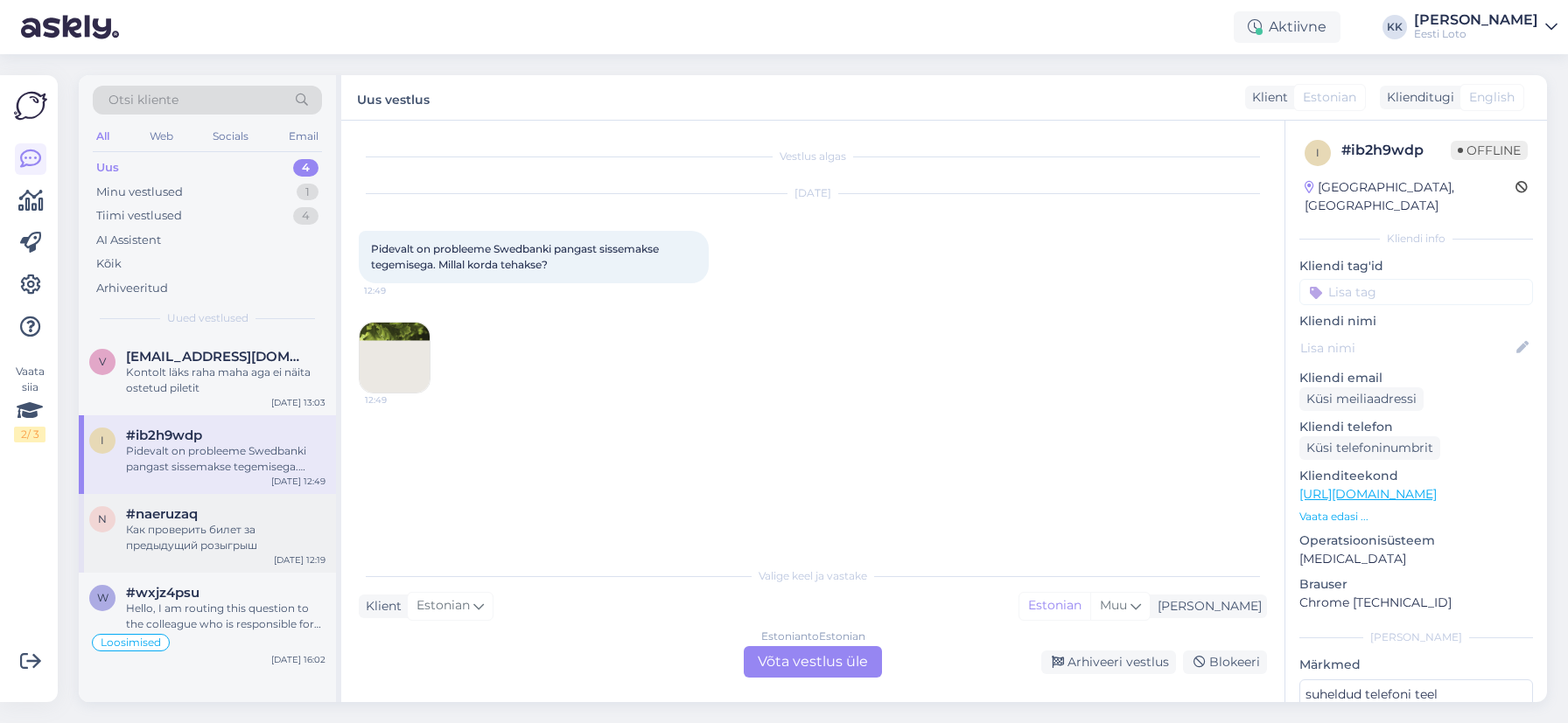
click at [207, 519] on div "#naeruzaq" at bounding box center [225, 514] width 200 height 16
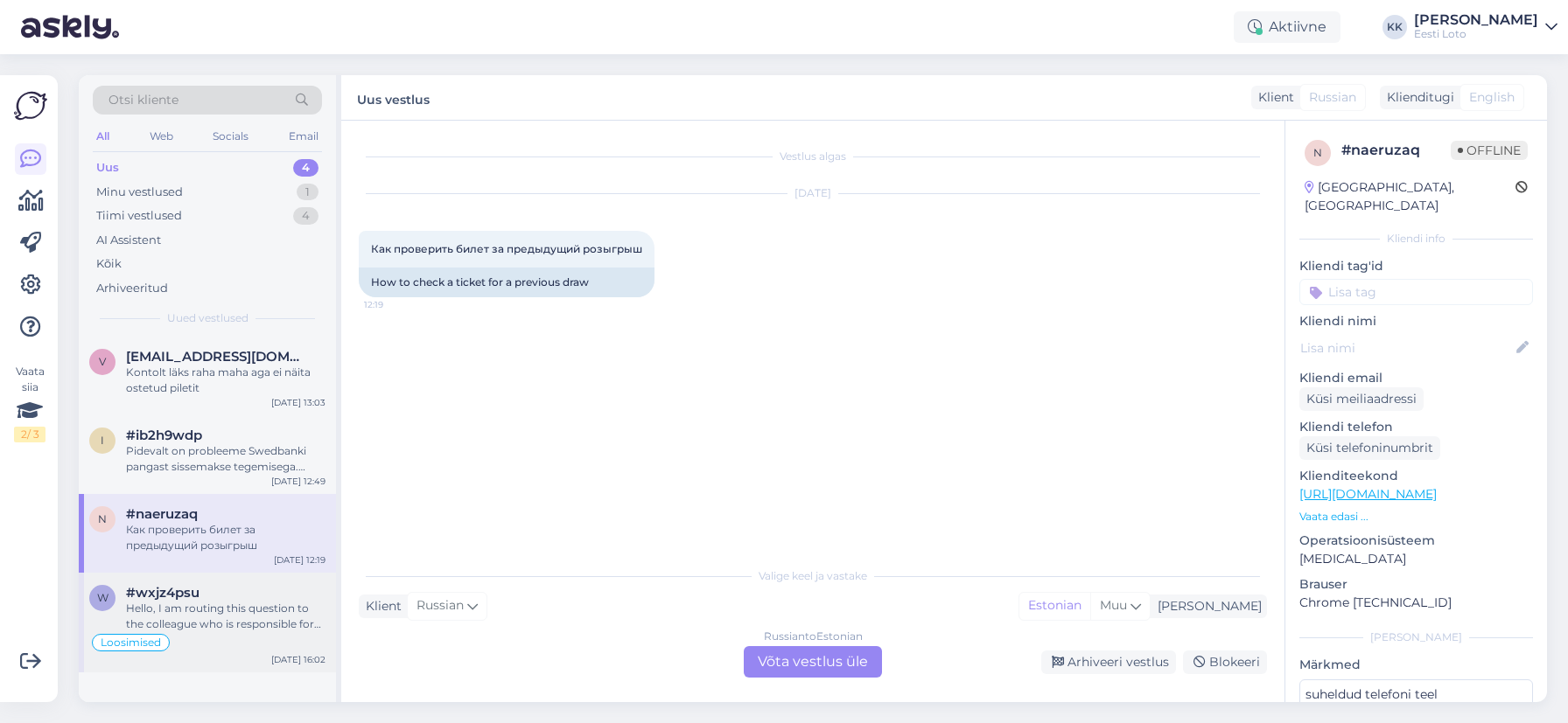
click at [211, 615] on div "Hello, I am routing this question to the colleague who is responsible for this …" at bounding box center [225, 617] width 200 height 32
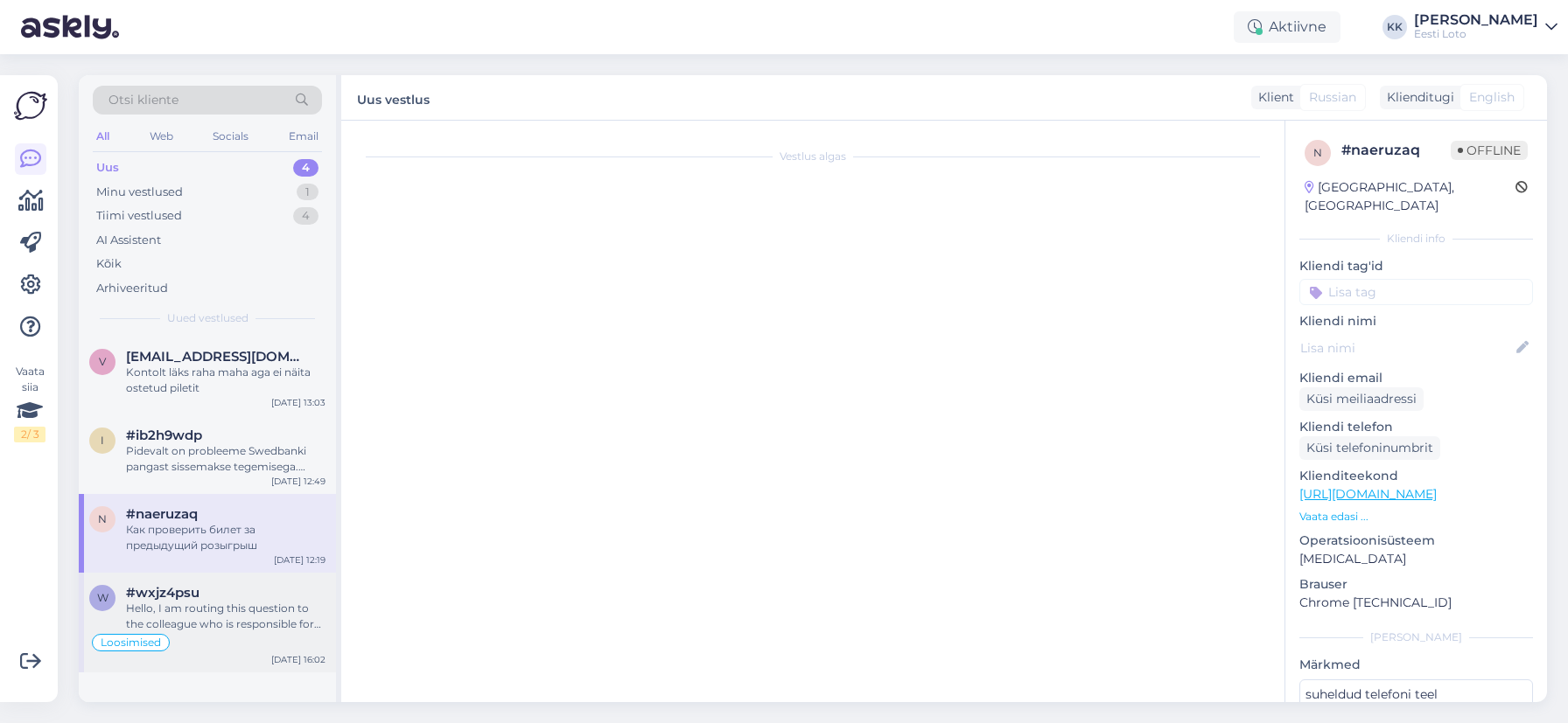
scroll to position [3760, 0]
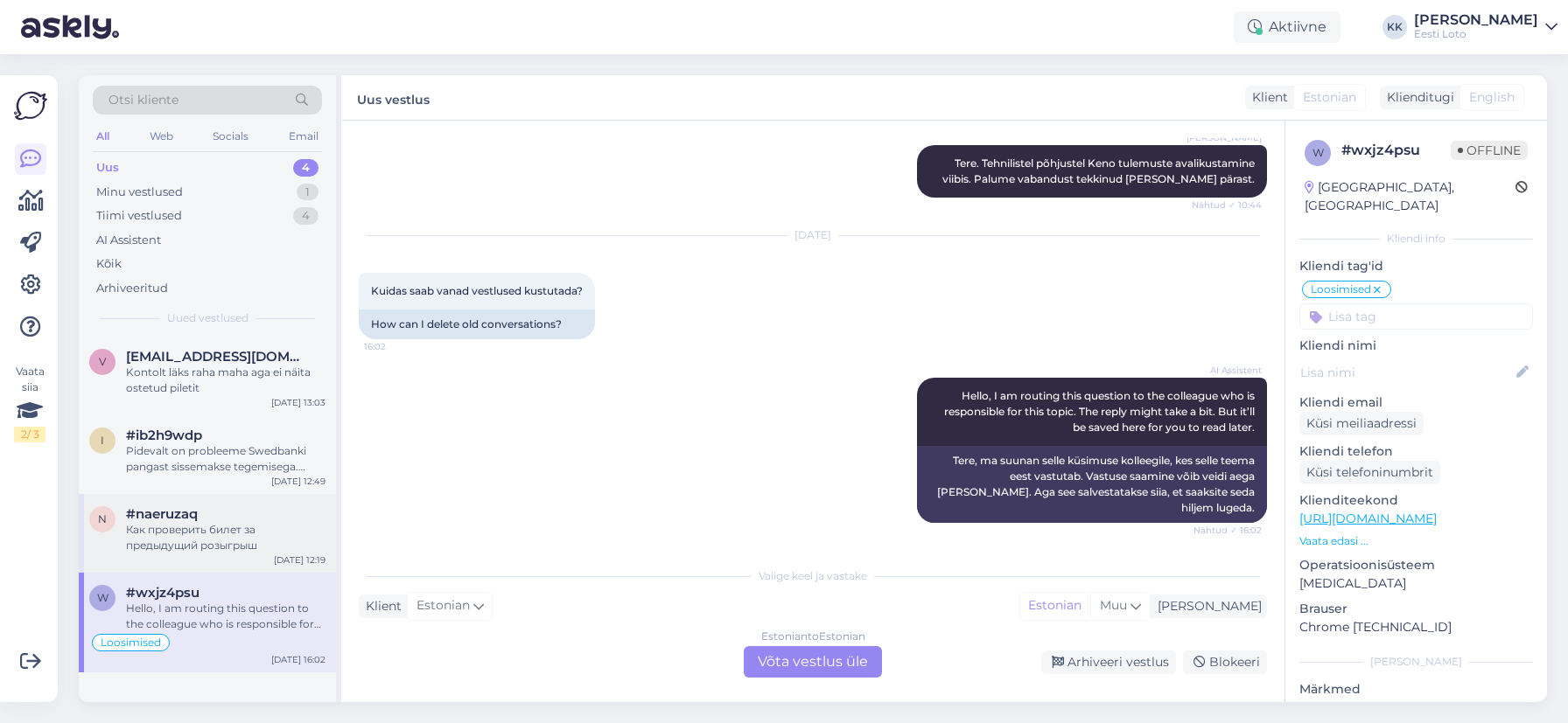
click at [227, 524] on div "Как проверить билет за предыдущий розыгрыш" at bounding box center [225, 538] width 200 height 32
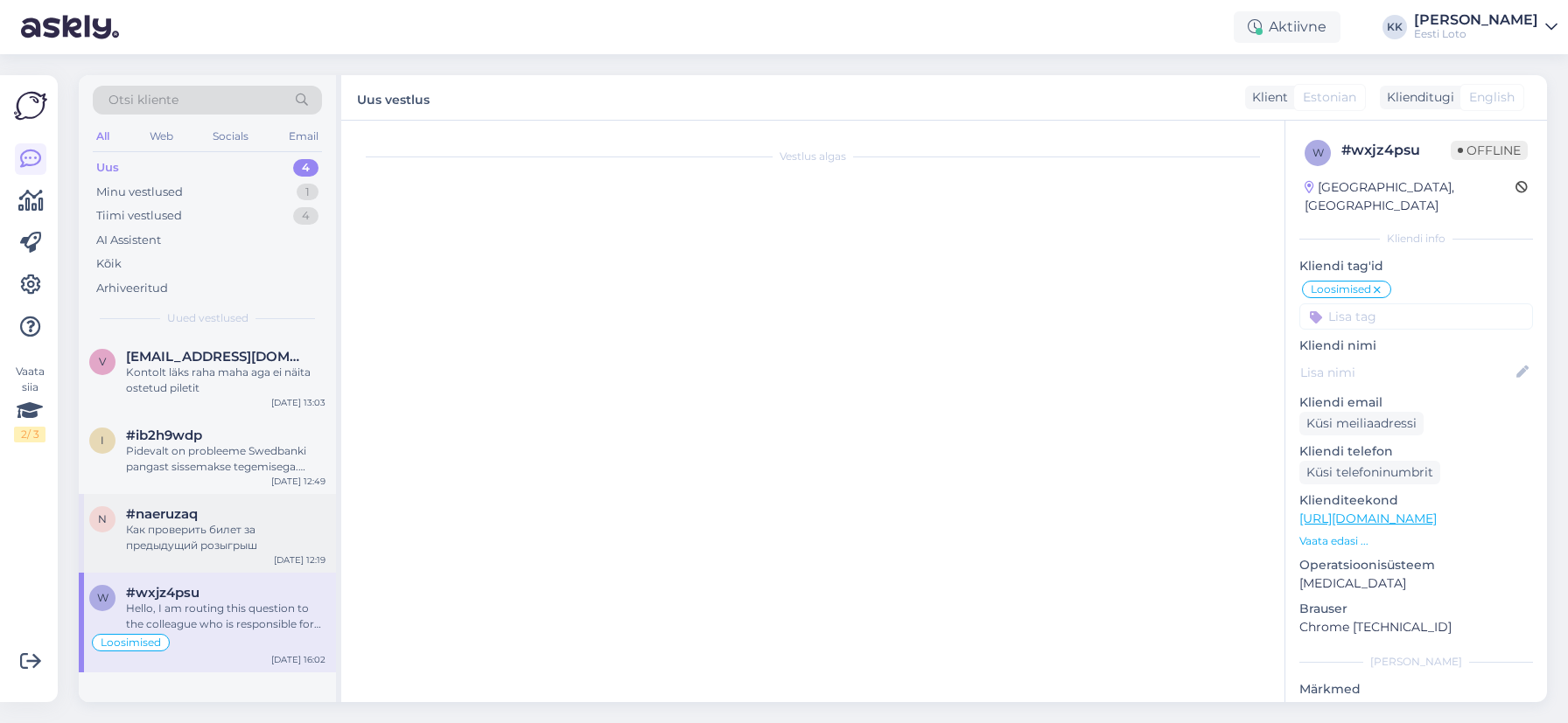
scroll to position [0, 0]
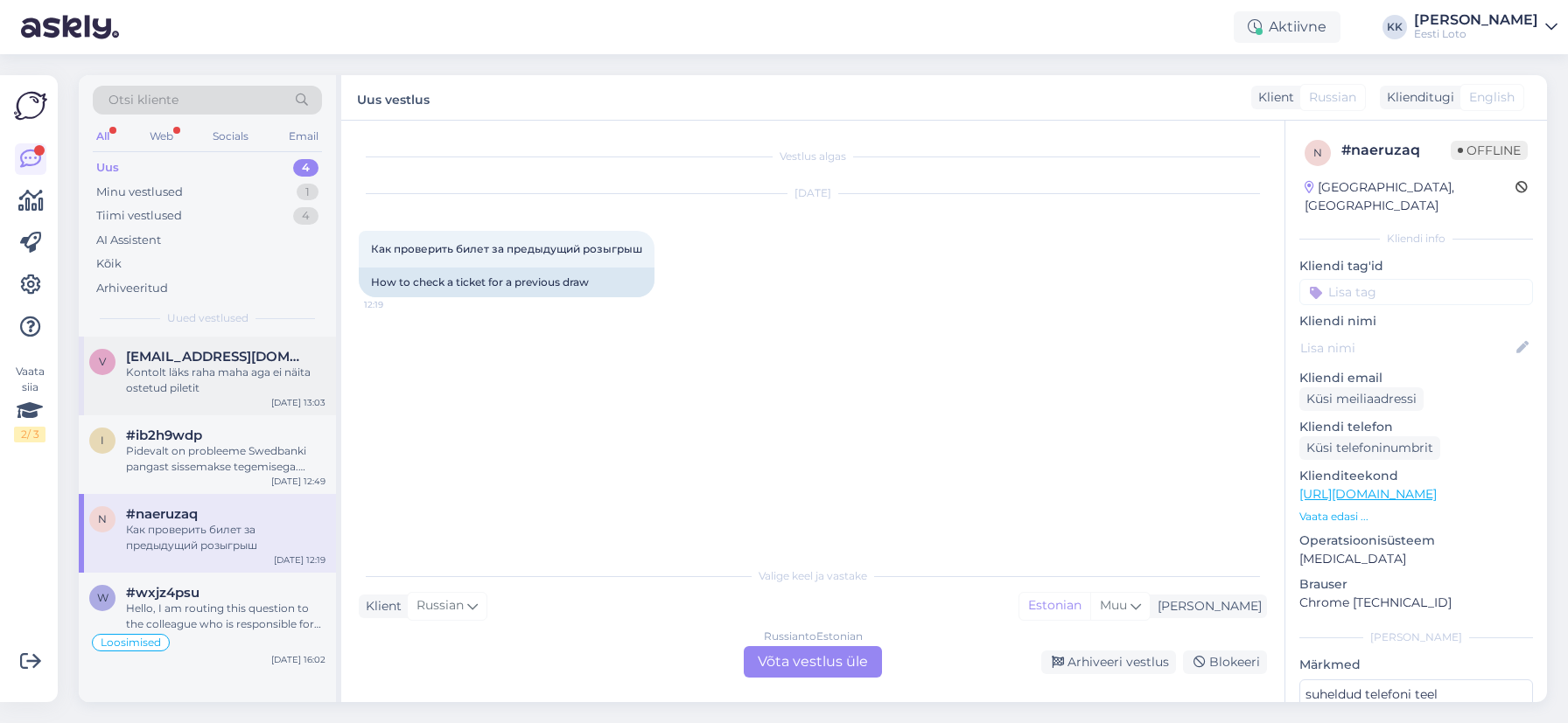
click at [229, 385] on div "Kontolt läks raha maha aga ei näita ostetud piletit" at bounding box center [225, 380] width 200 height 32
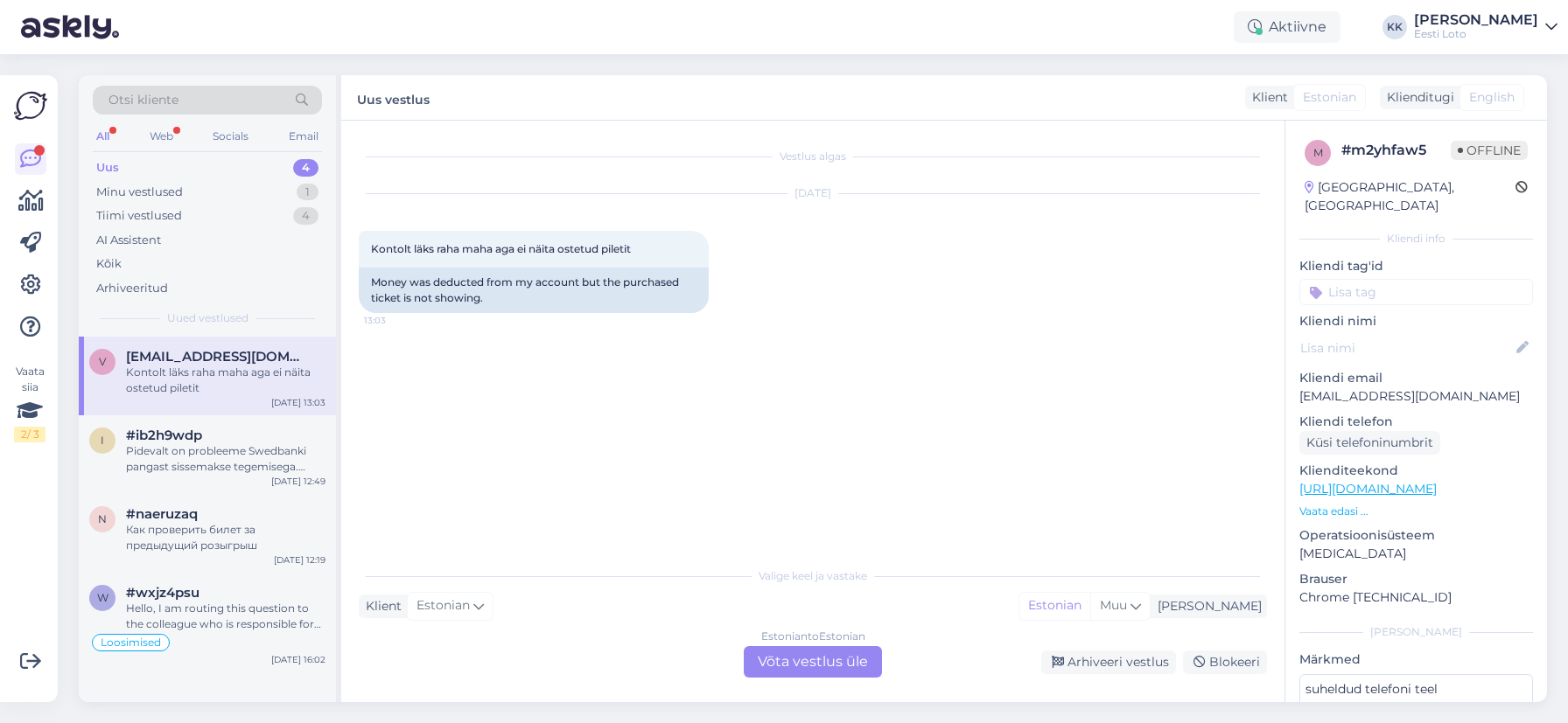
click at [1355, 387] on p "[EMAIL_ADDRESS][DOMAIN_NAME]" at bounding box center [1416, 396] width 234 height 18
click at [229, 452] on div "Pidevalt on probleeme Swedbanki pangast sissemakse tegemisega. Millal korda teh…" at bounding box center [225, 459] width 200 height 32
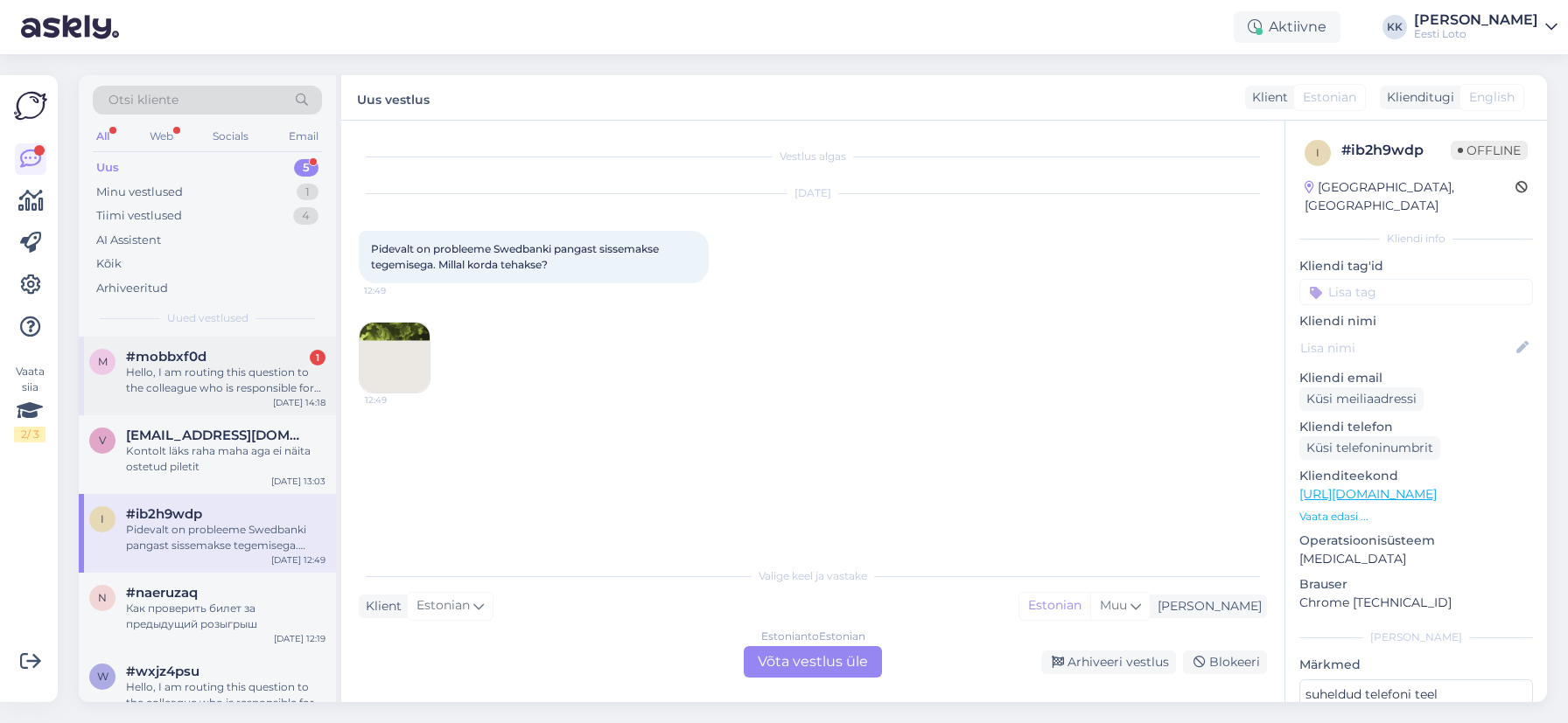
click at [240, 388] on div "Hello, I am routing this question to the colleague who is responsible for this …" at bounding box center [225, 380] width 200 height 32
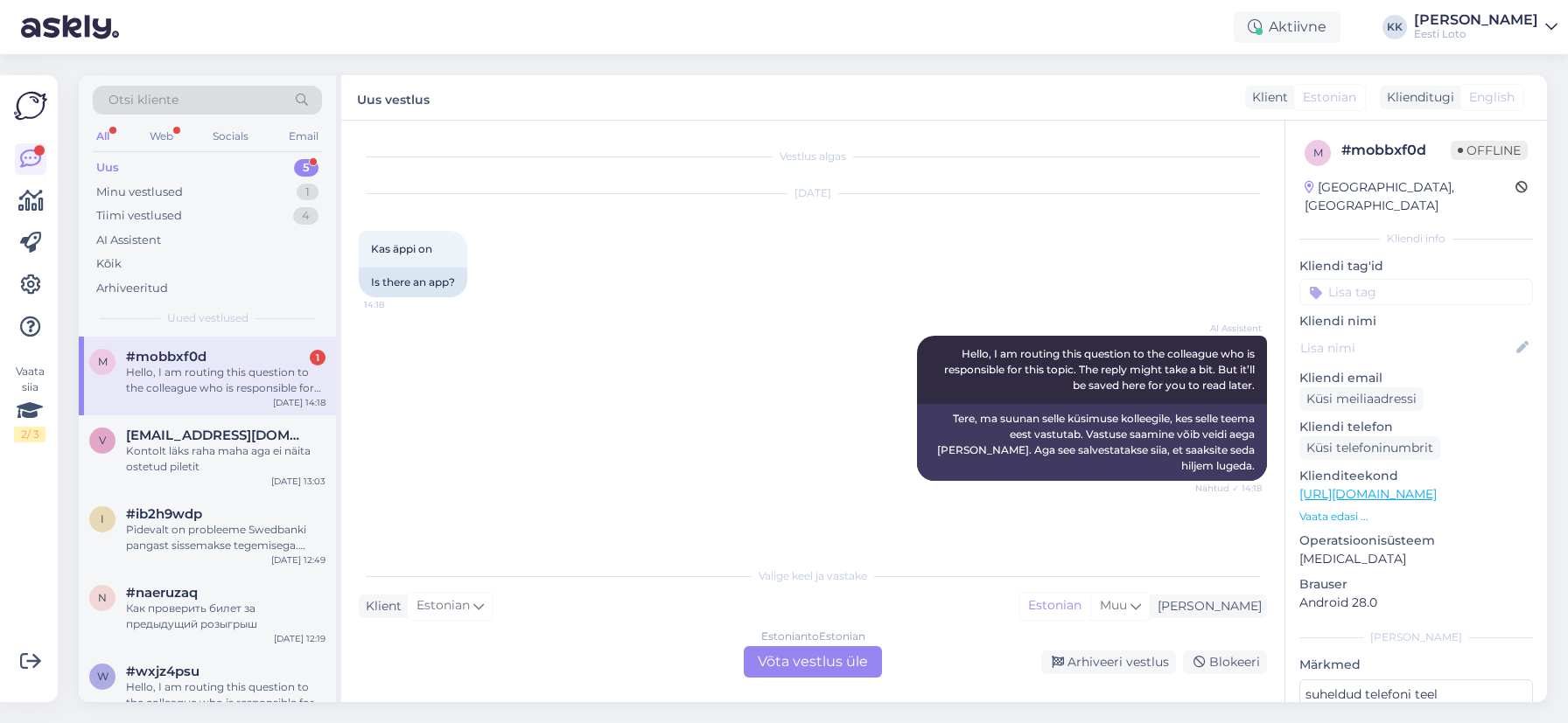
click at [835, 663] on div "Estonian to Estonian Võta vestlus üle" at bounding box center [812, 662] width 138 height 32
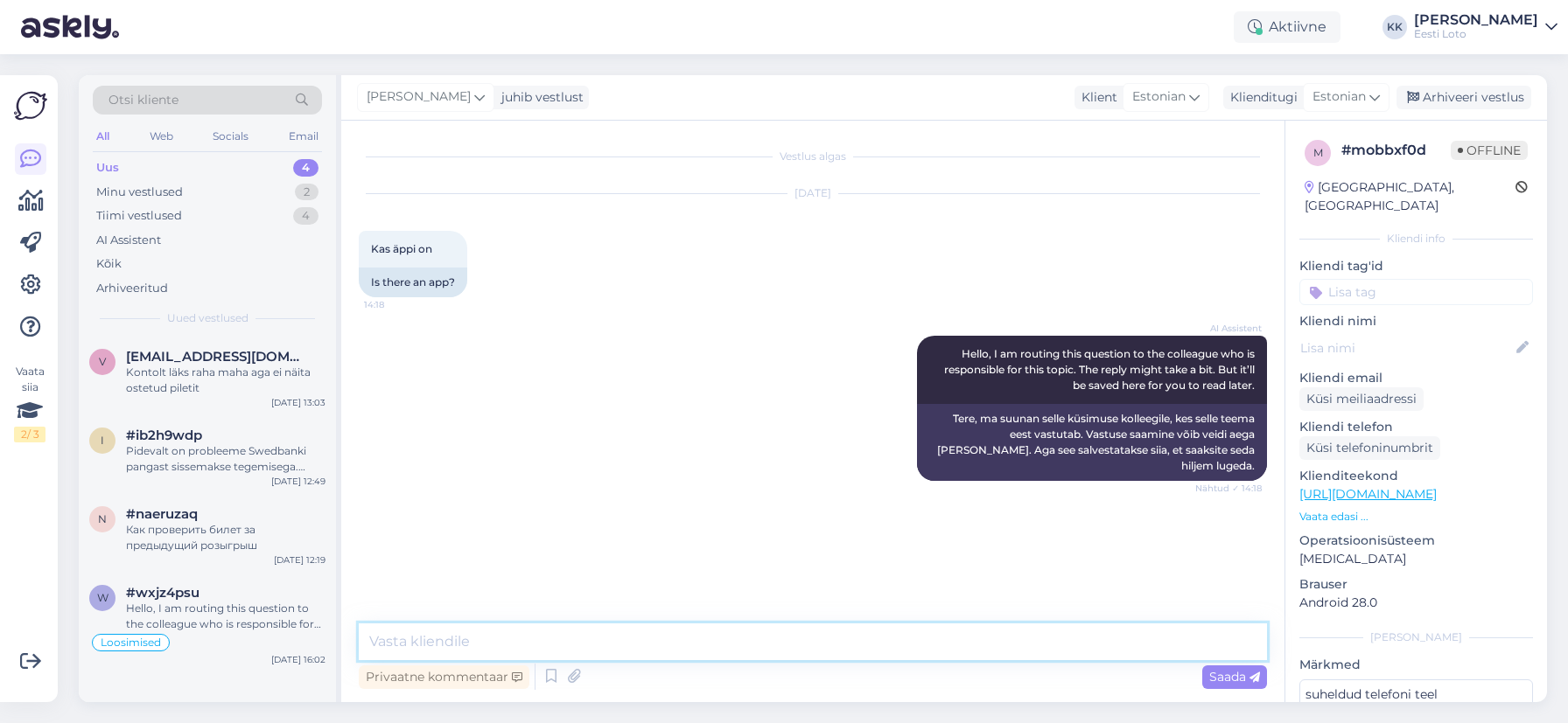
click at [750, 633] on textarea at bounding box center [812, 642] width 908 height 37
paste textarea "Mobiilirakendust ei ole Eesti Lotol lähiajal plaanis arendada."
type textarea "Tere. Mobiilirakendust ei ole Eesti Lotol lähiajal plaanis arendada."
click at [1230, 675] on span "Saada" at bounding box center [1235, 677] width 51 height 16
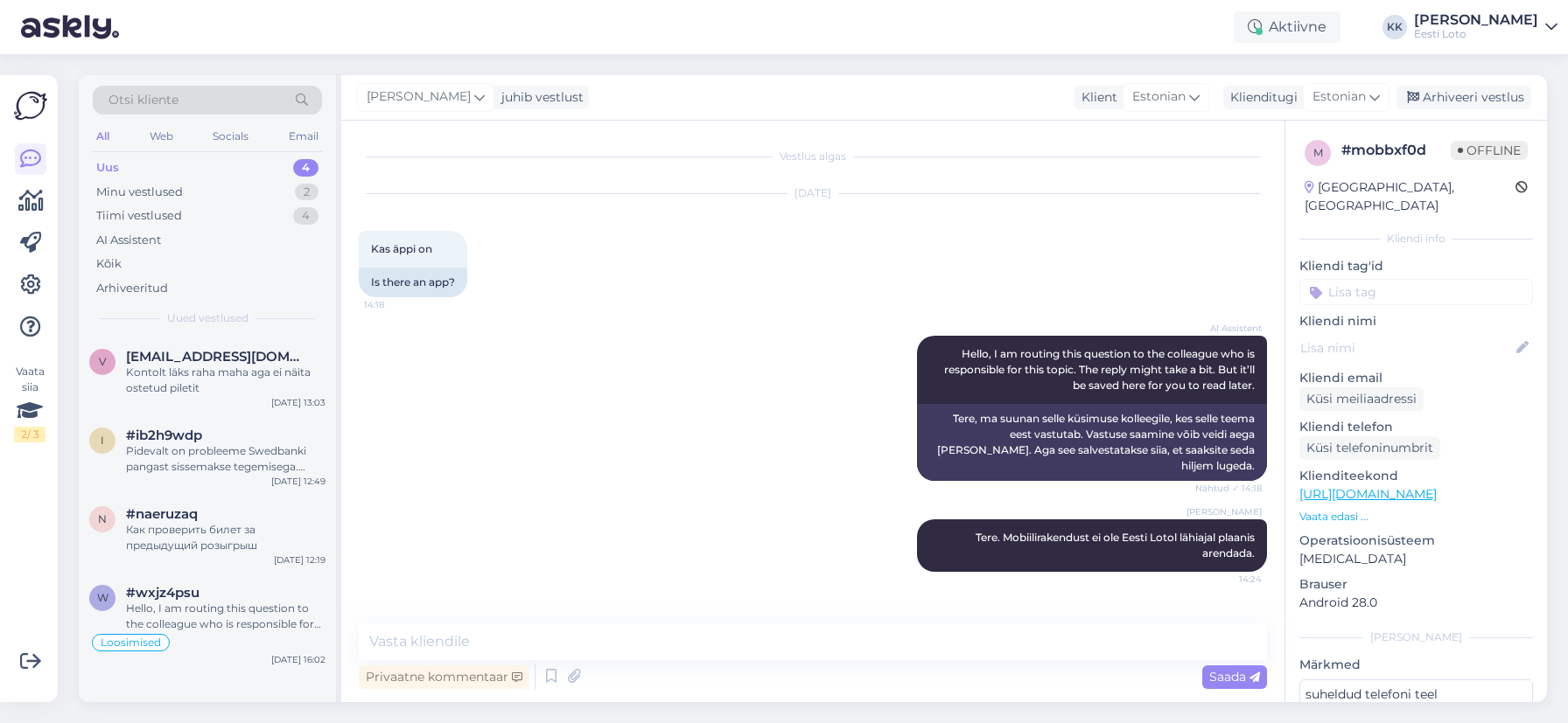
click at [1407, 279] on input at bounding box center [1416, 293] width 234 height 26
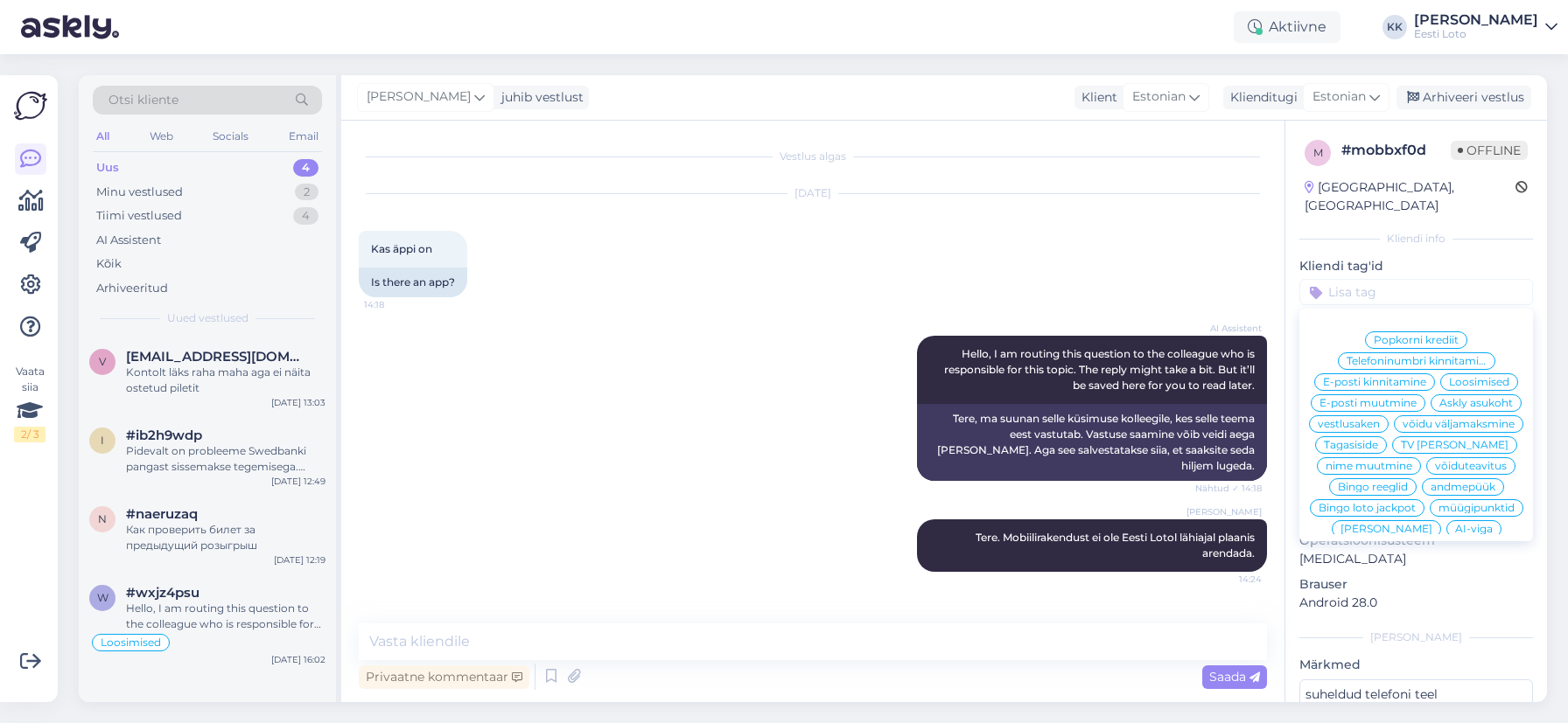
click at [1349, 257] on p "Kliendi tag'id" at bounding box center [1416, 266] width 234 height 18
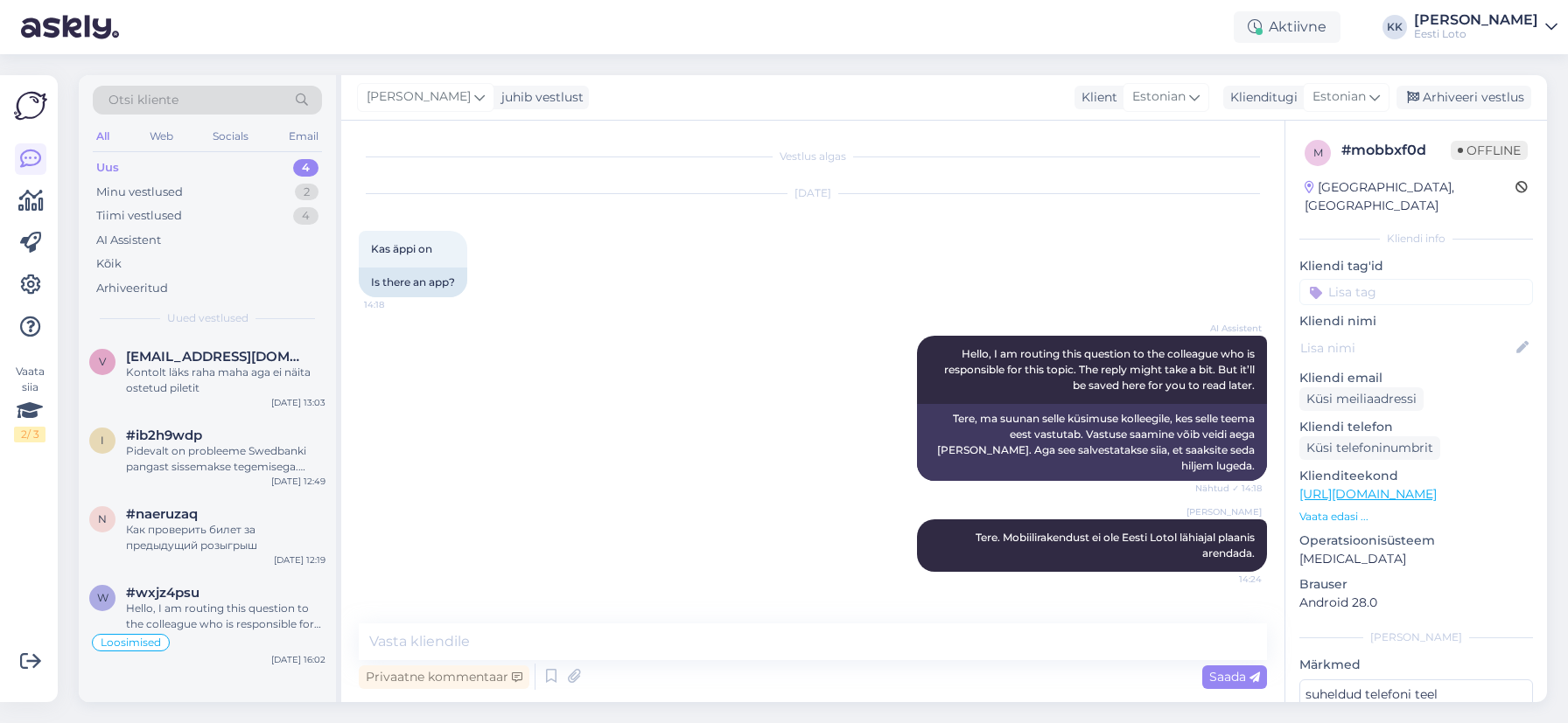
click at [1397, 279] on input at bounding box center [1416, 293] width 234 height 26
type input "Äpp"
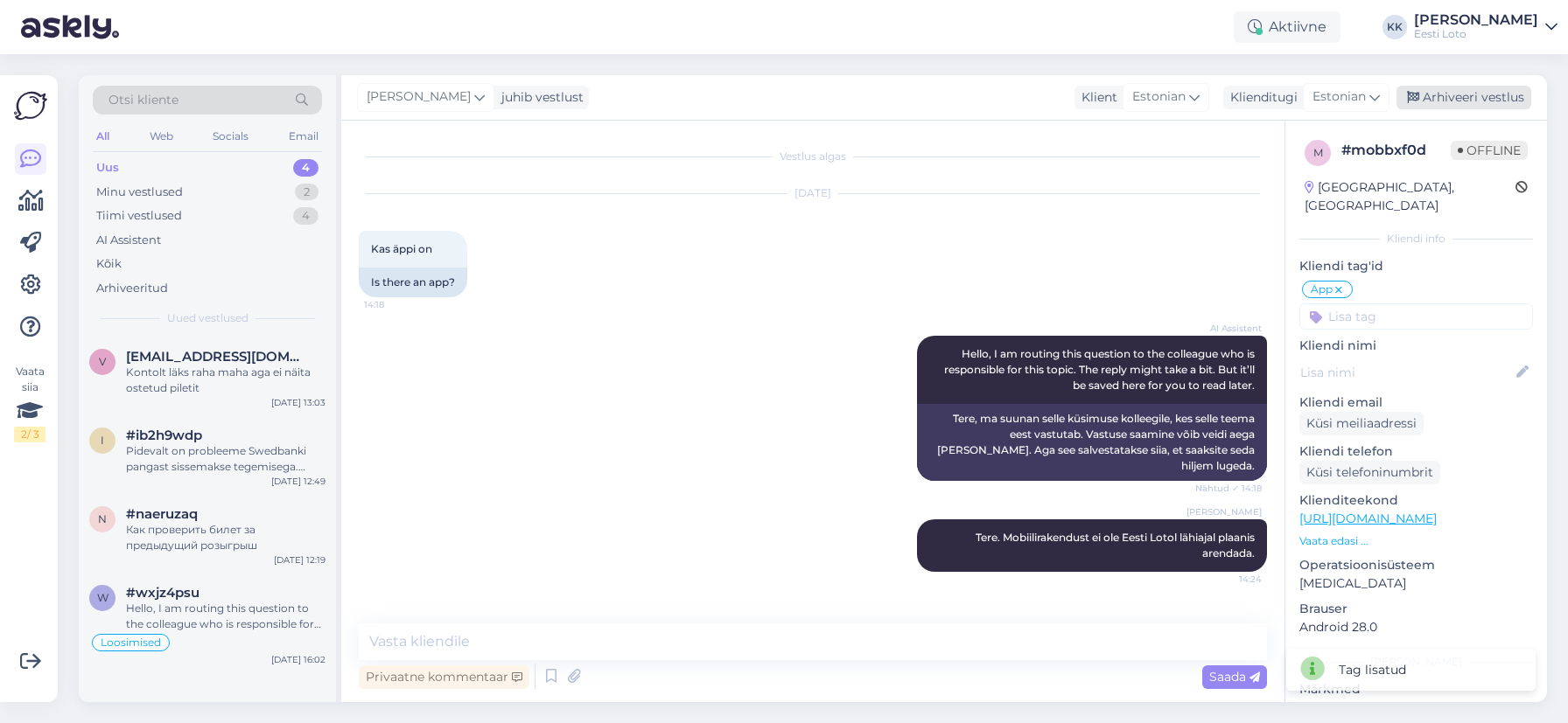
click at [1452, 104] on div "Arhiveeri vestlus" at bounding box center [1463, 98] width 134 height 24
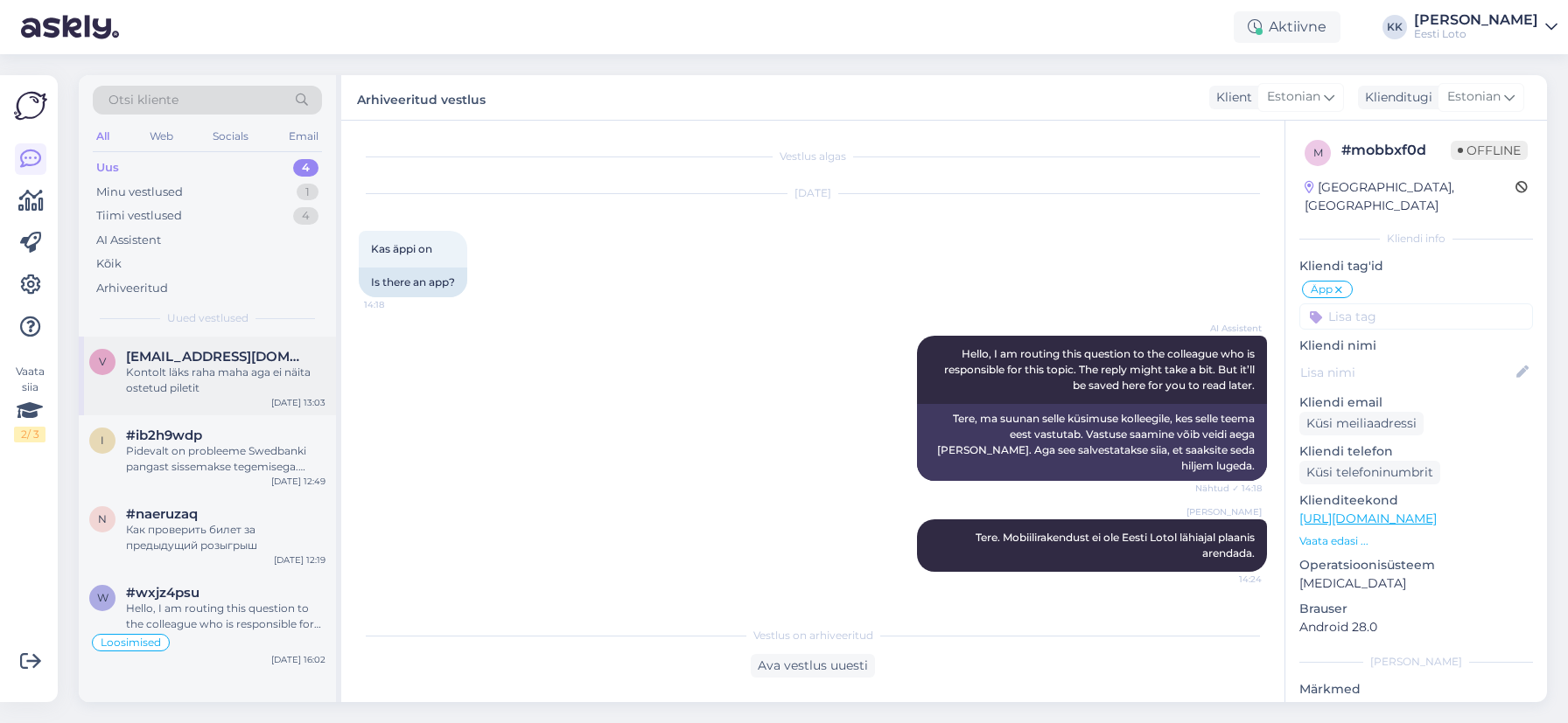
click at [185, 382] on div "Kontolt läks raha maha aga ei näita ostetud piletit" at bounding box center [225, 380] width 200 height 32
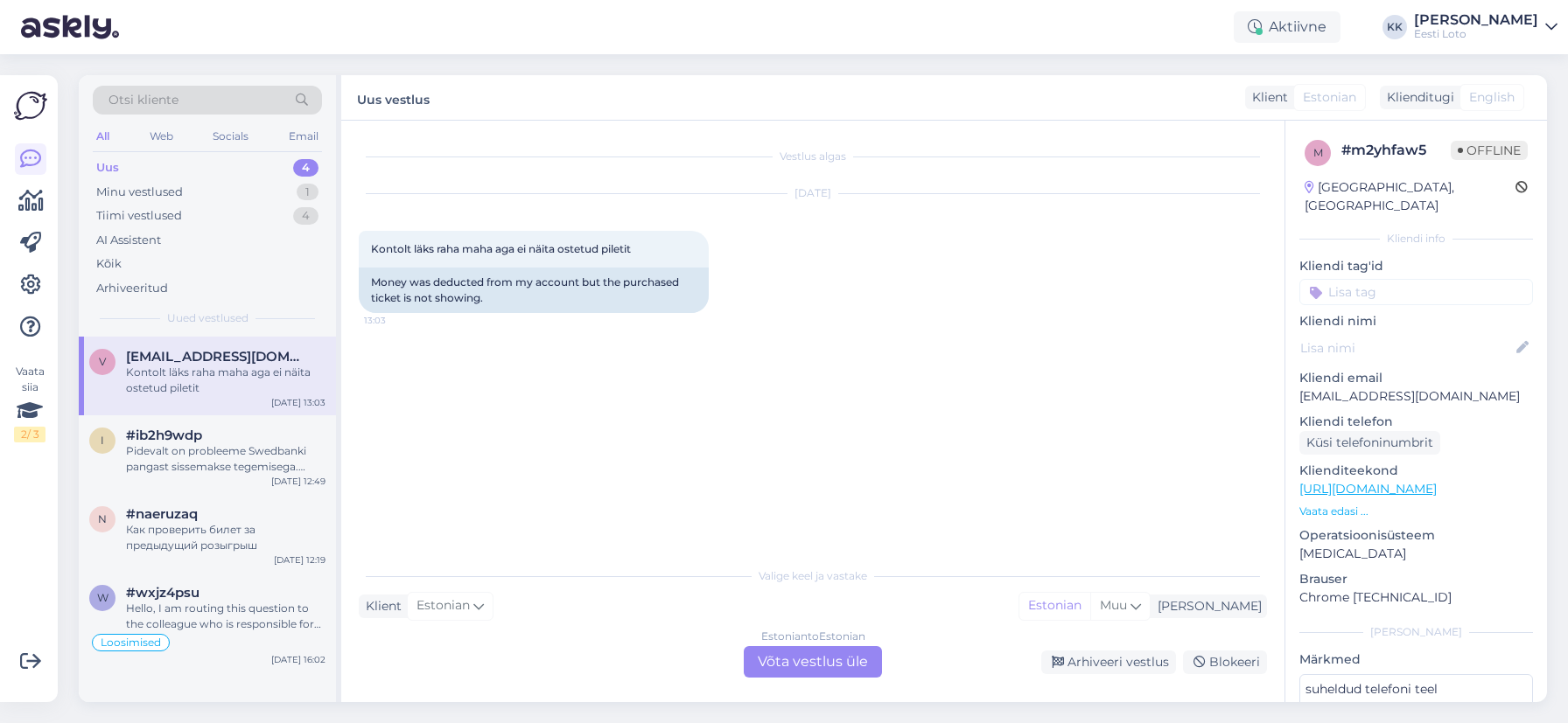
click at [1362, 387] on p "[EMAIL_ADDRESS][DOMAIN_NAME]" at bounding box center [1416, 396] width 234 height 18
click at [236, 456] on div "Pidevalt on probleeme Swedbanki pangast sissemakse tegemisega. Millal korda teh…" at bounding box center [225, 459] width 200 height 32
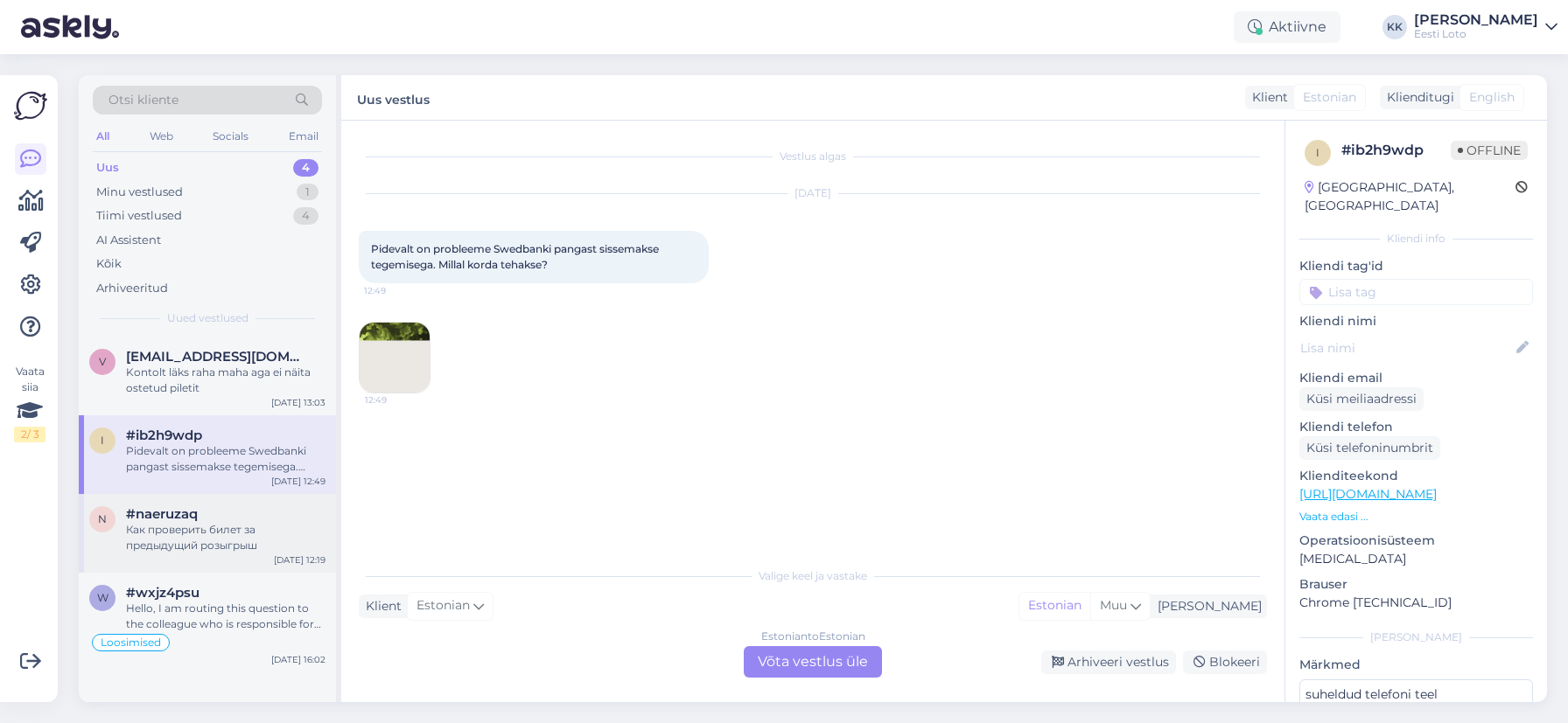
click at [199, 526] on div "Как проверить билет за предыдущий розыгрыш" at bounding box center [225, 538] width 200 height 32
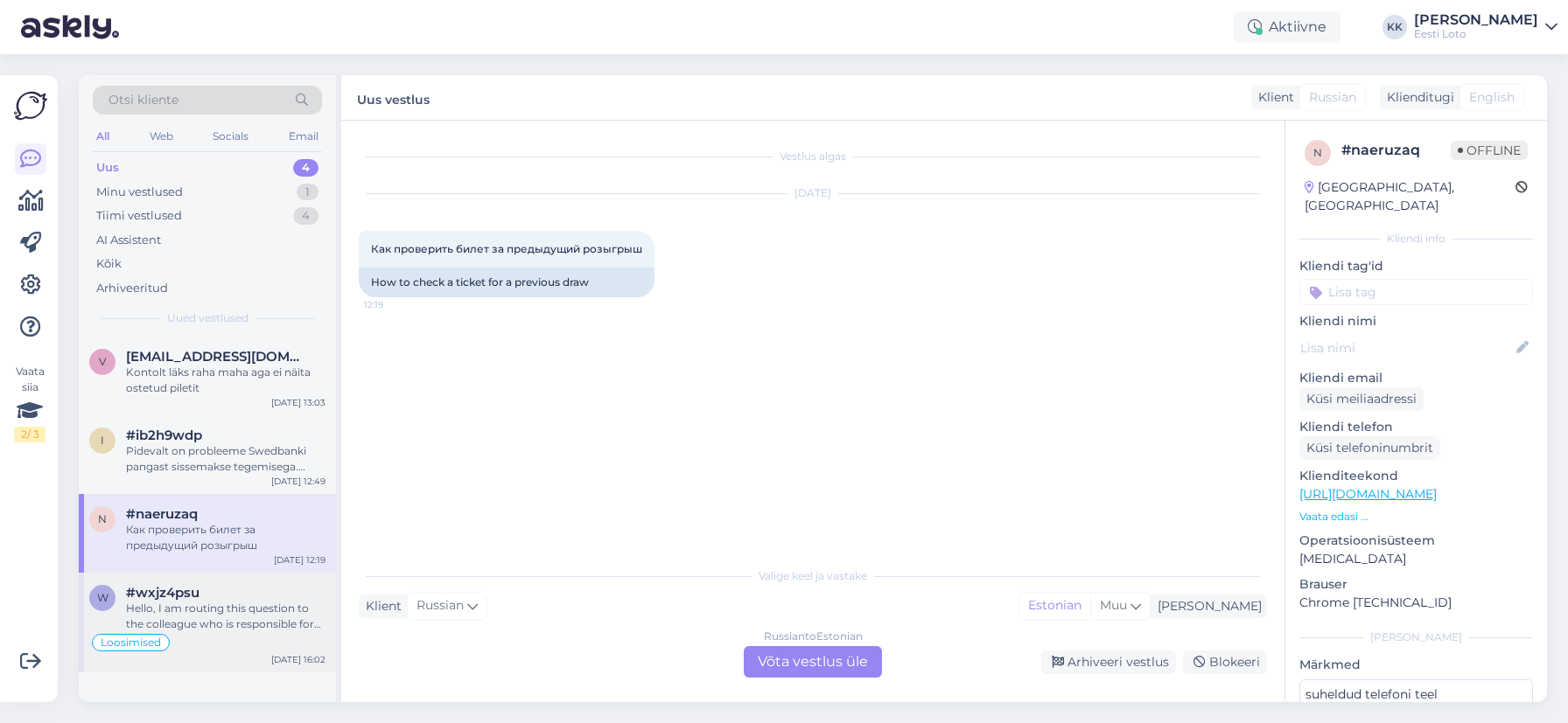
click at [190, 604] on div "Hello, I am routing this question to the colleague who is responsible for this …" at bounding box center [225, 617] width 200 height 32
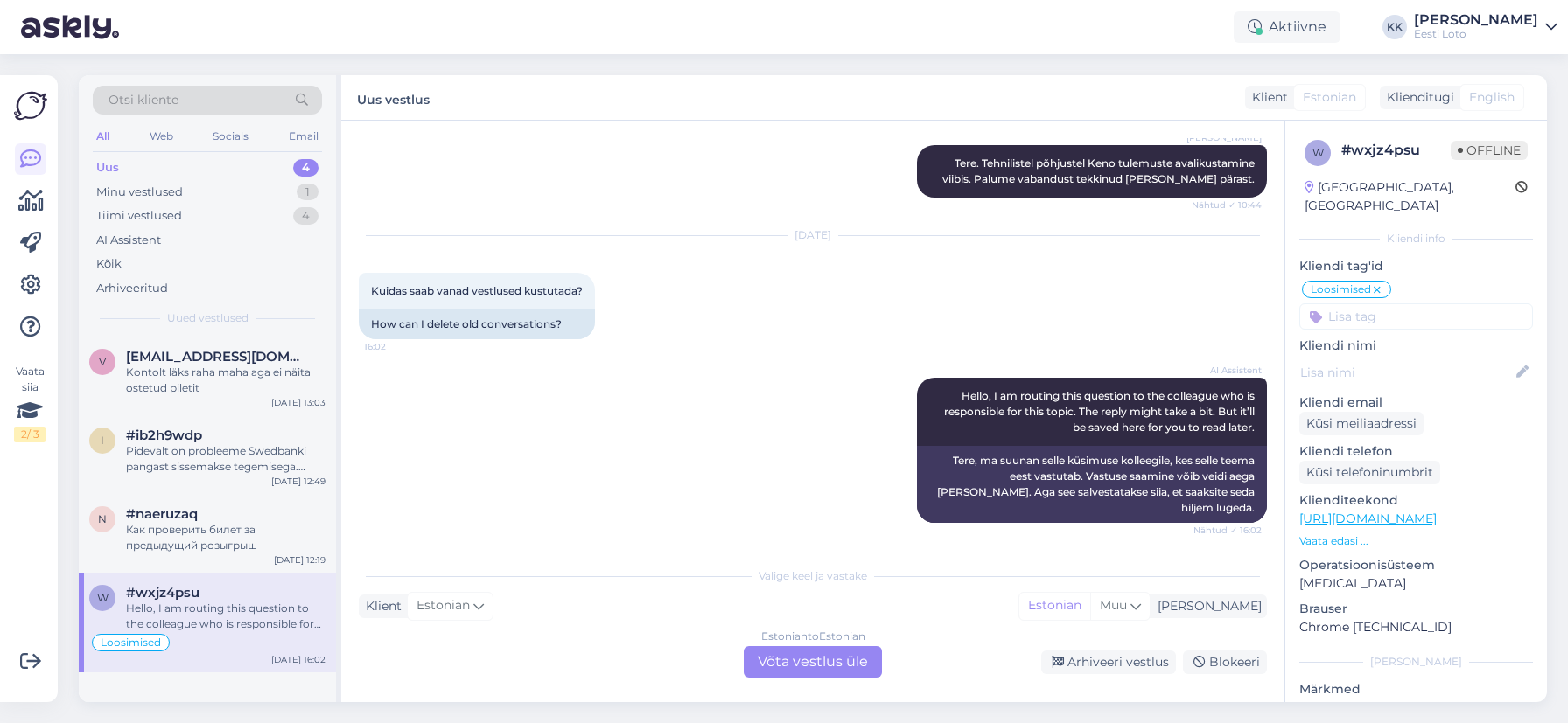
scroll to position [3757, 0]
click at [229, 546] on div "Как проверить билет за предыдущий розыгрыш" at bounding box center [225, 538] width 200 height 32
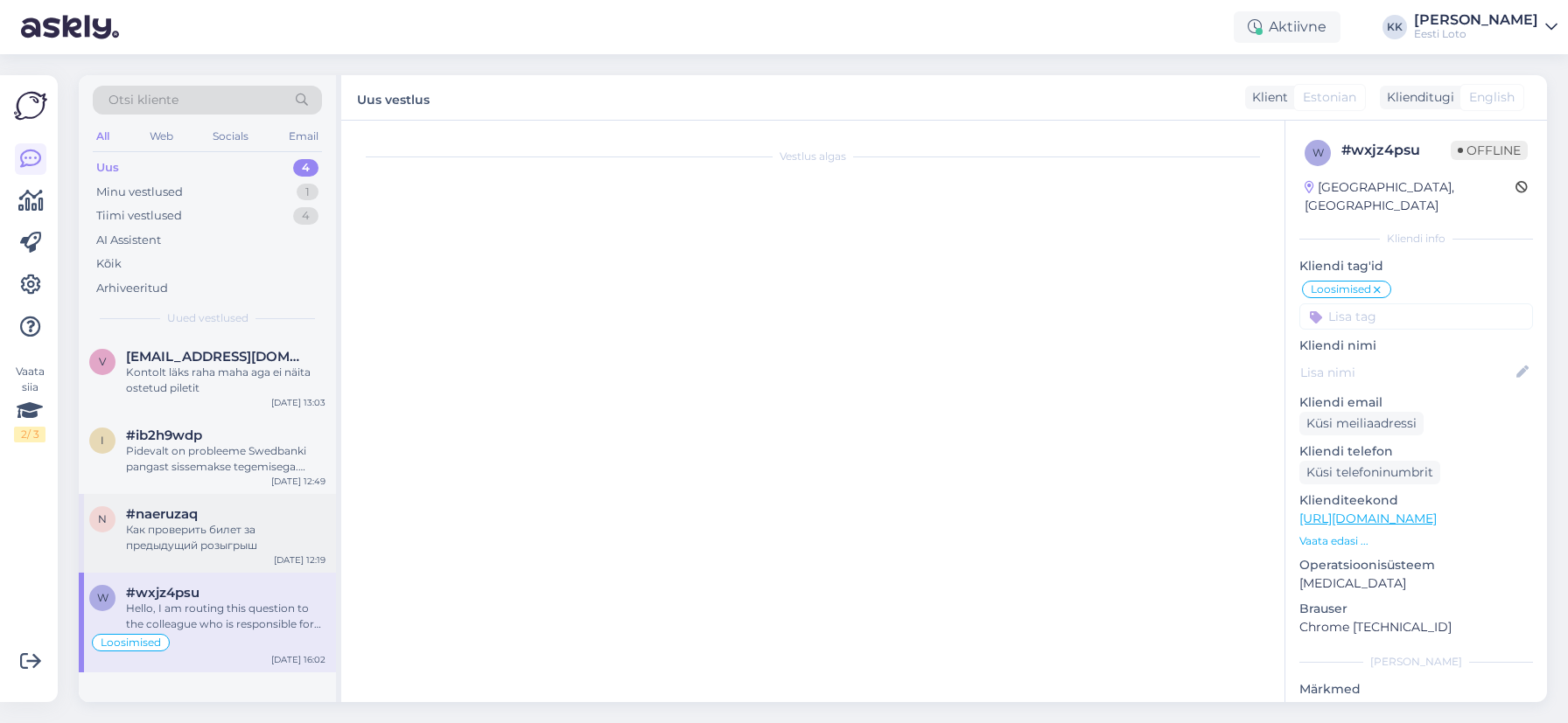
scroll to position [0, 0]
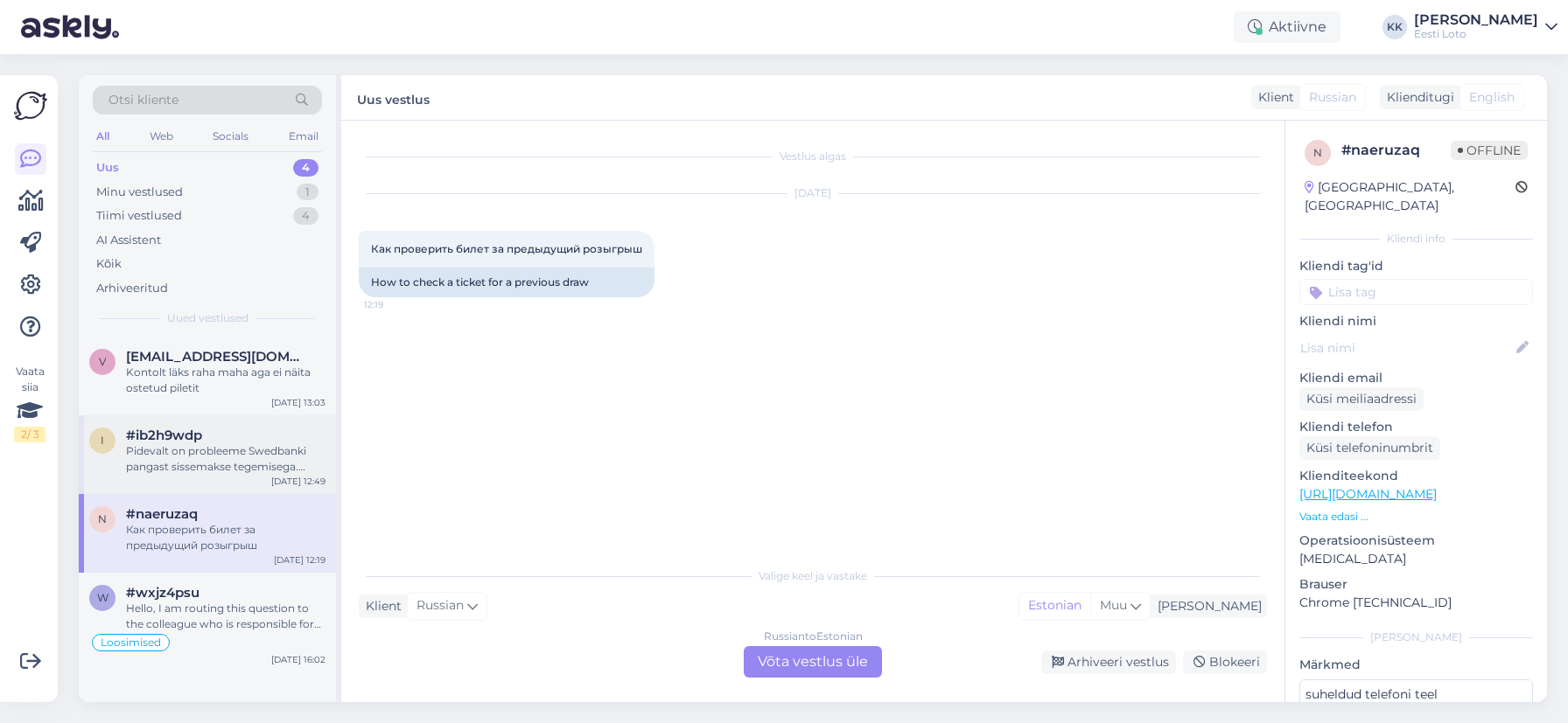
click at [167, 473] on div "Pidevalt on probleeme Swedbanki pangast sissemakse tegemisega. Millal korda teh…" at bounding box center [225, 459] width 200 height 32
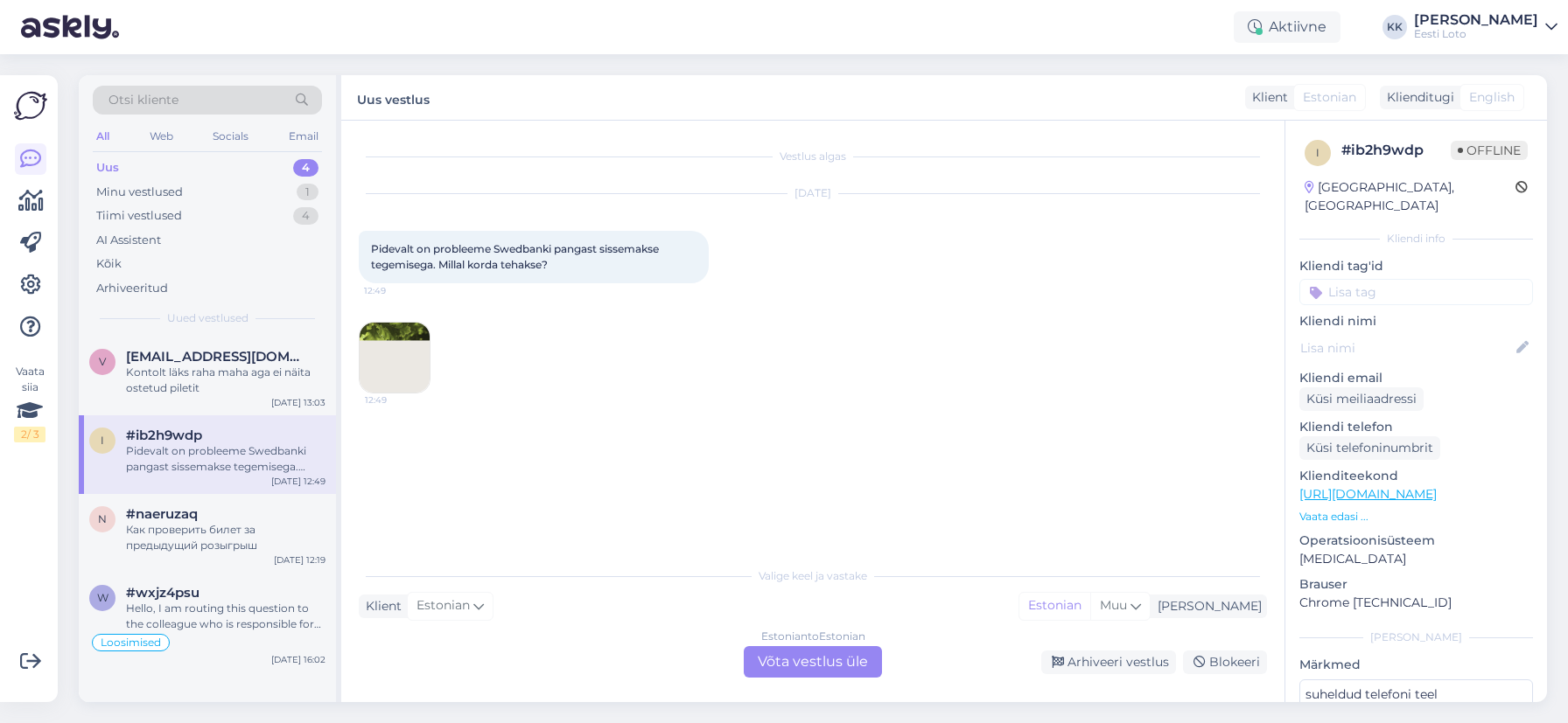
click at [822, 665] on div "Estonian to Estonian Võta vestlus üle" at bounding box center [812, 662] width 138 height 32
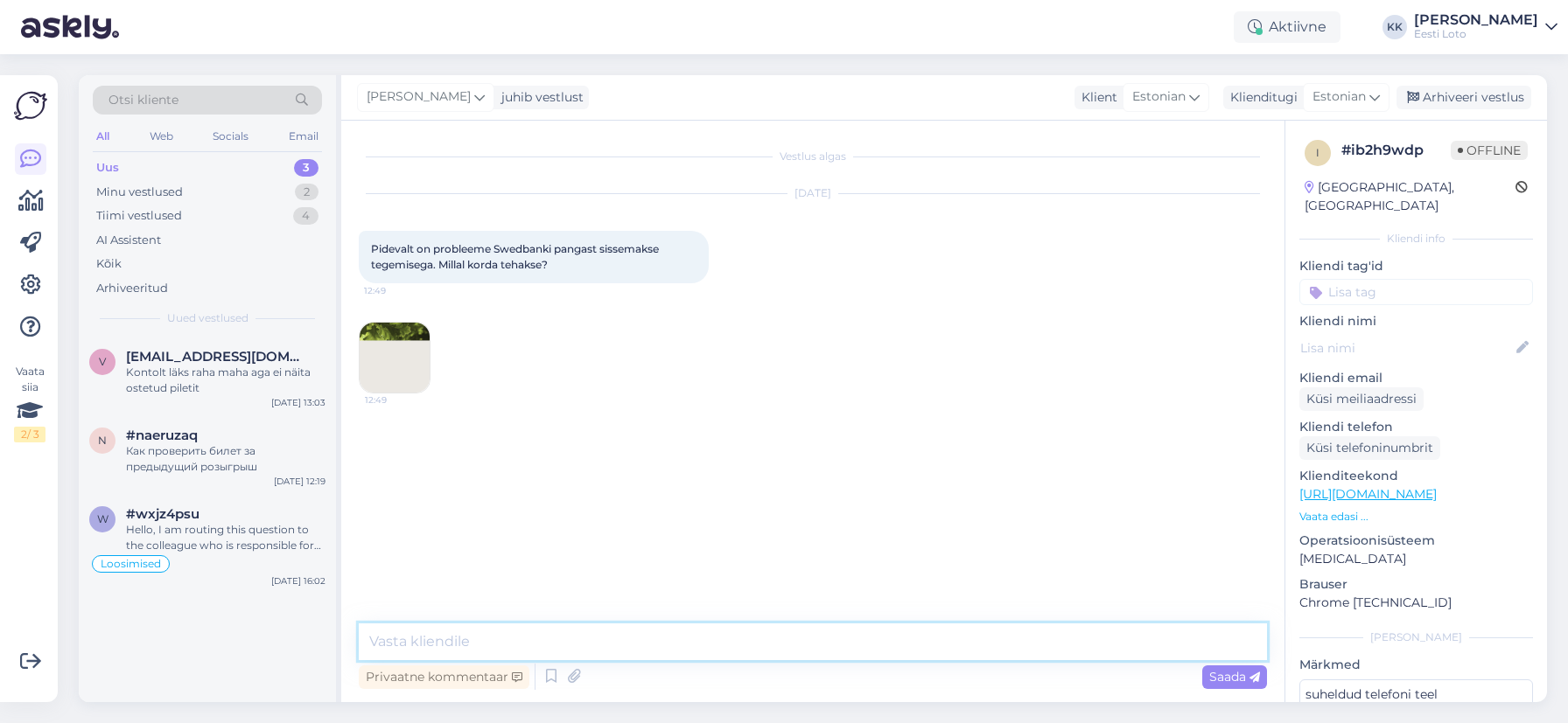
click at [754, 651] on textarea at bounding box center [812, 642] width 908 height 37
drag, startPoint x: 407, startPoint y: 639, endPoint x: 420, endPoint y: 639, distance: 13.0
click at [407, 640] on textarea "Tere. Üldisi tõrkeid ei ole" at bounding box center [812, 642] width 908 height 37
click at [648, 642] on textarea "Tere. Hetkel üldisi tõrkeid ei ole" at bounding box center [812, 642] width 908 height 37
paste textarea "Probleemi lahendamiseks soovitame kustutada veebilehitseja vahemälu ja kasutada…"
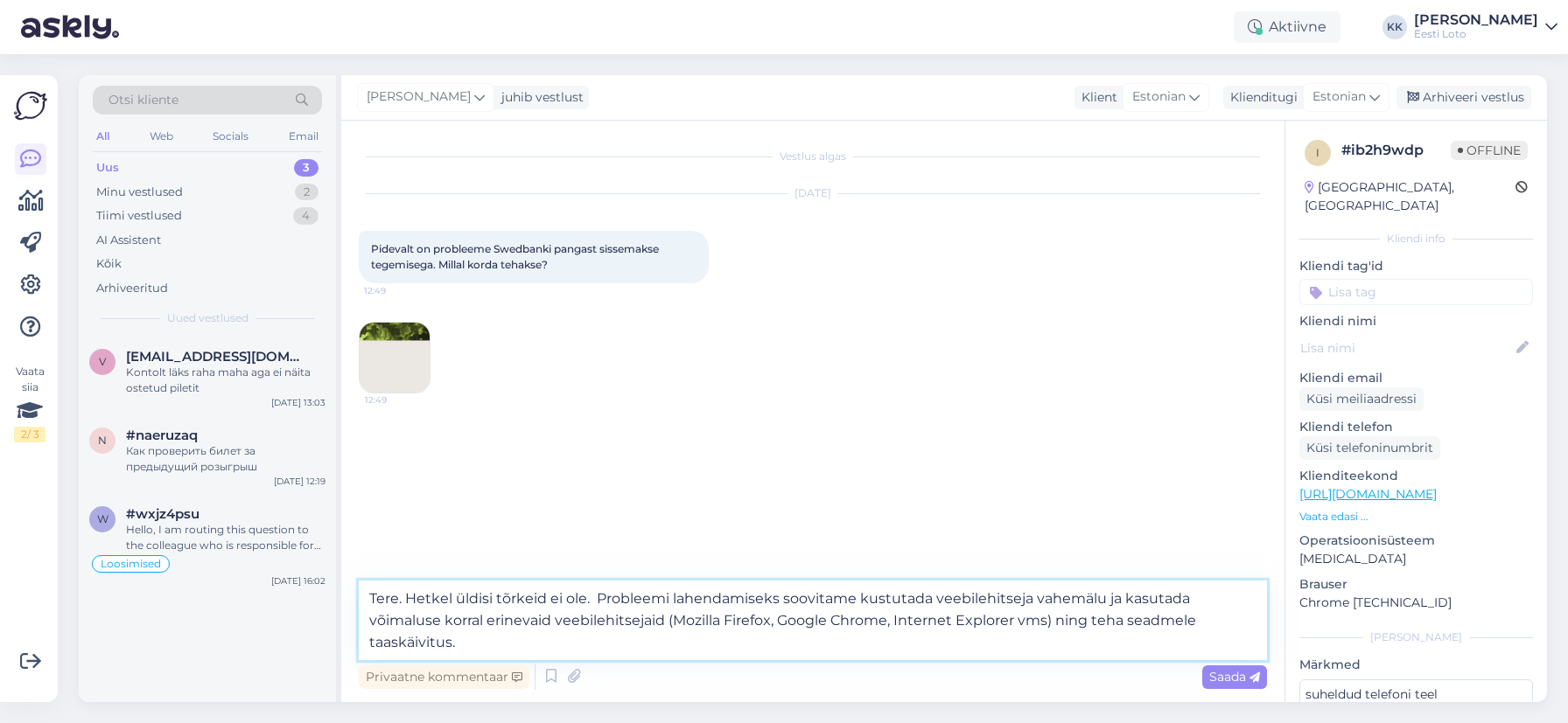
click at [600, 598] on textarea "Tere. Hetkel üldisi tõrkeid ei ole. Probleemi lahendamiseks soovitame kustutada…" at bounding box center [812, 620] width 908 height 80
type textarea "Tere. Hetkel üldisi tõrkeid ei ole. Probleemi lahendamiseks soovitame kustutada…"
click at [412, 339] on img at bounding box center [395, 358] width 70 height 70
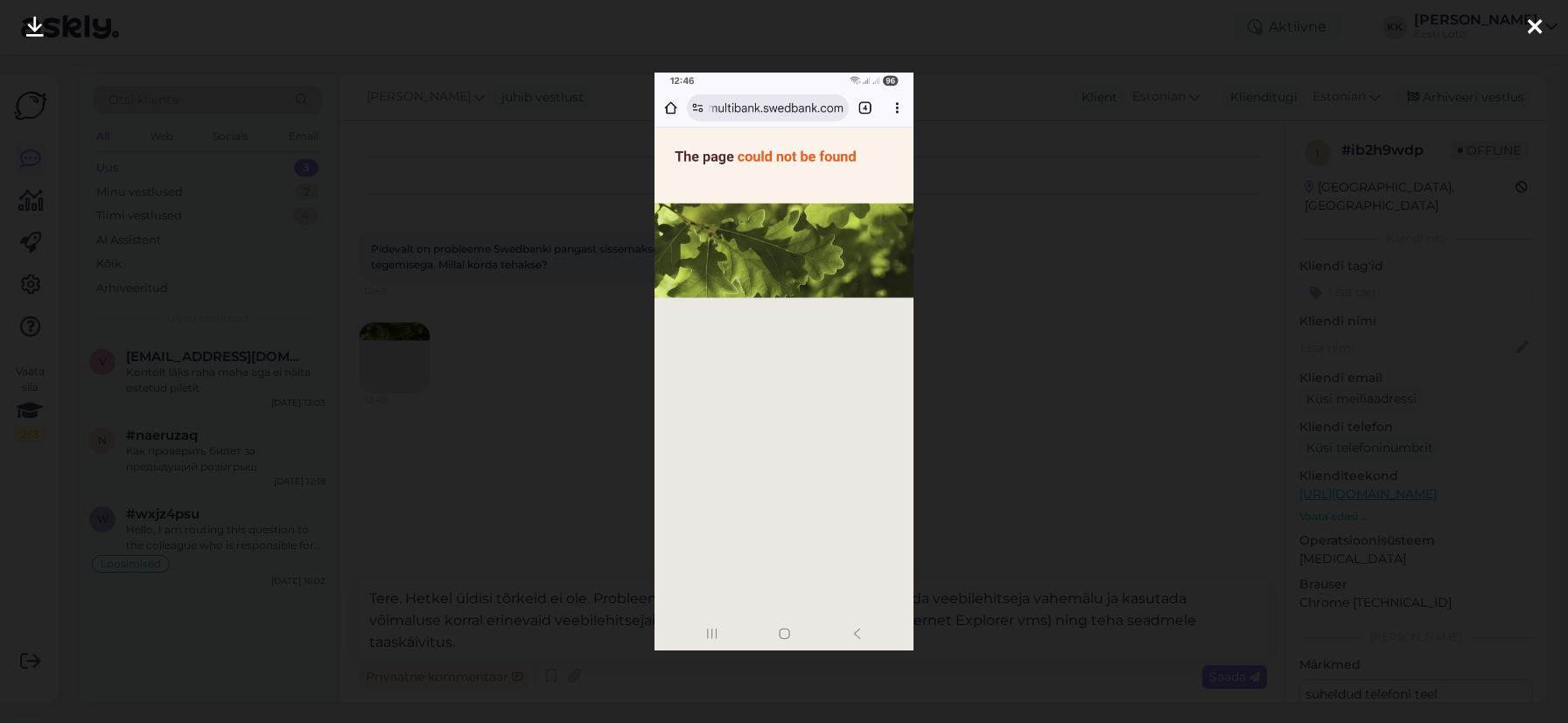
click at [1537, 21] on icon at bounding box center [1535, 28] width 14 height 23
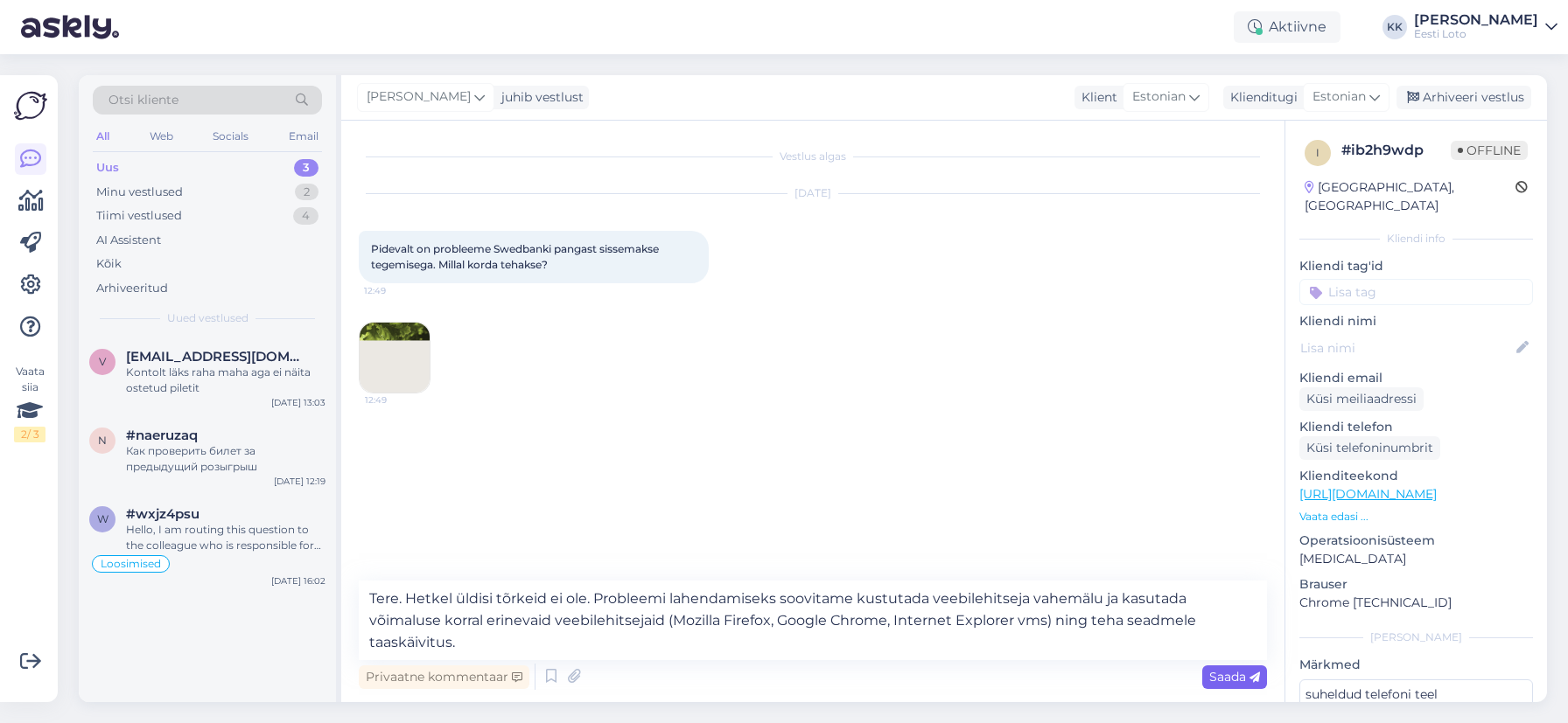
click at [1228, 678] on span "Saada" at bounding box center [1235, 677] width 51 height 16
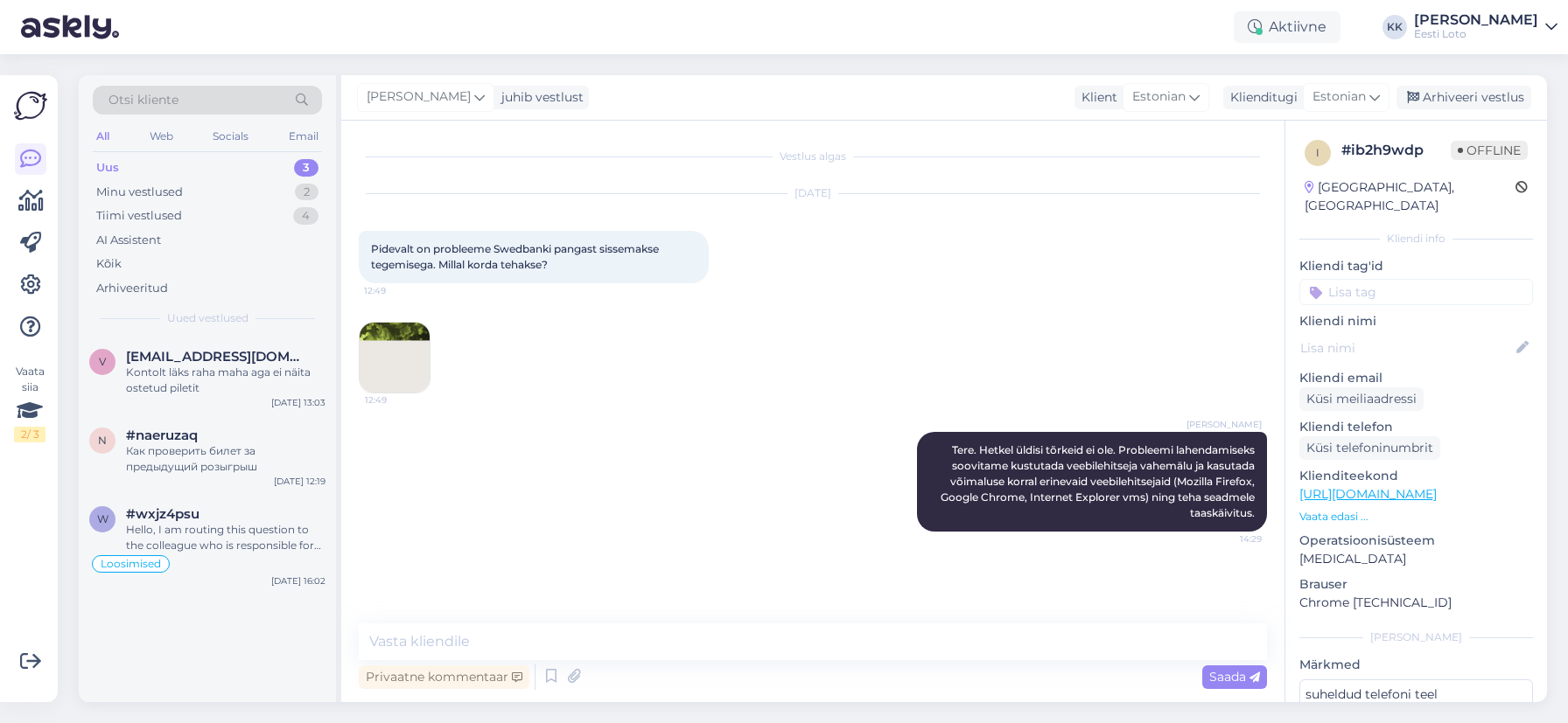
click at [1435, 279] on input at bounding box center [1416, 293] width 234 height 26
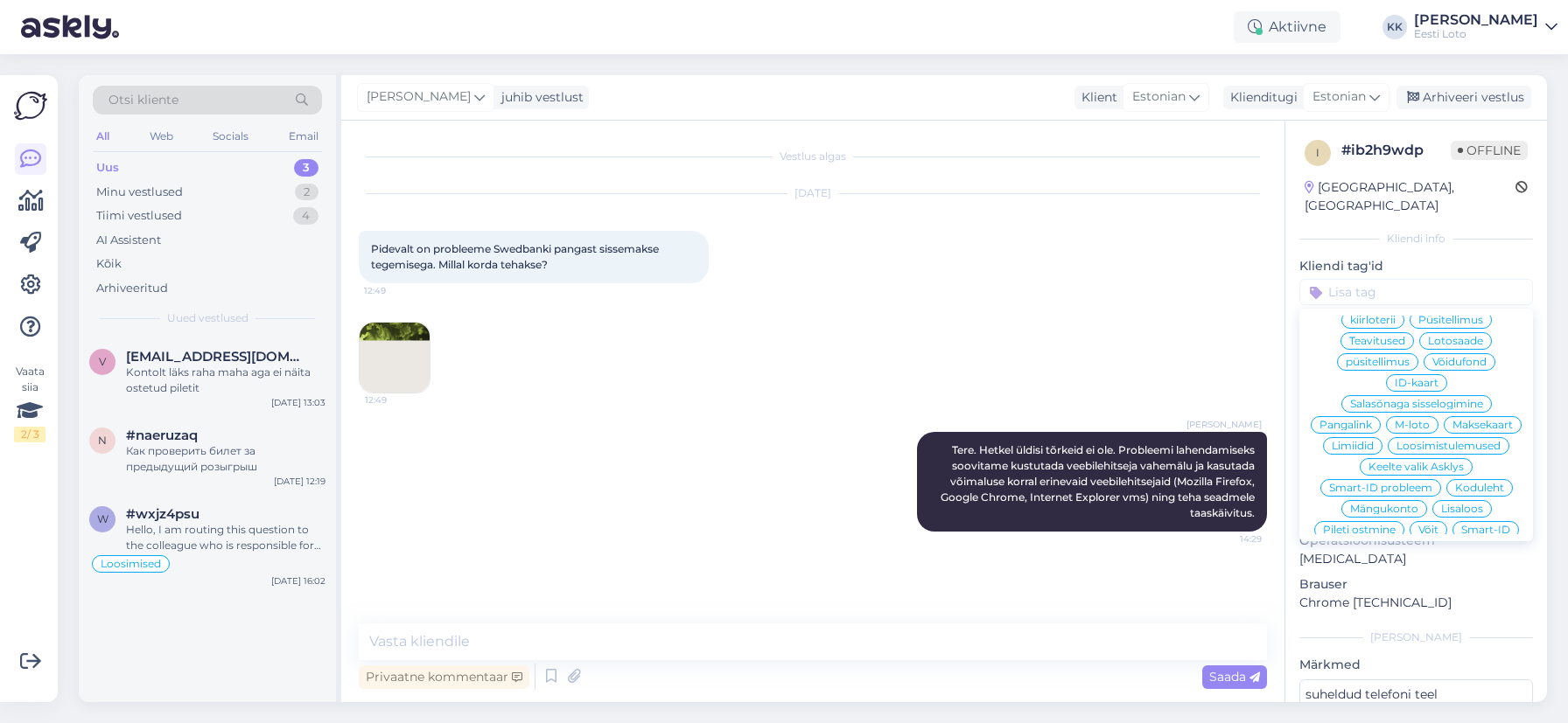
scroll to position [229, 0]
click at [1354, 421] on span "Pangalink" at bounding box center [1346, 426] width 53 height 11
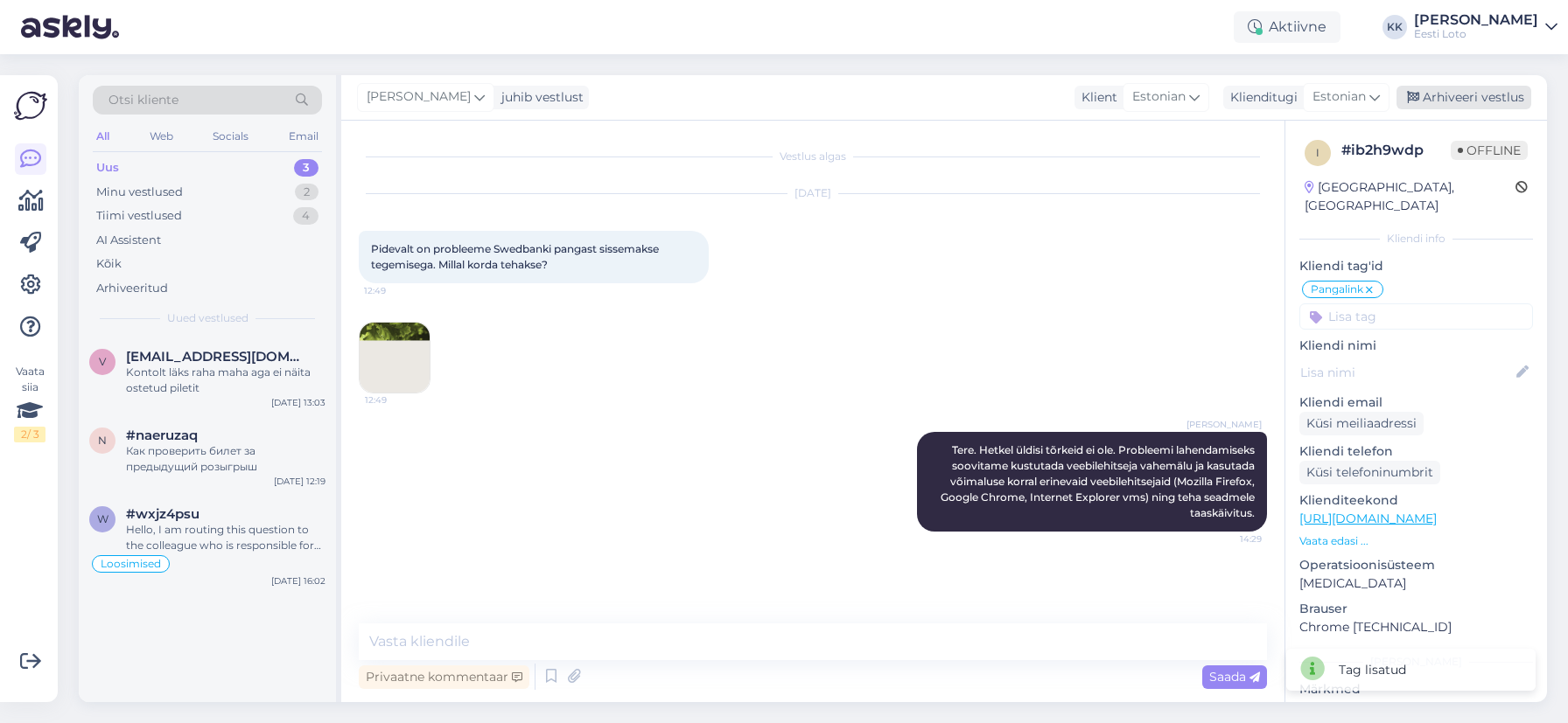
click at [1476, 97] on div "Arhiveeri vestlus" at bounding box center [1463, 98] width 134 height 24
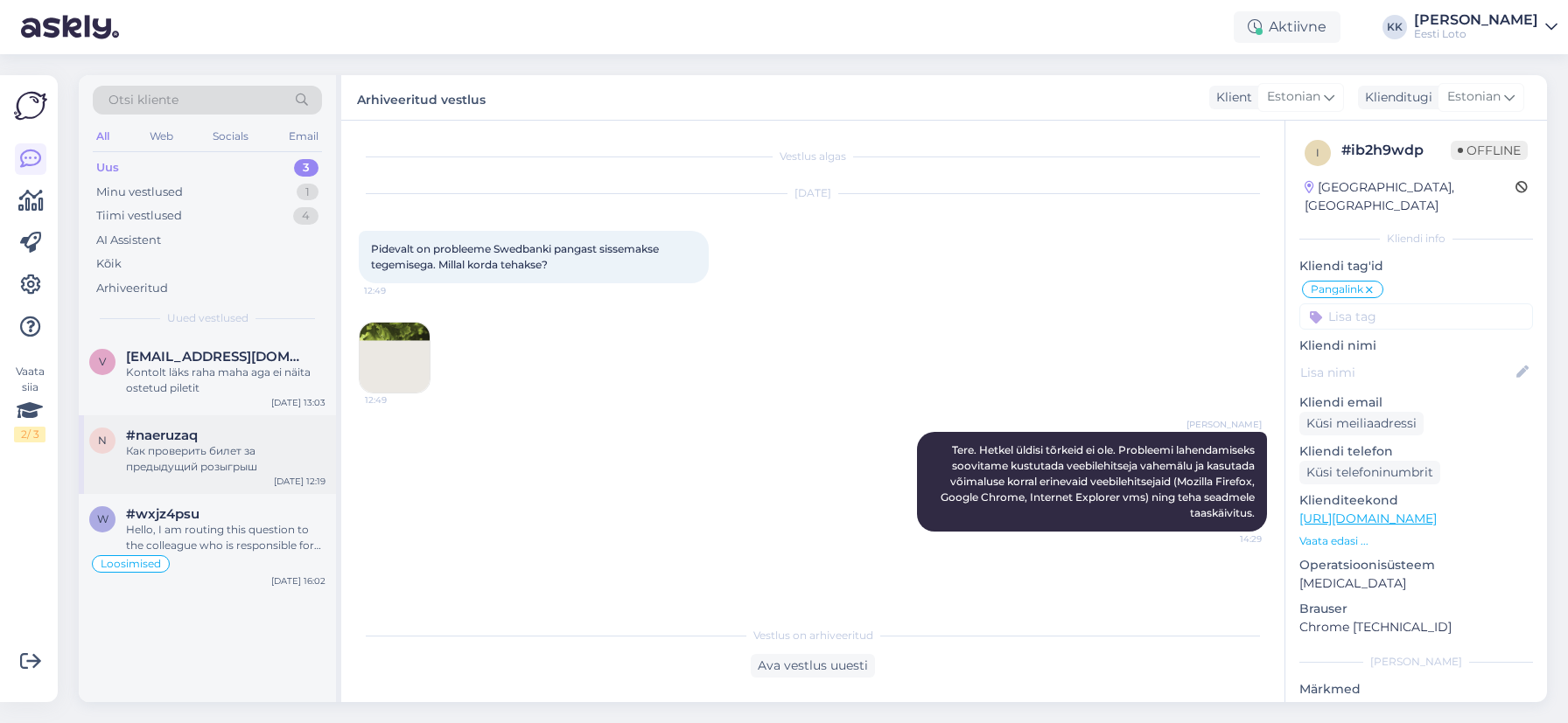
click at [188, 451] on div "Как проверить билет за предыдущий розыгрыш" at bounding box center [225, 459] width 200 height 32
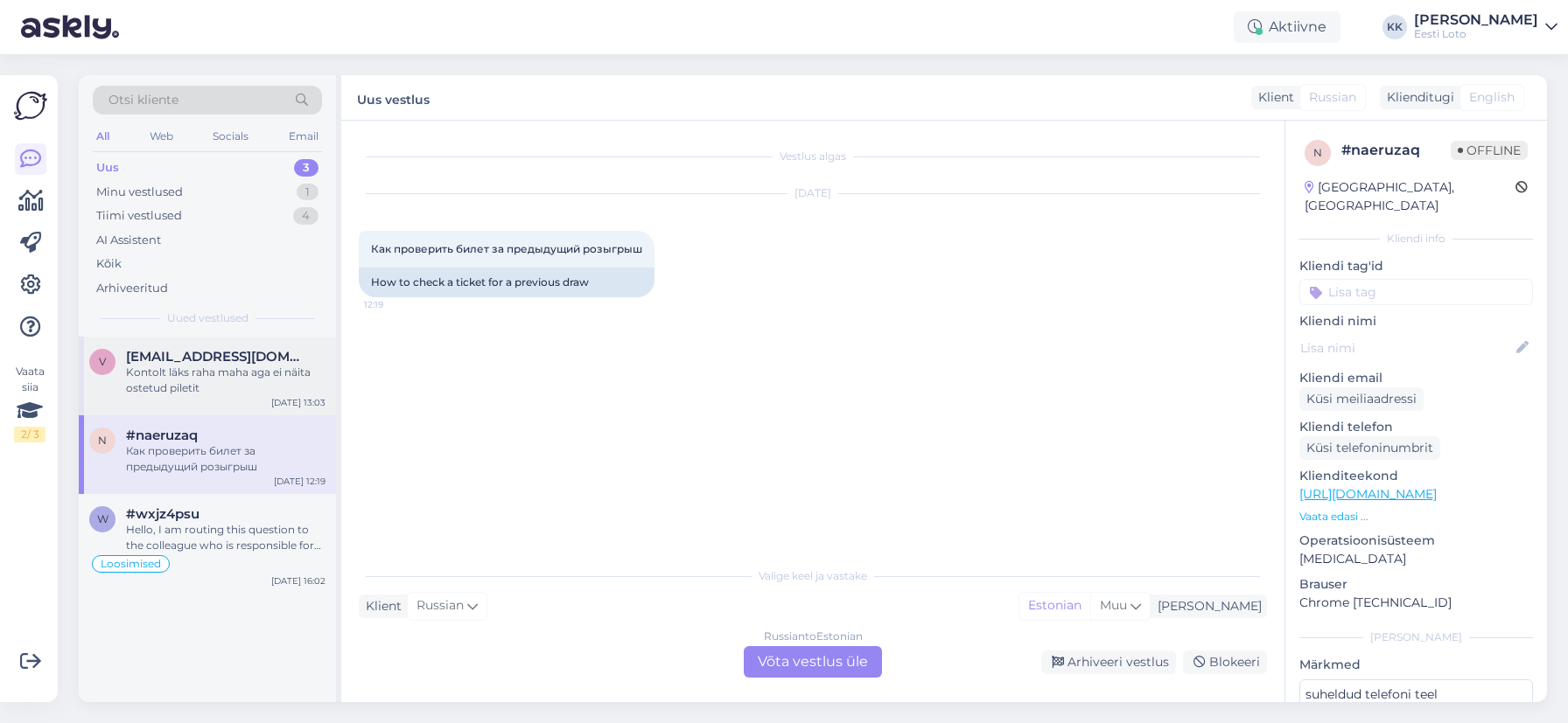
click at [186, 378] on div "Kontolt läks raha maha aga ei näita ostetud piletit" at bounding box center [225, 380] width 200 height 32
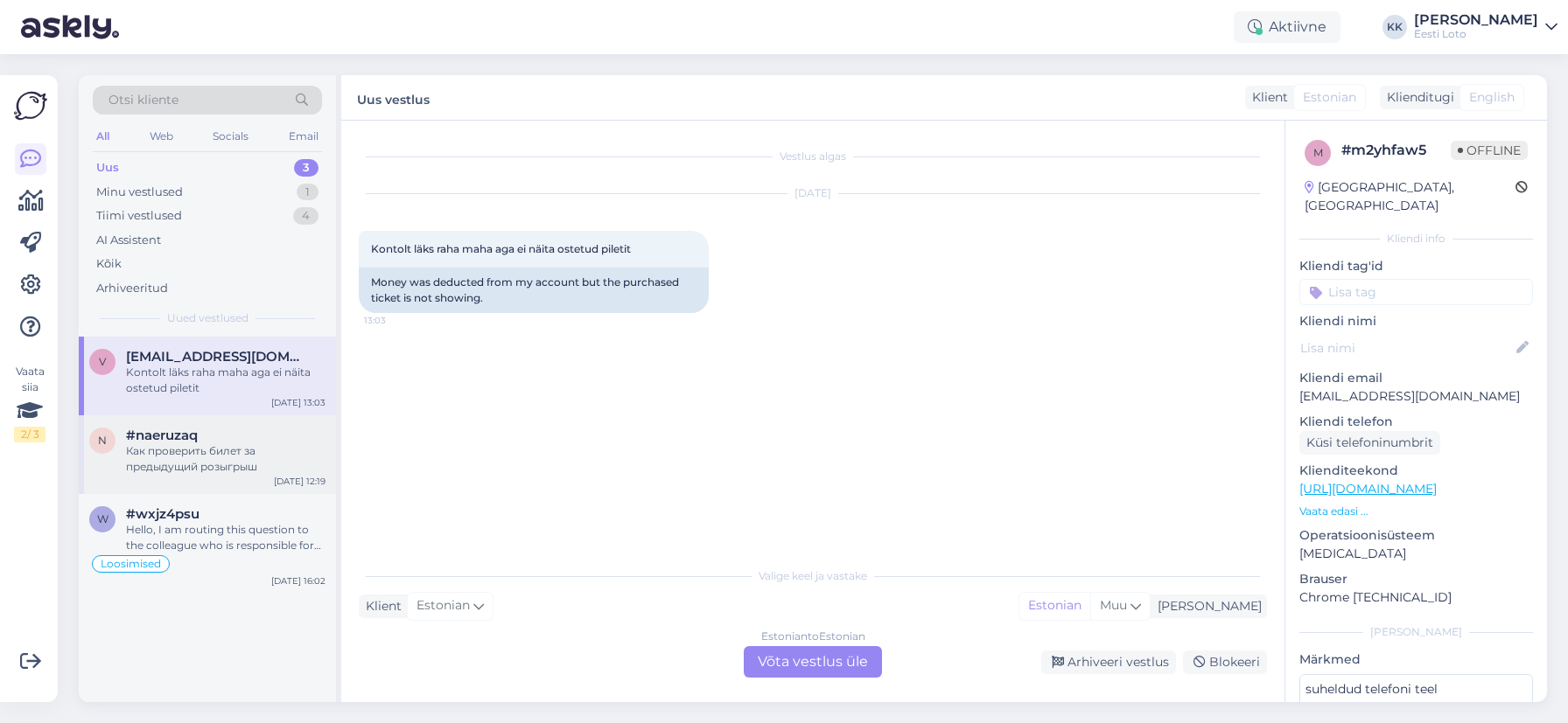
click at [207, 446] on div "Как проверить билет за предыдущий розыгрыш" at bounding box center [225, 459] width 200 height 32
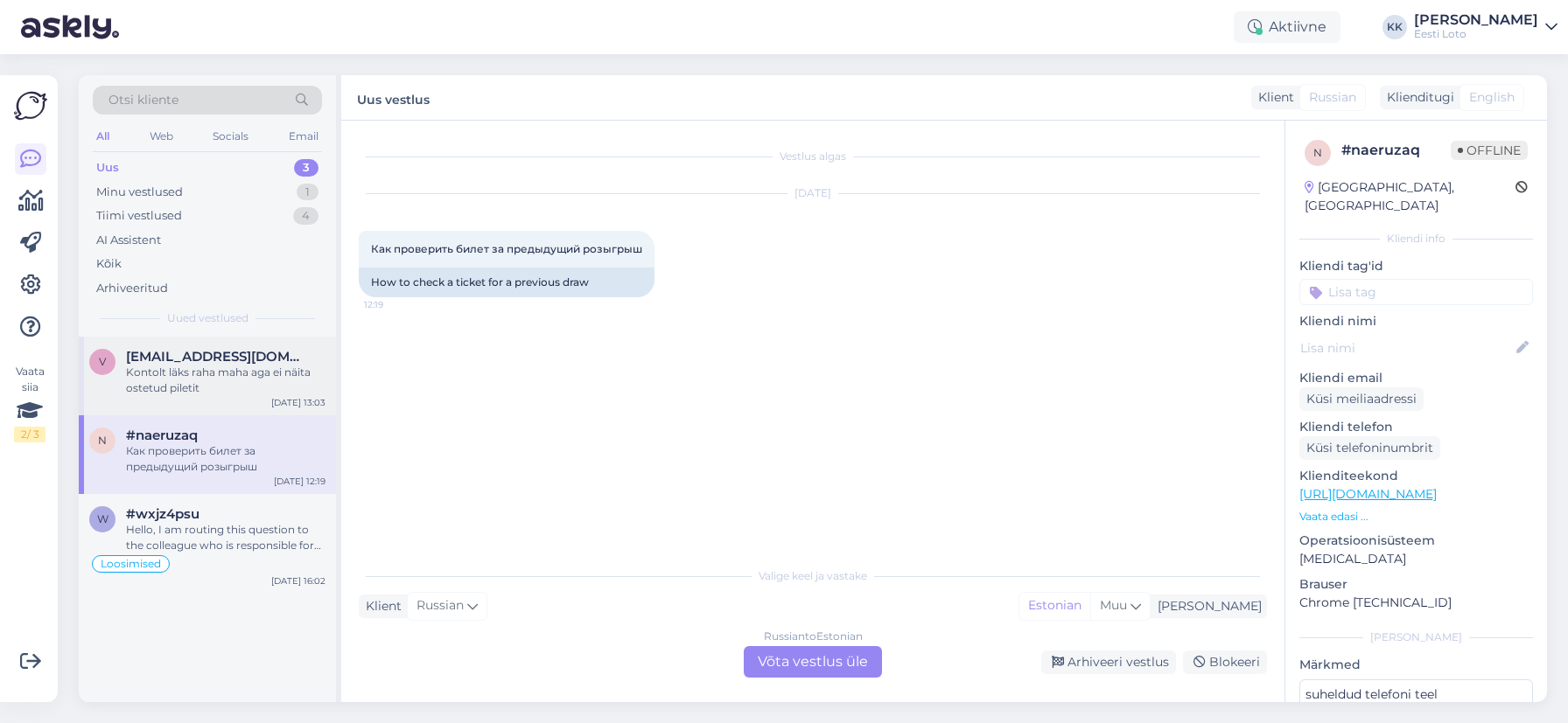
click at [259, 373] on div "Kontolt läks raha maha aga ei näita ostetud piletit" at bounding box center [225, 380] width 200 height 32
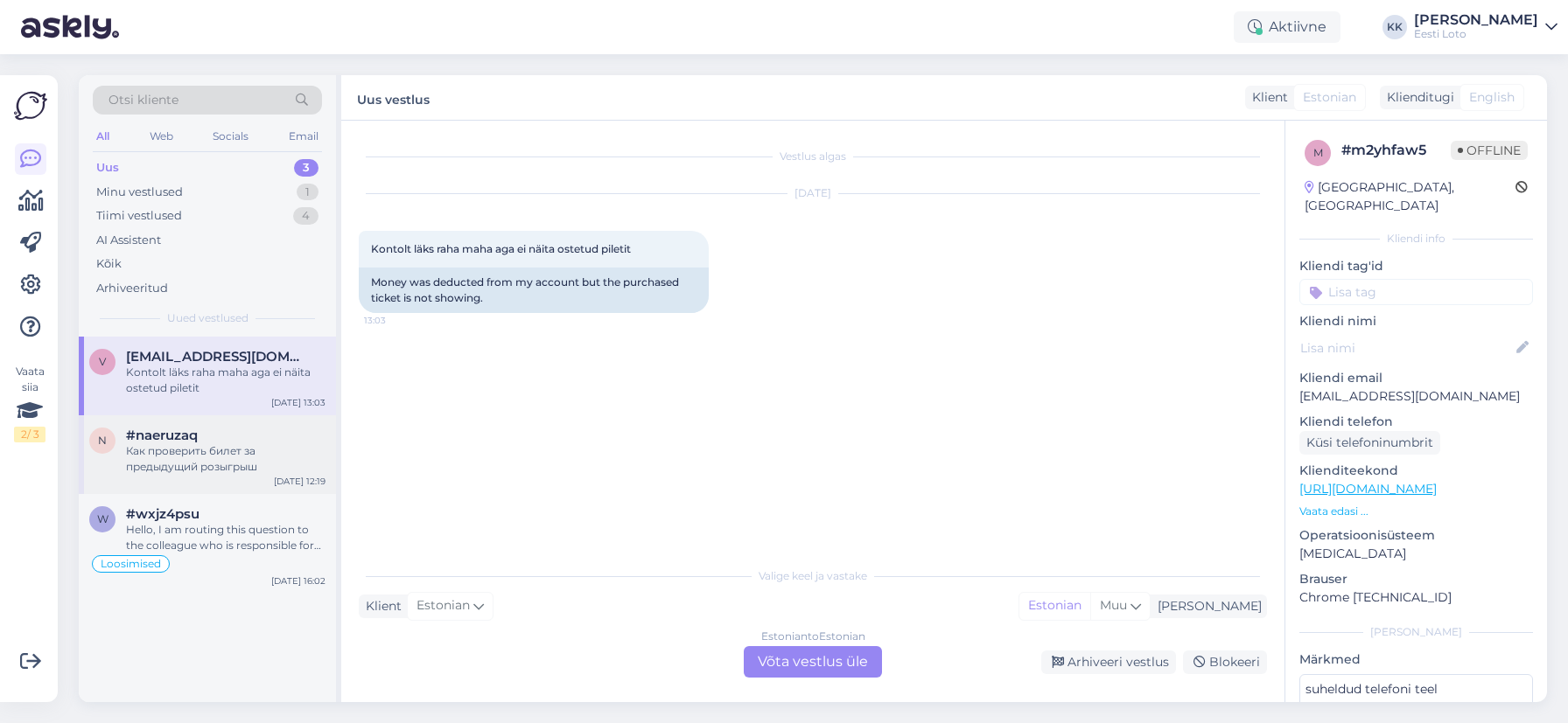
click at [224, 453] on div "Как проверить билет за предыдущий розыгрыш" at bounding box center [225, 459] width 200 height 32
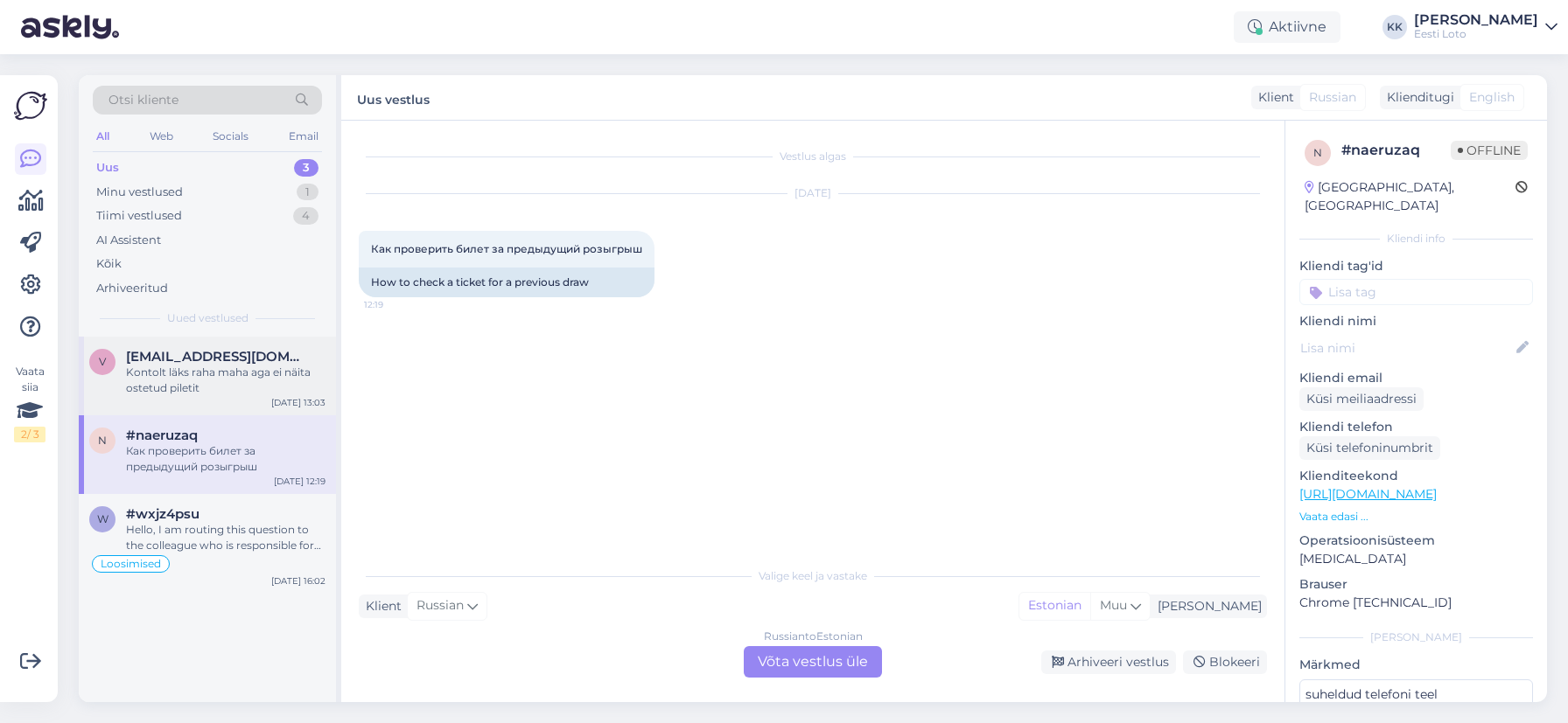
click at [193, 391] on div "Kontolt läks raha maha aga ei näita ostetud piletit" at bounding box center [225, 380] width 200 height 32
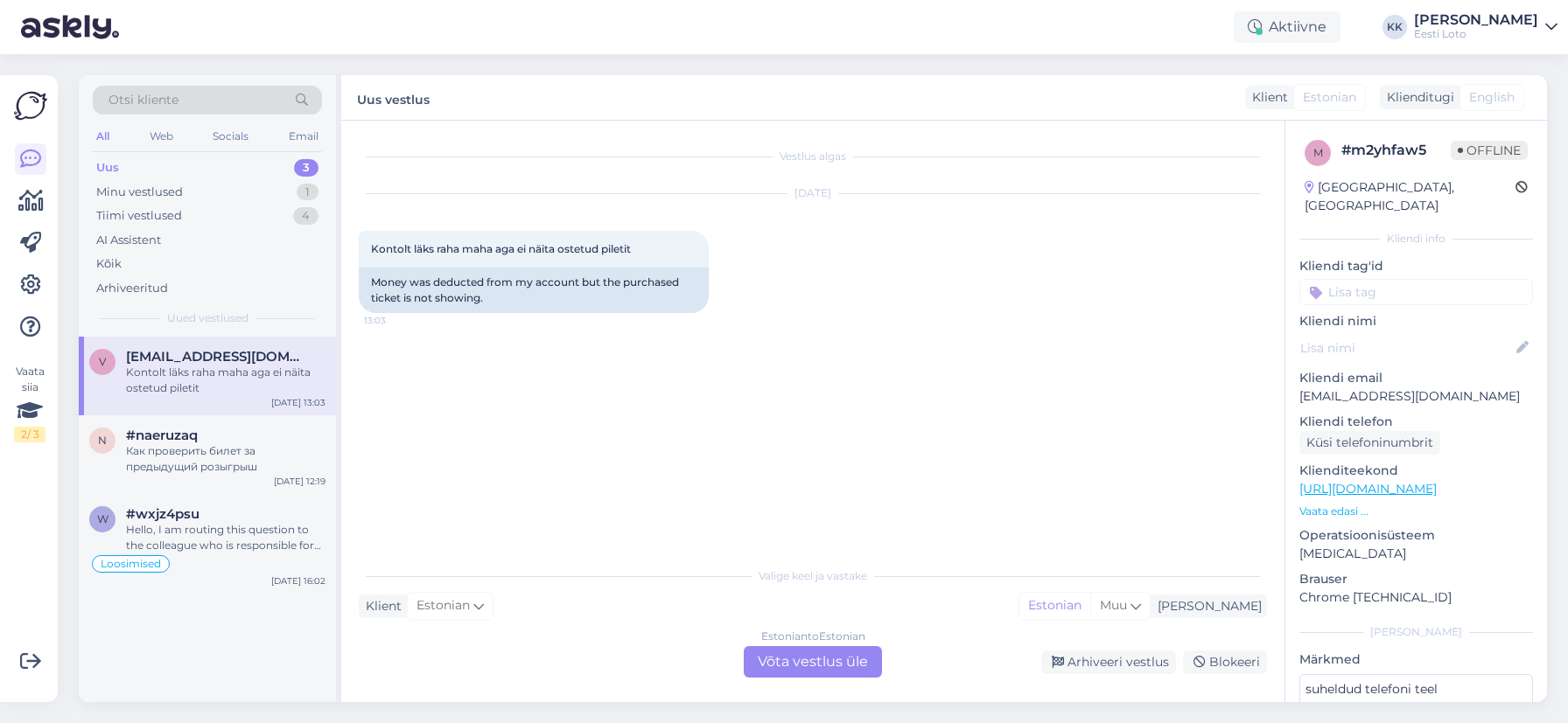
scroll to position [5, 0]
click at [1368, 384] on p "[EMAIL_ADDRESS][DOMAIN_NAME]" at bounding box center [1416, 391] width 234 height 18
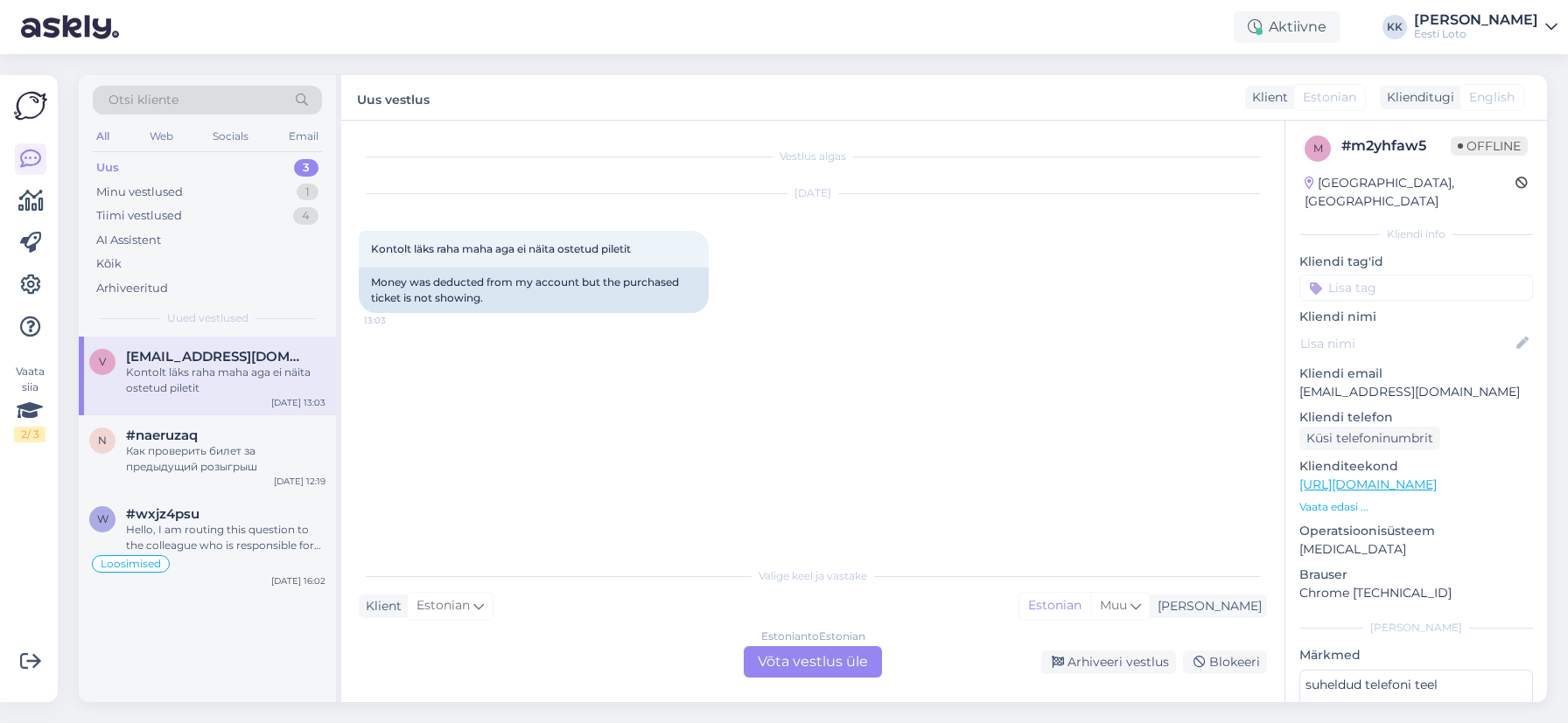
click at [728, 409] on div "Vestlus algas [DATE] Kontolt läks raha maha aga ei näita ostetud piletit 13:03 …" at bounding box center [820, 340] width 924 height 404
click at [214, 394] on div "Kontolt läks raha maha aga ei näita ostetud piletit" at bounding box center [225, 380] width 200 height 32
click at [185, 450] on div "Как проверить билет за предыдущий розыгрыш" at bounding box center [225, 459] width 200 height 32
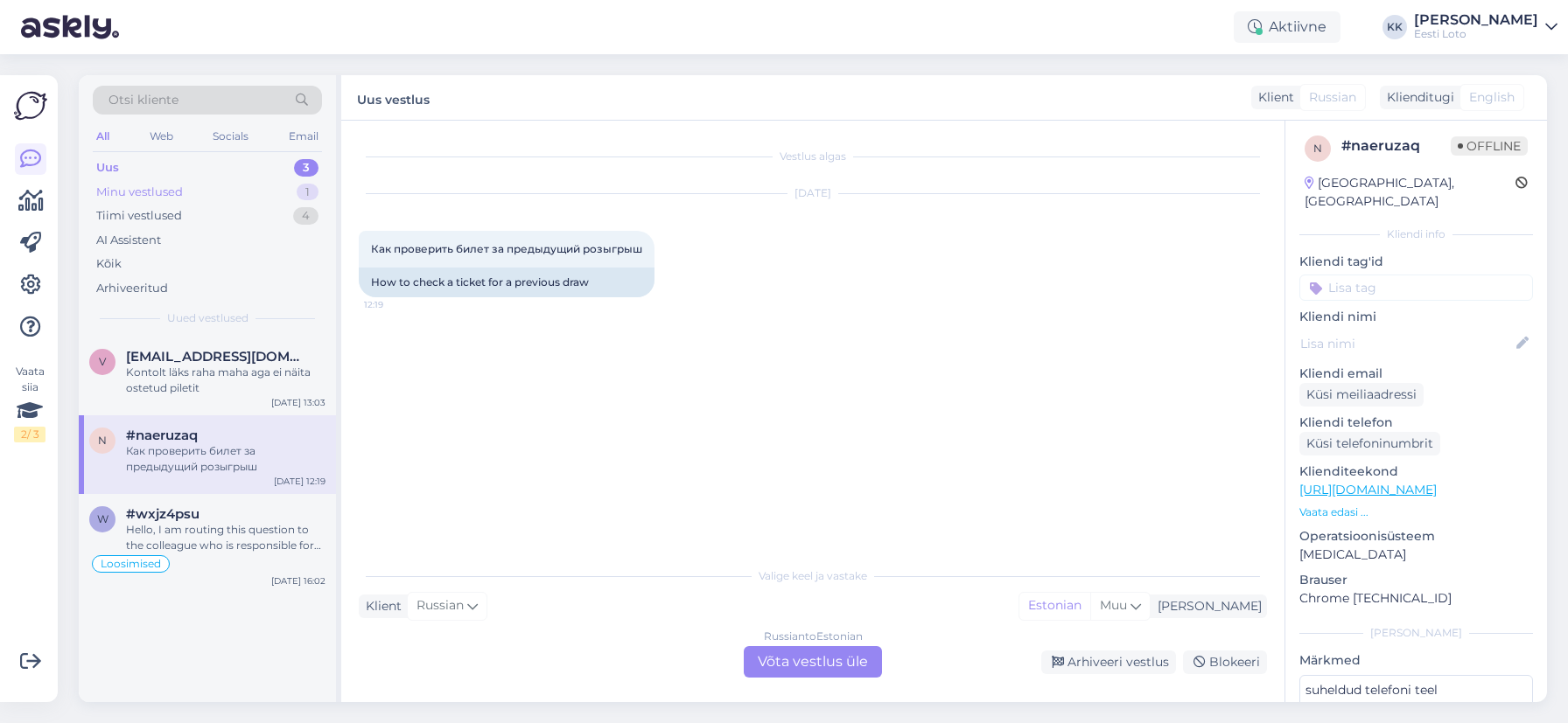
click at [177, 186] on div "Minu vestlused" at bounding box center [140, 192] width 87 height 18
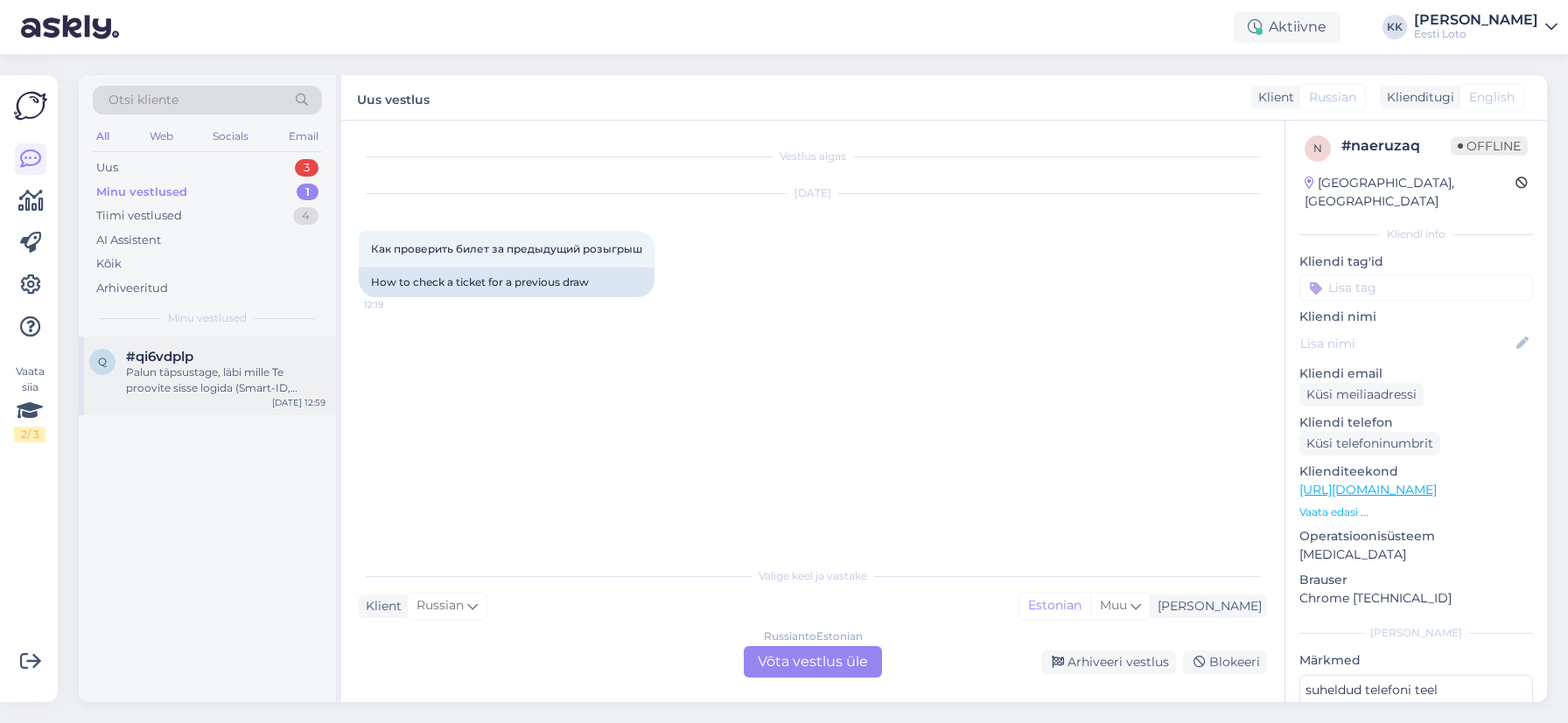
click at [218, 358] on div "#qi6vdplp" at bounding box center [225, 357] width 200 height 16
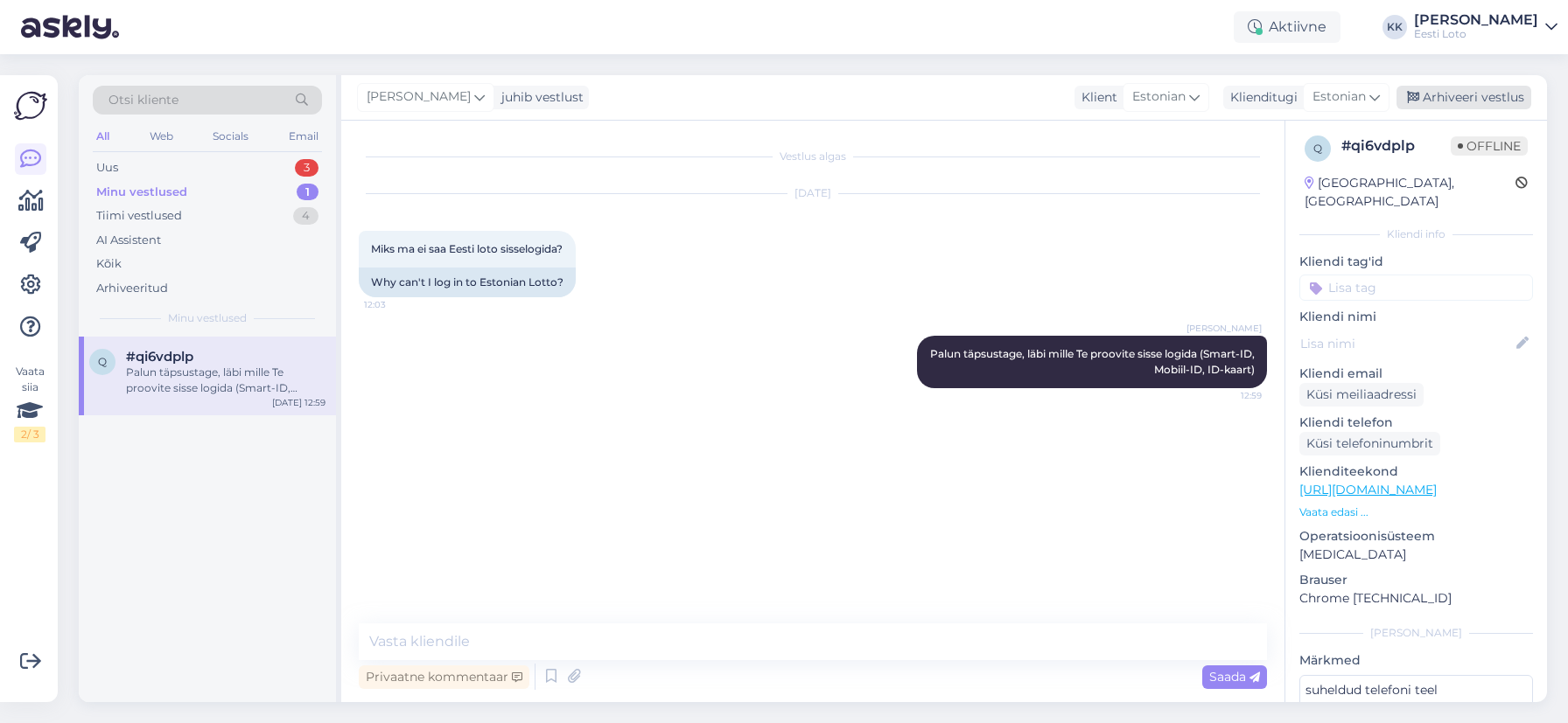
click at [1468, 95] on div "Arhiveeri vestlus" at bounding box center [1463, 98] width 134 height 24
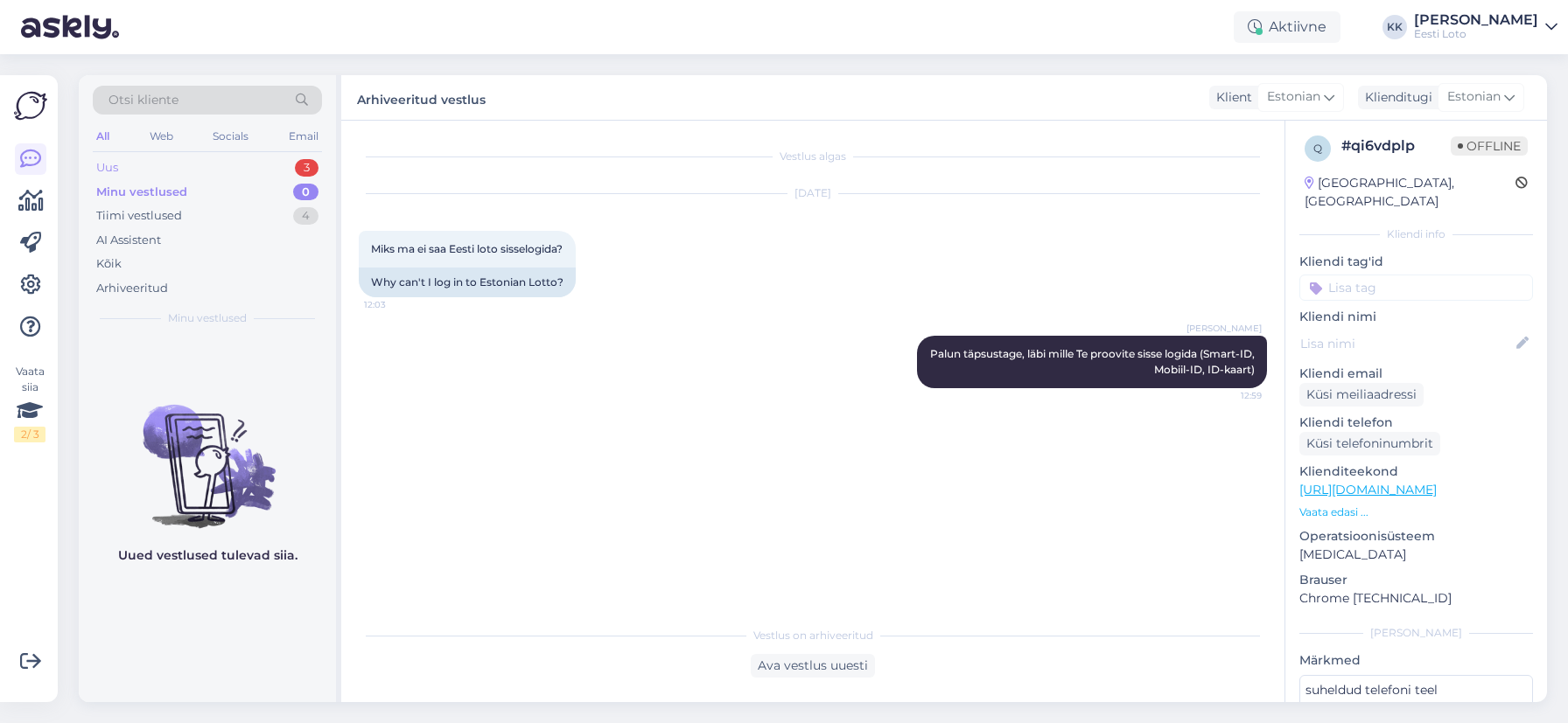
click at [128, 169] on div "Uus 3" at bounding box center [207, 168] width 229 height 25
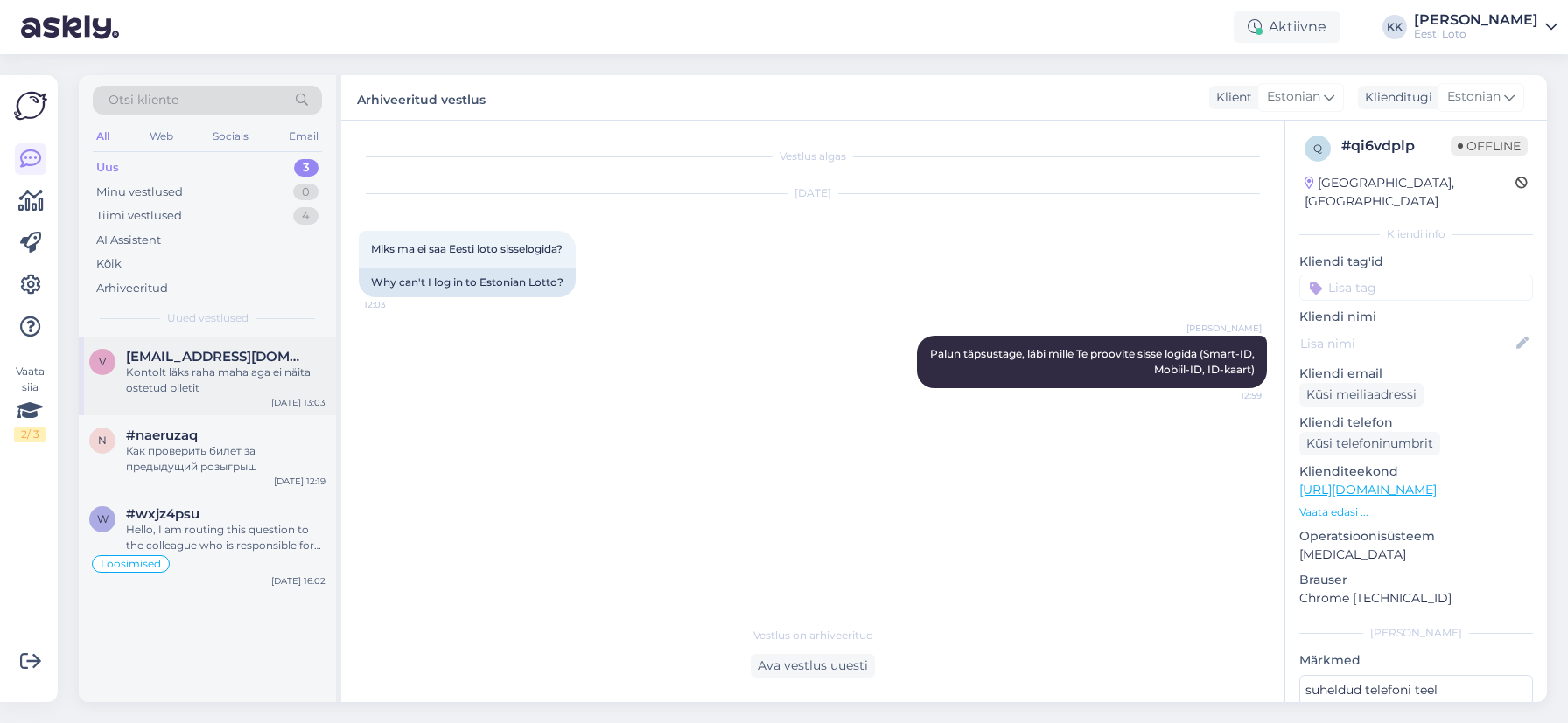
click at [181, 383] on div "Kontolt läks raha maha aga ei näita ostetud piletit" at bounding box center [225, 380] width 200 height 32
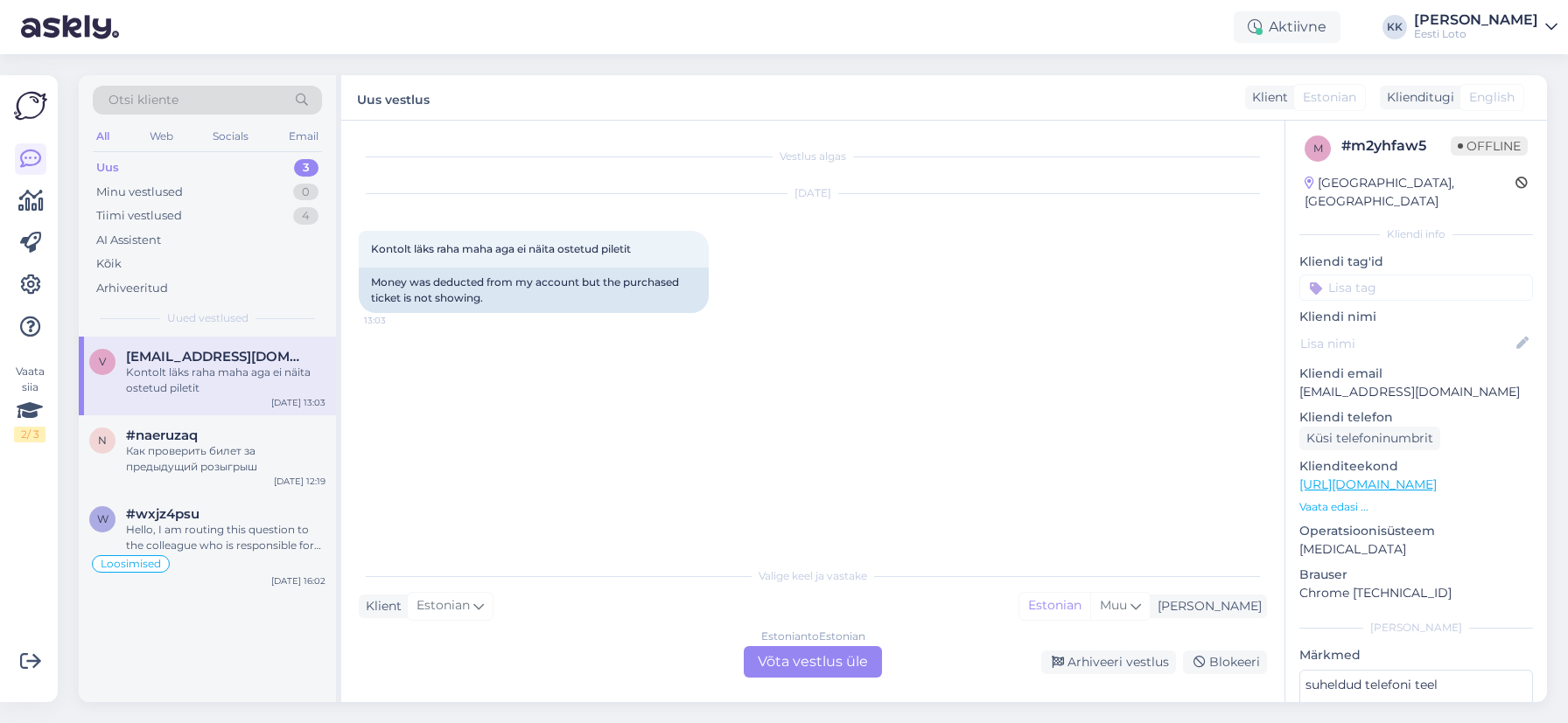
click at [1362, 383] on p "[EMAIL_ADDRESS][DOMAIN_NAME]" at bounding box center [1416, 392] width 234 height 18
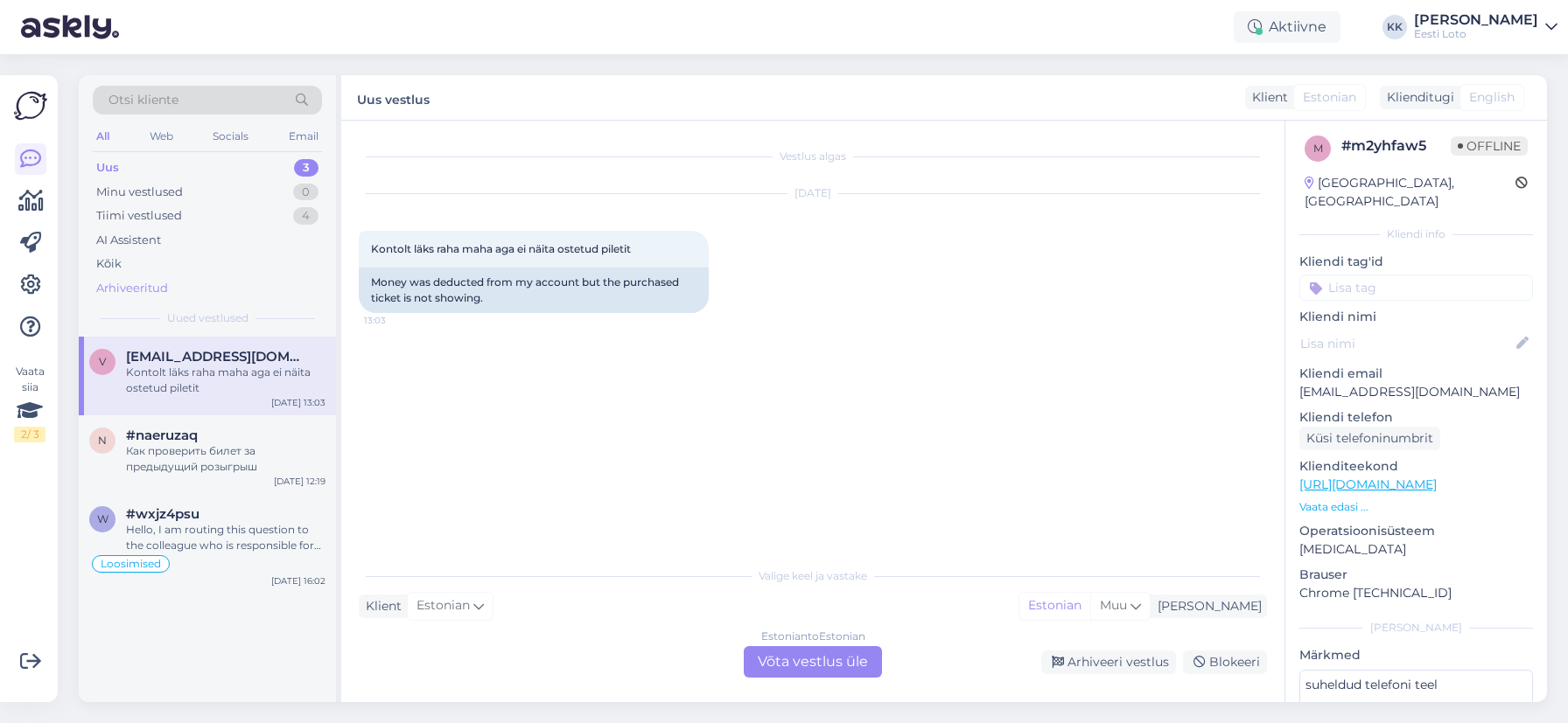
click at [134, 285] on div "Arhiveeritud" at bounding box center [133, 289] width 72 height 18
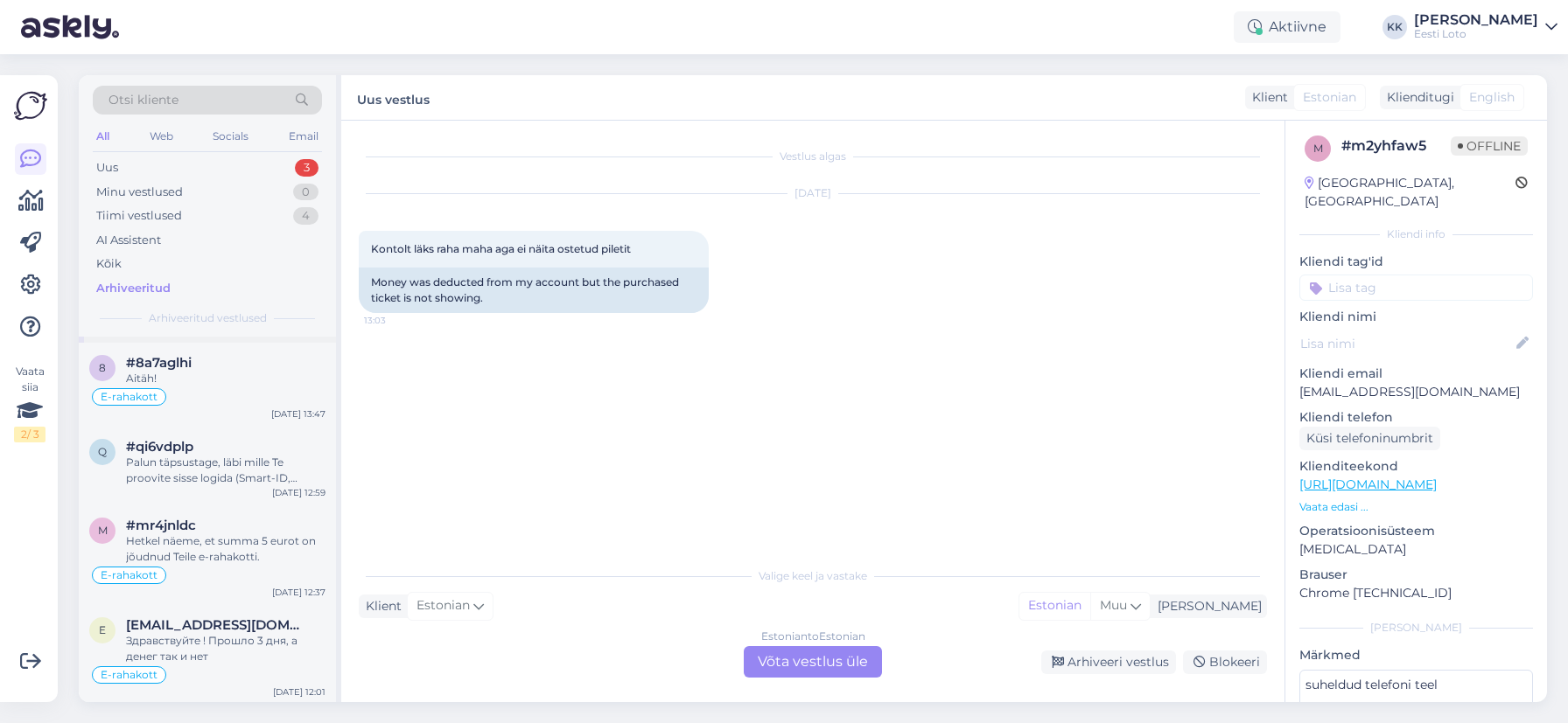
scroll to position [207, 0]
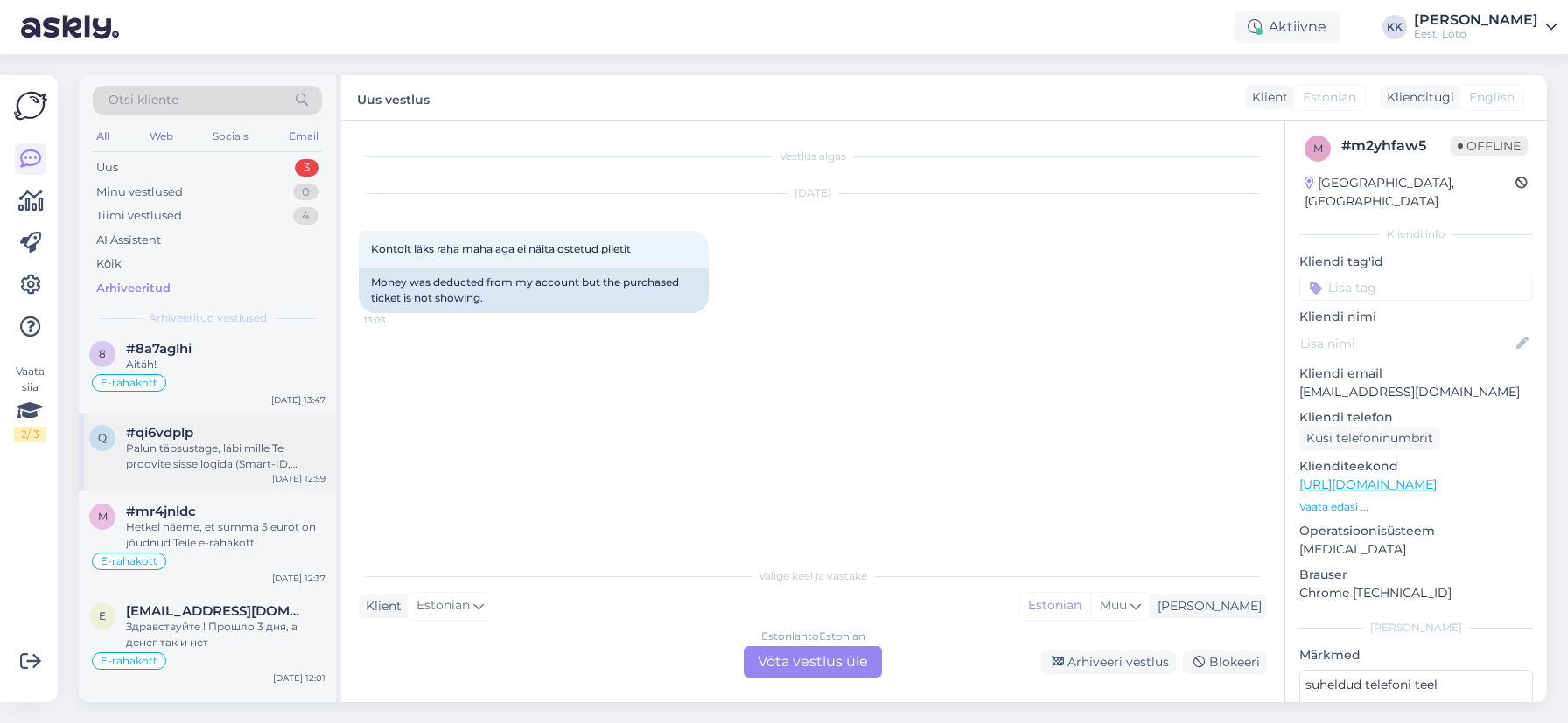
click at [240, 456] on div "Palun täpsustage, läbi mille Te proovite sisse logida (Smart-ID, Mobiil-ID, ID-…" at bounding box center [225, 457] width 200 height 32
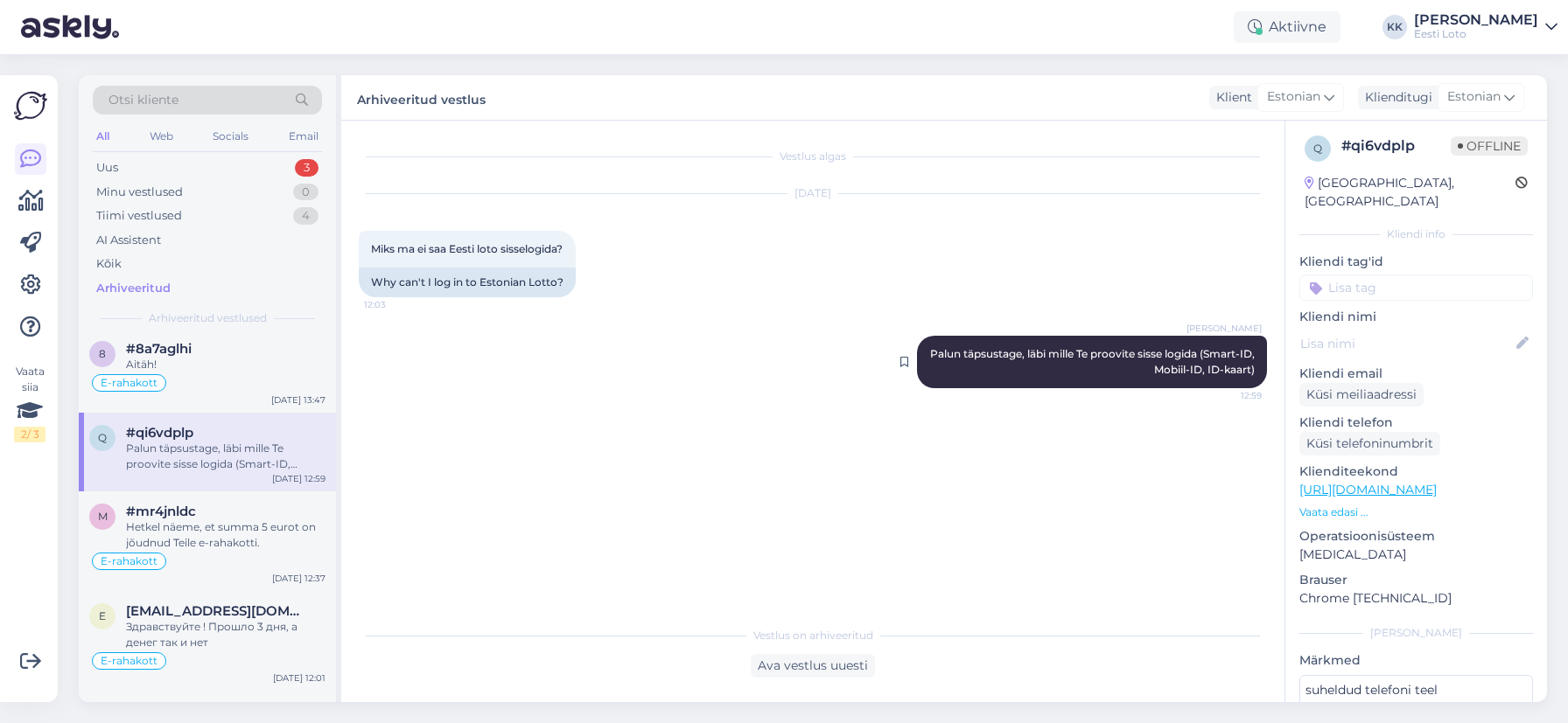
drag, startPoint x: 1148, startPoint y: 353, endPoint x: 1255, endPoint y: 372, distance: 108.7
click at [1255, 372] on div "[PERSON_NAME] Palun täpsustage, läbi mille Te proovite sisse logida (Smart-ID, …" at bounding box center [1092, 362] width 350 height 53
copy span "sisse logida (Smart-ID, Mobiil-ID, ID-kaart)"
click at [201, 167] on div "Uus 3" at bounding box center [207, 168] width 229 height 25
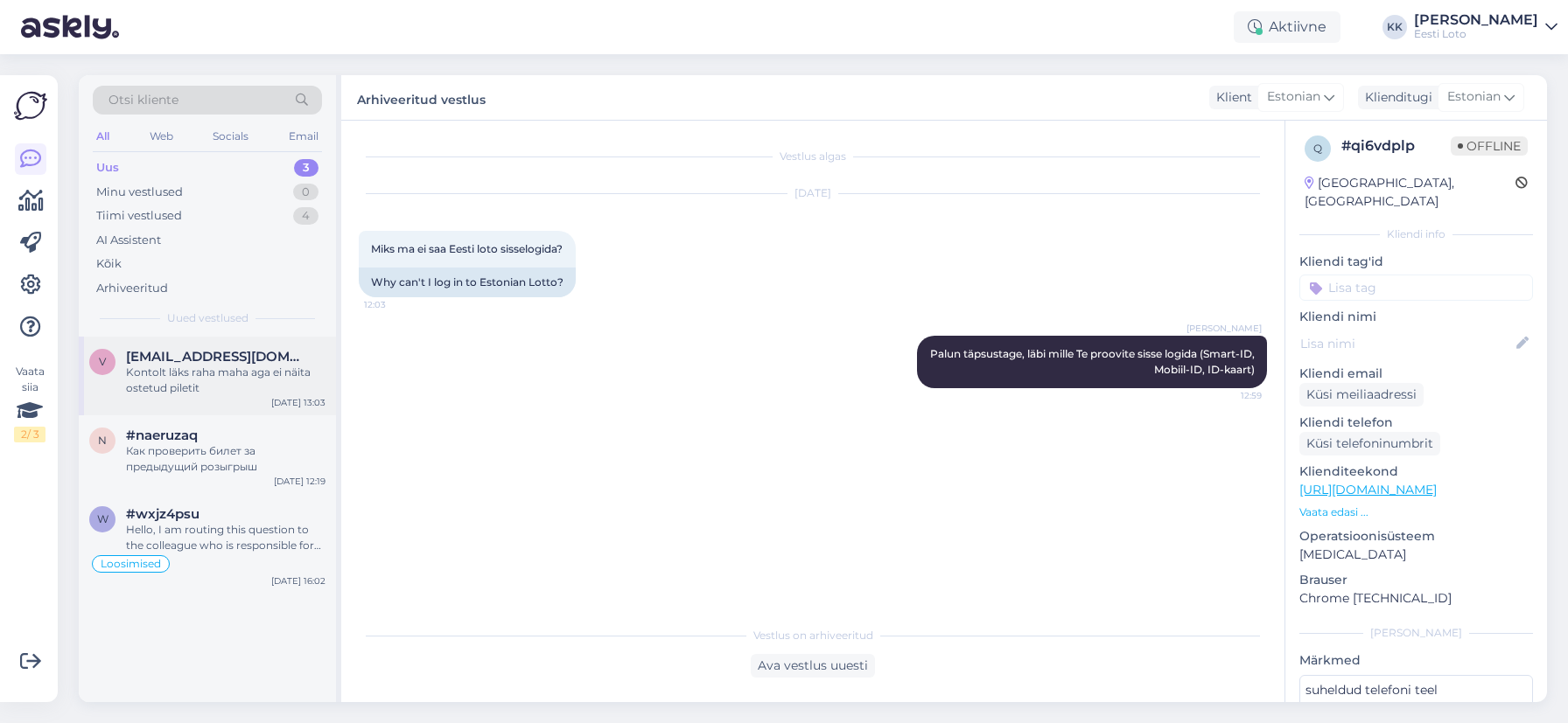
click at [192, 374] on div "Kontolt läks raha maha aga ei näita ostetud piletit" at bounding box center [225, 380] width 200 height 32
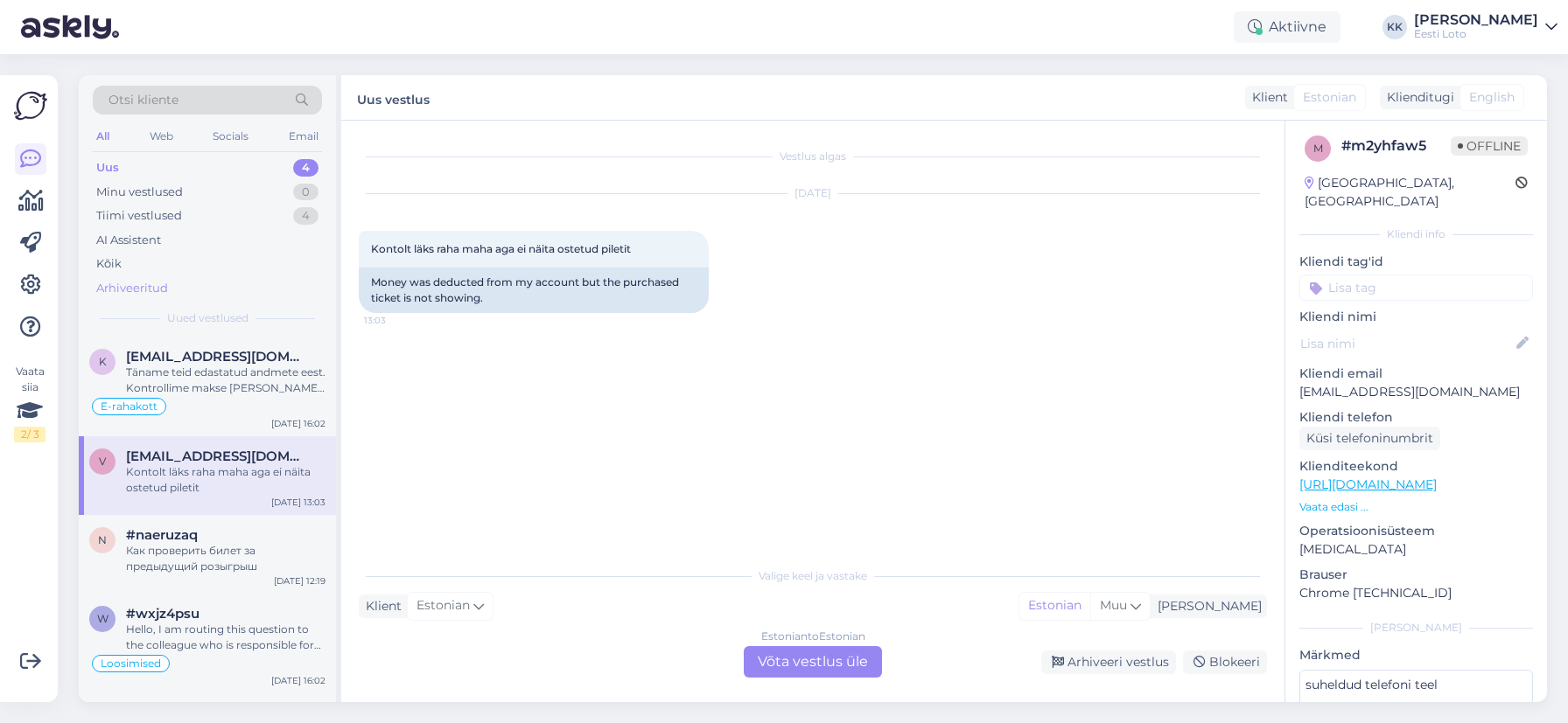
click at [170, 287] on div "Arhiveeritud" at bounding box center [207, 289] width 229 height 25
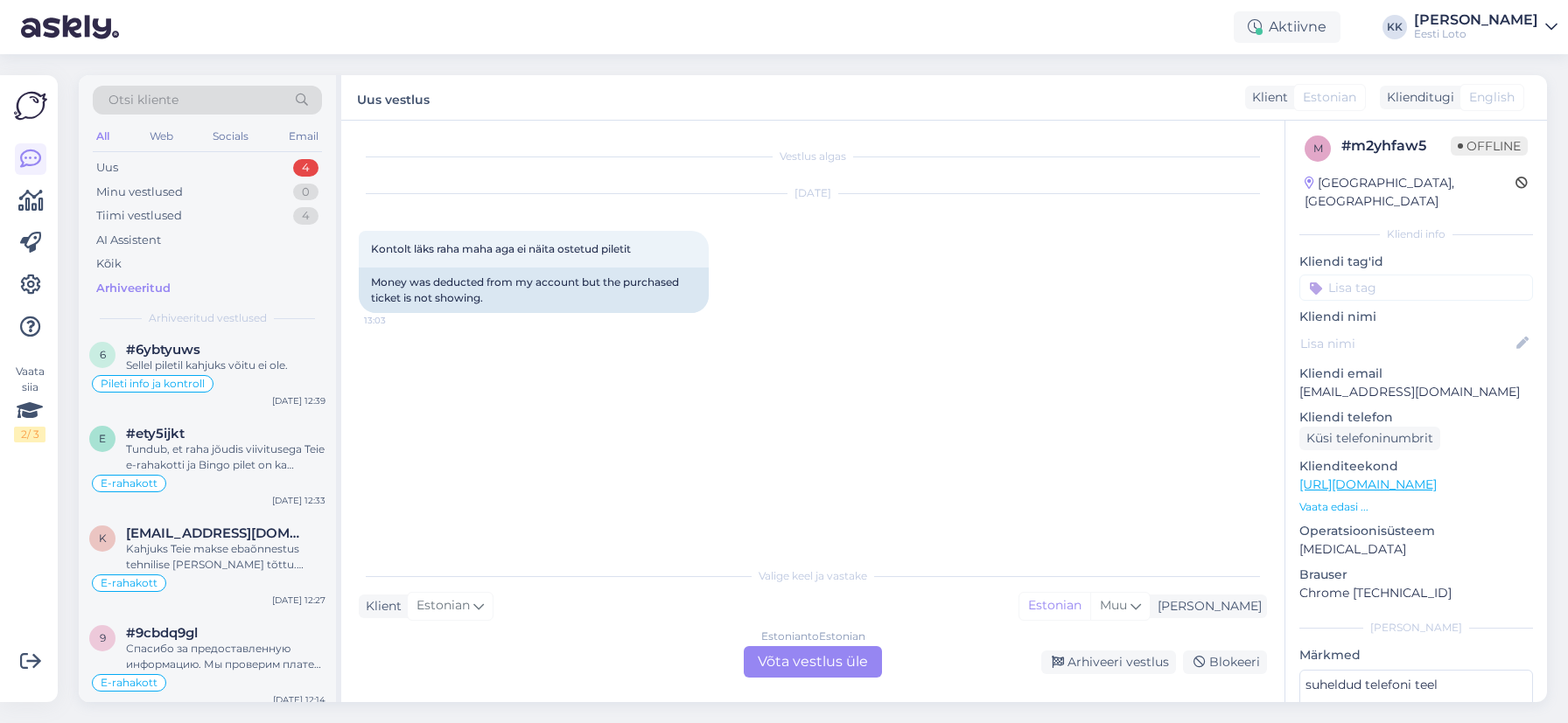
scroll to position [2434, 0]
click at [217, 553] on div "Kahjuks Teie makse ebaõnnestus tehnilise [PERSON_NAME] tõttu. Kontrollisime mak…" at bounding box center [225, 554] width 200 height 32
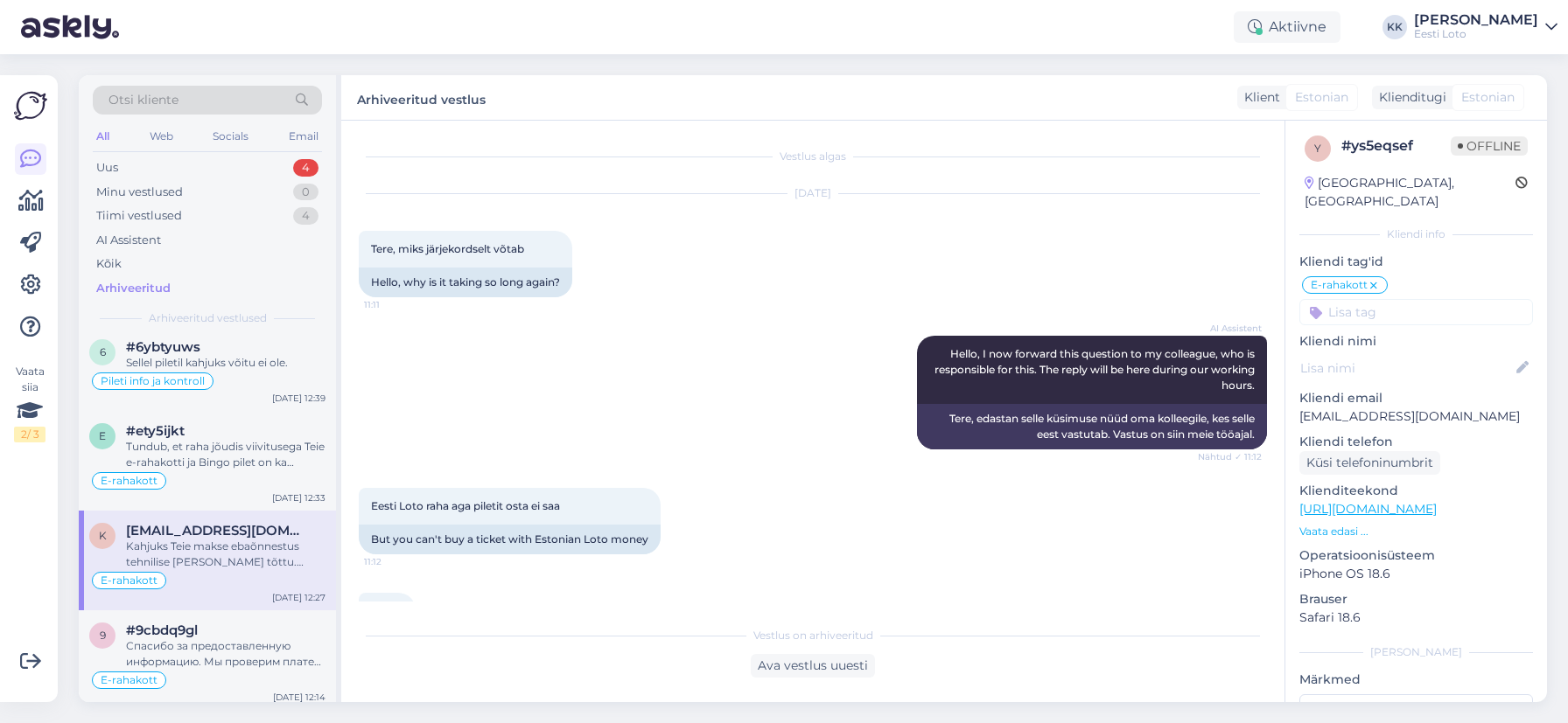
scroll to position [1600, 0]
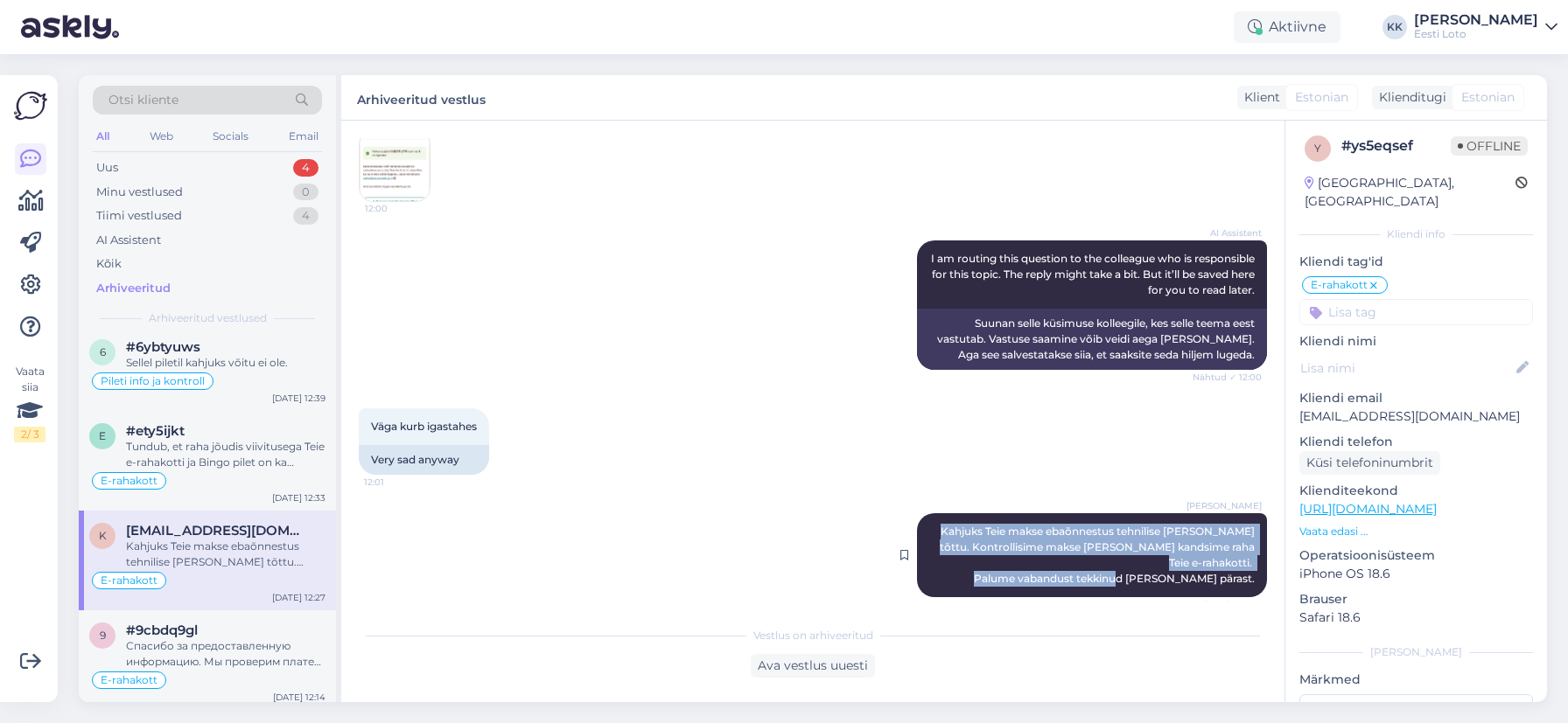
drag, startPoint x: 970, startPoint y: 528, endPoint x: 1254, endPoint y: 573, distance: 287.5
click at [1255, 574] on div "[PERSON_NAME] Kahjuks Teie makse ebaõnnestus tehnilise [PERSON_NAME] tõttu. Kon…" at bounding box center [1092, 555] width 350 height 84
click at [167, 160] on div "Uus 4" at bounding box center [207, 168] width 229 height 25
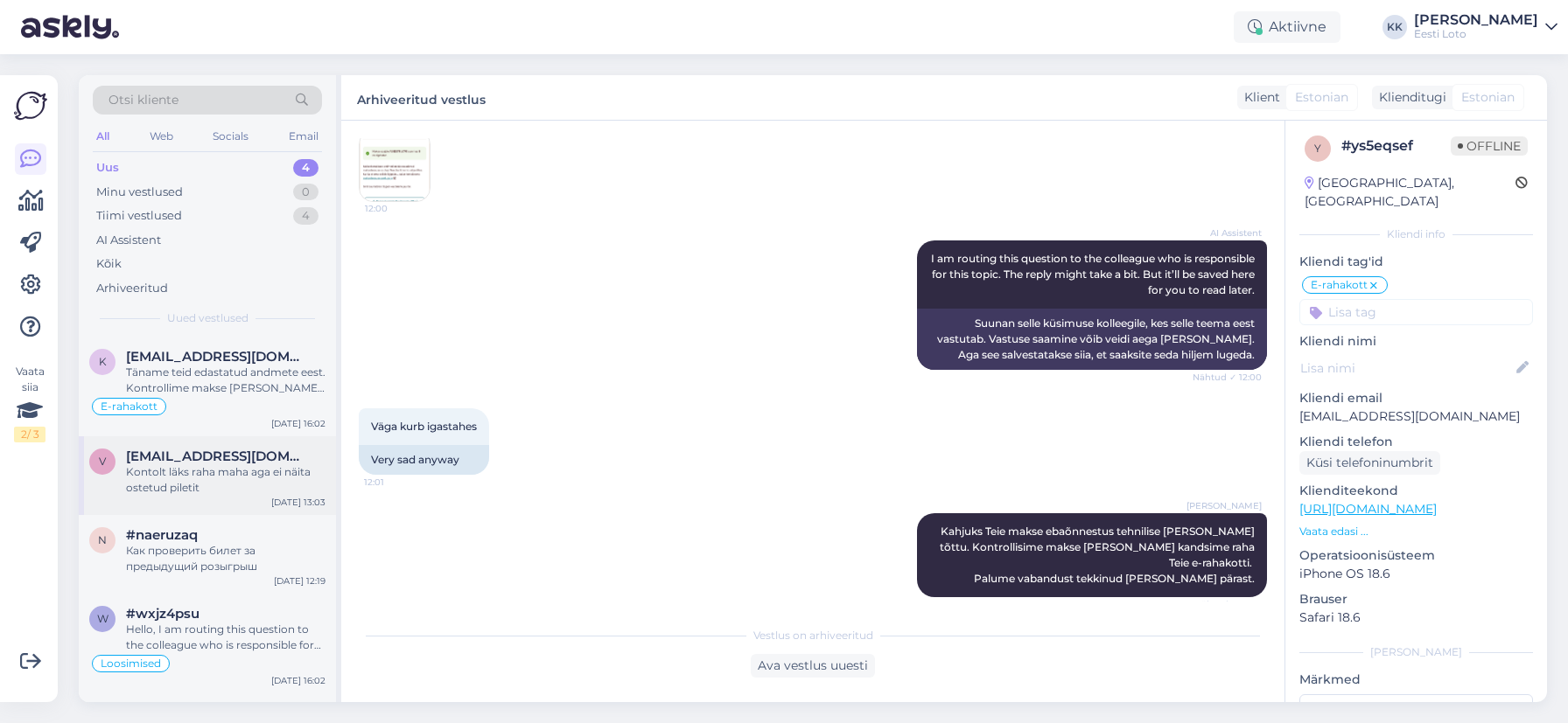
click at [195, 465] on div "Kontolt läks raha maha aga ei näita ostetud piletit" at bounding box center [225, 481] width 200 height 32
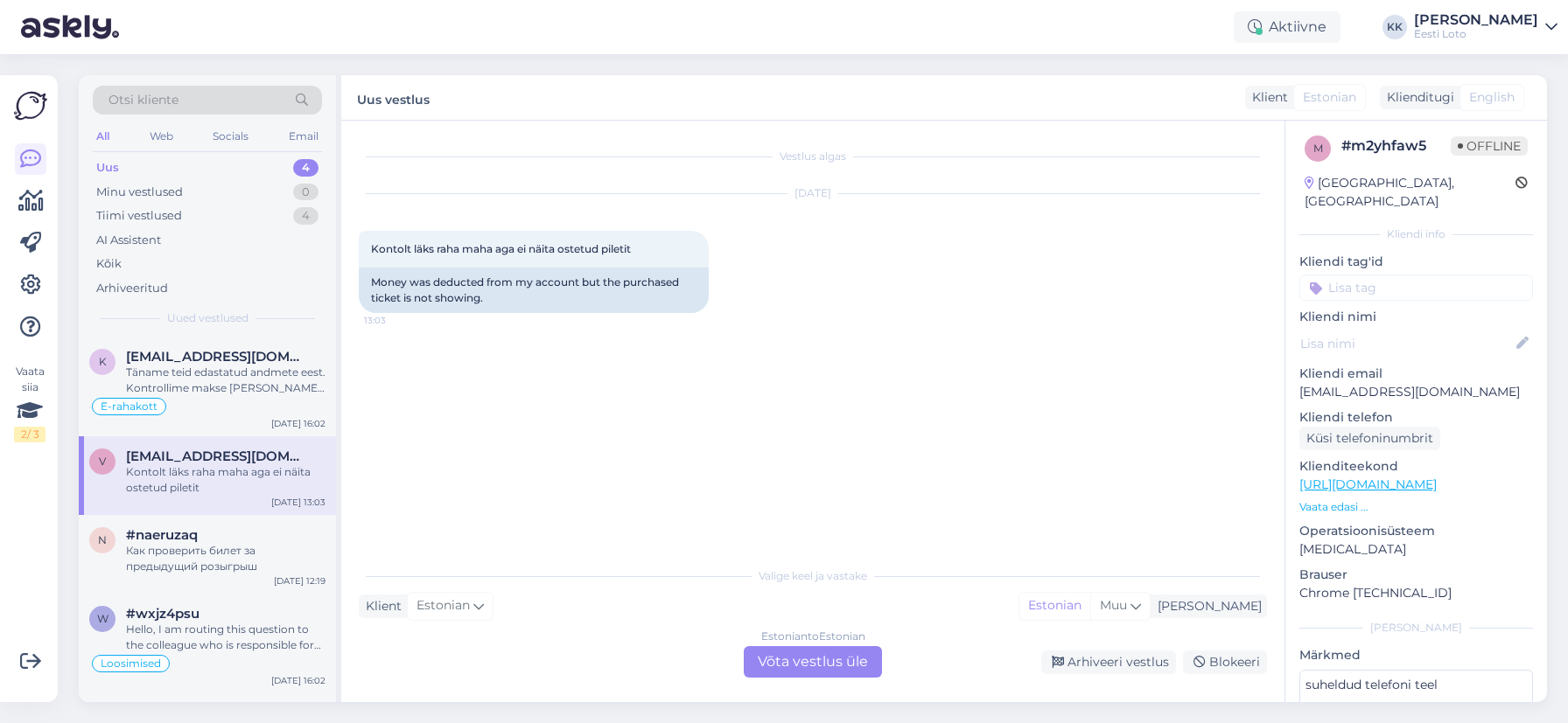
click at [802, 669] on div "Estonian to Estonian Võta vestlus üle" at bounding box center [812, 662] width 138 height 32
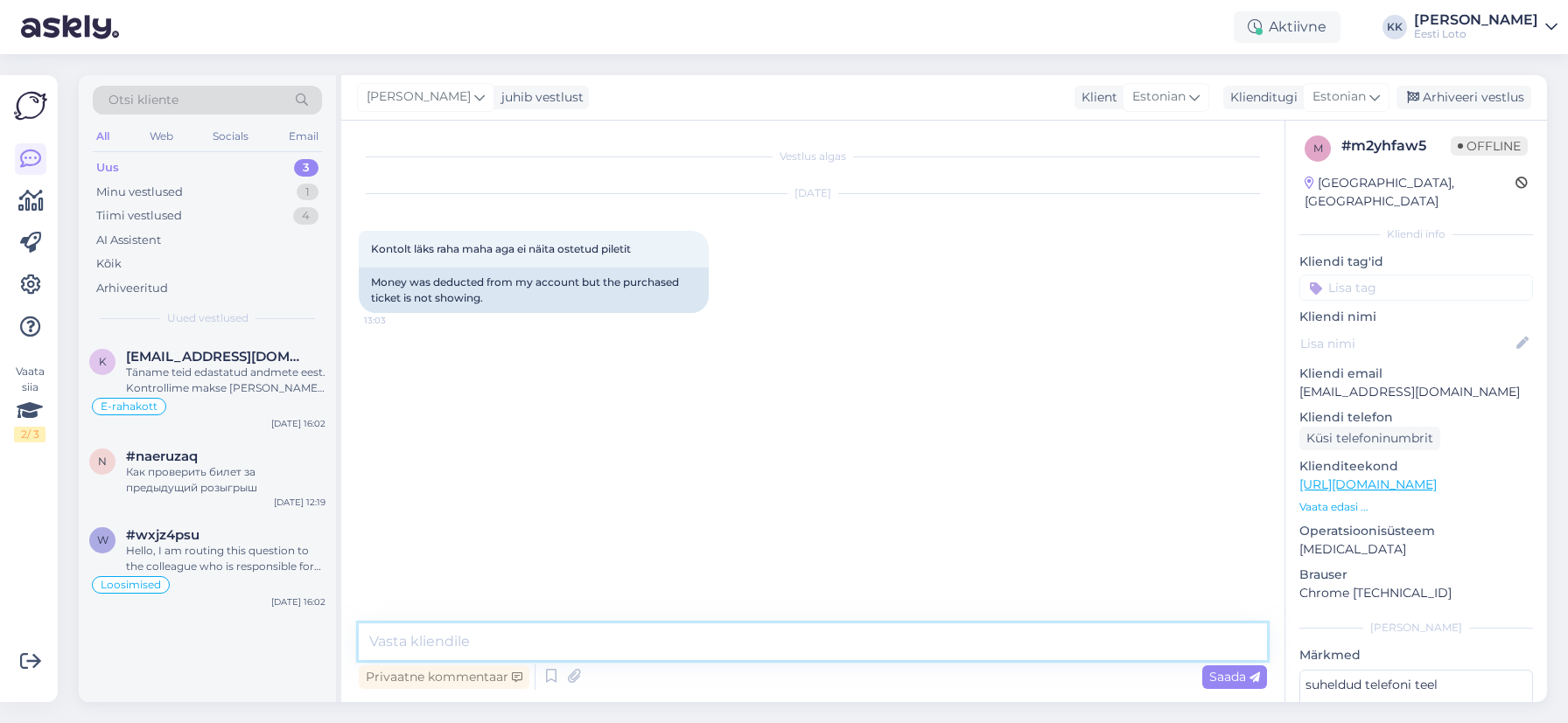
click at [701, 640] on textarea at bounding box center [812, 642] width 908 height 37
paste textarea "Kahjuks Teie makse ebaõnnestus tehnilise [PERSON_NAME] tõttu. Kontrollisime mak…"
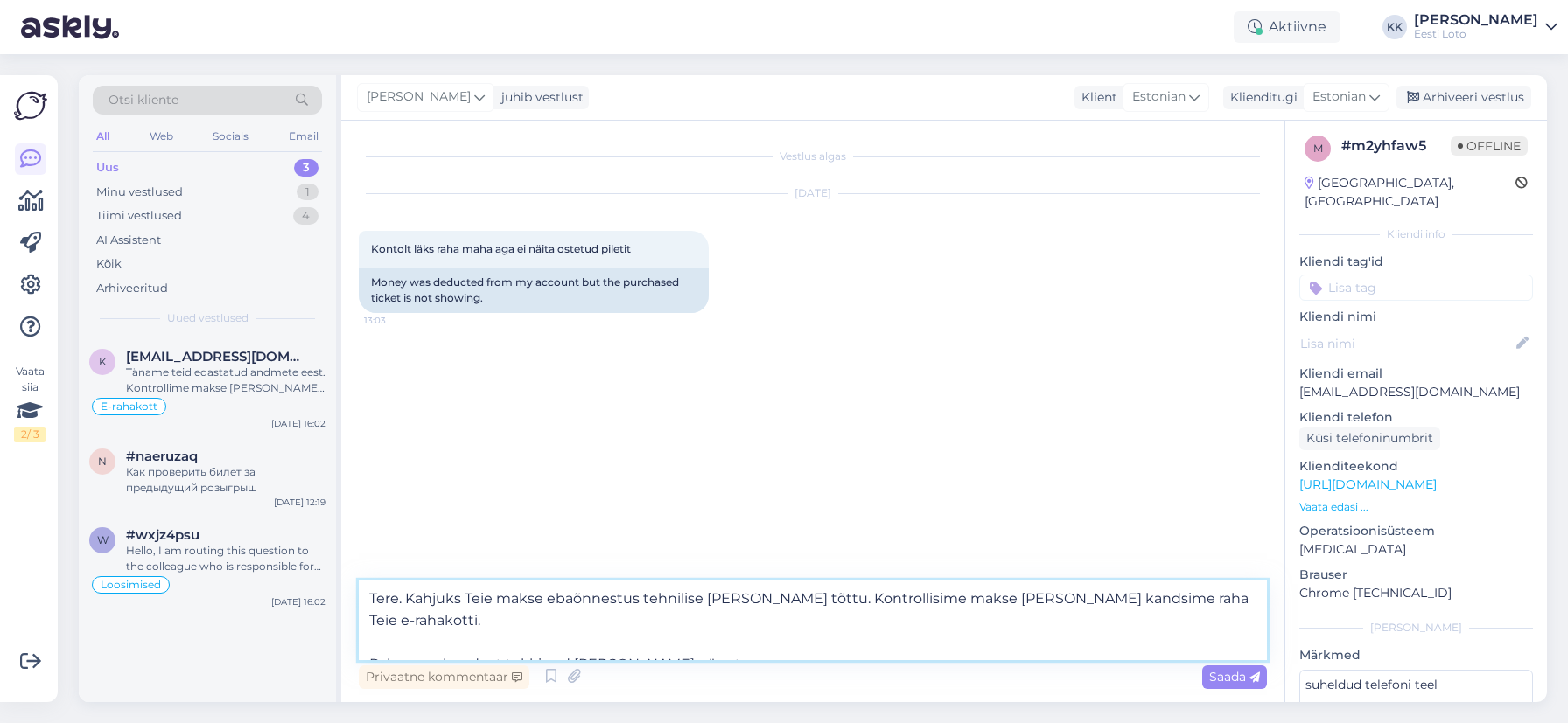
drag, startPoint x: 367, startPoint y: 642, endPoint x: 390, endPoint y: 627, distance: 27.5
click at [367, 642] on textarea "Tere. Kahjuks Teie makse ebaõnnestus tehnilise [PERSON_NAME] tõttu. Kontrollisi…" at bounding box center [812, 620] width 908 height 80
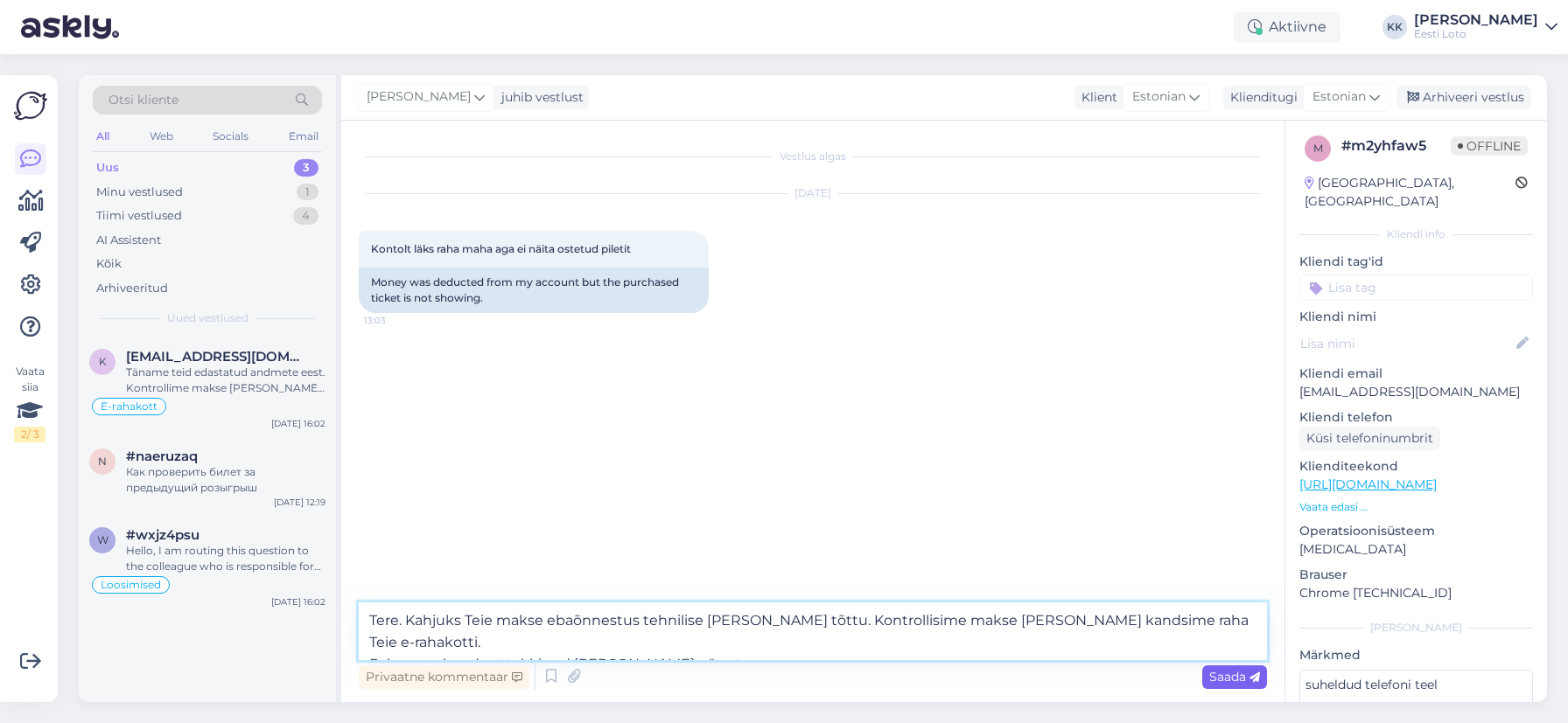
type textarea "Tere. Kahjuks Teie makse ebaõnnestus tehnilise [PERSON_NAME] tõttu. Kontrollisi…"
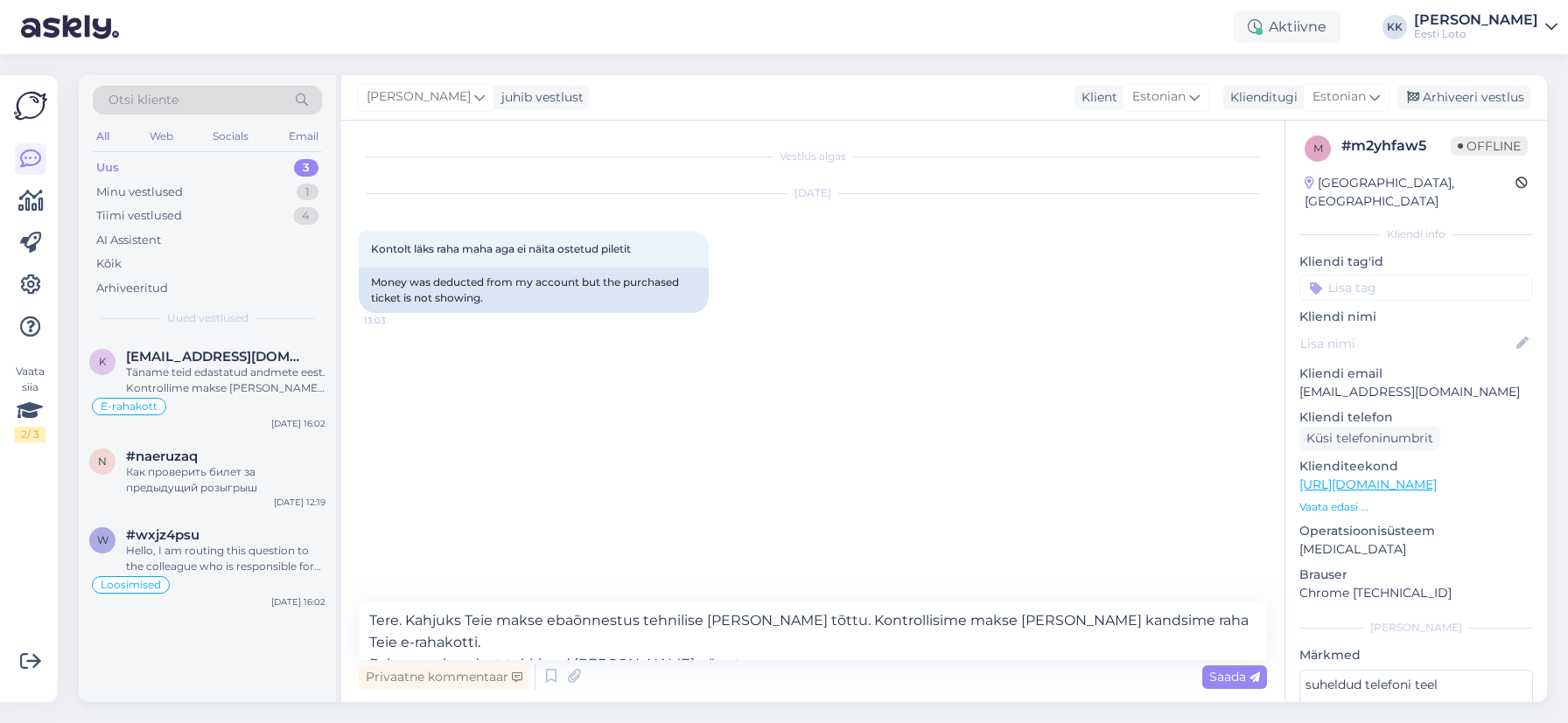
click at [1232, 681] on span "Saada" at bounding box center [1235, 677] width 51 height 16
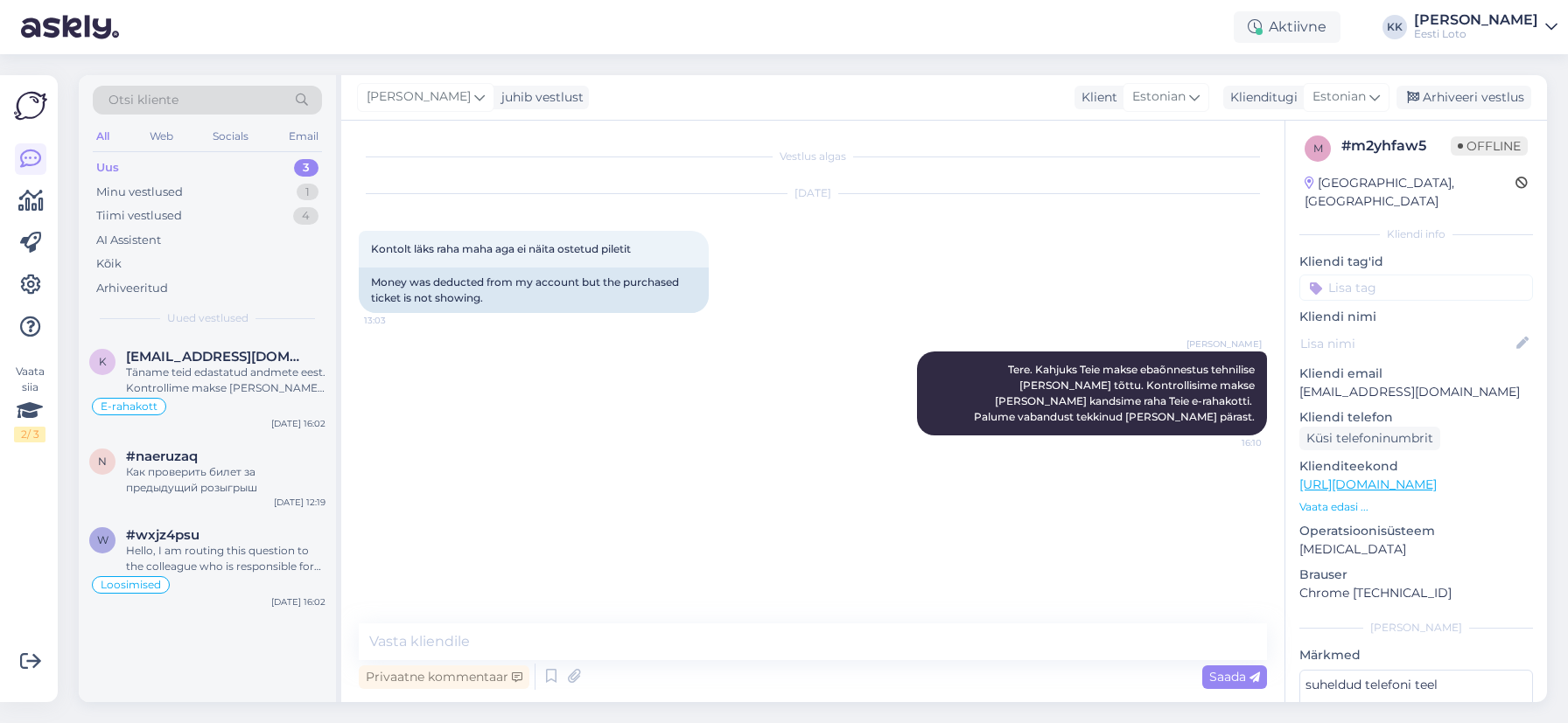
click at [1395, 275] on input at bounding box center [1416, 288] width 234 height 26
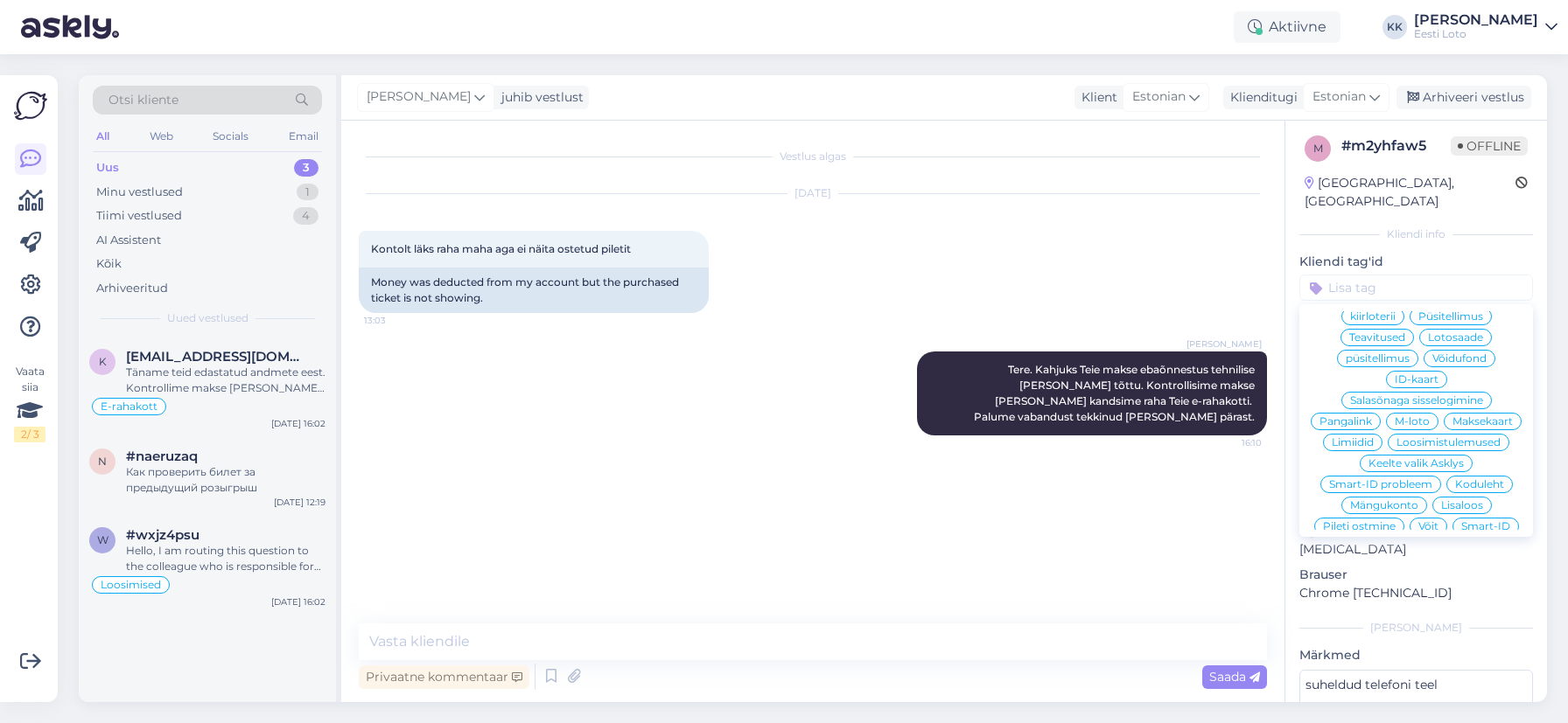
scroll to position [376, 0]
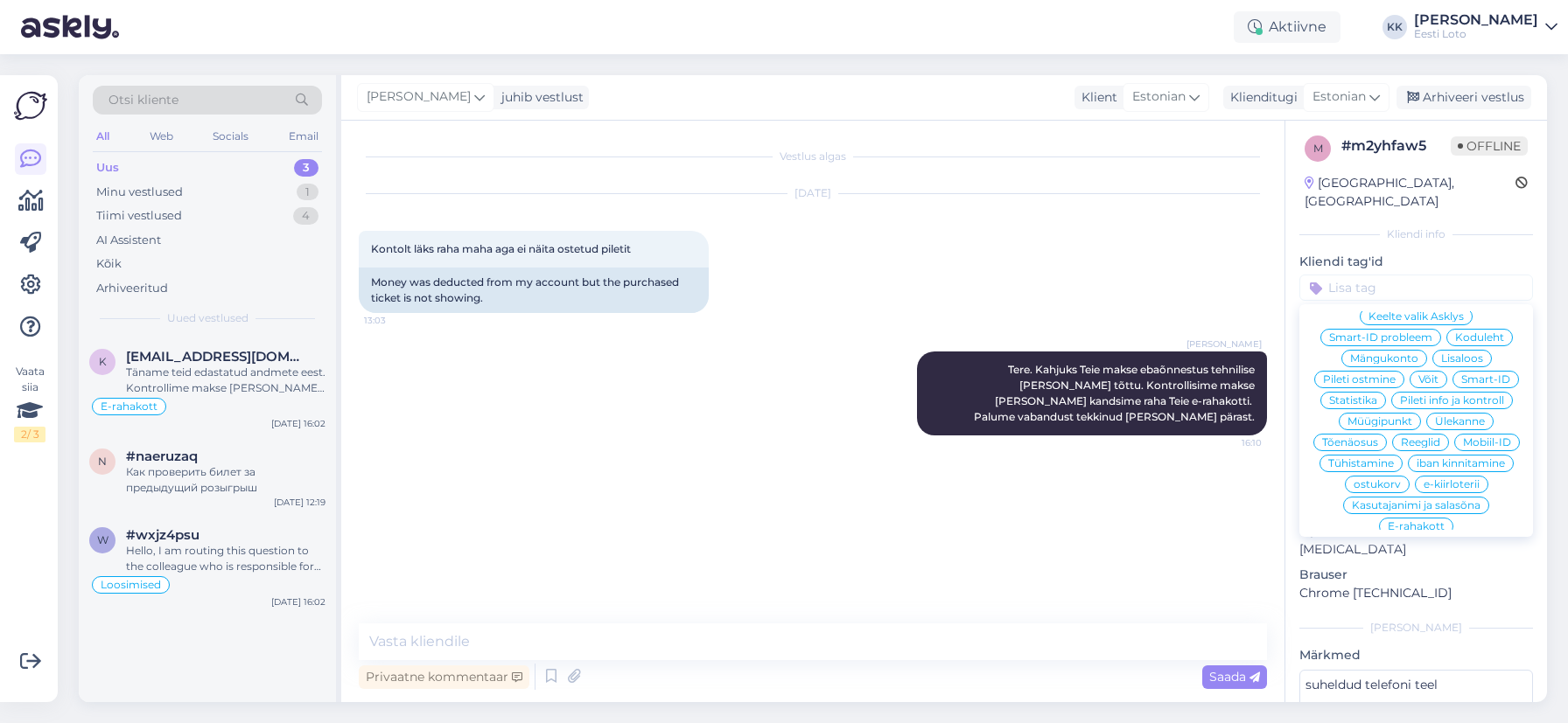
click at [1416, 521] on span "E-rahakott" at bounding box center [1416, 526] width 57 height 11
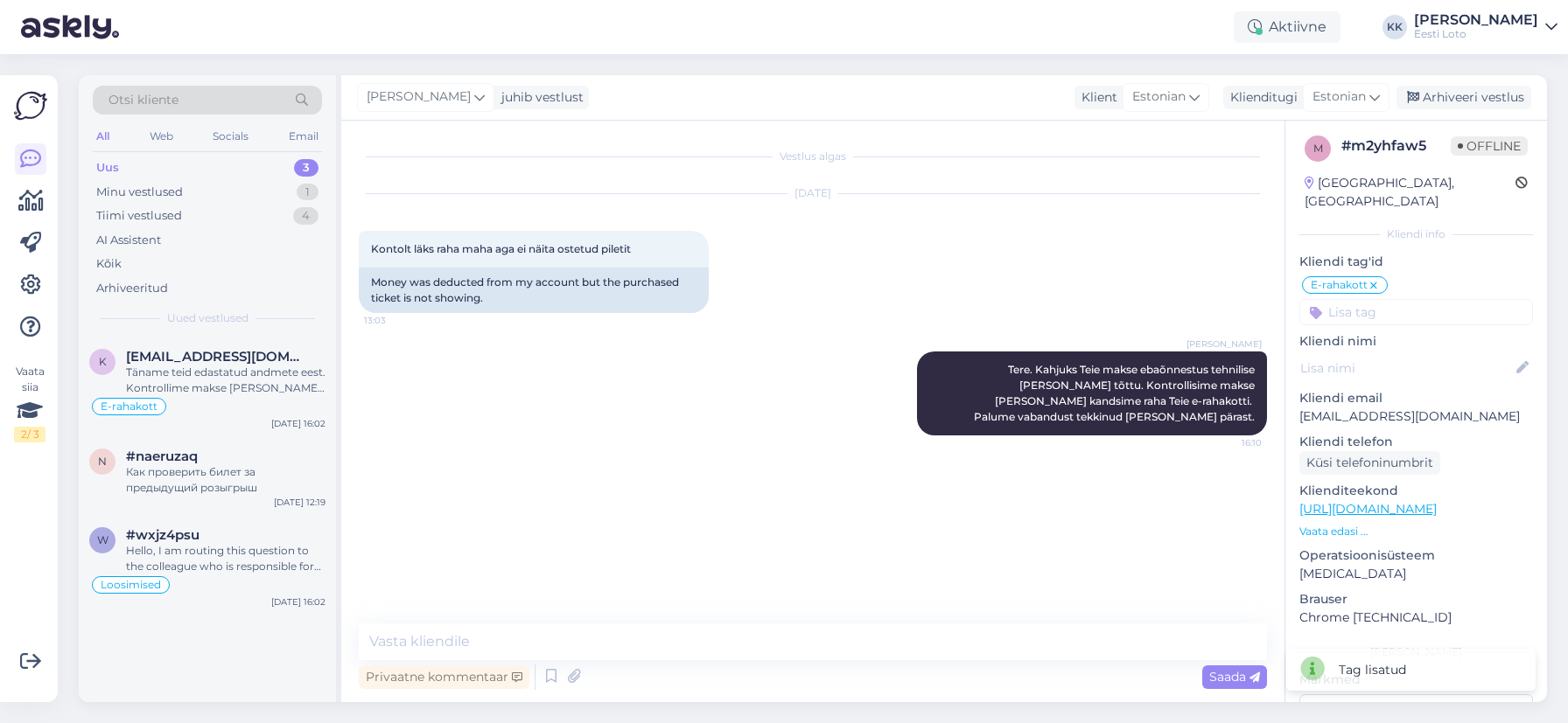
drag, startPoint x: 1450, startPoint y: 96, endPoint x: 1296, endPoint y: 120, distance: 155.9
click at [1449, 96] on div "Arhiveeri vestlus" at bounding box center [1463, 98] width 134 height 24
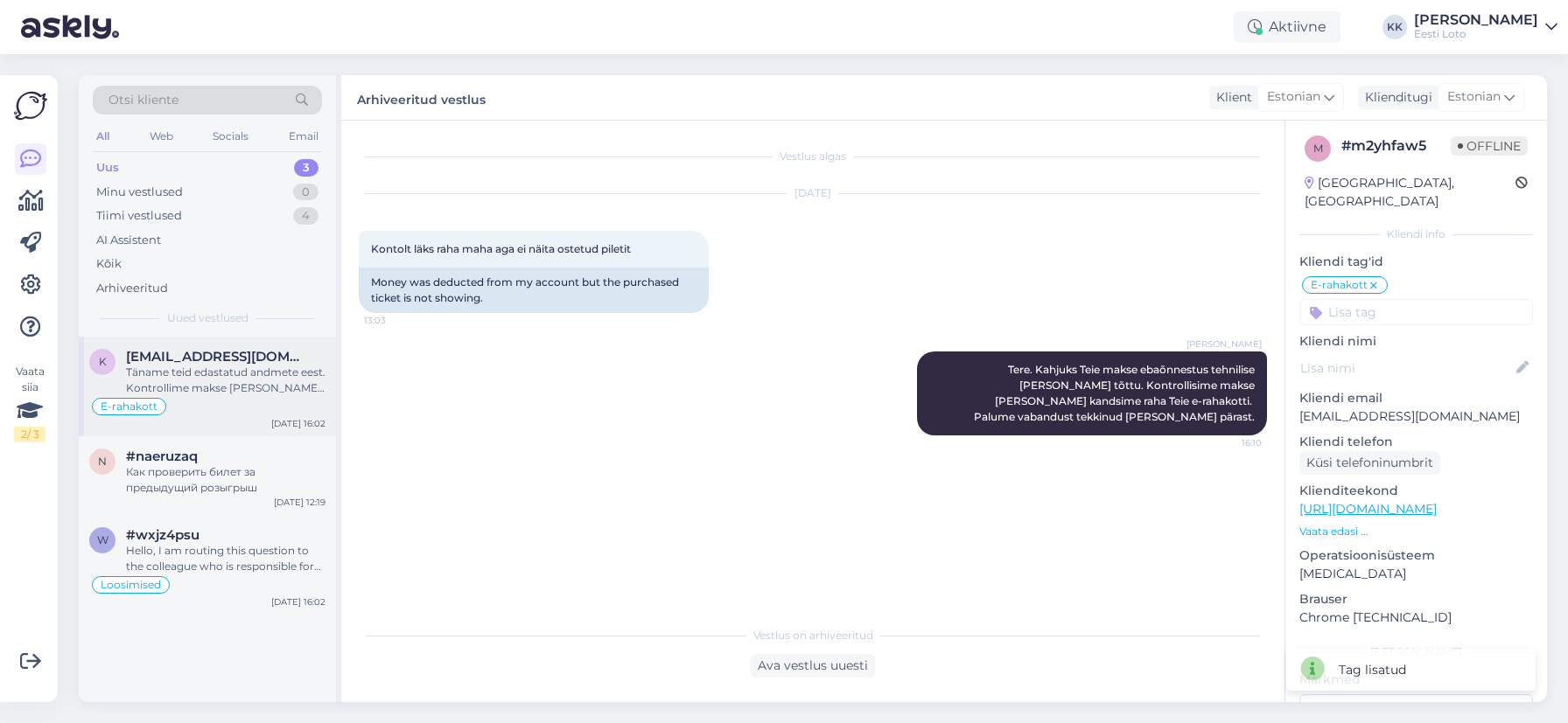
click at [214, 365] on span "[EMAIL_ADDRESS][DOMAIN_NAME]" at bounding box center [216, 357] width 182 height 16
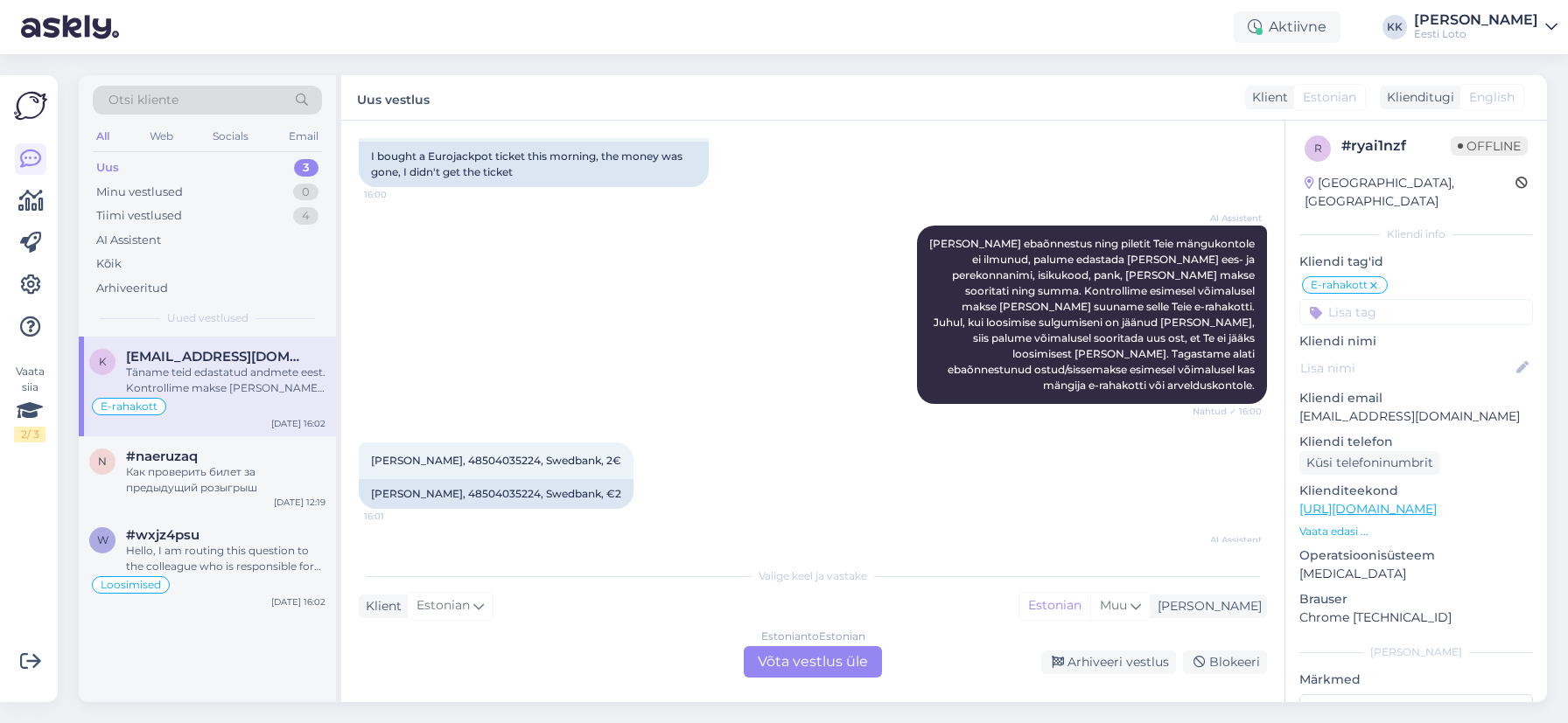
scroll to position [1059, 0]
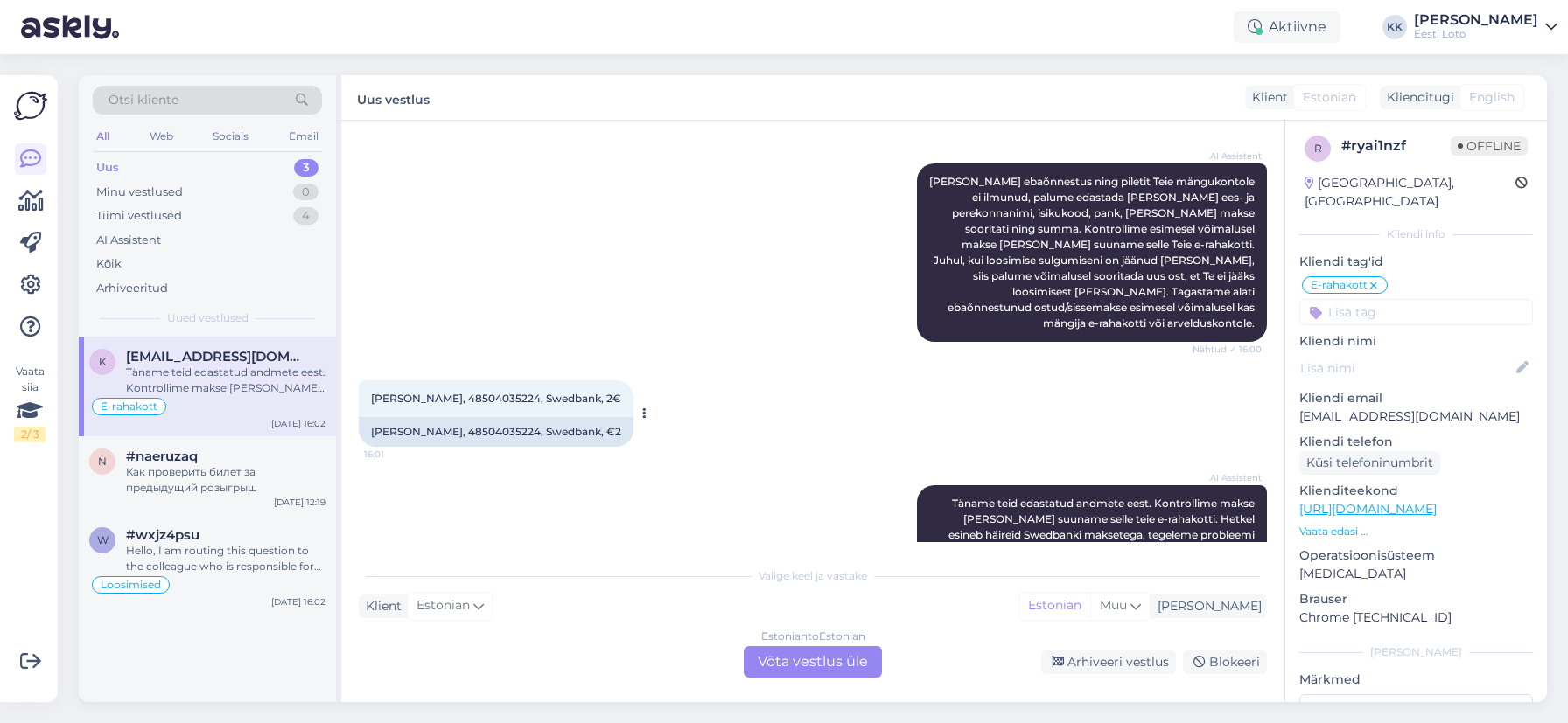
click at [454, 392] on span "[PERSON_NAME], 48504035224, Swedbank, 2€" at bounding box center [496, 398] width 250 height 13
drag, startPoint x: 454, startPoint y: 365, endPoint x: 497, endPoint y: 366, distance: 43.0
click at [454, 392] on span "[PERSON_NAME], 48504035224, Swedbank, 2€" at bounding box center [496, 398] width 250 height 13
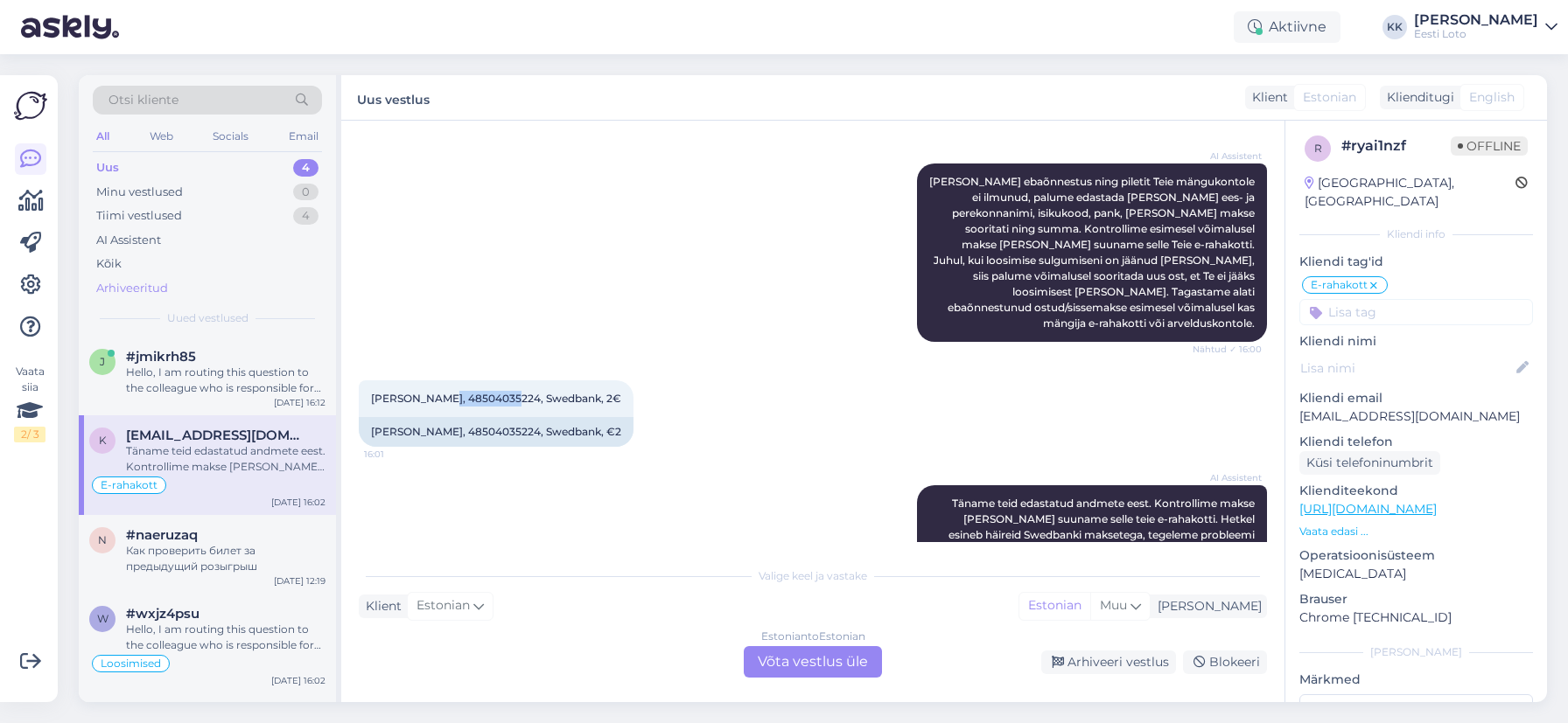
click at [172, 286] on div "Arhiveeritud" at bounding box center [207, 289] width 229 height 25
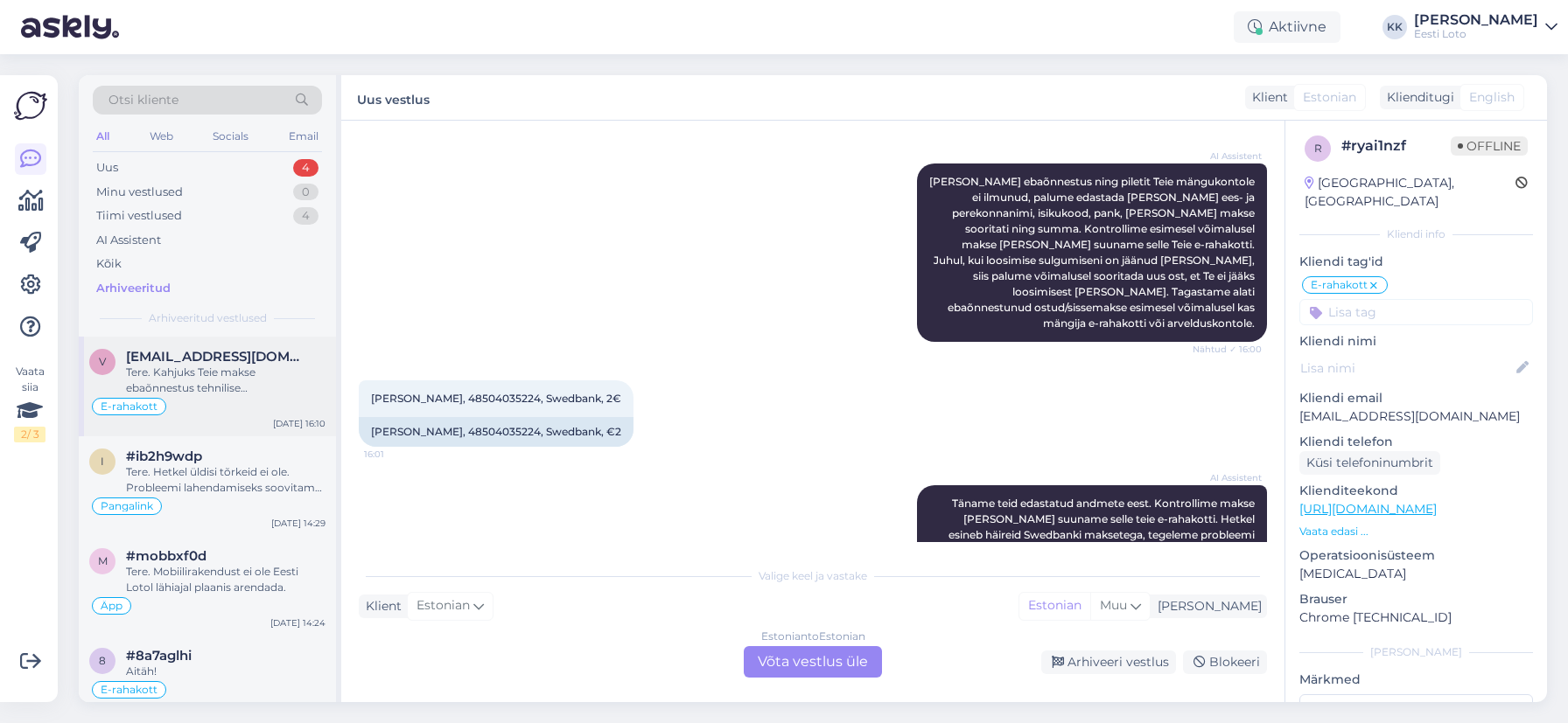
click at [215, 364] on span "[EMAIL_ADDRESS][DOMAIN_NAME]" at bounding box center [216, 357] width 182 height 16
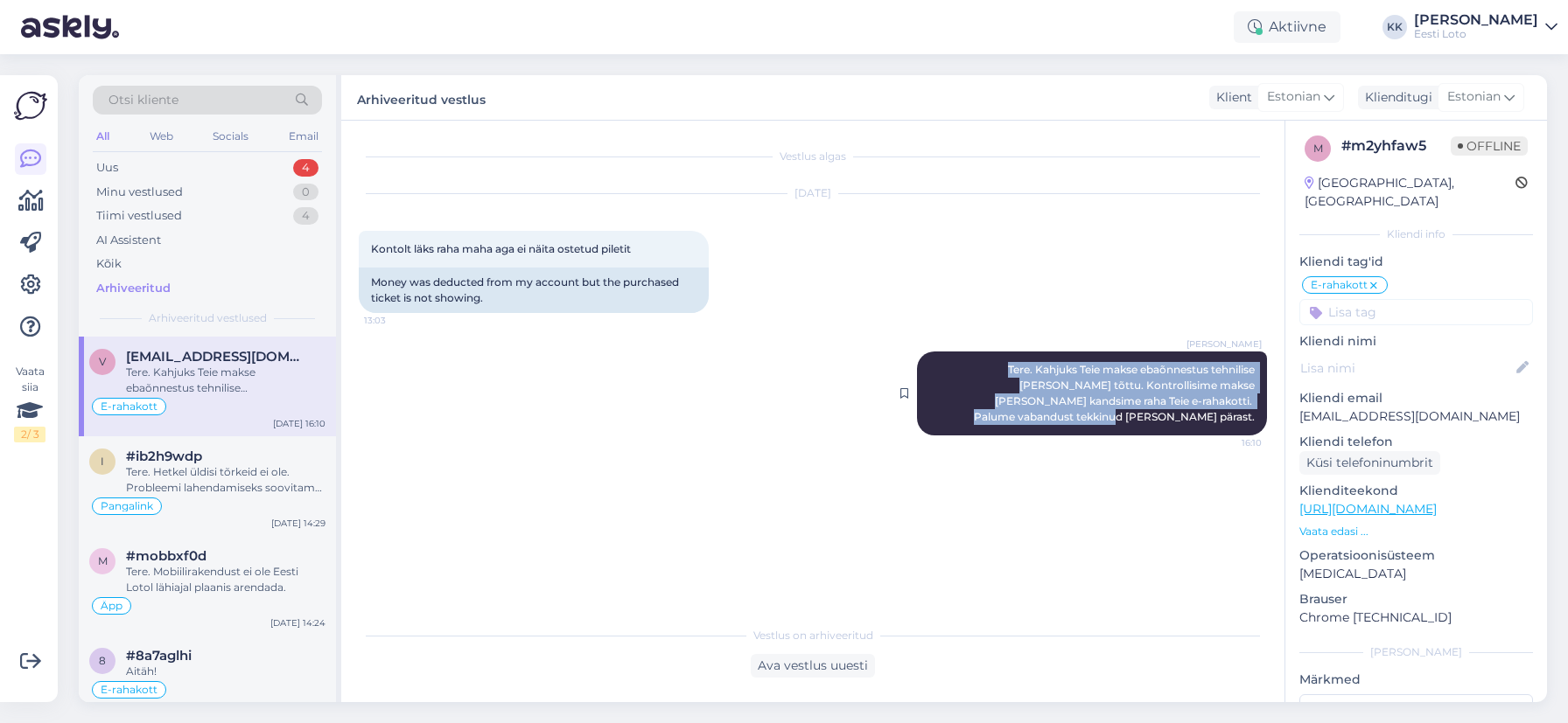
drag, startPoint x: 941, startPoint y: 367, endPoint x: 1250, endPoint y: 416, distance: 312.9
click at [1249, 416] on div "[PERSON_NAME] Tere. Kahjuks Teie makse ebaõnnestus tehnilise [PERSON_NAME] tõtt…" at bounding box center [1092, 394] width 350 height 84
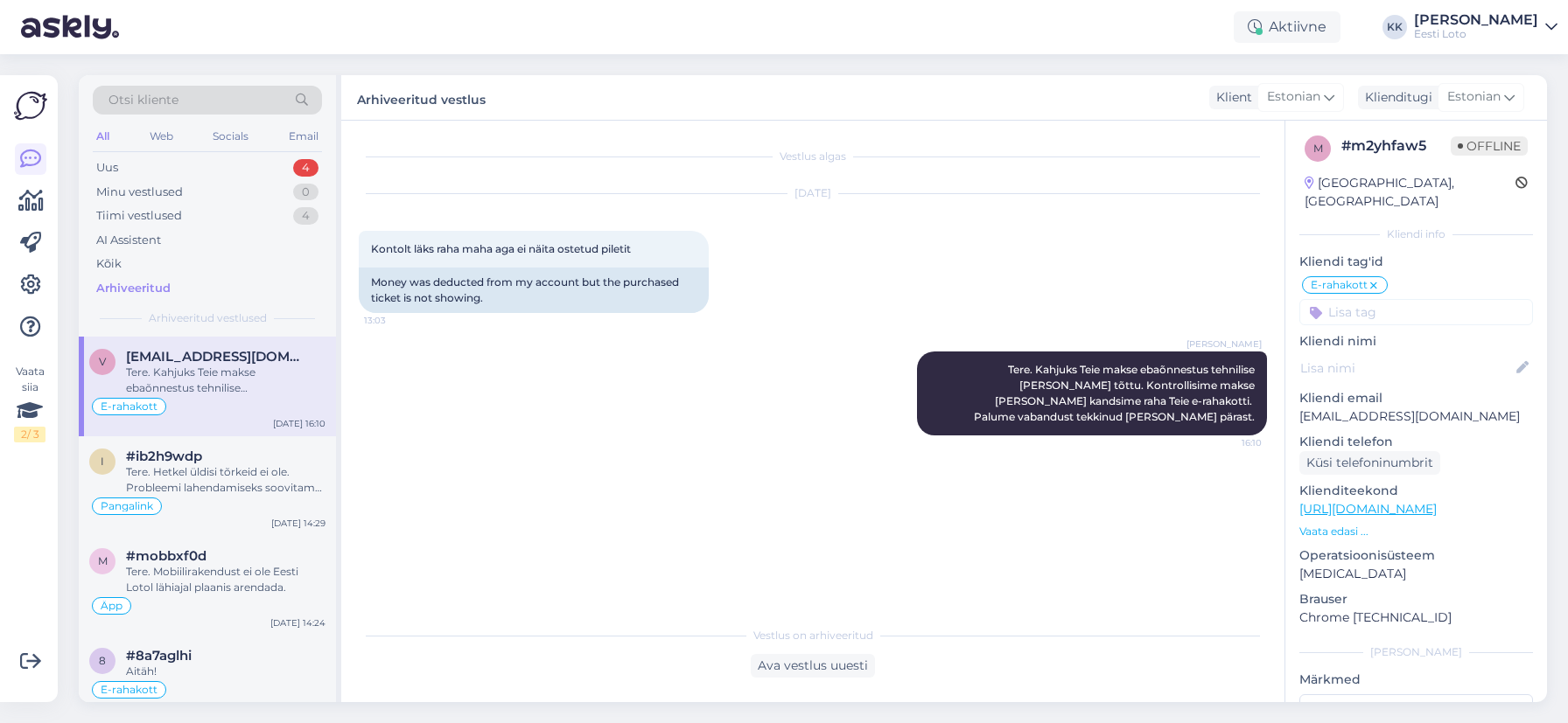
click at [443, 365] on div "[PERSON_NAME] Tere. Kahjuks Teie makse ebaõnnestus tehnilise [PERSON_NAME] tõtt…" at bounding box center [812, 393] width 908 height 122
click at [144, 167] on div "Uus 4" at bounding box center [207, 168] width 229 height 25
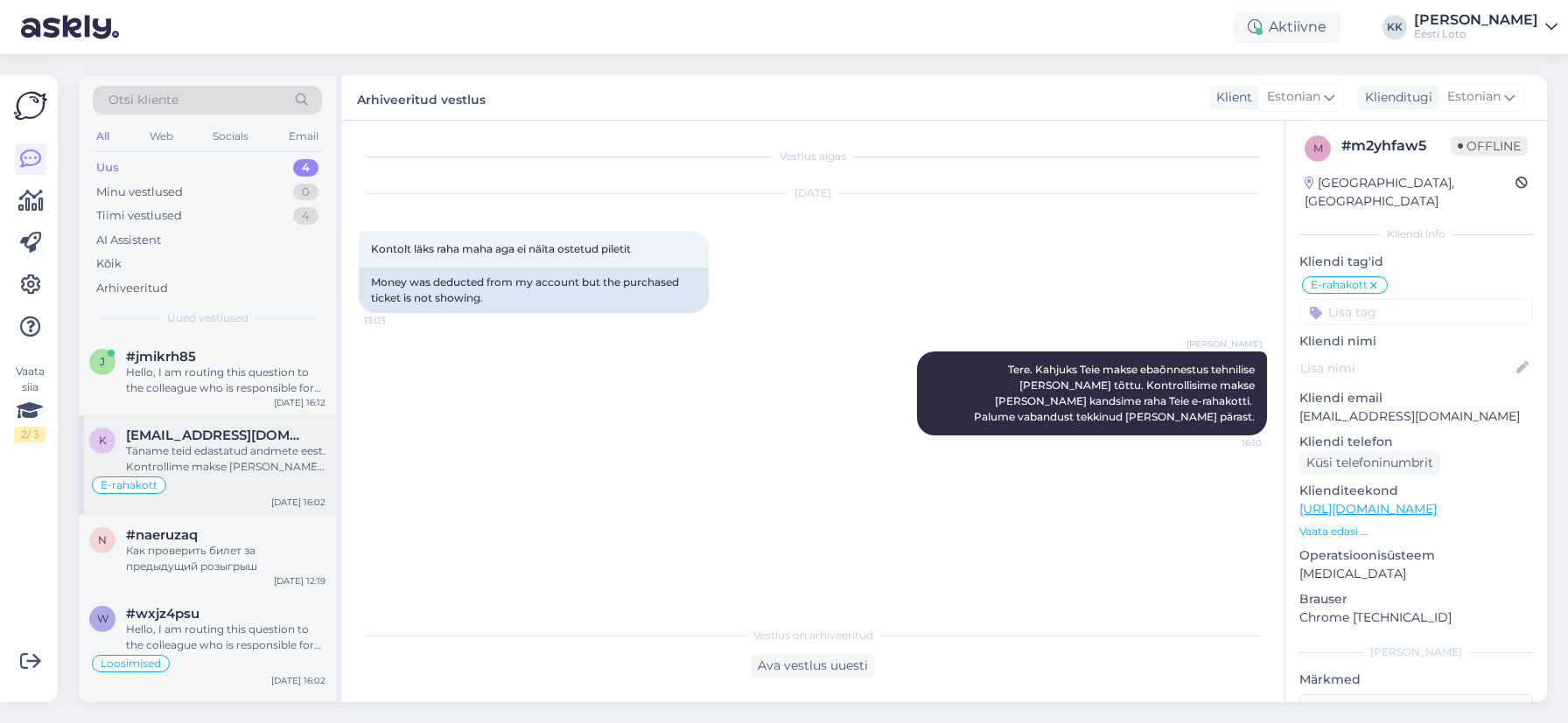
click at [227, 451] on div "Täname teid edastatud andmete eest. Kontrollime makse [PERSON_NAME] suuname sel…" at bounding box center [225, 459] width 200 height 32
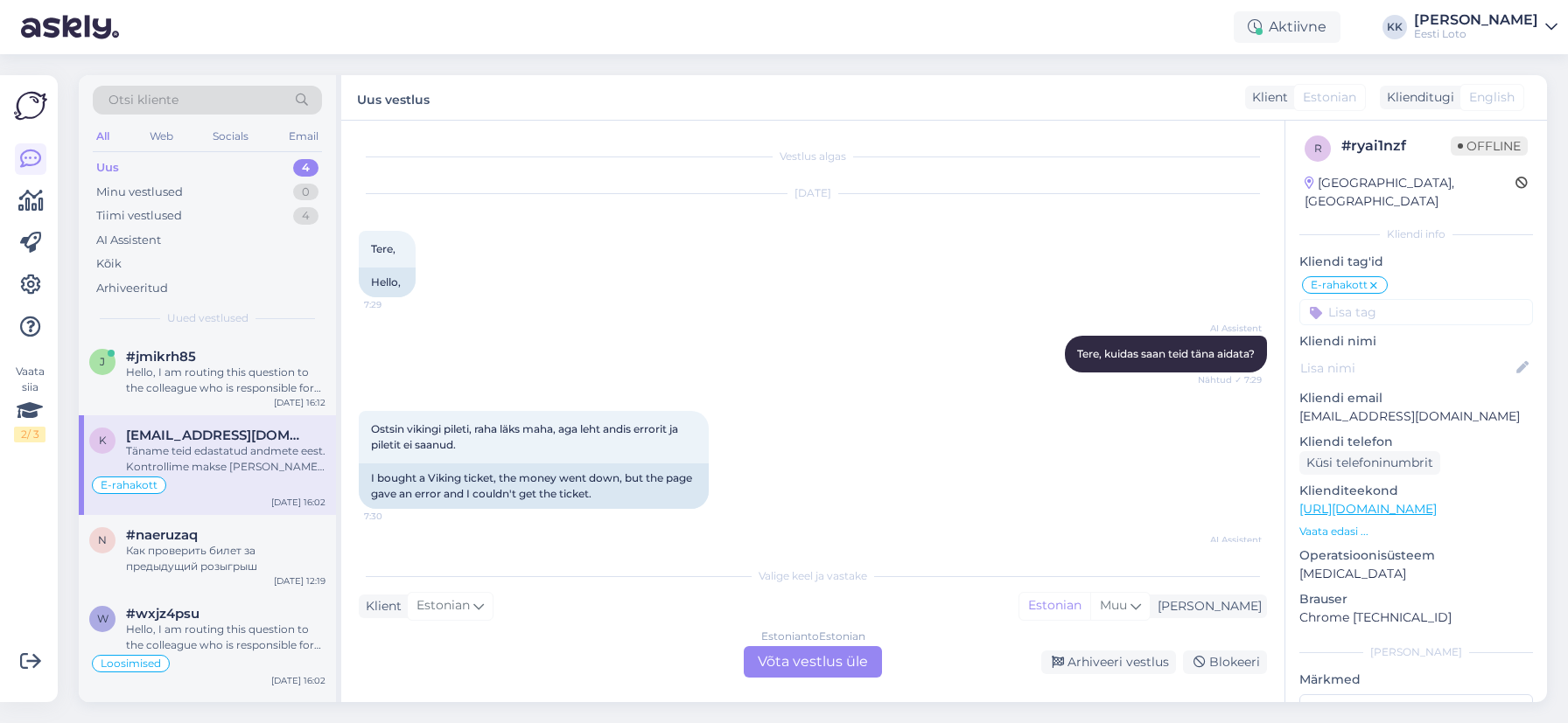
scroll to position [1059, 0]
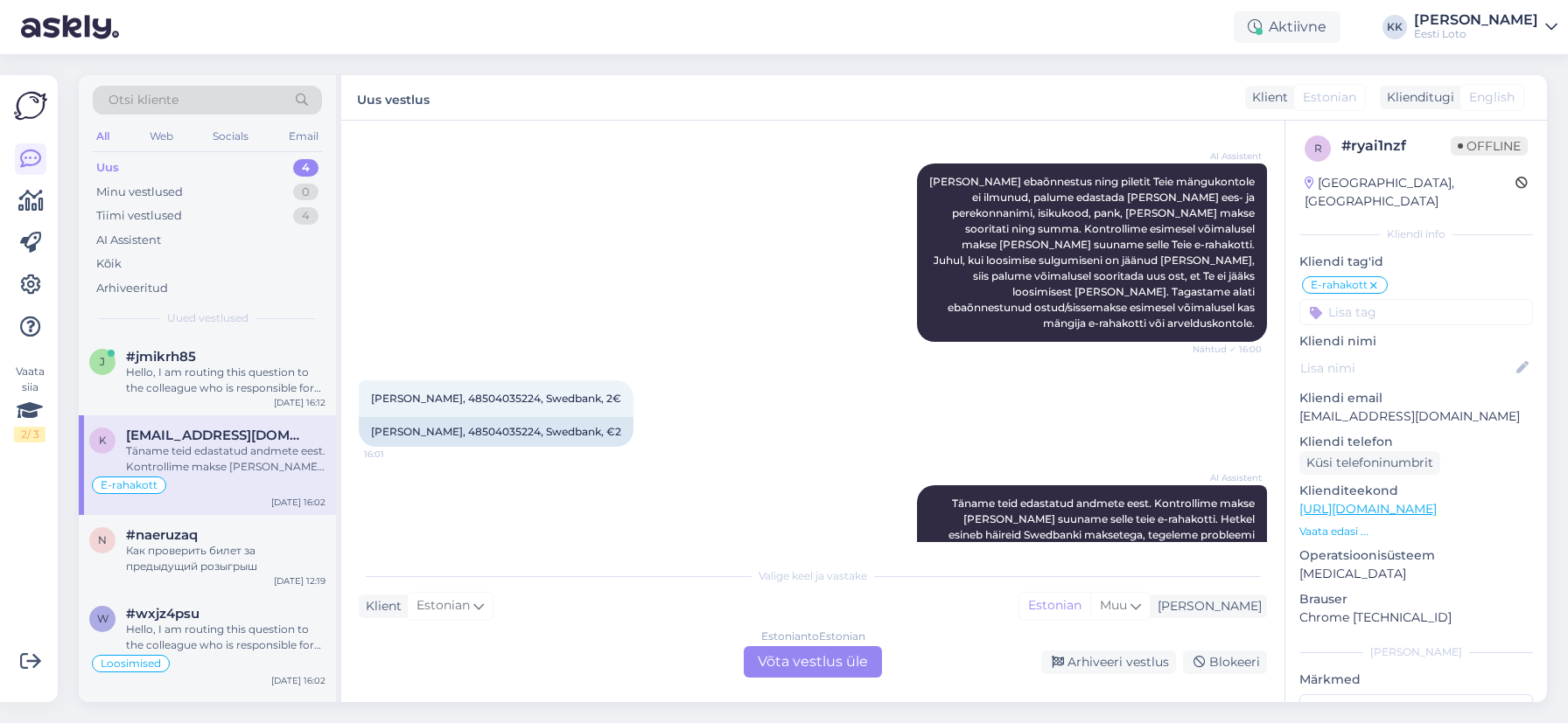
click at [788, 658] on div "Estonian to Estonian Võta vestlus üle" at bounding box center [812, 662] width 138 height 32
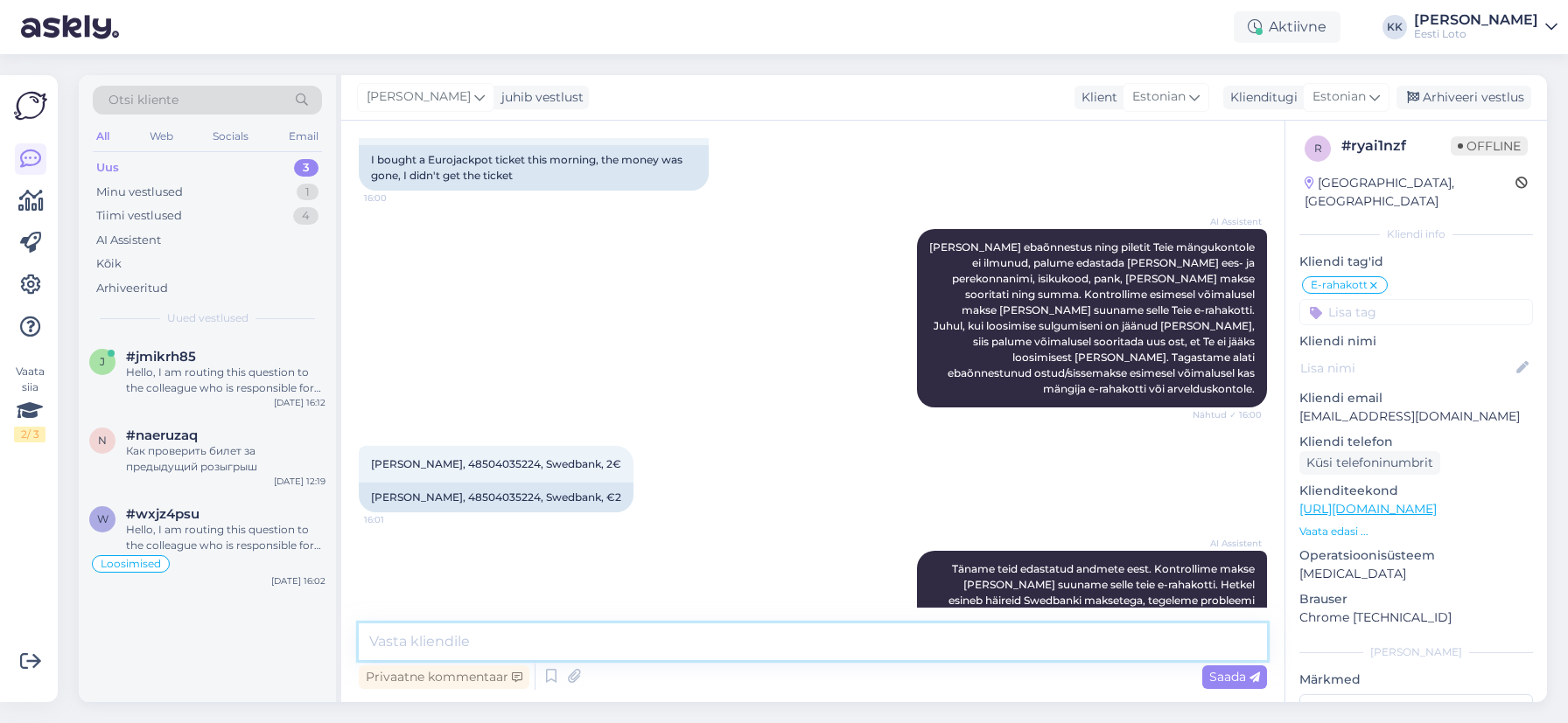
click at [984, 647] on textarea at bounding box center [812, 642] width 908 height 37
paste textarea "Tere. Kahjuks Teie makse ebaõnnestus tehnilise [PERSON_NAME] tõttu. Kontrollisi…"
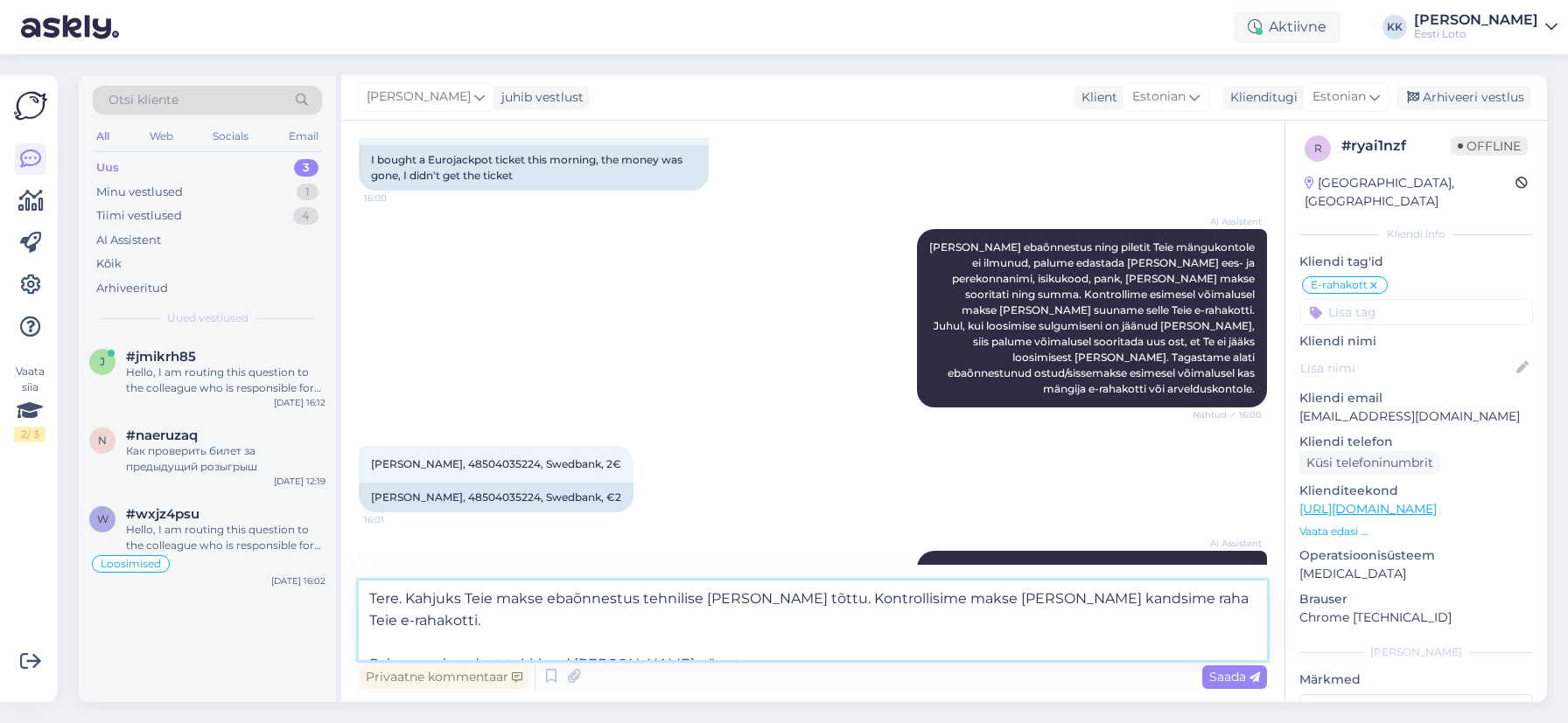
drag, startPoint x: 367, startPoint y: 640, endPoint x: 415, endPoint y: 621, distance: 51.6
click at [367, 640] on textarea "Tere. Kahjuks Teie makse ebaõnnestus tehnilise [PERSON_NAME] tõttu. Kontrollisi…" at bounding box center [812, 620] width 908 height 80
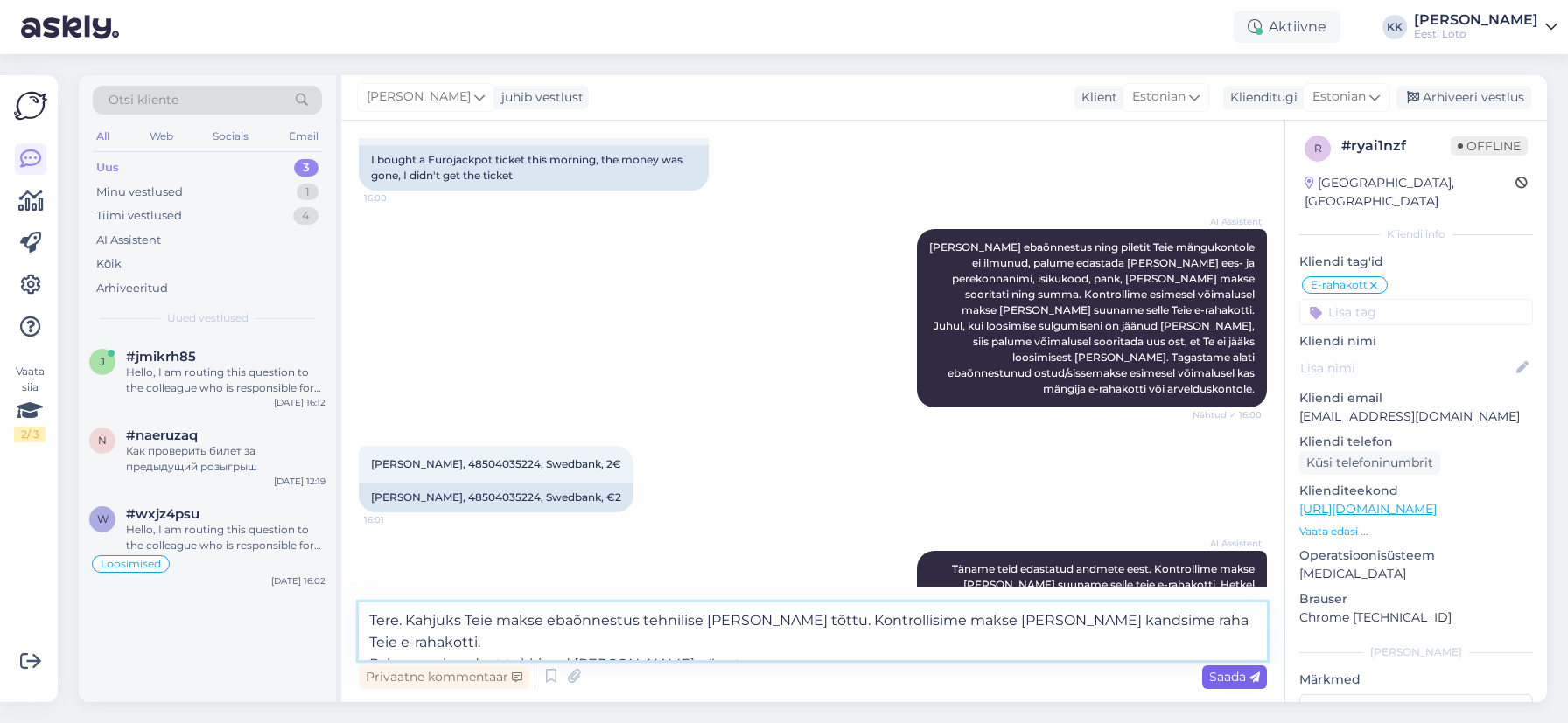
type textarea "Tere. Kahjuks Teie makse ebaõnnestus tehnilise [PERSON_NAME] tõttu. Kontrollisi…"
click at [1238, 676] on span "Saada" at bounding box center [1235, 677] width 51 height 16
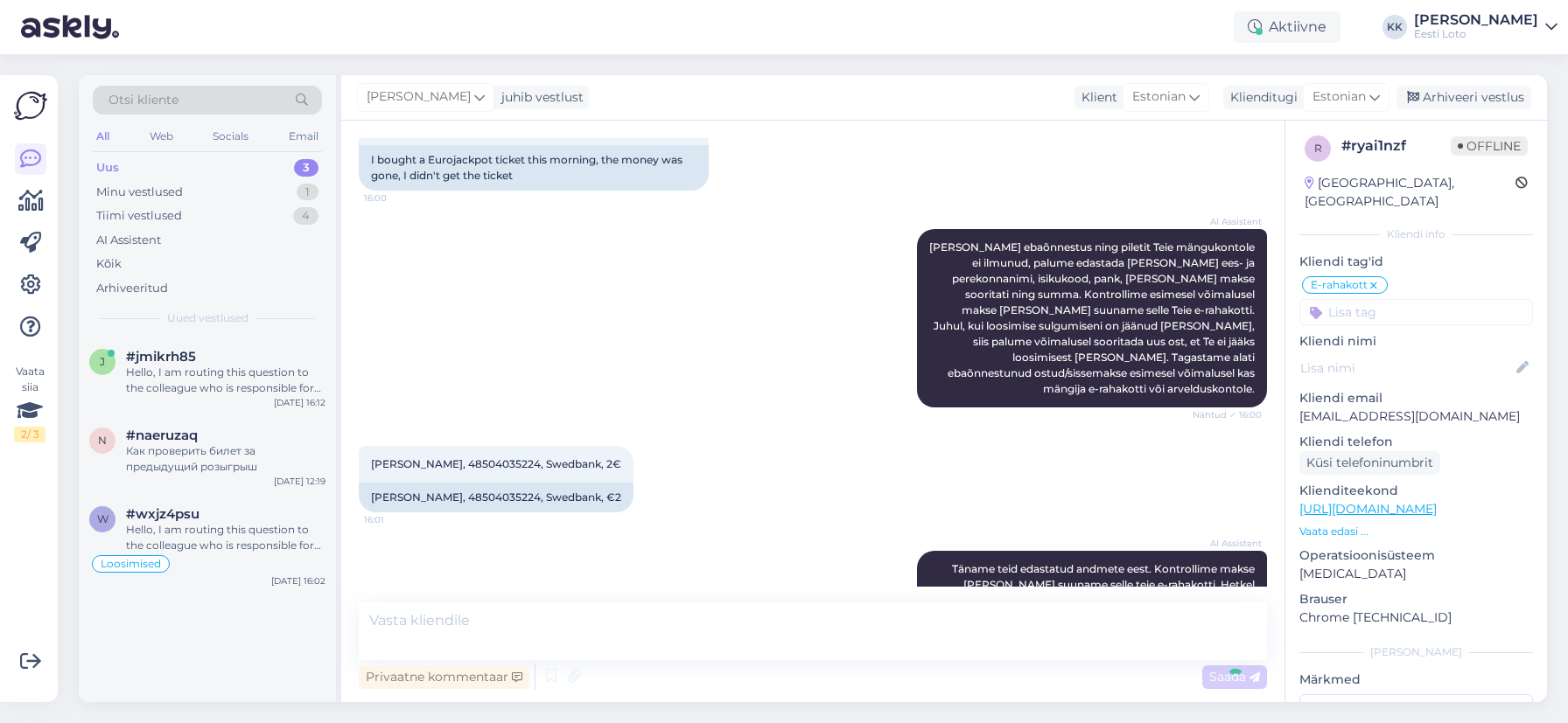
scroll to position [1100, 0]
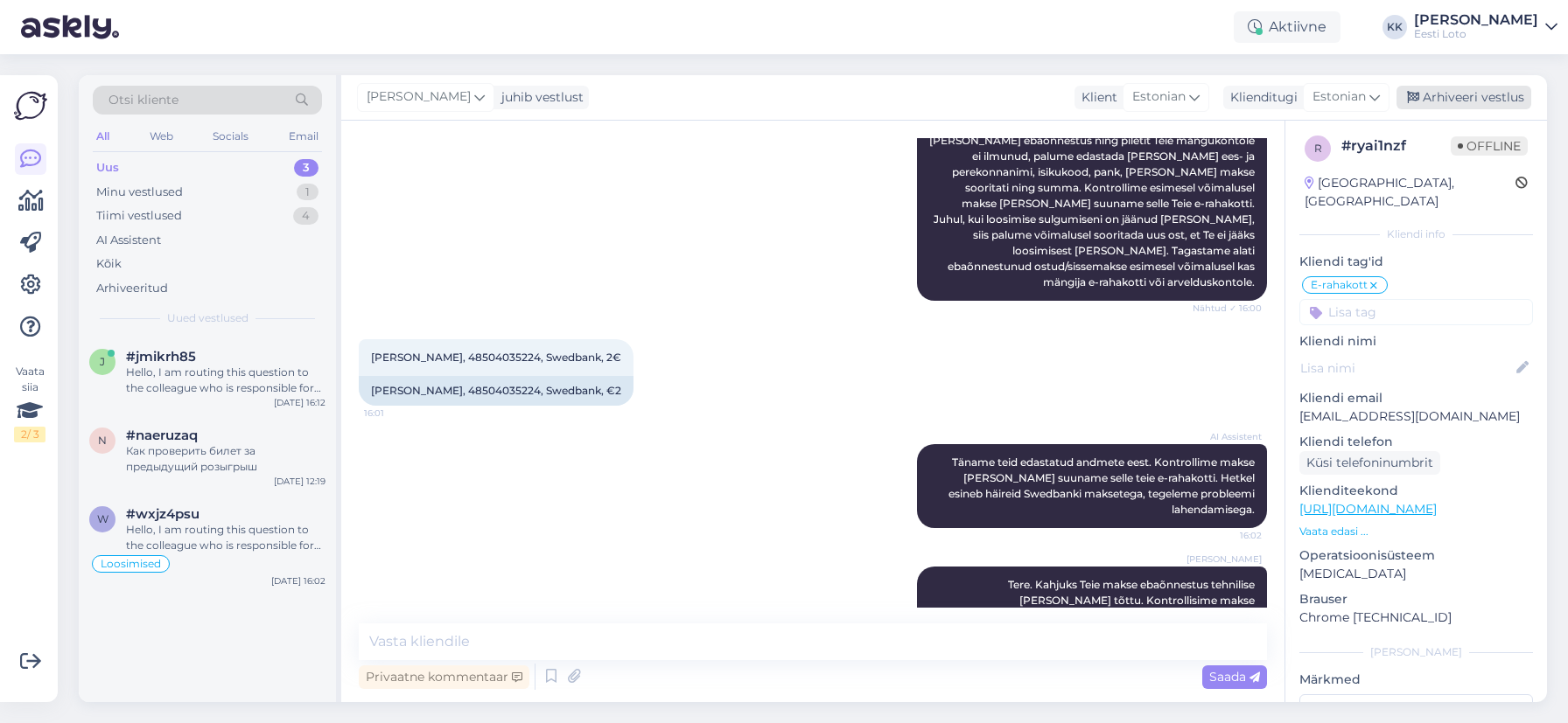
click at [1447, 90] on div "Arhiveeri vestlus" at bounding box center [1463, 98] width 134 height 24
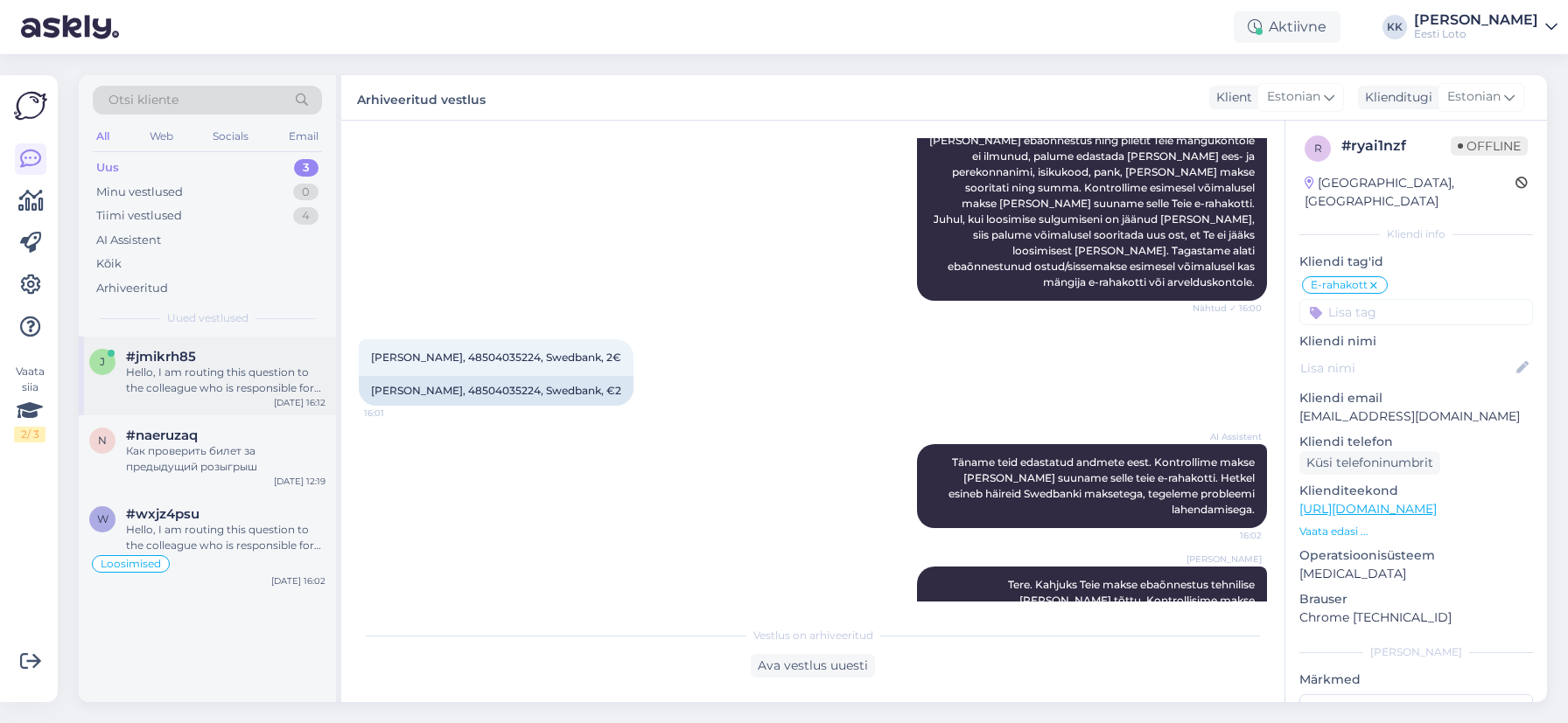
click at [223, 405] on div "j #jmikrh85 Hello, I am routing this question to the colleague who is responsib…" at bounding box center [207, 376] width 258 height 79
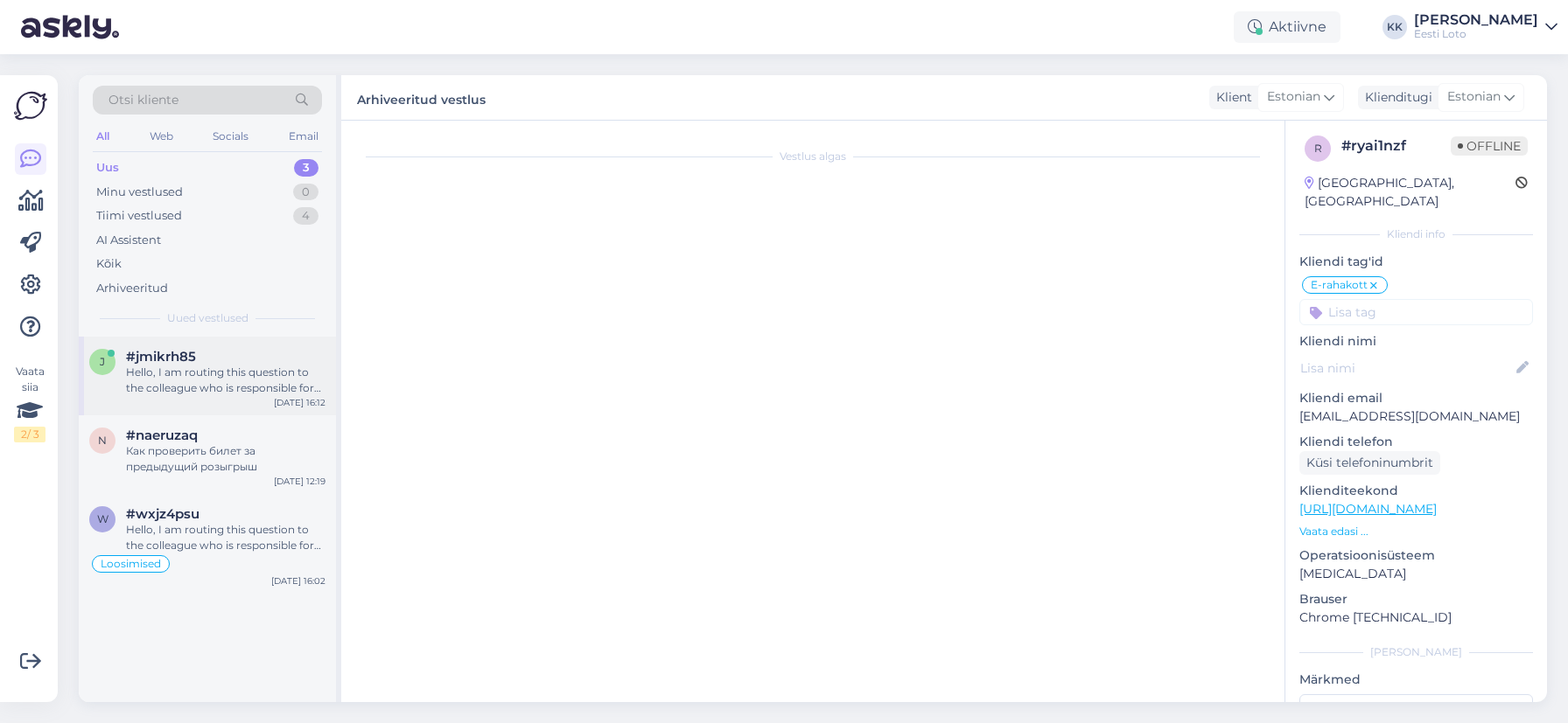
scroll to position [0, 0]
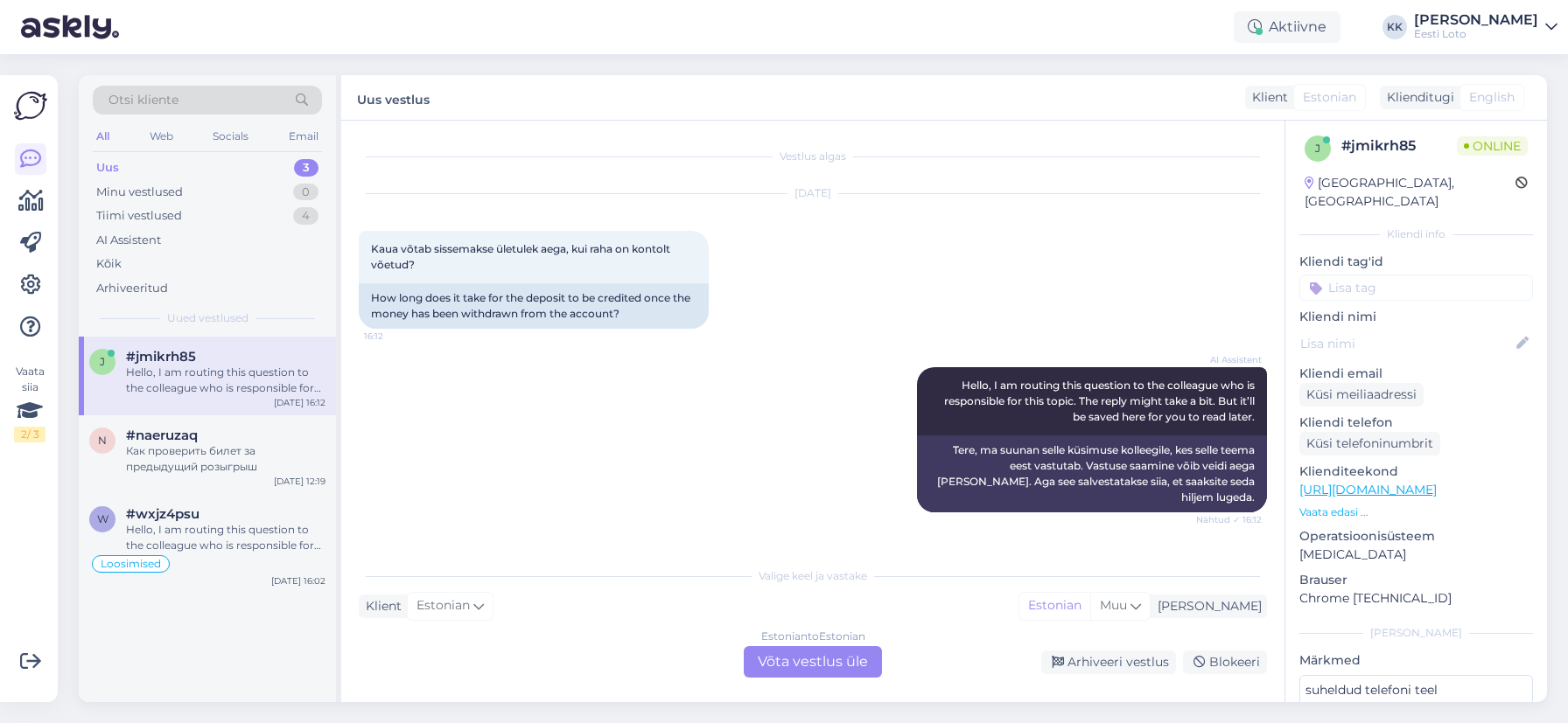
click at [777, 663] on div "Estonian to Estonian Võta vestlus üle" at bounding box center [812, 662] width 138 height 32
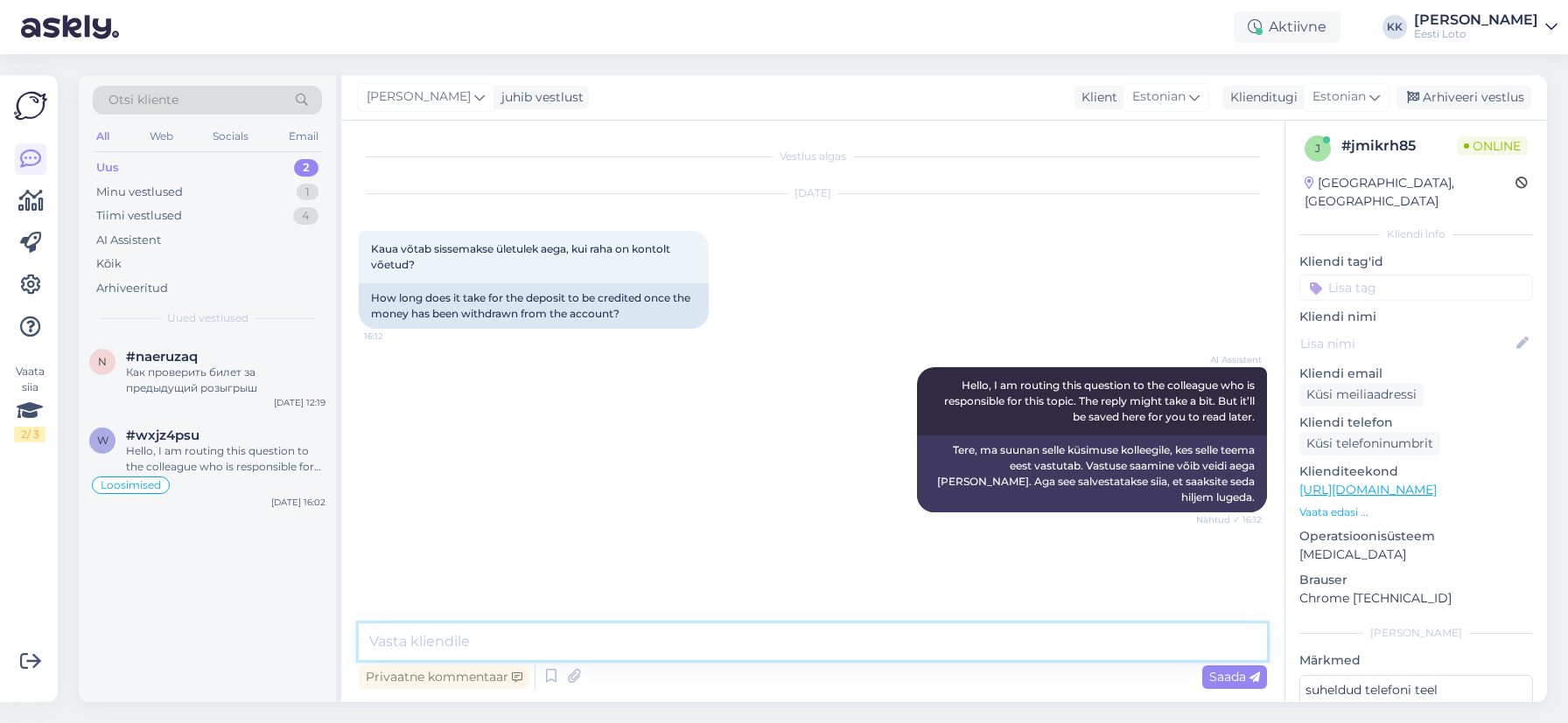
click at [582, 647] on textarea at bounding box center [812, 642] width 908 height 37
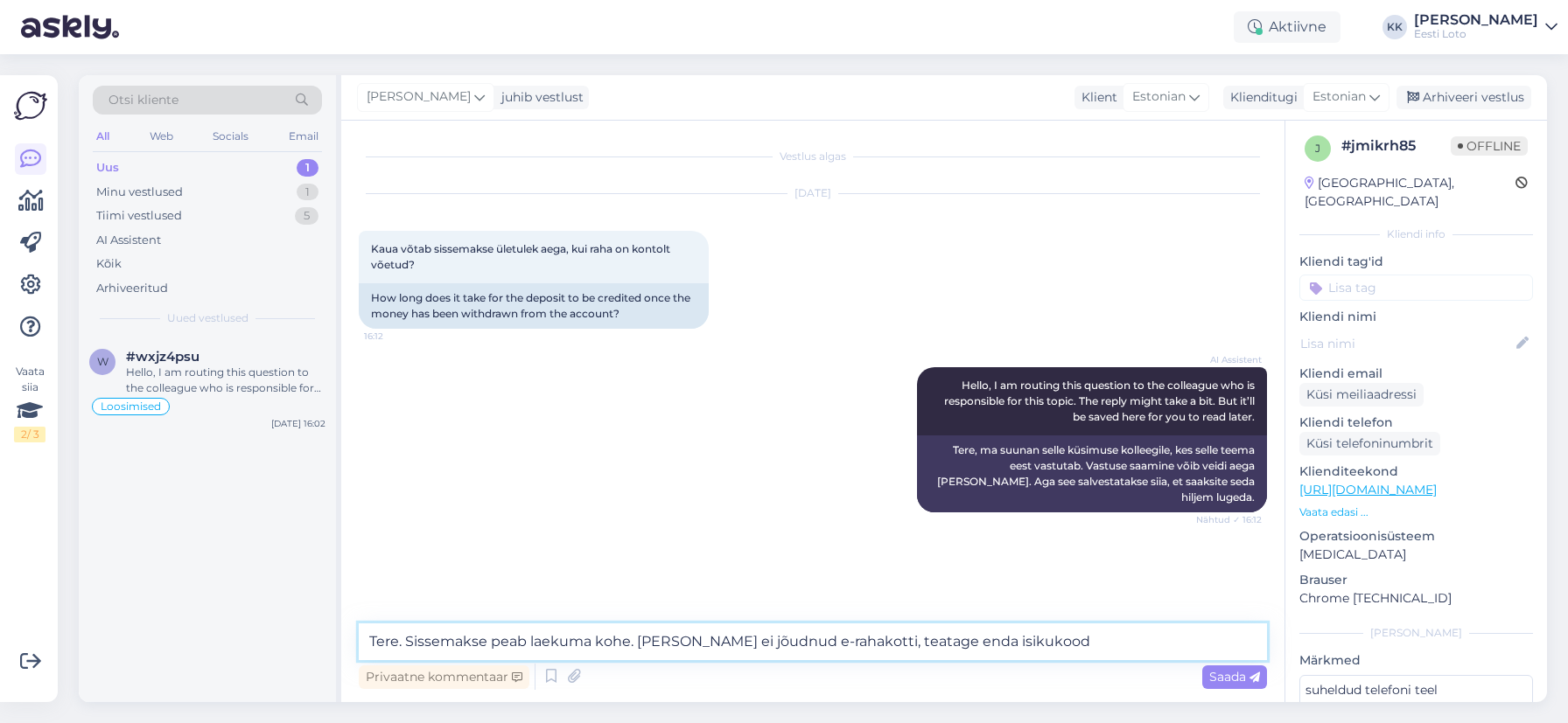
drag, startPoint x: 877, startPoint y: 643, endPoint x: 897, endPoint y: 640, distance: 20.2
click at [878, 643] on textarea "Tere. Sissemakse peab laekuma kohe. [PERSON_NAME] ei jõudnud e-rahakotti, teata…" at bounding box center [812, 642] width 908 height 37
click at [1183, 644] on textarea "Tere. Sissemakse peab laekuma kohe. [PERSON_NAME] ei jõudnud e-rahakotti, siis …" at bounding box center [812, 642] width 908 height 37
drag, startPoint x: 1066, startPoint y: 642, endPoint x: 1076, endPoint y: 641, distance: 10.0
click at [1066, 642] on textarea "Tere. Sissemakse peab laekuma kohe. [PERSON_NAME] ei jõudnud e-rahakotti, siis …" at bounding box center [812, 642] width 908 height 37
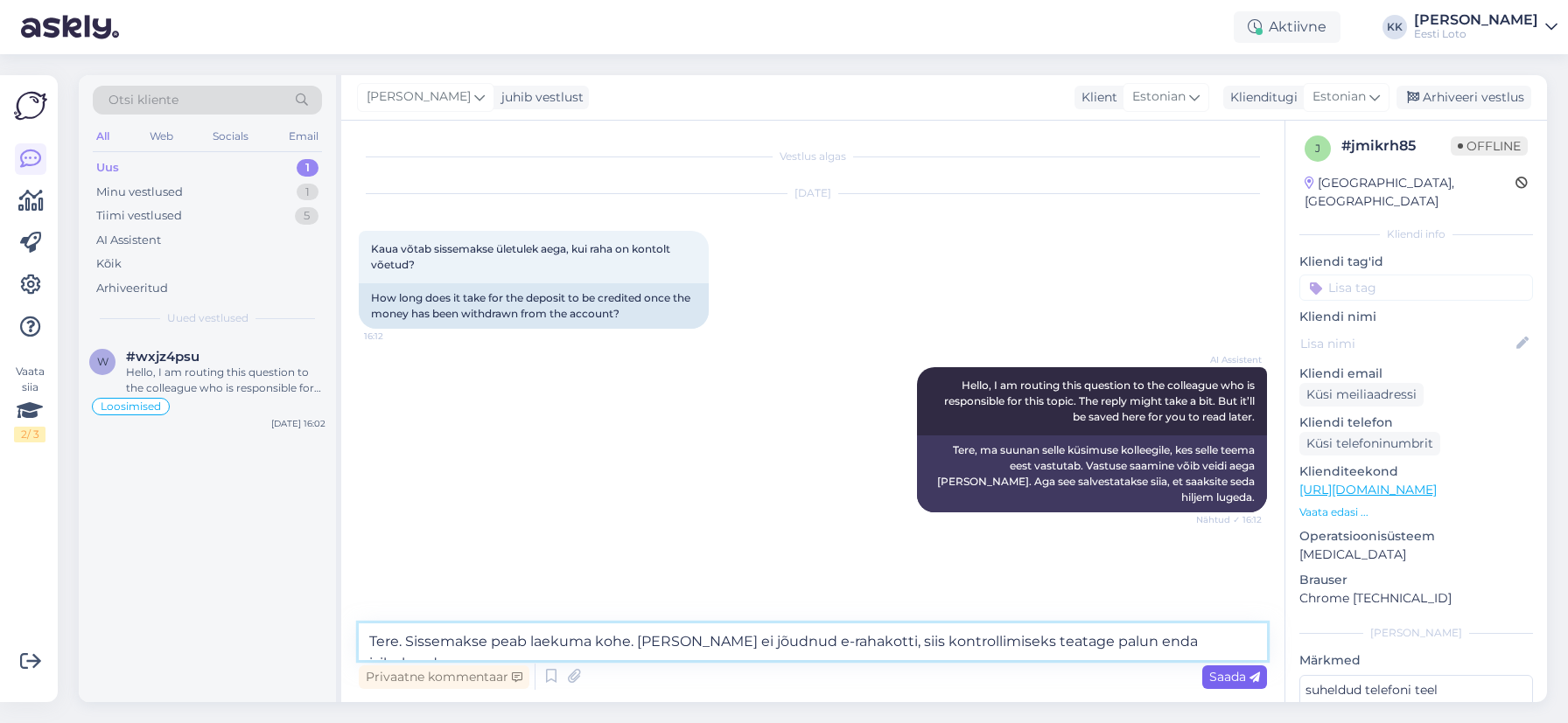
type textarea "Tere. Sissemakse peab laekuma kohe. [PERSON_NAME] ei jõudnud e-rahakotti, siis …"
click at [1228, 681] on span "Saada" at bounding box center [1235, 677] width 51 height 16
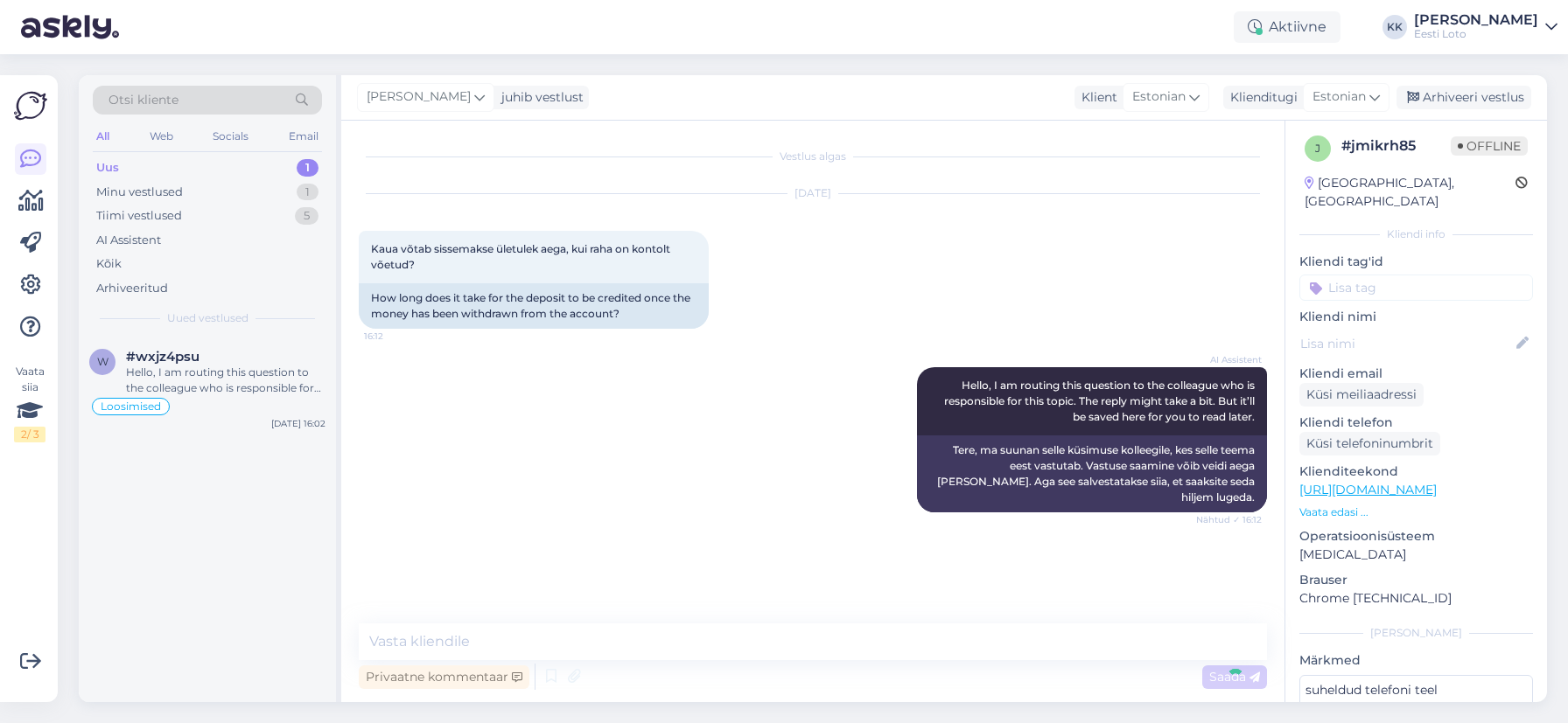
scroll to position [16, 0]
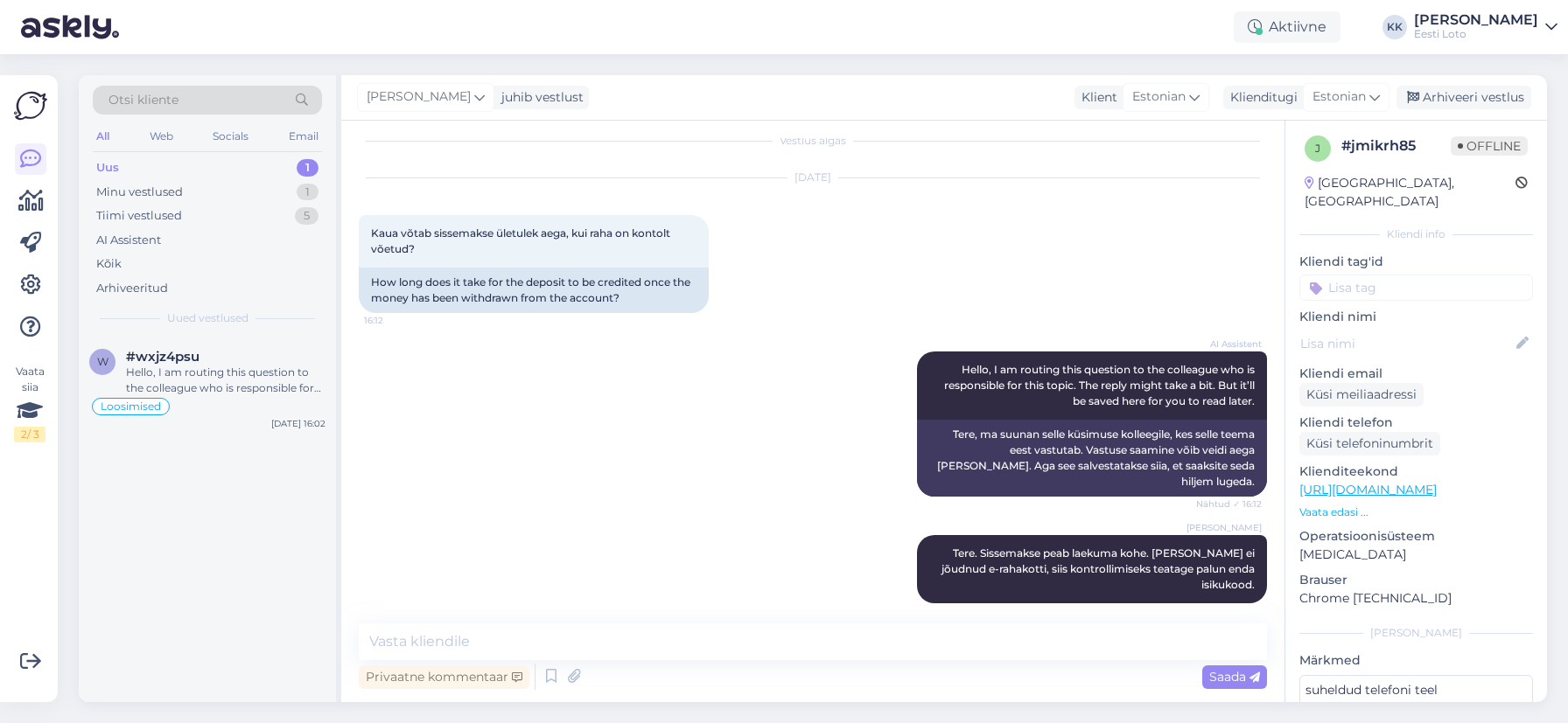
click at [1382, 276] on input at bounding box center [1416, 288] width 234 height 26
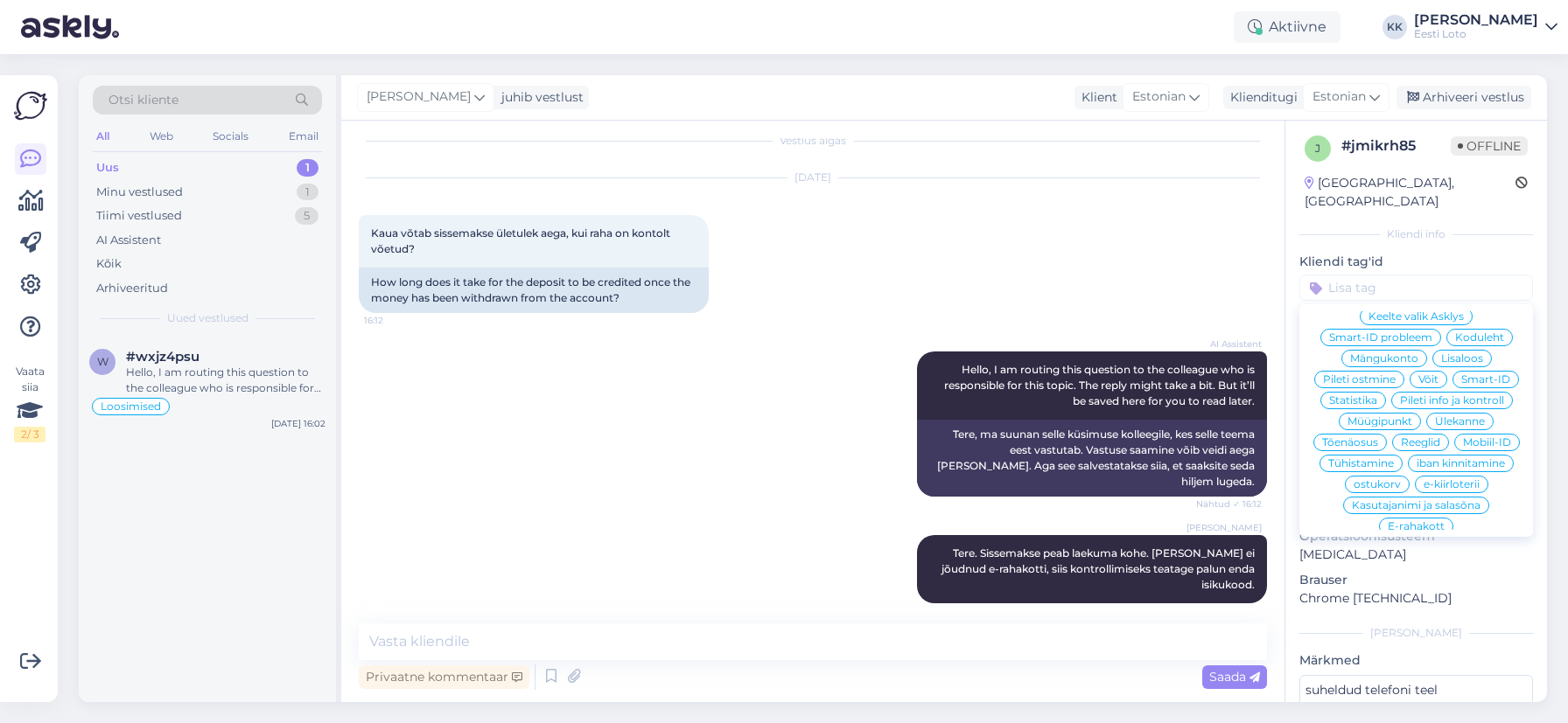
click at [1414, 521] on span "E-rahakott" at bounding box center [1416, 526] width 57 height 11
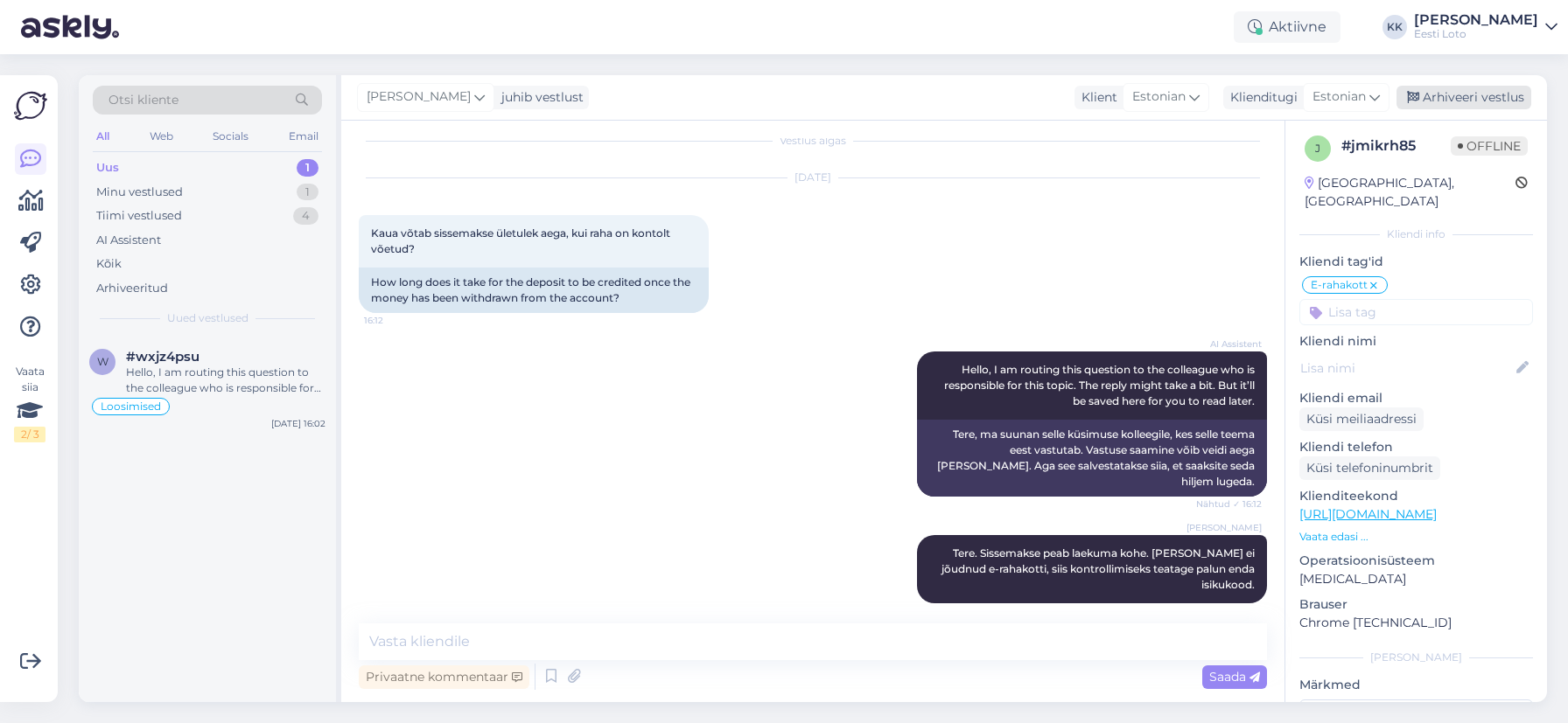
click at [1481, 101] on div "Arhiveeri vestlus" at bounding box center [1463, 98] width 134 height 24
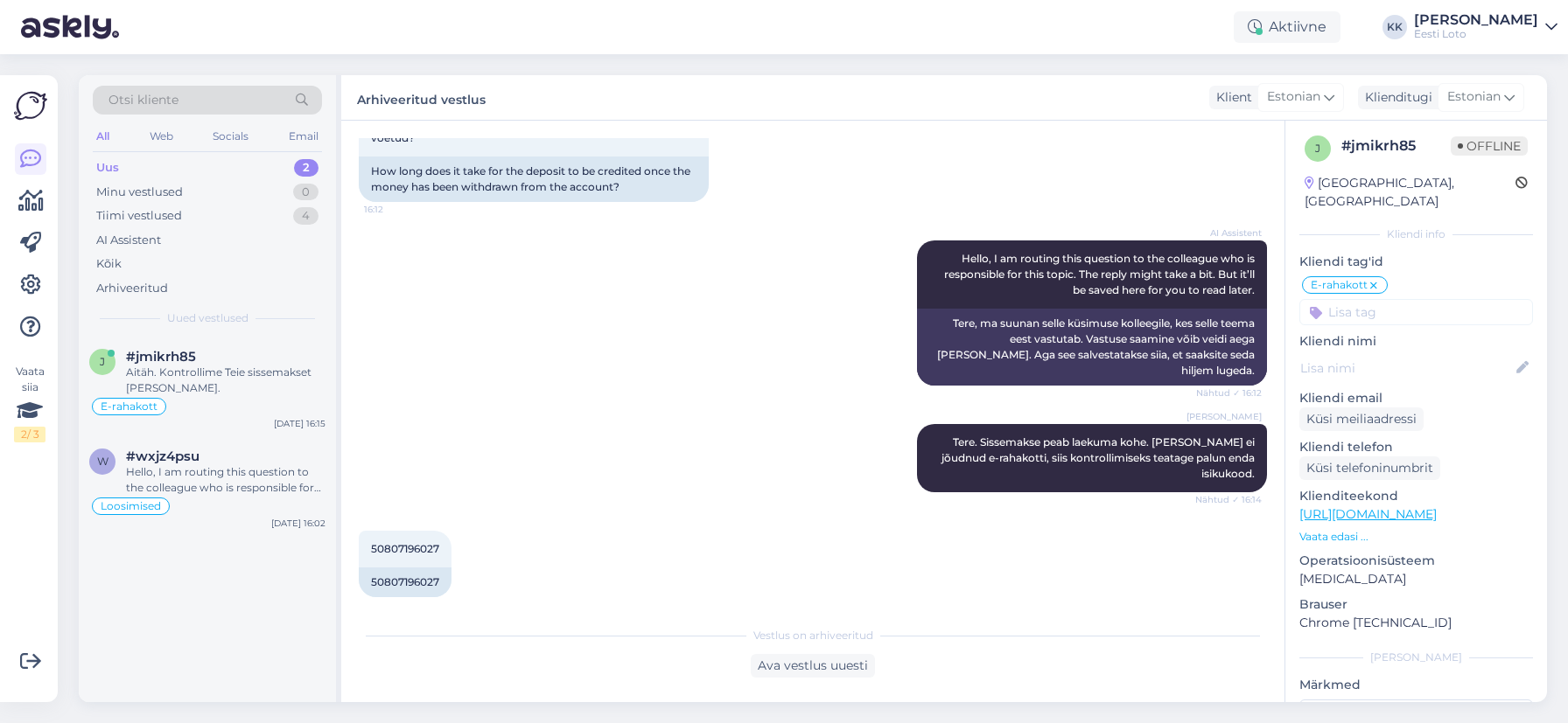
scroll to position [202, 0]
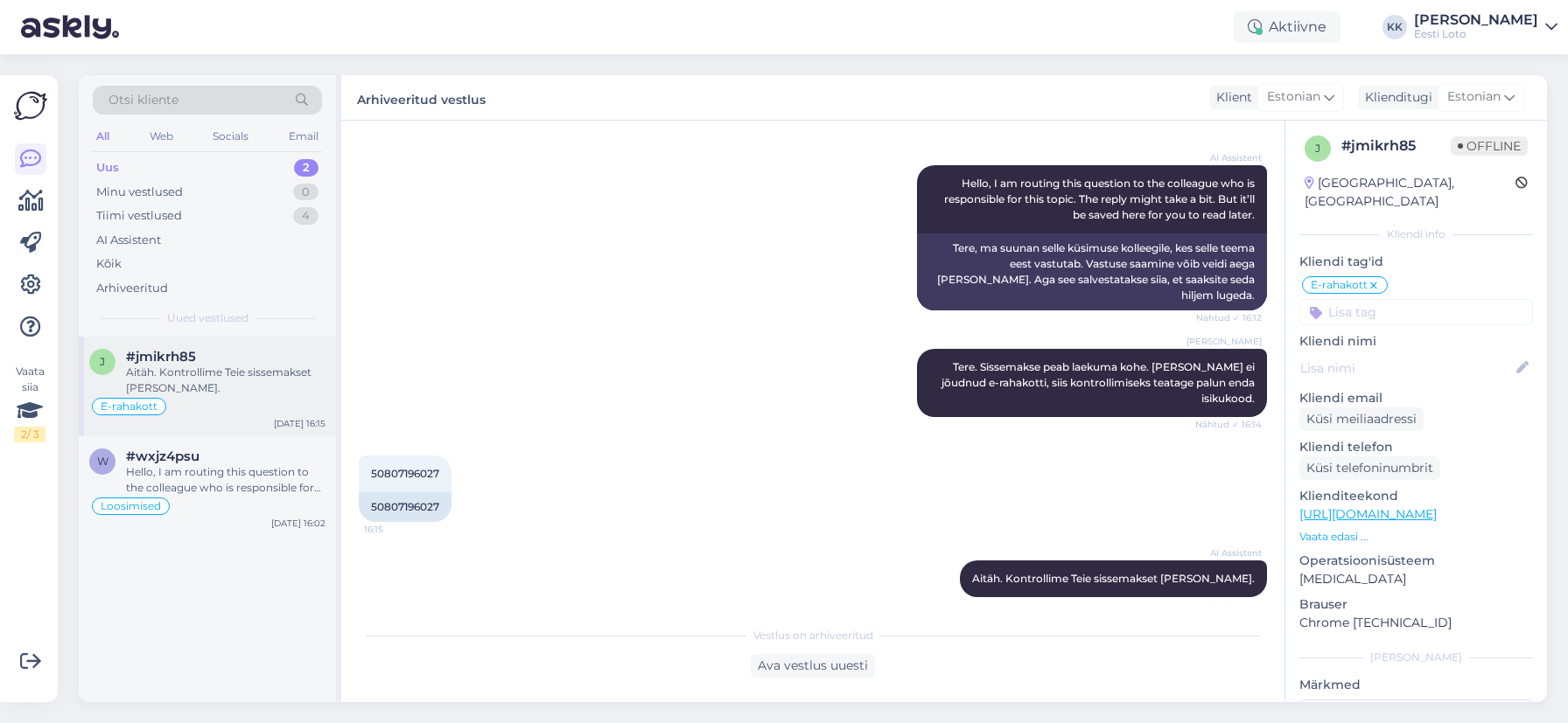
click at [214, 384] on div "Aitäh. Kontrollime Teie sissemakset [PERSON_NAME]." at bounding box center [225, 380] width 200 height 32
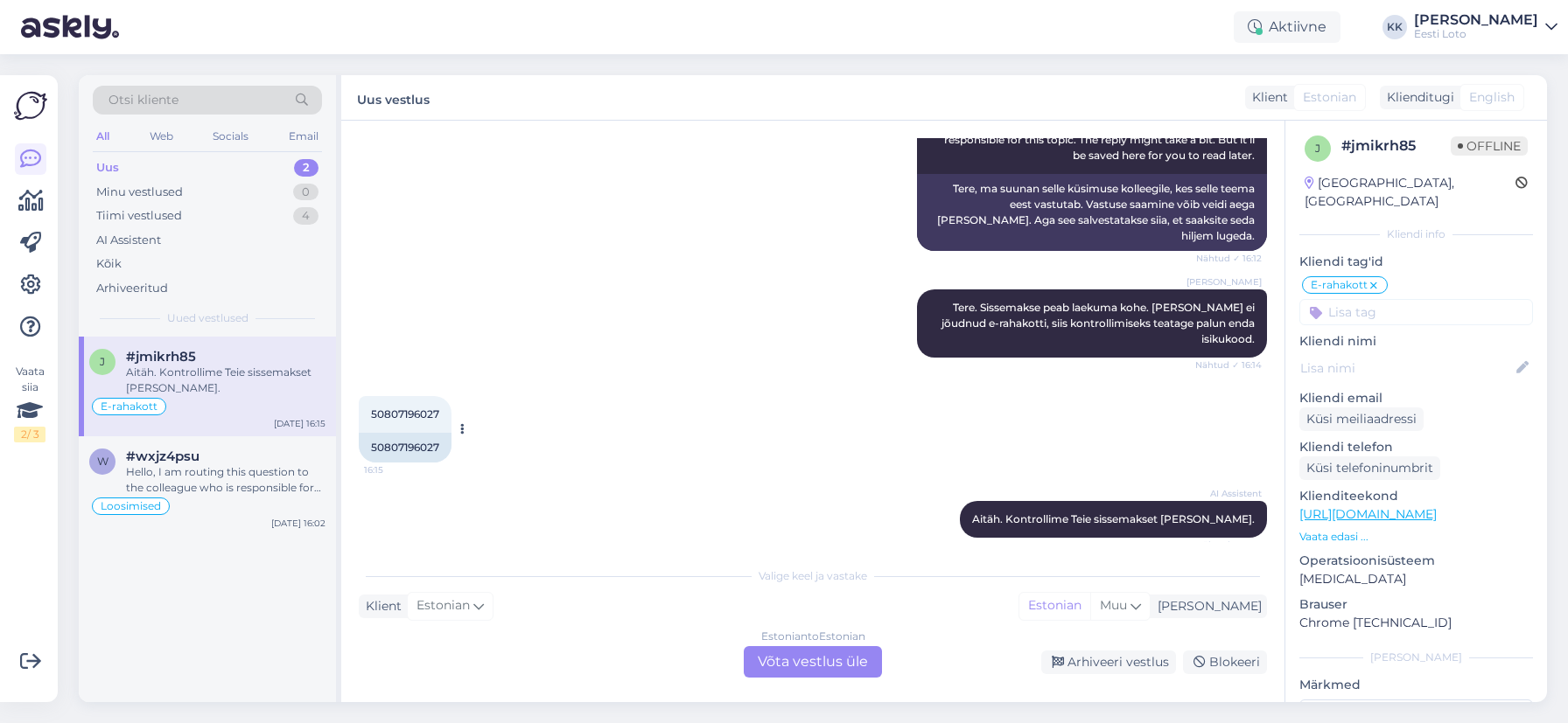
click at [411, 408] on span "50807196027" at bounding box center [405, 414] width 69 height 13
click at [156, 287] on div "Arhiveeritud" at bounding box center [133, 289] width 72 height 18
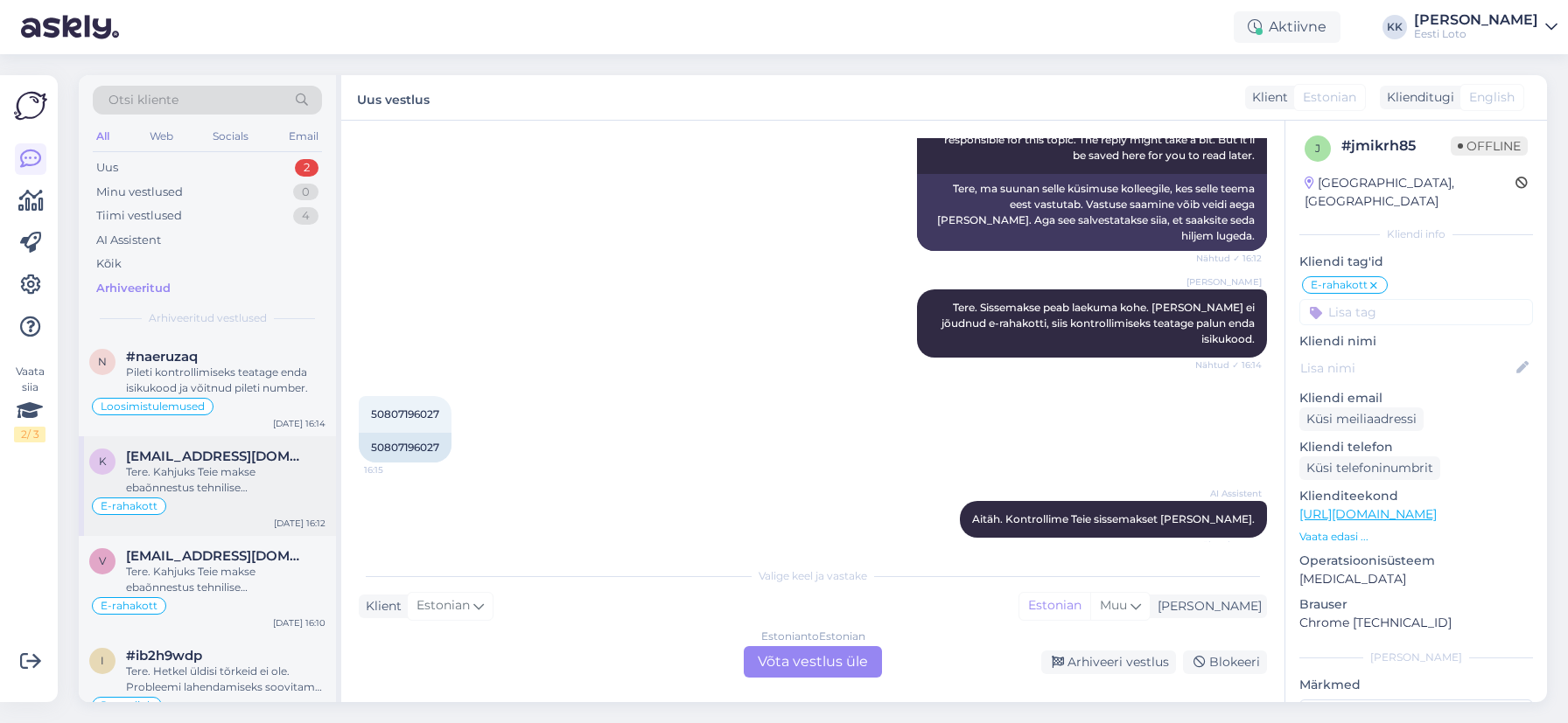
click at [245, 494] on div "Tere. Kahjuks Teie makse ebaõnnestus tehnilise [PERSON_NAME] tõttu. Kontrollisi…" at bounding box center [225, 481] width 200 height 32
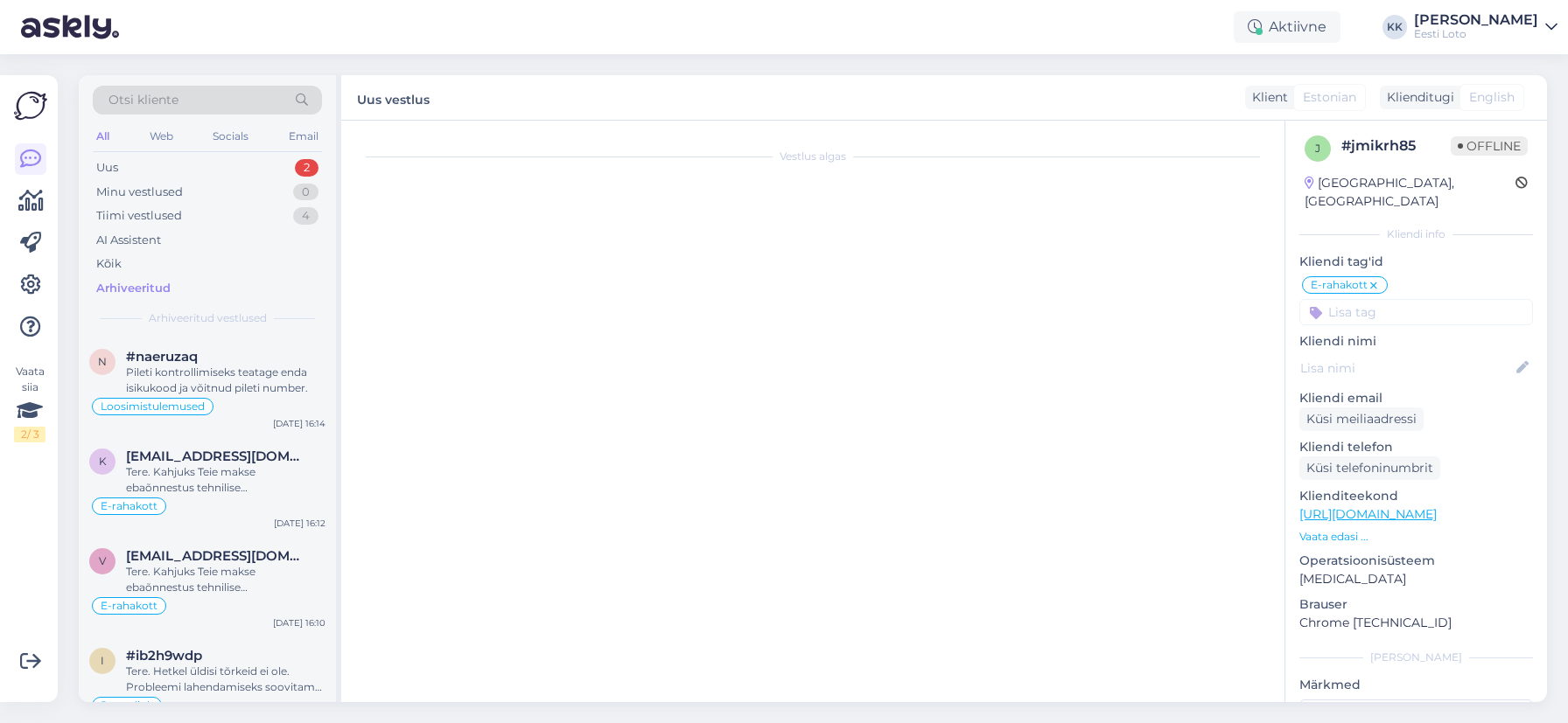
scroll to position [1106, 0]
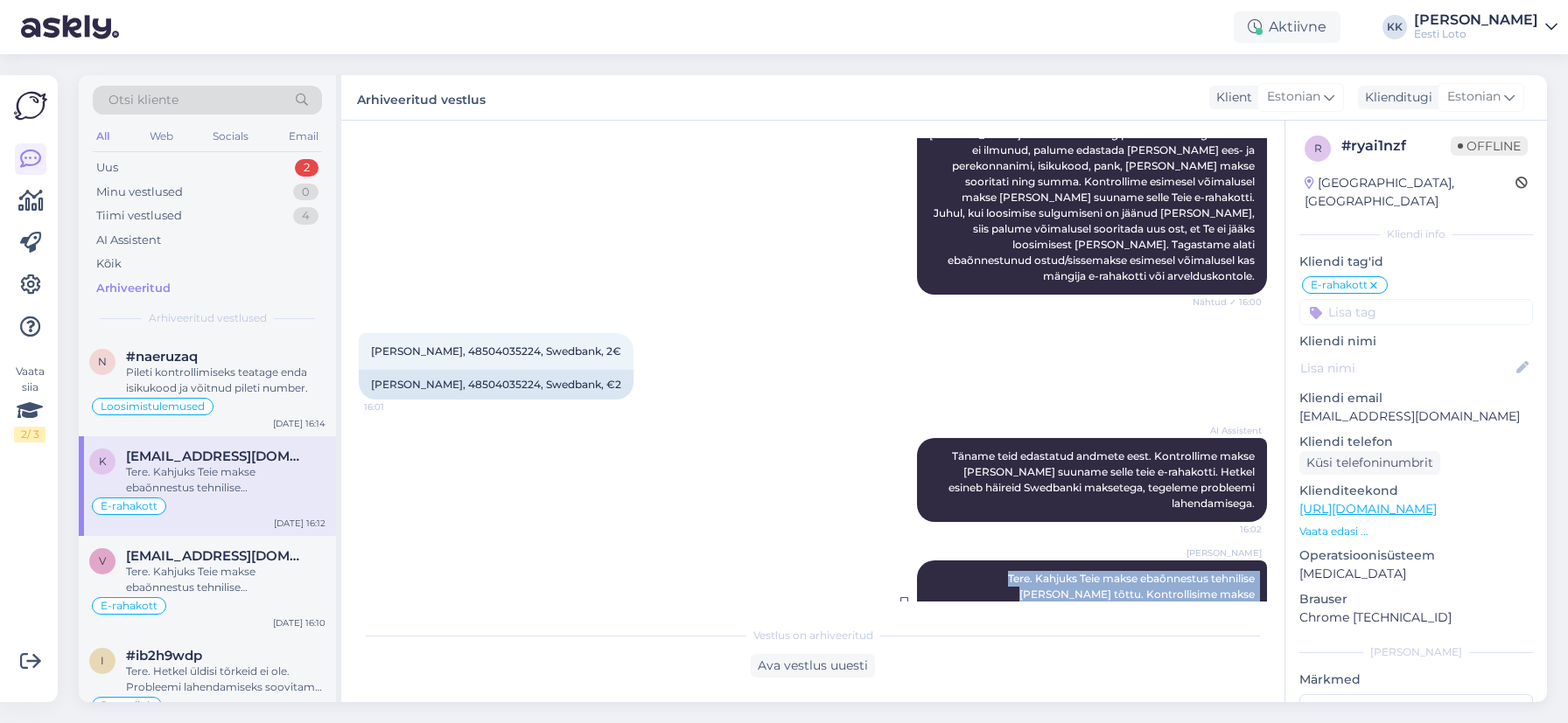
drag, startPoint x: 943, startPoint y: 532, endPoint x: 1209, endPoint y: 573, distance: 269.1
click at [1240, 576] on div "[PERSON_NAME] Tere. Kahjuks Teie makse ebaõnnestus tehnilise [PERSON_NAME] tõtt…" at bounding box center [1092, 603] width 350 height 84
click at [164, 166] on div "Uus 2" at bounding box center [207, 168] width 229 height 25
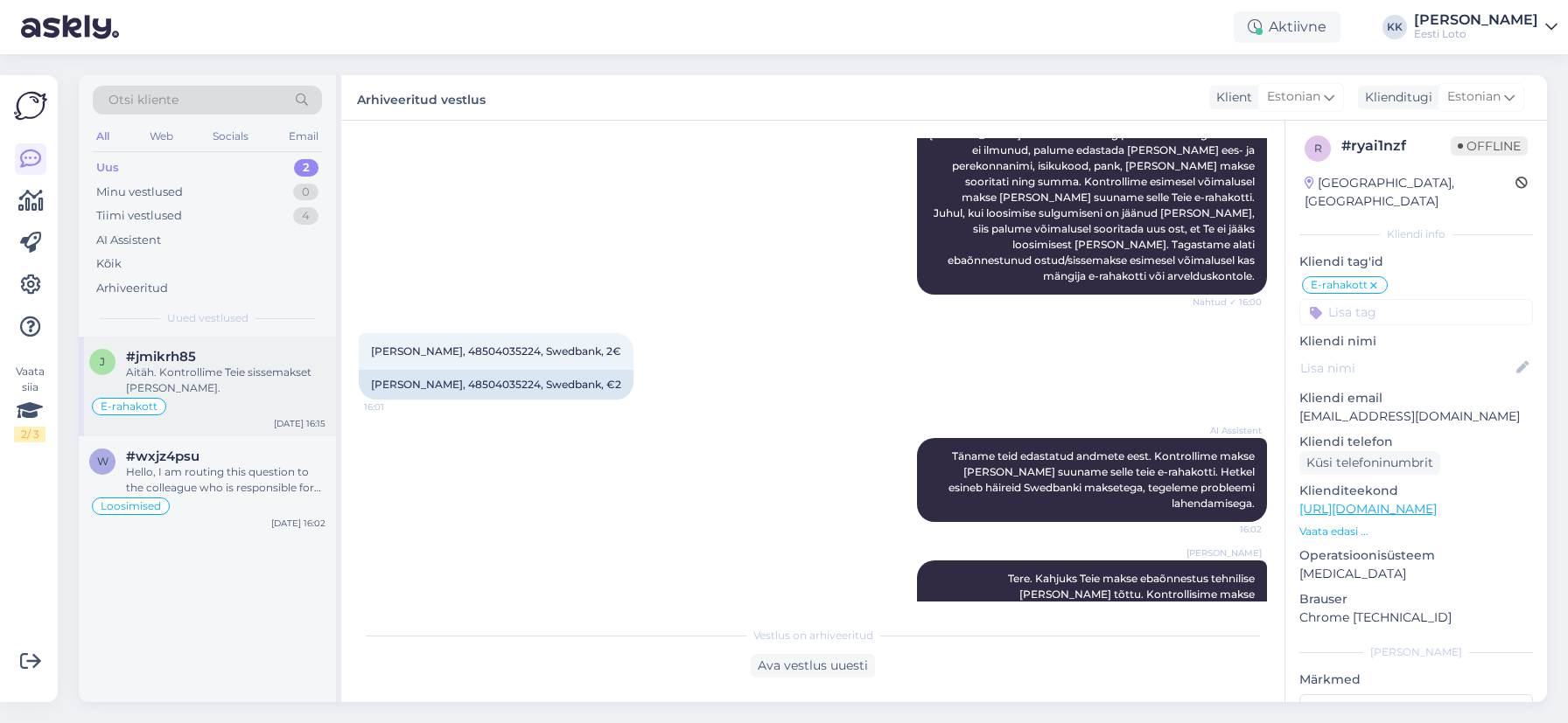
click at [232, 380] on div "Aitäh. Kontrollime Teie sissemakset [PERSON_NAME]." at bounding box center [225, 380] width 200 height 32
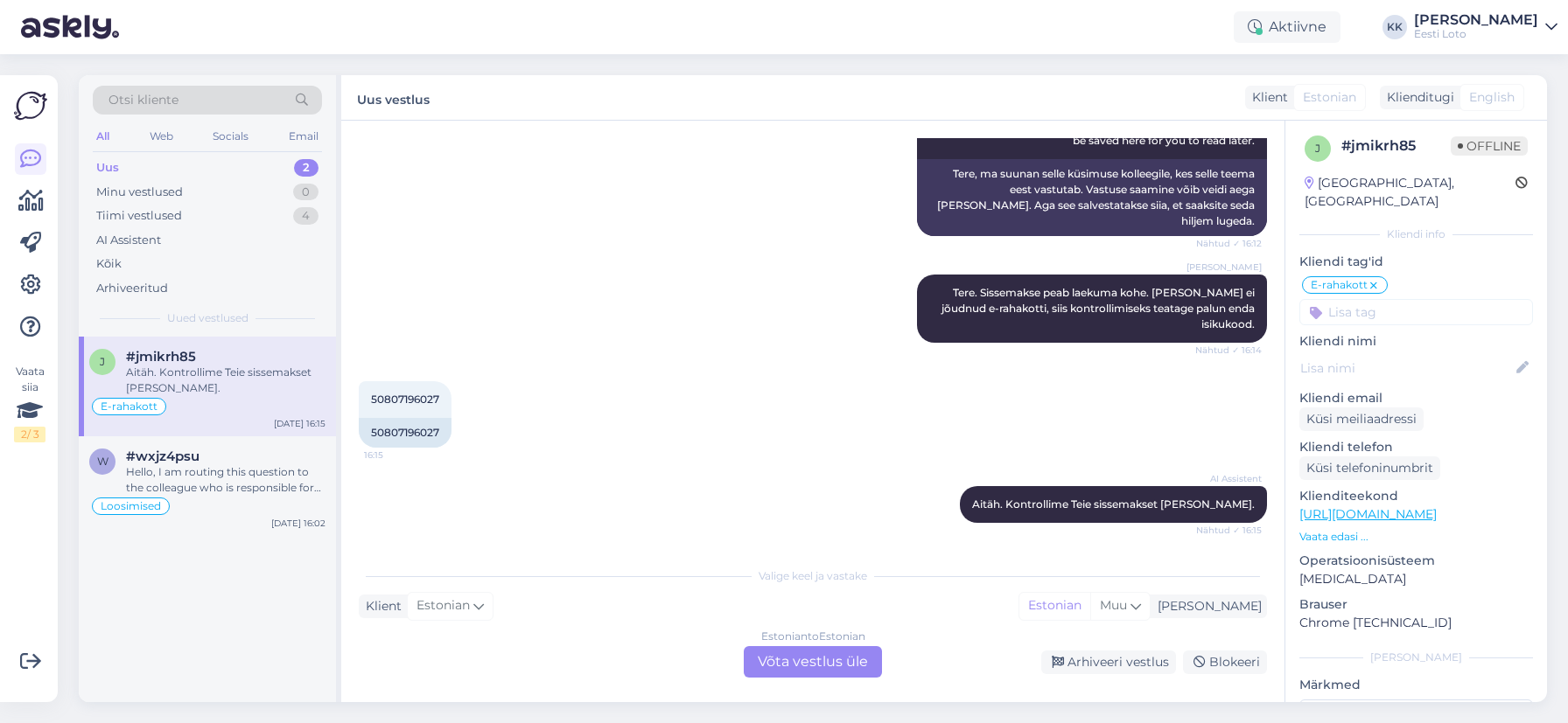
scroll to position [262, 0]
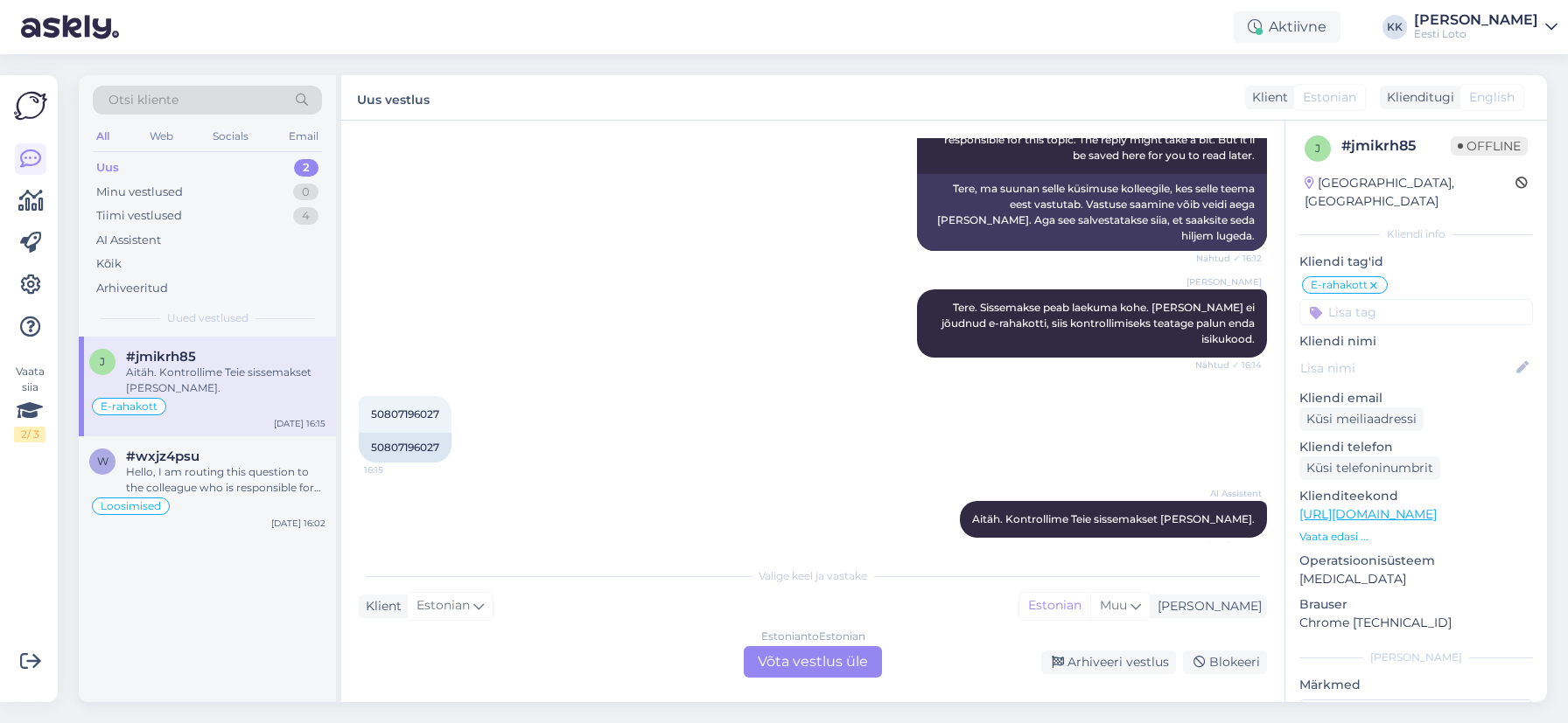
click at [791, 663] on div "Estonian to Estonian Võta vestlus üle" at bounding box center [812, 662] width 138 height 32
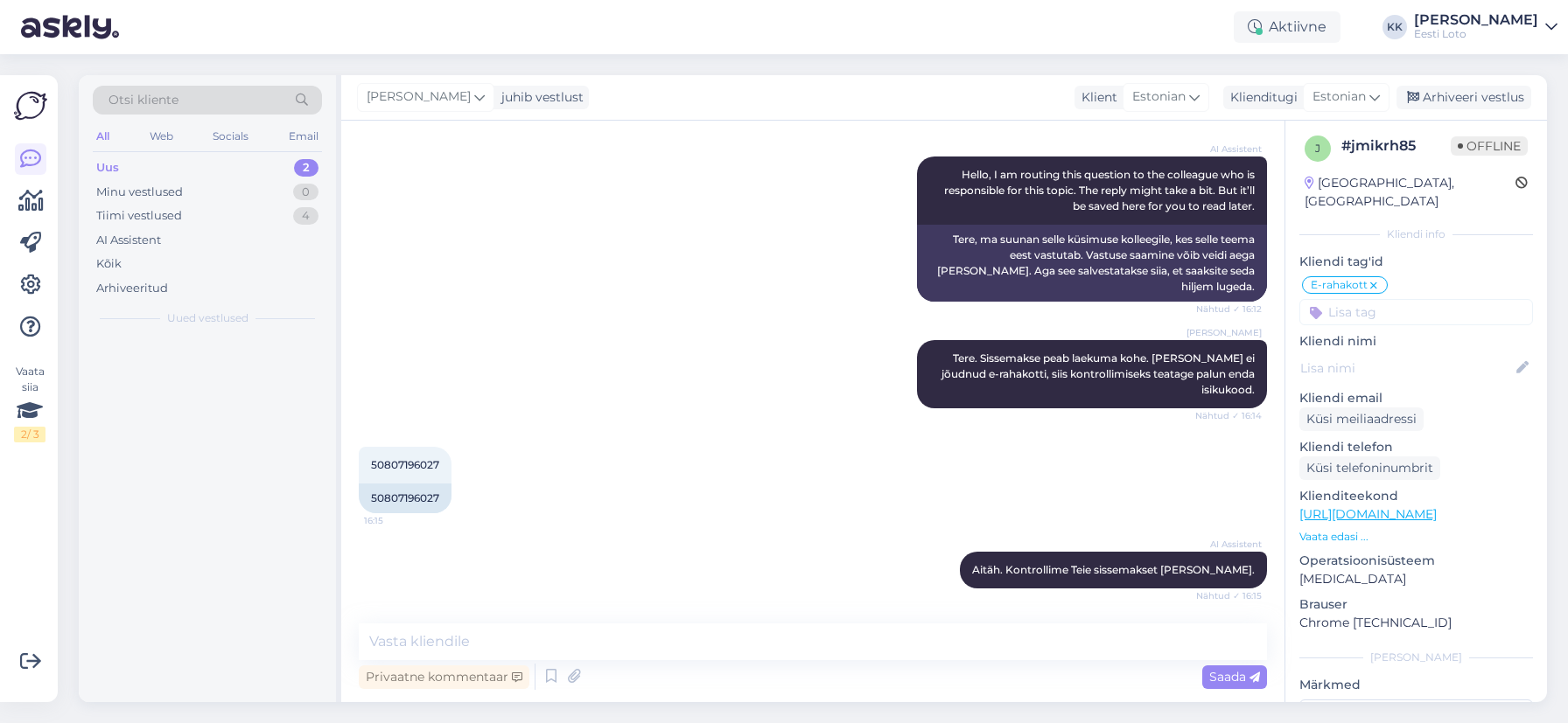
scroll to position [196, 0]
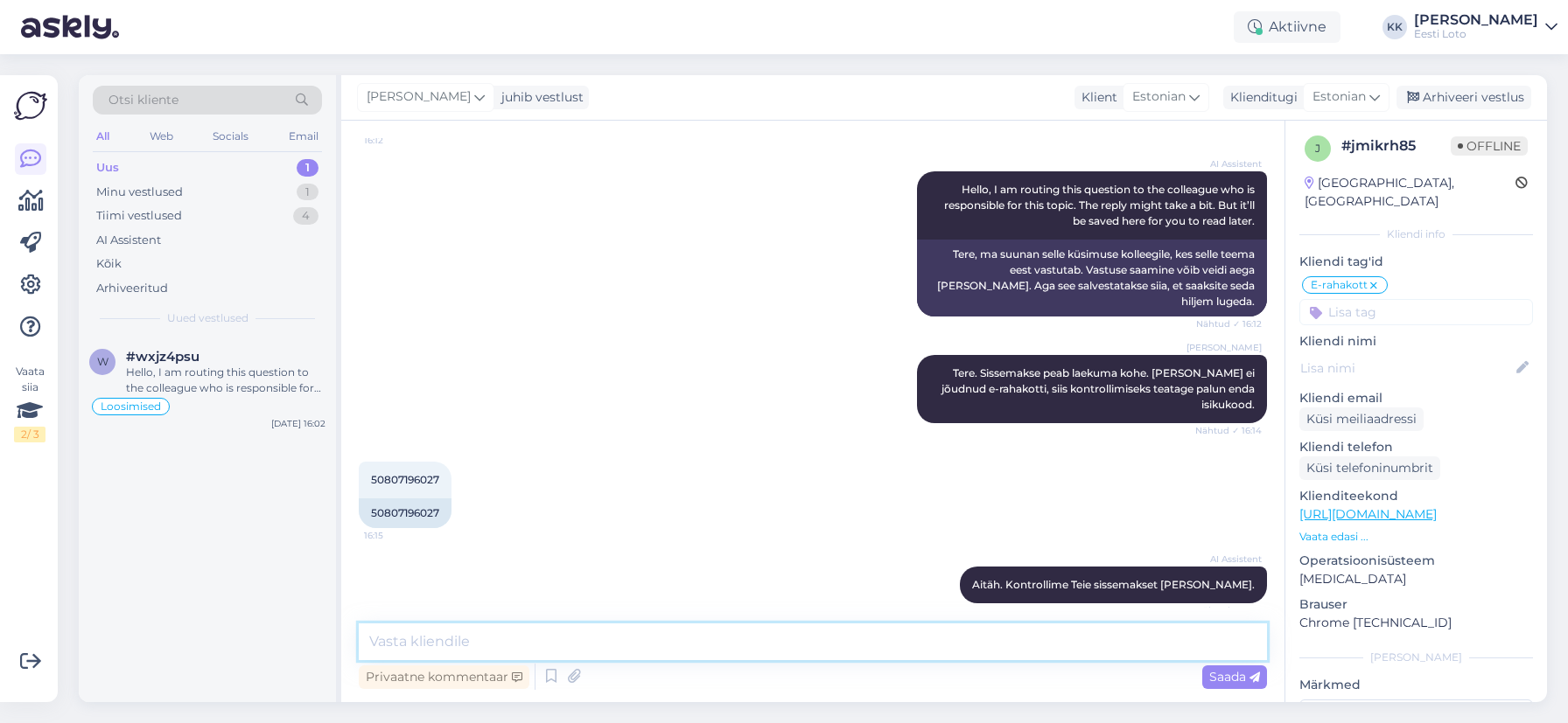
click at [638, 641] on textarea at bounding box center [812, 642] width 908 height 37
paste textarea "Tere. Kahjuks Teie makse ebaõnnestus tehnilise [PERSON_NAME] tõttu. Kontrollisi…"
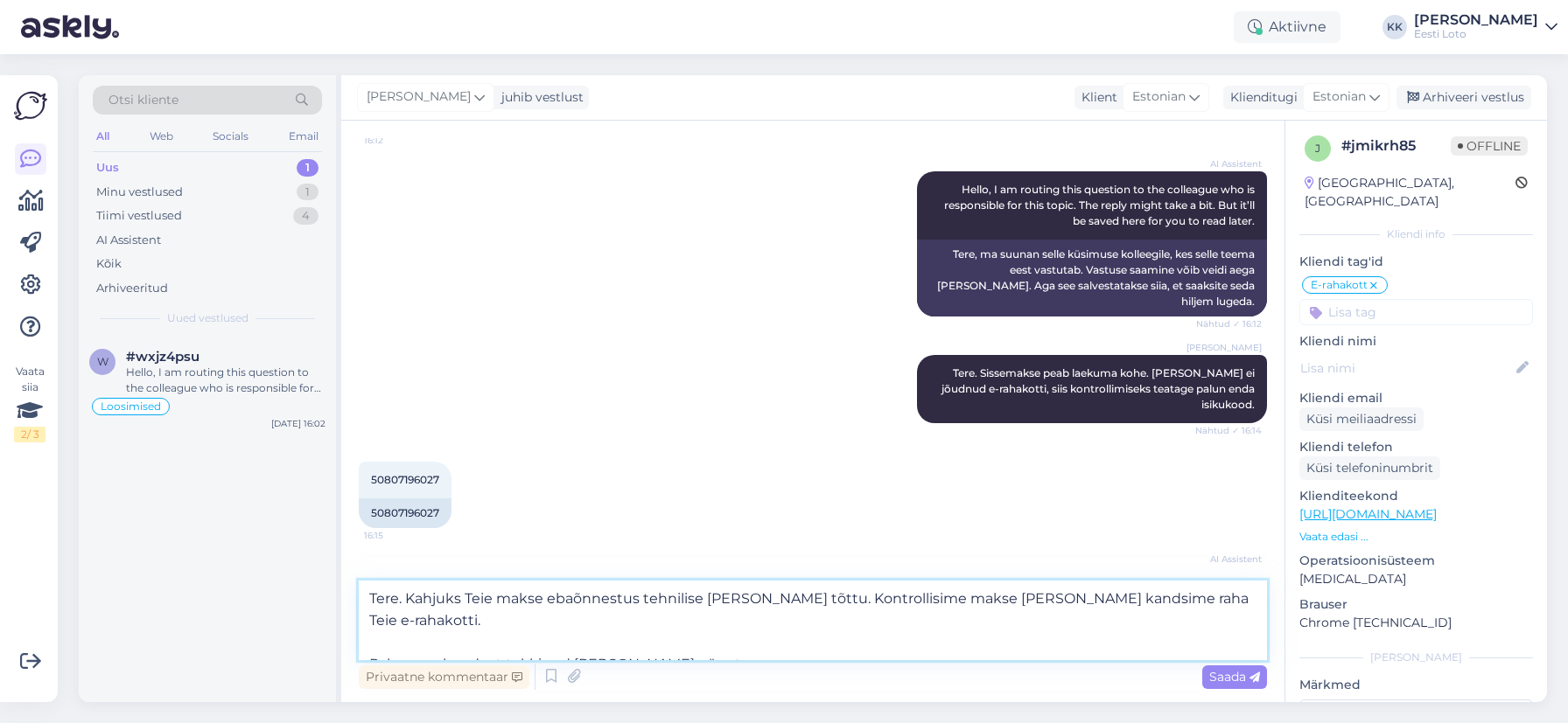
click at [369, 642] on textarea "Tere. Kahjuks Teie makse ebaõnnestus tehnilise [PERSON_NAME] tõttu. Kontrollisi…" at bounding box center [812, 620] width 908 height 80
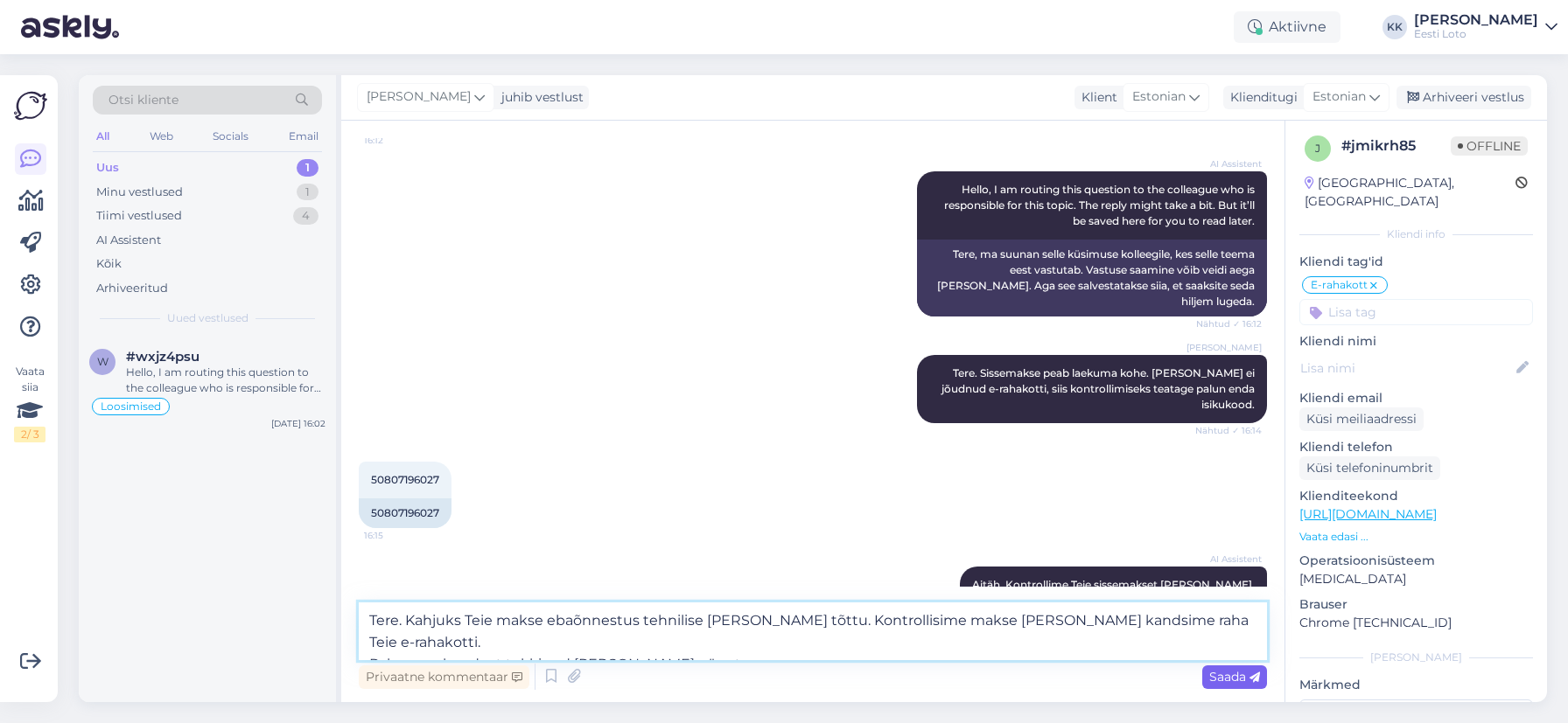
type textarea "Tere. Kahjuks Teie makse ebaõnnestus tehnilise [PERSON_NAME] tõttu. Kontrollisi…"
click at [1237, 677] on span "Saada" at bounding box center [1235, 677] width 51 height 16
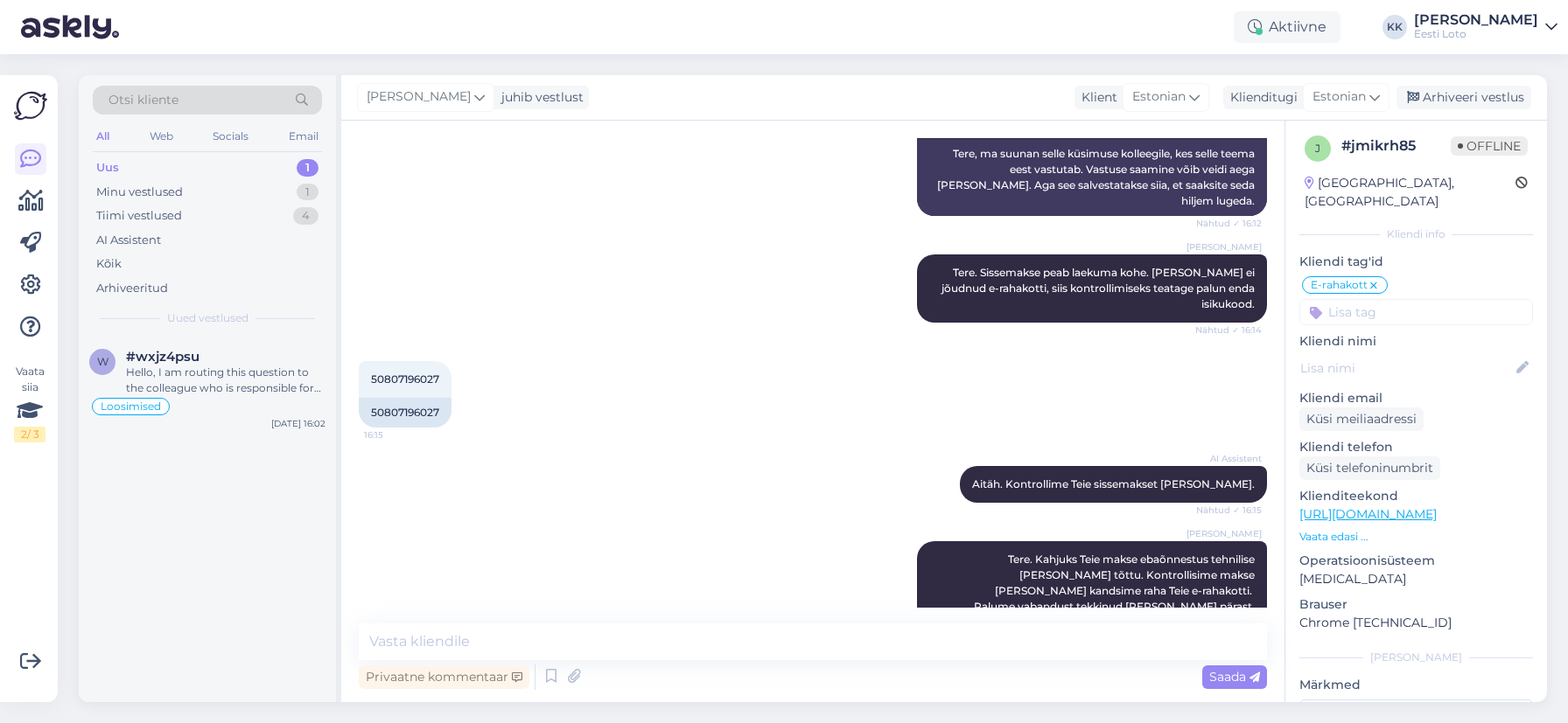
scroll to position [302, 0]
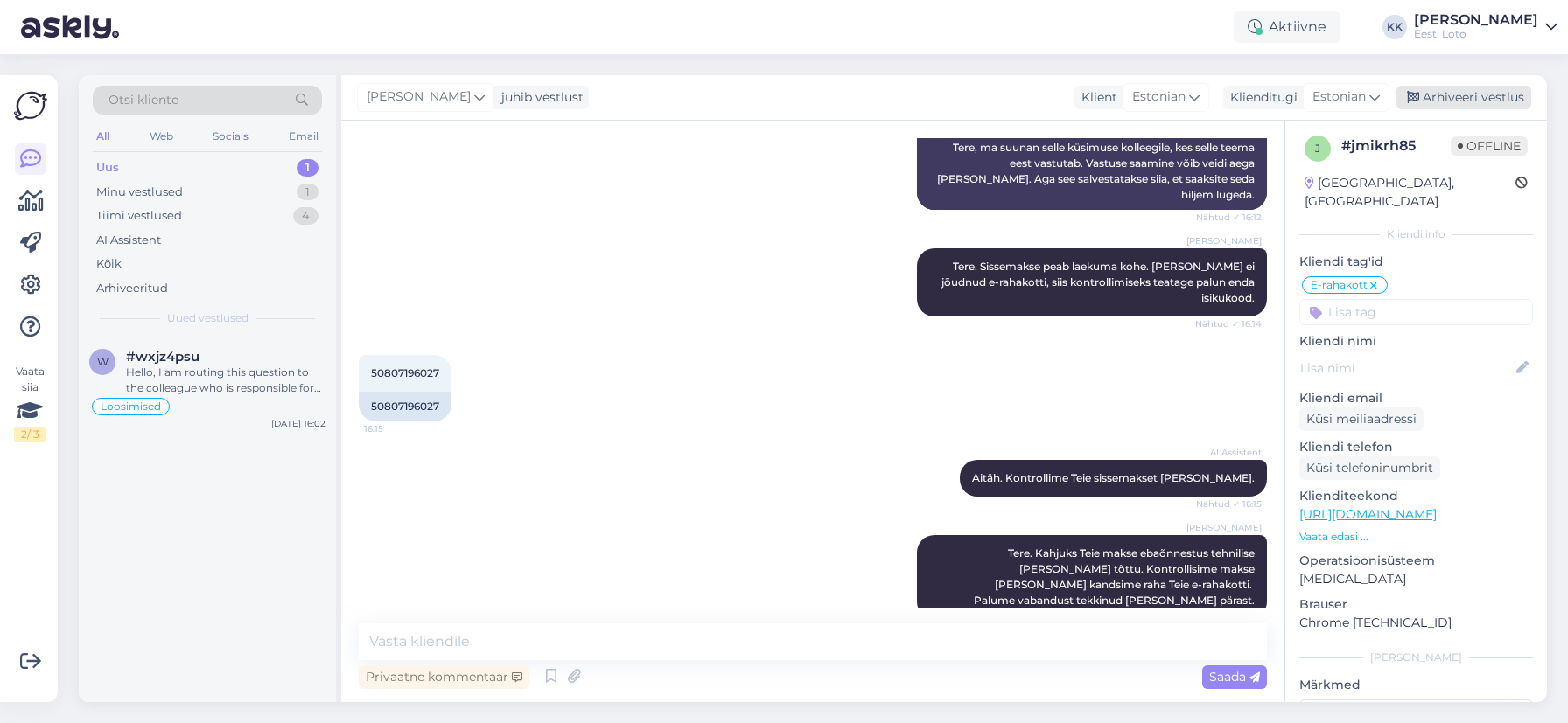
click at [1474, 94] on div "Arhiveeri vestlus" at bounding box center [1463, 98] width 134 height 24
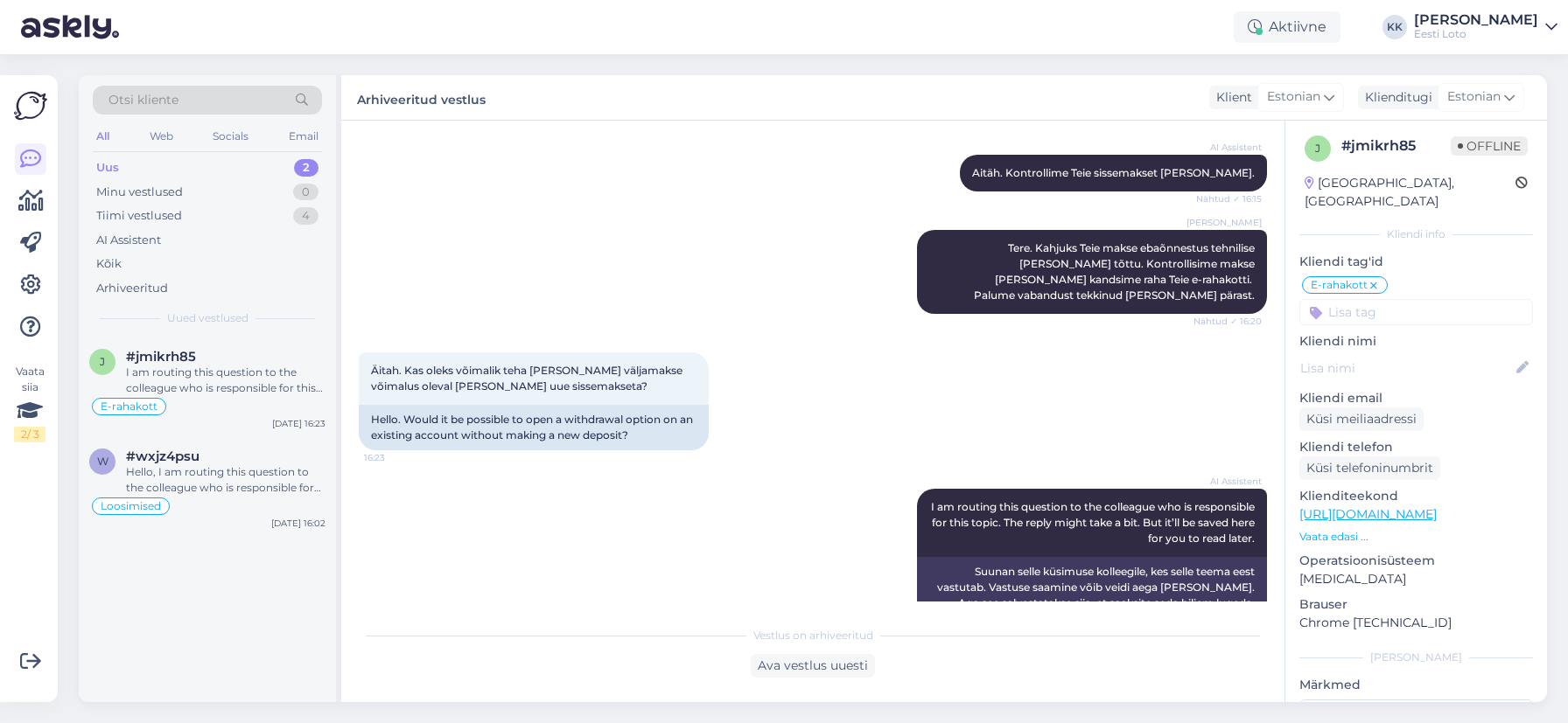
scroll to position [613, 0]
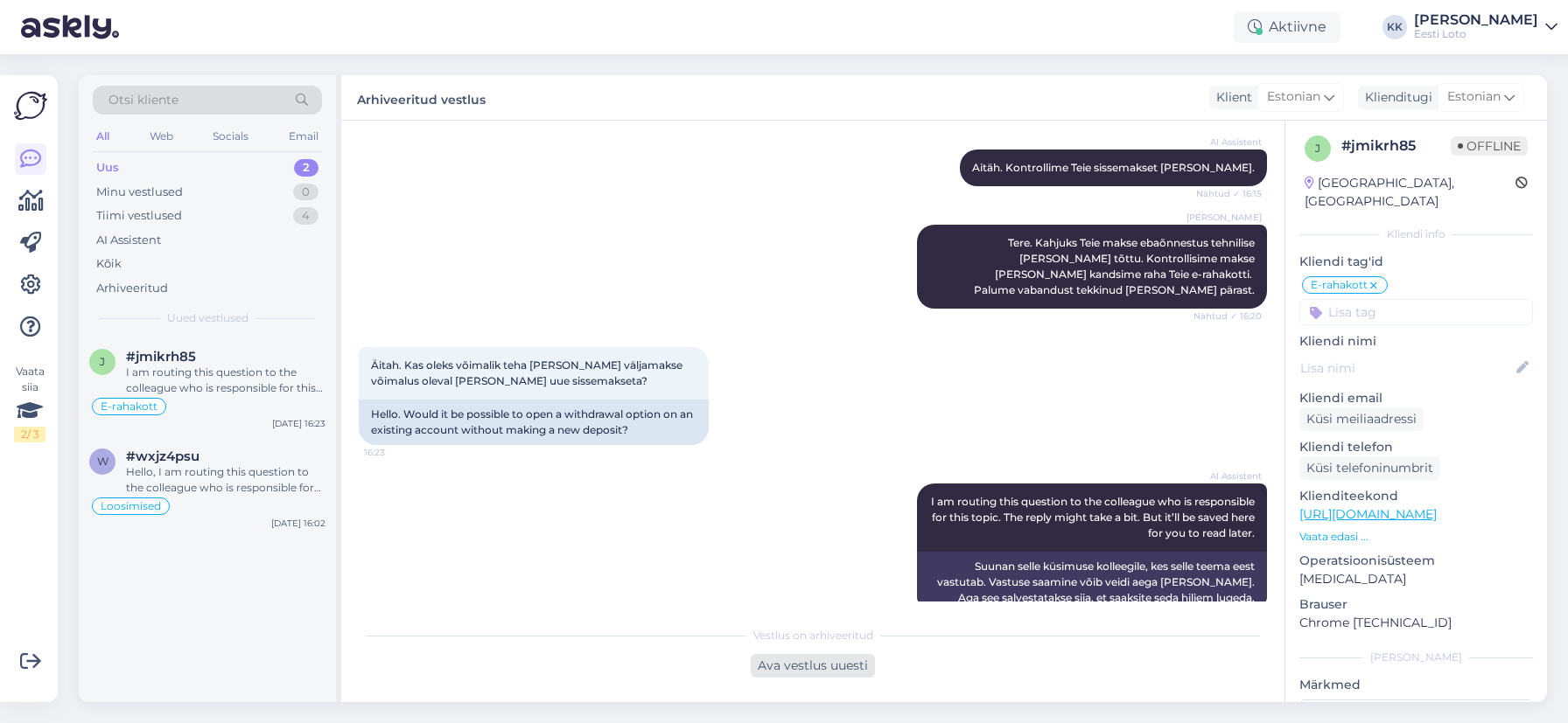
click at [782, 666] on div "Ava vestlus uuesti" at bounding box center [812, 666] width 124 height 24
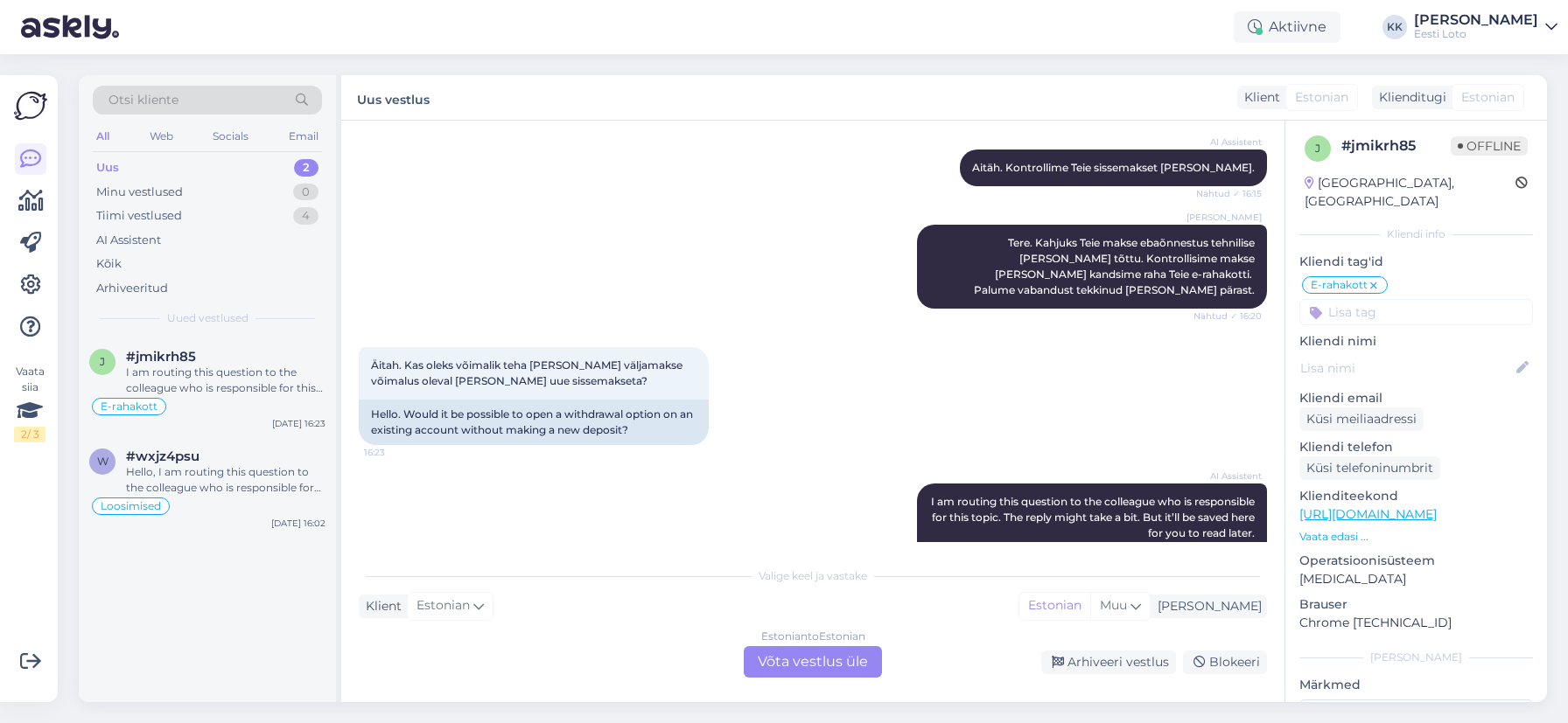
click at [835, 659] on div "Estonian to Estonian Võta vestlus üle" at bounding box center [812, 662] width 138 height 32
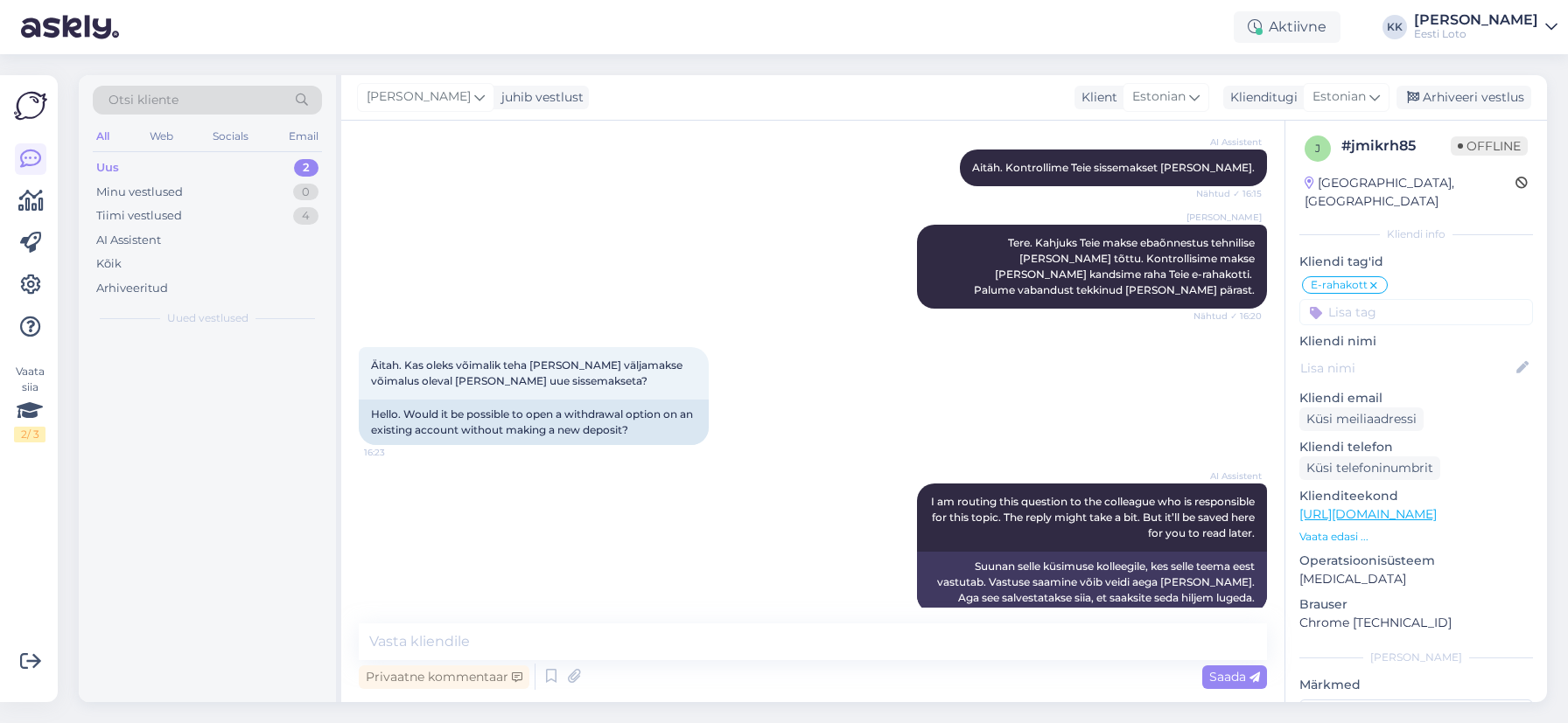
scroll to position [607, 0]
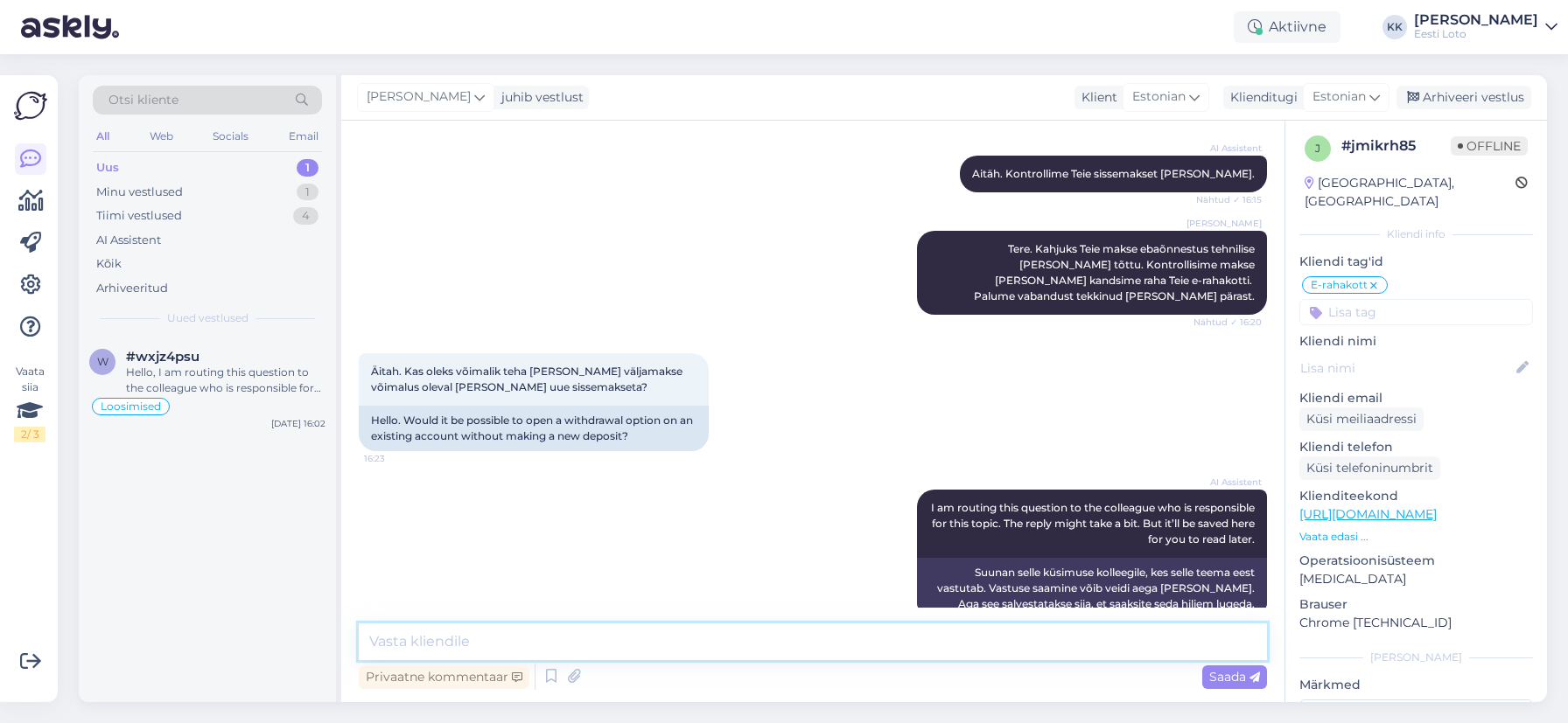
click at [679, 633] on textarea at bounding box center [812, 642] width 908 height 37
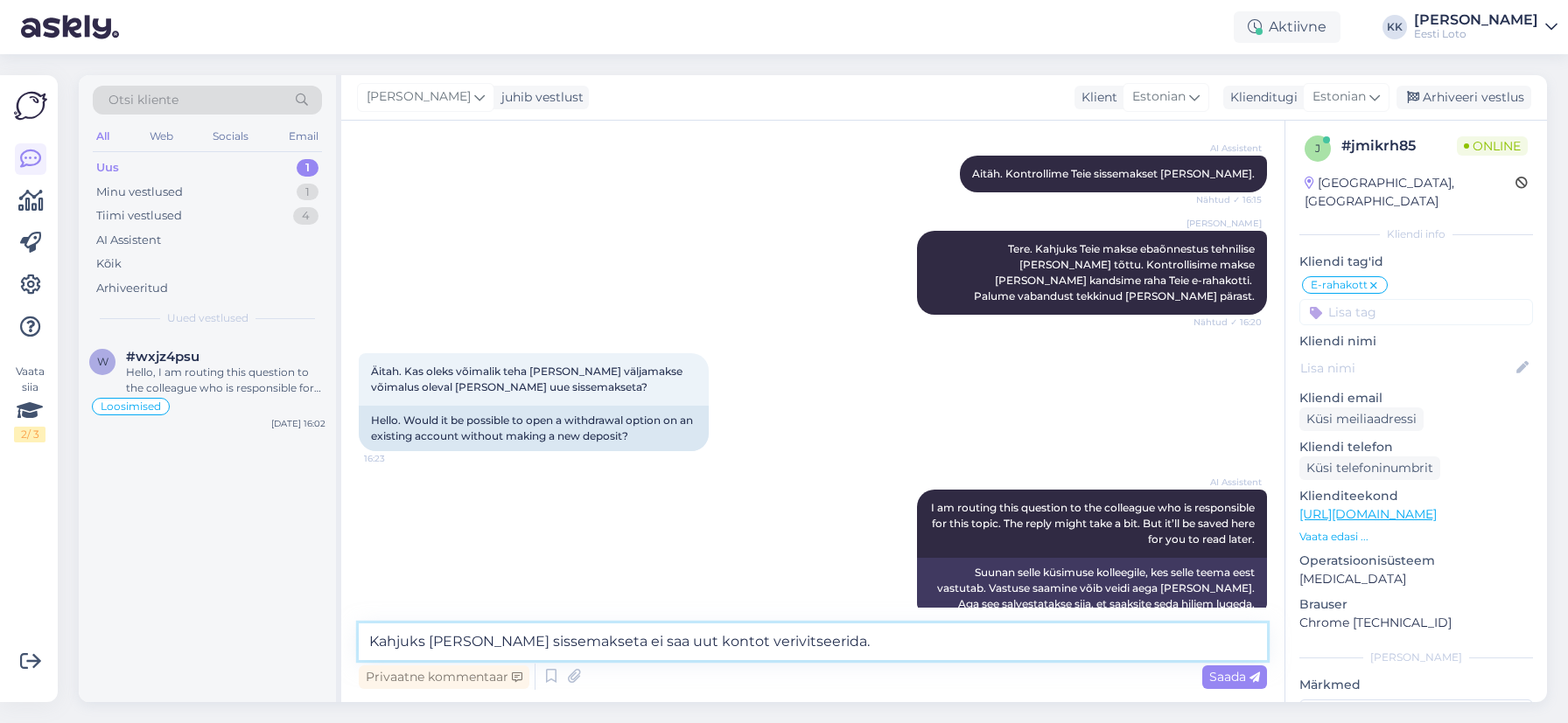
click at [701, 641] on textarea "Kahjuks [PERSON_NAME] sissemakseta ei saa uut kontot verivitseerida." at bounding box center [812, 642] width 908 height 37
drag, startPoint x: 773, startPoint y: 641, endPoint x: 682, endPoint y: 643, distance: 91.0
click at [682, 643] on textarea "Kahjuks [PERSON_NAME] sissemakseta ei saa uut kontot verifvitseerida." at bounding box center [812, 642] width 908 height 37
paste textarea
type textarea "Kahjuks [PERSON_NAME] sissemakseta ei saa uut kontot verifitseerida."
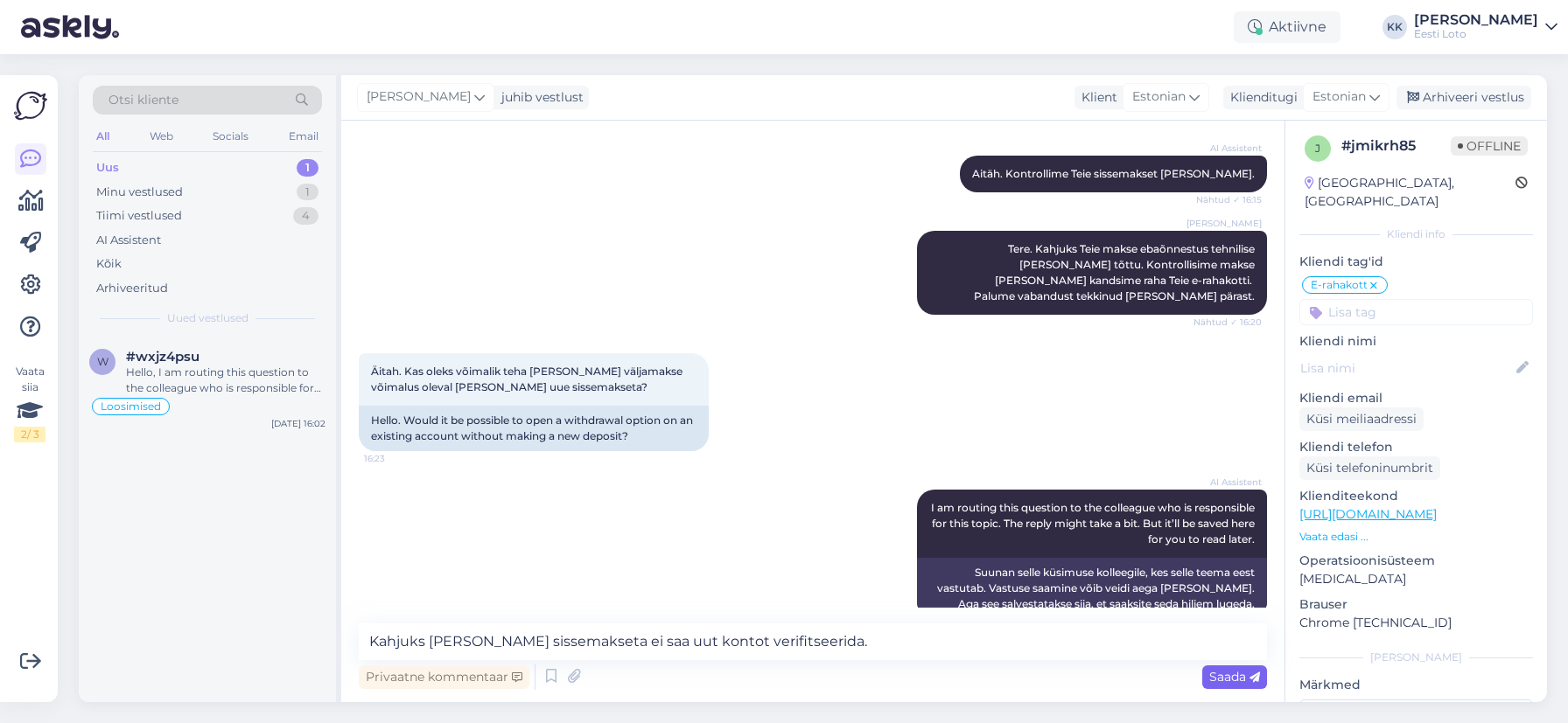
click at [1232, 676] on span "Saada" at bounding box center [1235, 677] width 51 height 16
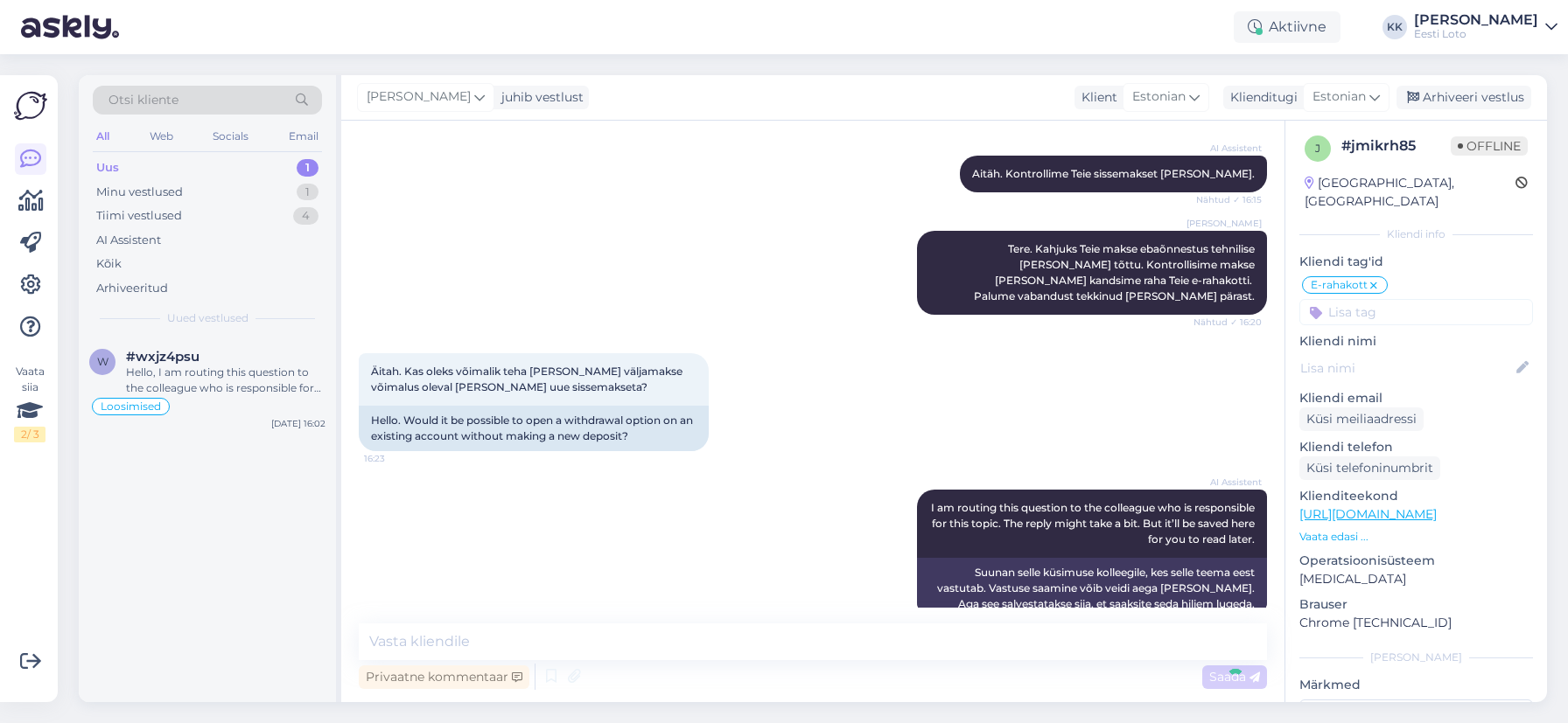
scroll to position [683, 0]
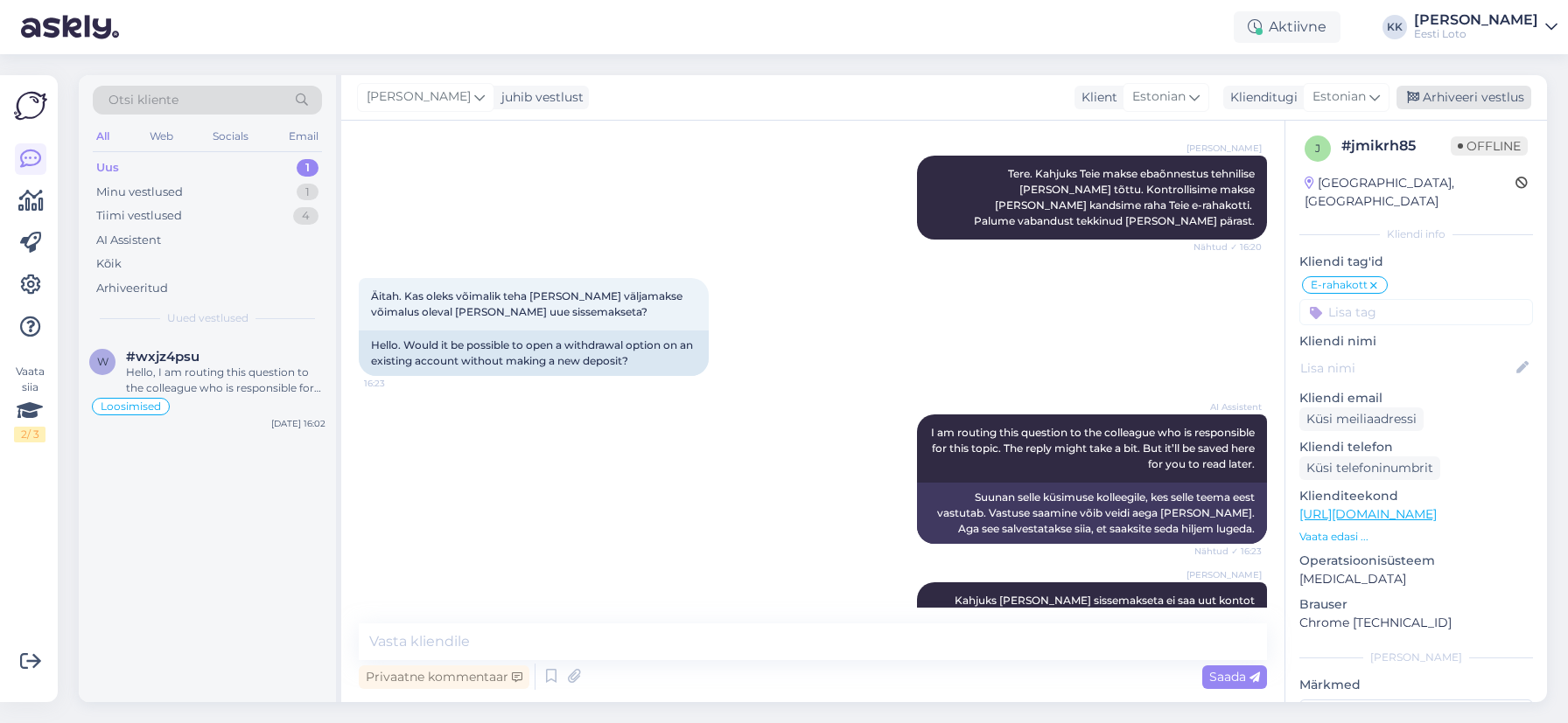
click at [1457, 95] on div "Arhiveeri vestlus" at bounding box center [1463, 98] width 134 height 24
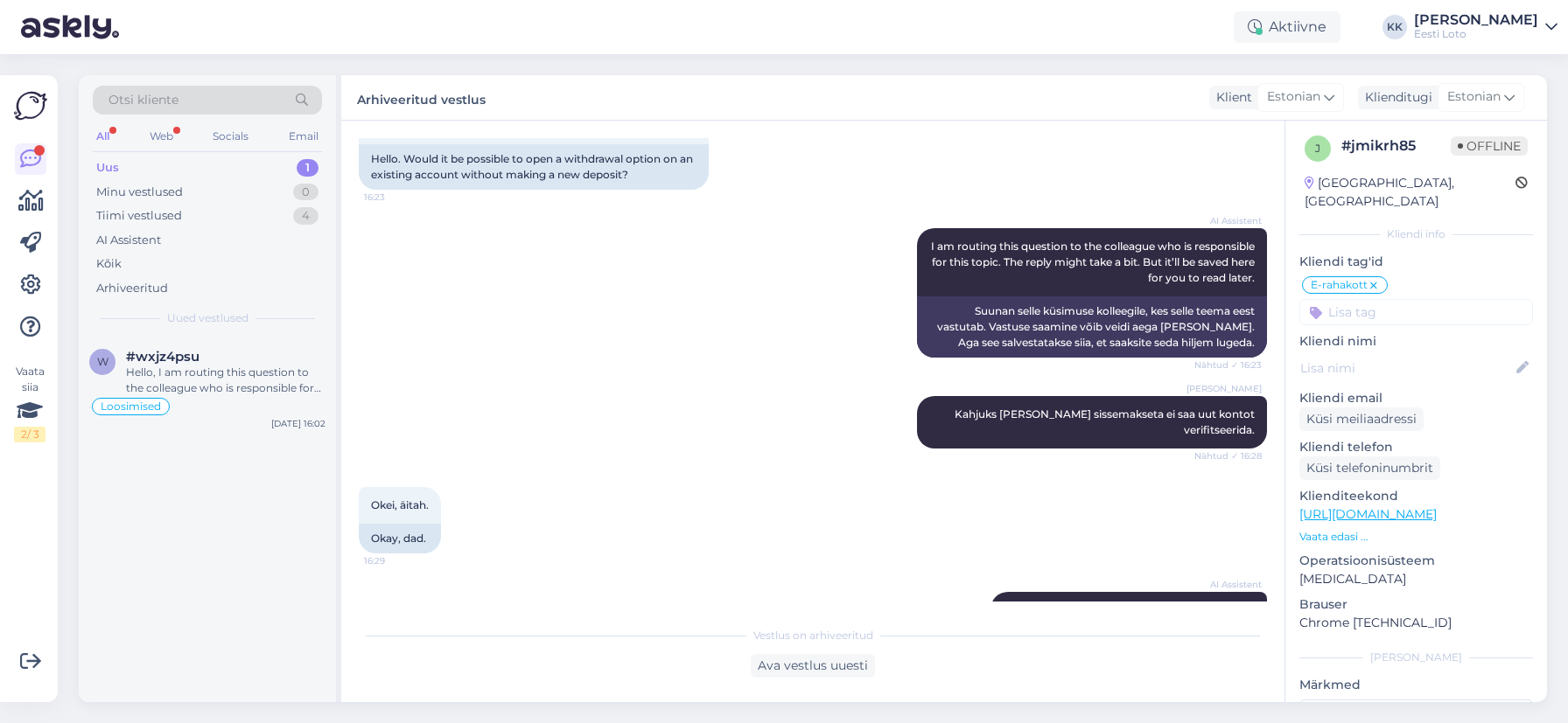
scroll to position [865, 0]
